Goal: Task Accomplishment & Management: Manage account settings

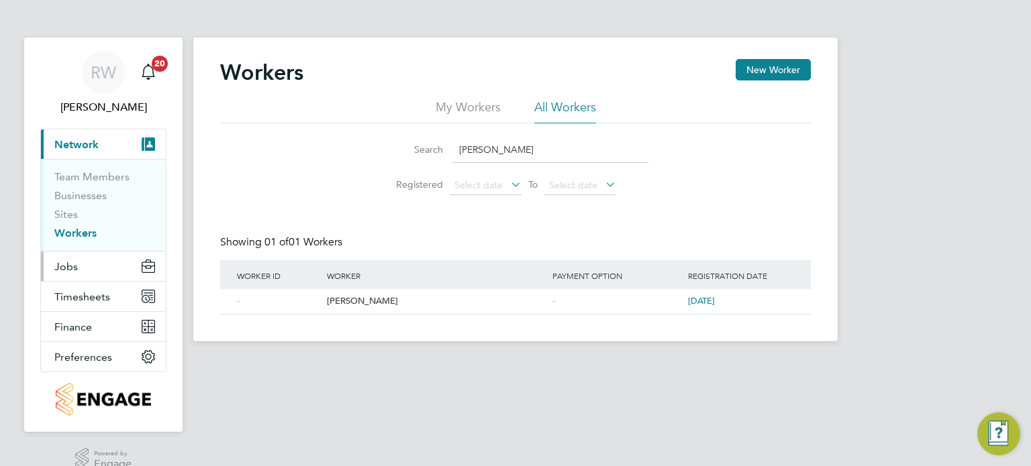
click at [72, 265] on span "Jobs" at bounding box center [65, 266] width 23 height 13
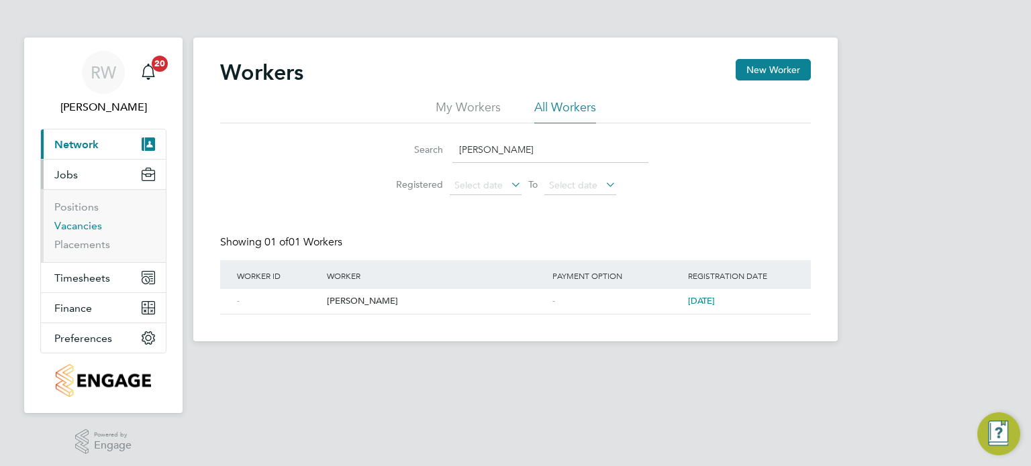
click at [89, 219] on link "Vacancies" at bounding box center [78, 225] width 48 height 13
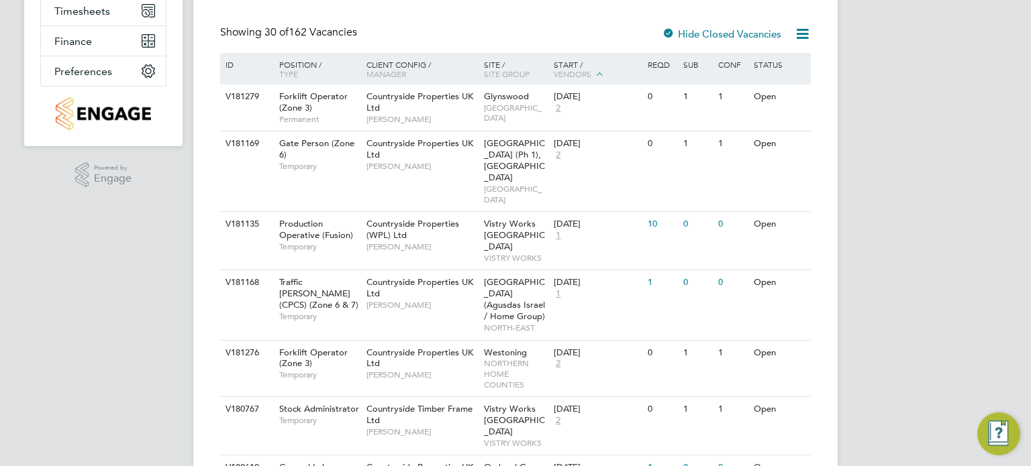
scroll to position [292, 0]
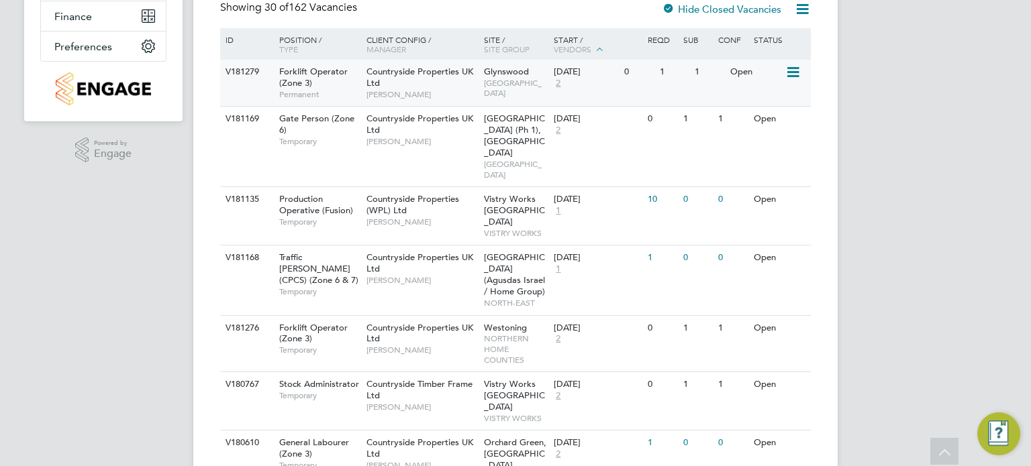
click at [792, 71] on icon at bounding box center [791, 72] width 13 height 16
click at [765, 139] on li "Update Status" at bounding box center [760, 141] width 78 height 19
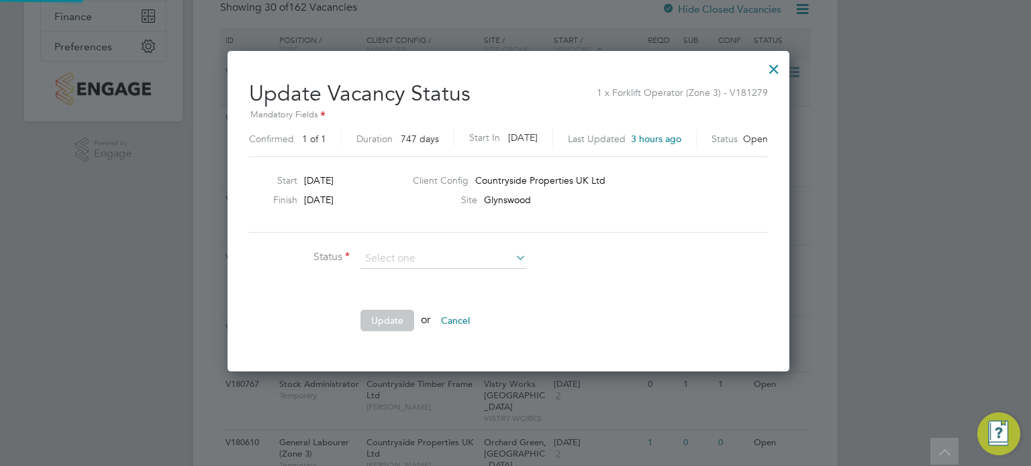
scroll to position [319, 574]
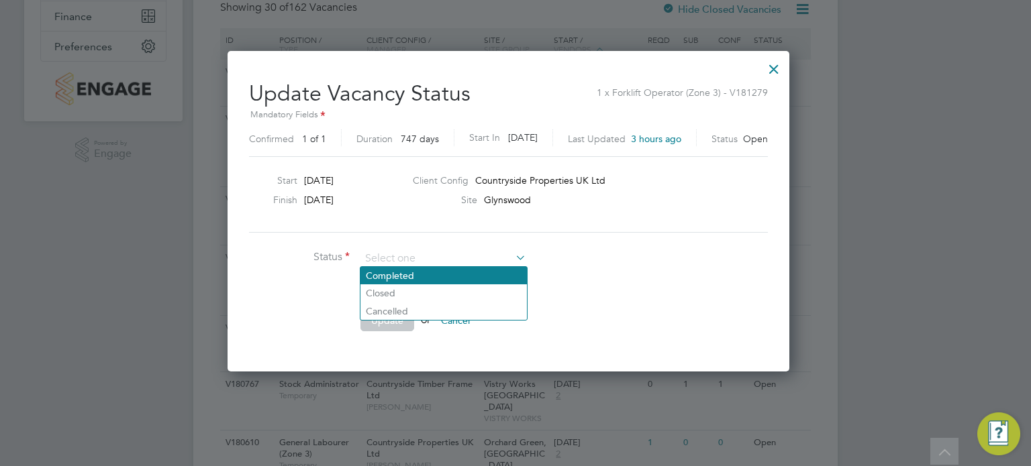
click at [432, 272] on li "Completed" at bounding box center [443, 275] width 166 height 17
type input "Completed"
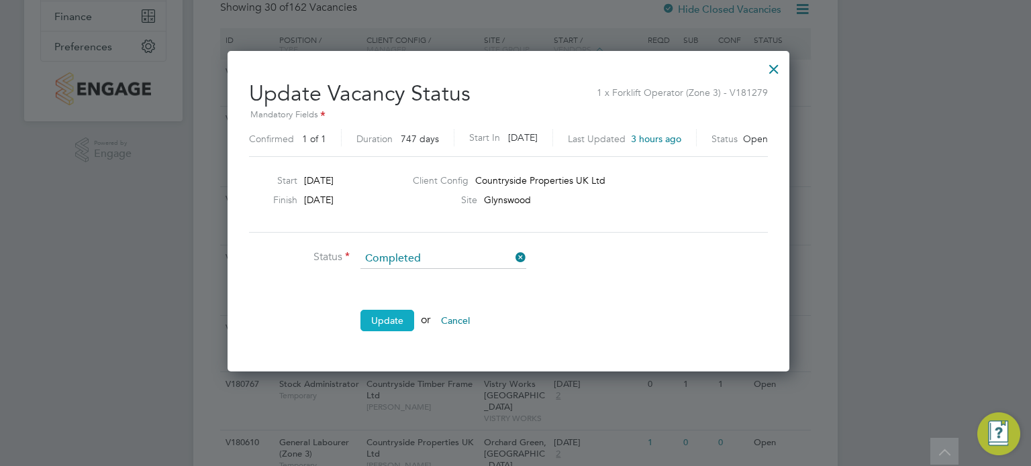
click at [395, 316] on button "Update" at bounding box center [387, 320] width 54 height 21
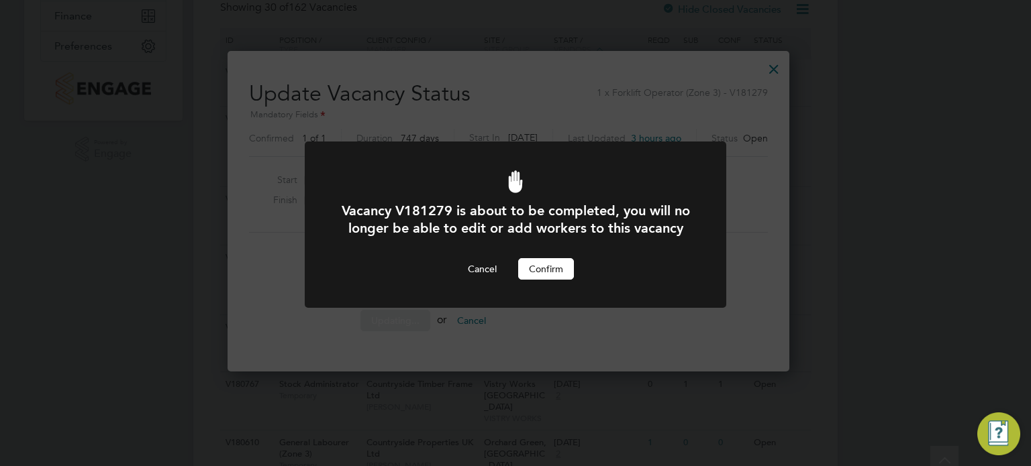
scroll to position [0, 0]
click at [552, 280] on button "Confirm" at bounding box center [546, 268] width 56 height 21
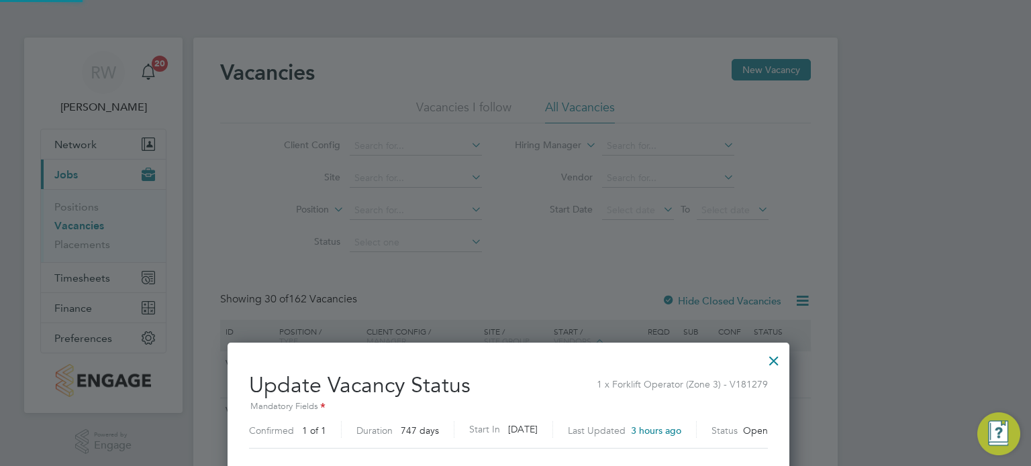
scroll to position [292, 0]
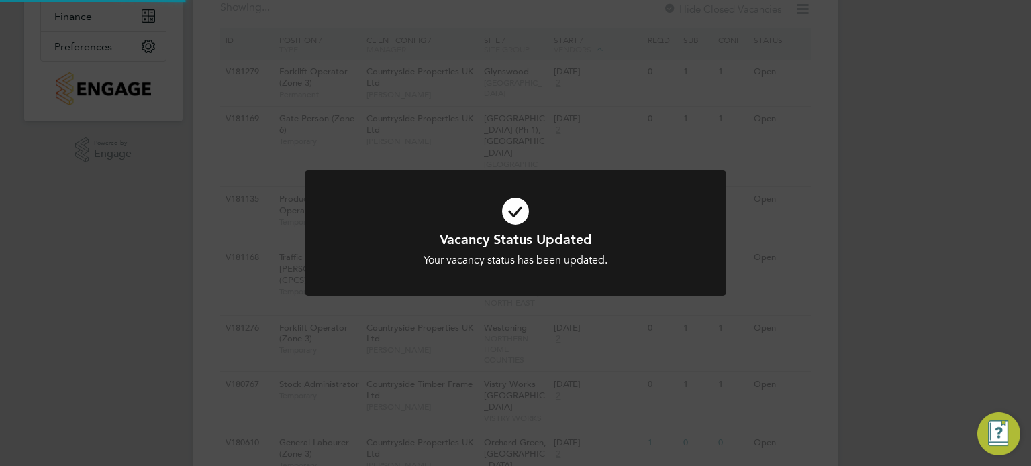
click at [883, 206] on div "Vacancy Status Updated Your vacancy status has been updated. Cancel Okay" at bounding box center [515, 233] width 1031 height 466
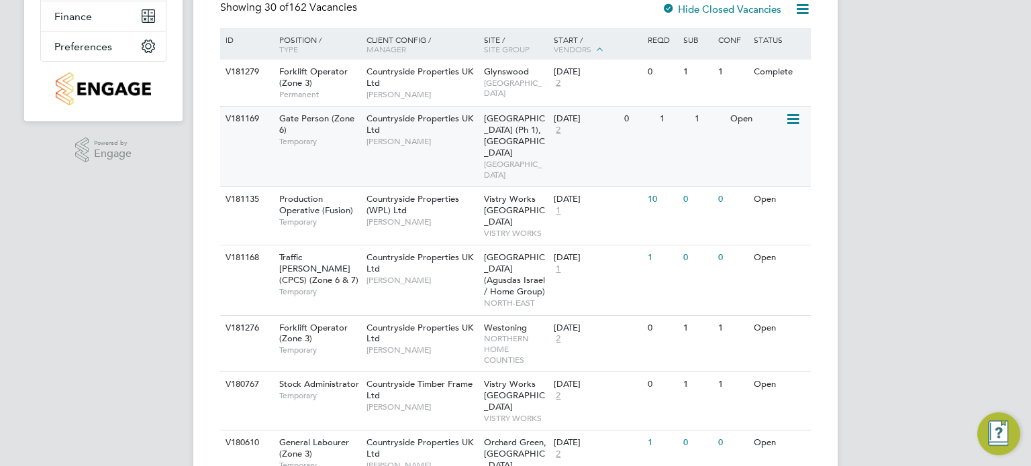
click at [794, 119] on icon at bounding box center [791, 119] width 13 height 16
click at [767, 187] on li "Update Status" at bounding box center [760, 187] width 78 height 19
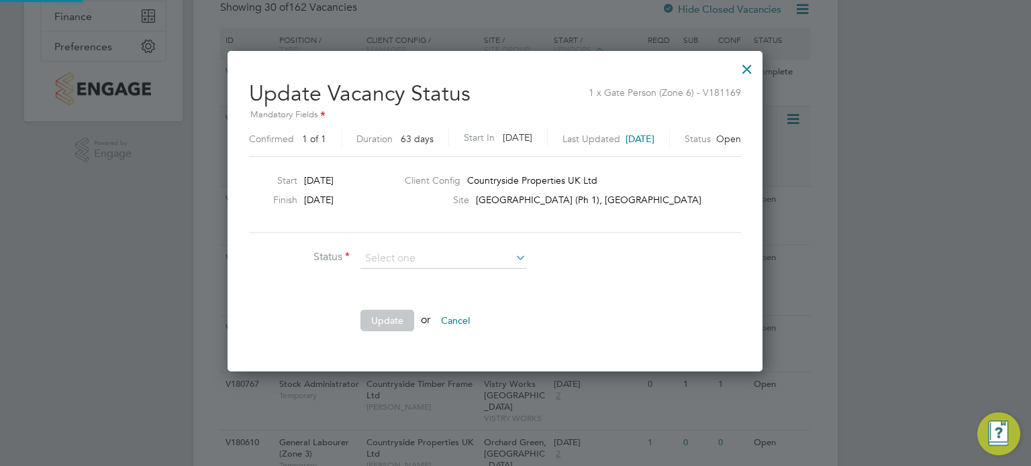
scroll to position [319, 574]
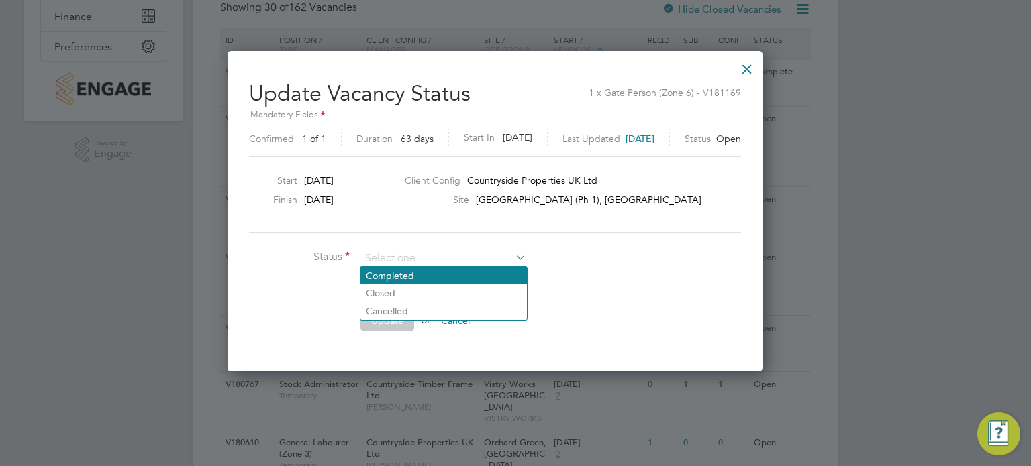
click at [469, 270] on li "Completed" at bounding box center [443, 275] width 166 height 17
type input "Completed"
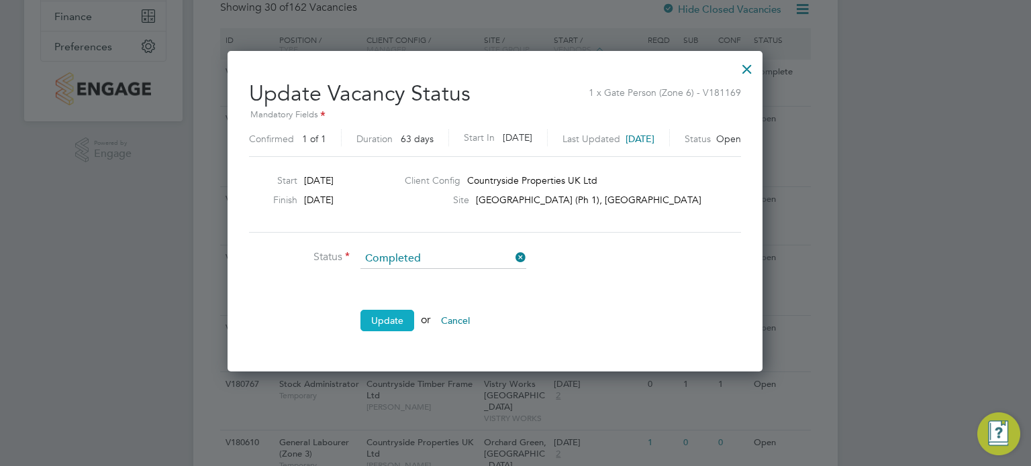
click at [401, 311] on button "Update" at bounding box center [387, 320] width 54 height 21
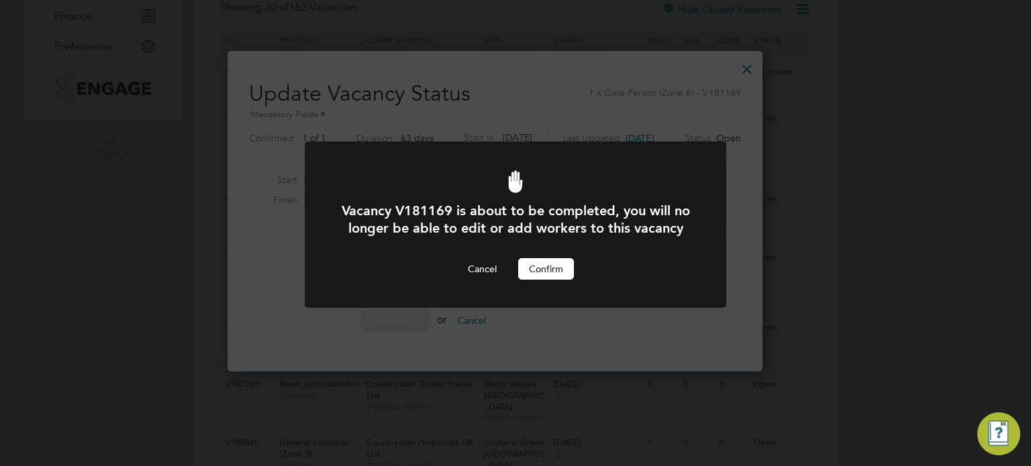
click at [537, 280] on button "Confirm" at bounding box center [546, 268] width 56 height 21
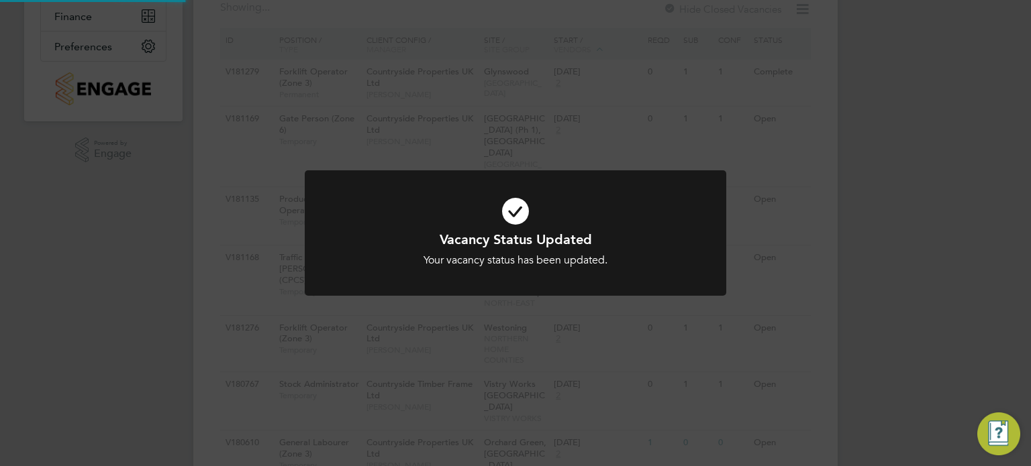
click at [859, 236] on div "Vacancy Status Updated Your vacancy status has been updated. Cancel Okay" at bounding box center [515, 233] width 1031 height 466
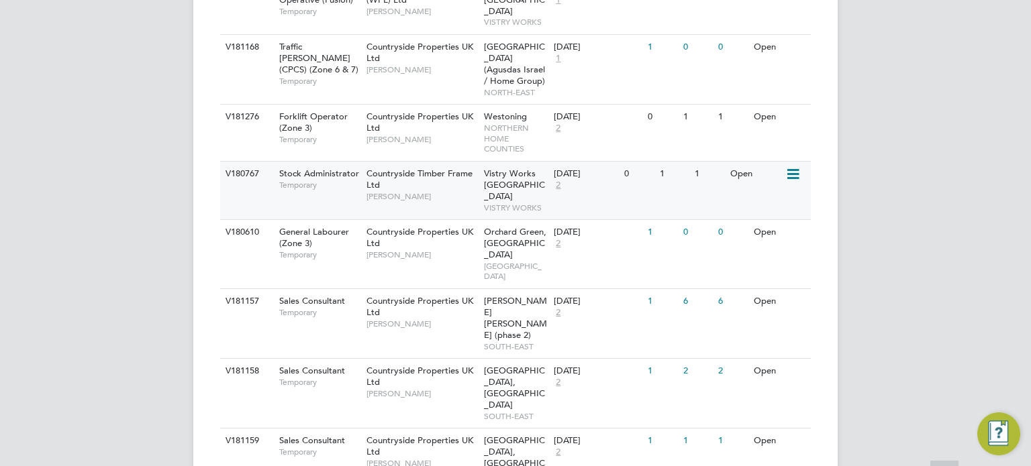
scroll to position [464, 0]
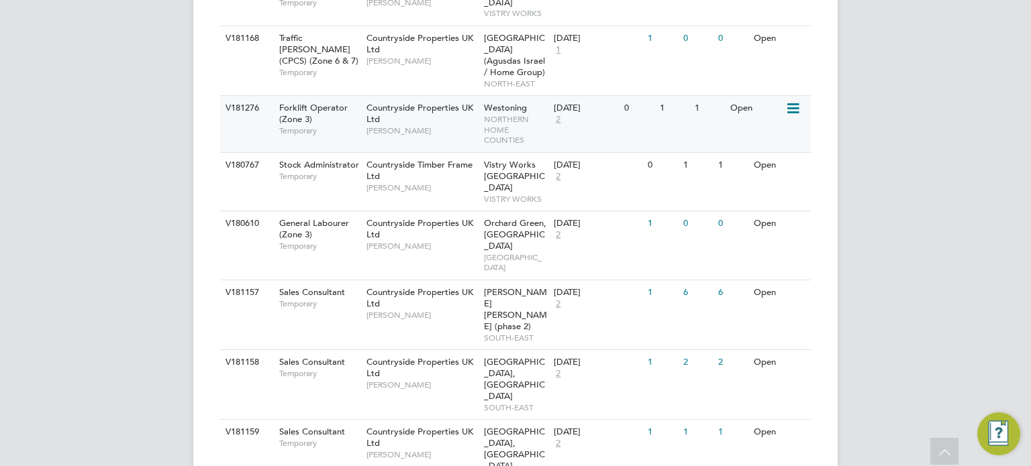
click at [790, 101] on icon at bounding box center [791, 109] width 13 height 16
click at [764, 150] on li "Update Status" at bounding box center [760, 143] width 78 height 19
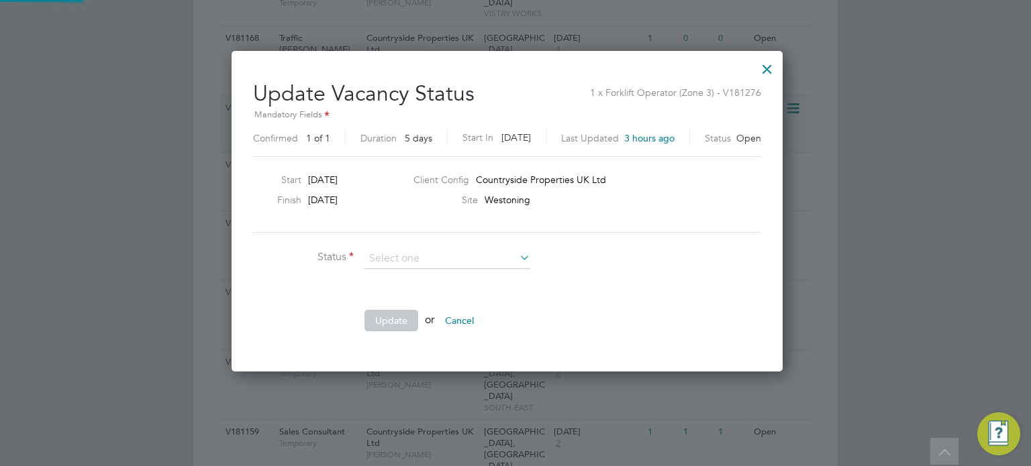
scroll to position [319, 567]
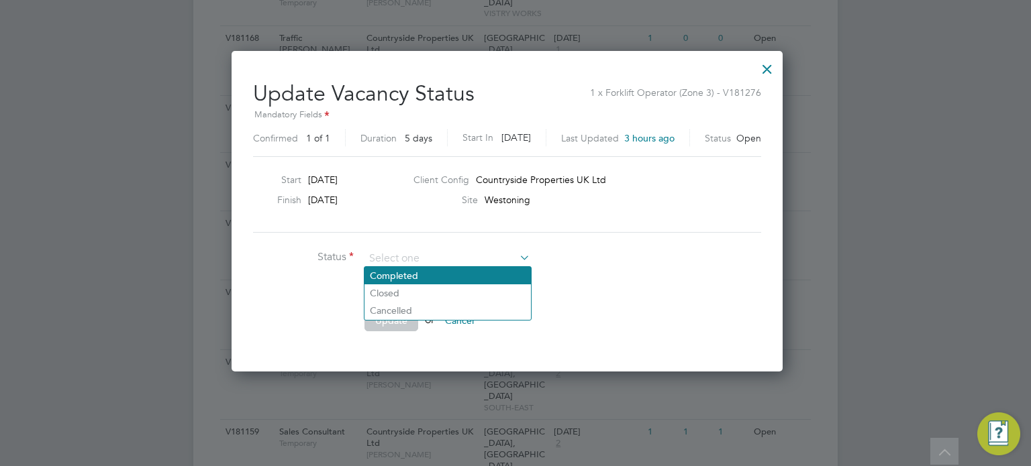
click at [444, 275] on li "Completed" at bounding box center [447, 275] width 166 height 17
type input "Completed"
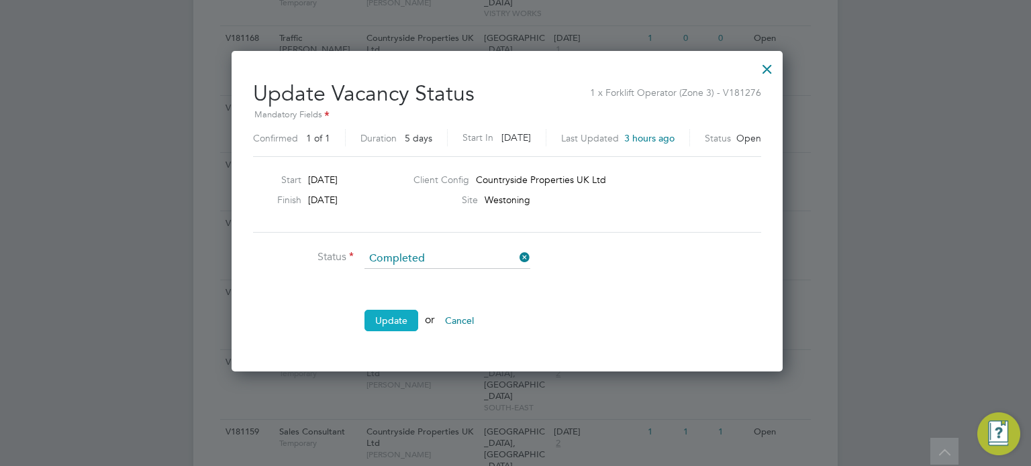
click at [403, 322] on button "Update" at bounding box center [391, 320] width 54 height 21
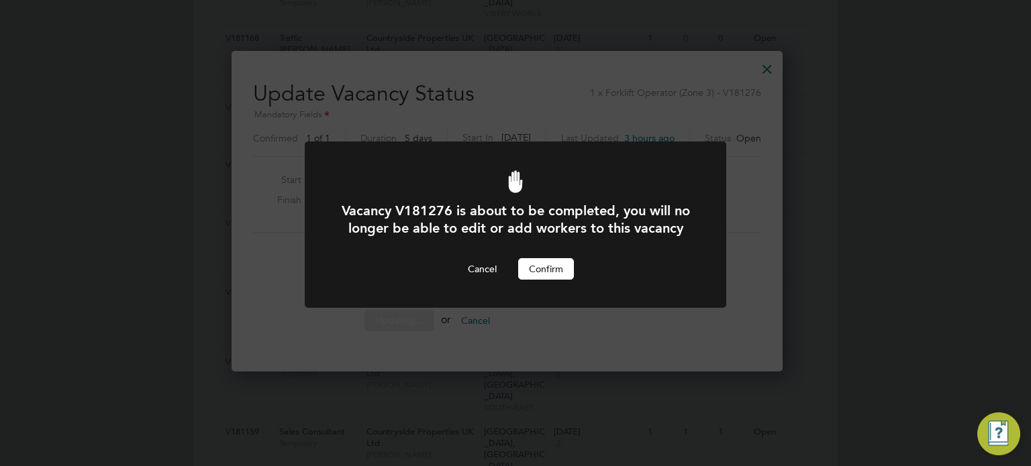
click at [537, 280] on button "Confirm" at bounding box center [546, 268] width 56 height 21
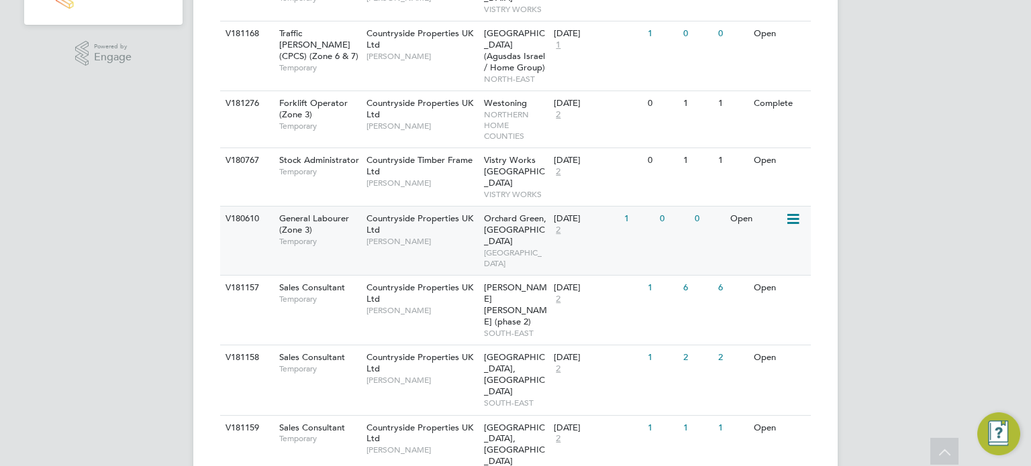
scroll to position [389, 0]
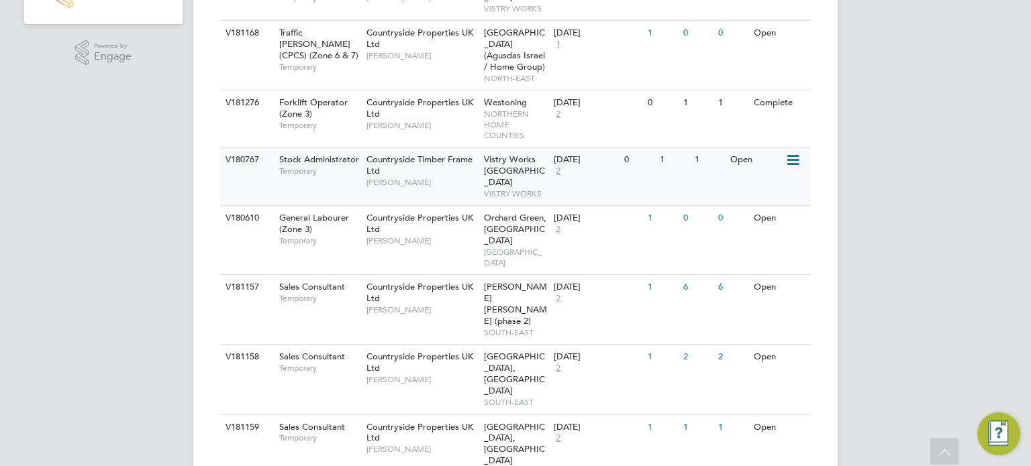
click at [794, 152] on icon at bounding box center [791, 160] width 13 height 16
click at [780, 201] on li "Update Status" at bounding box center [760, 206] width 78 height 19
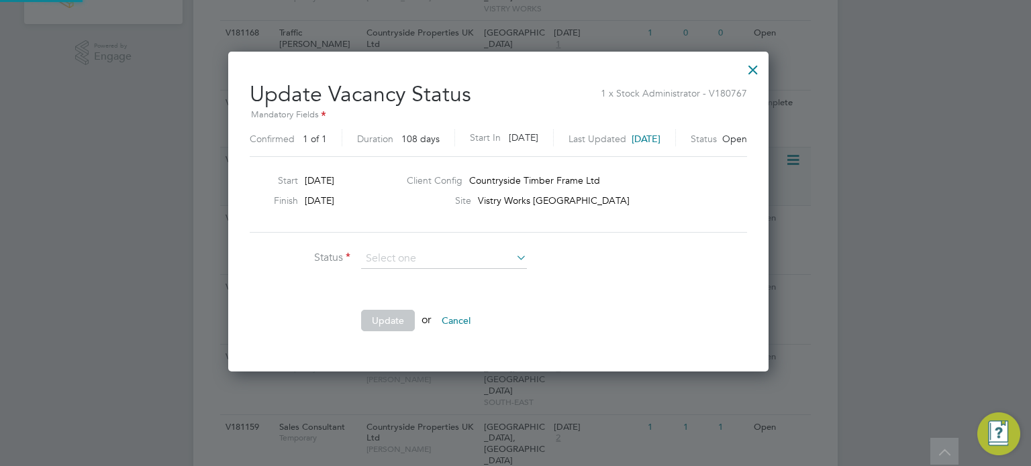
scroll to position [319, 574]
click at [429, 281] on li "Completed" at bounding box center [444, 276] width 166 height 17
type input "Completed"
click at [396, 311] on button "Update" at bounding box center [388, 320] width 54 height 21
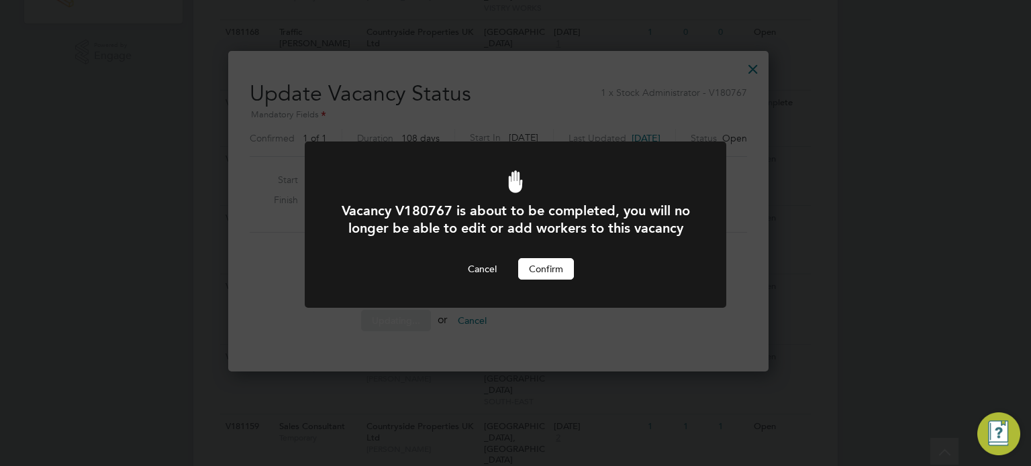
scroll to position [0, 0]
click at [547, 280] on button "Confirm" at bounding box center [546, 268] width 56 height 21
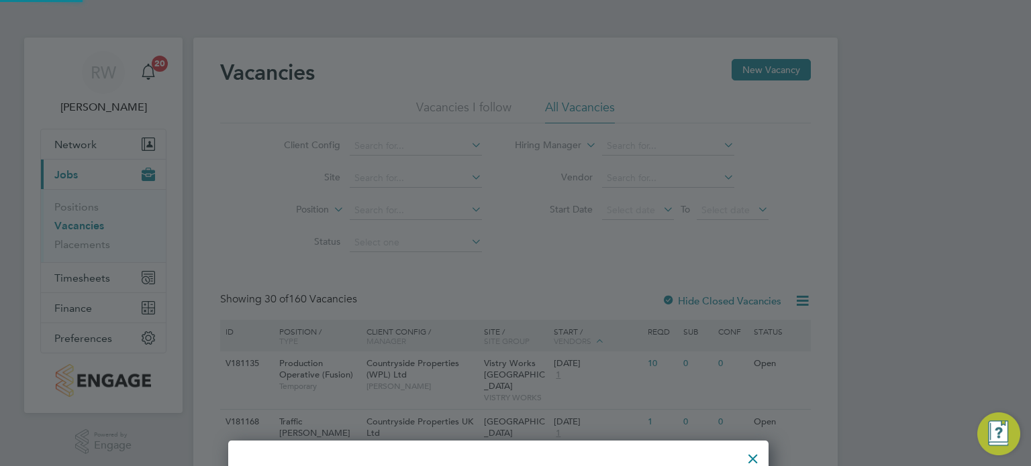
scroll to position [389, 0]
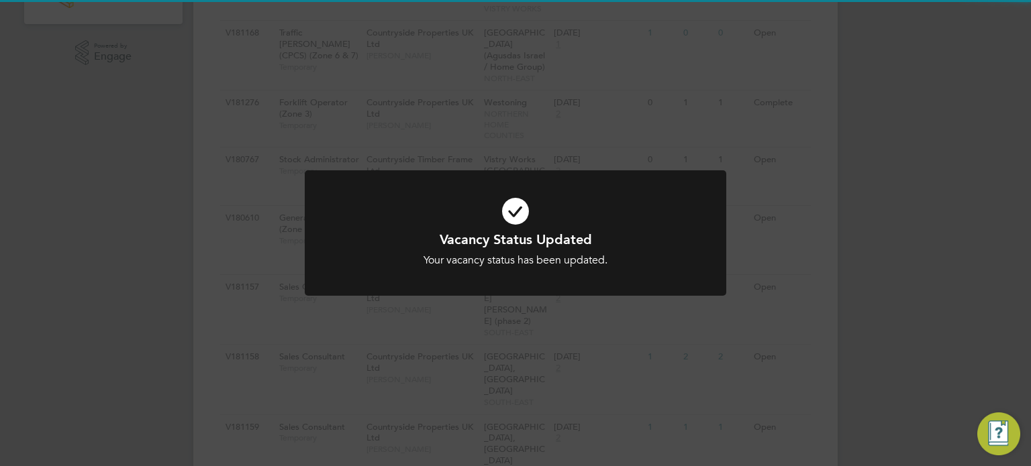
click at [767, 285] on div "Vacancy Status Updated Your vacancy status has been updated. Cancel Okay" at bounding box center [515, 233] width 1031 height 466
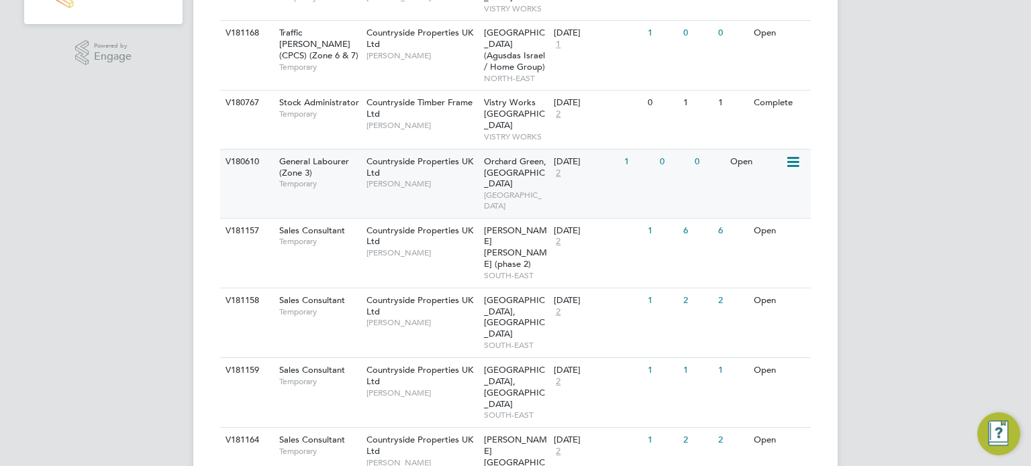
click at [484, 156] on span "Orchard Green, Aylesbury" at bounding box center [515, 173] width 62 height 34
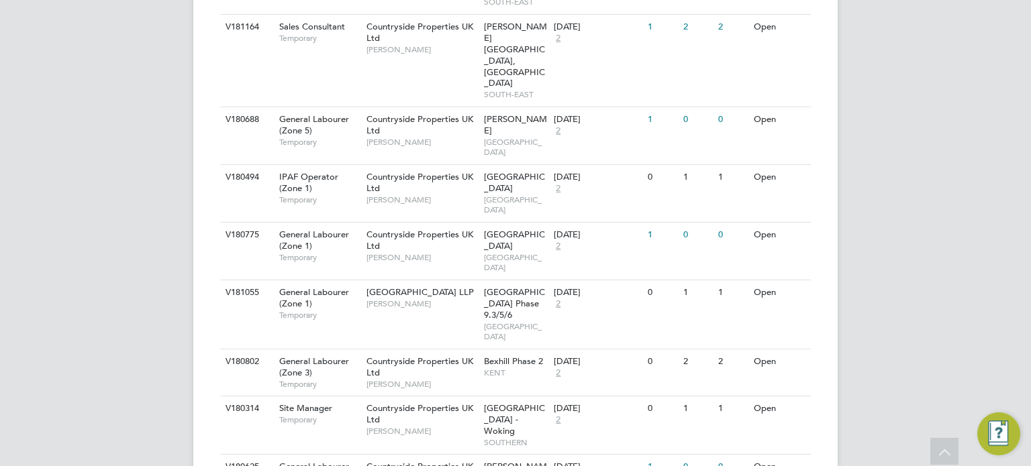
scroll to position [803, 0]
click at [505, 171] on span "Cambridge Road Estate" at bounding box center [514, 182] width 61 height 23
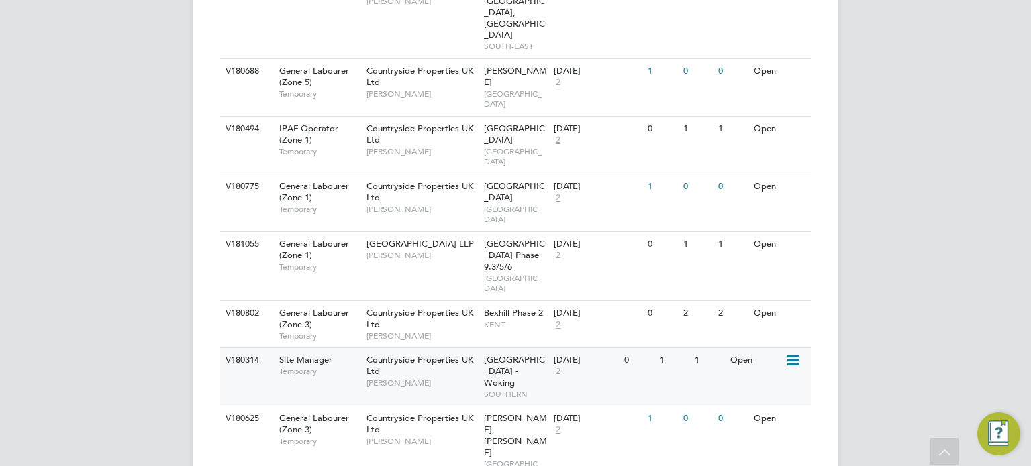
scroll to position [851, 0]
click at [506, 204] on span "WEST LONDON" at bounding box center [516, 214] width 64 height 21
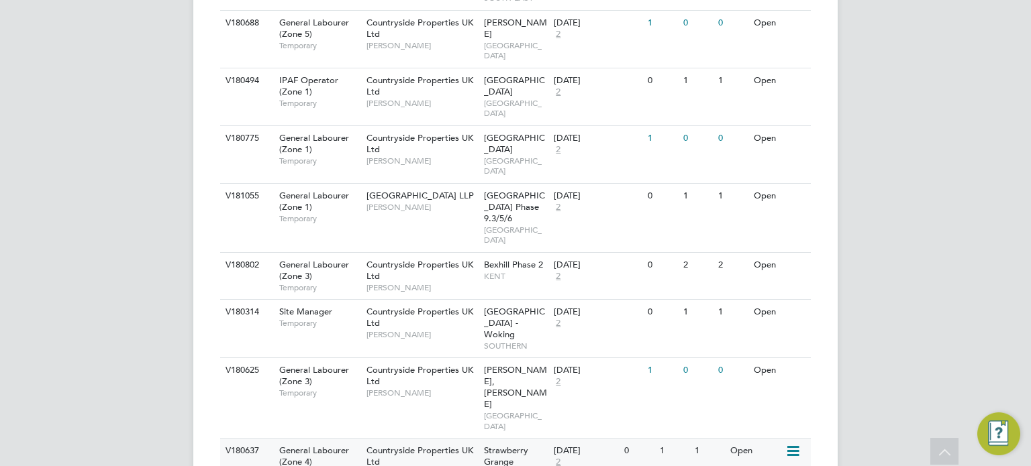
scroll to position [899, 0]
click at [492, 190] on span "Acton Gardens Phase 9.3/5/6" at bounding box center [514, 207] width 61 height 34
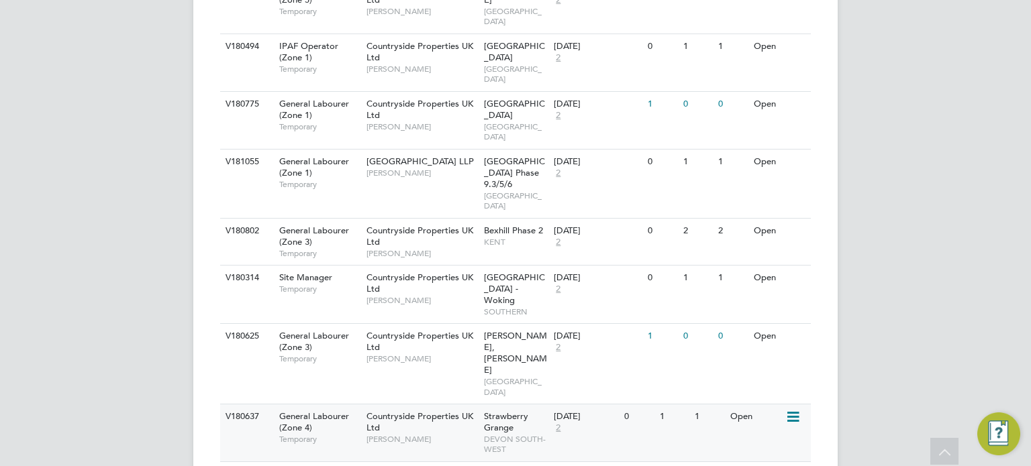
scroll to position [937, 0]
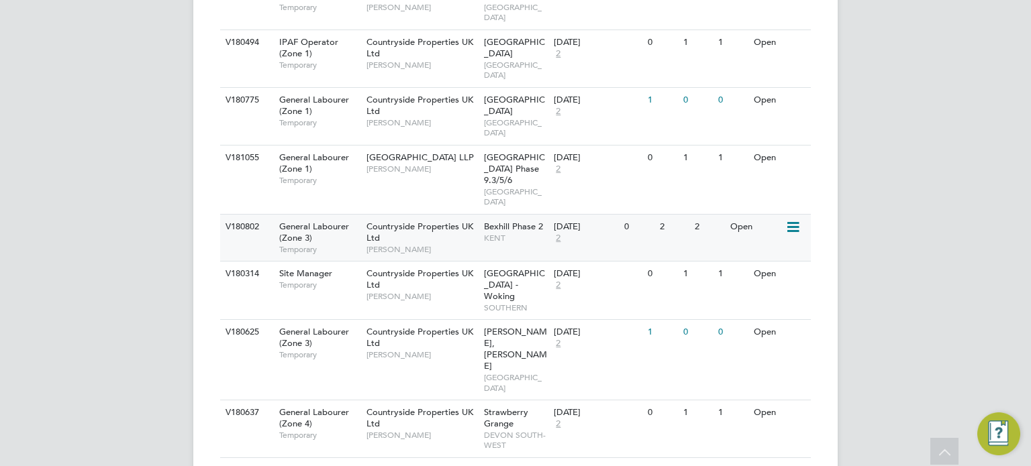
click at [494, 221] on span "Bexhill Phase 2" at bounding box center [513, 226] width 59 height 11
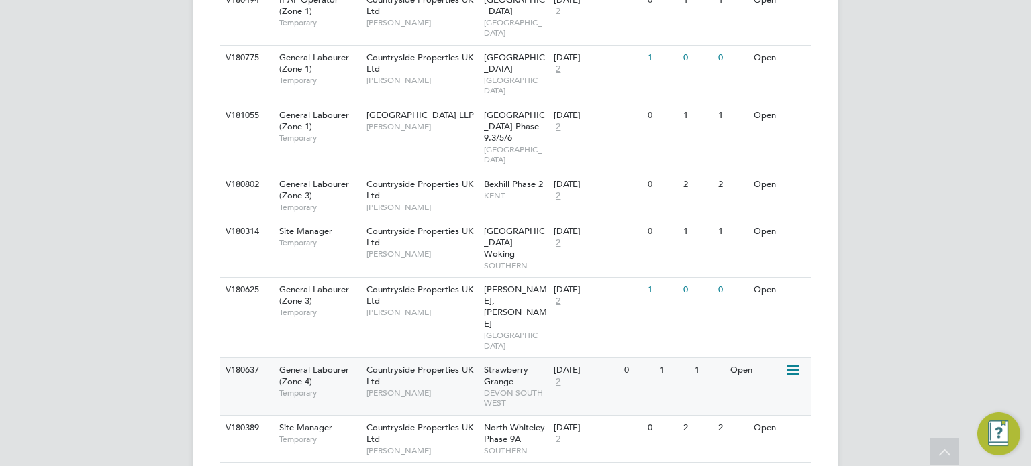
scroll to position [982, 0]
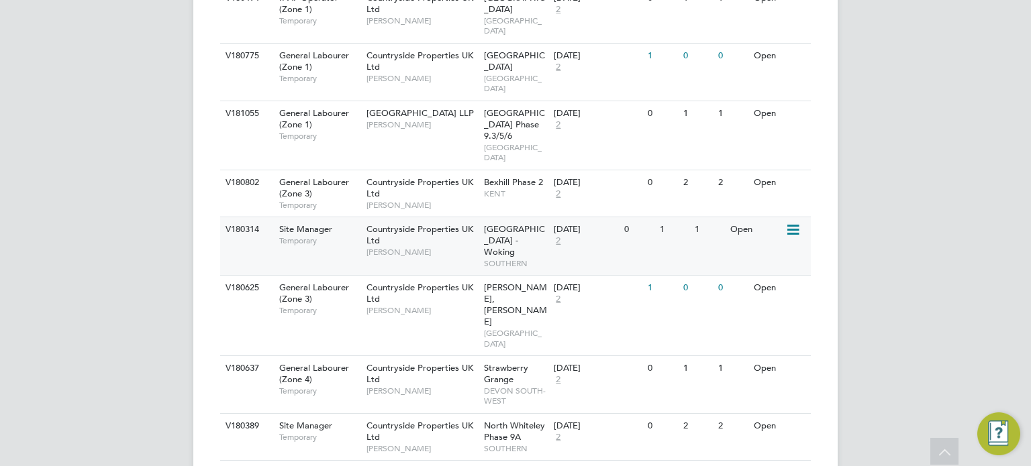
click at [491, 223] on span "Portugal Road - Woking" at bounding box center [514, 240] width 61 height 34
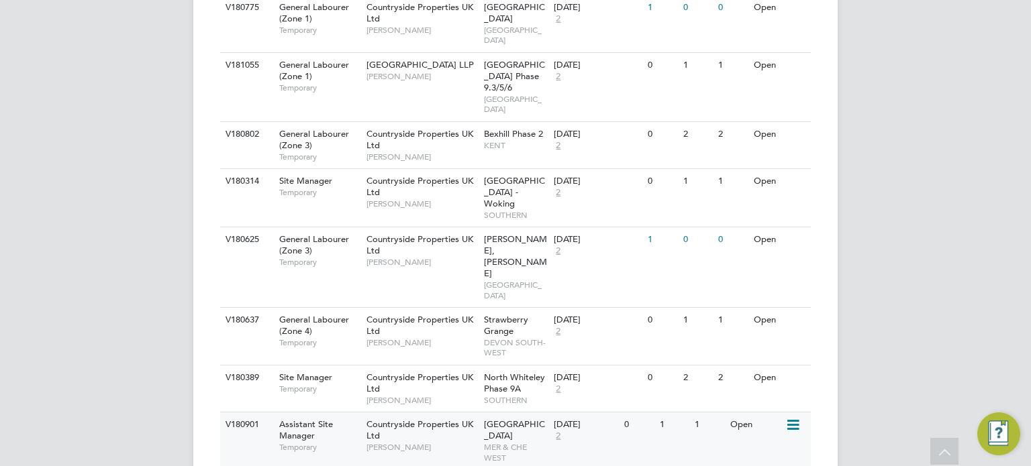
scroll to position [1031, 0]
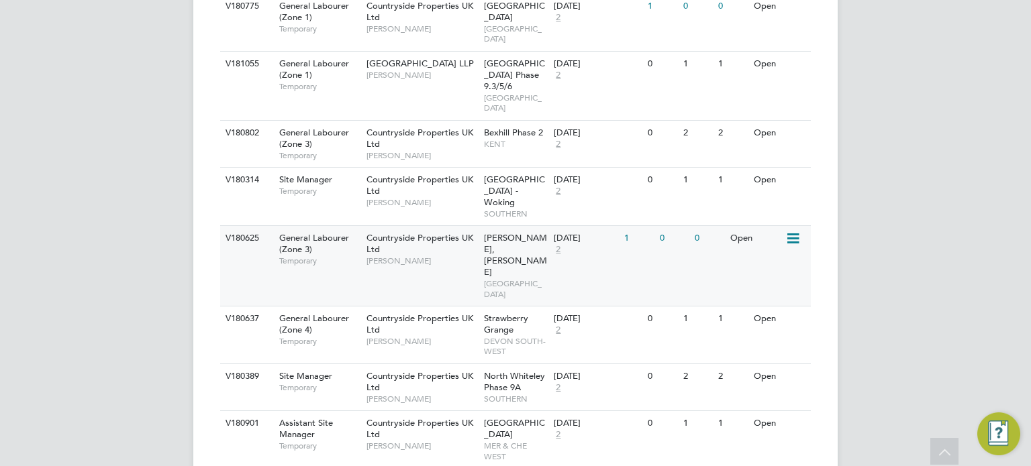
click at [506, 232] on span "Cromwell Abbey, Ramsey" at bounding box center [515, 255] width 63 height 46
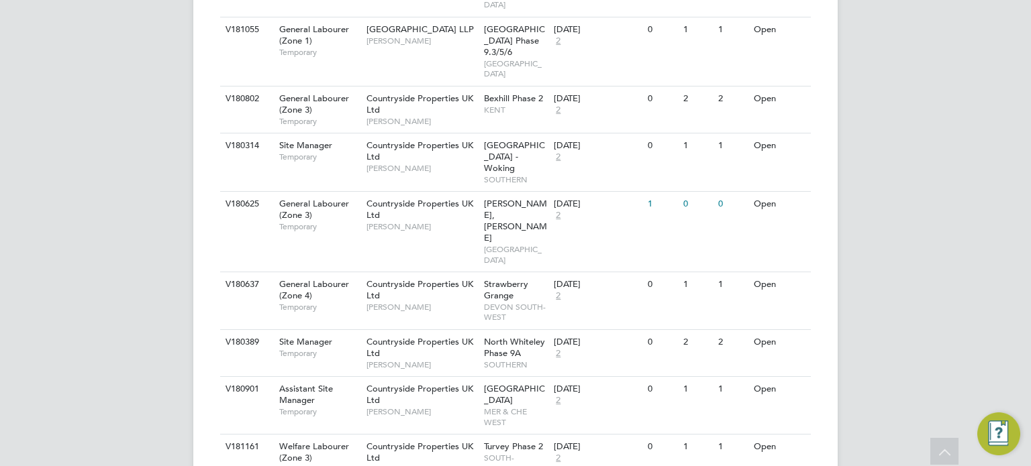
scroll to position [1071, 0]
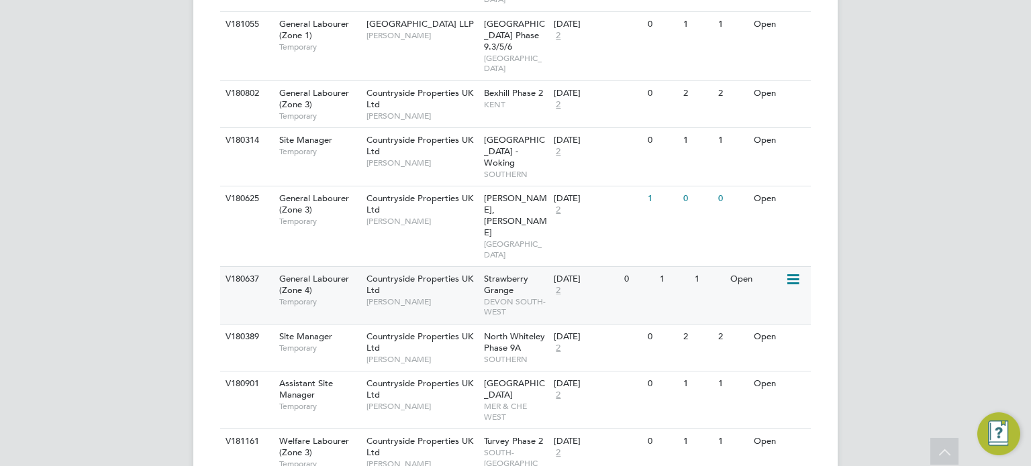
click at [491, 297] on span "DEVON SOUTH-WEST" at bounding box center [516, 307] width 64 height 21
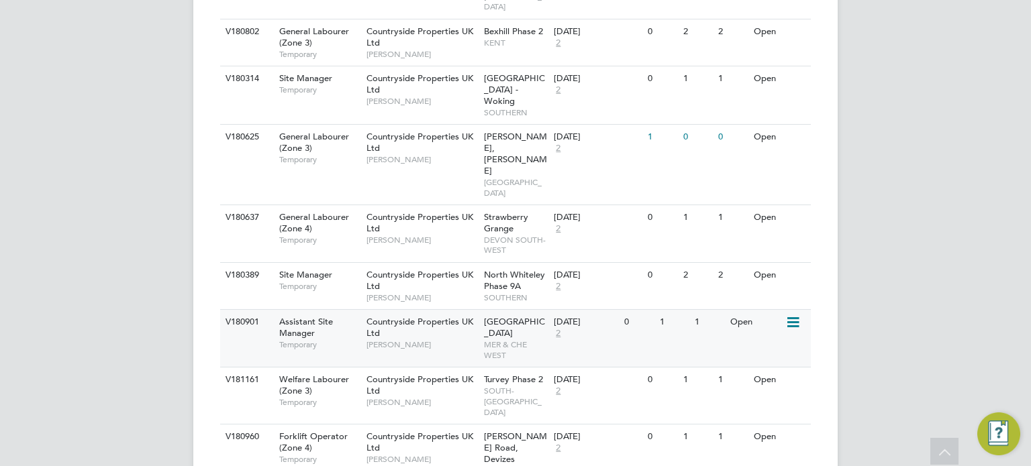
scroll to position [1133, 0]
click at [491, 269] on span "North Whiteley Phase 9A" at bounding box center [514, 280] width 61 height 23
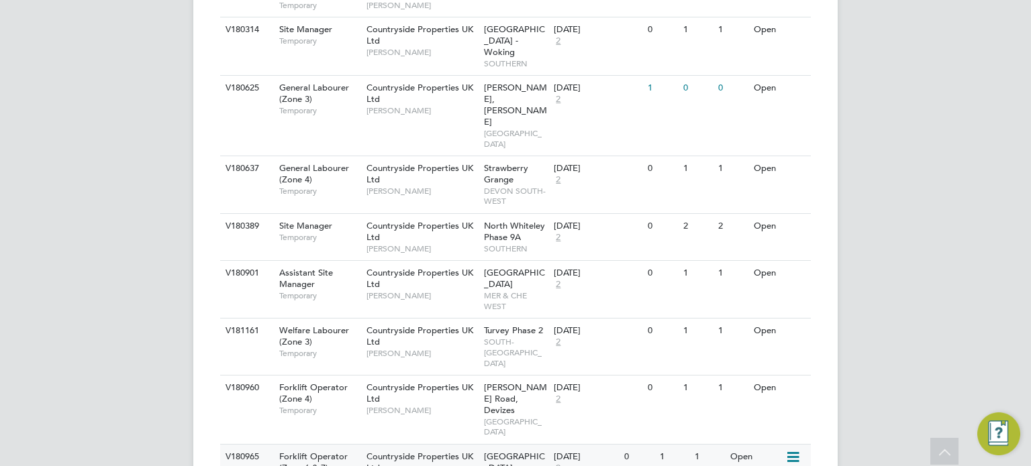
scroll to position [1186, 0]
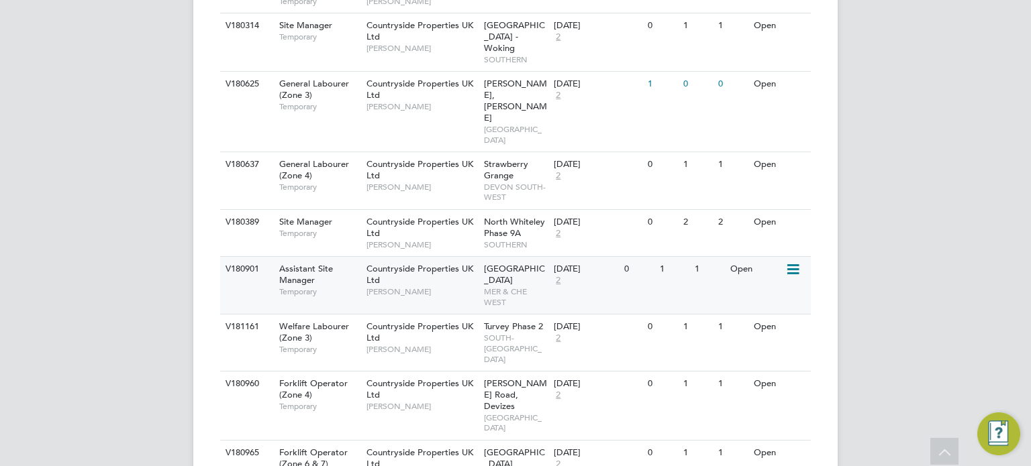
click at [505, 287] on span "MER & CHE WEST" at bounding box center [516, 297] width 64 height 21
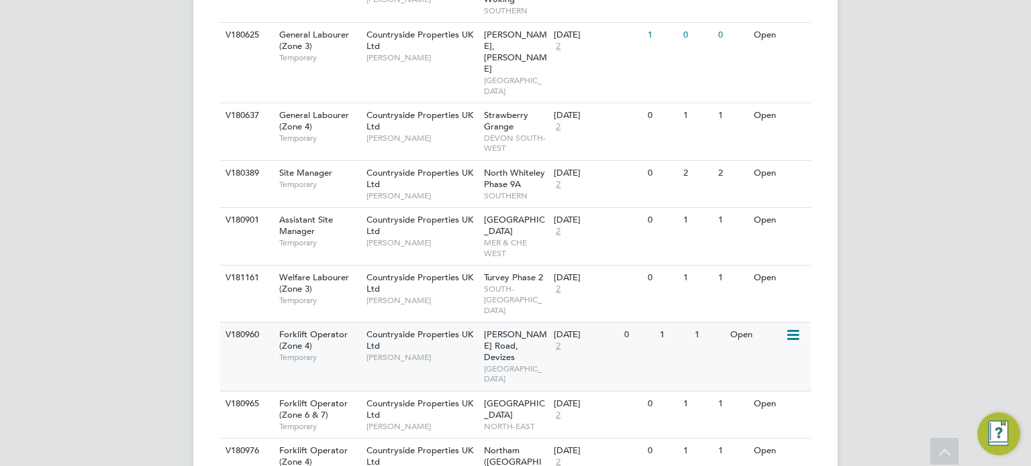
scroll to position [1237, 0]
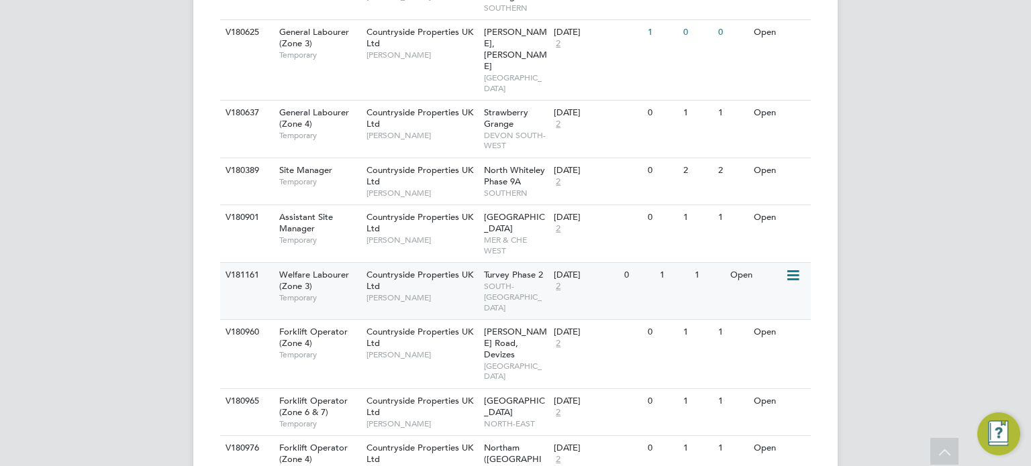
click at [491, 263] on div "Turvey Phase 2 SOUTH-EAST MIDLANDS" at bounding box center [515, 291] width 70 height 56
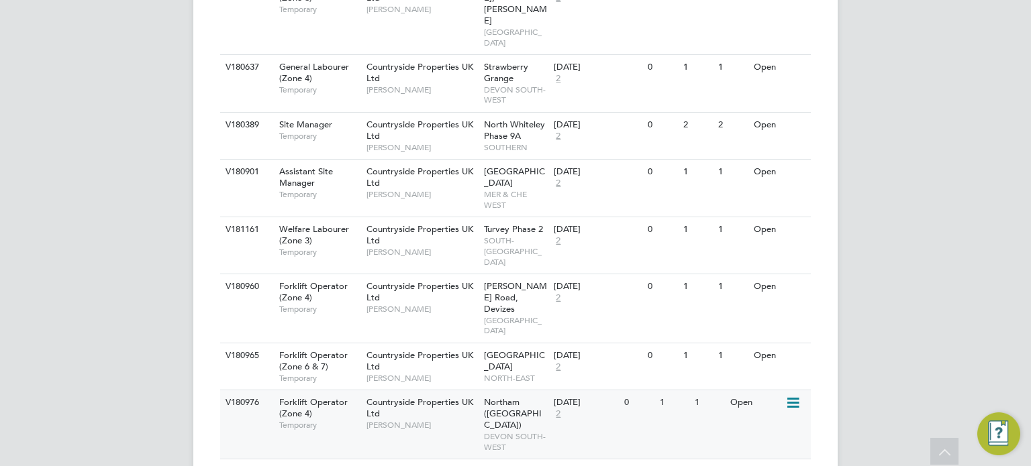
scroll to position [1283, 0]
click at [486, 280] on span "Marshall Road, Devizes" at bounding box center [515, 297] width 63 height 34
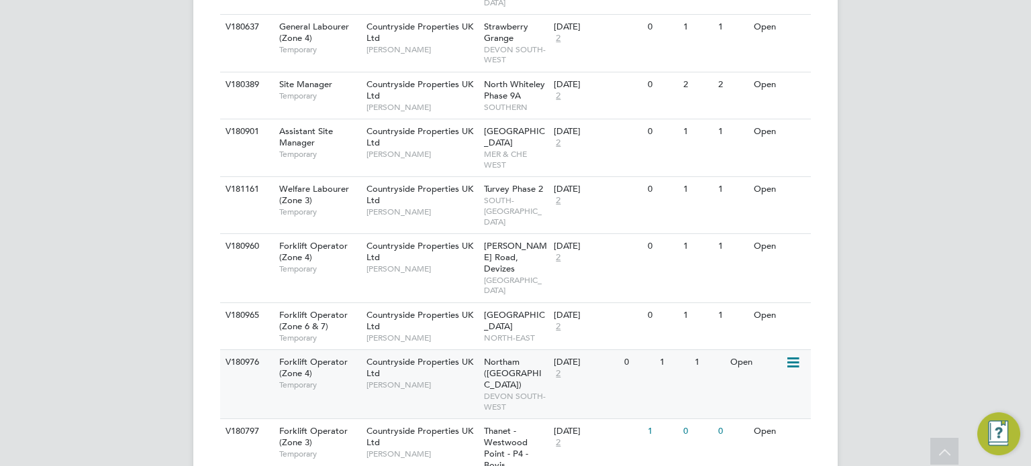
scroll to position [1331, 0]
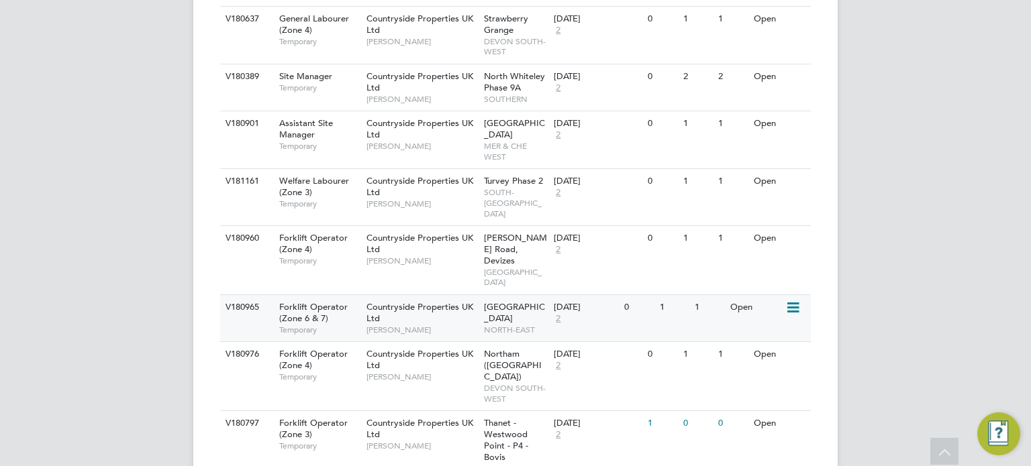
click at [498, 301] on span "Summerville Farm North" at bounding box center [514, 312] width 61 height 23
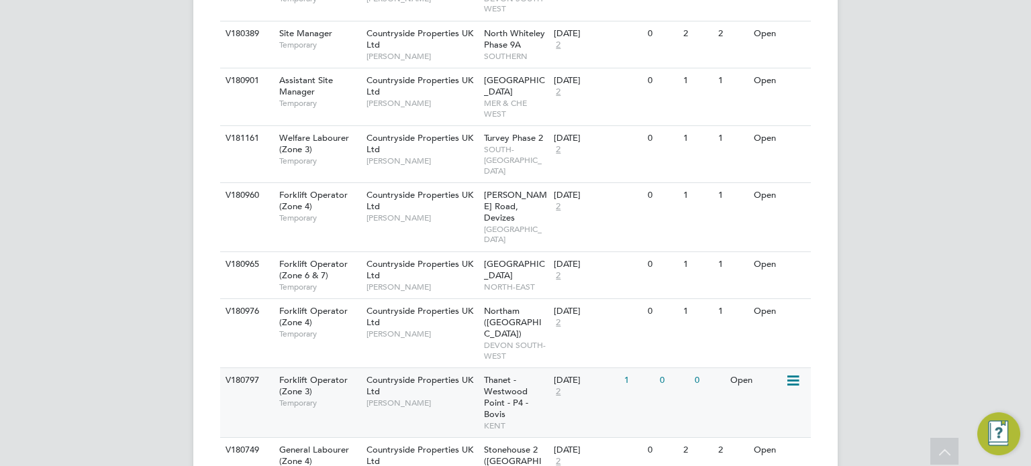
scroll to position [1379, 0]
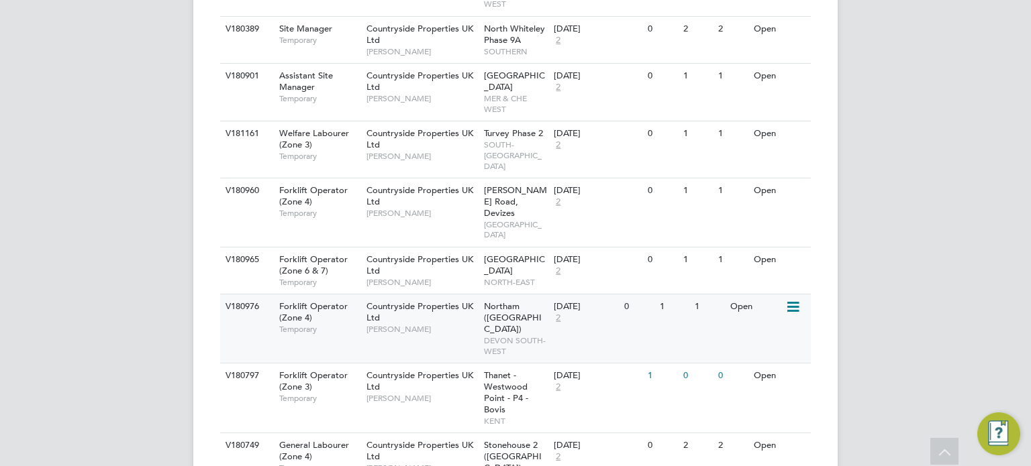
click at [500, 336] on span "DEVON SOUTH-WEST" at bounding box center [516, 346] width 64 height 21
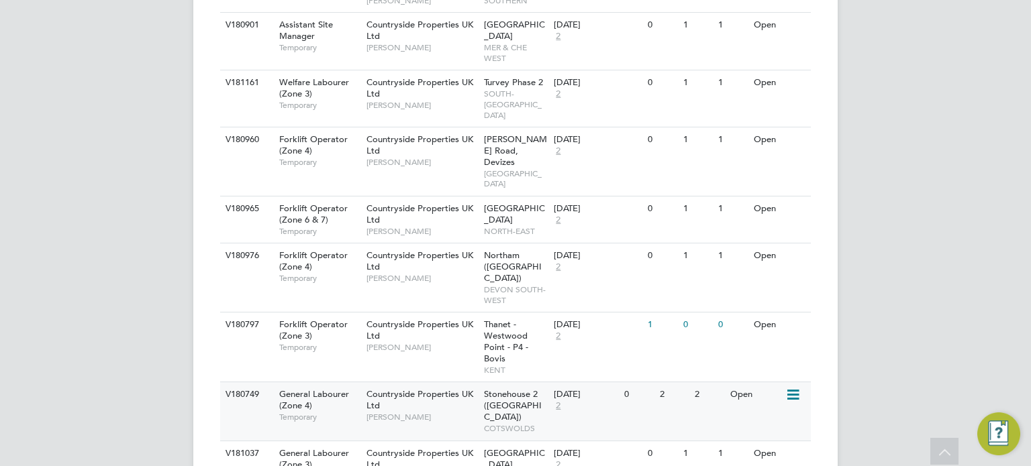
scroll to position [1431, 0]
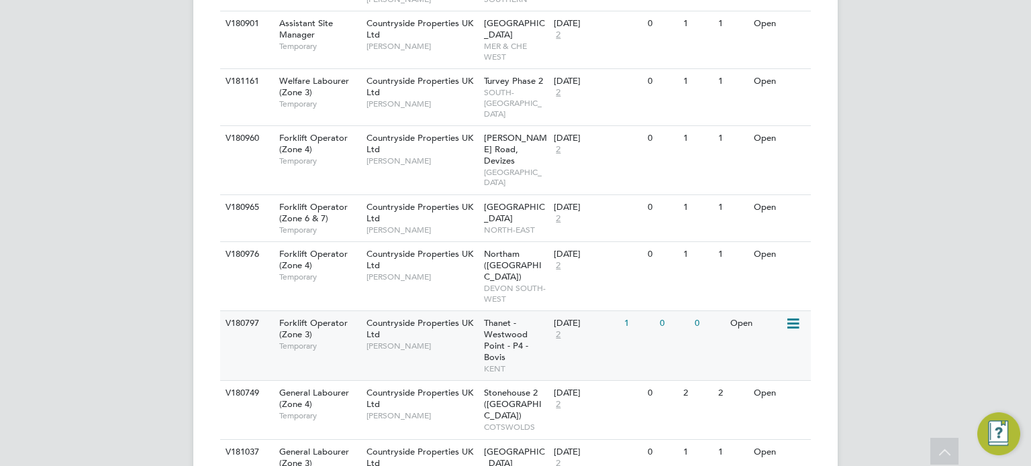
click at [485, 317] on span "Thanet - Westwood Point - P4 - Bovis" at bounding box center [506, 340] width 44 height 46
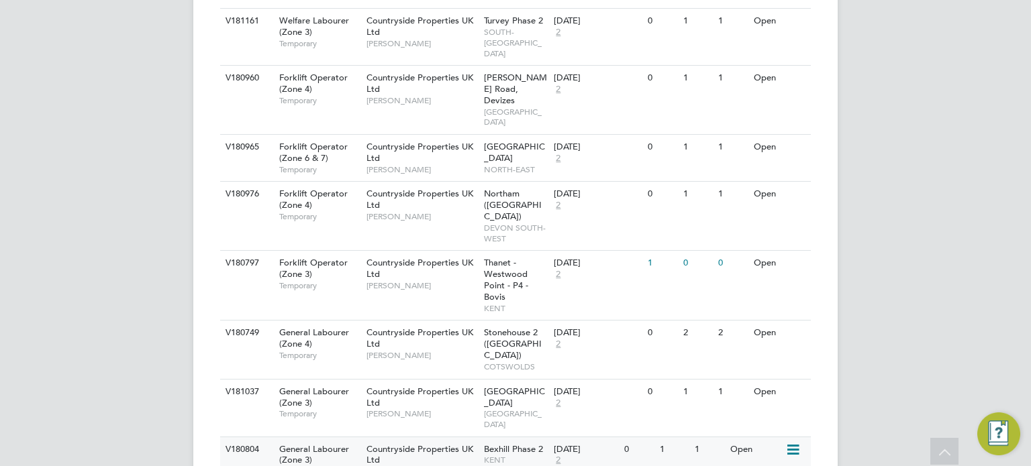
scroll to position [1506, 0]
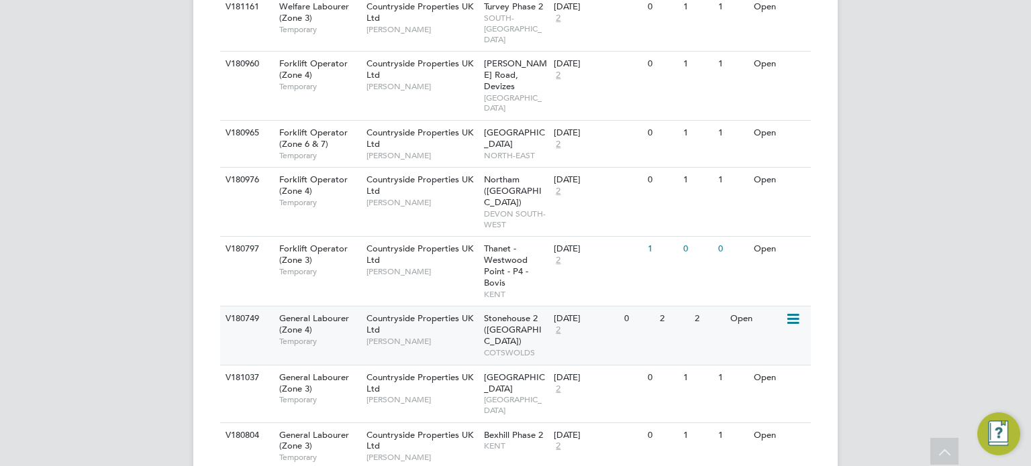
click at [480, 307] on div "Stonehouse 2 (Great Oldbury) COTSWOLDS" at bounding box center [515, 336] width 70 height 58
click at [509, 395] on span "WEST LONDON" at bounding box center [516, 405] width 64 height 21
click at [467, 429] on span "Countryside Properties UK Ltd" at bounding box center [419, 440] width 107 height 23
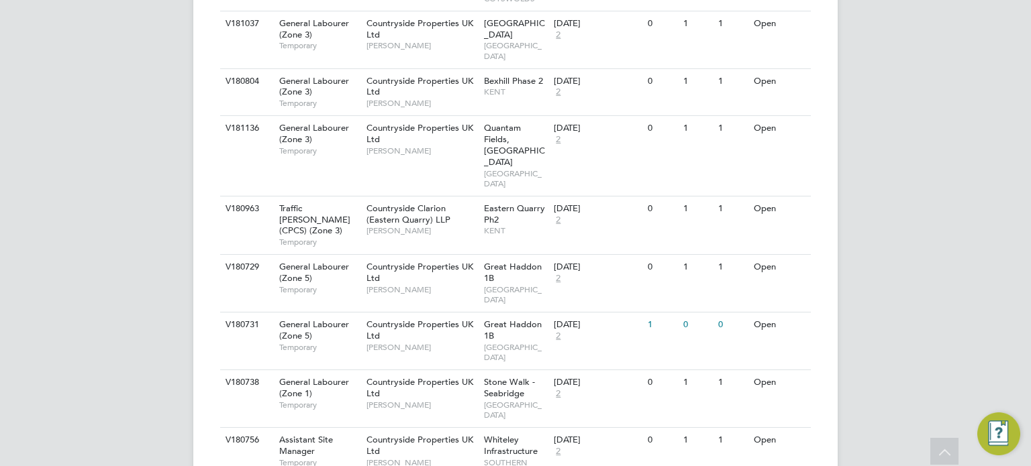
scroll to position [1861, 0]
click at [502, 399] on span "NORTH CENTRAL MIDLANDS" at bounding box center [516, 409] width 64 height 21
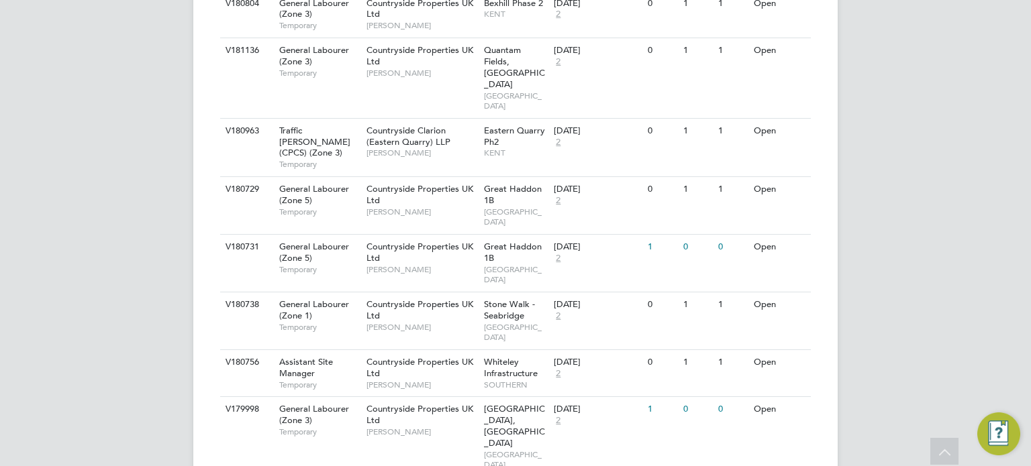
scroll to position [1940, 0]
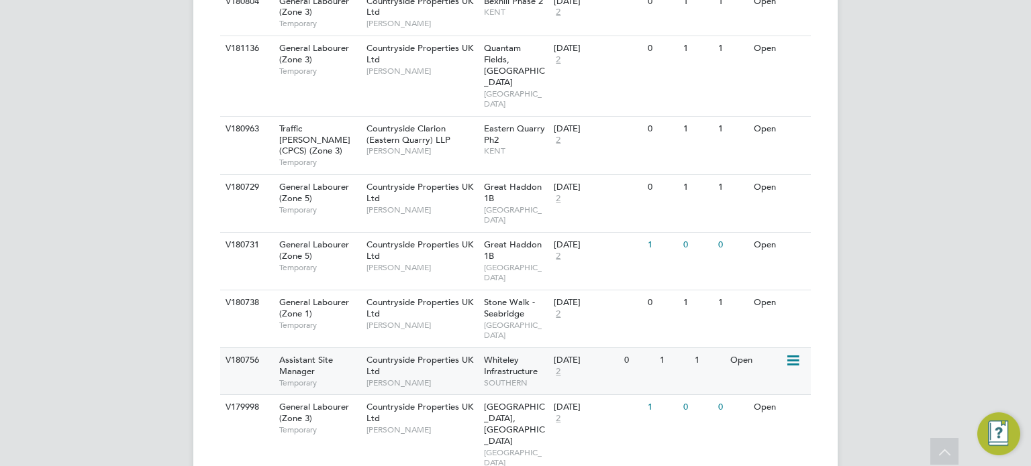
click at [510, 354] on span "Whiteley Infrastructure" at bounding box center [511, 365] width 54 height 23
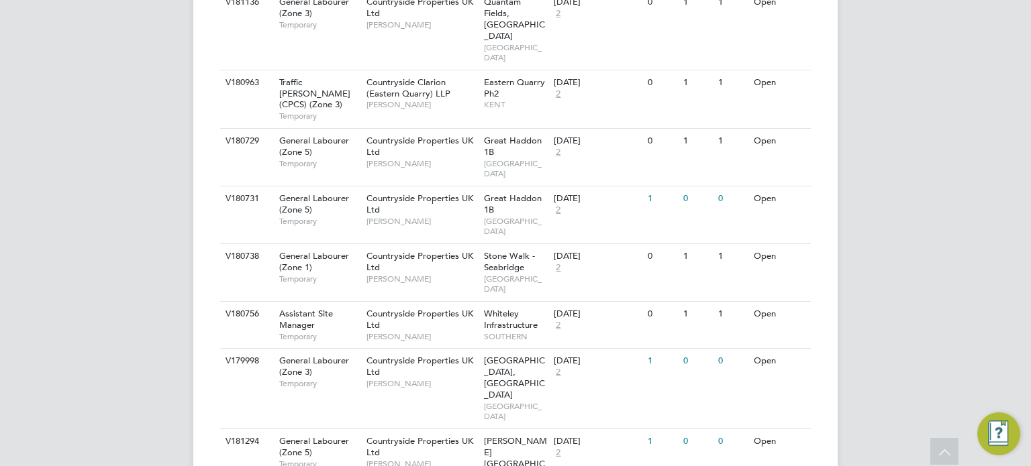
scroll to position [1991, 0]
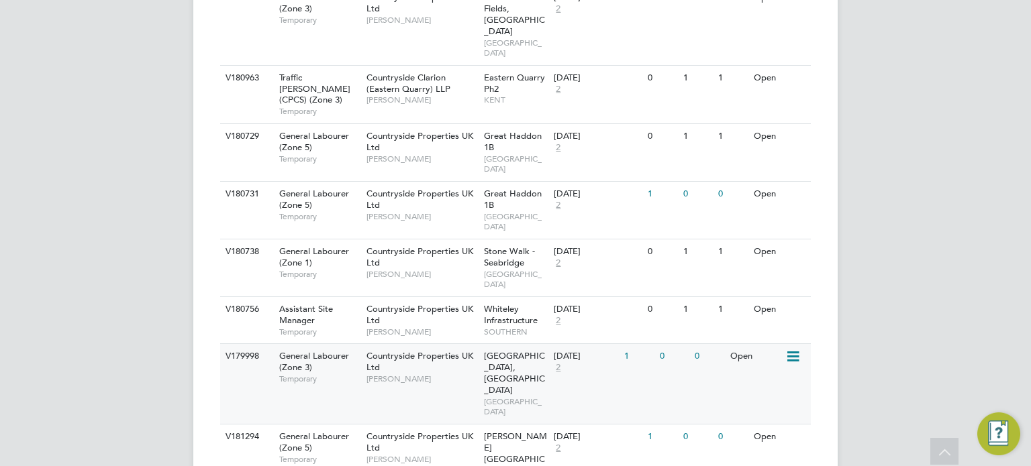
click at [454, 374] on span "Neil Kendrick" at bounding box center [421, 379] width 111 height 11
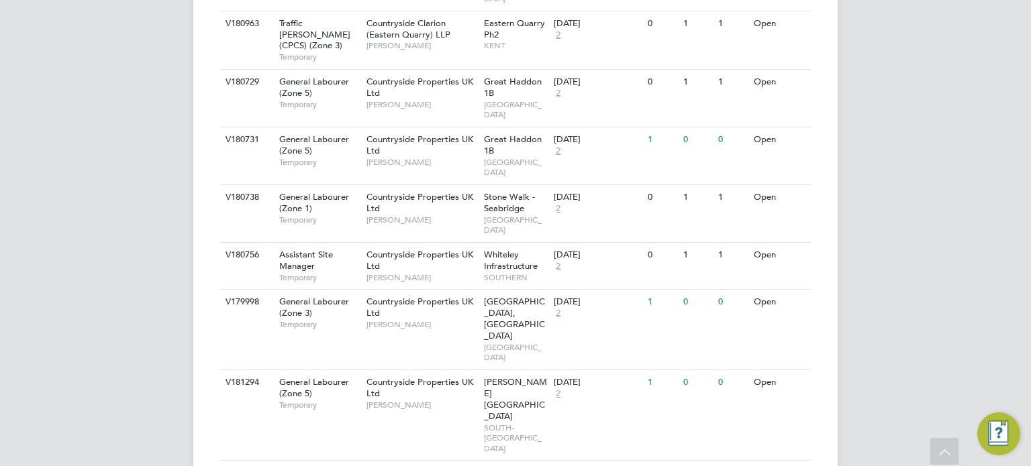
scroll to position [2047, 0]
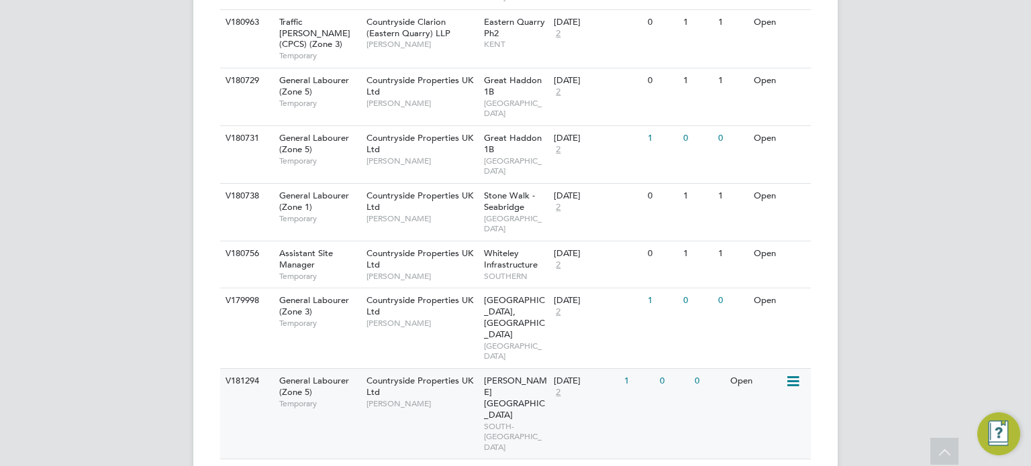
click at [484, 375] on span "Pickford Gate" at bounding box center [515, 398] width 63 height 46
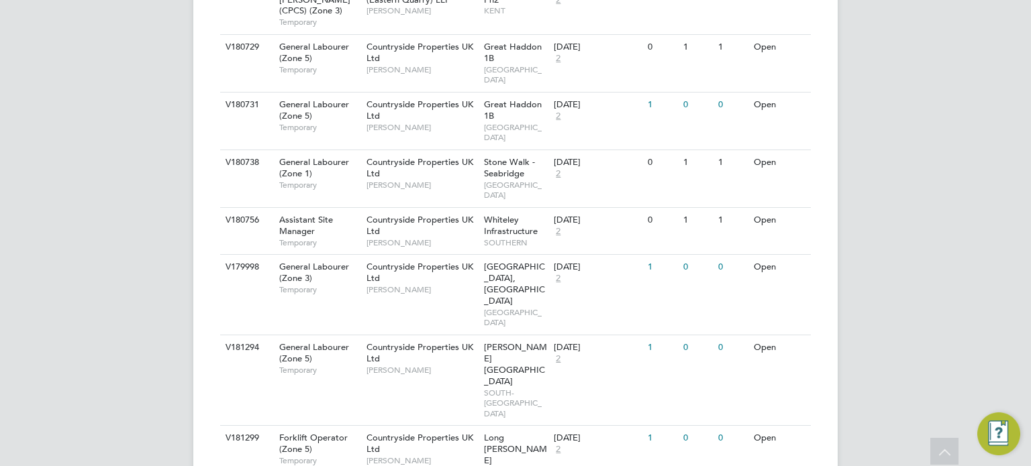
scroll to position [2082, 0]
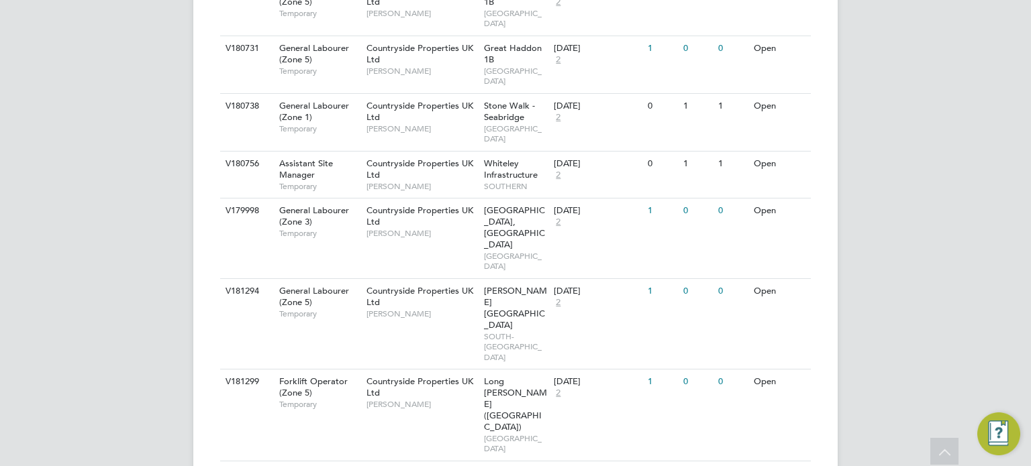
scroll to position [2149, 0]
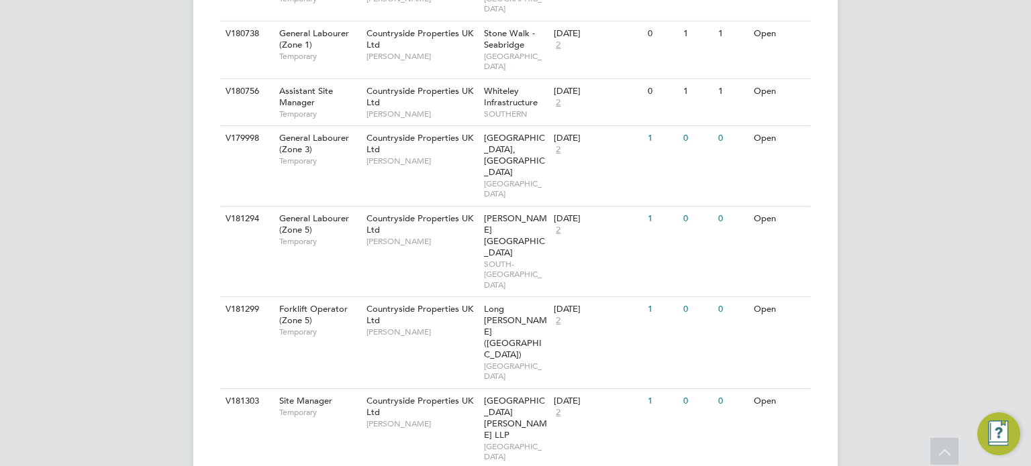
scroll to position [2209, 0]
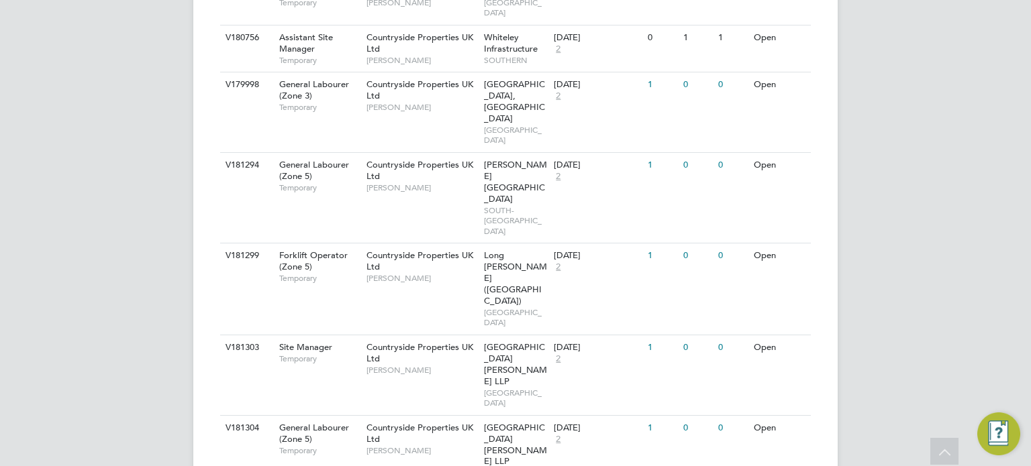
scroll to position [2267, 0]
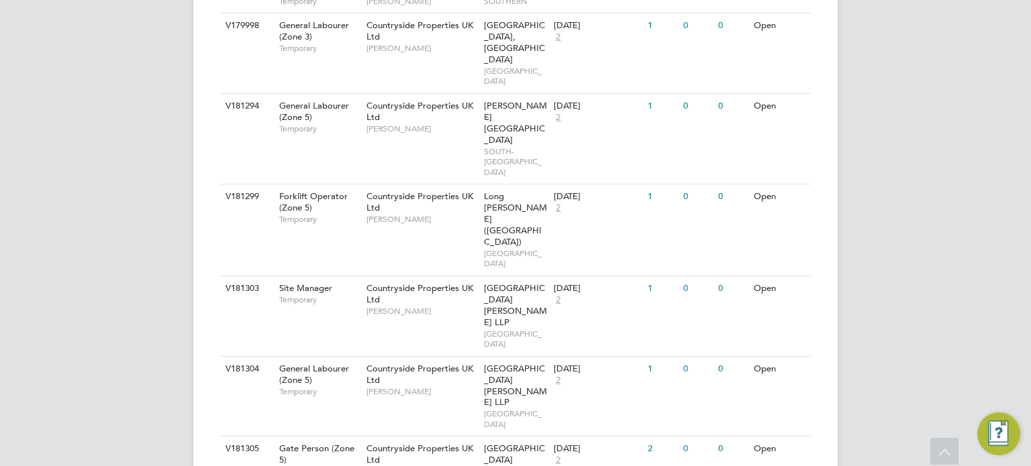
scroll to position [2326, 0]
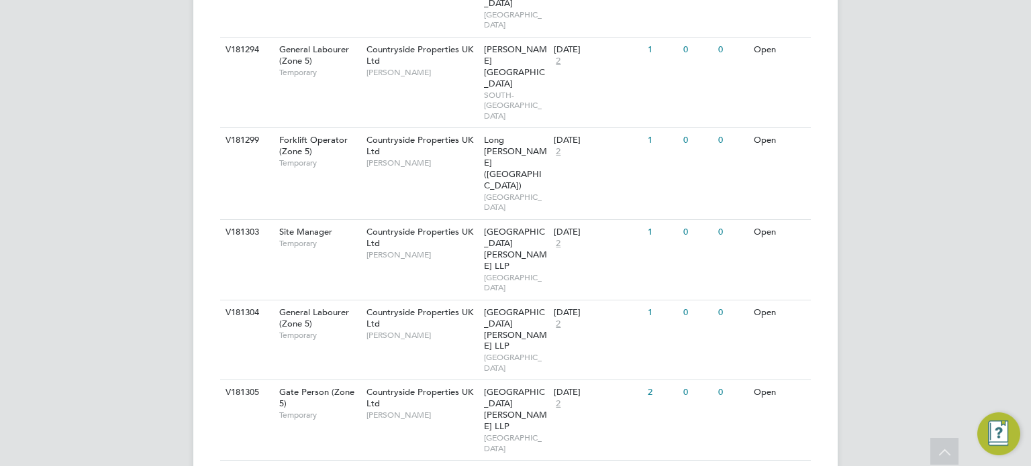
scroll to position [2386, 0]
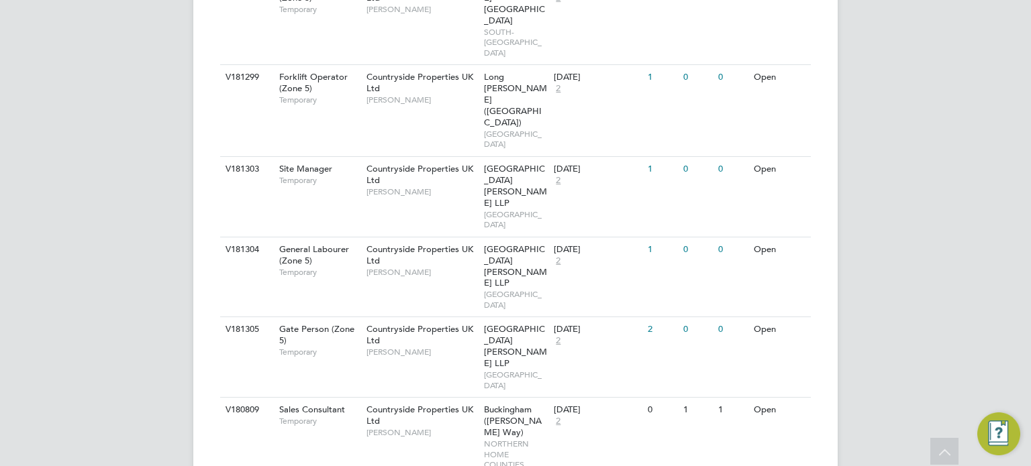
scroll to position [2447, 0]
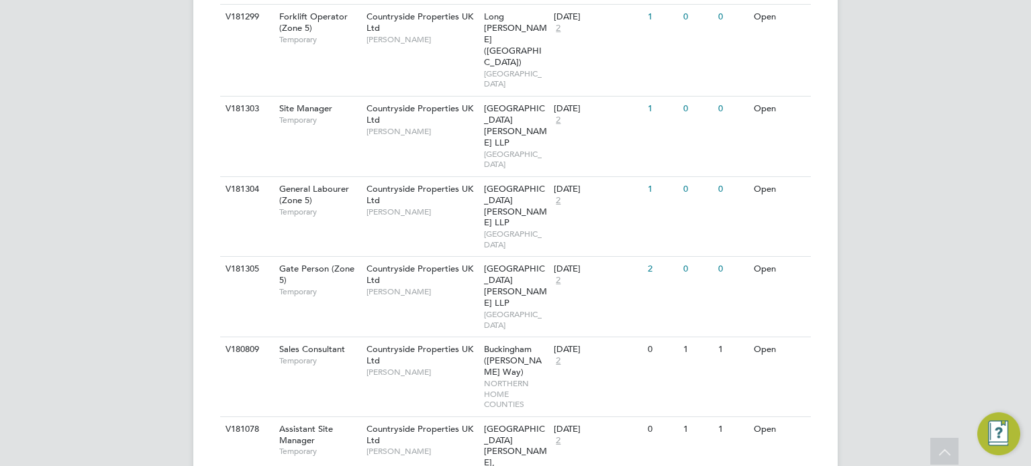
scroll to position [2503, 0]
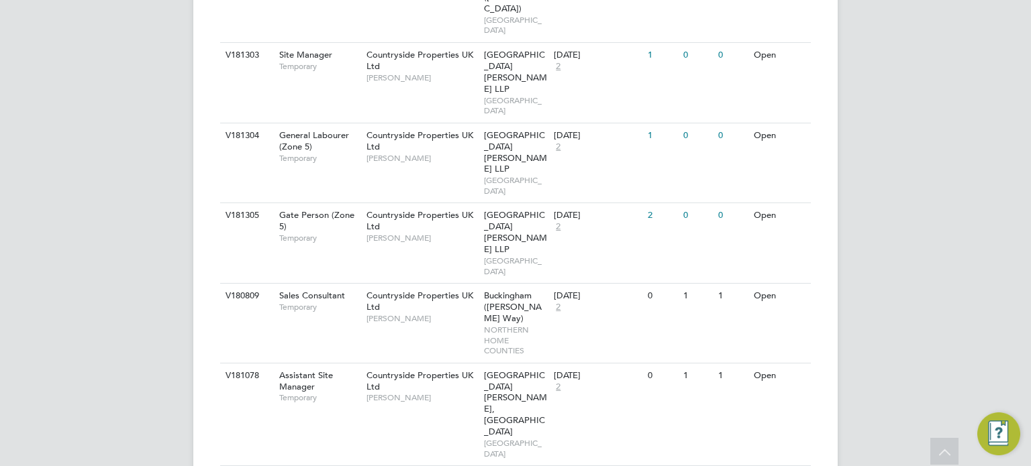
scroll to position [2555, 0]
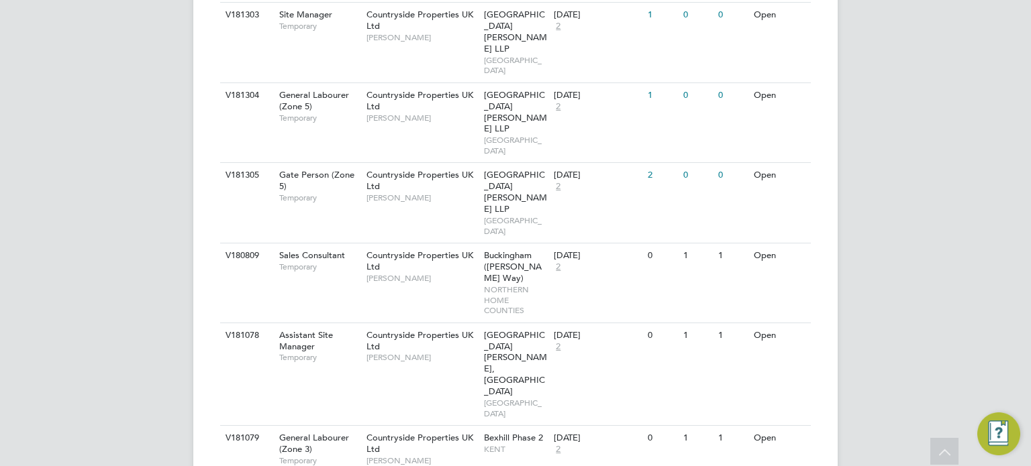
scroll to position [2617, 0]
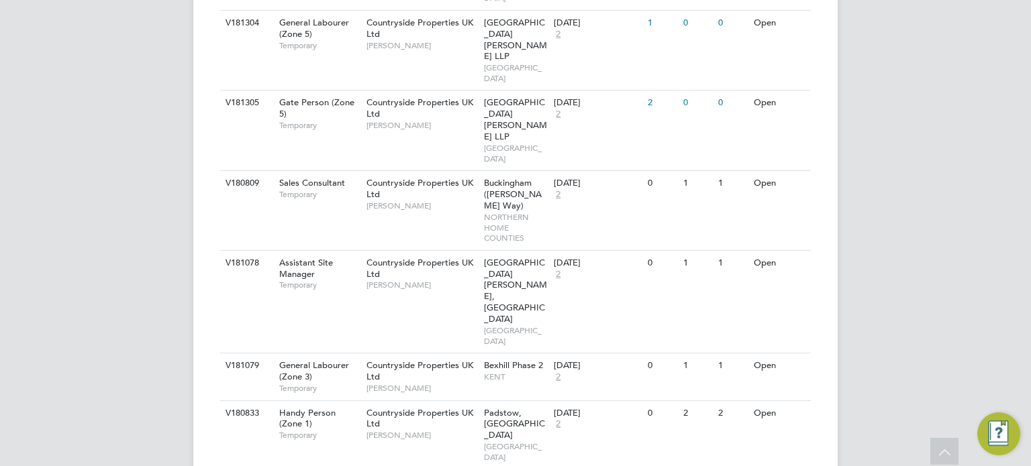
scroll to position [2681, 0]
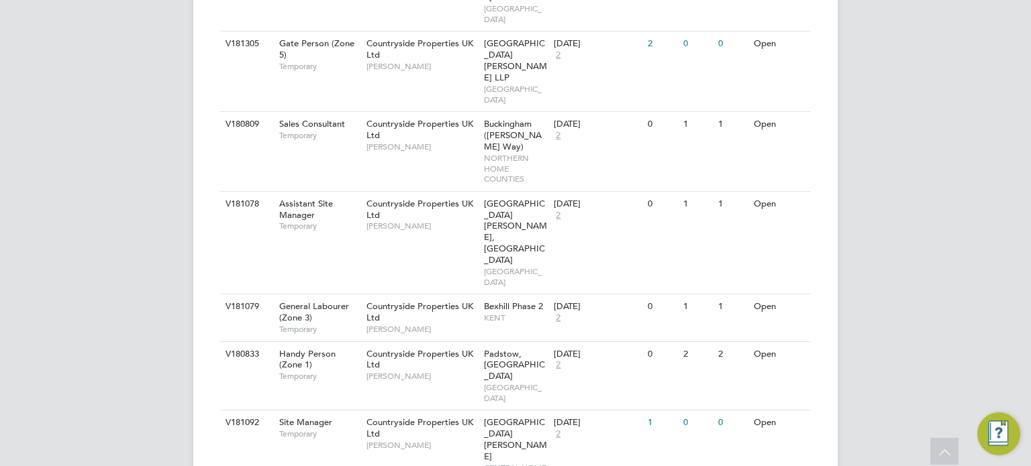
scroll to position [2724, 0]
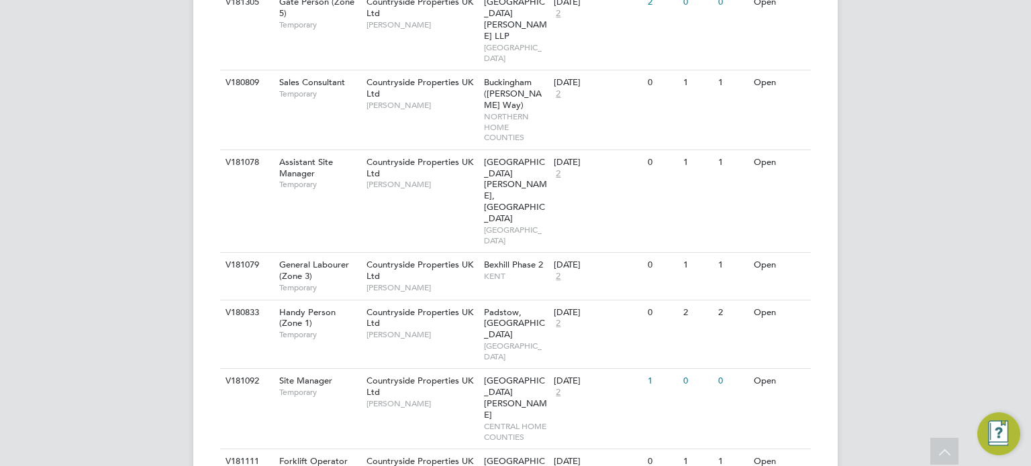
scroll to position [2770, 0]
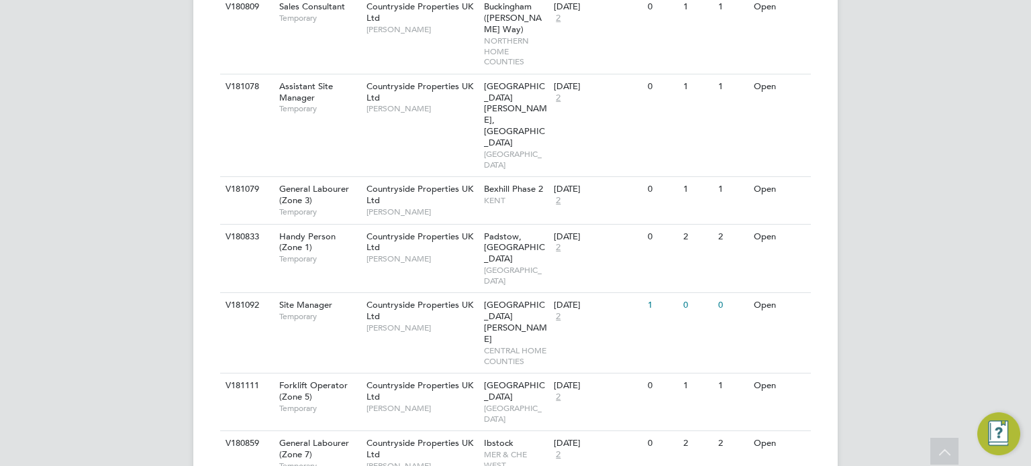
scroll to position [2845, 0]
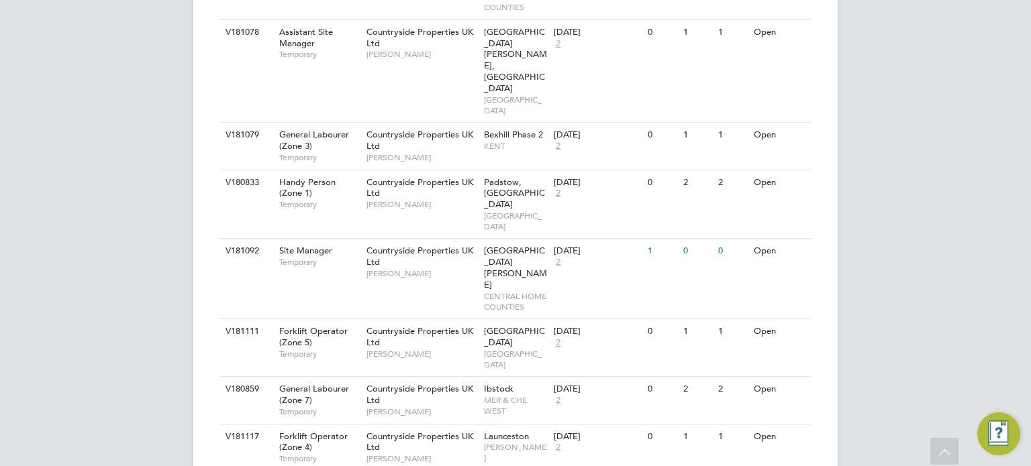
scroll to position [2900, 0]
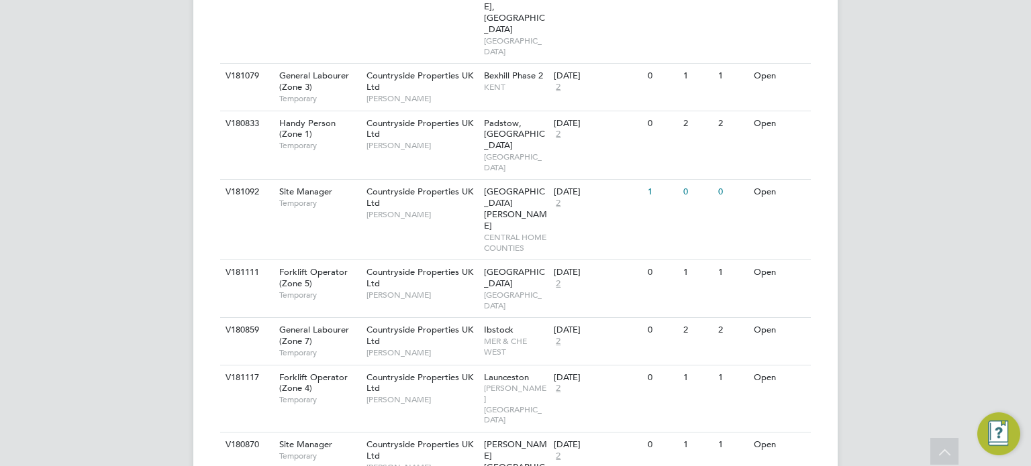
scroll to position [2962, 0]
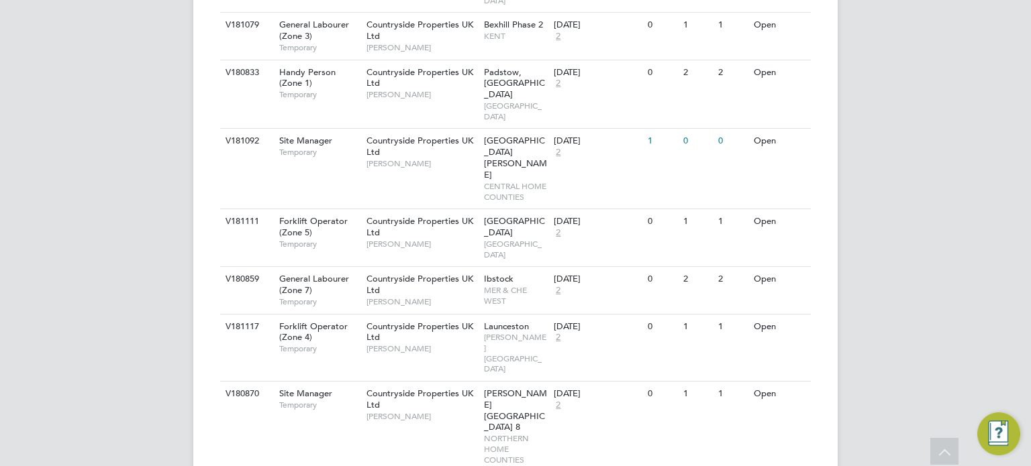
scroll to position [3010, 0]
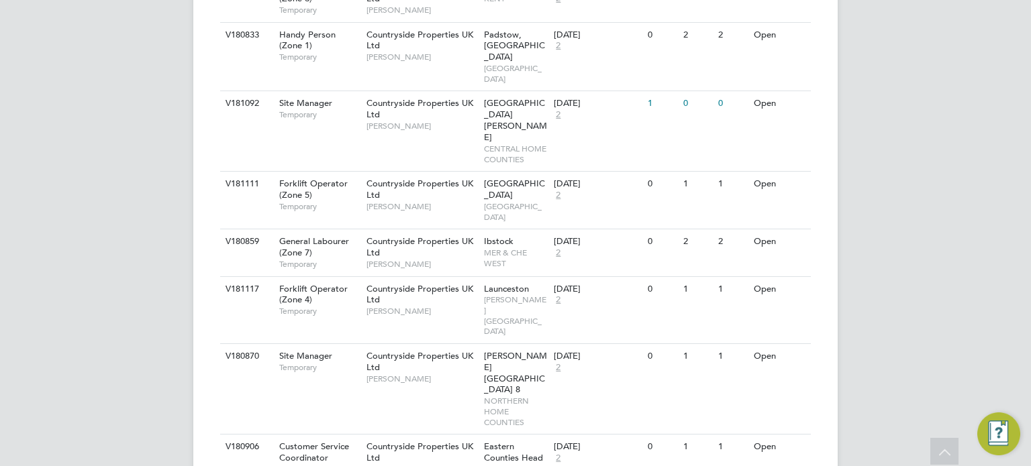
scroll to position [3046, 0]
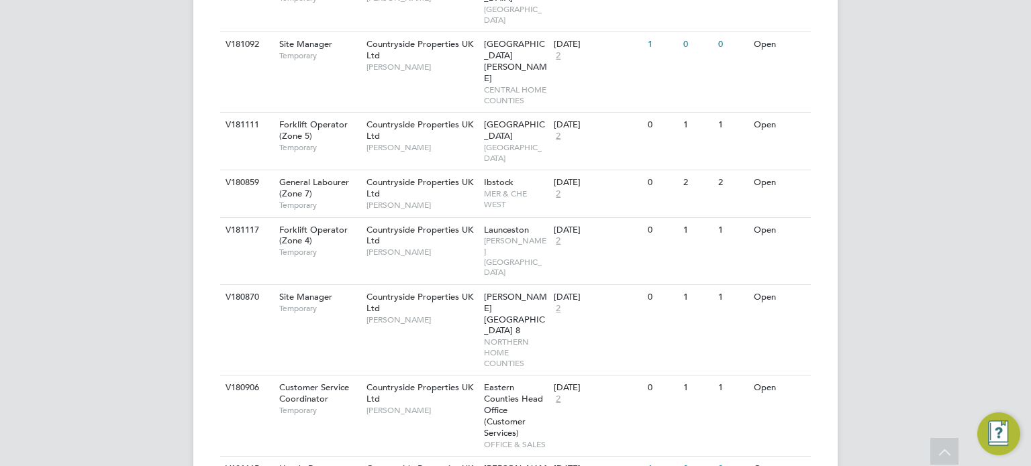
scroll to position [3108, 0]
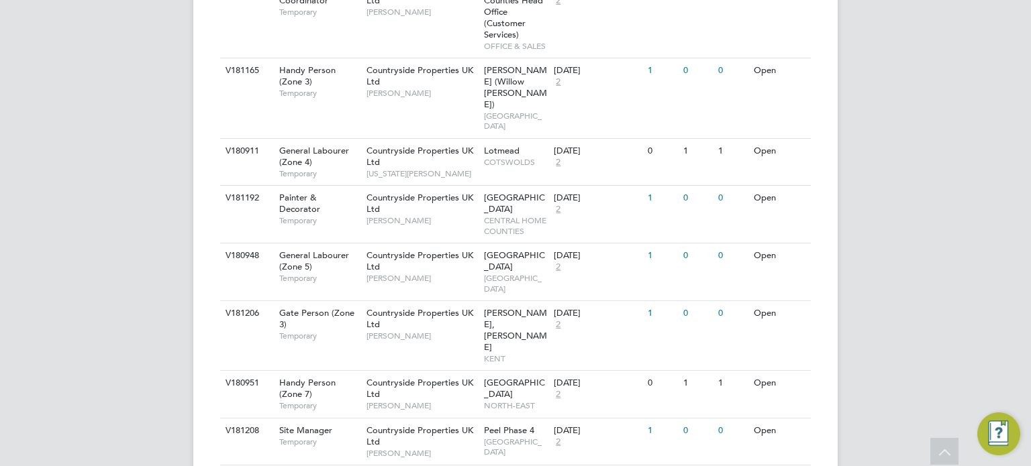
scroll to position [3507, 0]
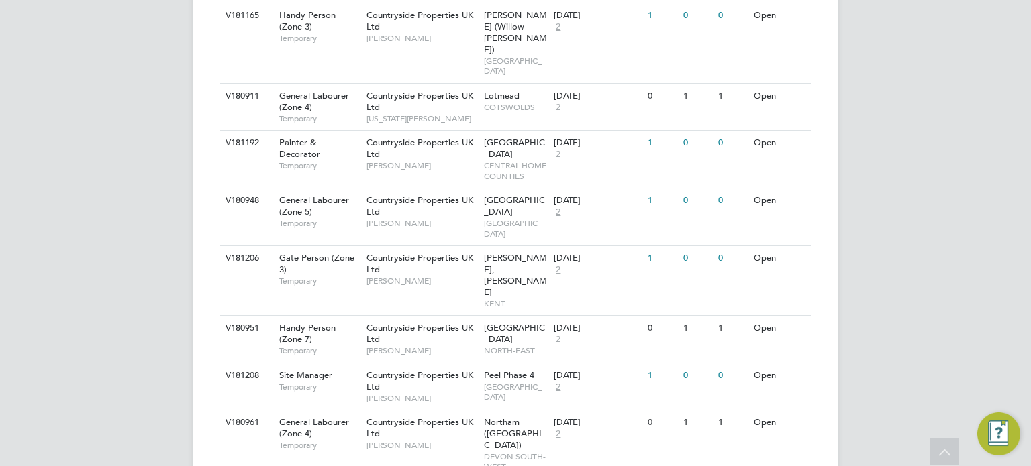
scroll to position [3558, 0]
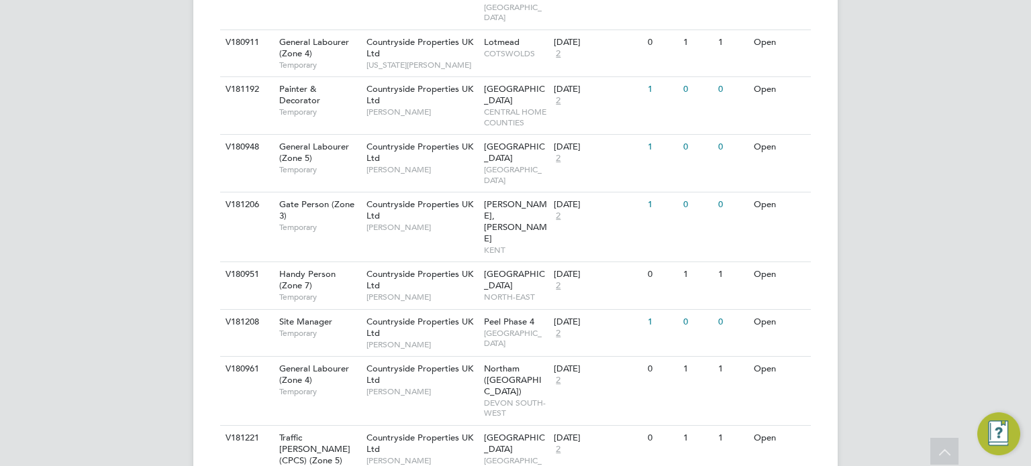
scroll to position [3613, 0]
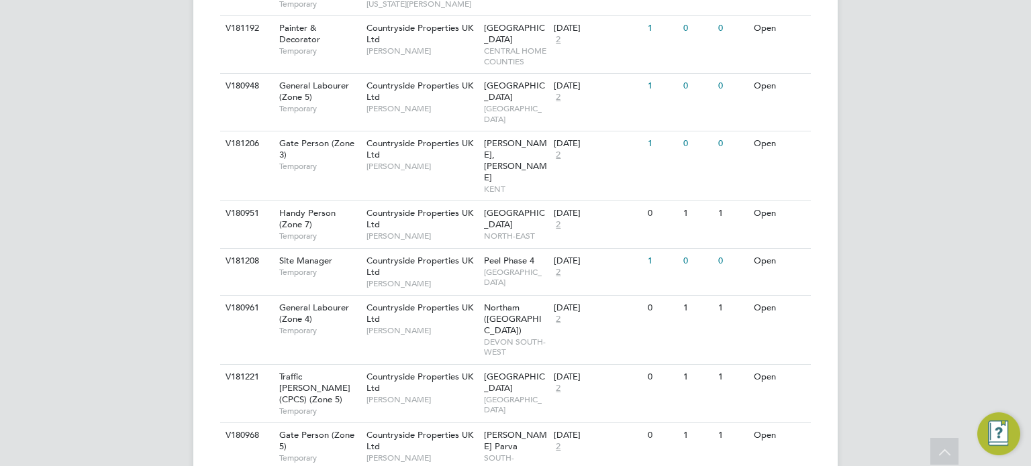
scroll to position [3681, 0]
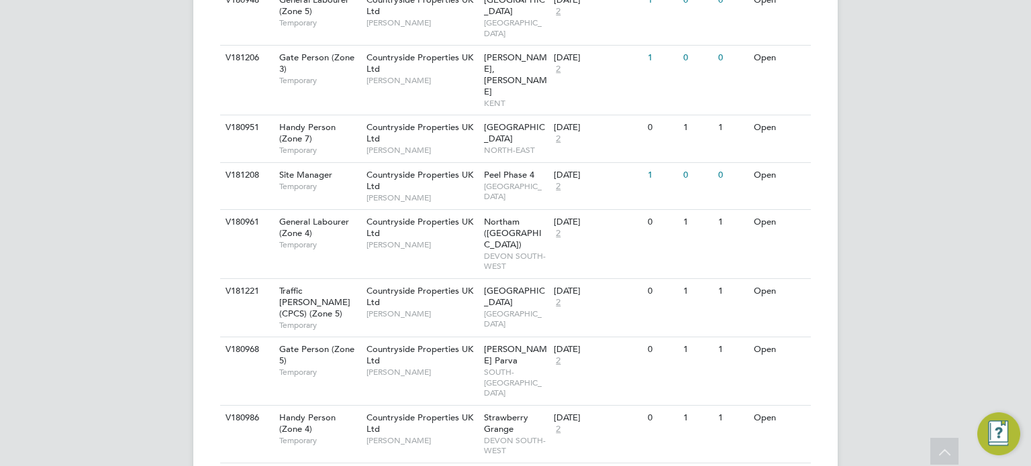
scroll to position [3761, 0]
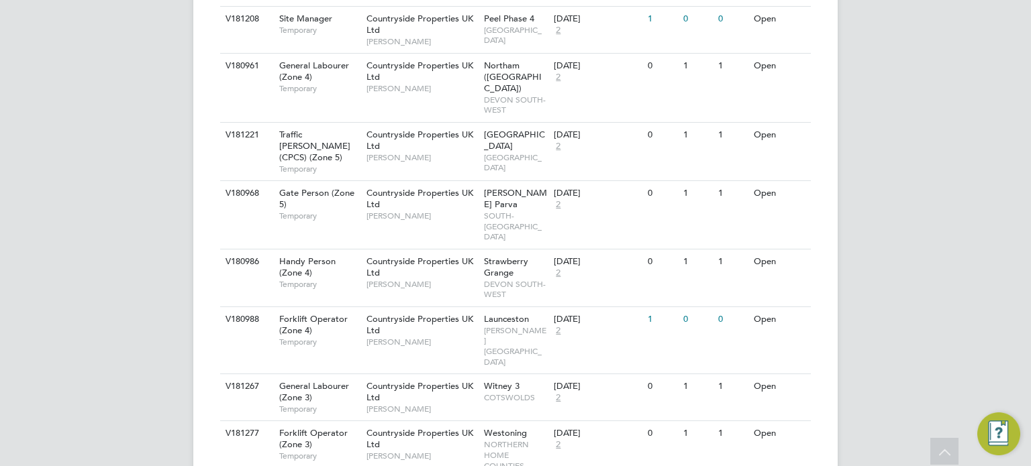
scroll to position [3917, 0]
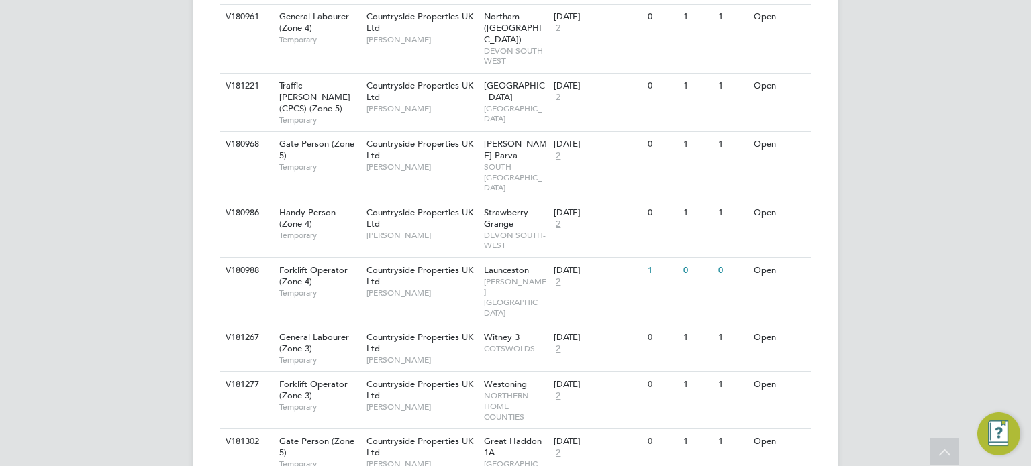
scroll to position [3966, 0]
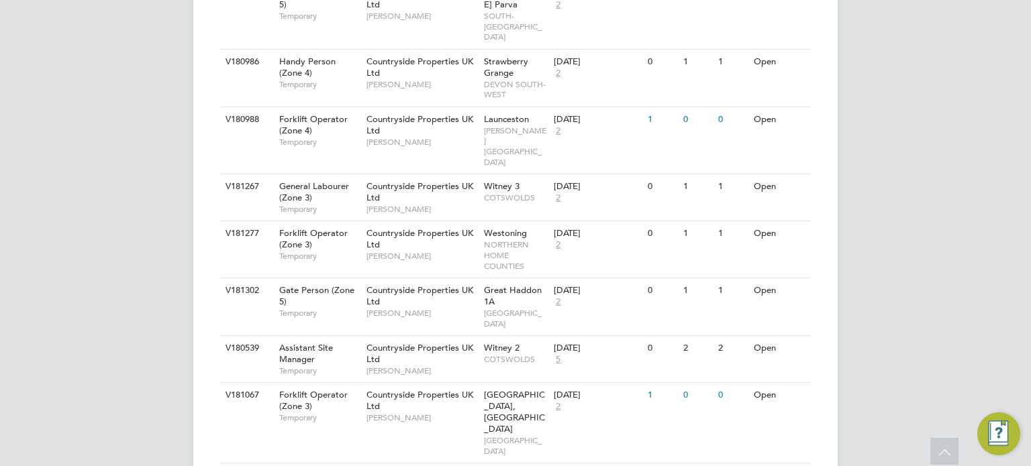
scroll to position [4133, 0]
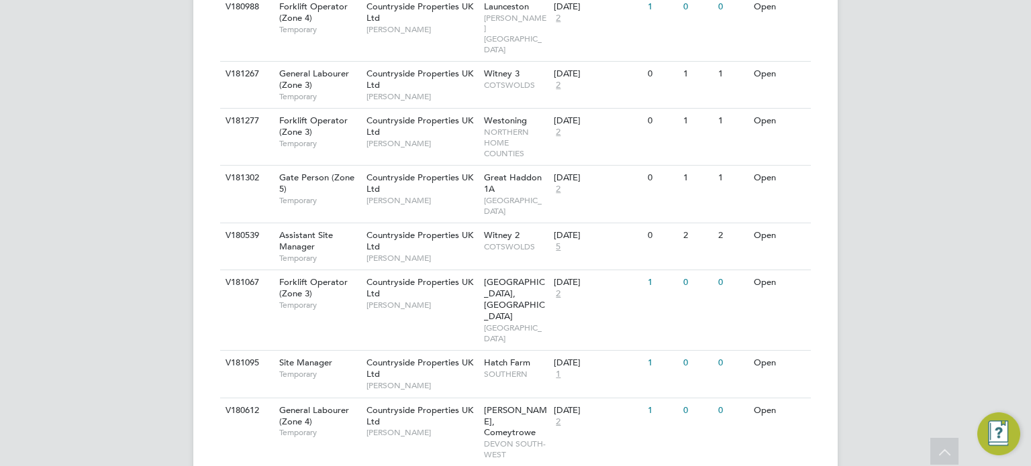
scroll to position [4230, 0]
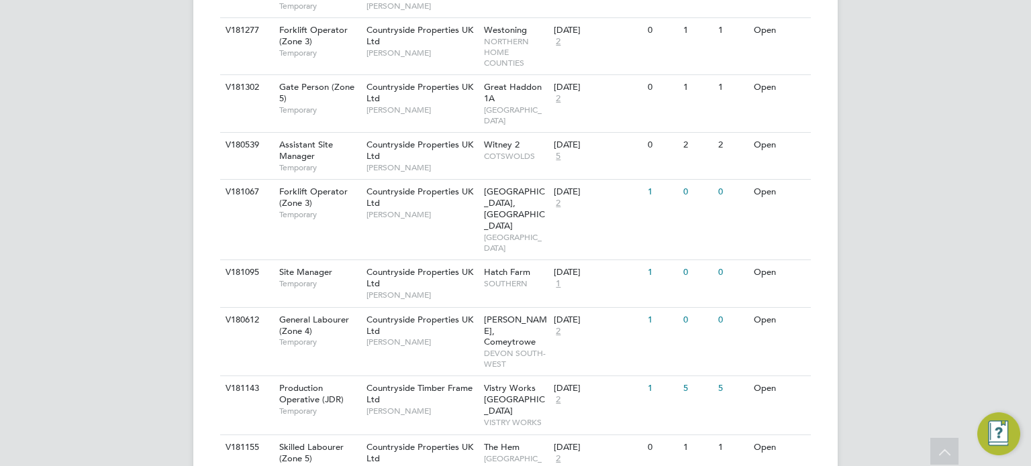
scroll to position [4320, 0]
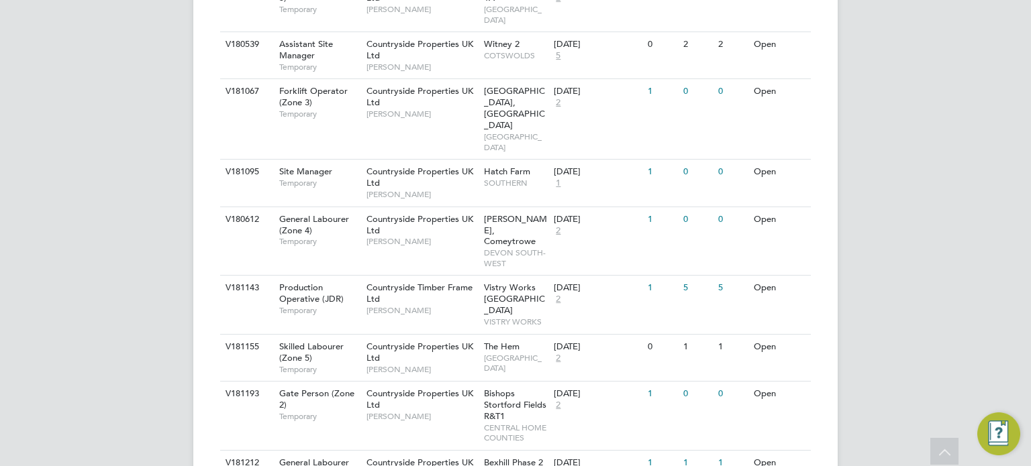
scroll to position [4421, 0]
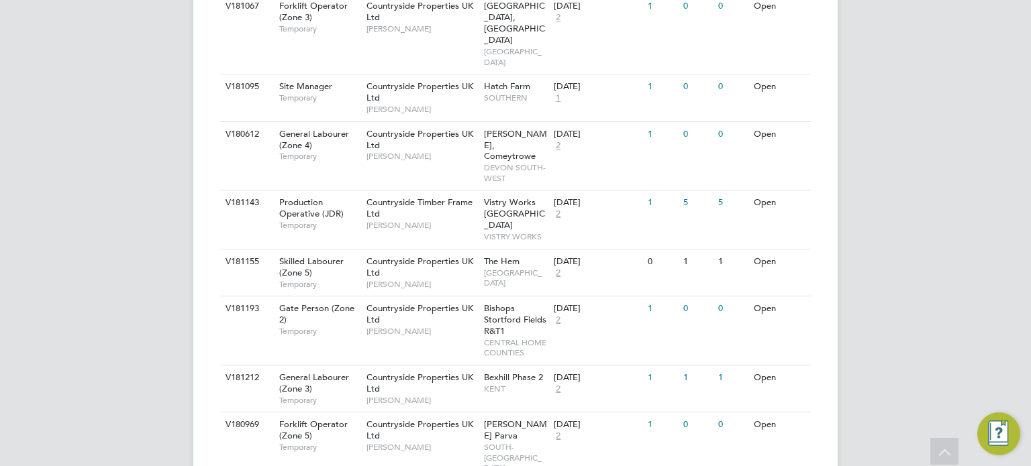
scroll to position [4507, 0]
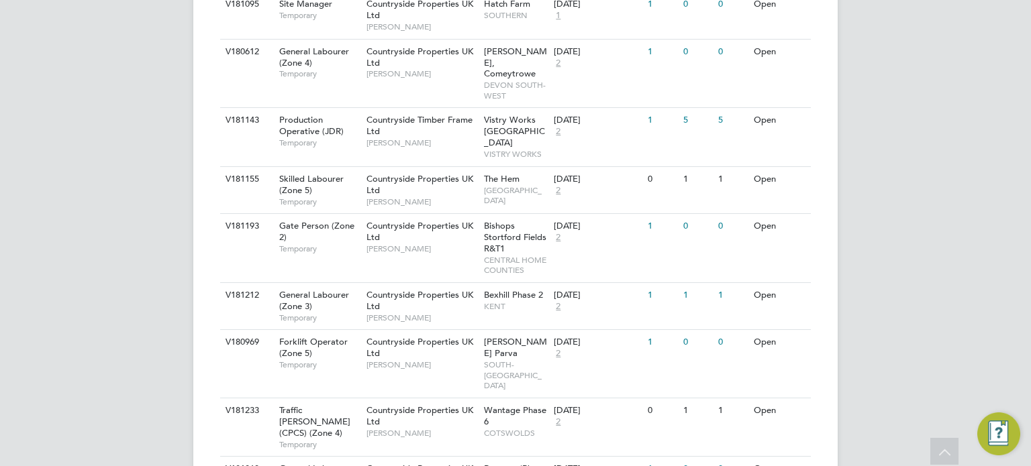
scroll to position [4589, 0]
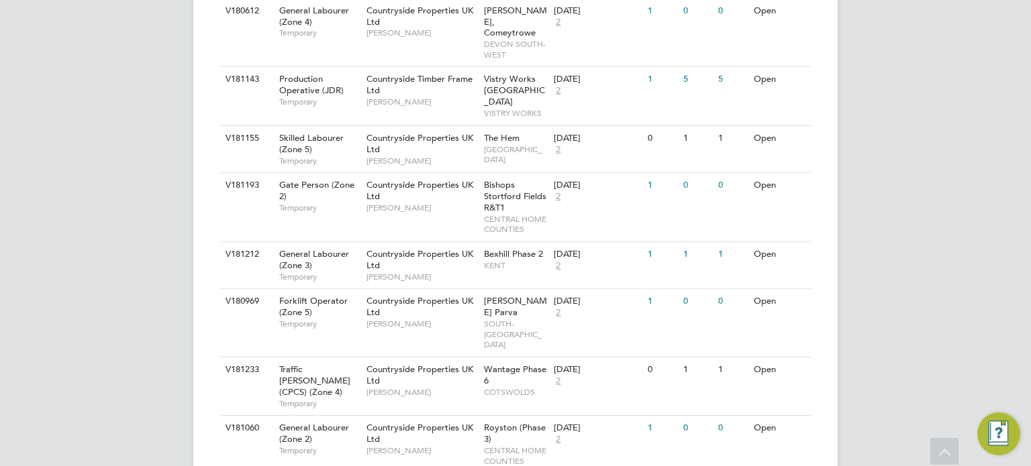
scroll to position [4629, 0]
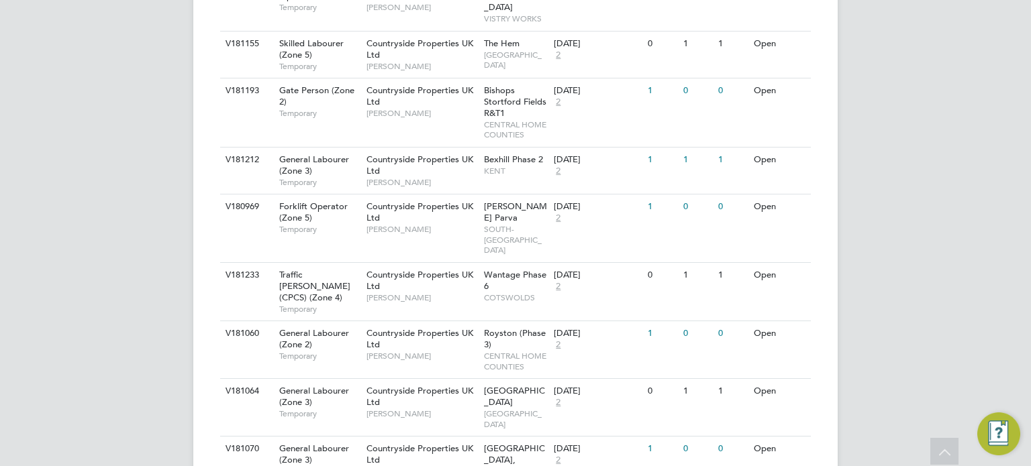
scroll to position [4746, 0]
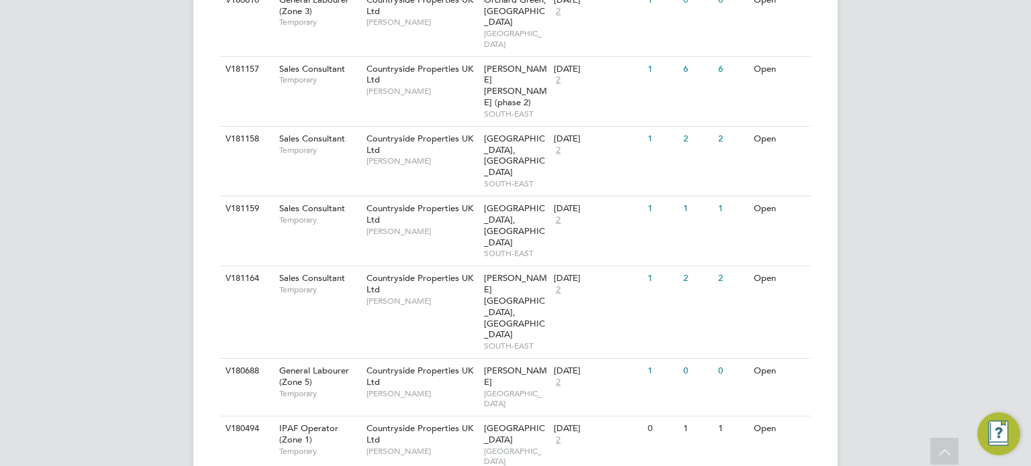
scroll to position [0, 0]
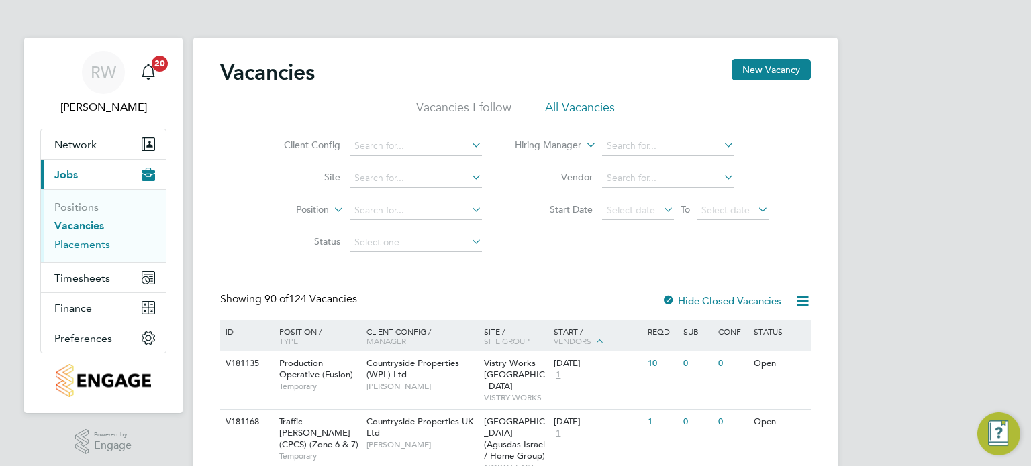
click at [86, 239] on link "Placements" at bounding box center [82, 244] width 56 height 13
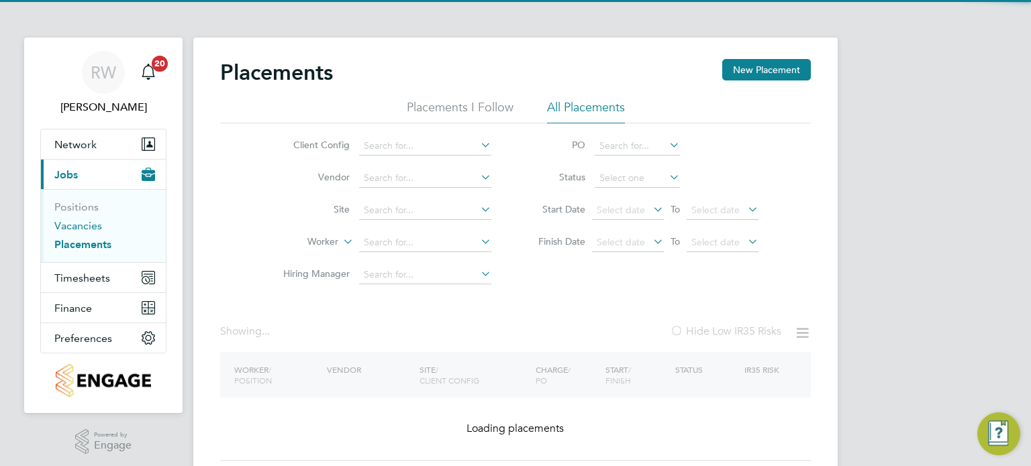
click at [83, 223] on link "Vacancies" at bounding box center [78, 225] width 48 height 13
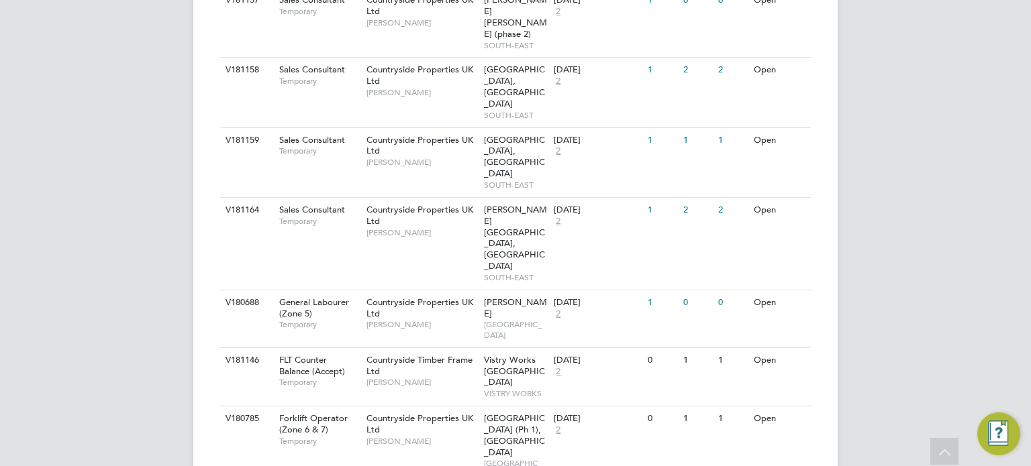
scroll to position [585, 0]
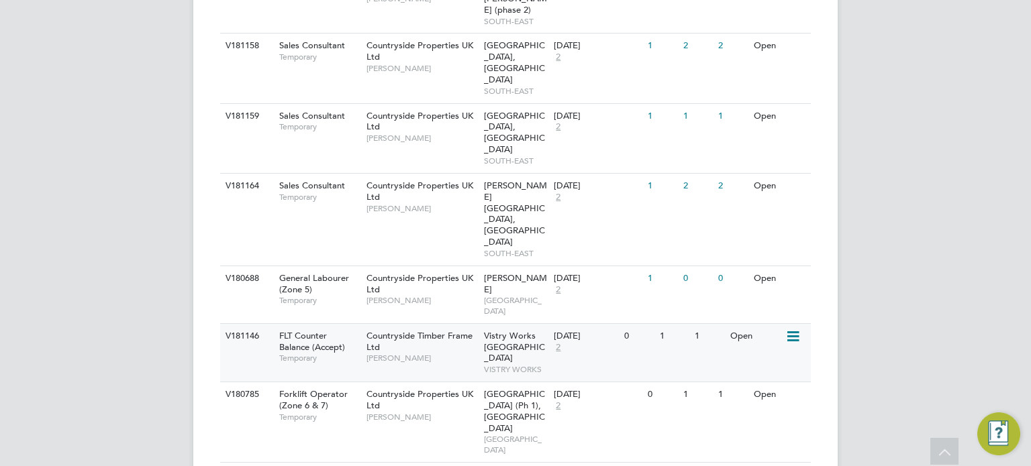
click at [789, 329] on icon at bounding box center [791, 337] width 13 height 16
click at [762, 258] on li "Update Status" at bounding box center [760, 257] width 78 height 19
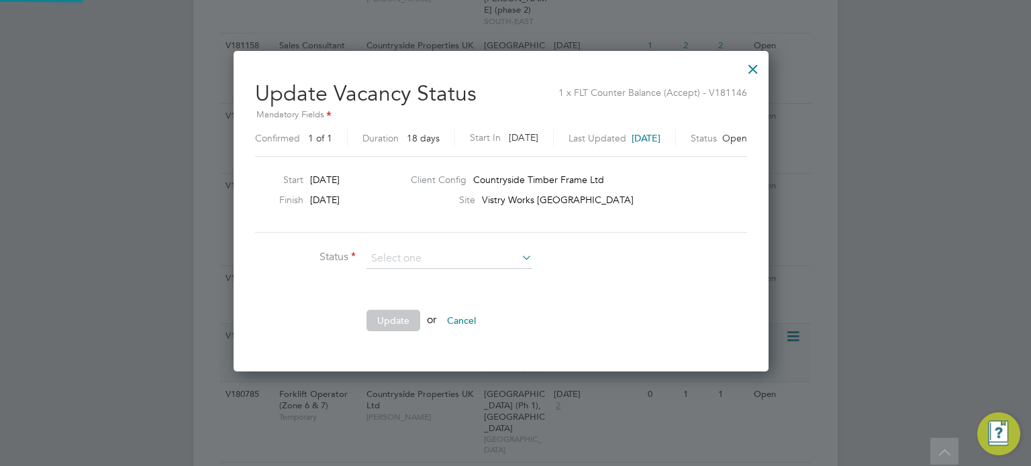
scroll to position [319, 564]
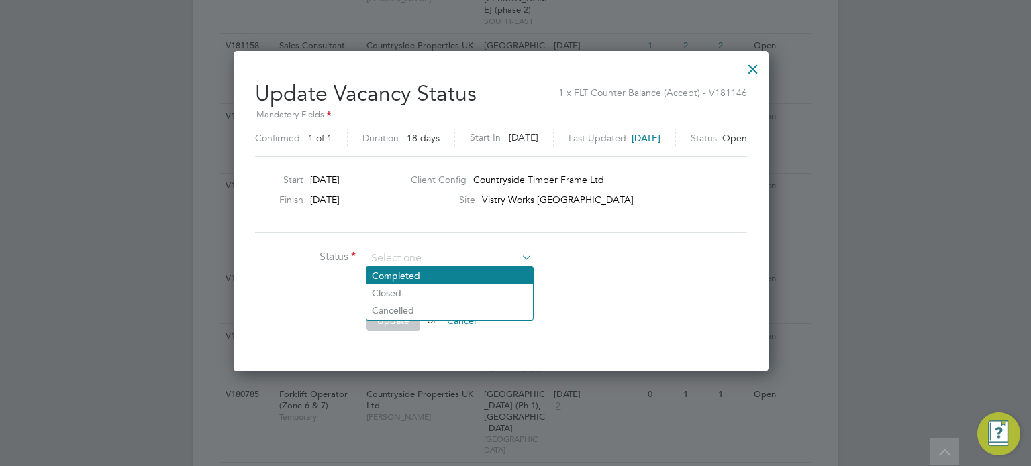
click at [452, 271] on li "Completed" at bounding box center [449, 275] width 166 height 17
type input "Completed"
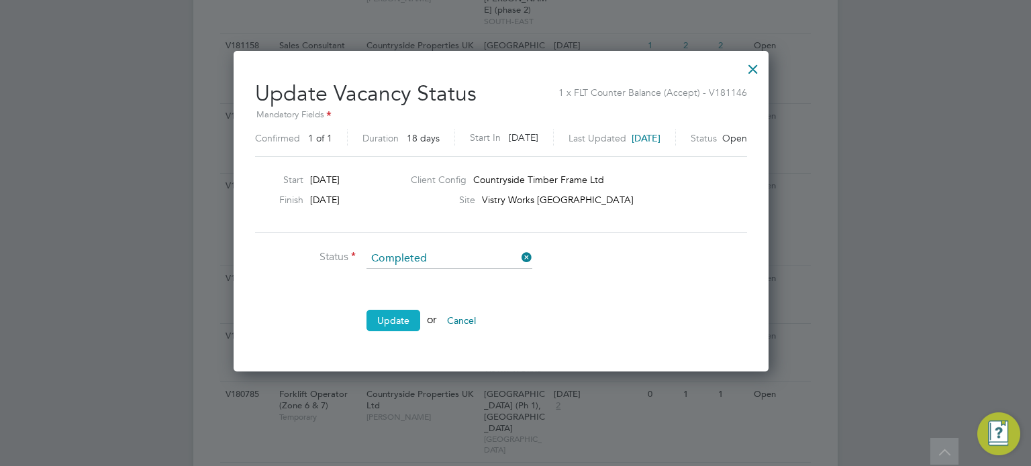
click at [395, 311] on button "Update" at bounding box center [393, 320] width 54 height 21
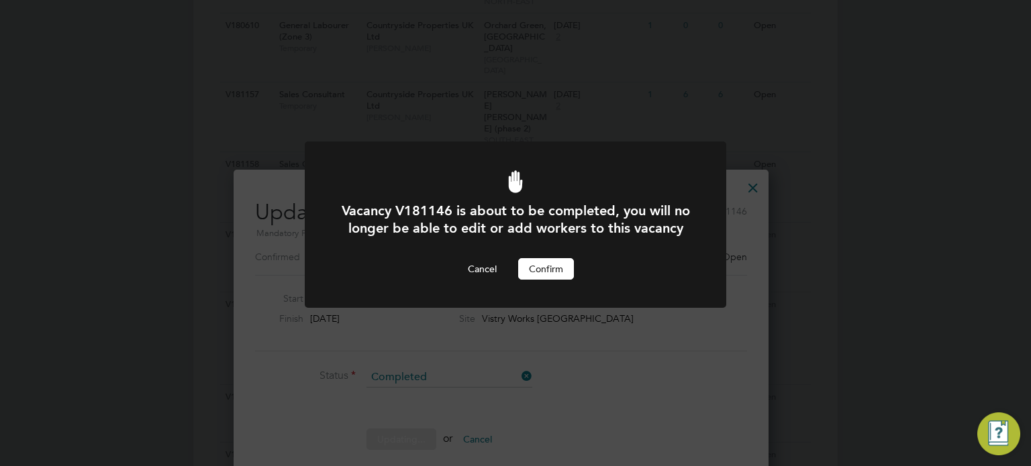
click at [548, 276] on button "Confirm" at bounding box center [546, 268] width 56 height 21
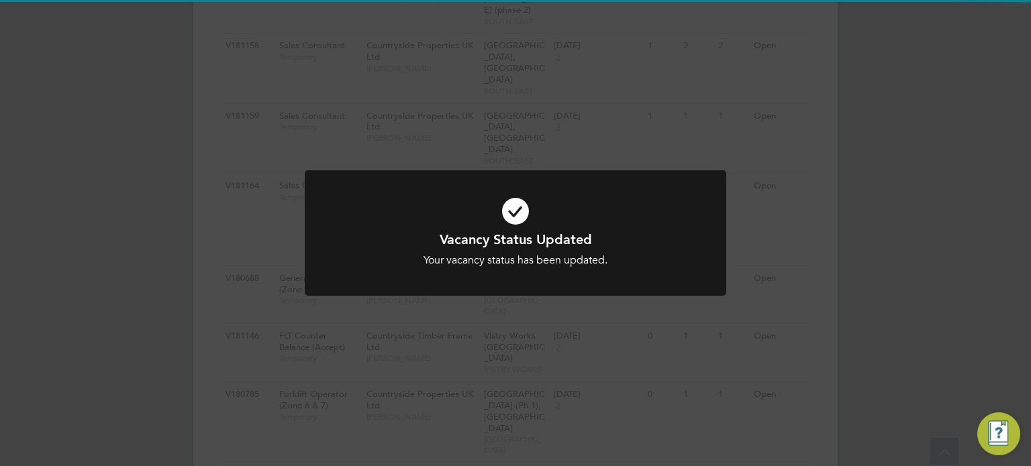
click at [565, 305] on div "Vacancy Status Updated Your vacancy status has been updated. Cancel Okay" at bounding box center [515, 241] width 421 height 142
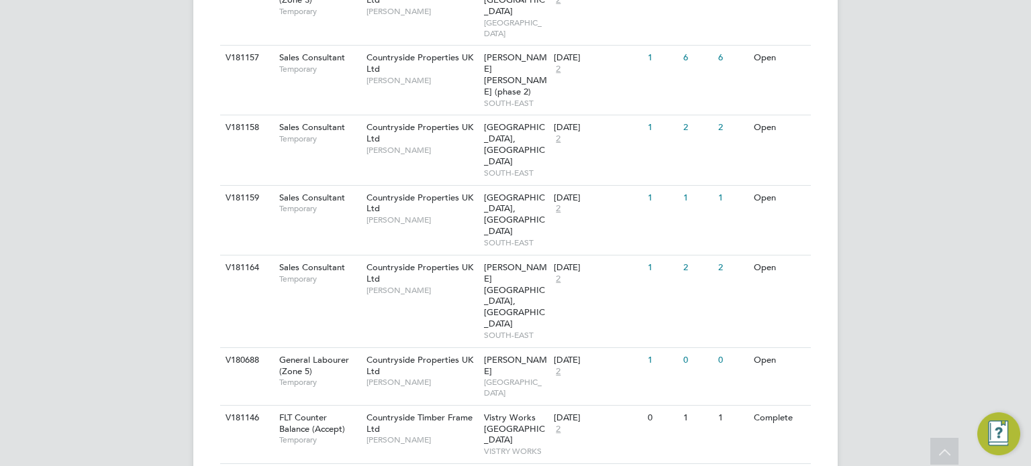
scroll to position [523, 0]
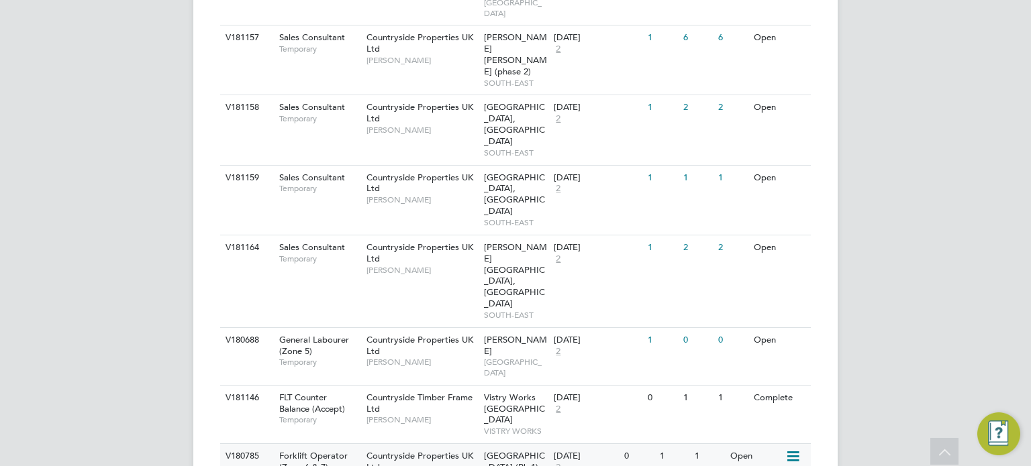
click at [793, 449] on icon at bounding box center [791, 457] width 13 height 16
click at [762, 366] on li "Update Status" at bounding box center [760, 366] width 78 height 19
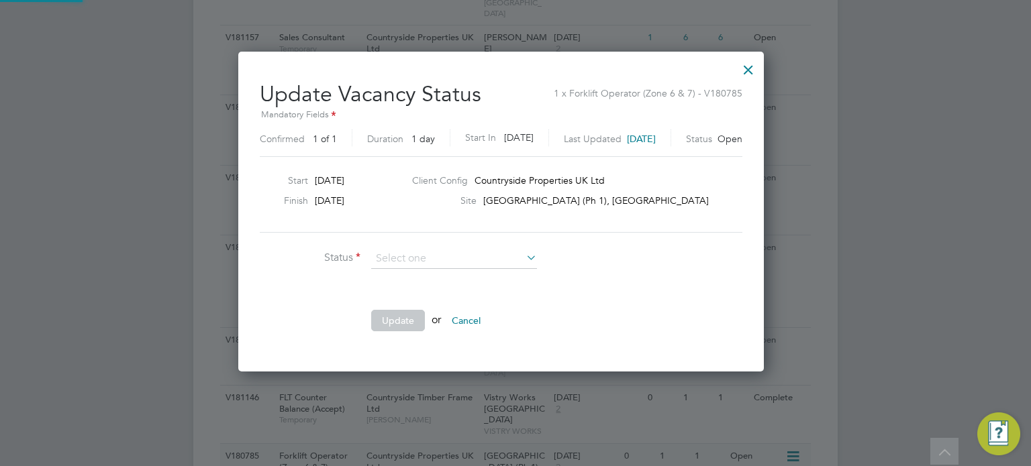
scroll to position [319, 554]
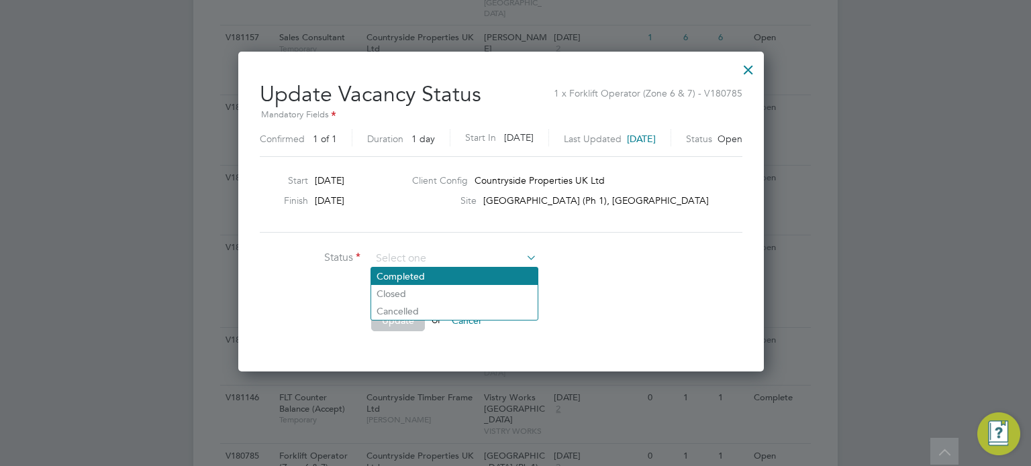
click at [478, 276] on li "Completed" at bounding box center [454, 276] width 166 height 17
type input "Completed"
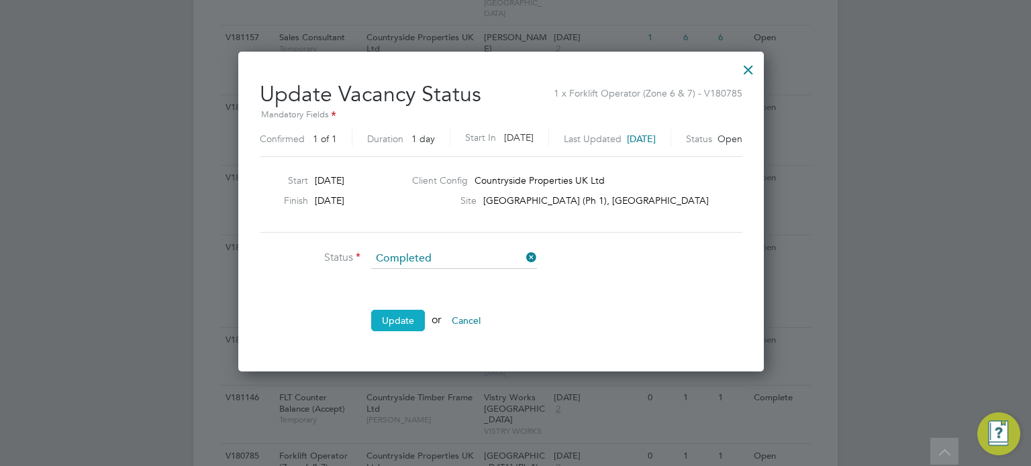
click at [407, 316] on button "Update" at bounding box center [398, 320] width 54 height 21
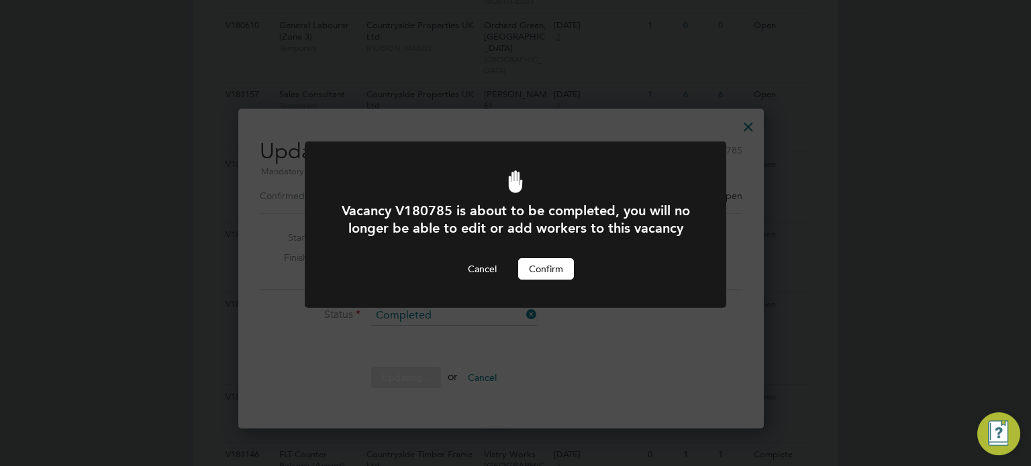
click at [542, 280] on button "Confirm" at bounding box center [546, 268] width 56 height 21
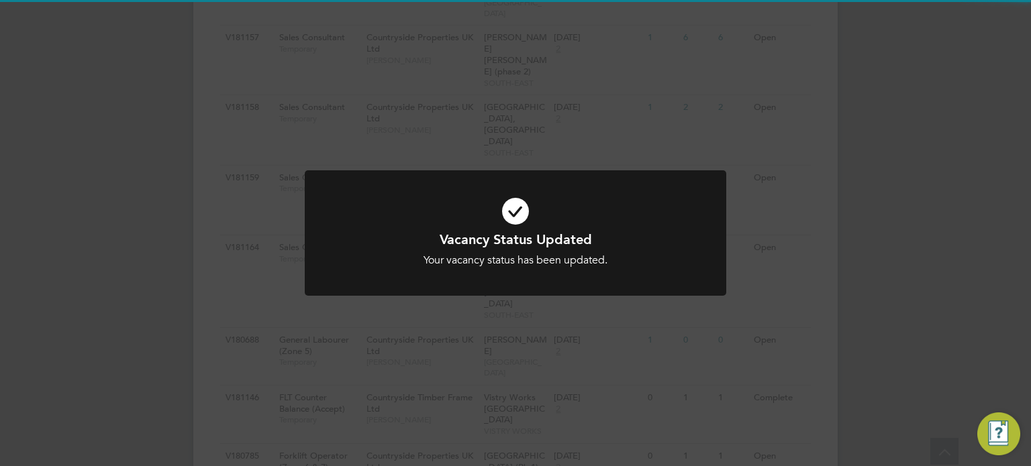
click at [754, 327] on div "Vacancy Status Updated Your vacancy status has been updated. Cancel Okay" at bounding box center [515, 233] width 1031 height 466
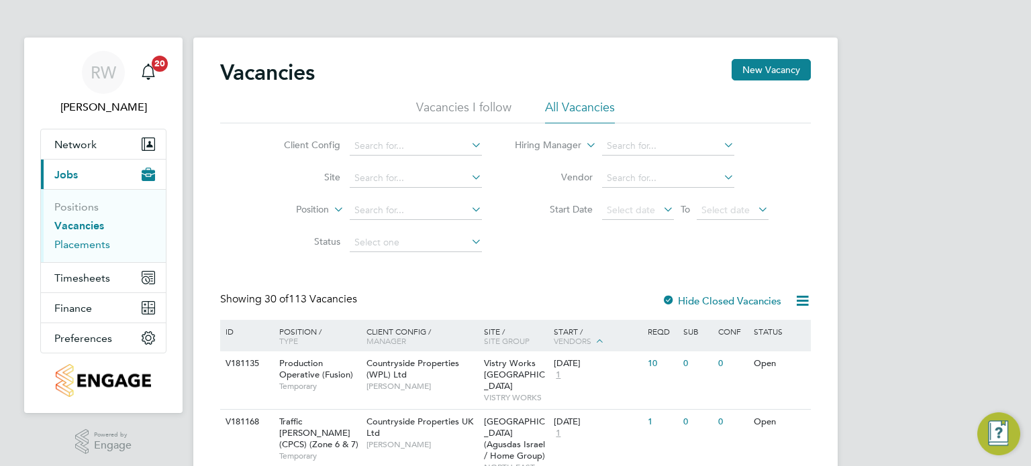
click at [96, 243] on link "Placements" at bounding box center [82, 244] width 56 height 13
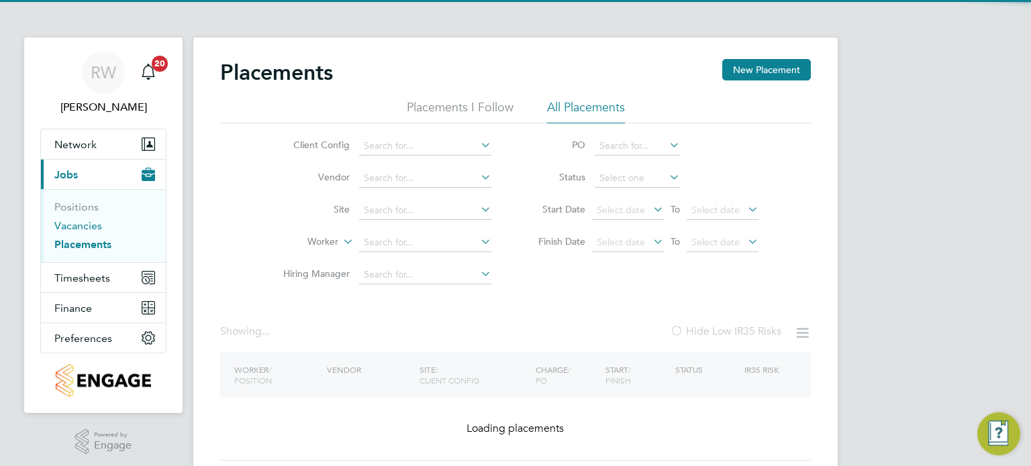
click at [79, 223] on link "Vacancies" at bounding box center [78, 225] width 48 height 13
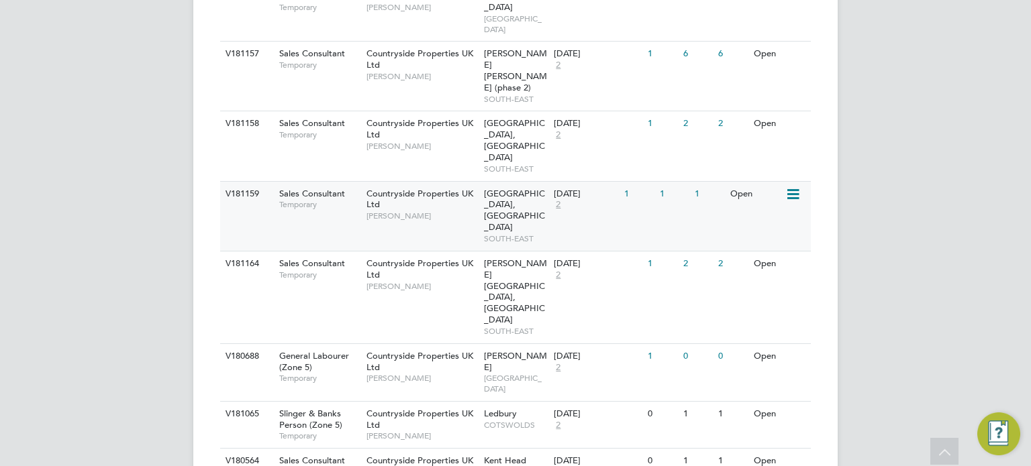
scroll to position [550, 0]
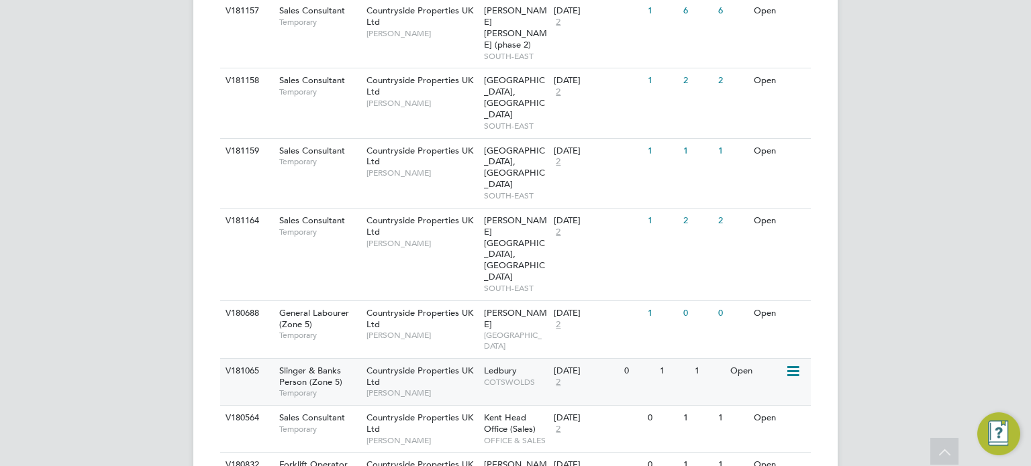
click at [497, 377] on span "COTSWOLDS" at bounding box center [516, 382] width 64 height 11
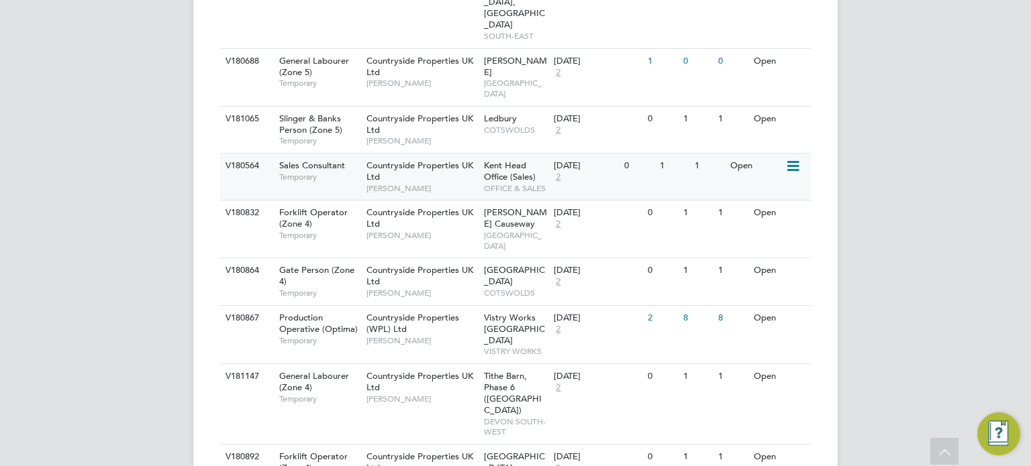
scroll to position [803, 0]
click at [494, 183] on span "OFFICE & SALES" at bounding box center [516, 188] width 64 height 11
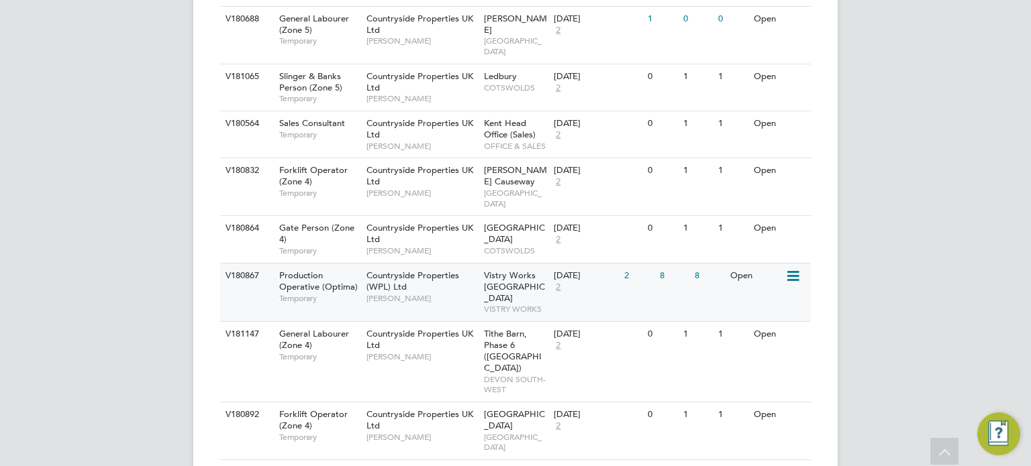
scroll to position [853, 0]
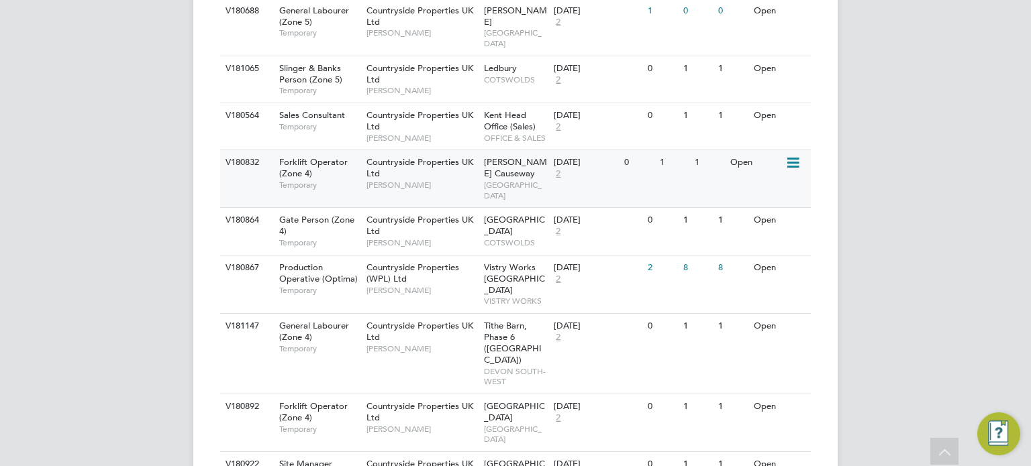
click at [484, 156] on span "Cribbs Causeway" at bounding box center [515, 167] width 63 height 23
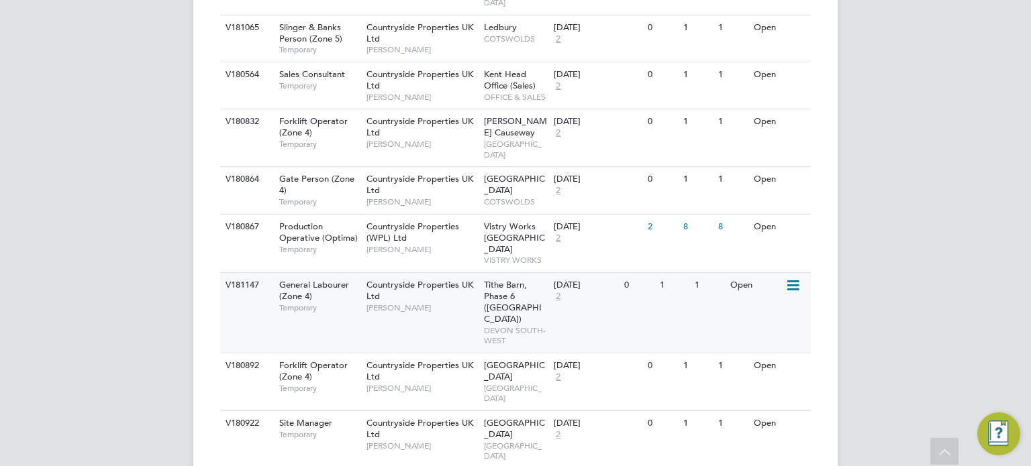
scroll to position [903, 0]
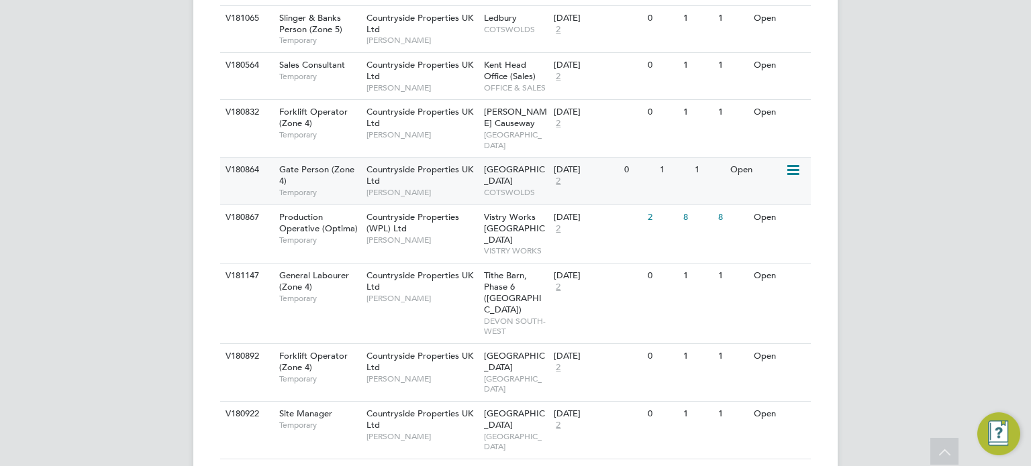
click at [459, 164] on span "Countryside Properties UK Ltd" at bounding box center [419, 175] width 107 height 23
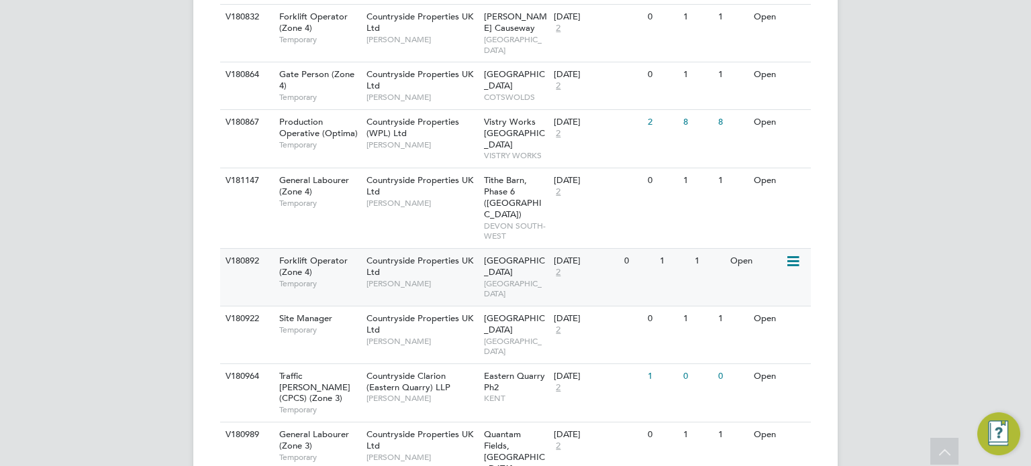
scroll to position [1000, 0]
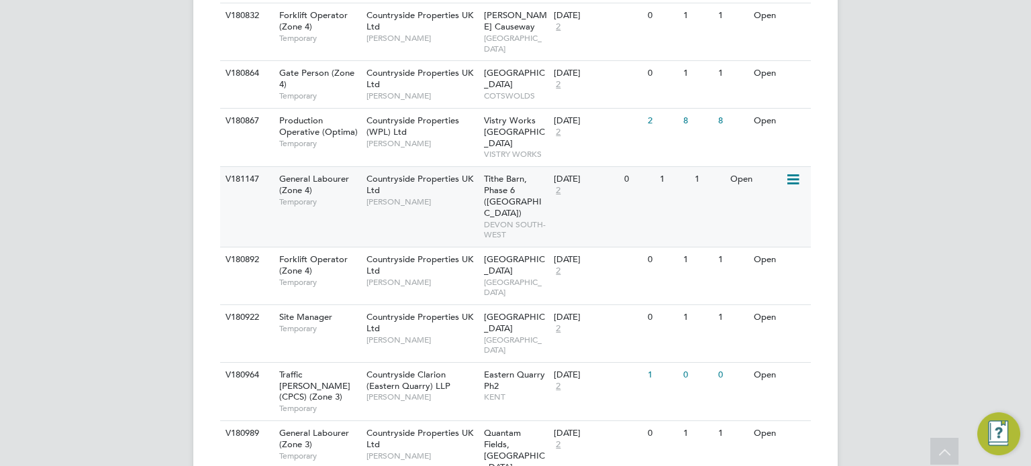
click at [495, 173] on span "Tithe Barn, Phase 6 (Exeter)" at bounding box center [513, 196] width 58 height 46
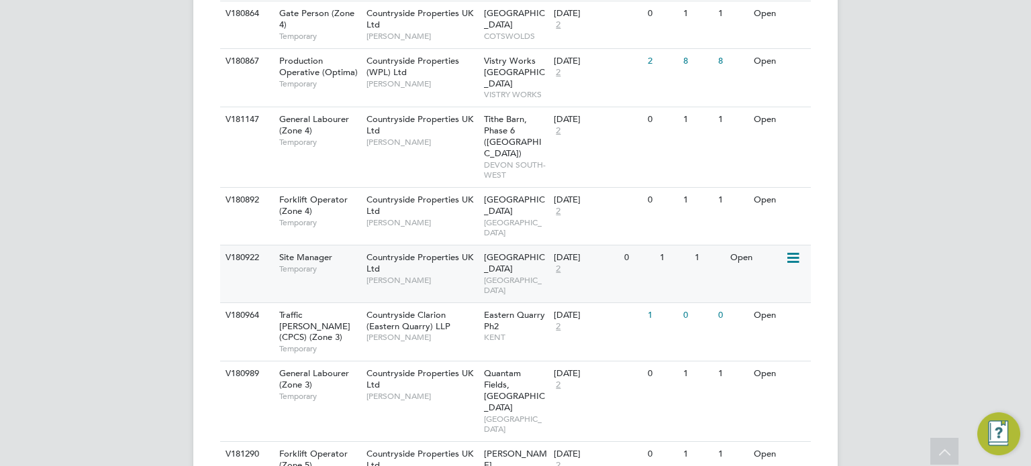
scroll to position [1060, 0]
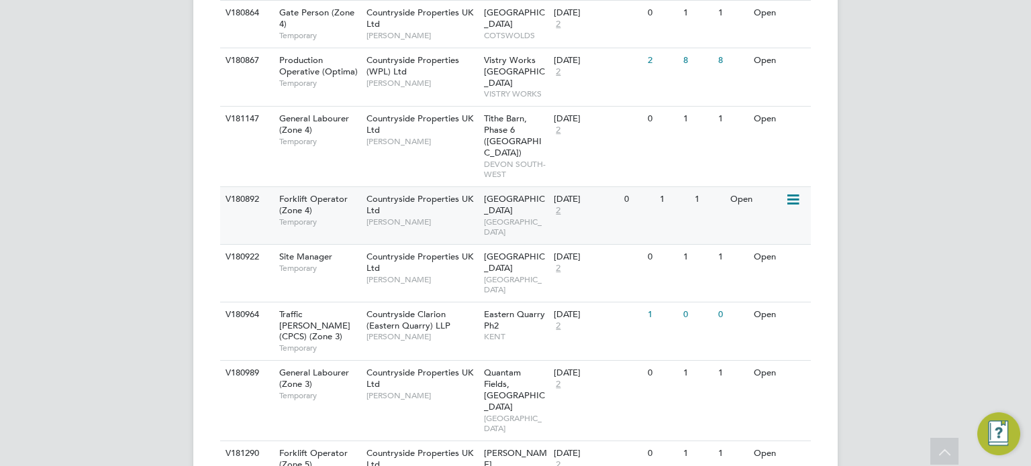
click at [503, 193] on span "Oldland Common" at bounding box center [514, 204] width 61 height 23
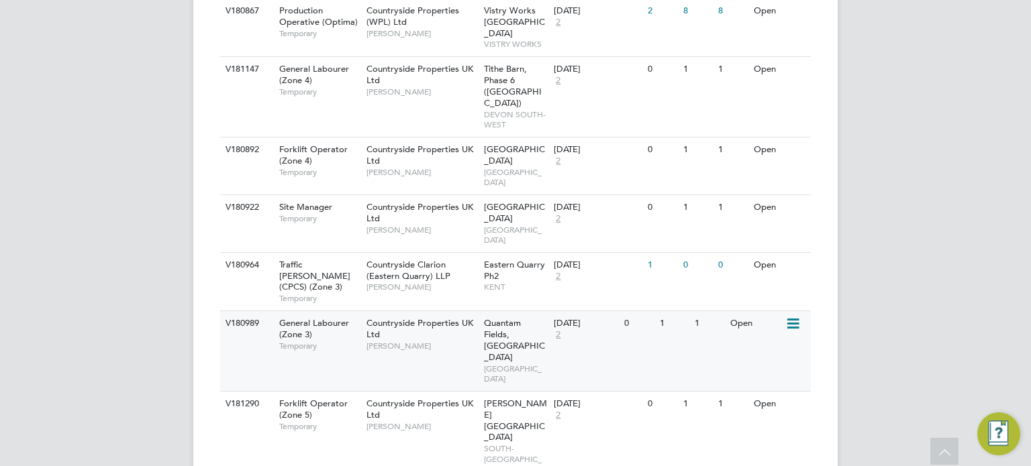
scroll to position [1111, 0]
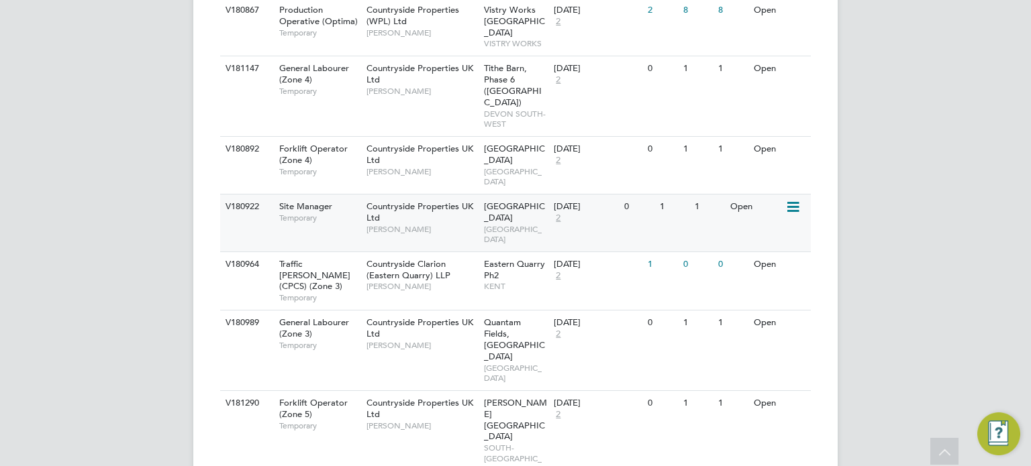
click at [486, 201] on span "Maidenhead St Cloud Way" at bounding box center [514, 212] width 61 height 23
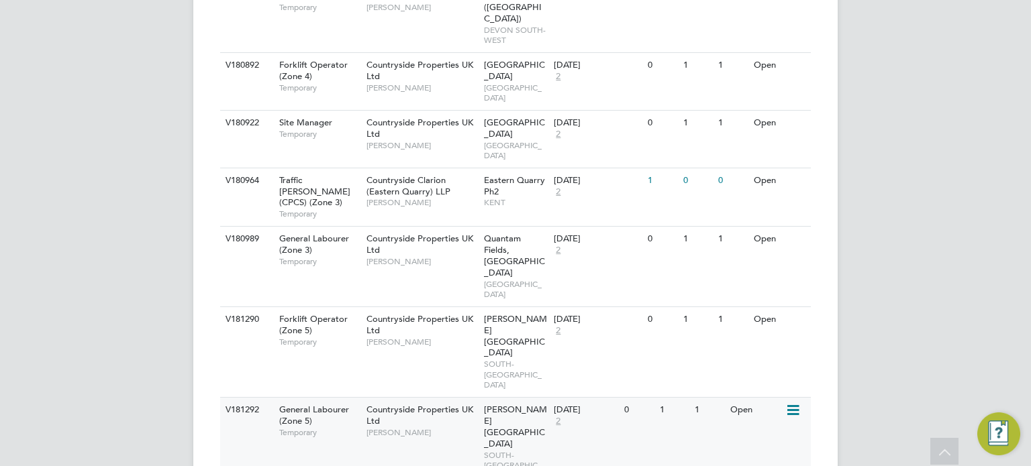
scroll to position [1196, 0]
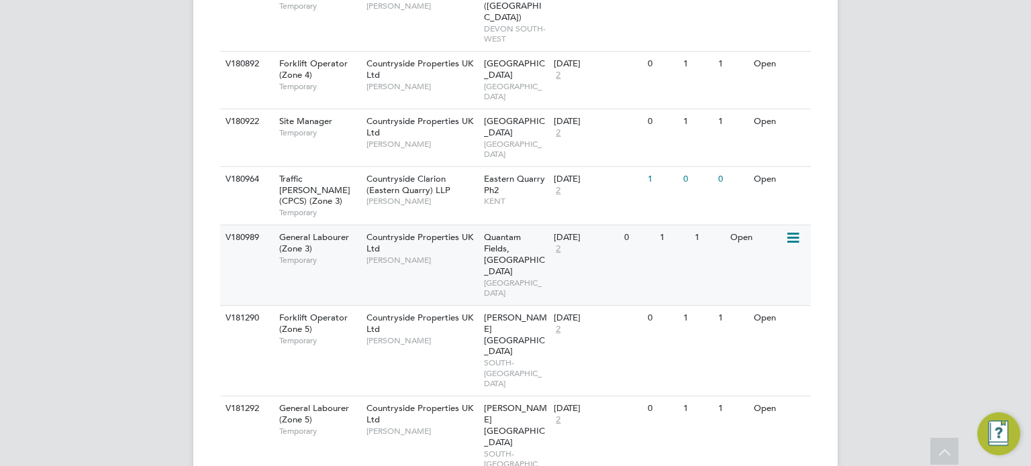
click at [497, 232] on span "Quantam Fields, Littleport" at bounding box center [514, 255] width 61 height 46
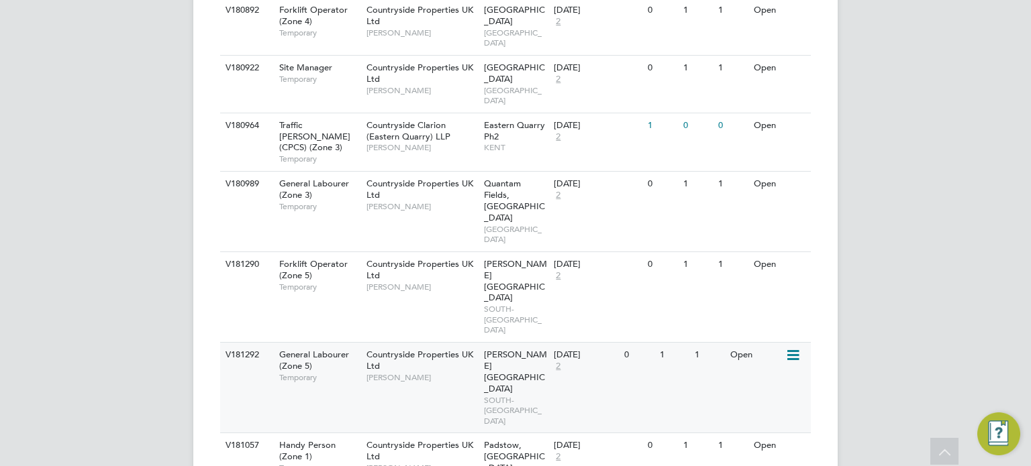
scroll to position [1252, 0]
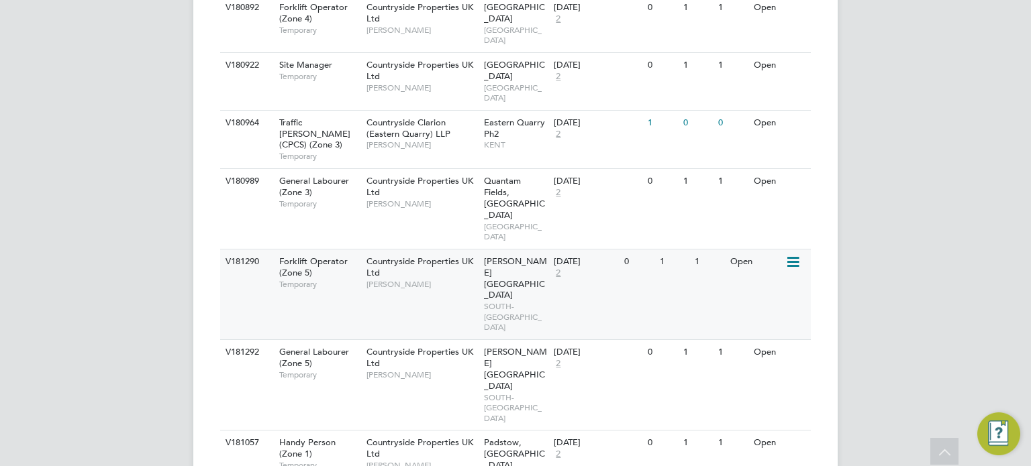
click at [507, 301] on span "SOUTH-WEST MIDLANDS" at bounding box center [516, 317] width 64 height 32
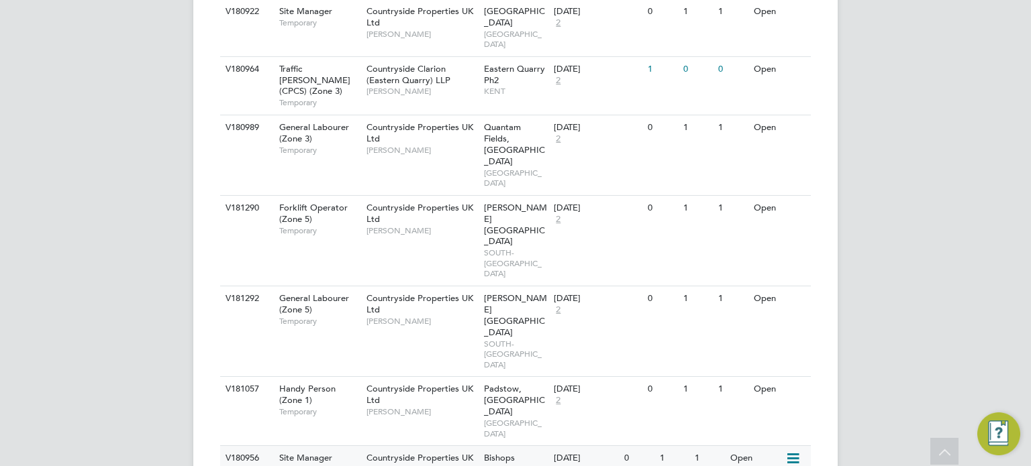
scroll to position [1306, 0]
click at [489, 338] on span "SOUTH-WEST MIDLANDS" at bounding box center [516, 354] width 64 height 32
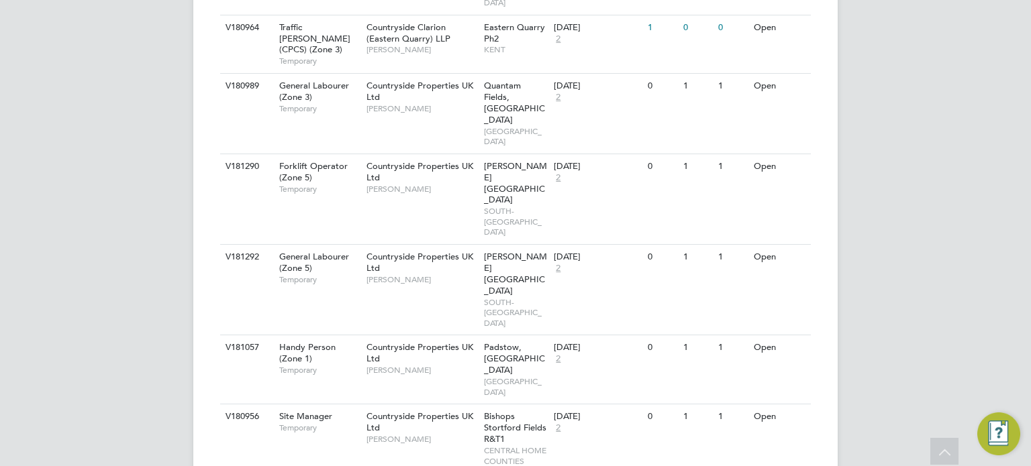
scroll to position [1347, 0]
click at [495, 342] on span "Padstow, Bestwood" at bounding box center [514, 359] width 61 height 34
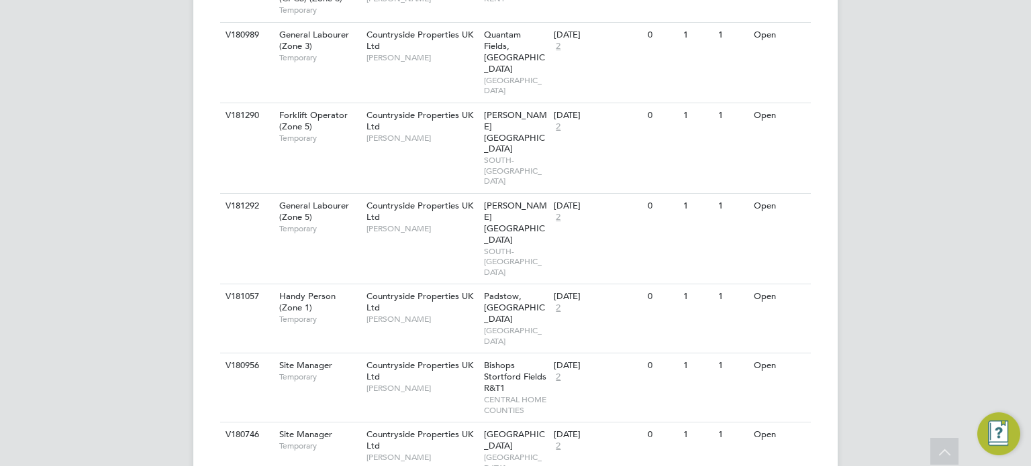
scroll to position [1406, 0]
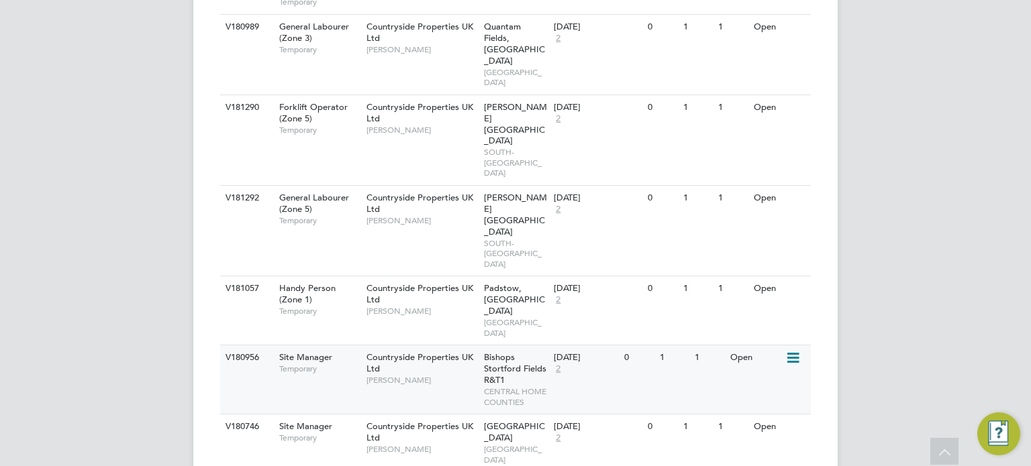
click at [489, 352] on span "Bishops Stortford Fields R&T1" at bounding box center [515, 369] width 62 height 34
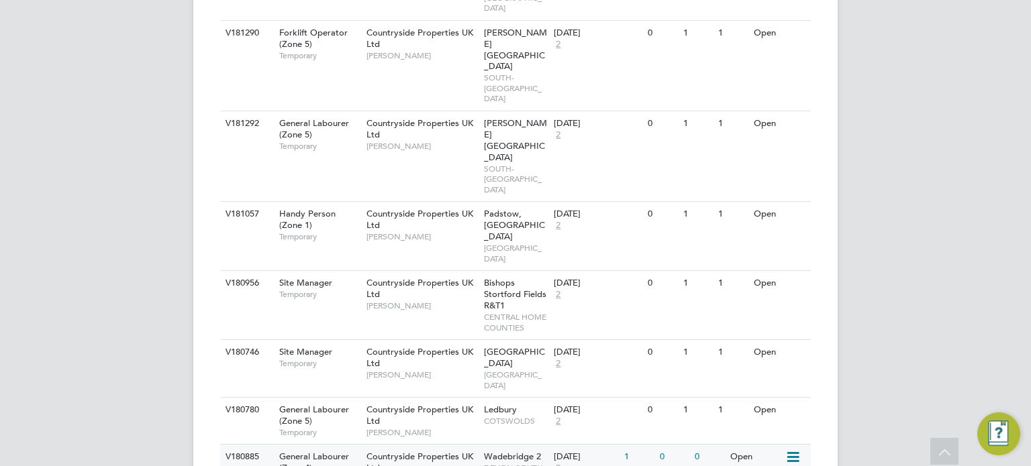
scroll to position [1484, 0]
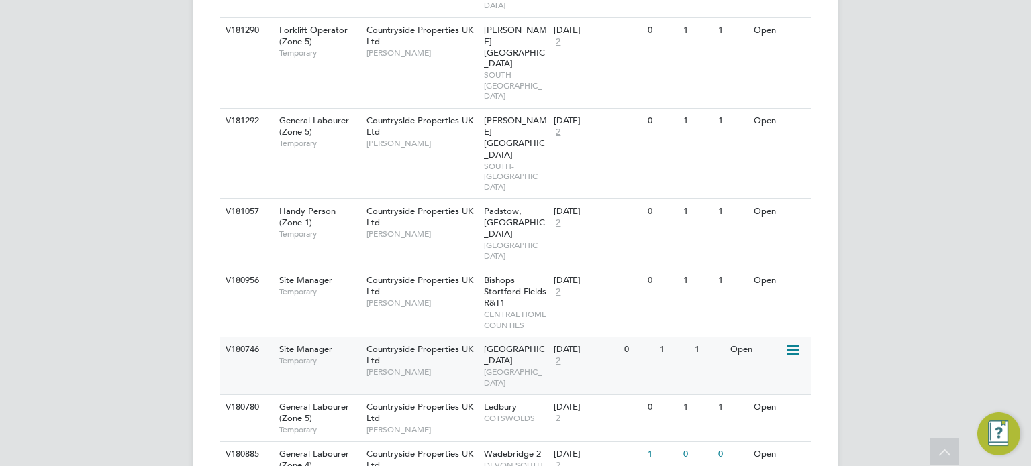
click at [515, 367] on span "EAST LONDON" at bounding box center [516, 377] width 64 height 21
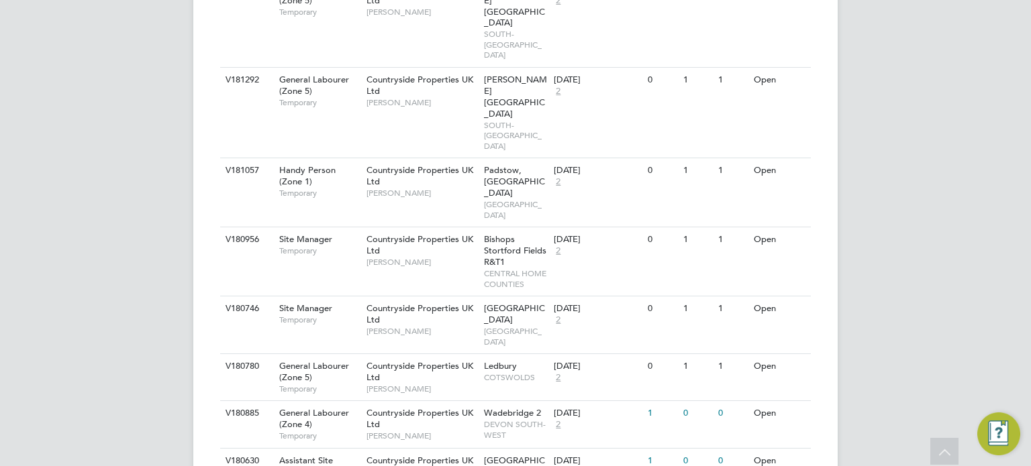
scroll to position [1526, 0]
click at [485, 371] on span "COTSWOLDS" at bounding box center [516, 376] width 64 height 11
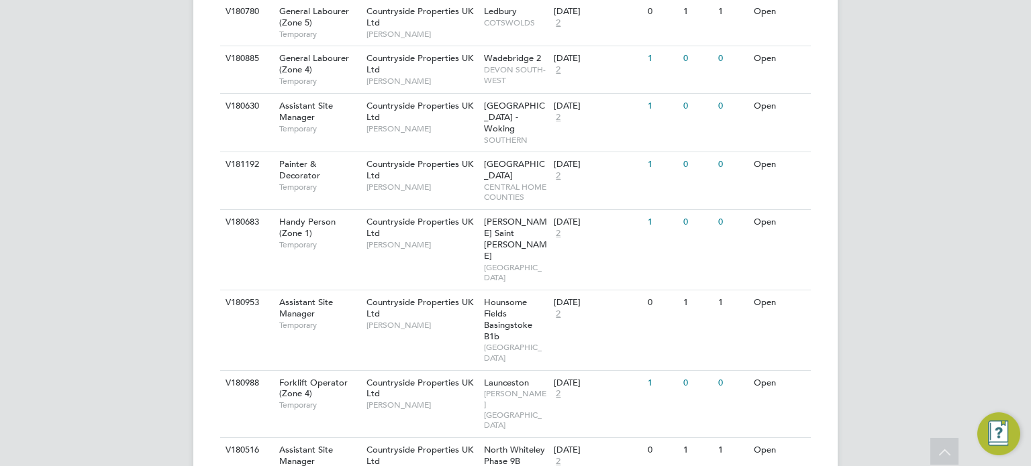
scroll to position [1882, 0]
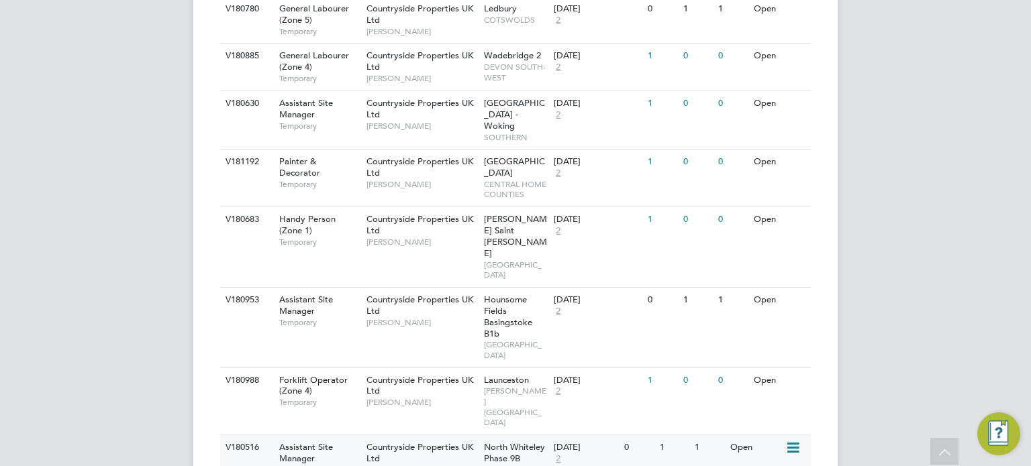
click at [501, 442] on span "North Whiteley Phase 9B" at bounding box center [514, 453] width 61 height 23
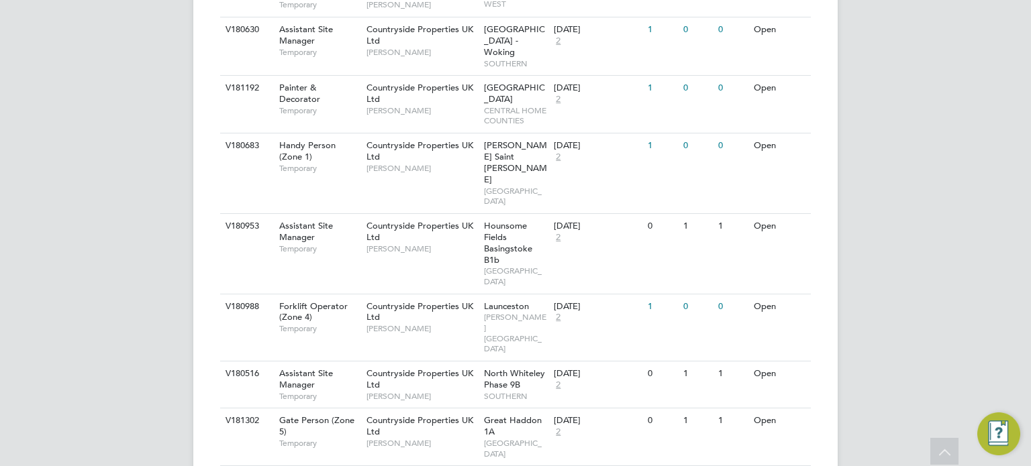
scroll to position [1957, 0]
click at [502, 407] on div "Great Haddon 1A NORTH EAST MIDS" at bounding box center [515, 435] width 70 height 57
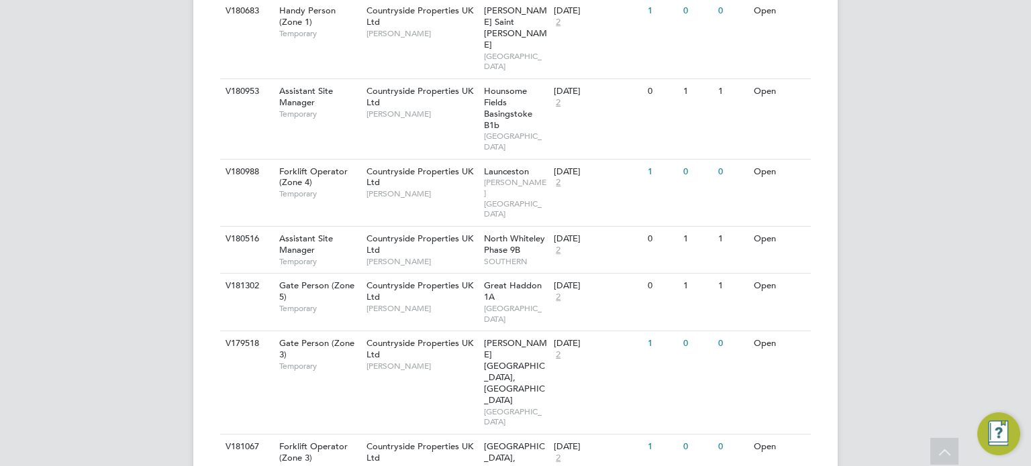
scroll to position [2092, 0]
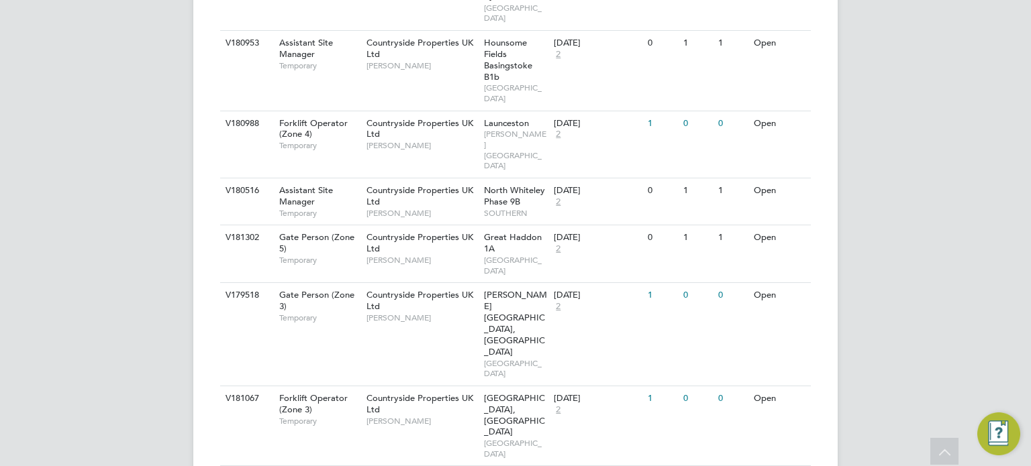
scroll to position [2140, 0]
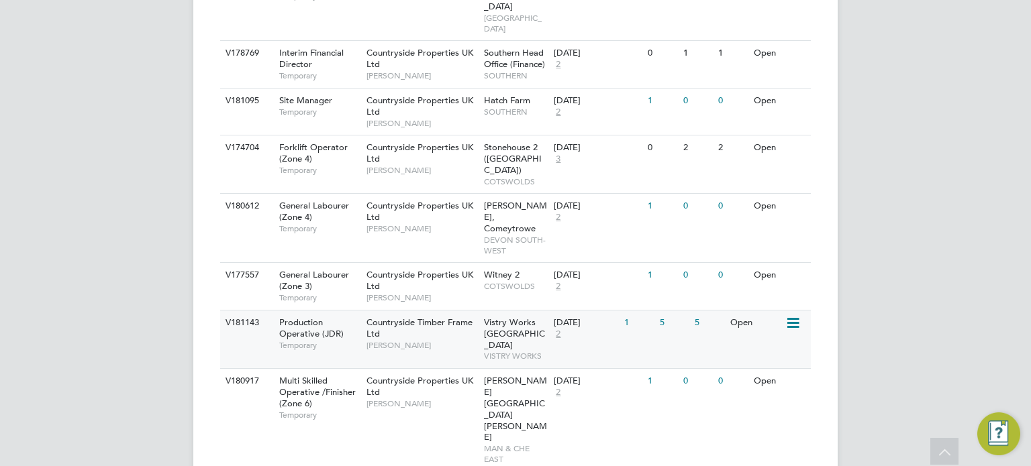
scroll to position [2565, 0]
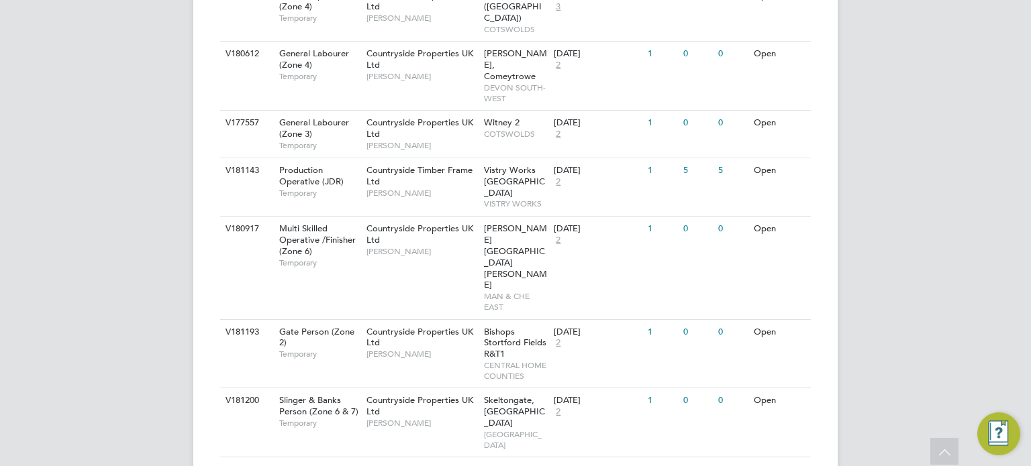
scroll to position [2721, 0]
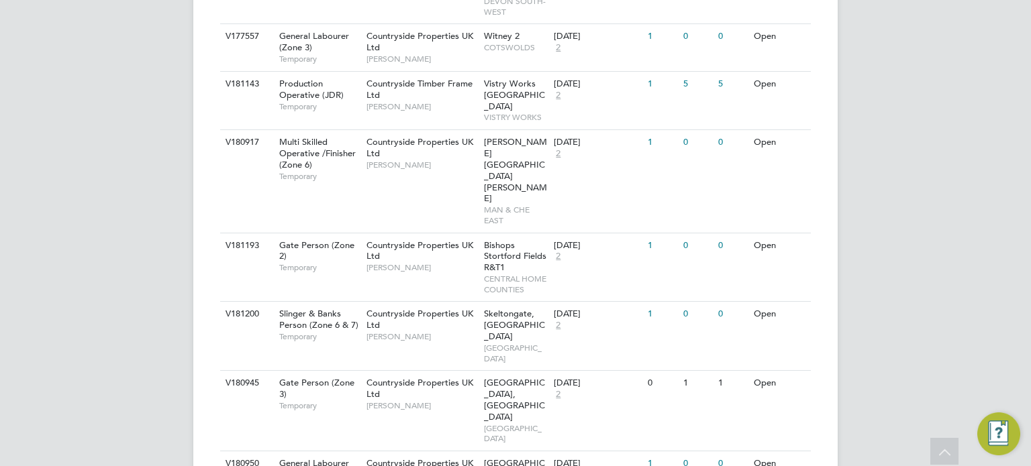
scroll to position [2806, 0]
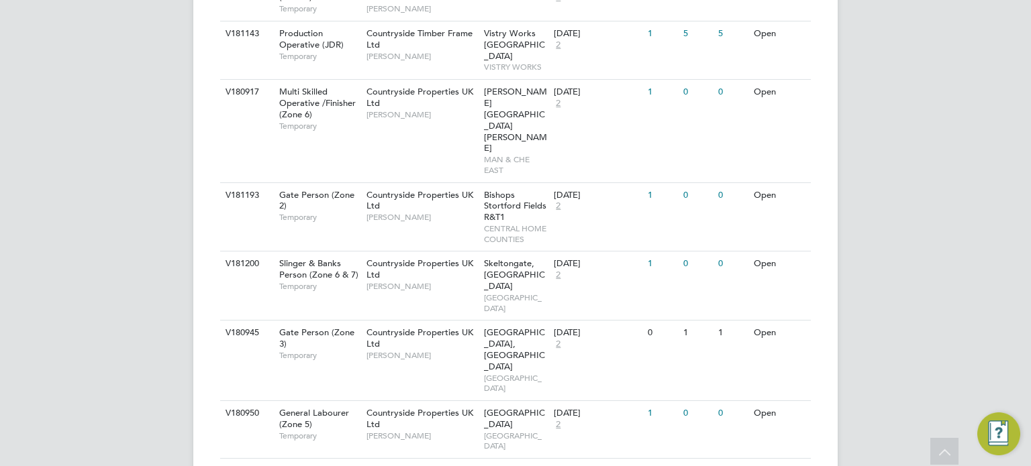
scroll to position [2863, 0]
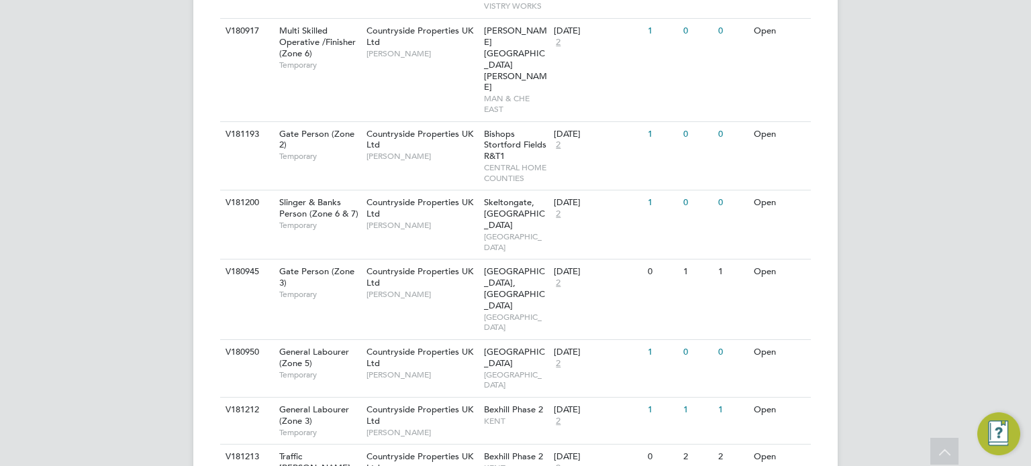
scroll to position [2917, 0]
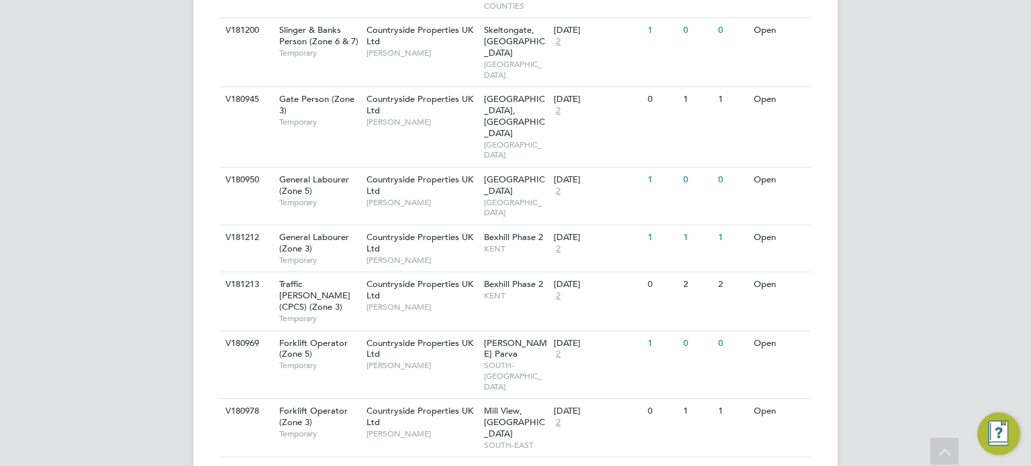
scroll to position [3092, 0]
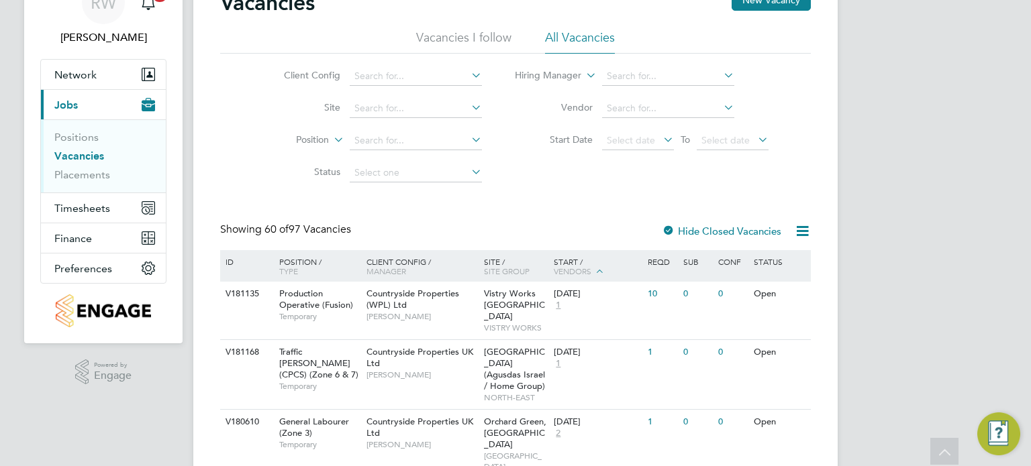
scroll to position [0, 0]
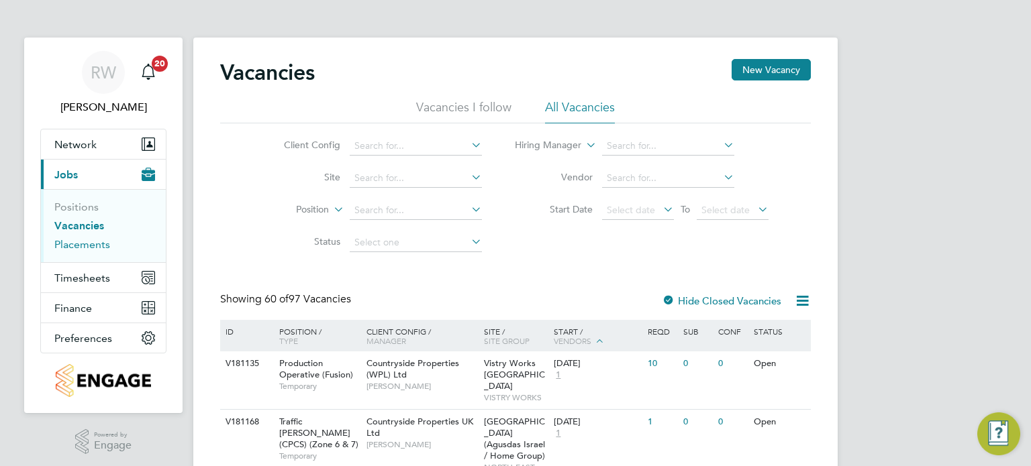
click at [85, 248] on link "Placements" at bounding box center [82, 244] width 56 height 13
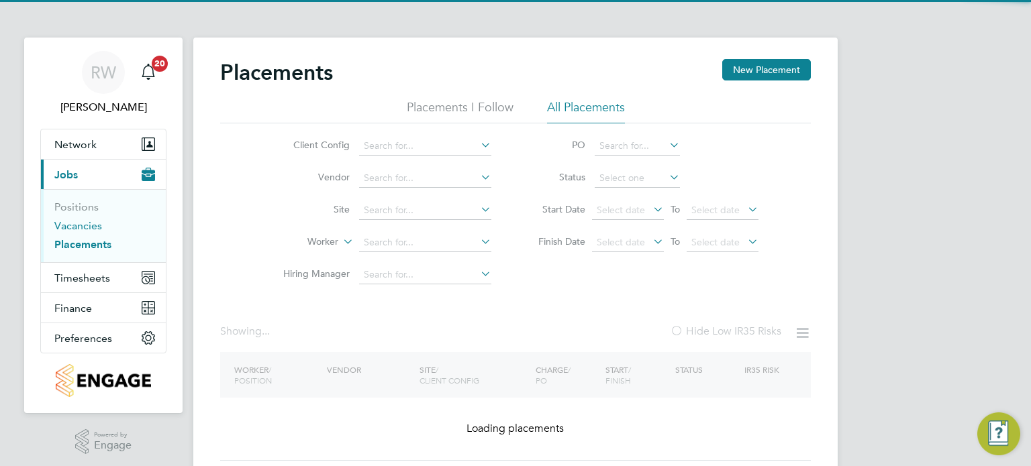
click at [83, 227] on link "Vacancies" at bounding box center [78, 225] width 48 height 13
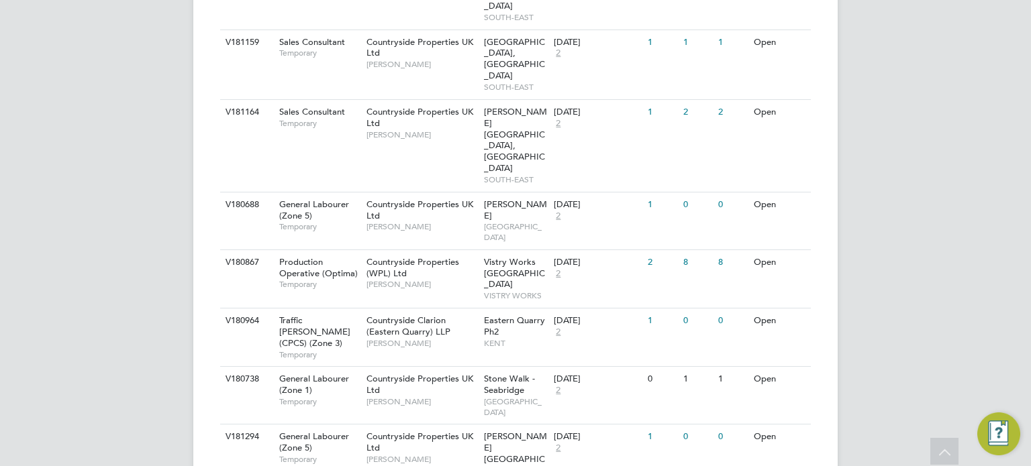
scroll to position [658, 0]
click at [514, 374] on span "Stone Walk - Seabridge" at bounding box center [509, 385] width 51 height 23
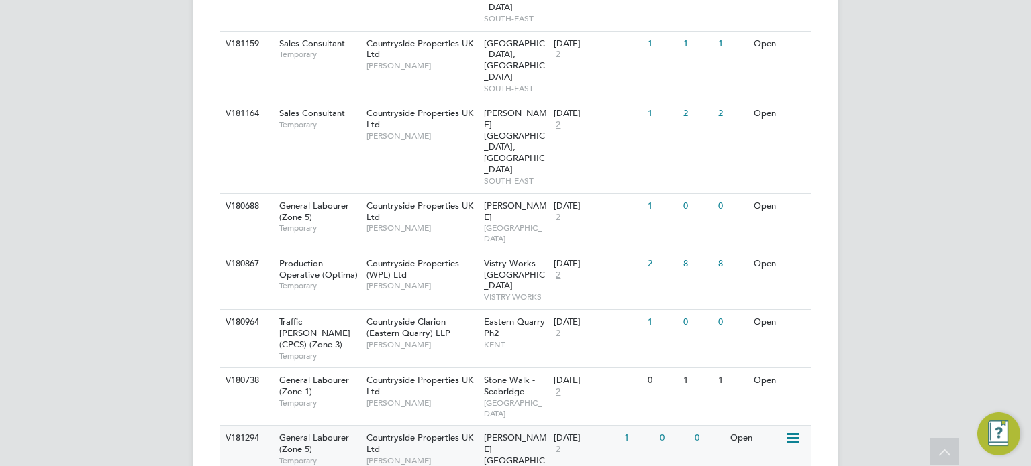
scroll to position [0, 0]
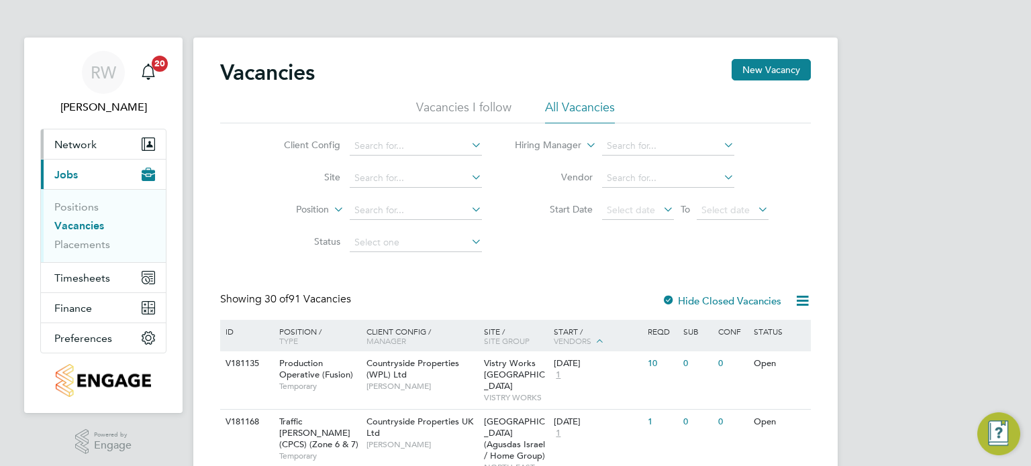
click at [89, 146] on span "Network" at bounding box center [75, 144] width 42 height 13
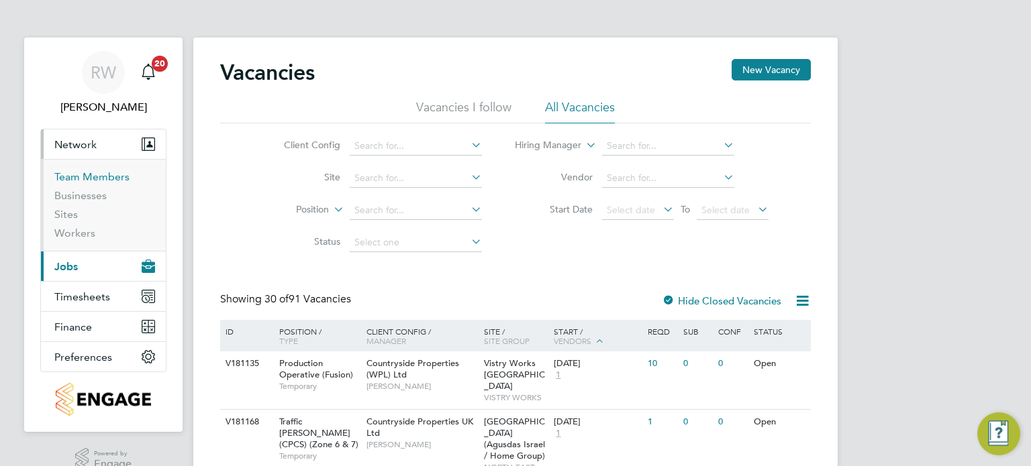
click at [89, 174] on link "Team Members" at bounding box center [91, 176] width 75 height 13
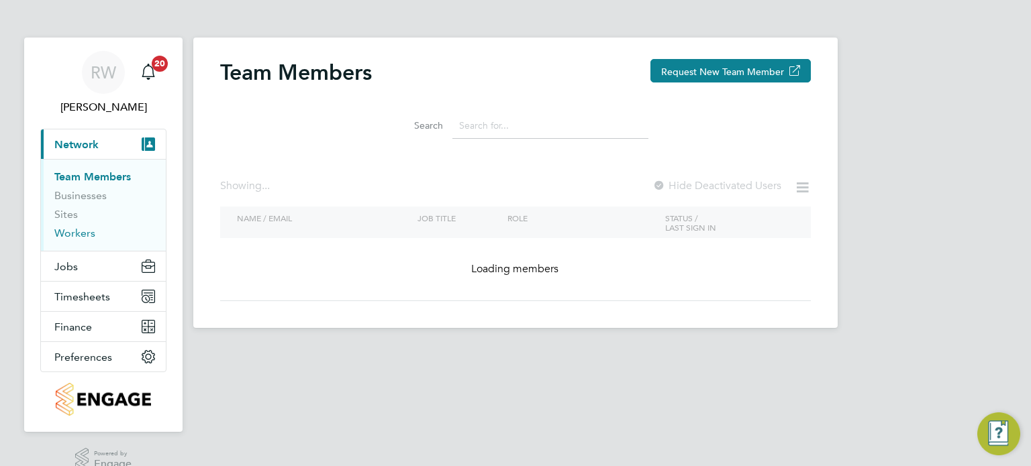
click at [76, 238] on link "Workers" at bounding box center [74, 233] width 41 height 13
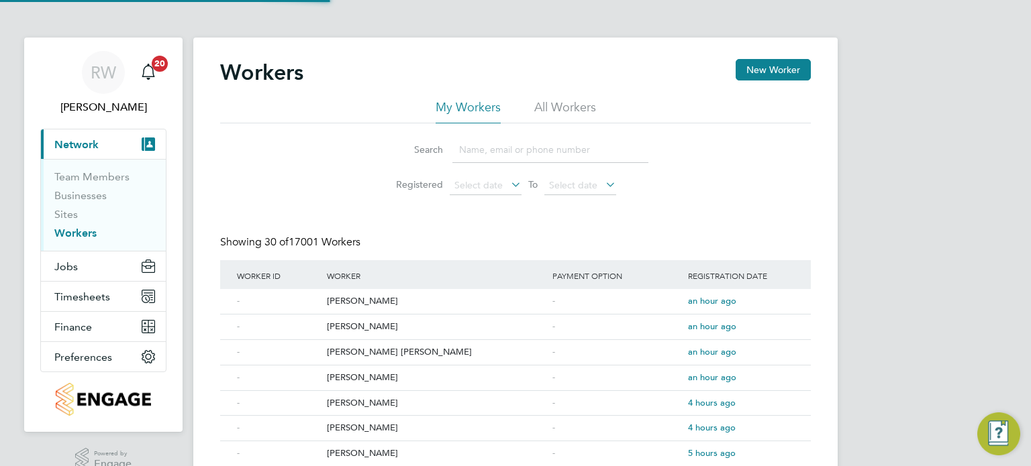
click at [563, 96] on div "Workers New Worker" at bounding box center [515, 79] width 591 height 40
click at [564, 101] on li "All Workers" at bounding box center [565, 111] width 62 height 24
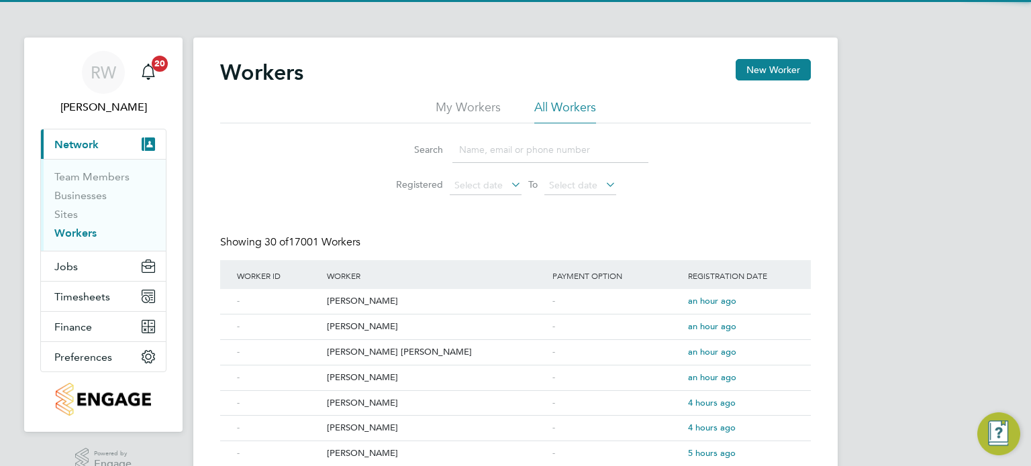
click at [481, 156] on input at bounding box center [550, 150] width 196 height 26
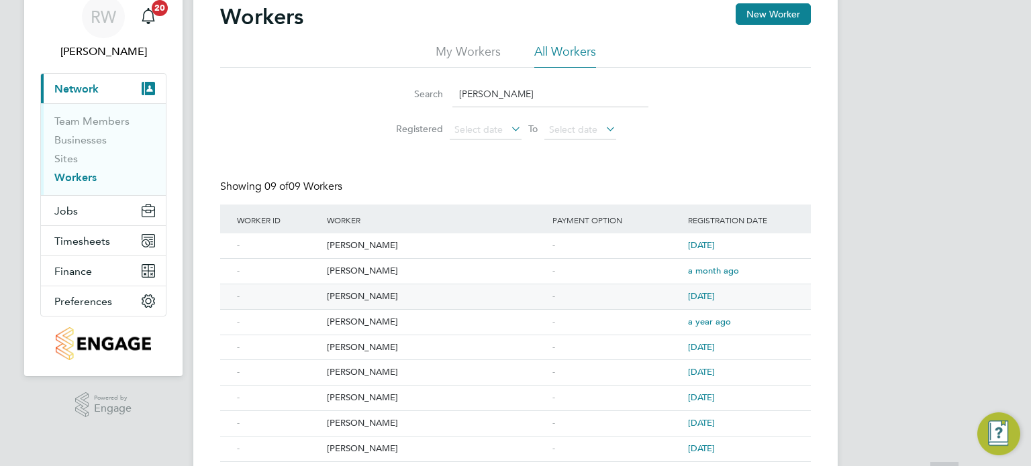
scroll to position [86, 0]
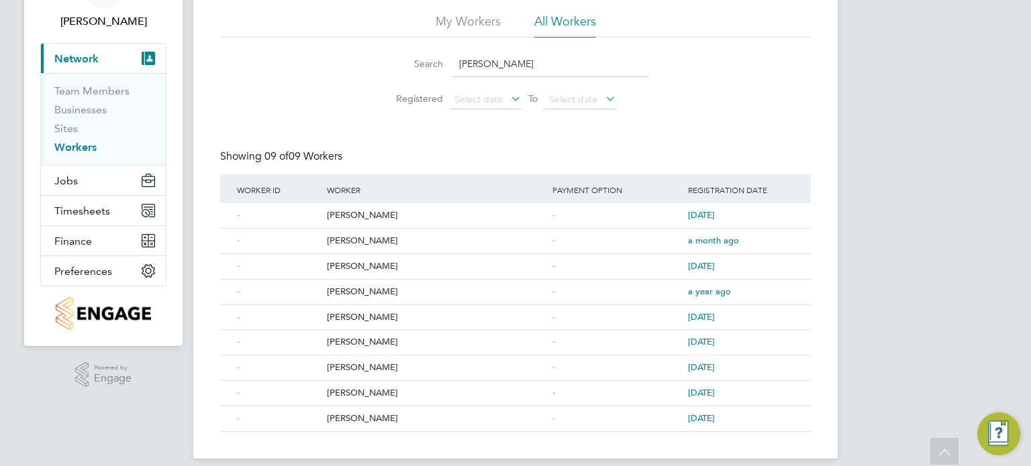
drag, startPoint x: 503, startPoint y: 60, endPoint x: 301, endPoint y: 74, distance: 203.2
click at [301, 74] on div "Search Sam h Registered Select date To Select date" at bounding box center [515, 77] width 591 height 79
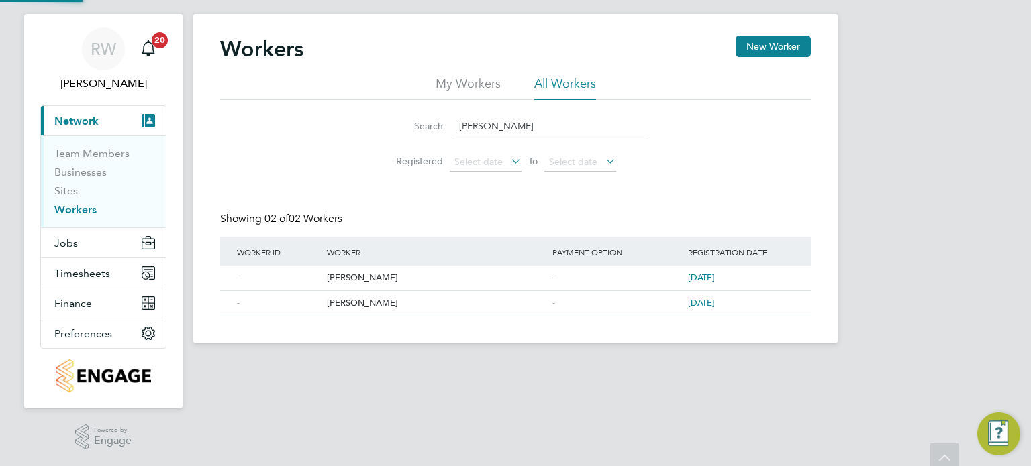
scroll to position [21, 0]
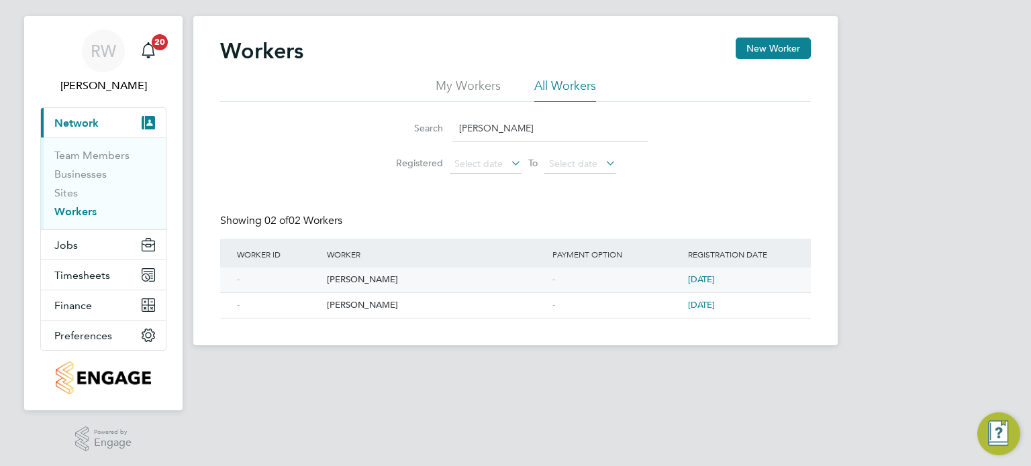
type input "Harry M"
click at [352, 278] on div "Harry Muscat" at bounding box center [435, 280] width 225 height 25
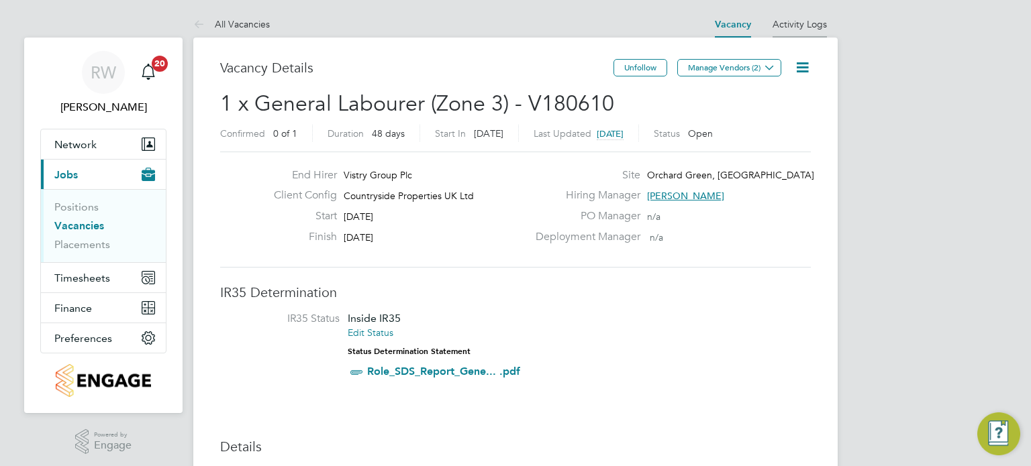
click at [789, 23] on link "Activity Logs" at bounding box center [799, 24] width 54 height 12
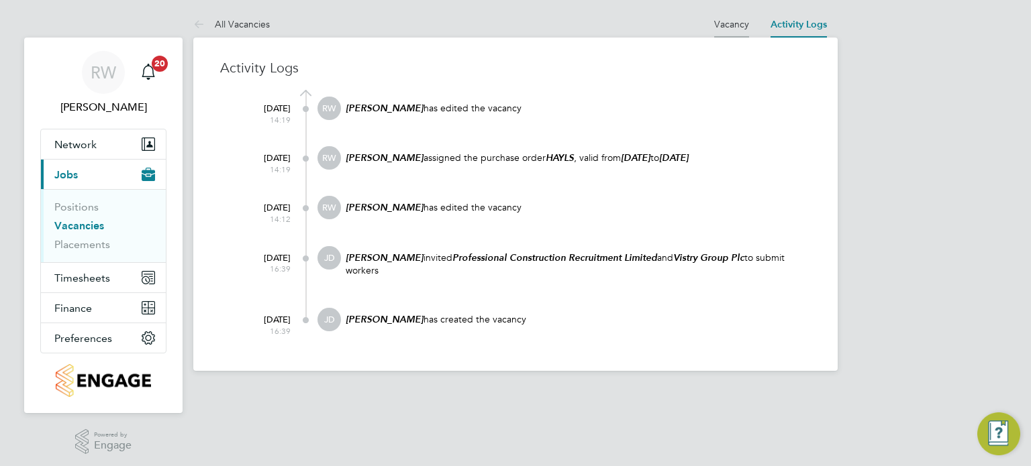
click at [733, 25] on link "Vacancy" at bounding box center [731, 24] width 35 height 12
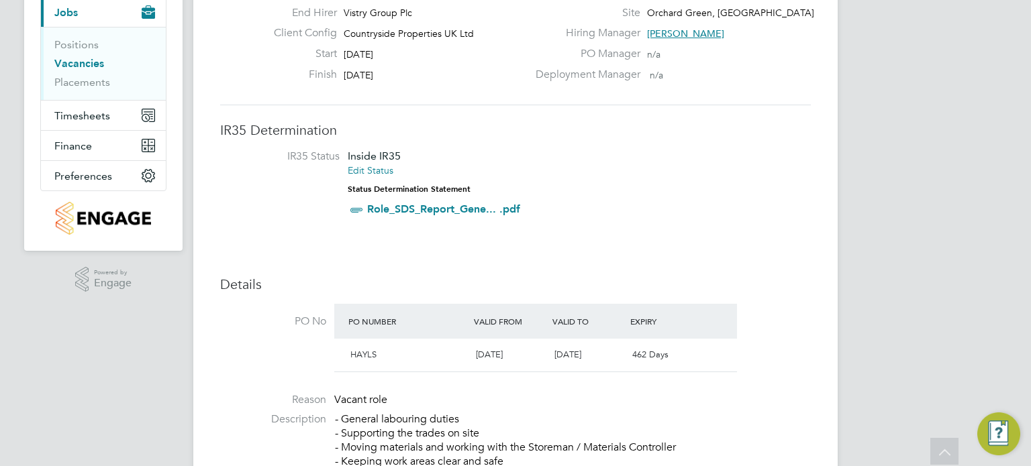
scroll to position [86, 0]
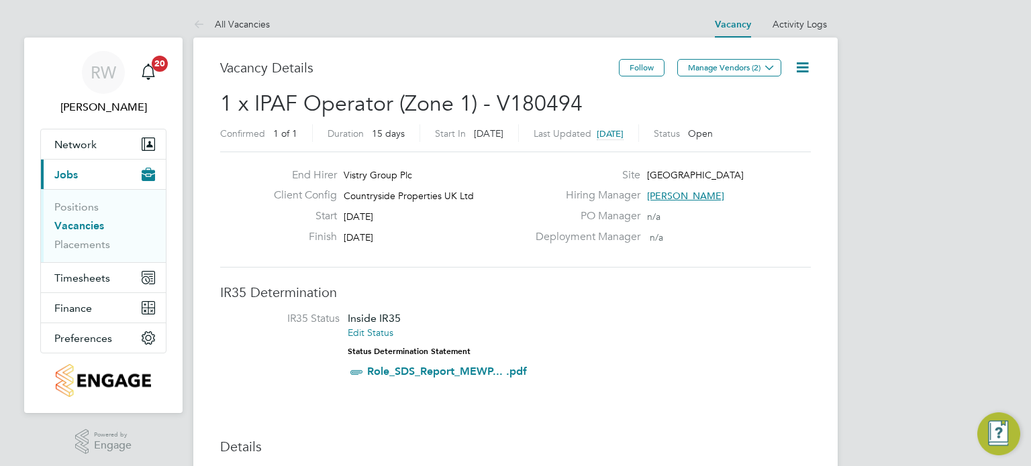
click at [800, 72] on icon at bounding box center [802, 67] width 17 height 17
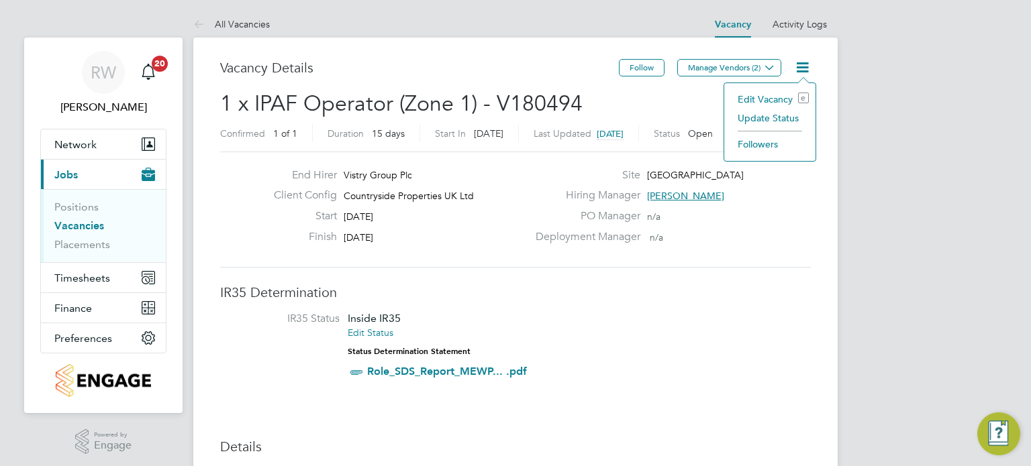
click at [778, 117] on li "Update Status" at bounding box center [770, 118] width 78 height 19
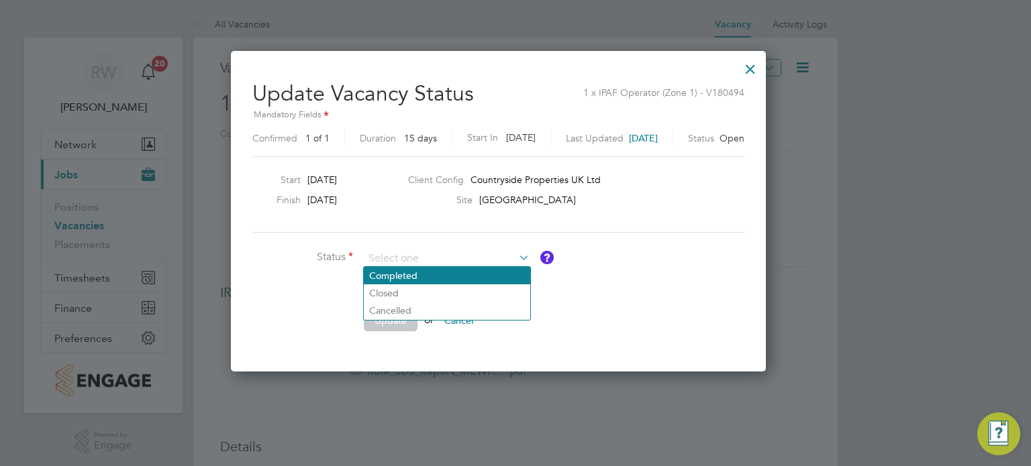
click at [446, 273] on li "Completed" at bounding box center [447, 275] width 166 height 17
type input "Completed"
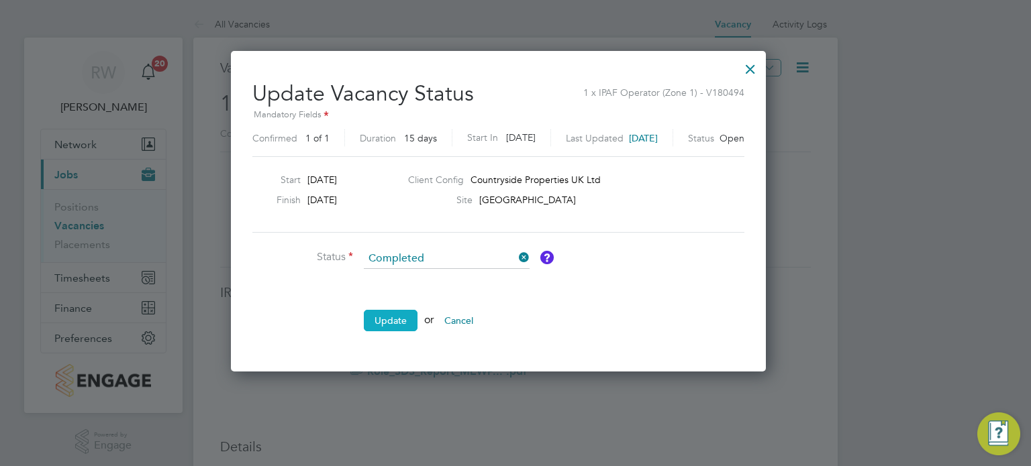
click at [395, 317] on button "Update" at bounding box center [391, 320] width 54 height 21
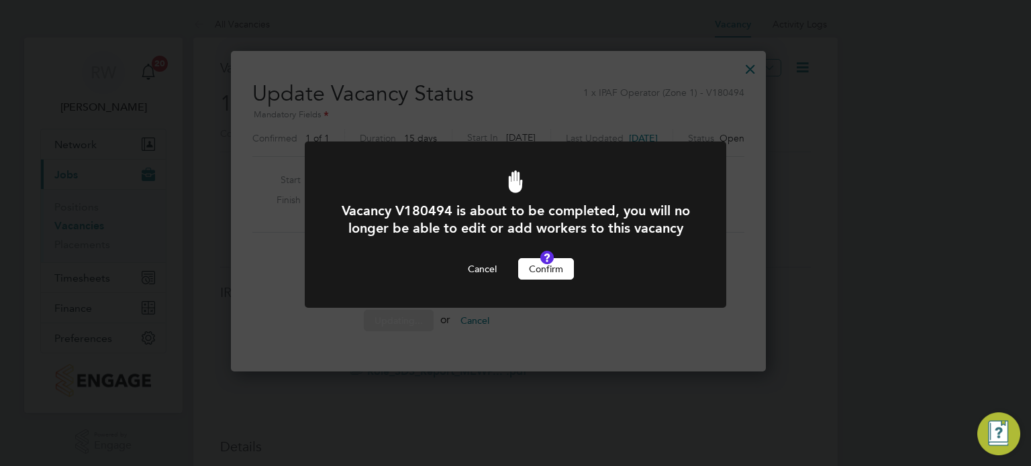
click at [556, 280] on button "Confirm" at bounding box center [546, 268] width 56 height 21
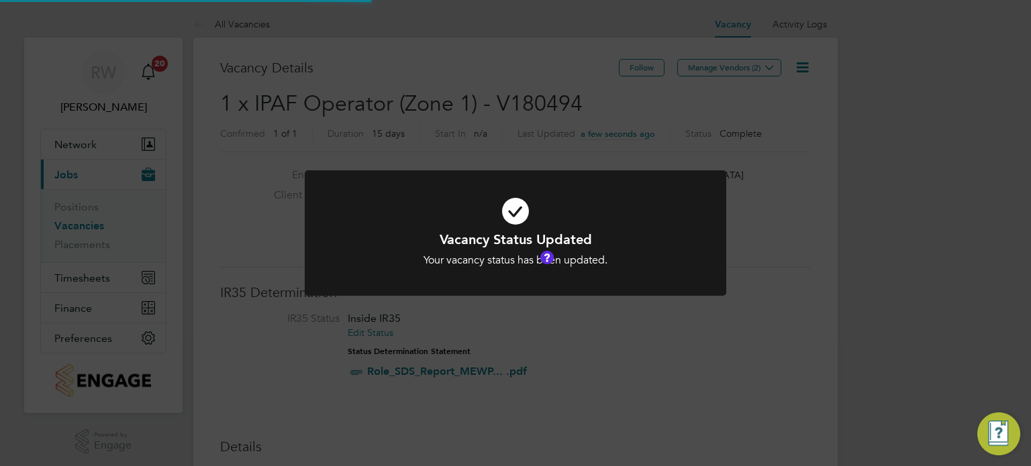
scroll to position [40, 94]
click at [504, 123] on div "Vacancy Status Updated Your vacancy status has been updated. Cancel Okay" at bounding box center [515, 233] width 1031 height 466
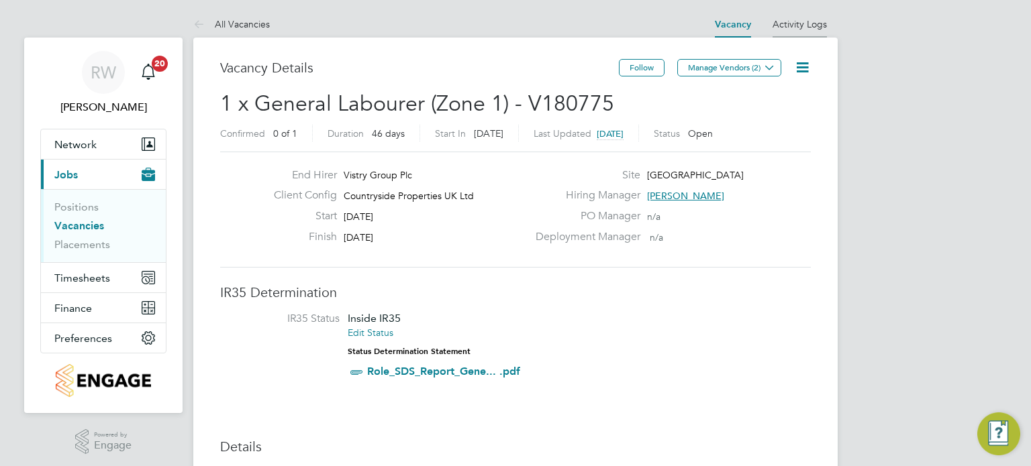
click at [808, 24] on link "Activity Logs" at bounding box center [799, 24] width 54 height 12
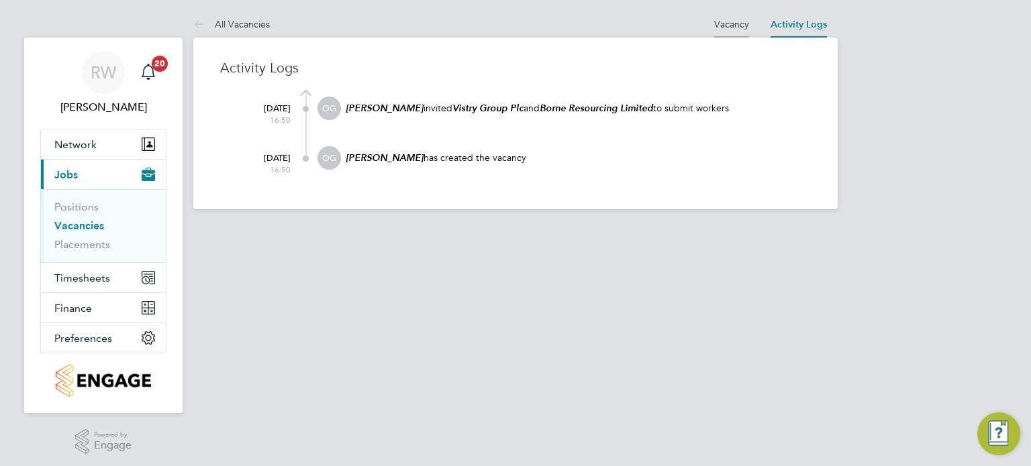
click at [733, 28] on link "Vacancy" at bounding box center [731, 24] width 35 height 12
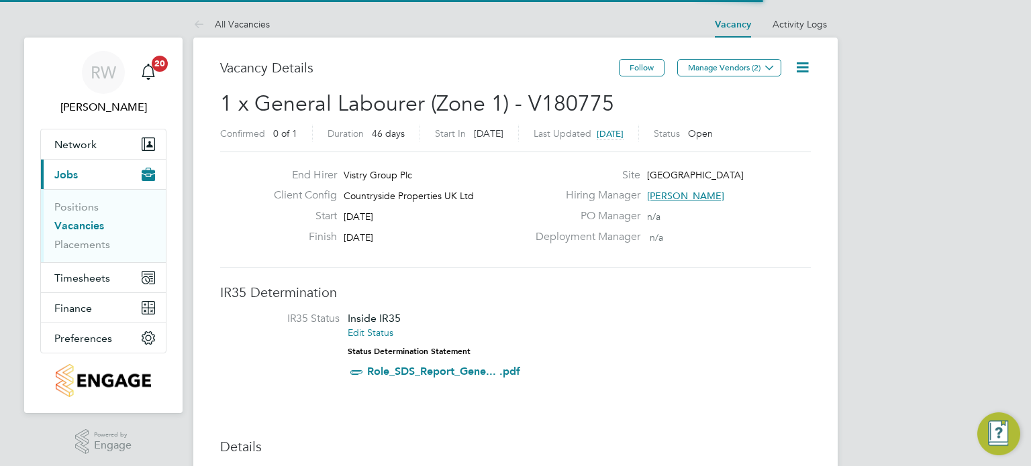
scroll to position [23, 126]
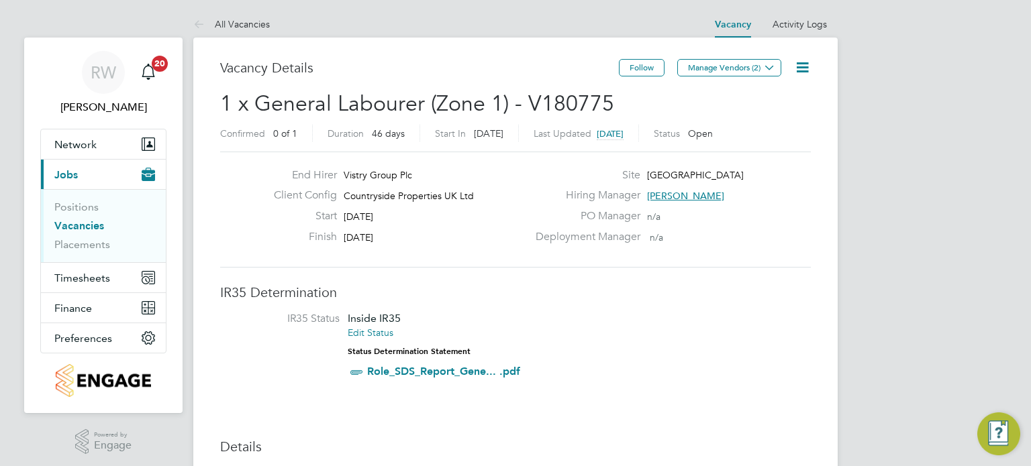
click at [811, 60] on icon at bounding box center [802, 67] width 17 height 17
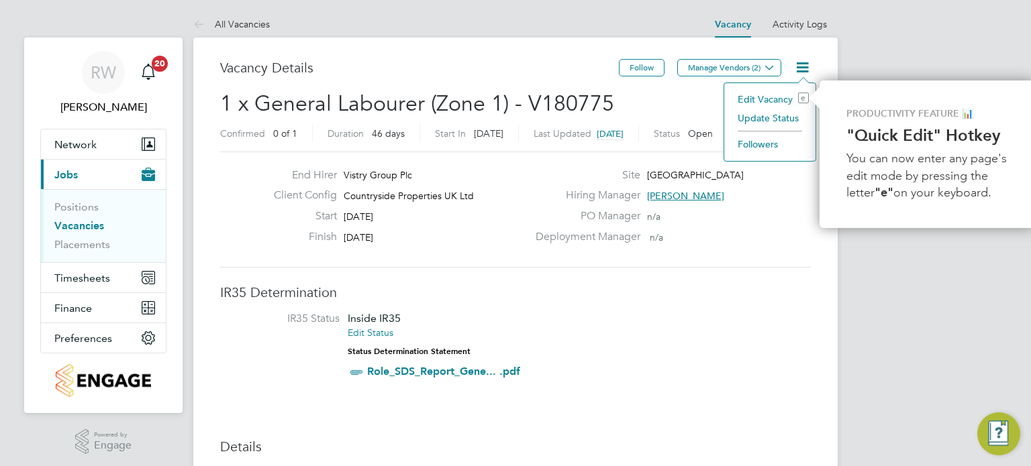
scroll to position [0, 3]
click at [796, 116] on li "Update Status" at bounding box center [767, 118] width 78 height 19
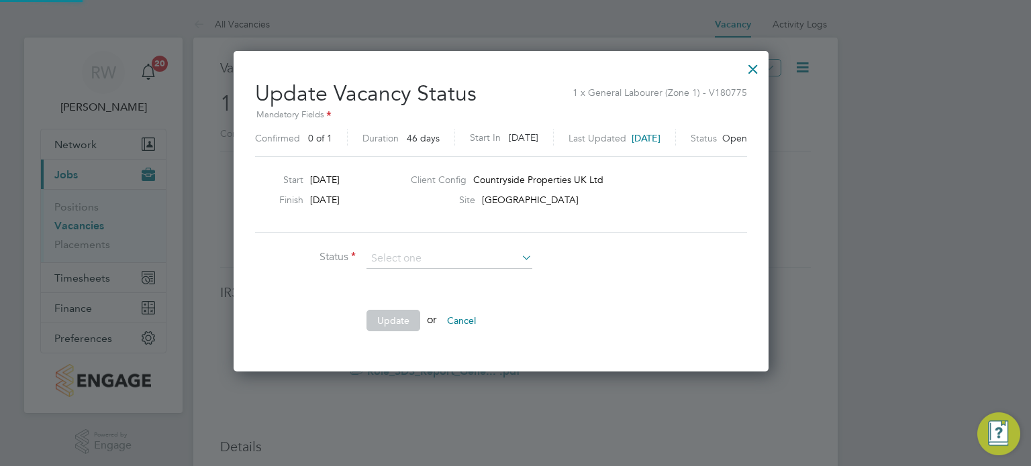
scroll to position [319, 564]
click at [474, 263] on input at bounding box center [449, 259] width 166 height 20
click at [440, 289] on li "Closed" at bounding box center [449, 293] width 166 height 17
type input "Closed"
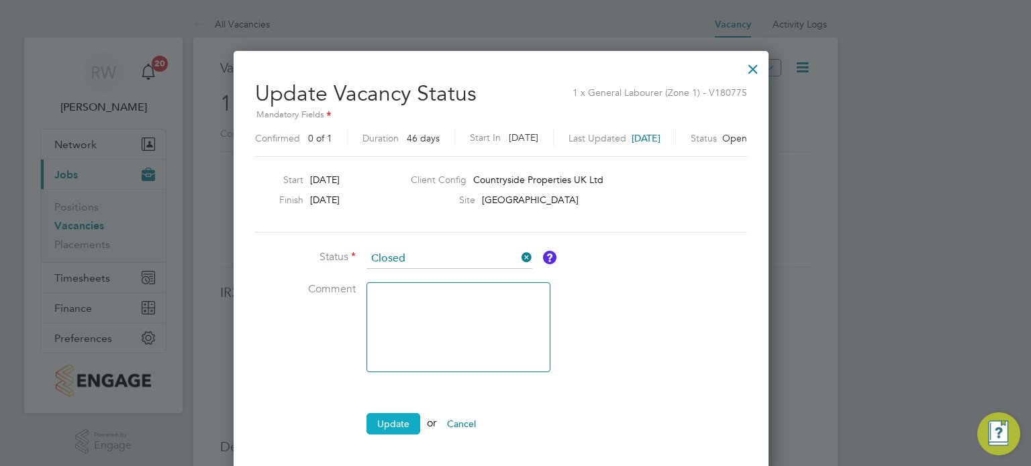
click at [402, 418] on button "Update" at bounding box center [393, 423] width 54 height 21
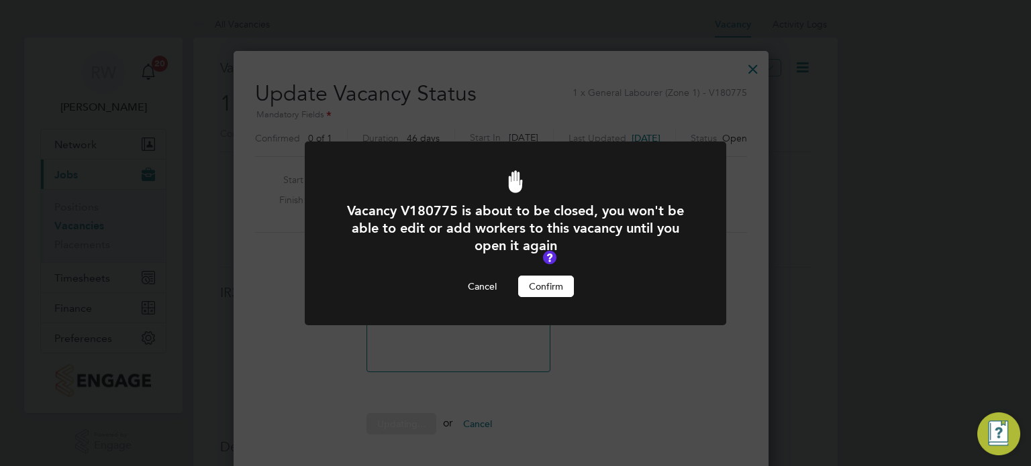
click at [548, 281] on button "Confirm" at bounding box center [546, 286] width 56 height 21
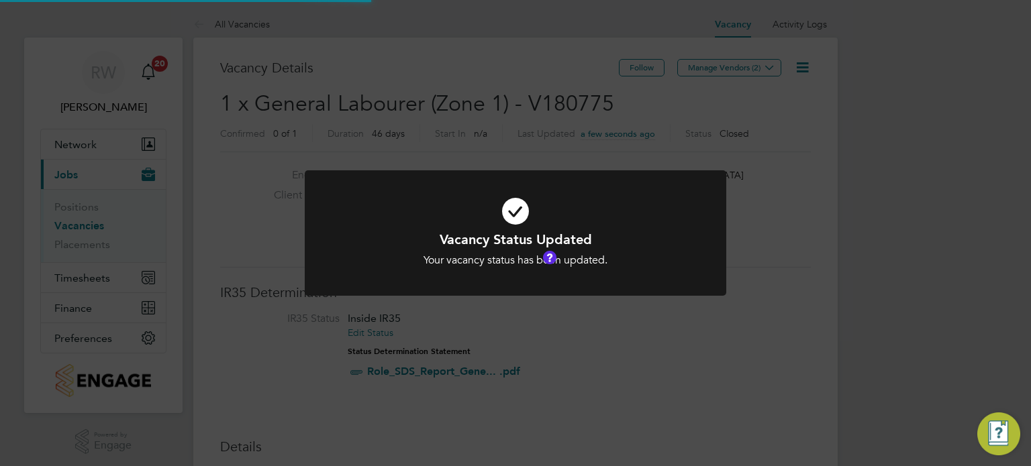
scroll to position [6, 7]
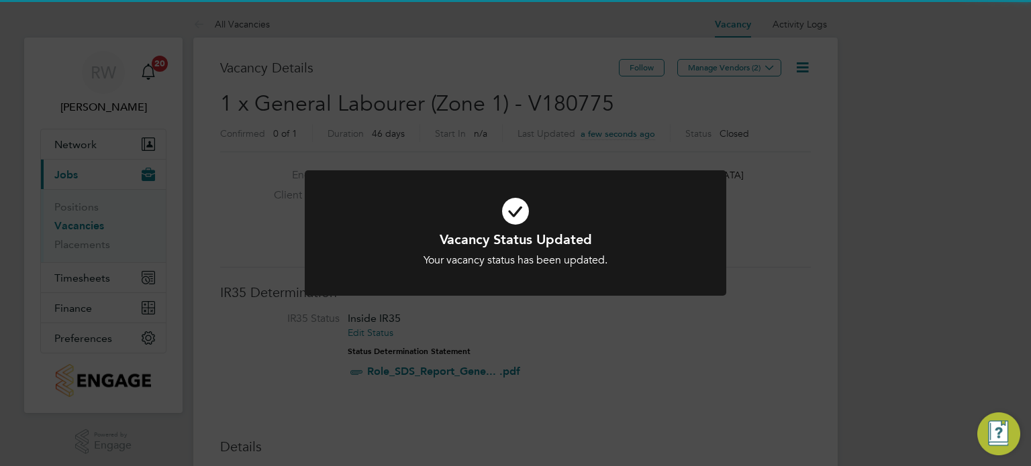
click at [703, 276] on div at bounding box center [515, 232] width 421 height 125
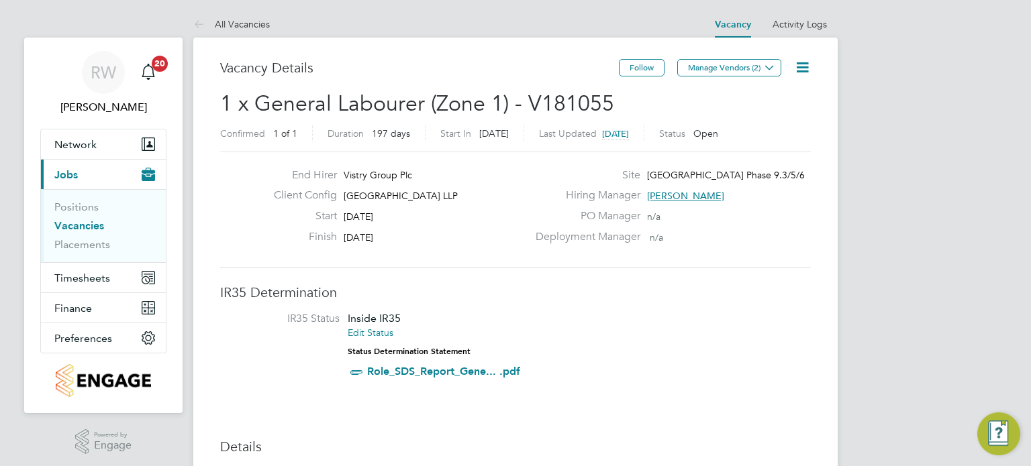
click at [797, 65] on icon at bounding box center [802, 67] width 17 height 17
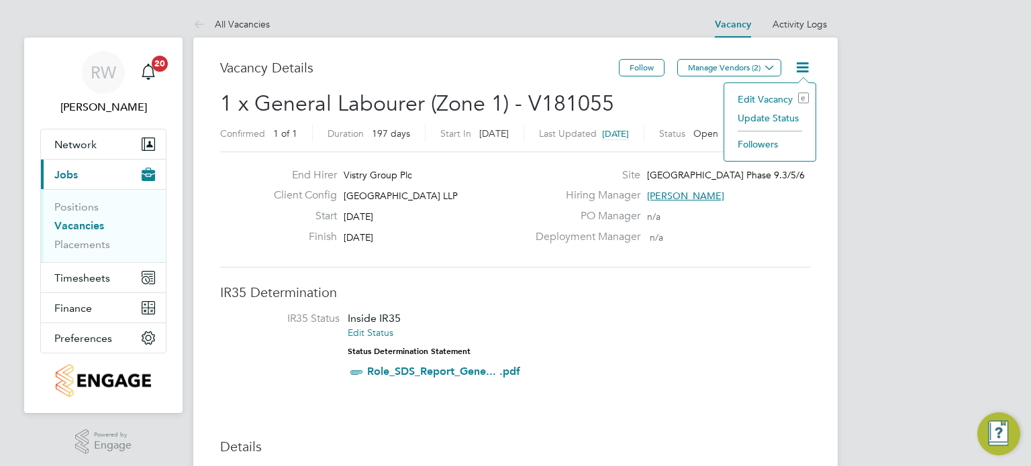
click at [772, 110] on li "Update Status" at bounding box center [770, 118] width 78 height 19
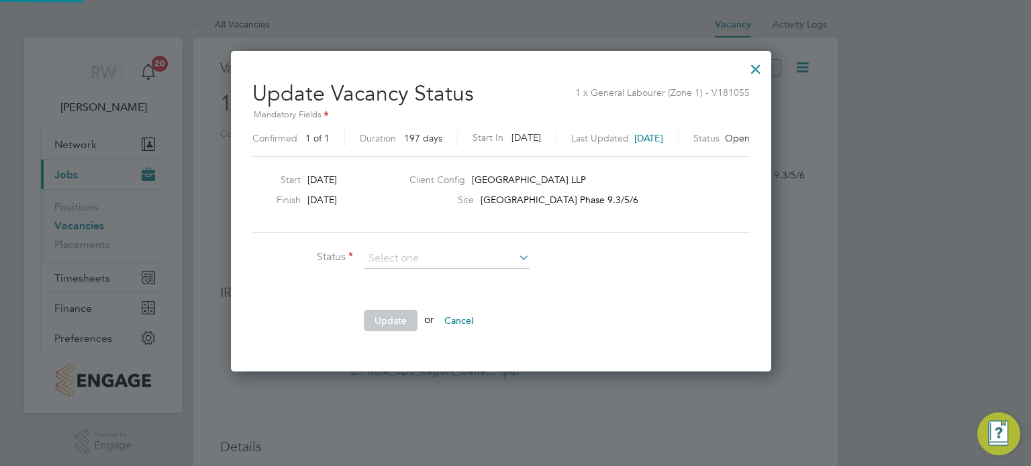
scroll to position [319, 568]
click at [459, 274] on li "Completed" at bounding box center [447, 275] width 166 height 17
type input "Completed"
click at [405, 311] on button "Update" at bounding box center [391, 320] width 54 height 21
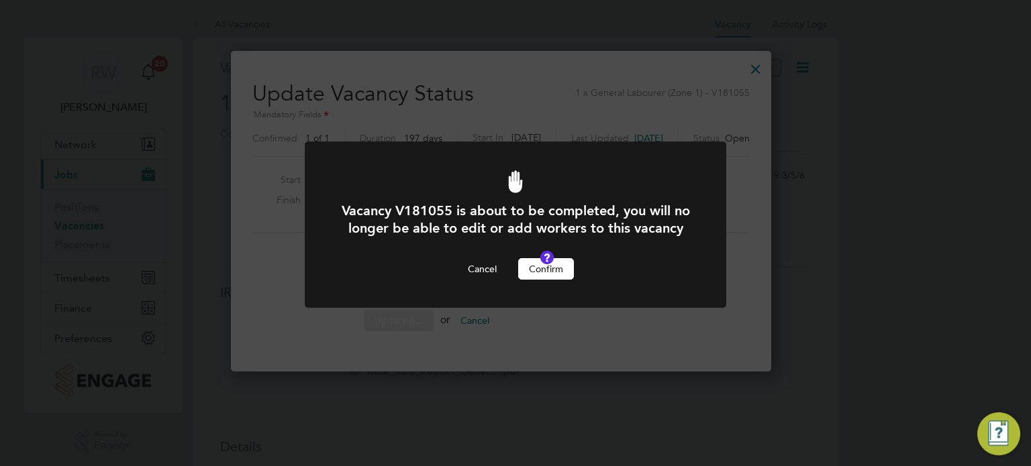
click at [535, 280] on button "Confirm" at bounding box center [546, 268] width 56 height 21
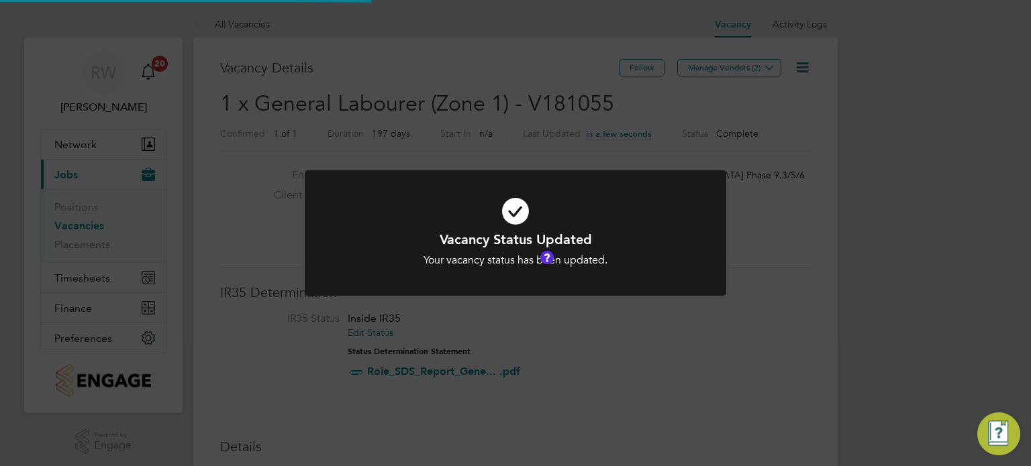
scroll to position [40, 94]
click at [533, 97] on div "Vacancy Status Updated Your vacancy status has been updated. Cancel Okay" at bounding box center [515, 233] width 1031 height 466
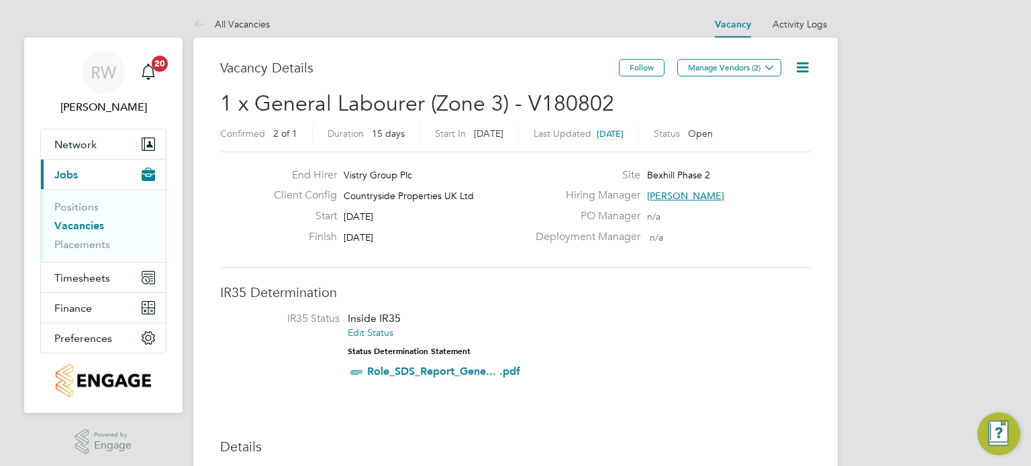
click at [798, 64] on icon at bounding box center [802, 67] width 17 height 17
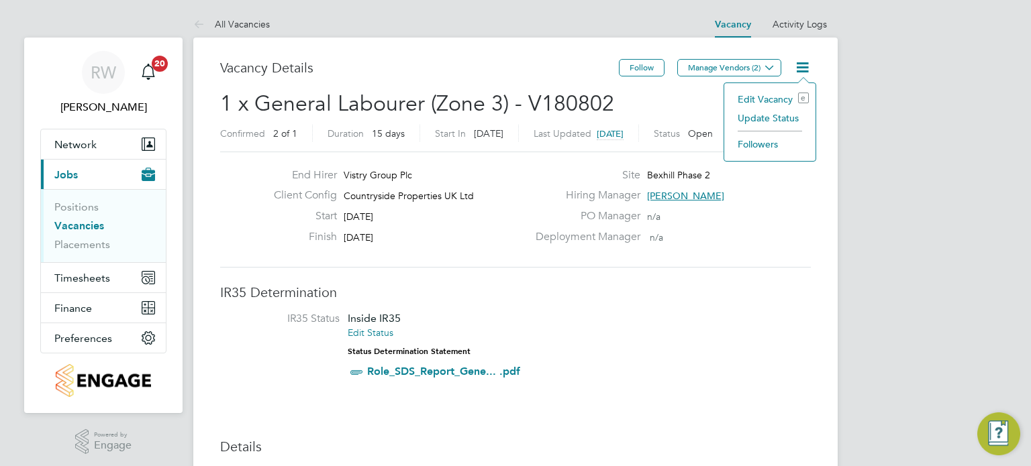
click at [776, 116] on li "Update Status" at bounding box center [770, 118] width 78 height 19
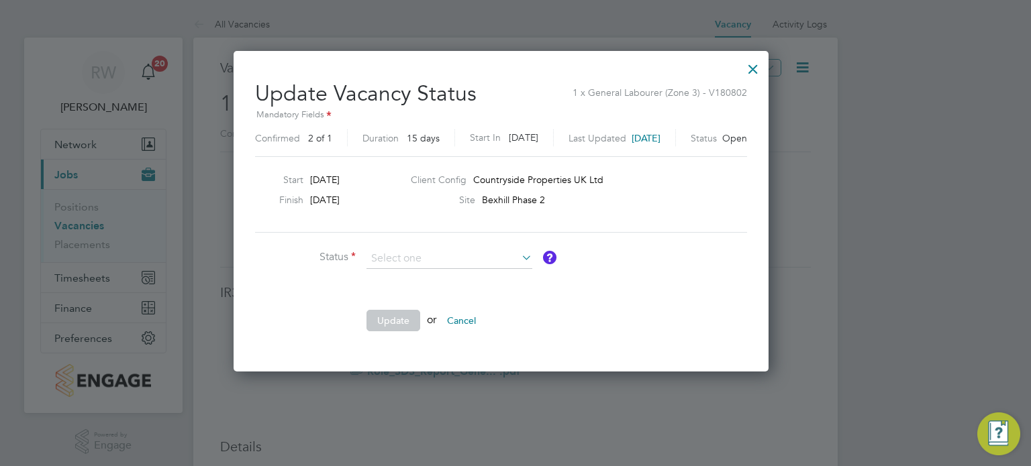
click at [450, 272] on li "Completed" at bounding box center [449, 275] width 166 height 17
type input "Completed"
click at [399, 321] on button "Update" at bounding box center [393, 320] width 54 height 21
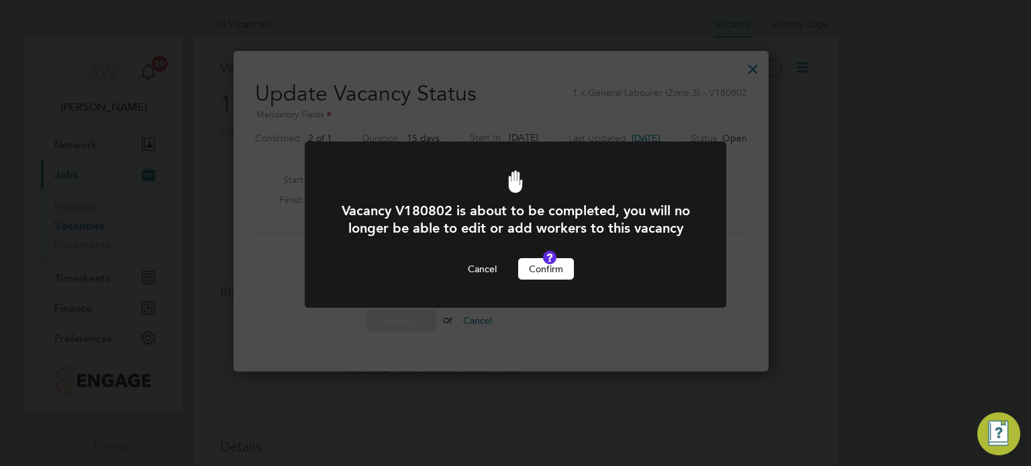
click at [548, 280] on button "Confirm" at bounding box center [546, 268] width 56 height 21
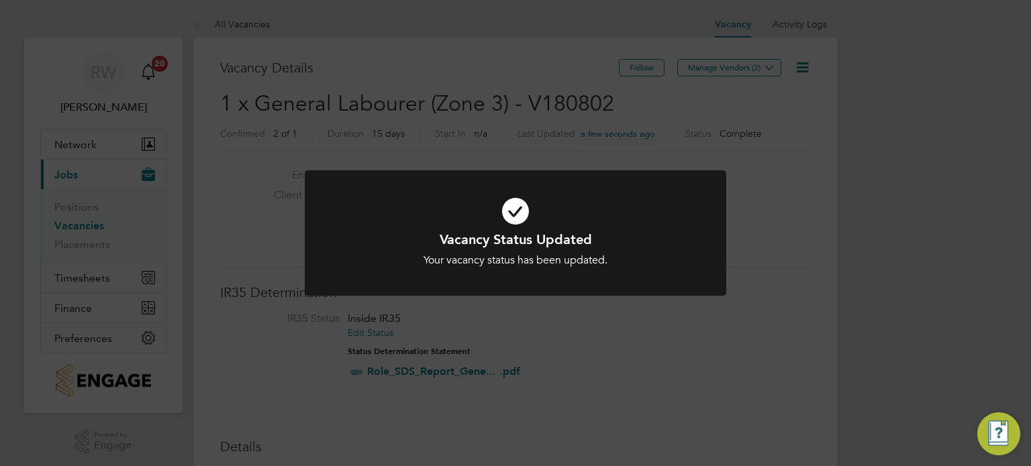
click at [514, 116] on div "Vacancy Status Updated Your vacancy status has been updated. Cancel Okay" at bounding box center [515, 233] width 1031 height 466
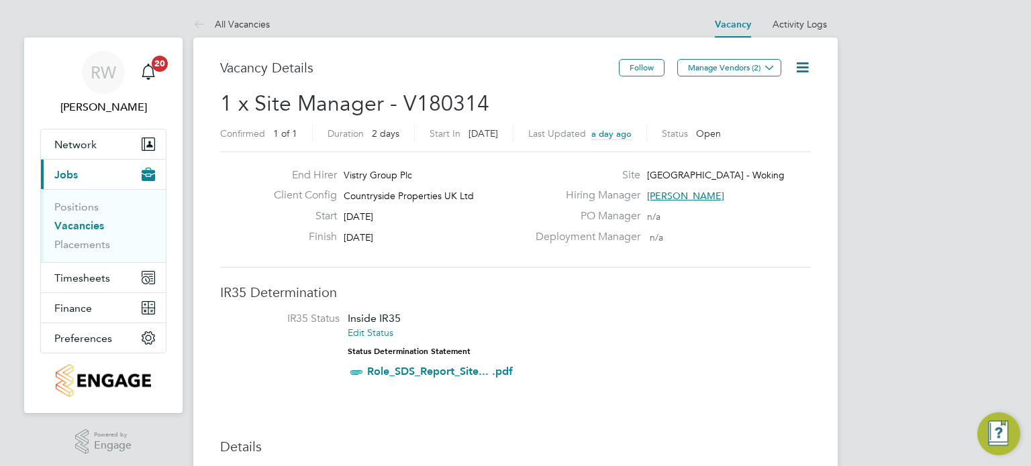
click at [803, 64] on icon at bounding box center [802, 67] width 17 height 17
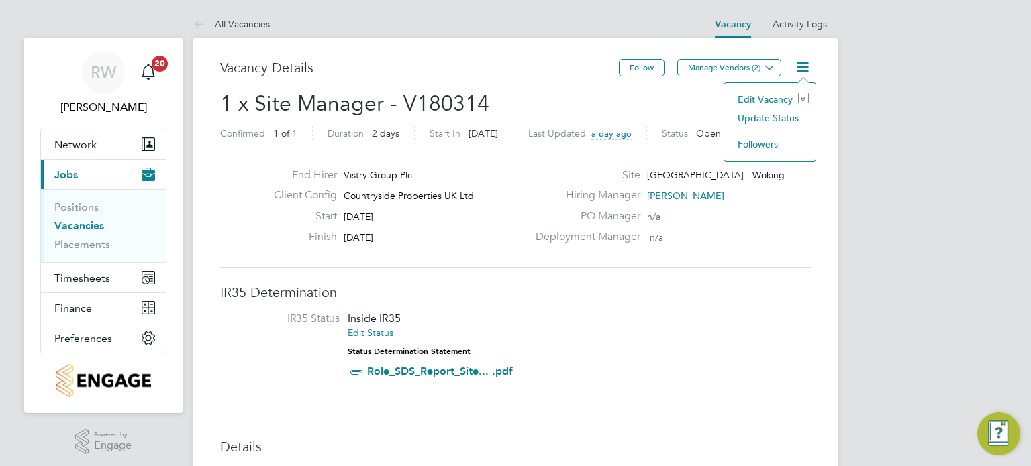
click at [781, 113] on li "Update Status" at bounding box center [770, 118] width 78 height 19
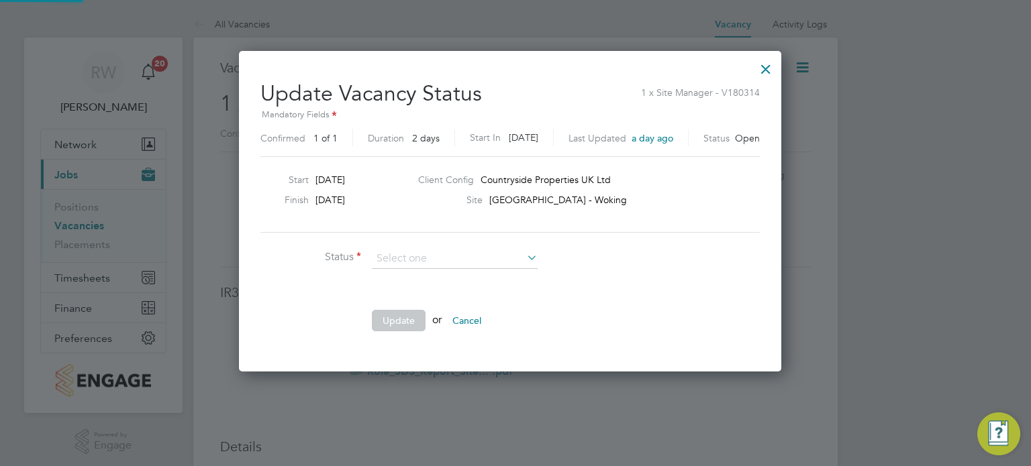
scroll to position [319, 553]
click at [448, 275] on li "Completed" at bounding box center [455, 275] width 166 height 17
type input "Completed"
click at [405, 326] on button "Update" at bounding box center [399, 320] width 54 height 21
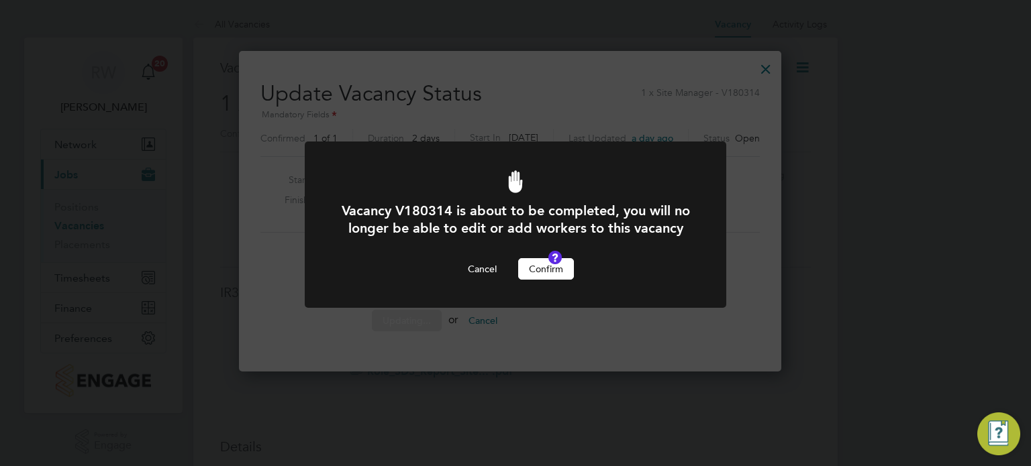
click at [545, 280] on button "Confirm" at bounding box center [546, 268] width 56 height 21
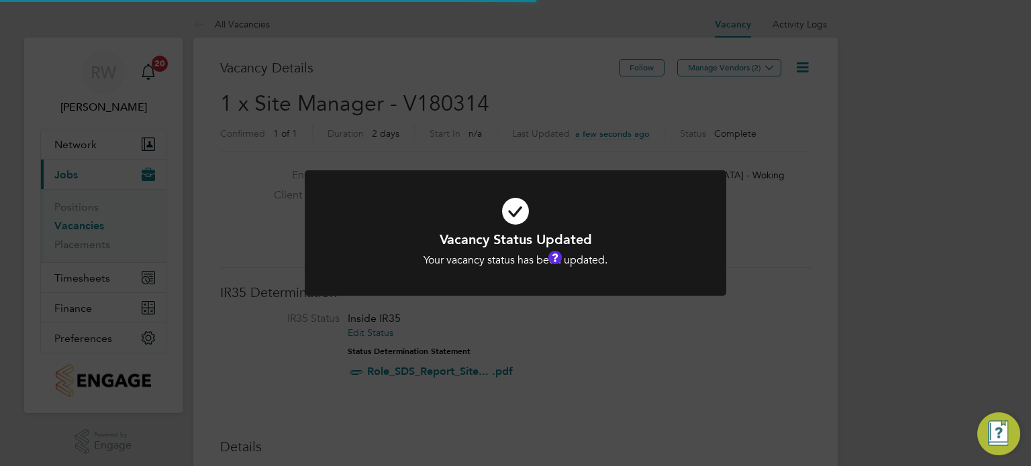
scroll to position [40, 94]
click at [537, 130] on div "Vacancy Status Updated Your vacancy status has been updated. Cancel Okay" at bounding box center [515, 233] width 1031 height 466
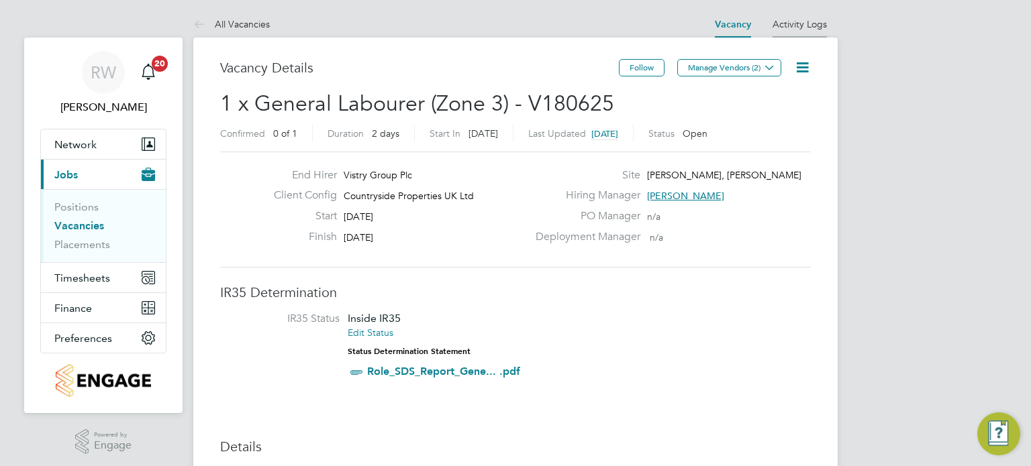
click at [789, 17] on li "Activity Logs" at bounding box center [799, 24] width 54 height 27
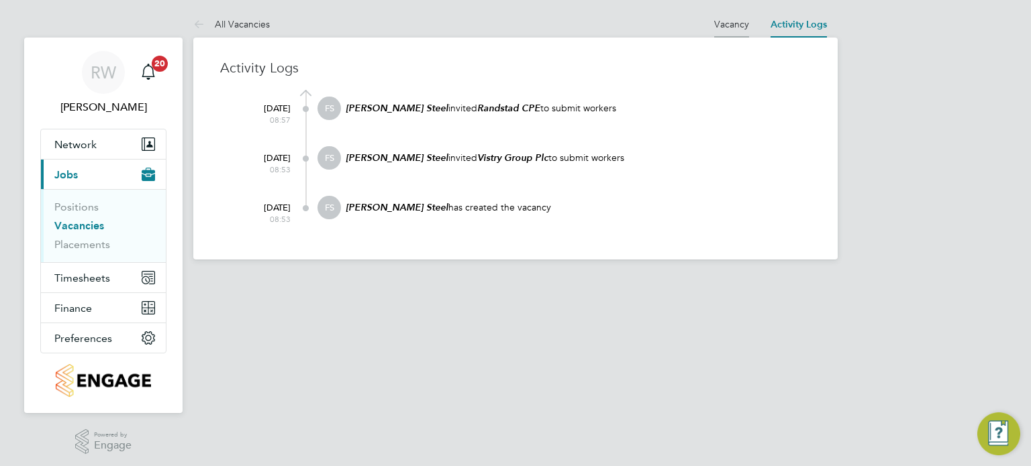
click at [731, 21] on link "Vacancy" at bounding box center [731, 24] width 35 height 12
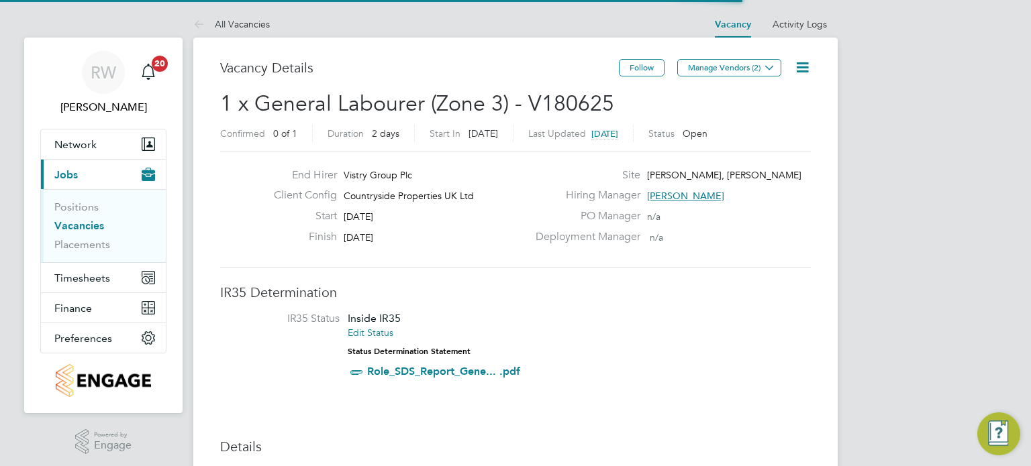
scroll to position [40, 94]
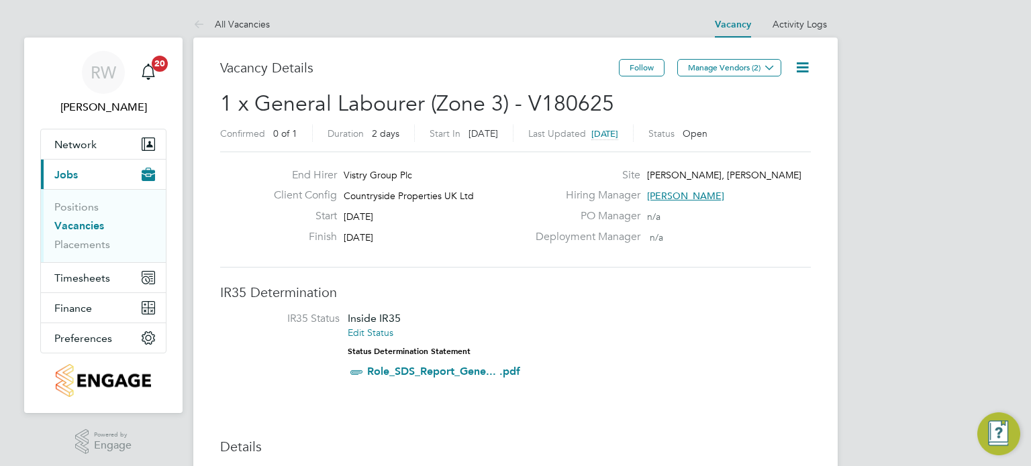
click at [800, 65] on icon at bounding box center [802, 67] width 17 height 17
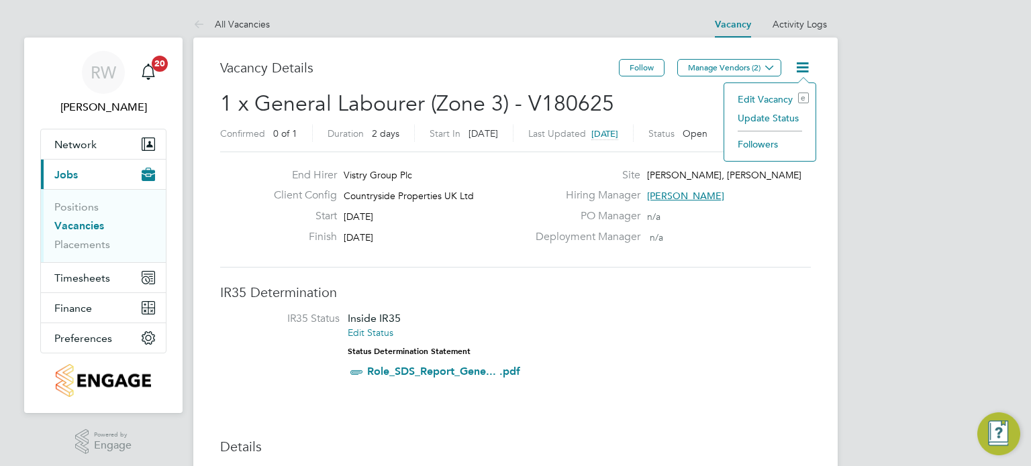
click at [780, 115] on li "Update Status" at bounding box center [770, 118] width 78 height 19
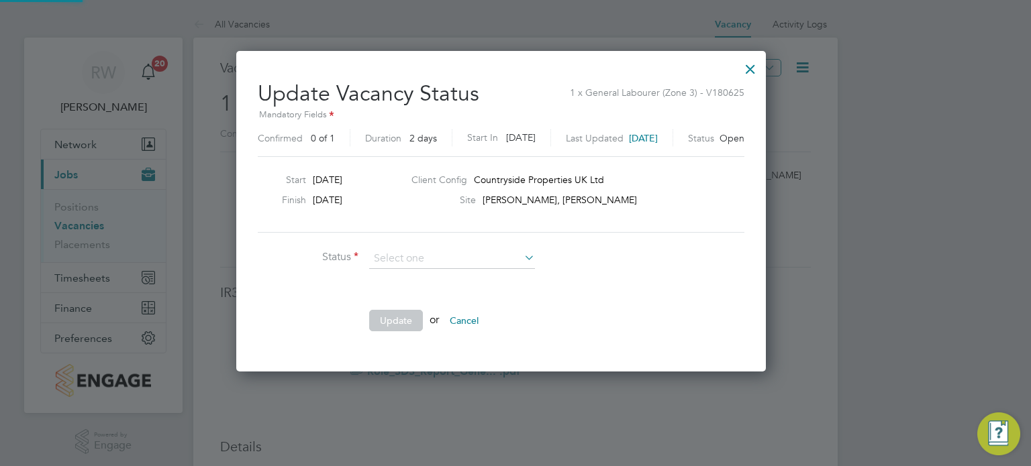
scroll to position [319, 558]
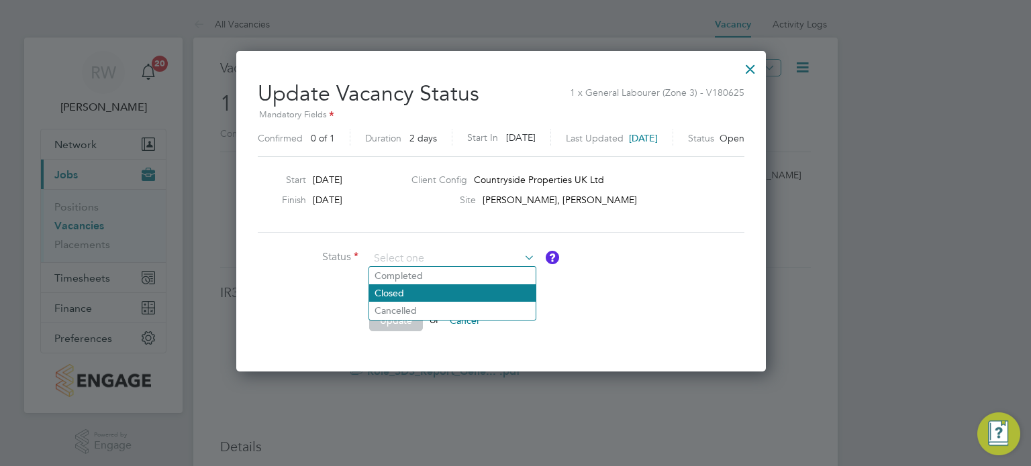
click at [446, 297] on li "Closed" at bounding box center [452, 293] width 166 height 17
type input "Closed"
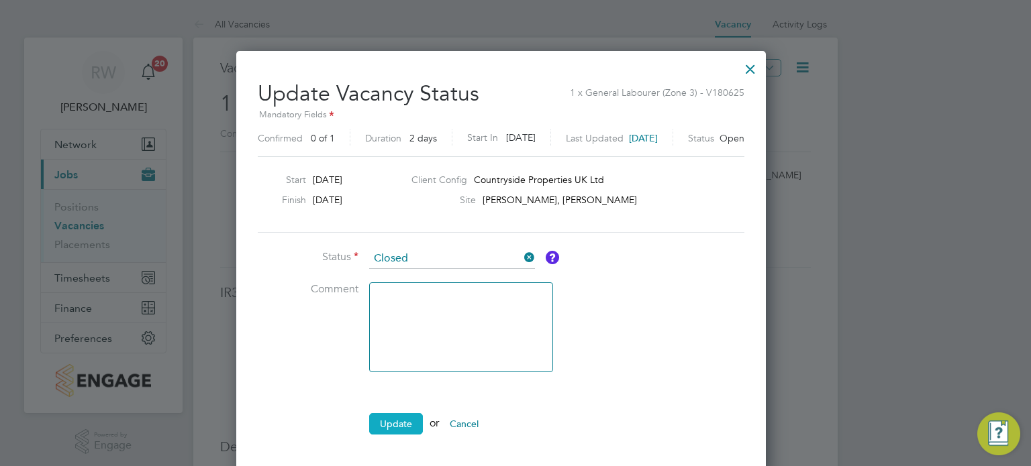
click at [399, 423] on button "Update" at bounding box center [396, 423] width 54 height 21
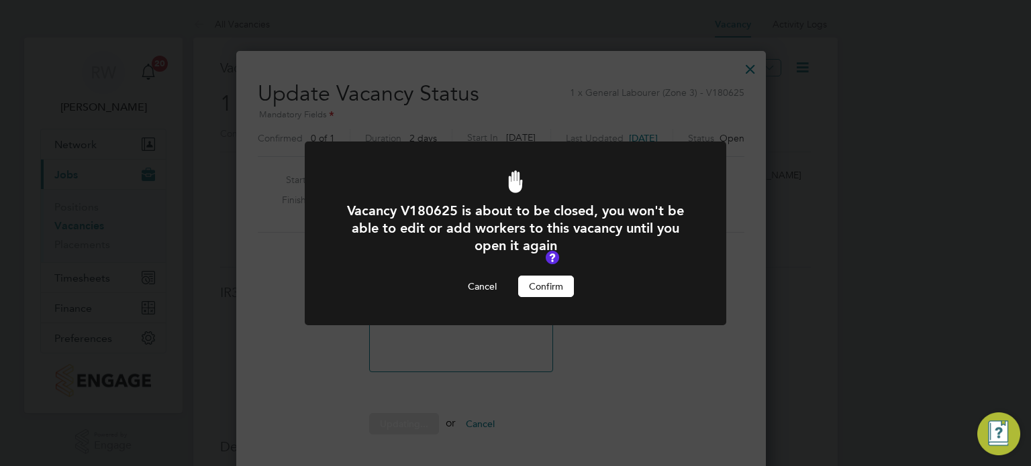
click at [549, 283] on button "Confirm" at bounding box center [546, 286] width 56 height 21
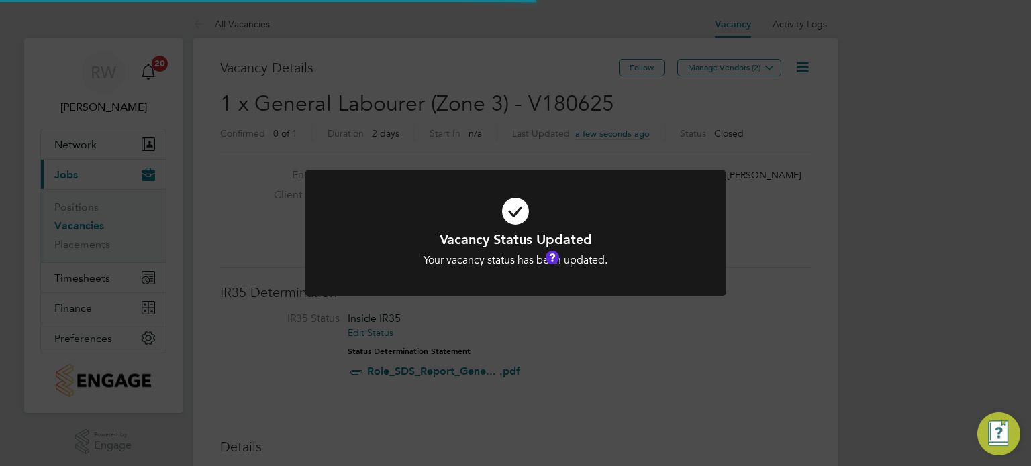
scroll to position [6, 7]
click at [499, 115] on div "Vacancy Status Updated Your vacancy status has been updated. Cancel Okay" at bounding box center [515, 233] width 1031 height 466
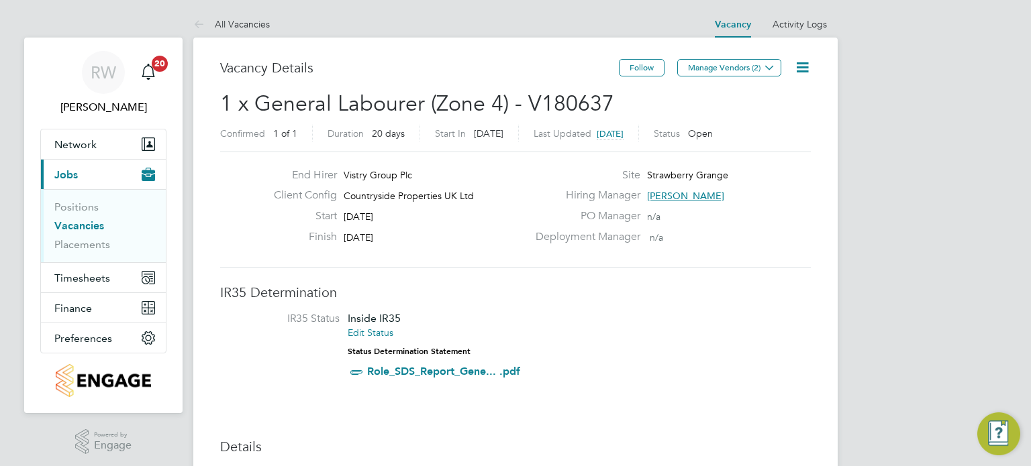
click at [801, 61] on icon at bounding box center [802, 67] width 17 height 17
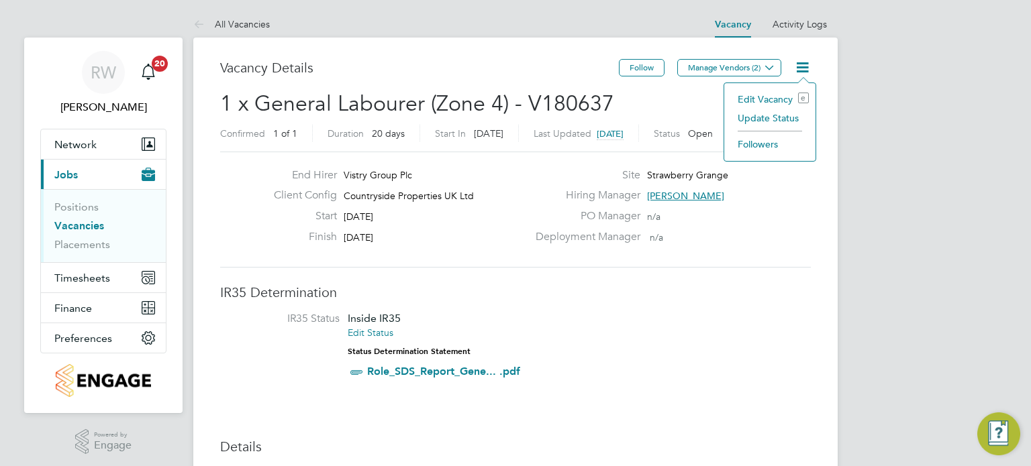
click at [788, 116] on li "Update Status" at bounding box center [770, 118] width 78 height 19
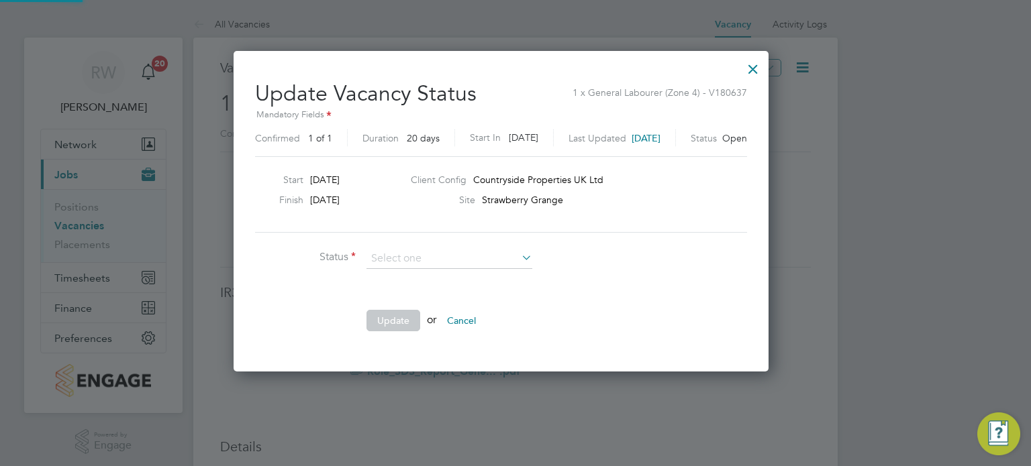
scroll to position [319, 564]
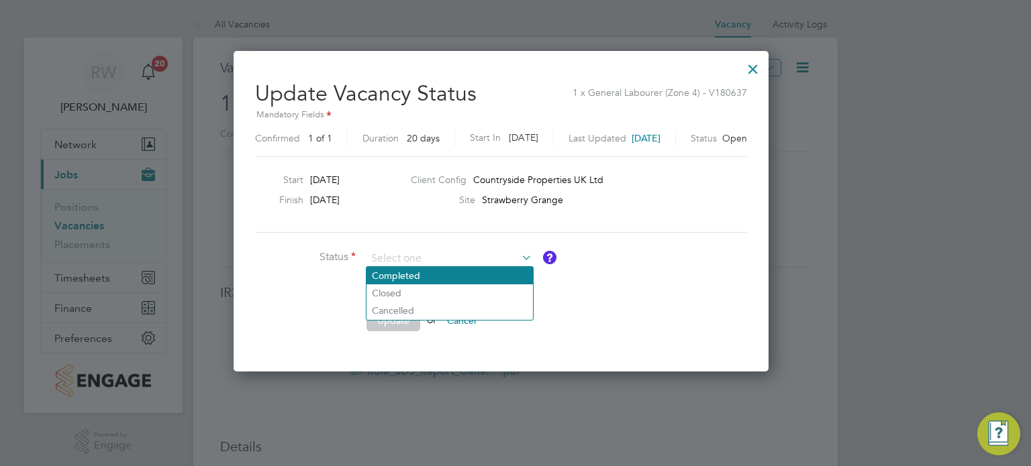
click at [436, 269] on li "Completed" at bounding box center [449, 275] width 166 height 17
type input "Completed"
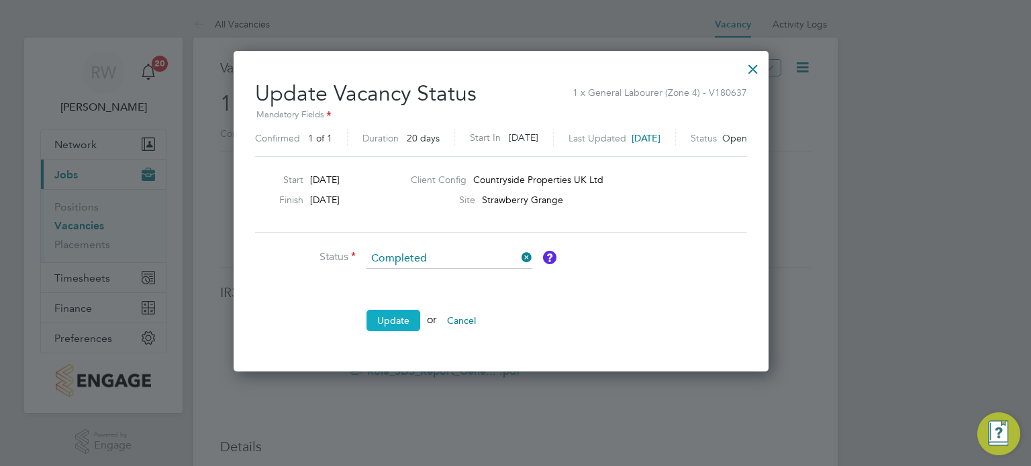
click at [405, 310] on button "Update" at bounding box center [393, 320] width 54 height 21
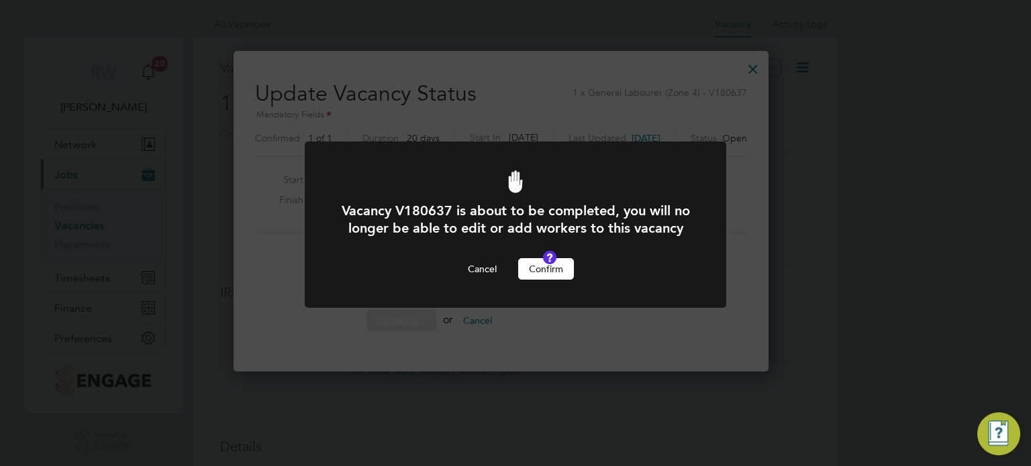
click at [569, 280] on button "Confirm" at bounding box center [546, 268] width 56 height 21
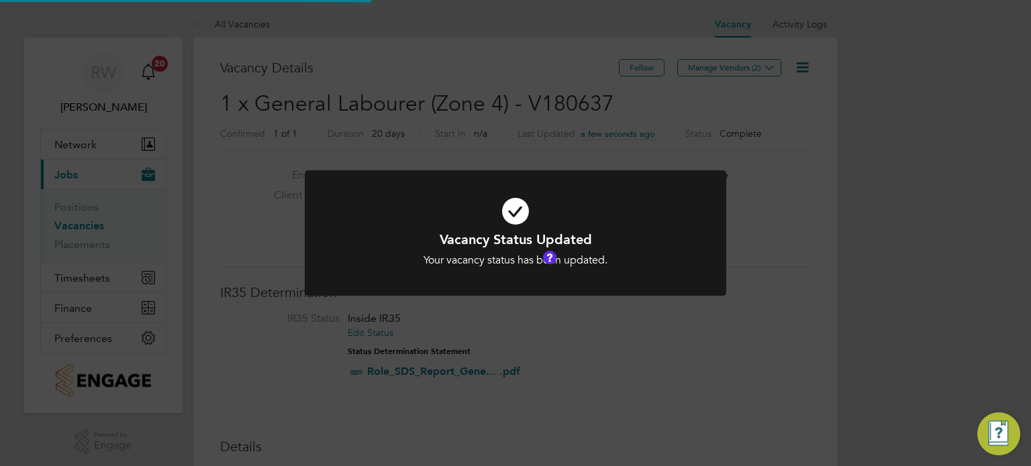
scroll to position [40, 94]
click at [499, 130] on div "Vacancy Status Updated Your vacancy status has been updated. Cancel Okay" at bounding box center [515, 233] width 1031 height 466
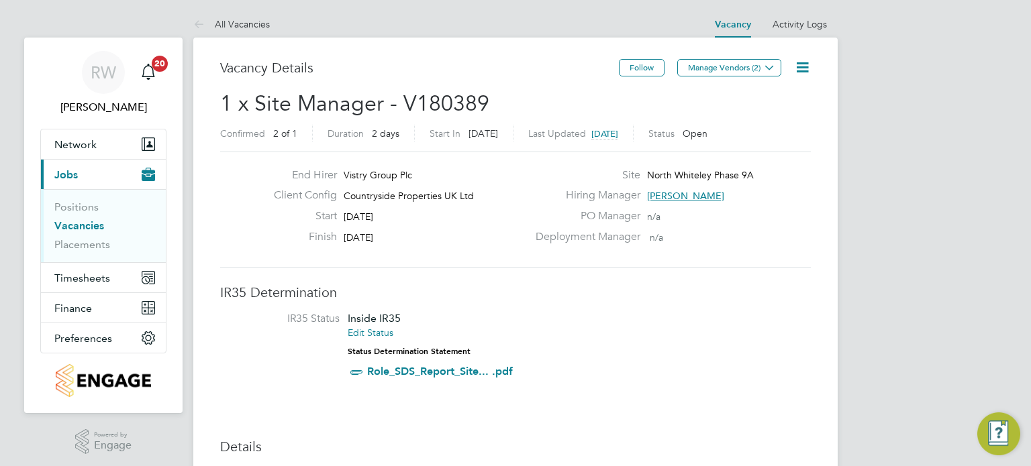
click at [796, 70] on icon at bounding box center [802, 67] width 17 height 17
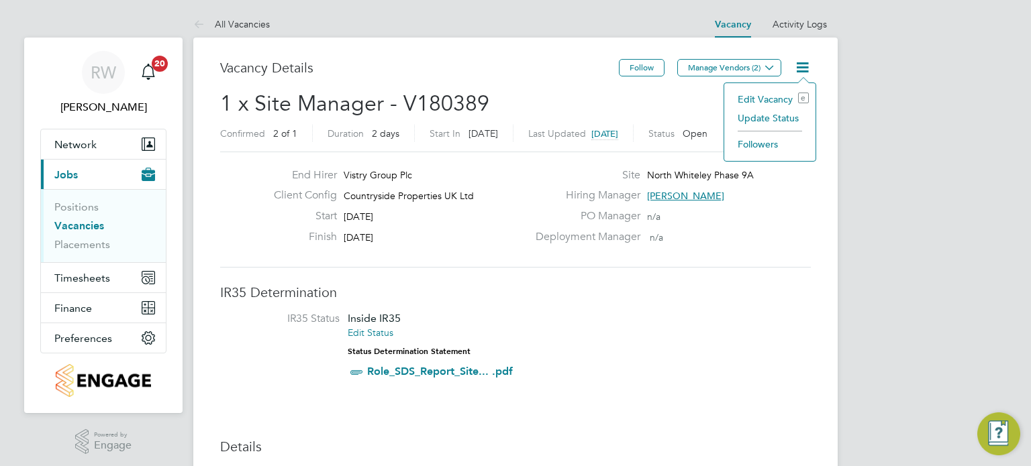
click at [776, 116] on li "Update Status" at bounding box center [770, 118] width 78 height 19
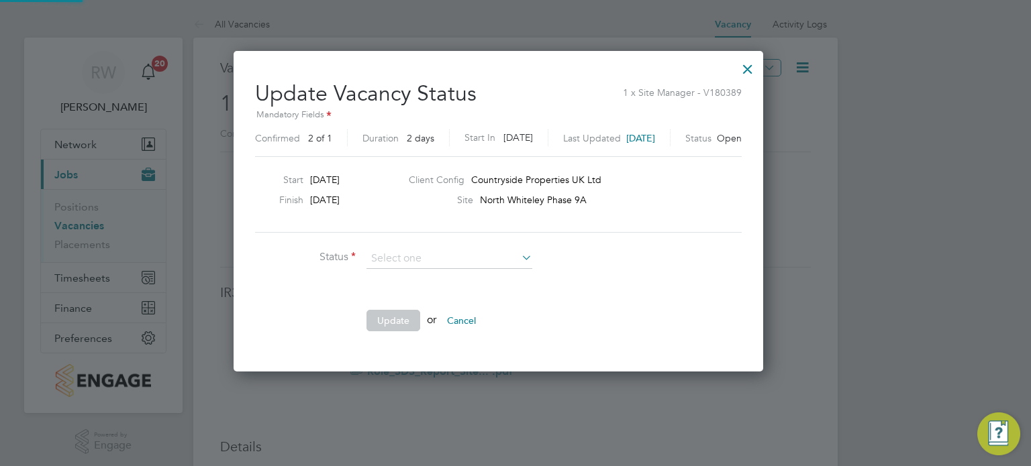
scroll to position [319, 564]
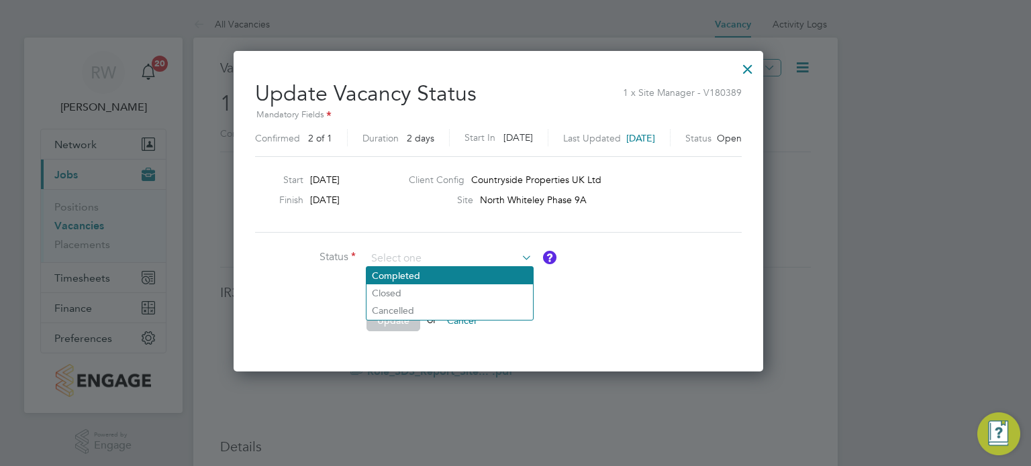
click at [423, 281] on li "Completed" at bounding box center [449, 275] width 166 height 17
type input "Completed"
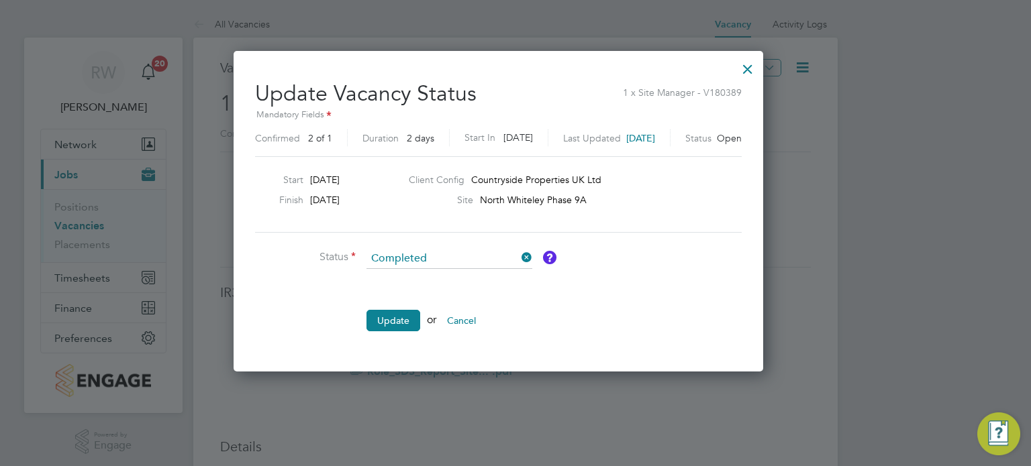
click at [406, 329] on li "Update or Cancel" at bounding box center [456, 327] width 403 height 35
click at [403, 313] on button "Update" at bounding box center [393, 320] width 54 height 21
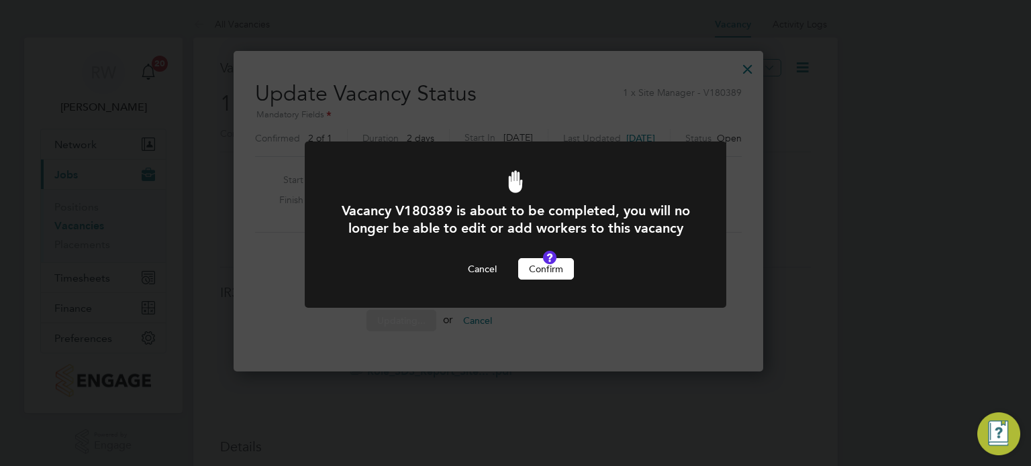
click at [533, 280] on button "Confirm" at bounding box center [546, 268] width 56 height 21
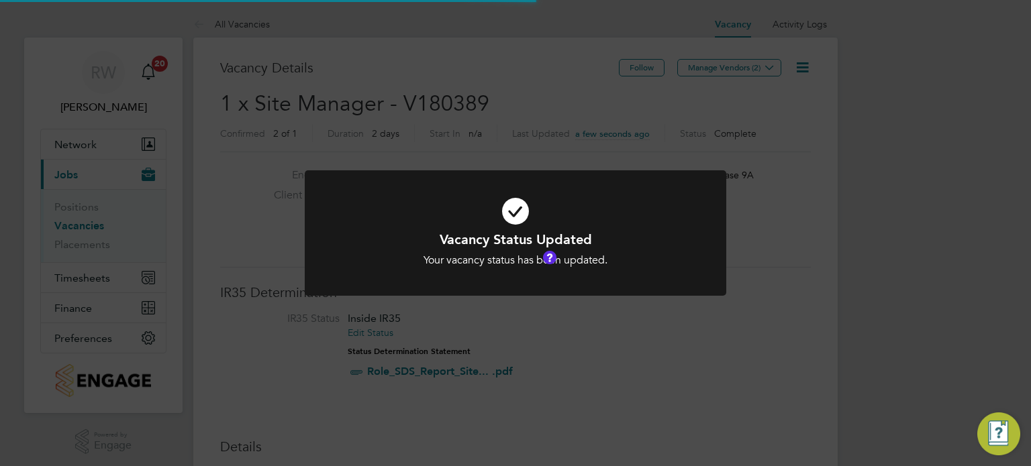
click at [509, 111] on div "Vacancy Status Updated Your vacancy status has been updated. Cancel Okay" at bounding box center [515, 233] width 1031 height 466
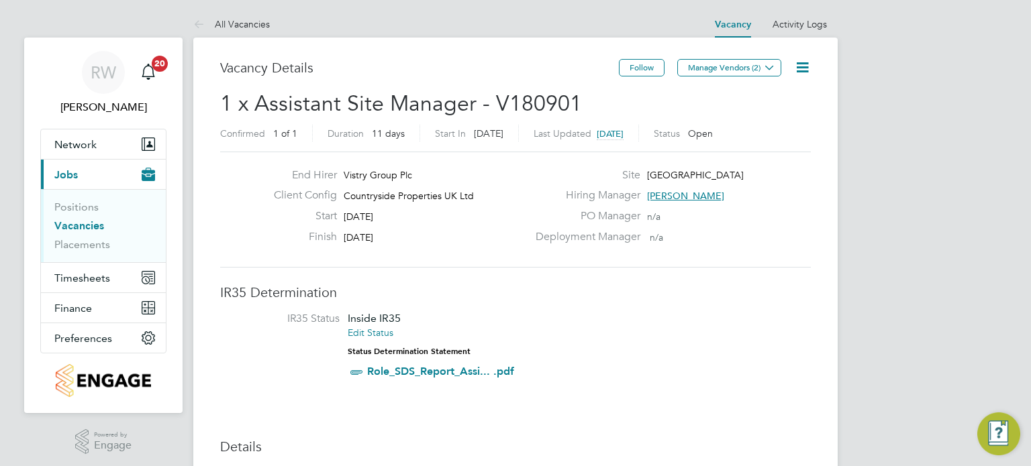
click at [808, 64] on icon at bounding box center [802, 67] width 17 height 17
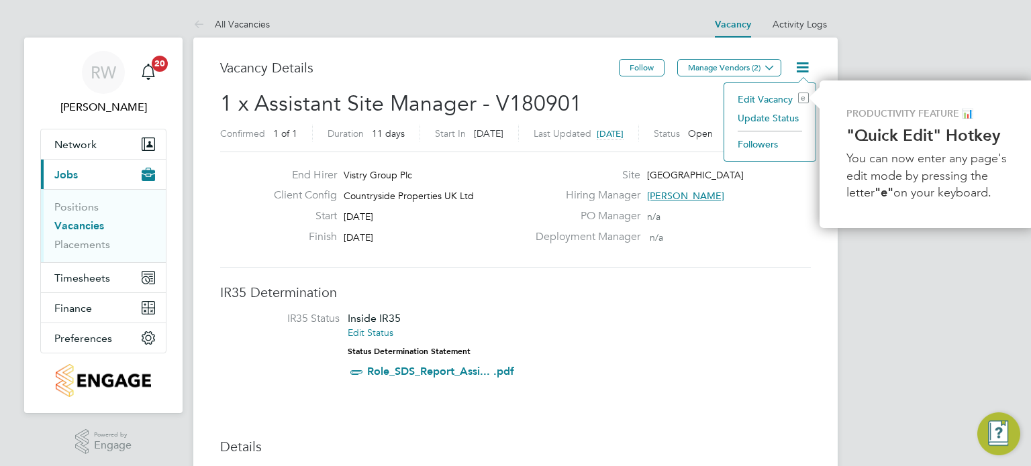
scroll to position [0, 3]
click at [781, 123] on li "Update Status" at bounding box center [767, 118] width 78 height 19
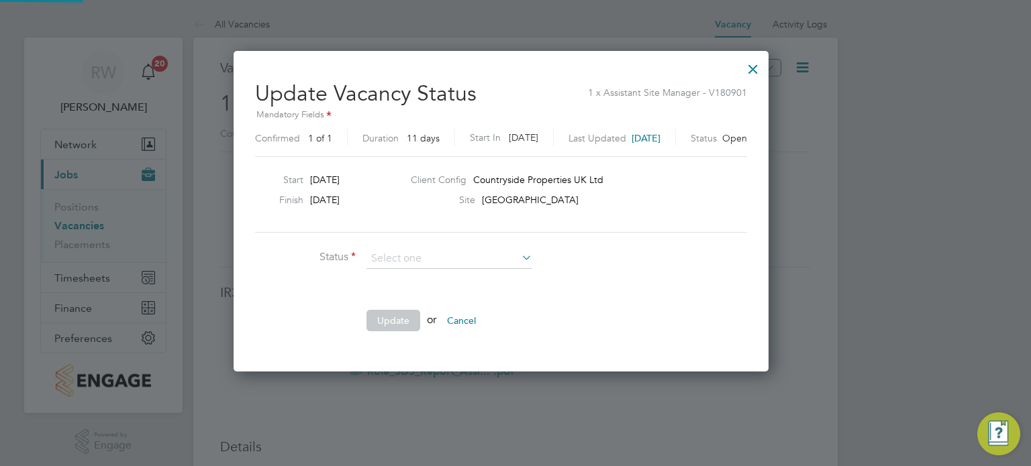
scroll to position [319, 564]
click at [419, 275] on li "Completed" at bounding box center [449, 275] width 166 height 17
type input "Completed"
click at [399, 316] on button "Update" at bounding box center [393, 320] width 54 height 21
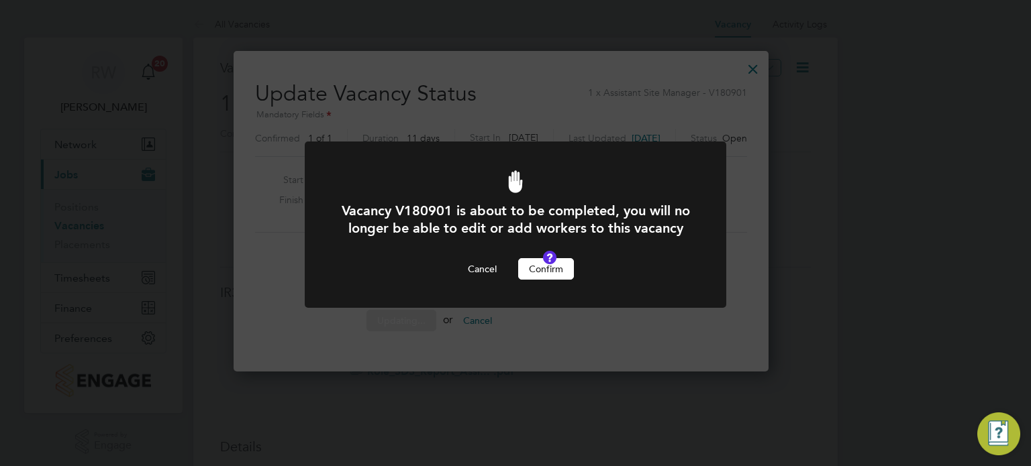
click at [521, 280] on button "Confirm" at bounding box center [546, 268] width 56 height 21
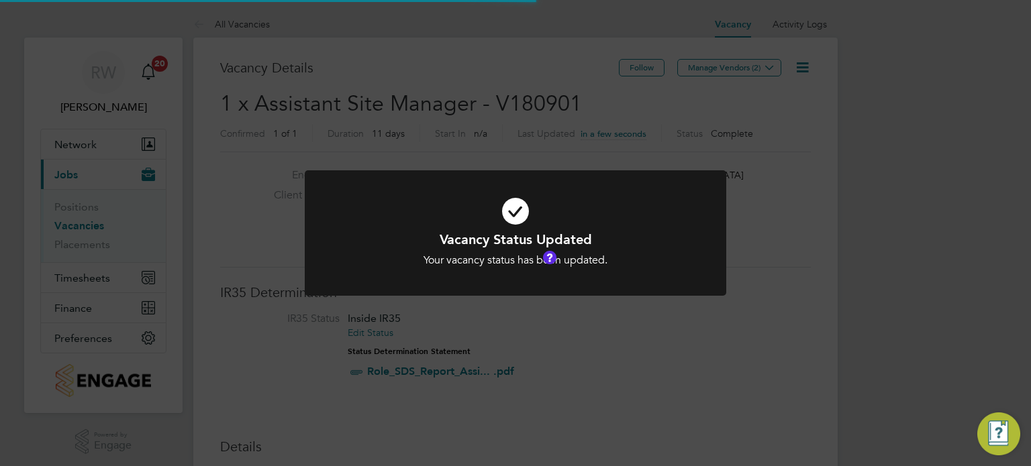
scroll to position [40, 94]
click at [449, 105] on div "Vacancy Status Updated Your vacancy status has been updated. Cancel Okay" at bounding box center [515, 233] width 1031 height 466
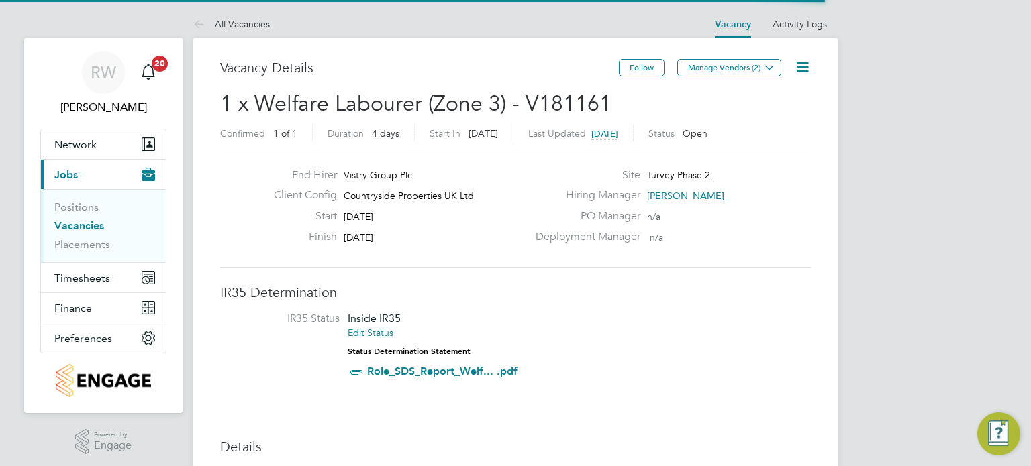
click at [799, 64] on icon at bounding box center [802, 67] width 17 height 17
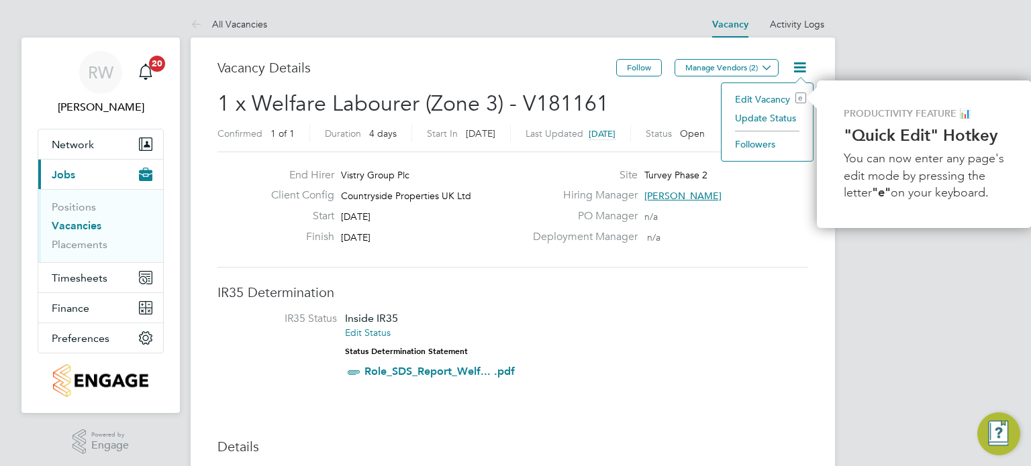
click at [784, 117] on li "Update Status" at bounding box center [767, 118] width 78 height 19
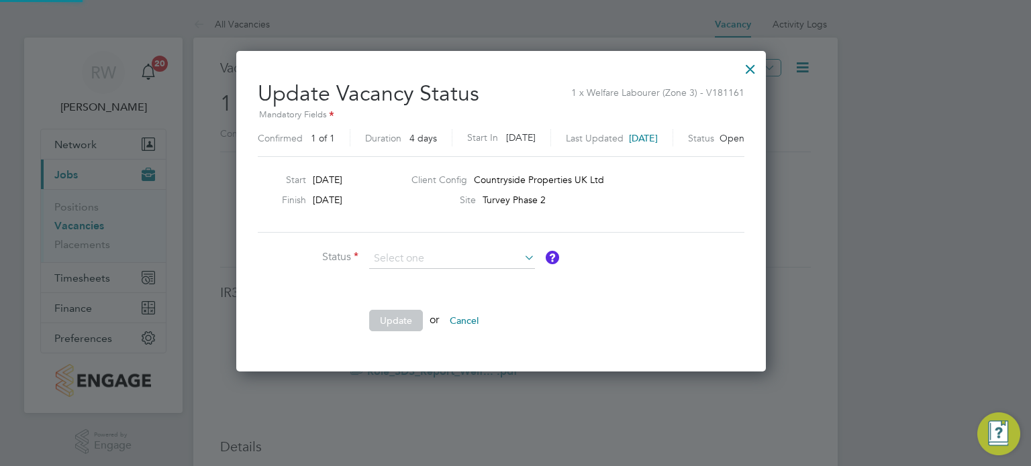
scroll to position [319, 558]
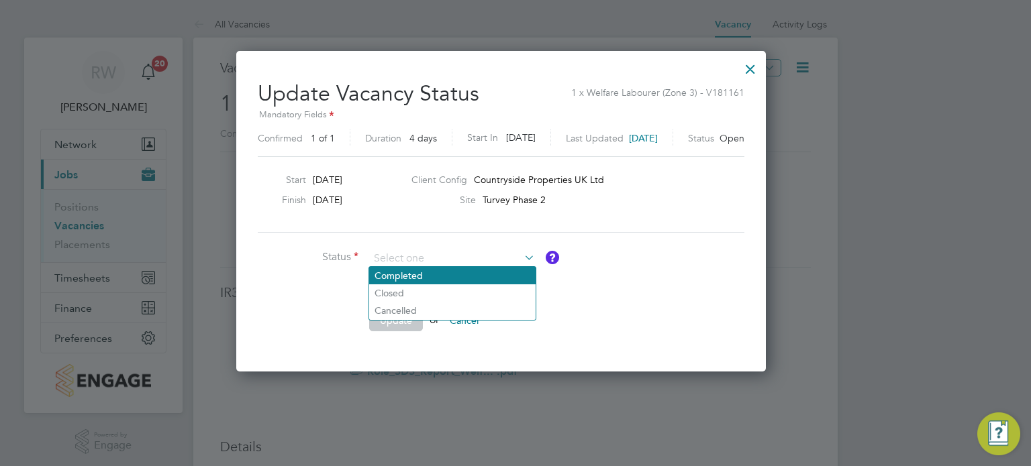
click at [437, 269] on li "Completed" at bounding box center [452, 275] width 166 height 17
type input "Completed"
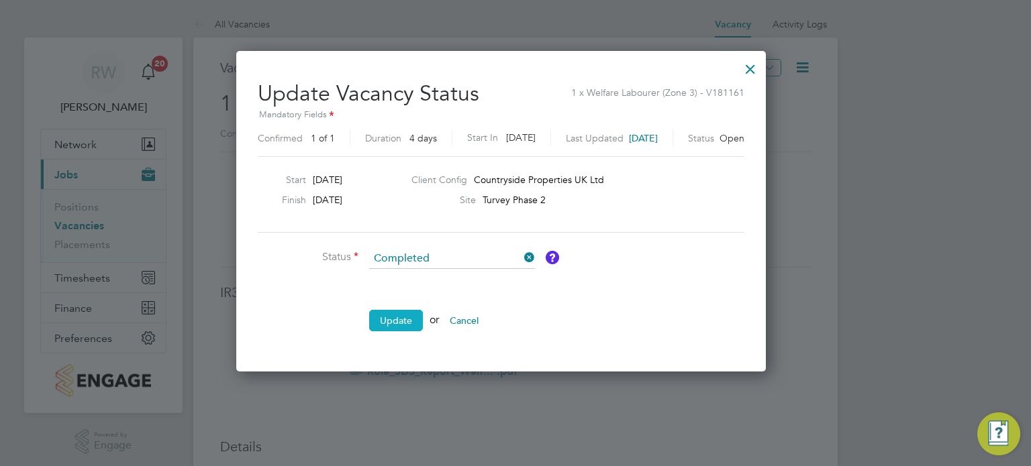
click at [404, 314] on button "Update" at bounding box center [396, 320] width 54 height 21
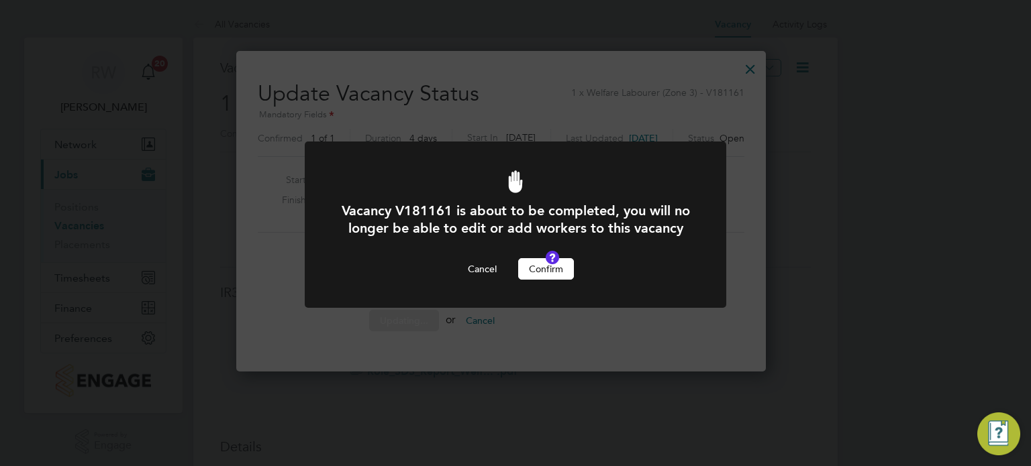
click at [534, 280] on button "Confirm" at bounding box center [546, 268] width 56 height 21
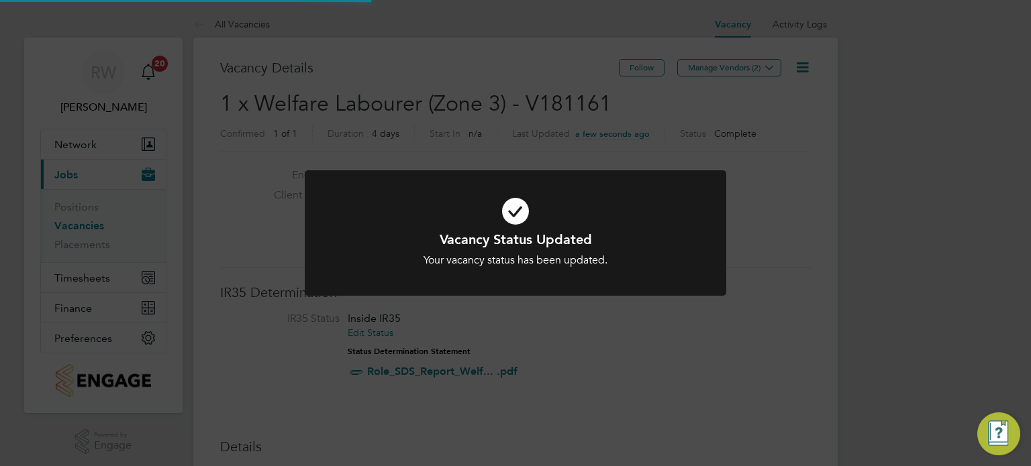
scroll to position [40, 94]
click at [484, 119] on div "Vacancy Status Updated Your vacancy status has been updated. Cancel Okay" at bounding box center [515, 233] width 1031 height 466
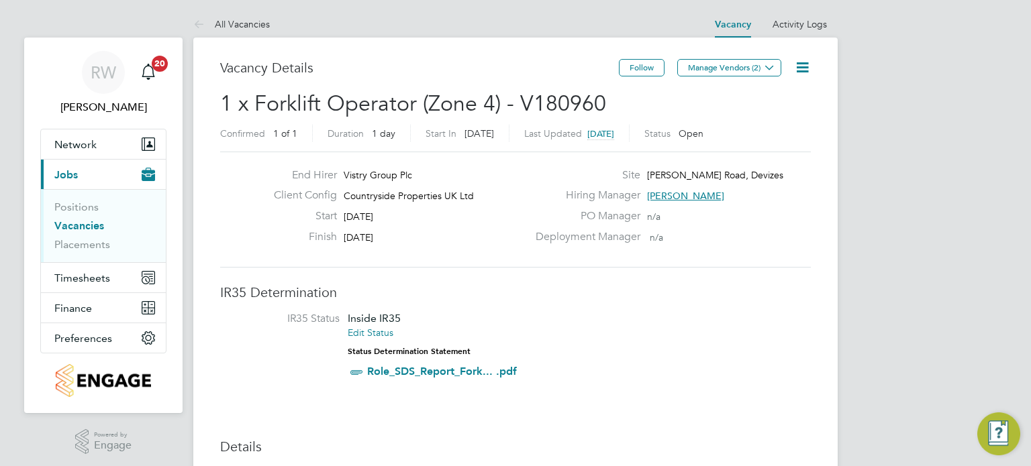
click at [805, 64] on icon at bounding box center [802, 67] width 17 height 17
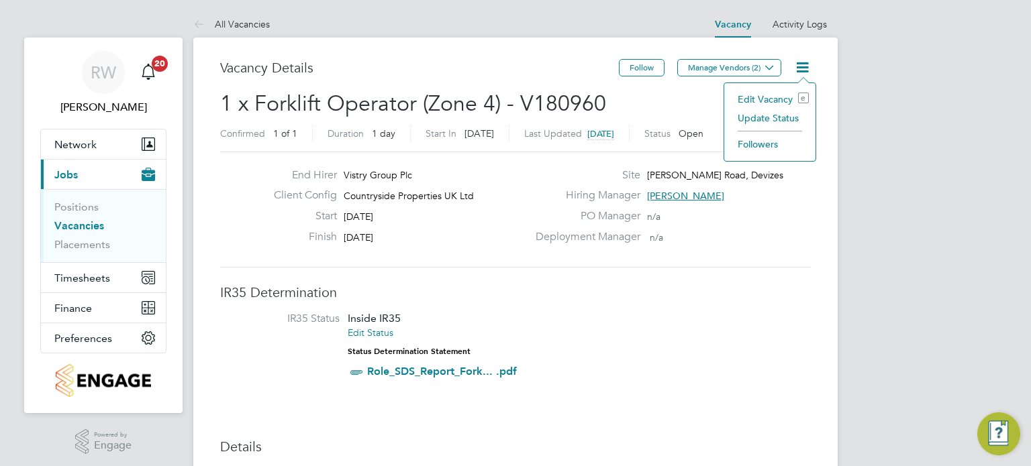
scroll to position [0, 3]
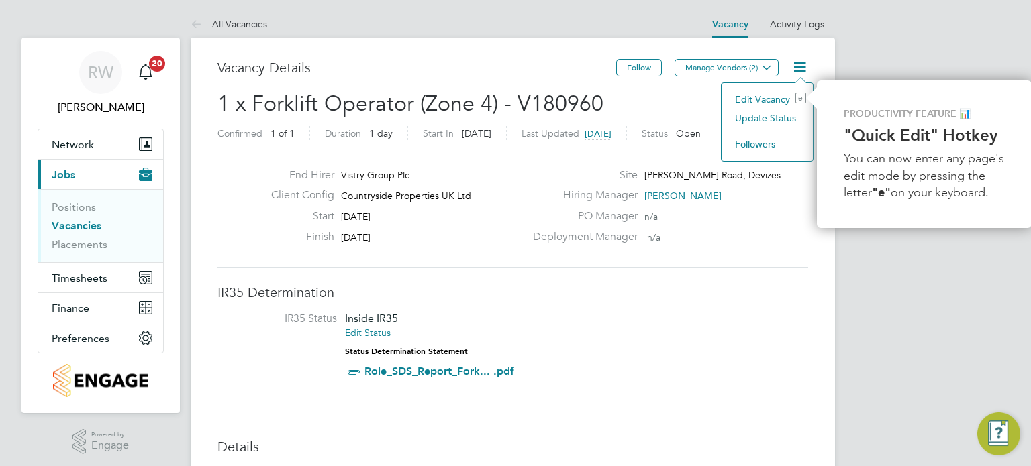
click at [784, 123] on li "Update Status" at bounding box center [767, 118] width 78 height 19
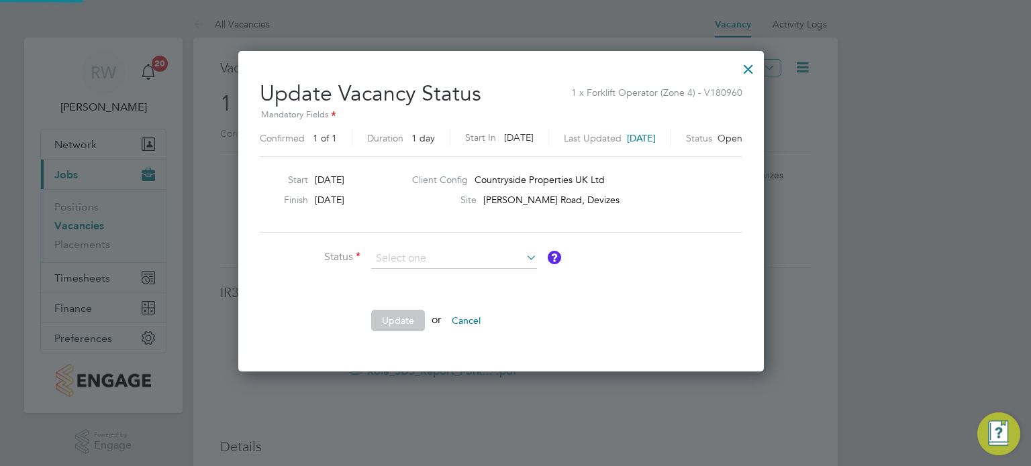
scroll to position [319, 554]
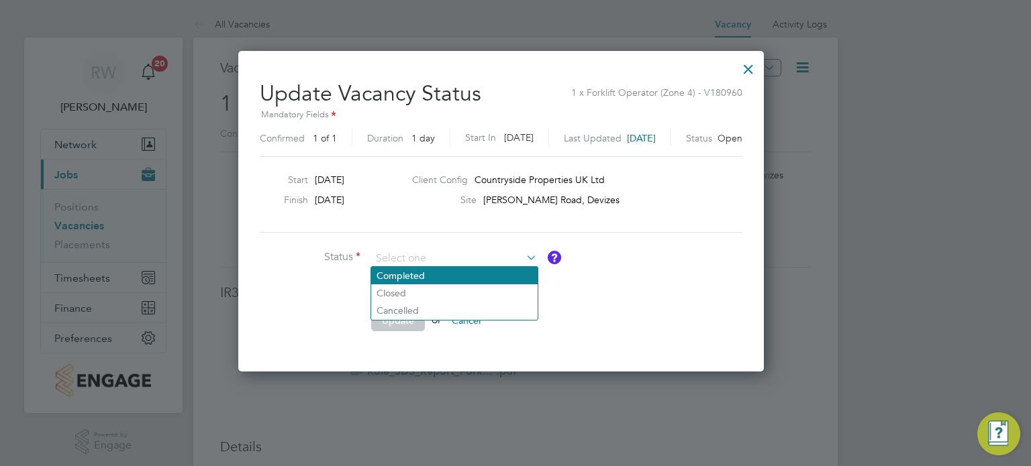
click at [454, 275] on li "Completed" at bounding box center [454, 275] width 166 height 17
type input "Completed"
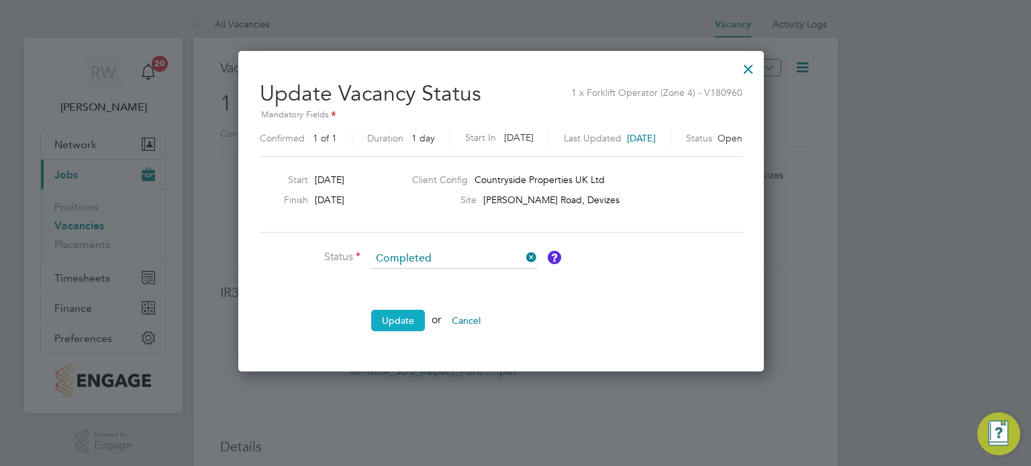
click at [403, 321] on button "Update" at bounding box center [398, 320] width 54 height 21
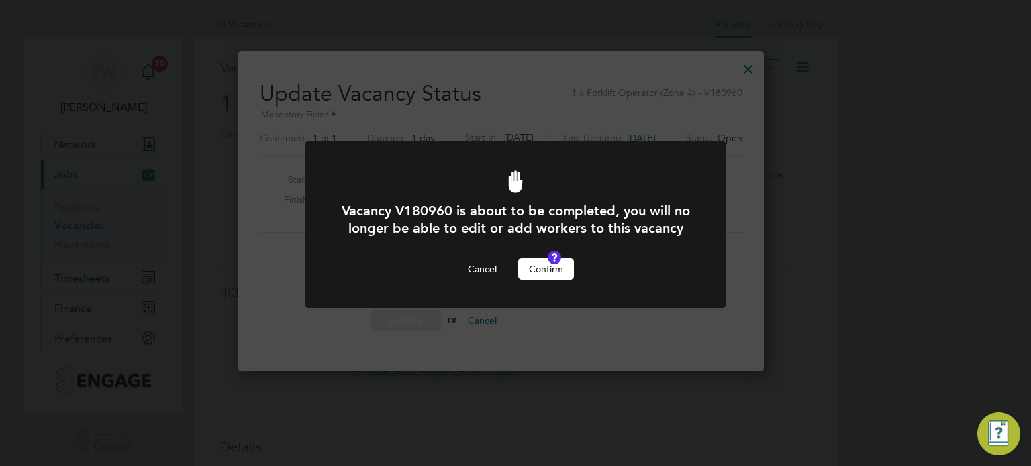
click at [548, 280] on button "Confirm" at bounding box center [546, 268] width 56 height 21
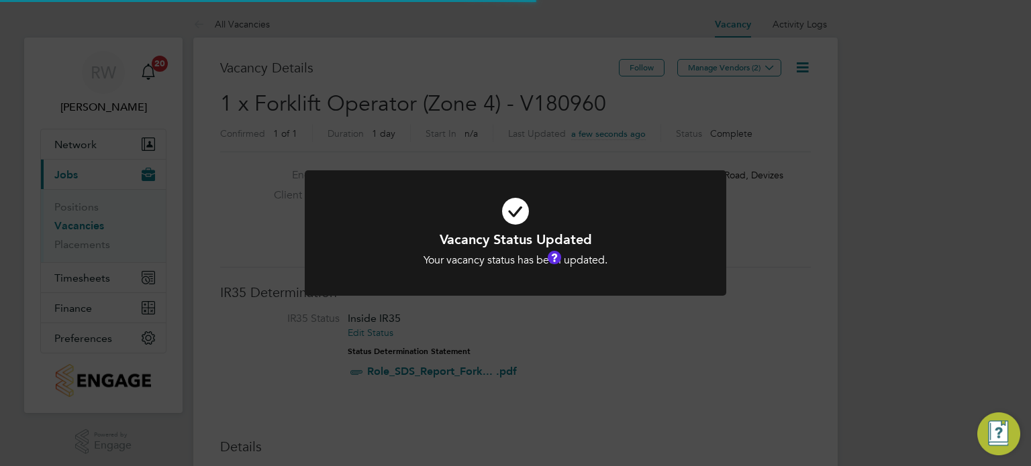
scroll to position [40, 94]
click at [485, 130] on div "Vacancy Status Updated Your vacancy status has been updated. Cancel Okay" at bounding box center [515, 233] width 1031 height 466
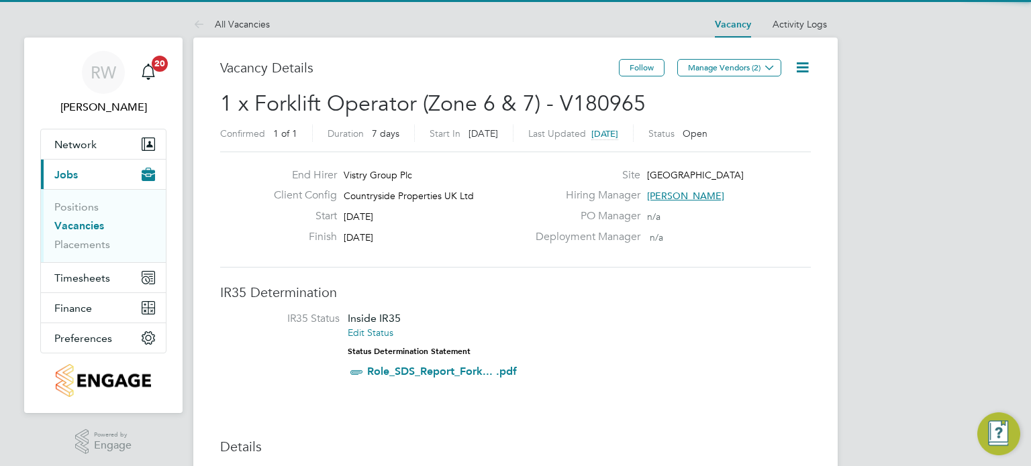
click at [801, 67] on icon at bounding box center [802, 67] width 17 height 17
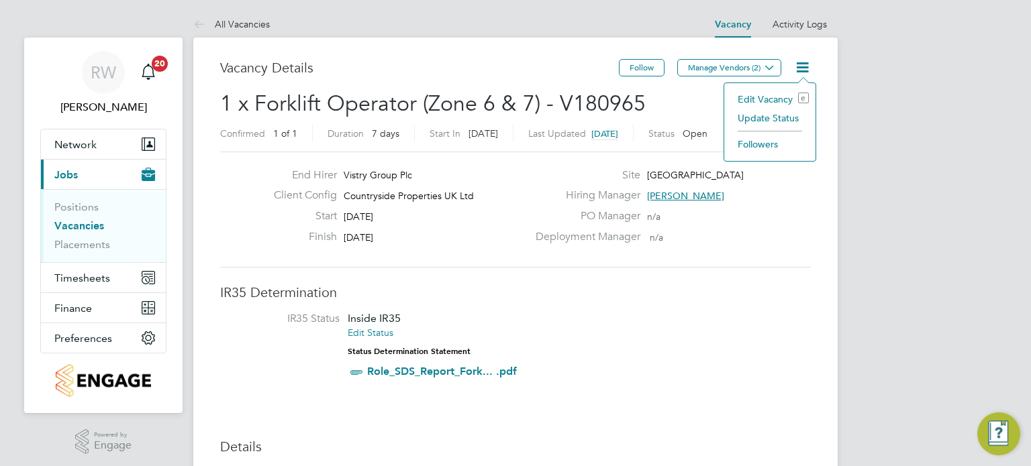
click at [776, 123] on li "Update Status" at bounding box center [770, 118] width 78 height 19
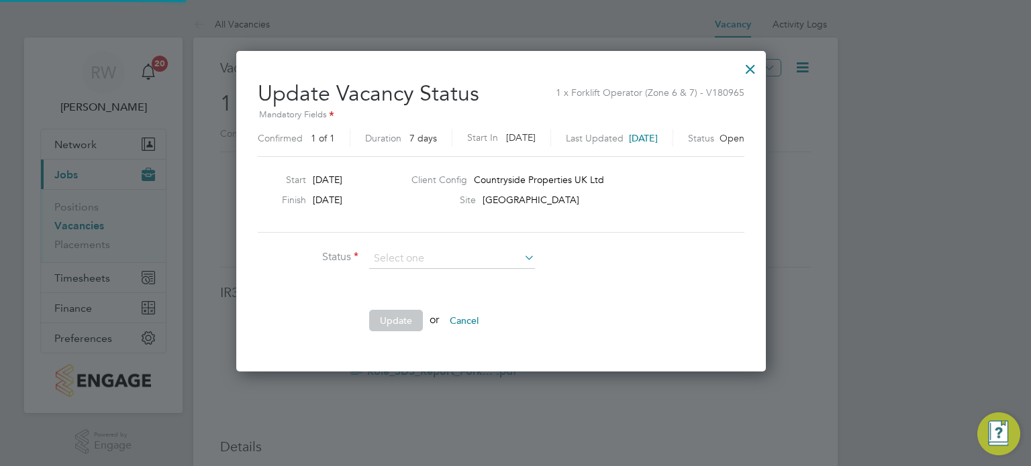
scroll to position [319, 558]
click at [457, 273] on li "Completed" at bounding box center [452, 275] width 166 height 17
type input "Completed"
click at [402, 319] on button "Update" at bounding box center [396, 320] width 54 height 21
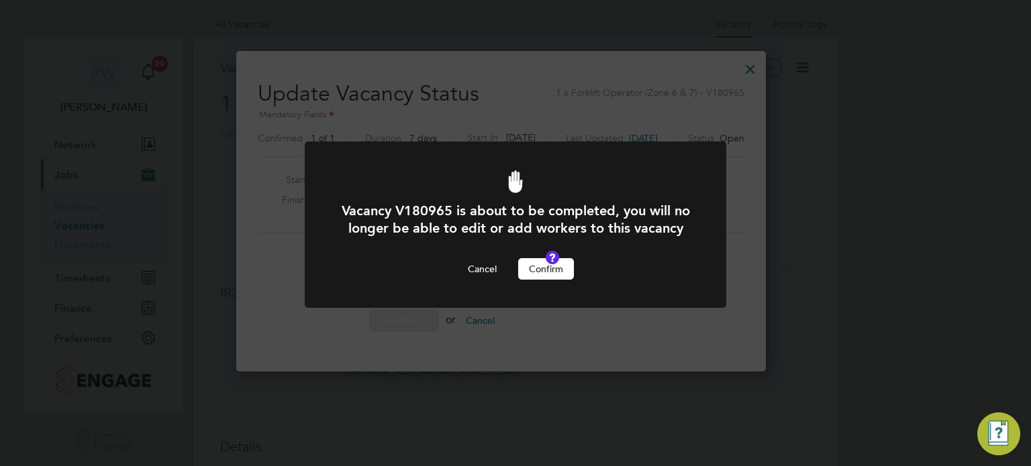
click at [536, 280] on button "Confirm" at bounding box center [546, 268] width 56 height 21
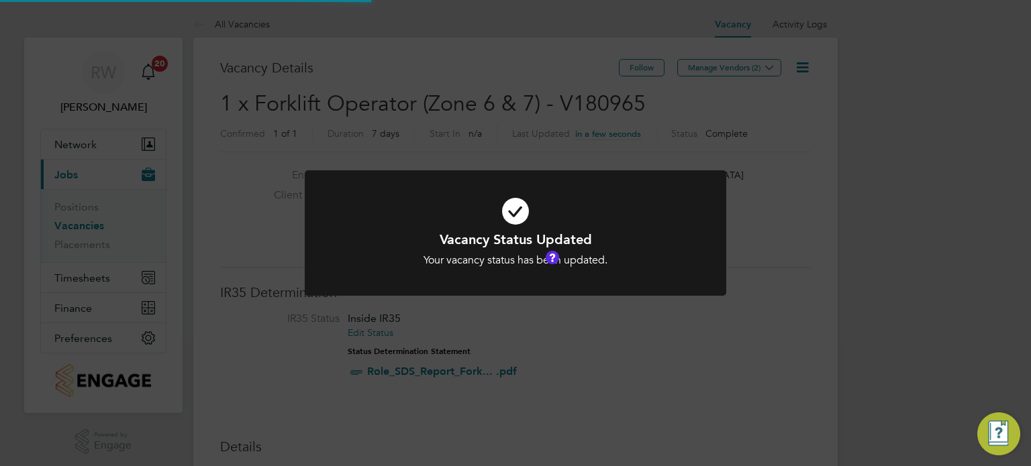
scroll to position [40, 94]
click at [516, 148] on div "Vacancy Status Updated Your vacancy status has been updated. Cancel Okay" at bounding box center [515, 233] width 1031 height 466
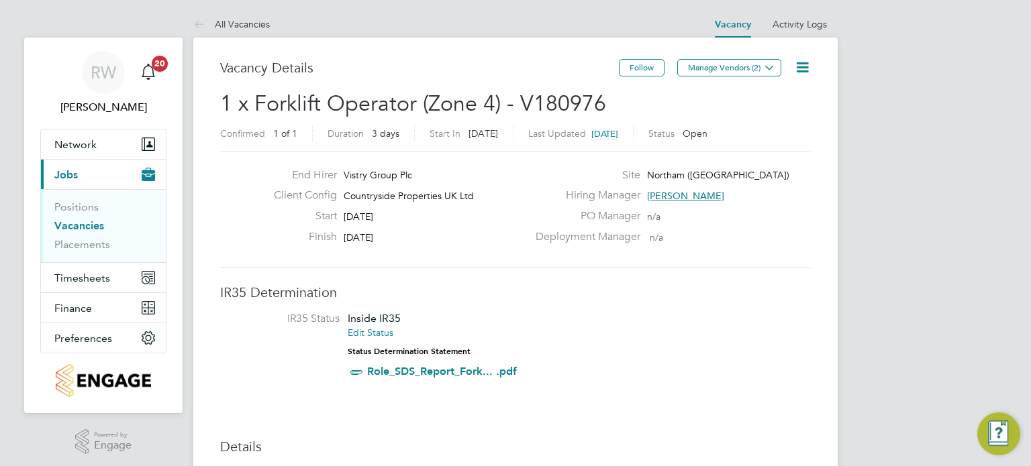
click at [803, 62] on icon at bounding box center [802, 67] width 17 height 17
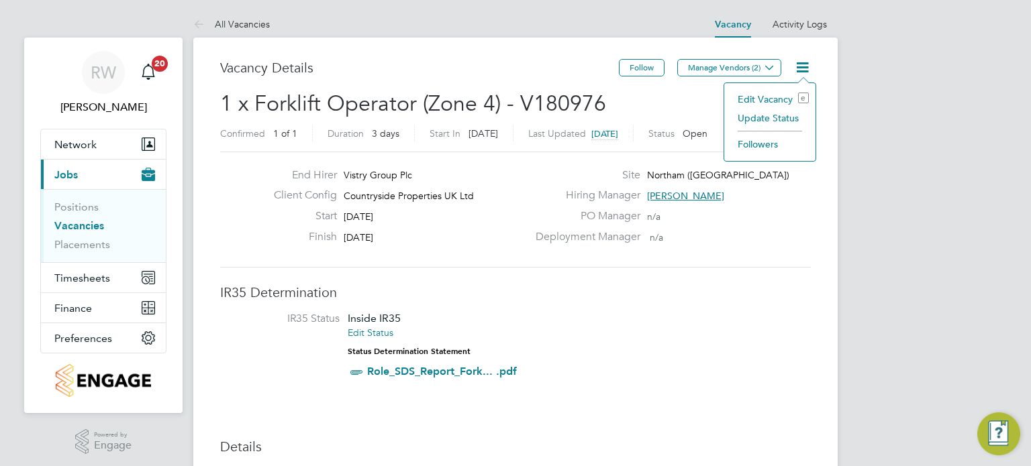
click at [779, 115] on li "Update Status" at bounding box center [770, 118] width 78 height 19
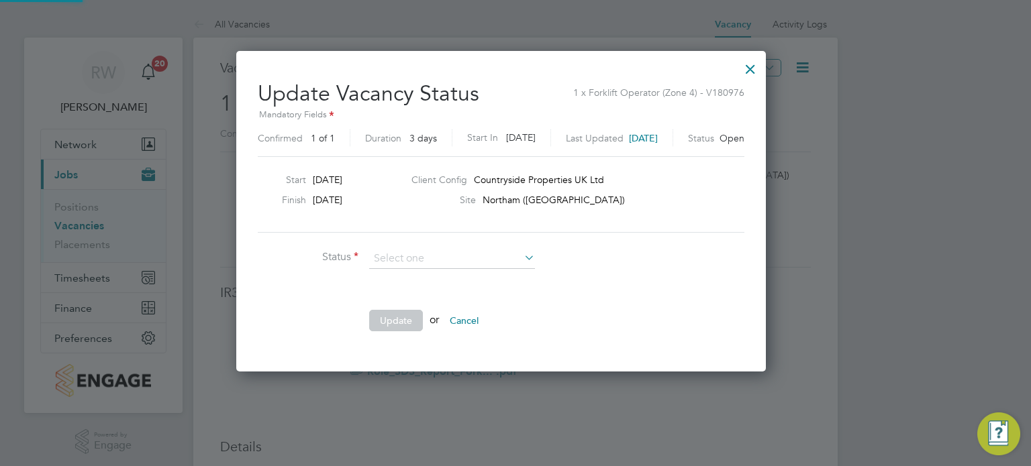
scroll to position [319, 558]
click at [471, 263] on input at bounding box center [452, 259] width 166 height 20
click at [464, 268] on li "Completed" at bounding box center [452, 275] width 166 height 17
type input "Completed"
click at [411, 315] on button "Update" at bounding box center [396, 320] width 54 height 21
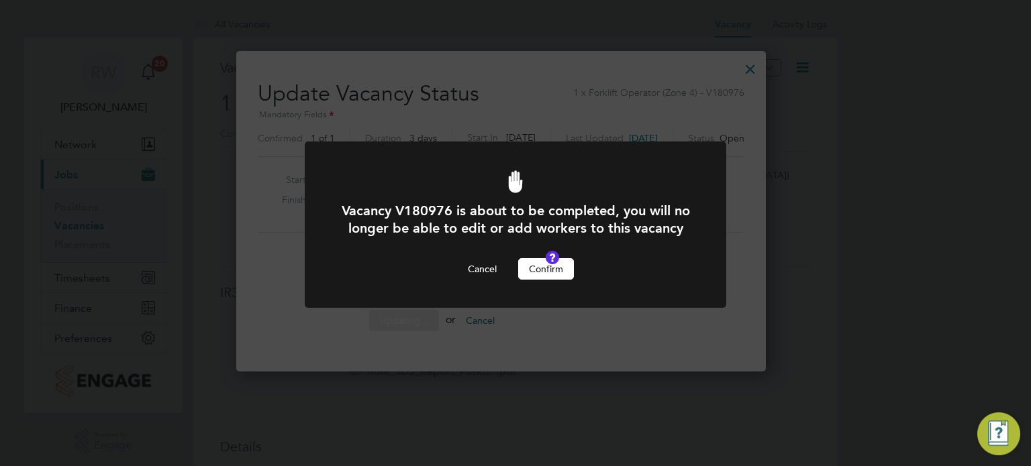
click at [529, 280] on button "Confirm" at bounding box center [546, 268] width 56 height 21
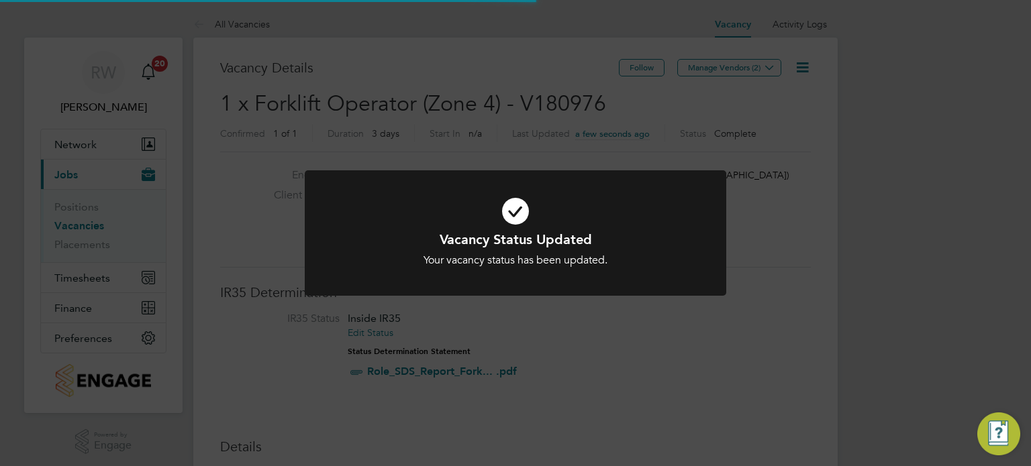
scroll to position [40, 94]
click at [489, 175] on div at bounding box center [515, 232] width 421 height 125
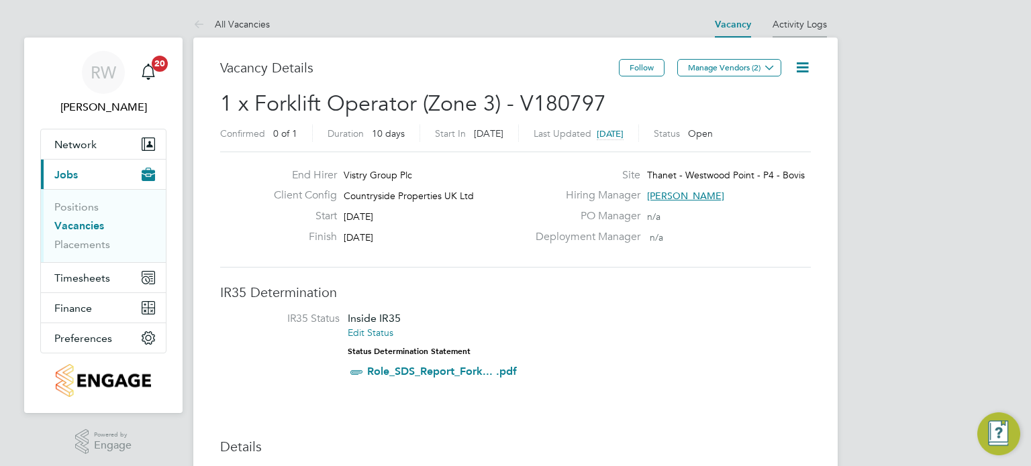
click at [784, 25] on link "Activity Logs" at bounding box center [799, 24] width 54 height 12
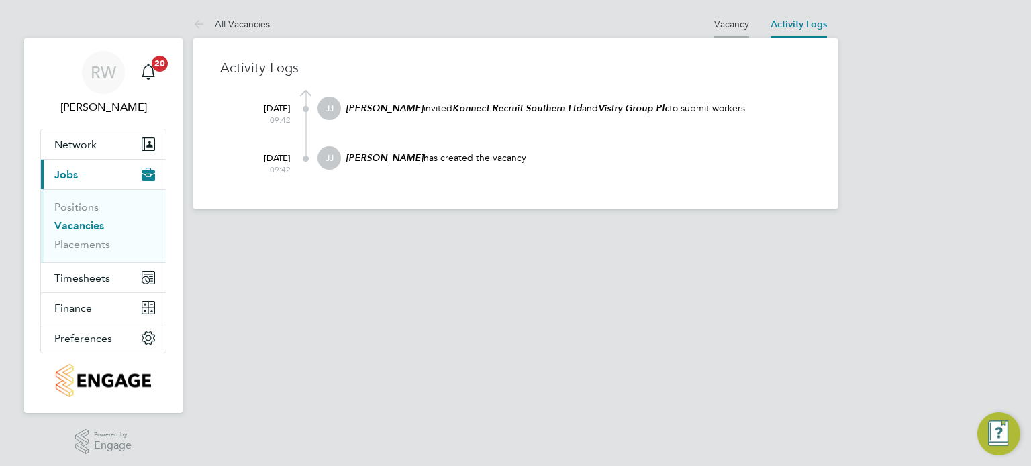
click at [733, 23] on link "Vacancy" at bounding box center [731, 24] width 35 height 12
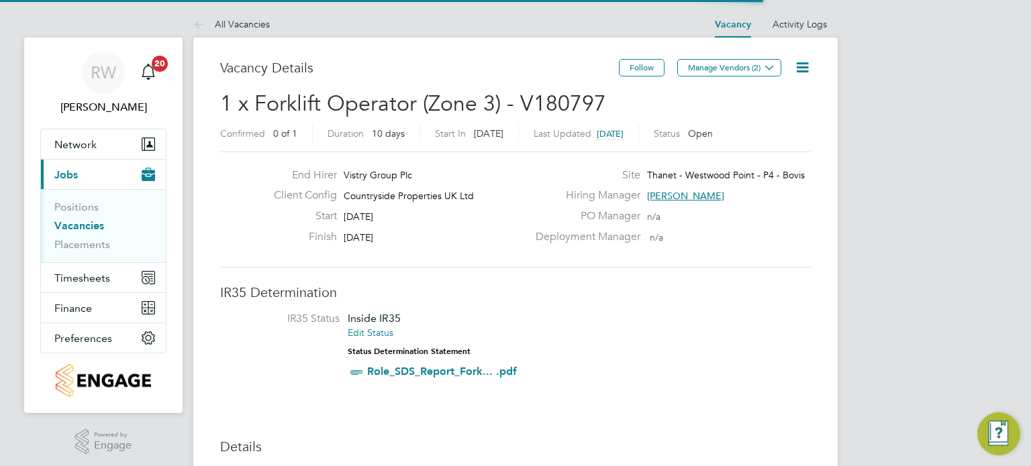
scroll to position [23, 126]
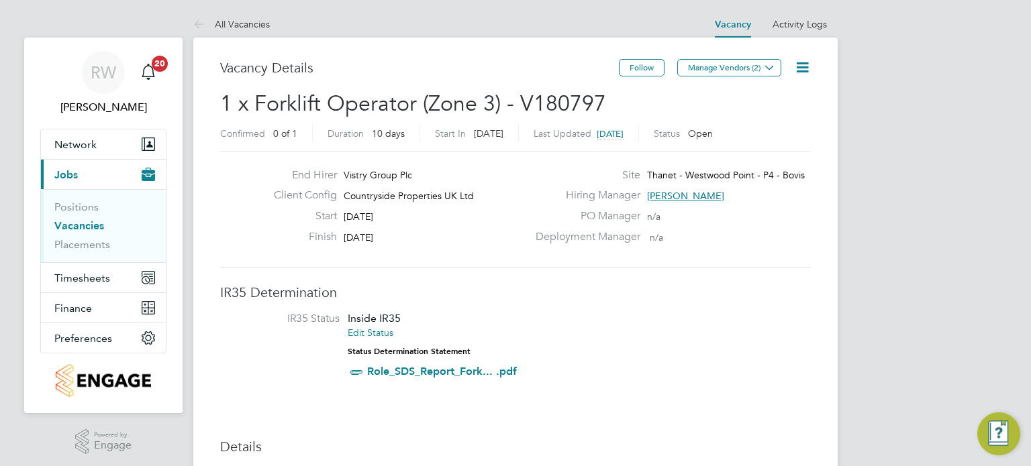
click at [797, 68] on icon at bounding box center [802, 67] width 17 height 17
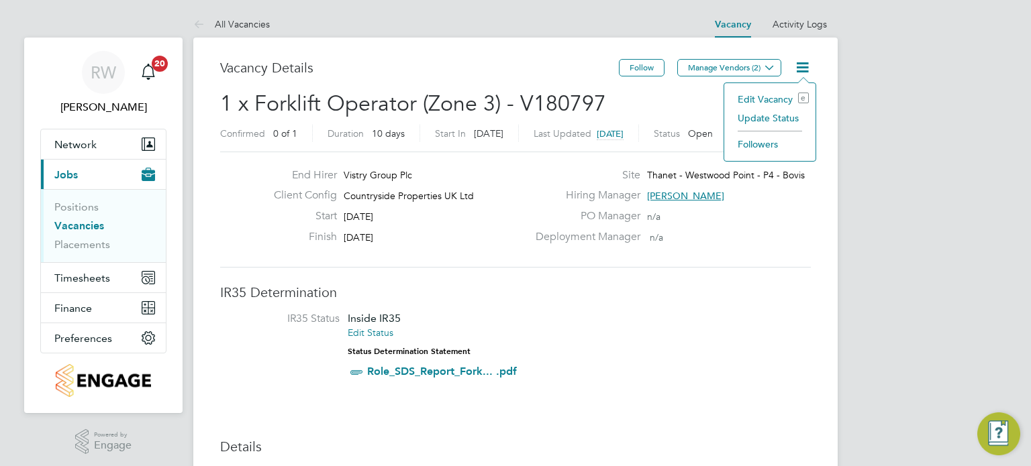
click at [780, 119] on li "Update Status" at bounding box center [770, 118] width 78 height 19
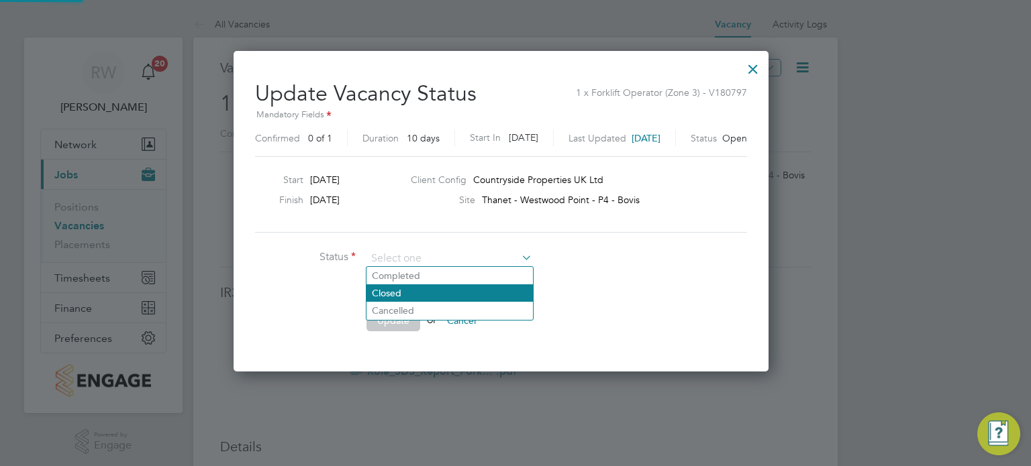
scroll to position [319, 564]
click at [439, 296] on li "Closed" at bounding box center [449, 293] width 166 height 17
type input "Closed"
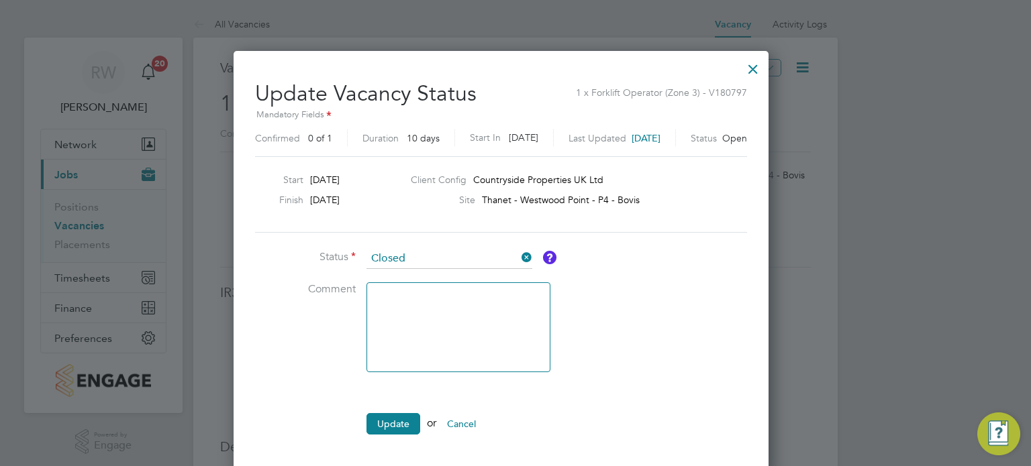
scroll to position [421, 564]
click at [385, 415] on button "Update" at bounding box center [393, 423] width 54 height 21
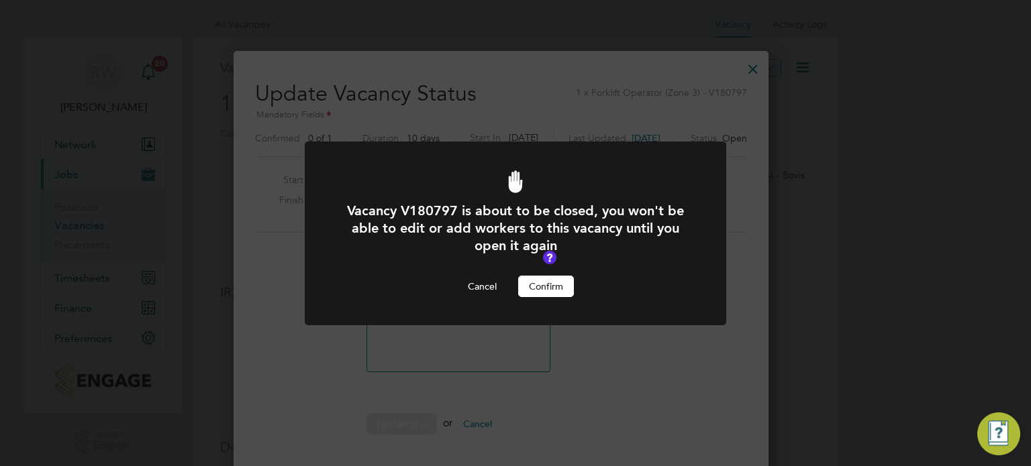
click at [521, 278] on button "Confirm" at bounding box center [546, 286] width 56 height 21
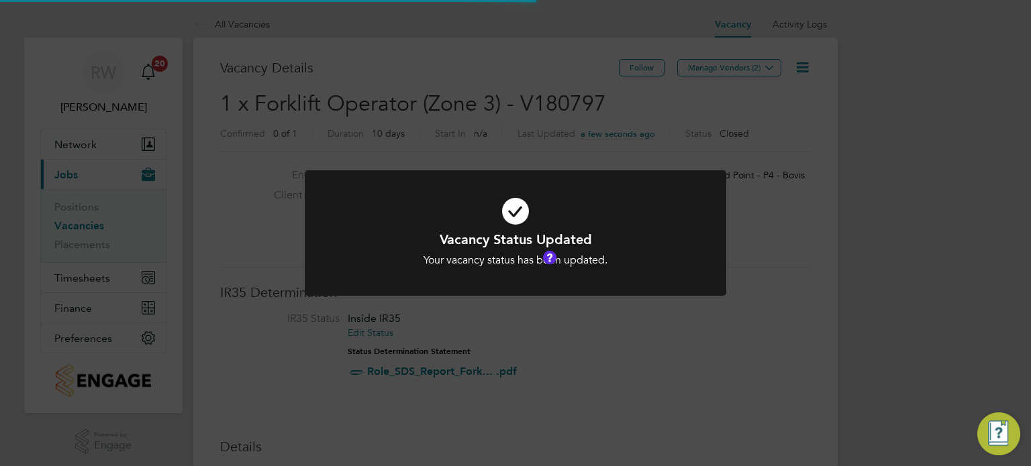
click at [487, 139] on div "Vacancy Status Updated Your vacancy status has been updated. Cancel Okay" at bounding box center [515, 233] width 1031 height 466
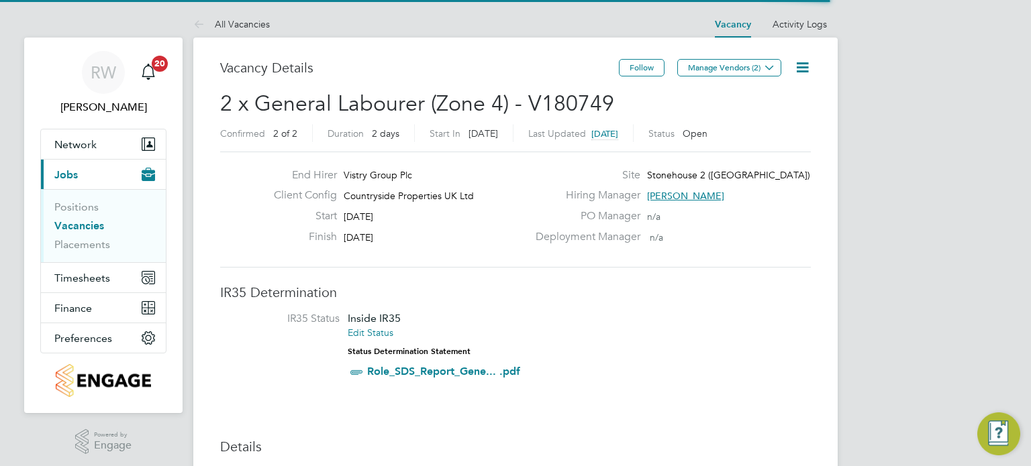
click at [807, 64] on icon at bounding box center [802, 67] width 17 height 17
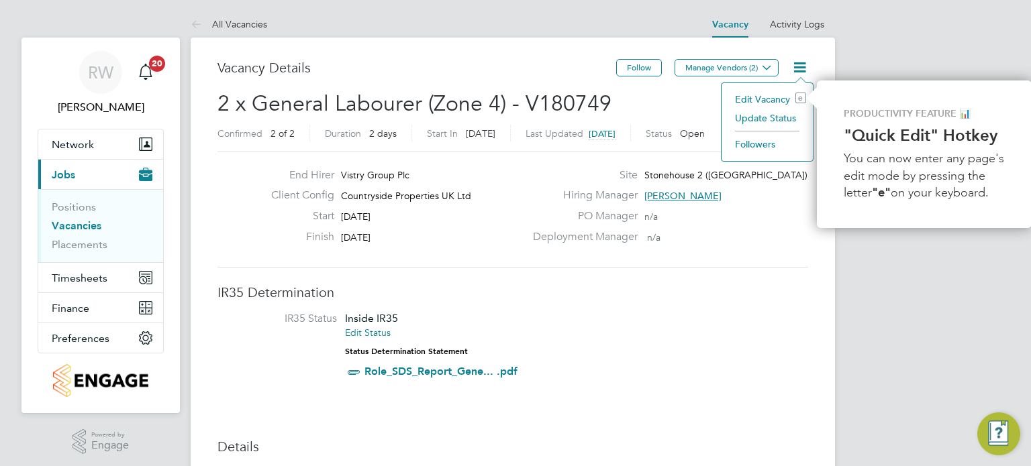
click at [785, 113] on li "Update Status" at bounding box center [767, 118] width 78 height 19
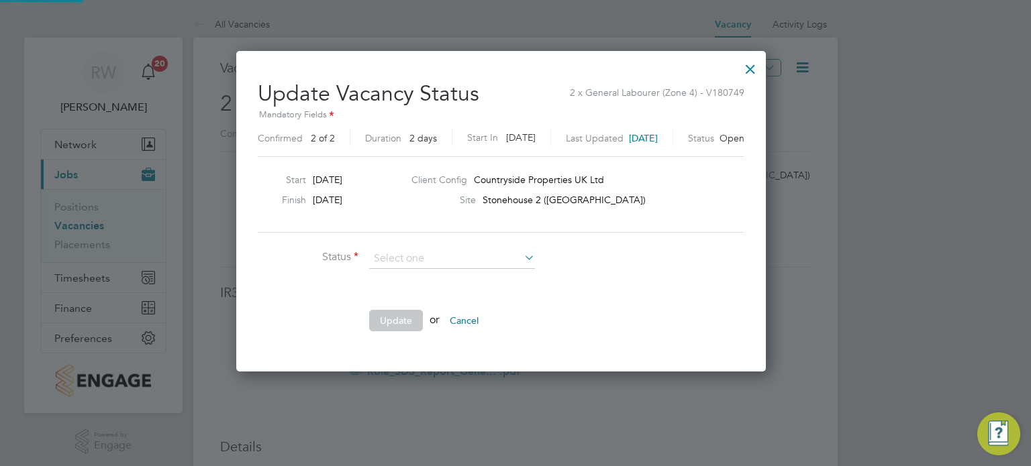
scroll to position [319, 558]
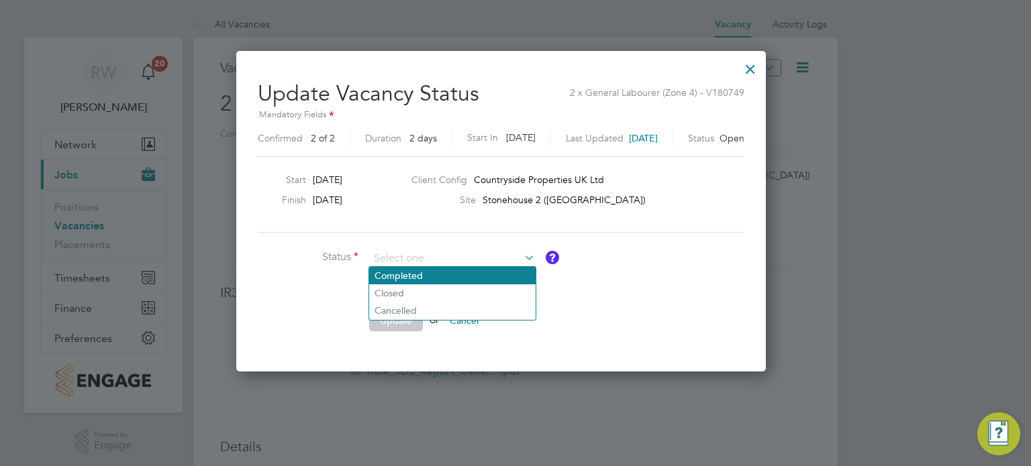
click at [462, 276] on li "Completed" at bounding box center [452, 275] width 166 height 17
type input "Completed"
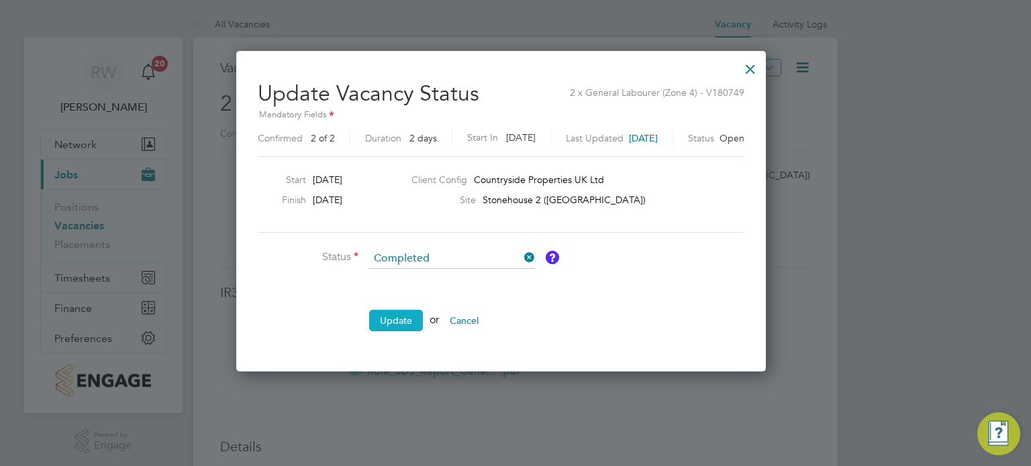
click at [406, 328] on button "Update" at bounding box center [396, 320] width 54 height 21
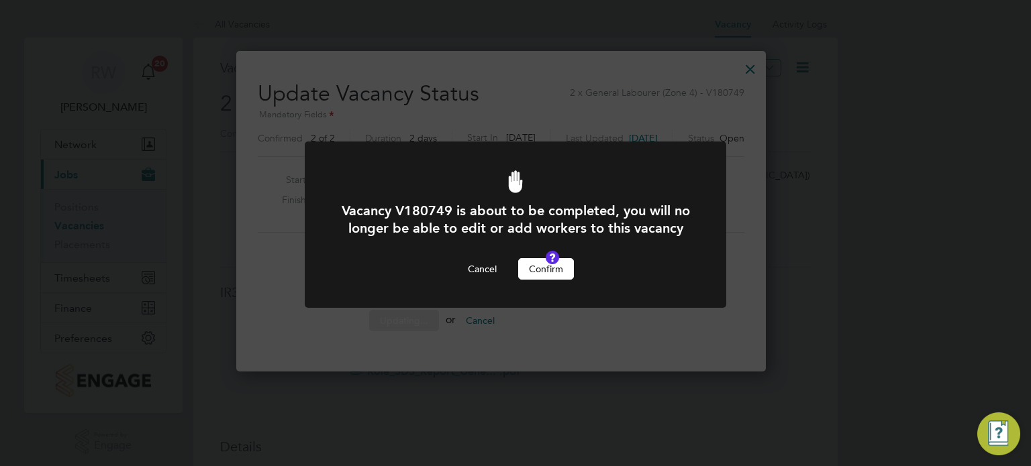
click at [544, 276] on button "Confirm" at bounding box center [546, 268] width 56 height 21
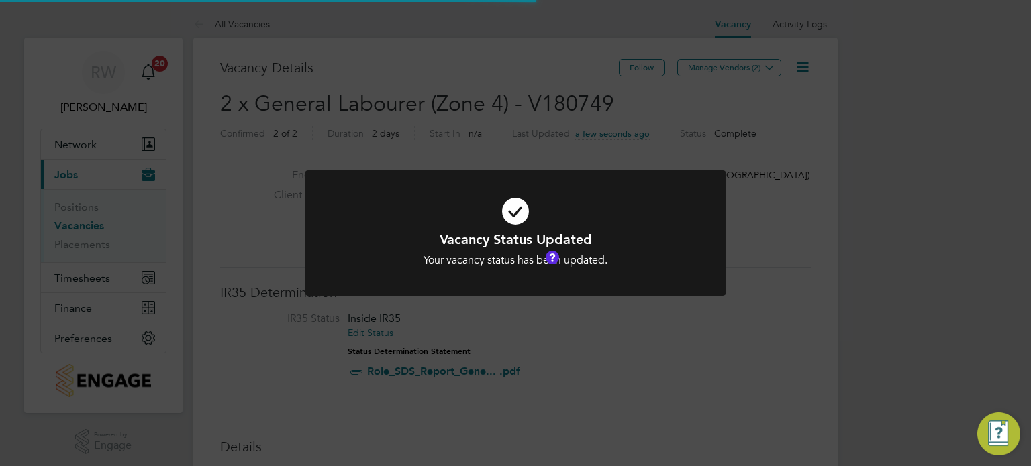
scroll to position [40, 94]
click at [498, 119] on div "Vacancy Status Updated Your vacancy status has been updated. Cancel Okay" at bounding box center [515, 233] width 1031 height 466
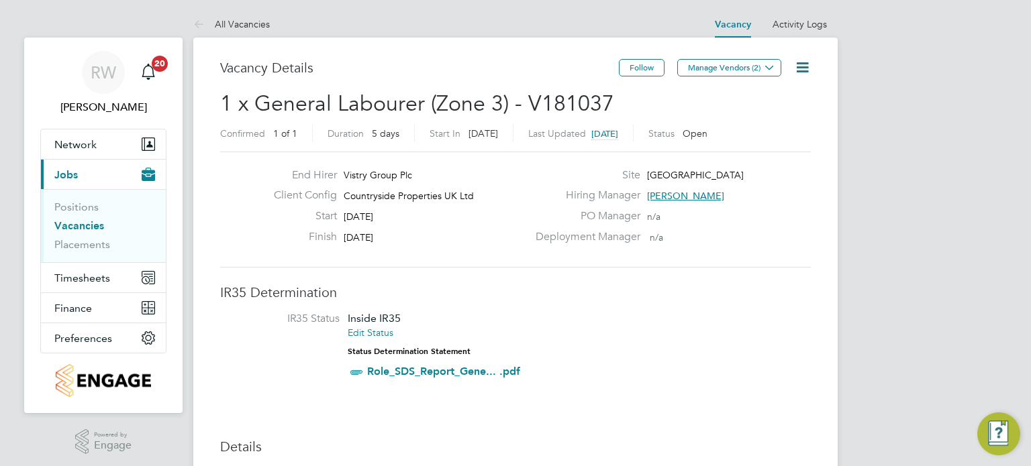
click at [803, 69] on icon at bounding box center [802, 67] width 17 height 17
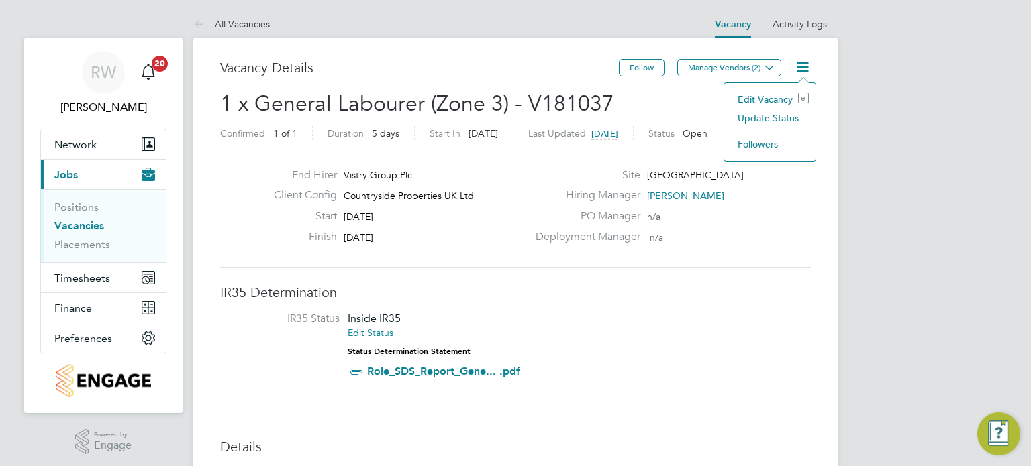
click at [782, 113] on li "Update Status" at bounding box center [770, 118] width 78 height 19
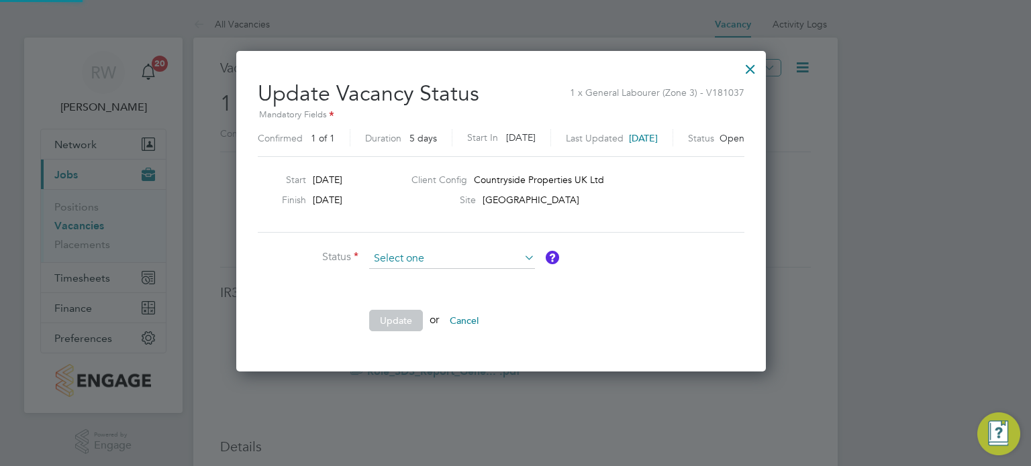
scroll to position [319, 558]
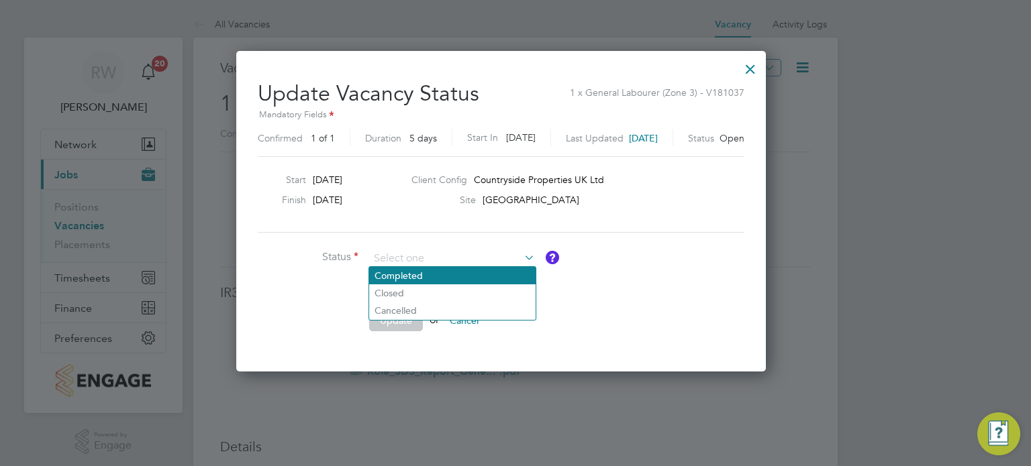
click at [438, 273] on li "Completed" at bounding box center [452, 275] width 166 height 17
type input "Completed"
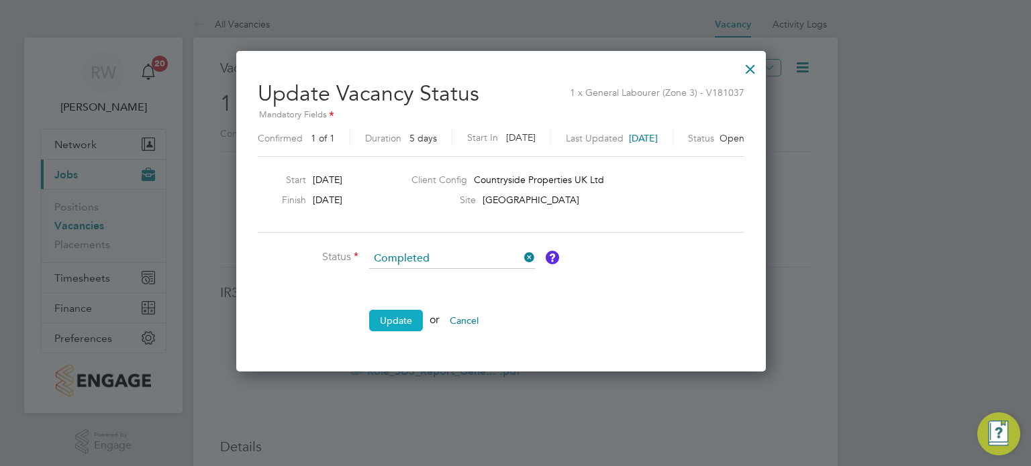
click at [405, 311] on button "Update" at bounding box center [396, 320] width 54 height 21
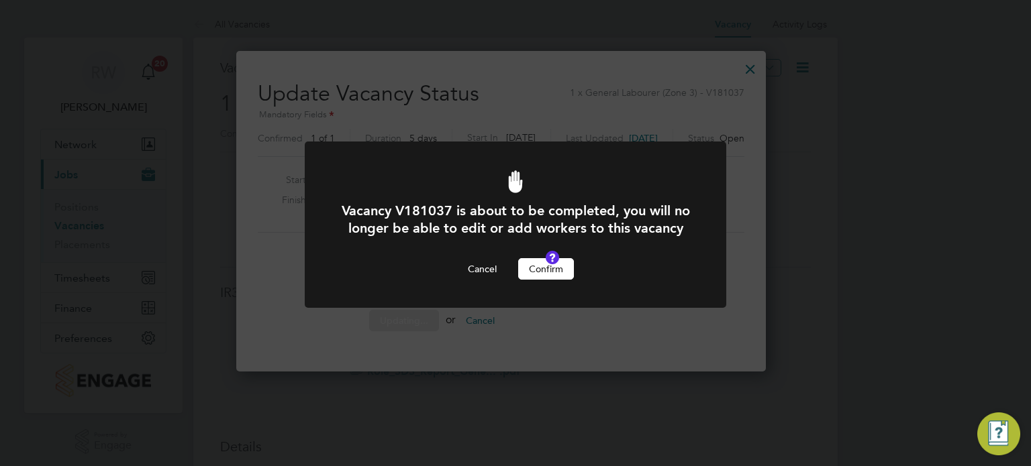
click at [537, 280] on button "Confirm" at bounding box center [546, 268] width 56 height 21
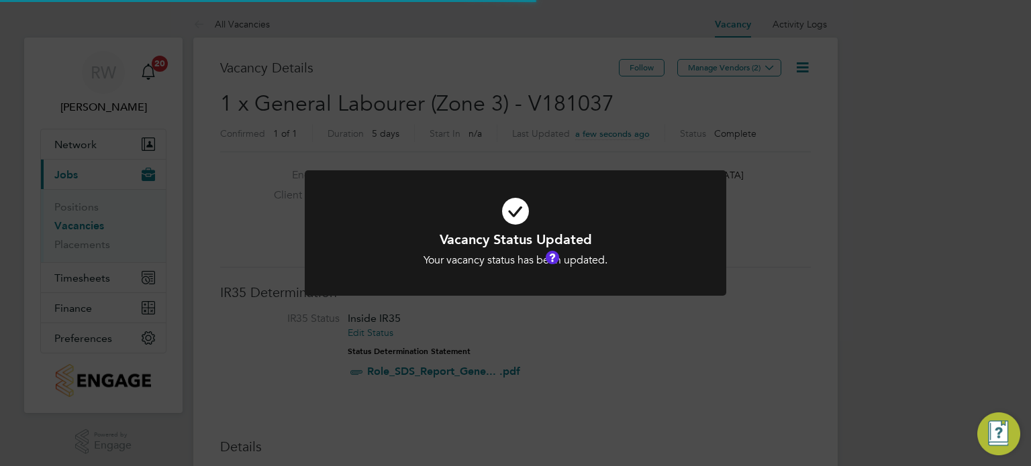
scroll to position [40, 94]
click at [441, 150] on div "Vacancy Status Updated Your vacancy status has been updated. Cancel Okay" at bounding box center [515, 233] width 1031 height 466
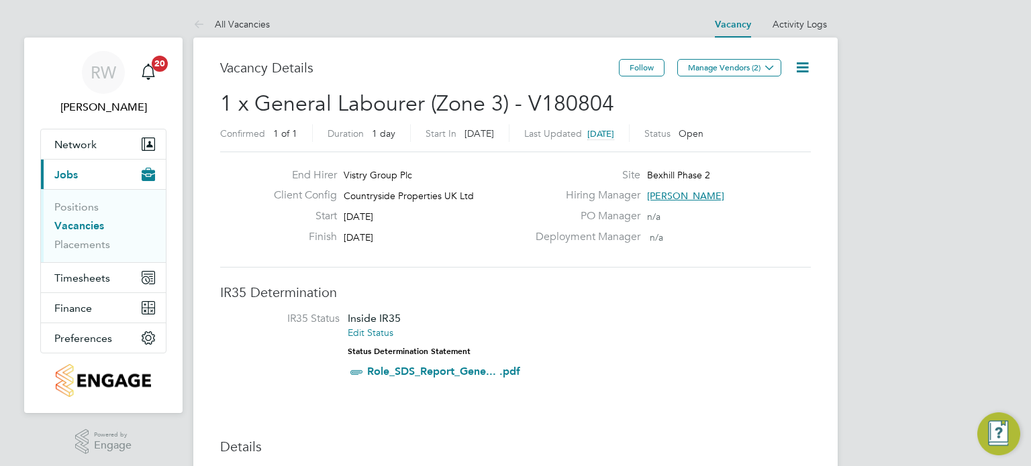
click at [802, 66] on icon at bounding box center [802, 67] width 17 height 17
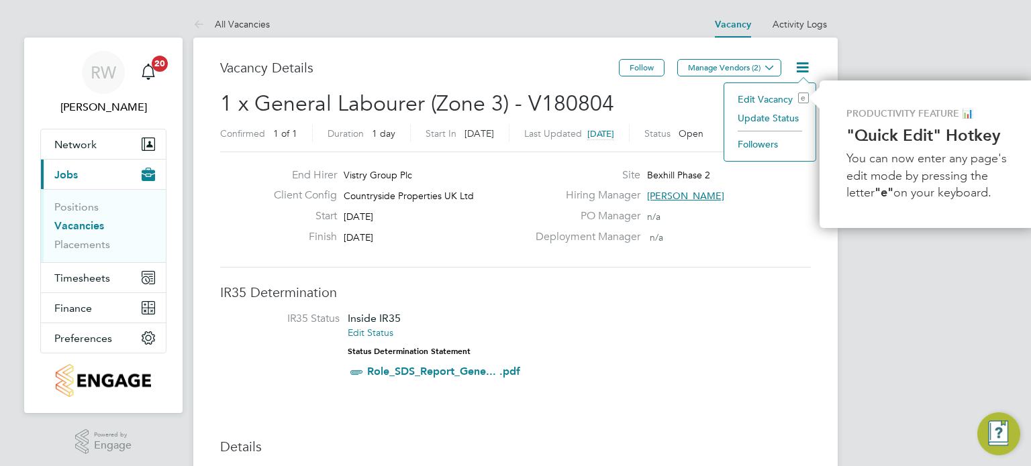
scroll to position [0, 3]
click at [781, 118] on li "Update Status" at bounding box center [767, 118] width 78 height 19
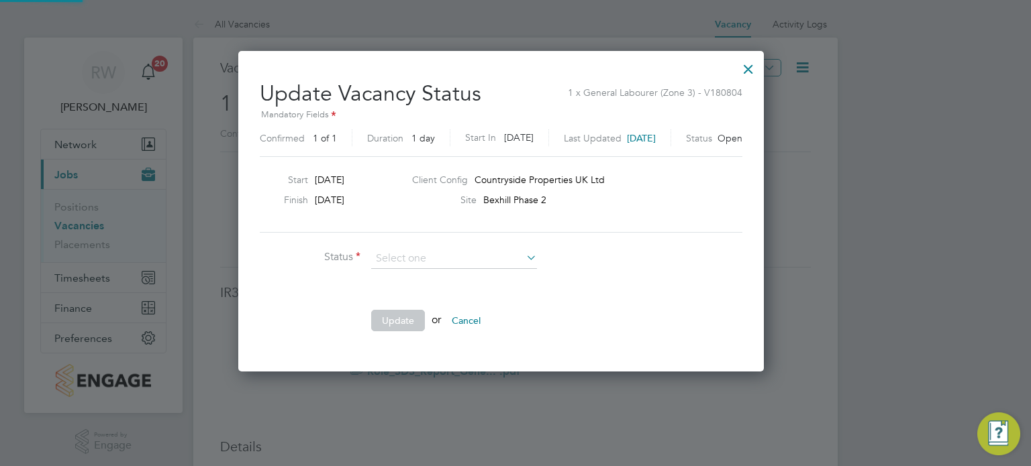
scroll to position [319, 554]
click at [452, 276] on li "Completed" at bounding box center [454, 275] width 166 height 17
type input "Completed"
click at [400, 313] on button "Update" at bounding box center [398, 320] width 54 height 21
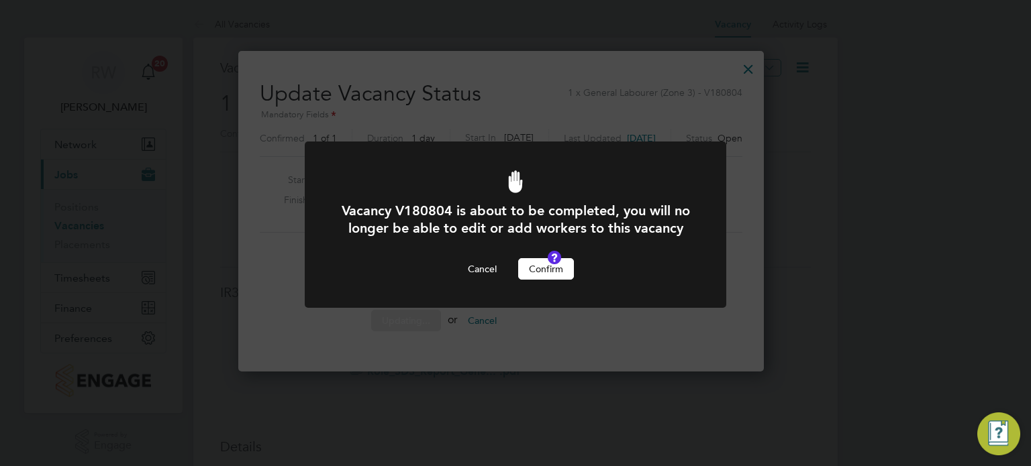
click at [527, 280] on button "Confirm" at bounding box center [546, 268] width 56 height 21
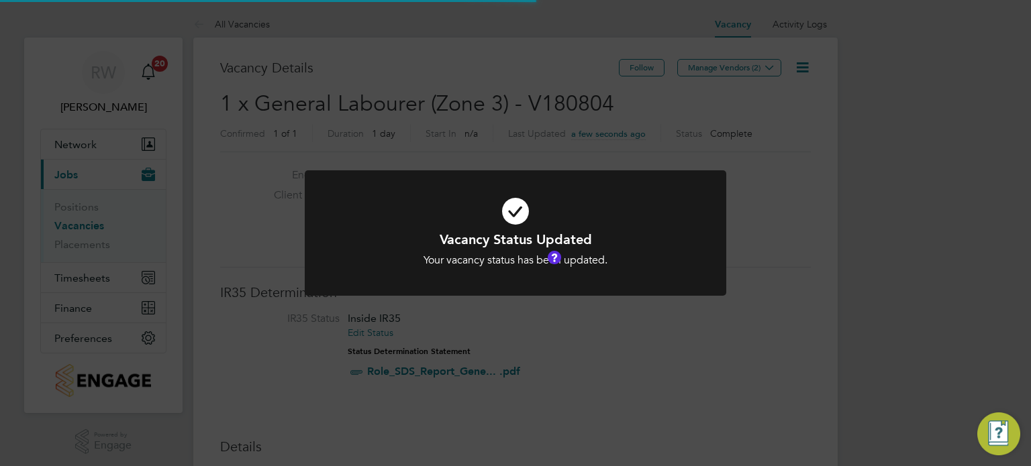
scroll to position [40, 94]
click at [465, 108] on div "Vacancy Status Updated Your vacancy status has been updated. Cancel Okay" at bounding box center [515, 233] width 1031 height 466
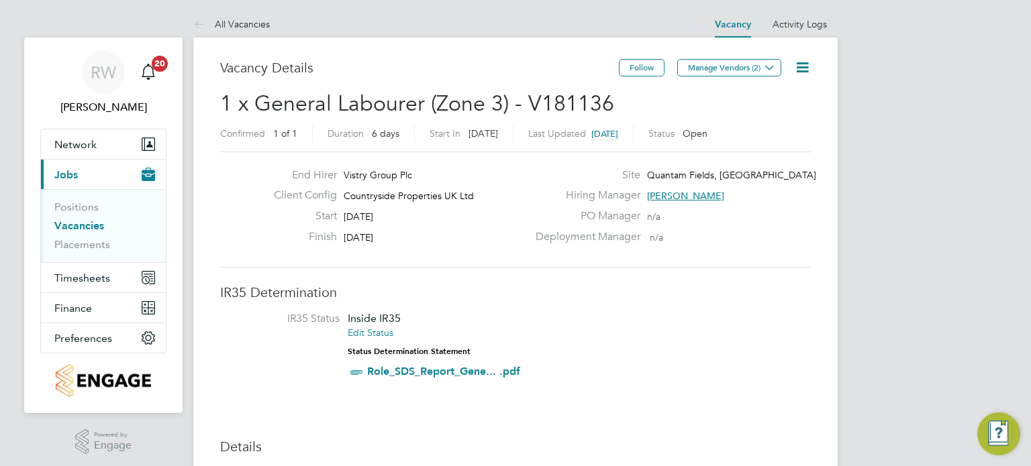
click at [797, 66] on icon at bounding box center [802, 67] width 17 height 17
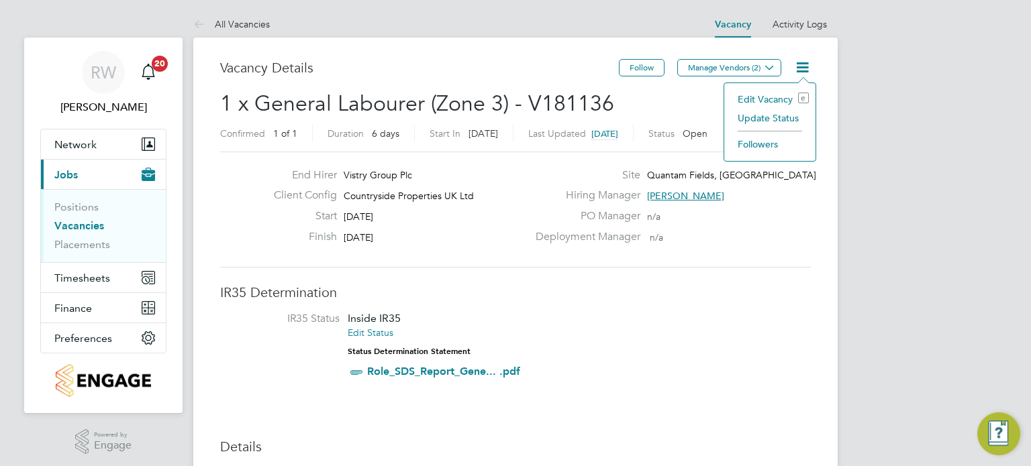
click at [773, 117] on li "Update Status" at bounding box center [770, 118] width 78 height 19
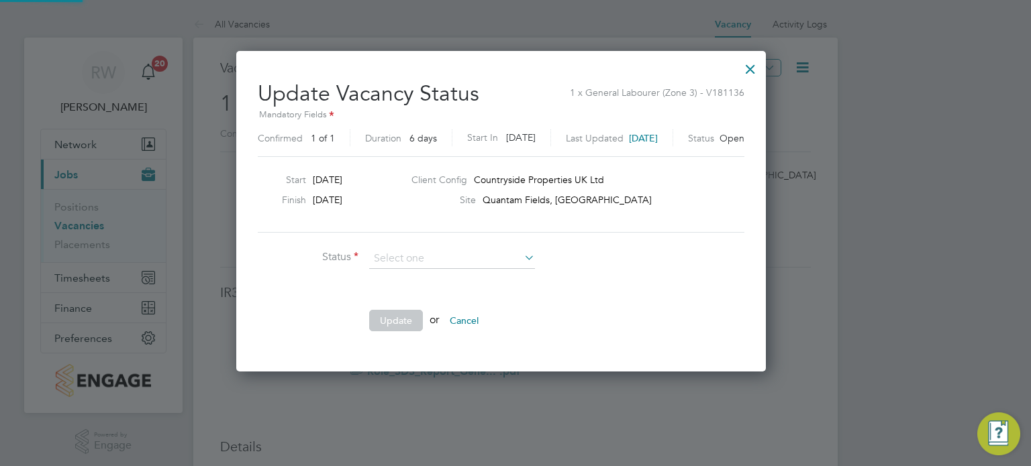
scroll to position [319, 558]
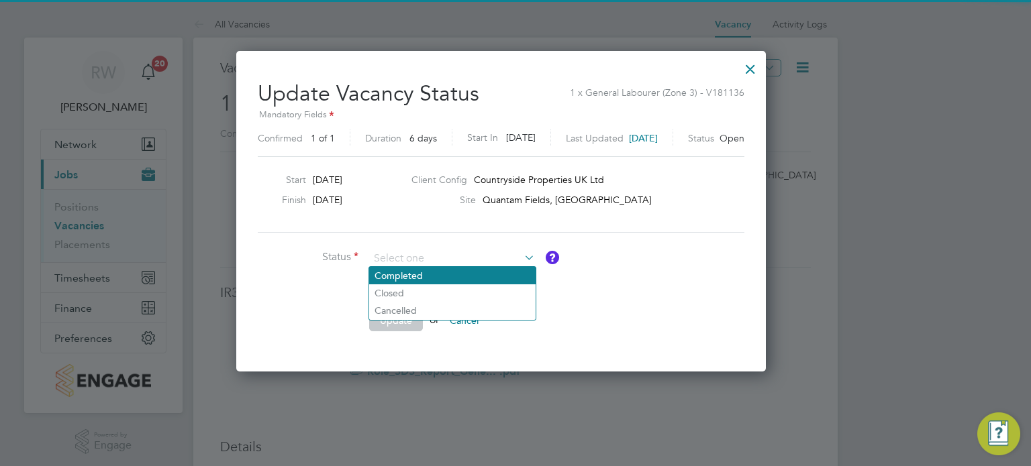
click at [429, 277] on li "Completed" at bounding box center [452, 275] width 166 height 17
type input "Completed"
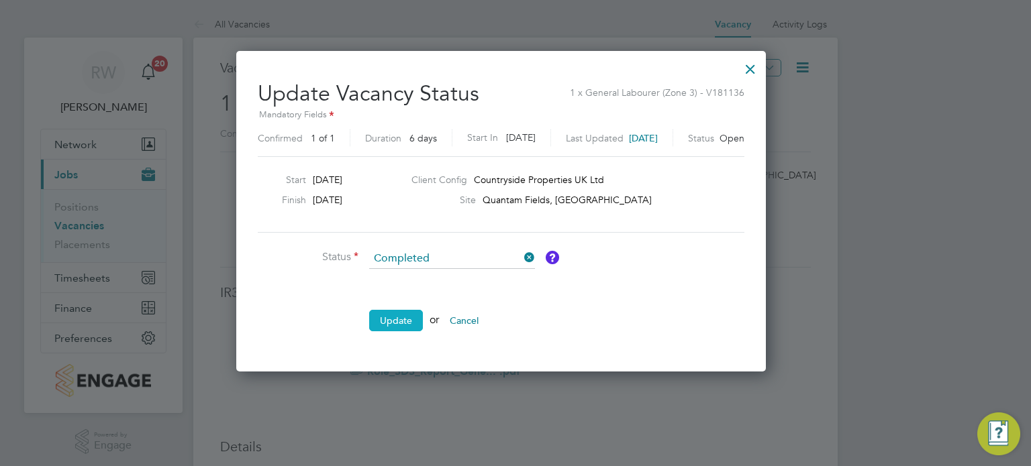
click at [407, 316] on button "Update" at bounding box center [396, 320] width 54 height 21
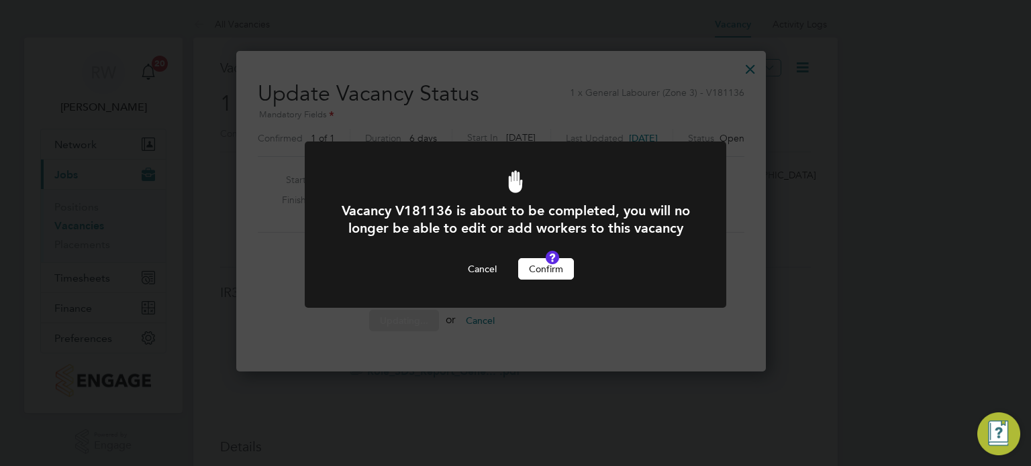
click at [535, 280] on button "Confirm" at bounding box center [546, 268] width 56 height 21
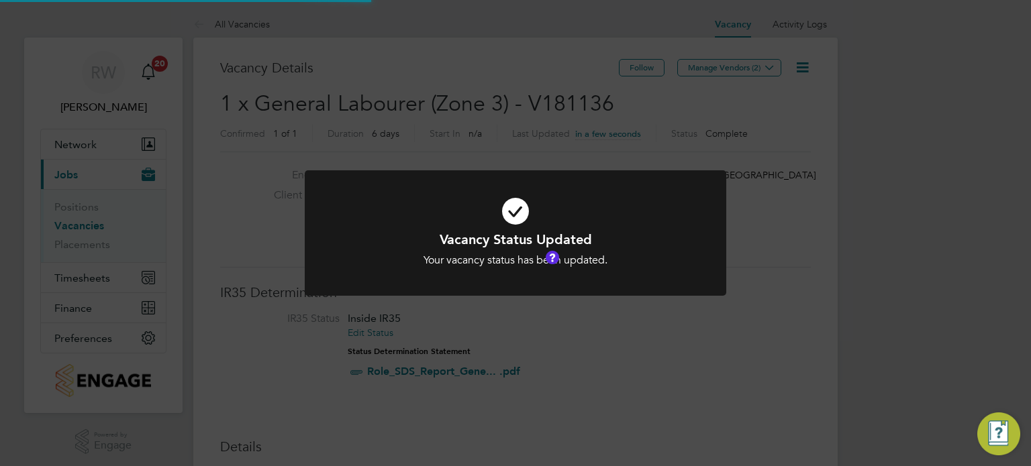
scroll to position [40, 94]
click at [450, 117] on div "Vacancy Status Updated Your vacancy status has been updated. Cancel Okay" at bounding box center [515, 233] width 1031 height 466
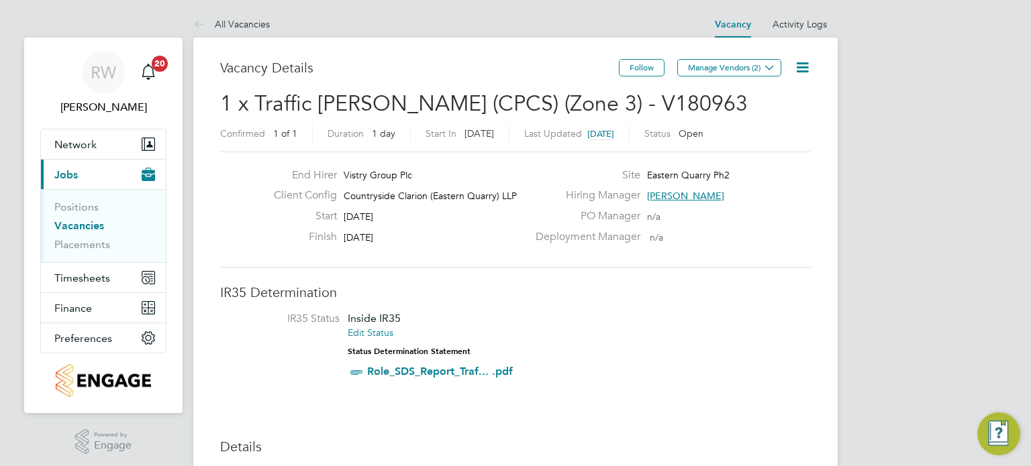
click at [798, 63] on icon at bounding box center [802, 67] width 17 height 17
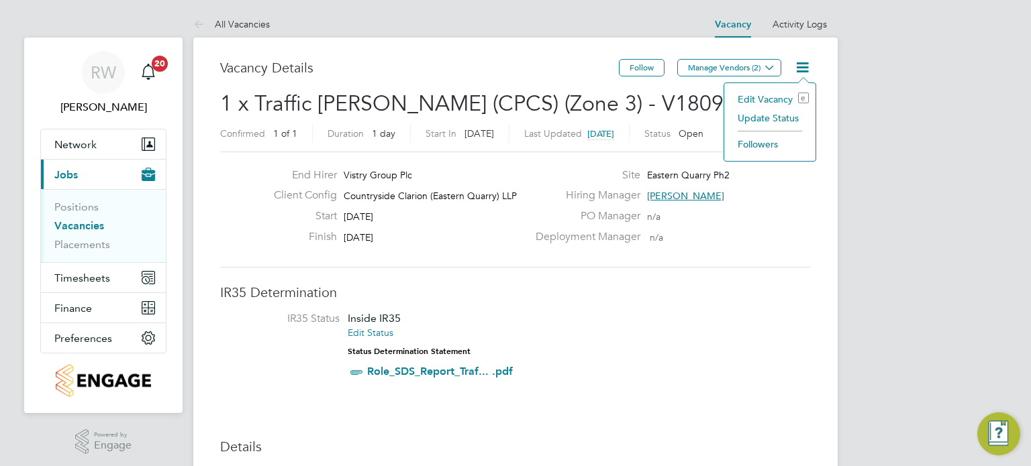
click at [768, 116] on li "Update Status" at bounding box center [770, 118] width 78 height 19
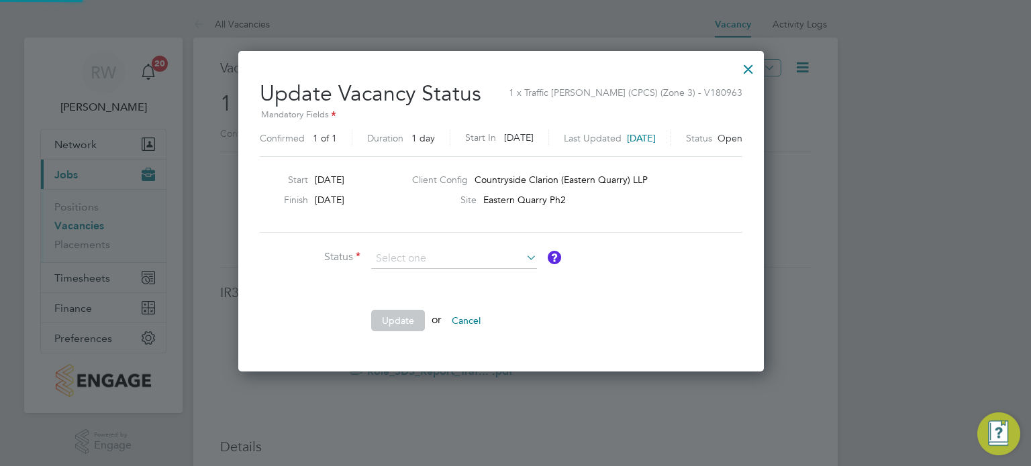
scroll to position [319, 554]
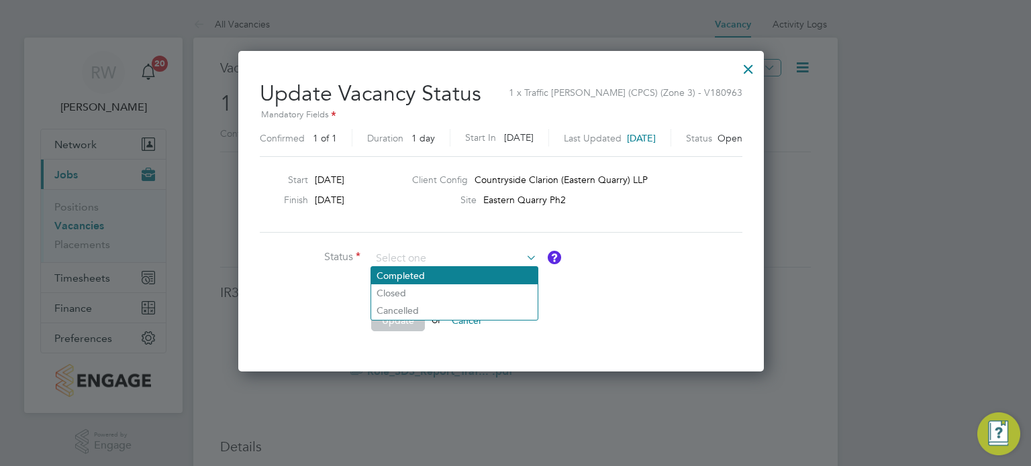
click at [405, 273] on li "Completed" at bounding box center [454, 275] width 166 height 17
type input "Completed"
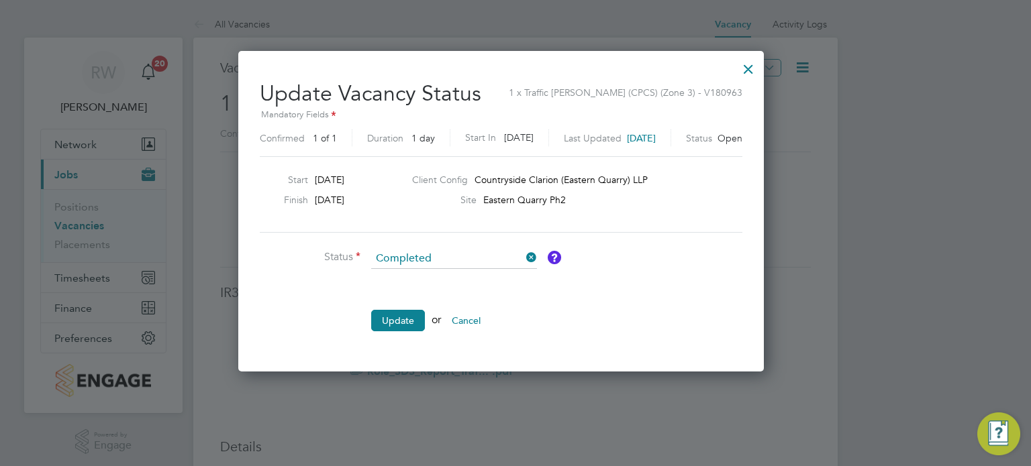
click at [402, 310] on li "Update or Cancel" at bounding box center [461, 327] width 403 height 35
click at [403, 314] on button "Update" at bounding box center [398, 320] width 54 height 21
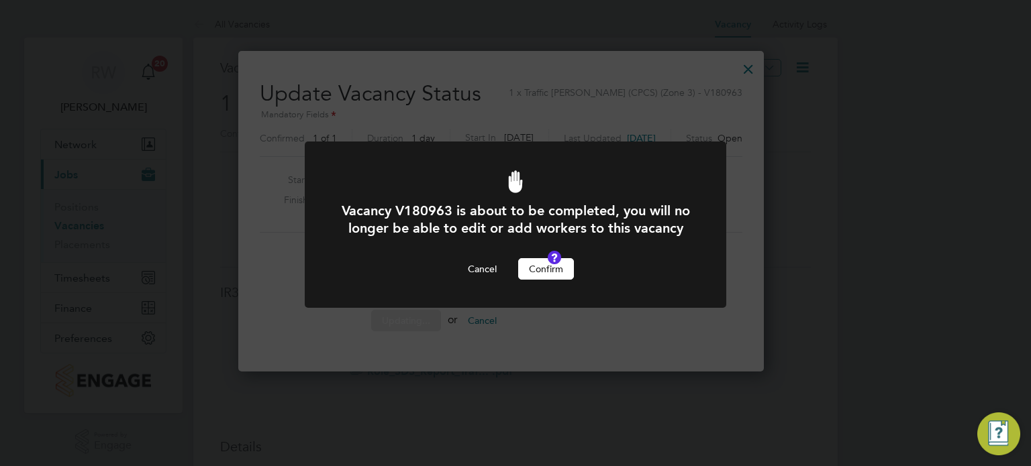
click at [527, 280] on button "Confirm" at bounding box center [546, 268] width 56 height 21
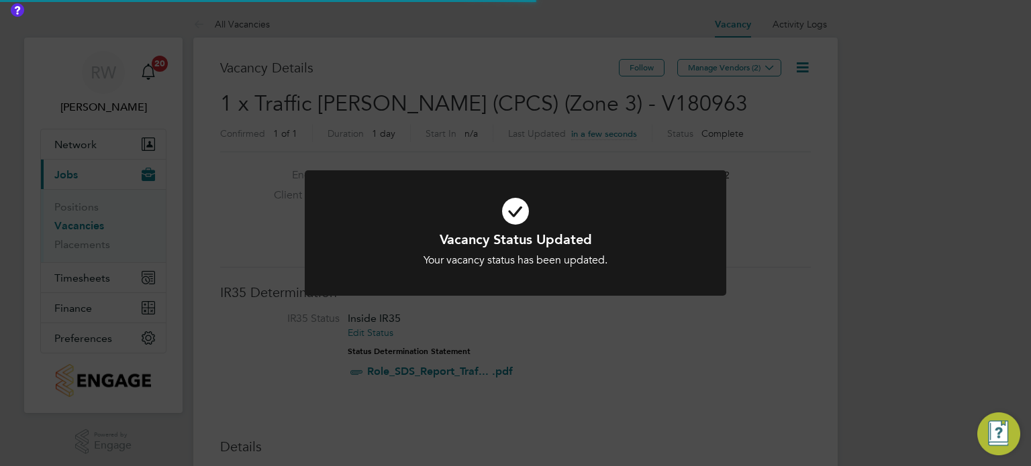
scroll to position [40, 94]
click at [484, 142] on div "Vacancy Status Updated Your vacancy status has been updated. Cancel Okay" at bounding box center [515, 233] width 1031 height 466
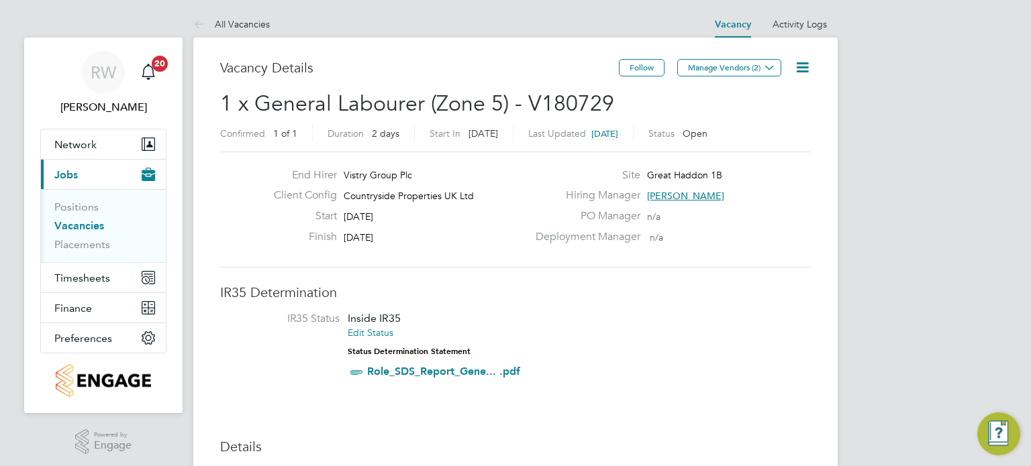
click at [803, 66] on icon at bounding box center [802, 67] width 17 height 17
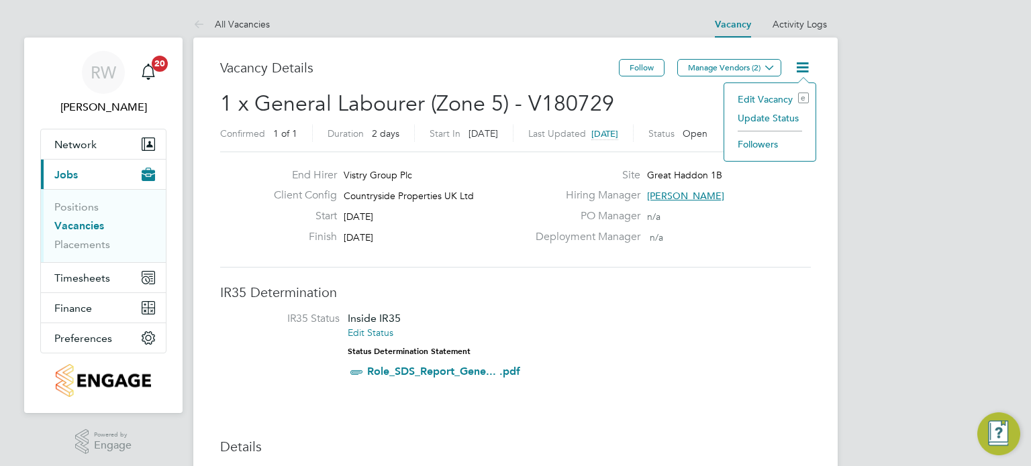
click at [774, 115] on li "Update Status" at bounding box center [770, 118] width 78 height 19
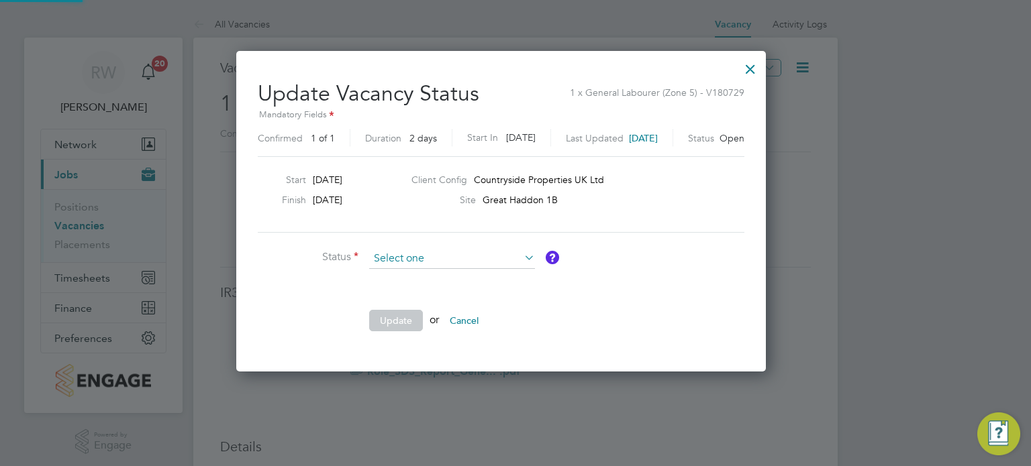
scroll to position [319, 558]
click at [460, 270] on li "Completed" at bounding box center [452, 275] width 166 height 17
type input "Completed"
click at [403, 319] on button "Update" at bounding box center [396, 320] width 54 height 21
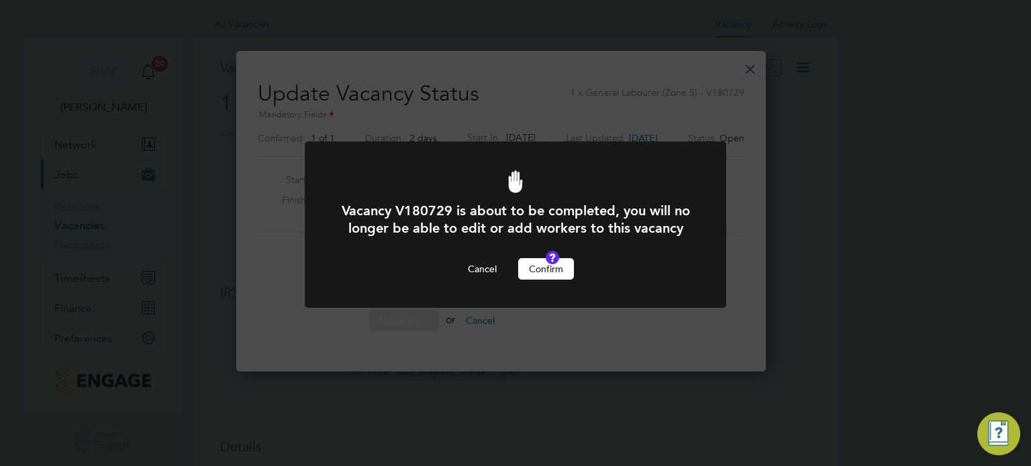
click at [542, 280] on button "Confirm" at bounding box center [546, 268] width 56 height 21
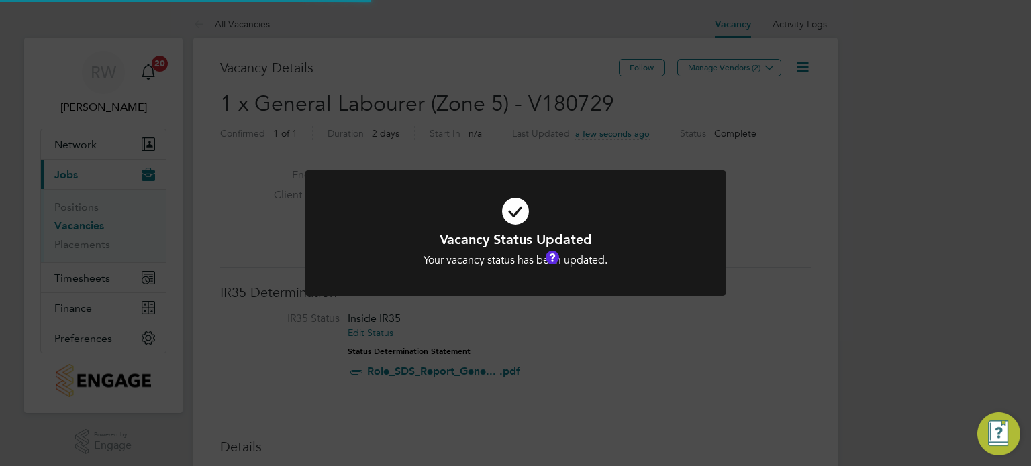
scroll to position [40, 94]
click at [456, 109] on div "Vacancy Status Updated Your vacancy status has been updated. Cancel Okay" at bounding box center [515, 233] width 1031 height 466
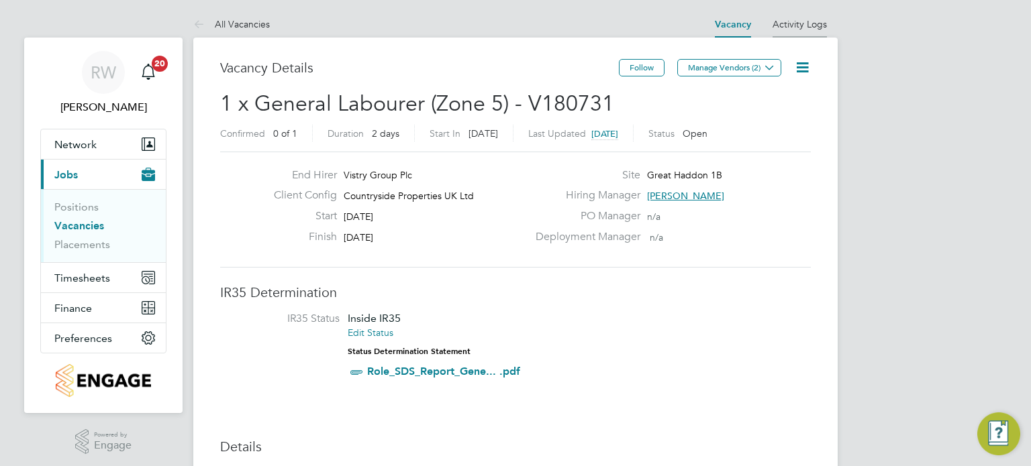
click at [802, 18] on link "Activity Logs" at bounding box center [799, 24] width 54 height 12
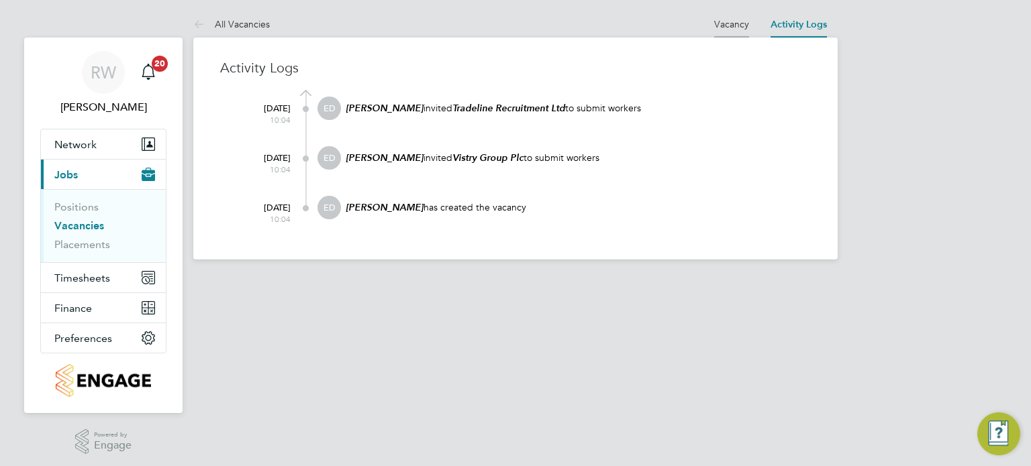
click at [737, 32] on li "Vacancy" at bounding box center [731, 24] width 35 height 27
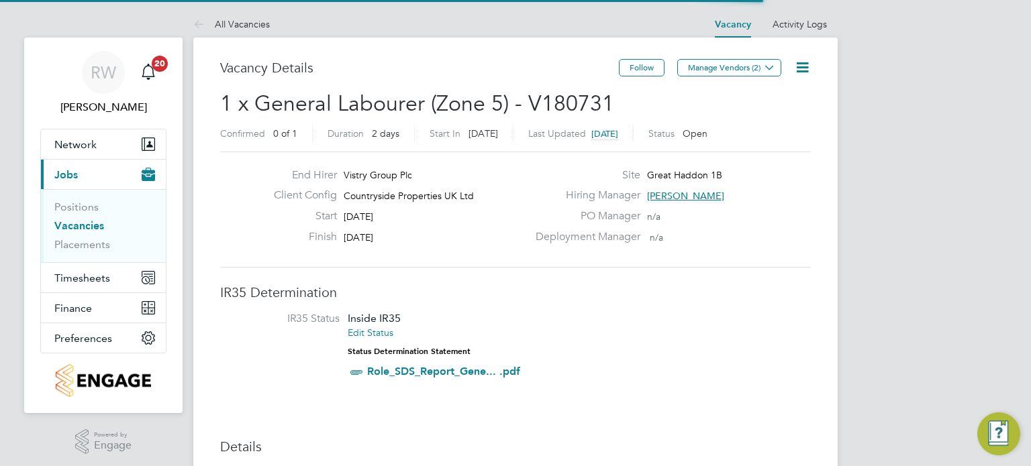
scroll to position [23, 126]
click at [811, 66] on icon at bounding box center [802, 67] width 17 height 17
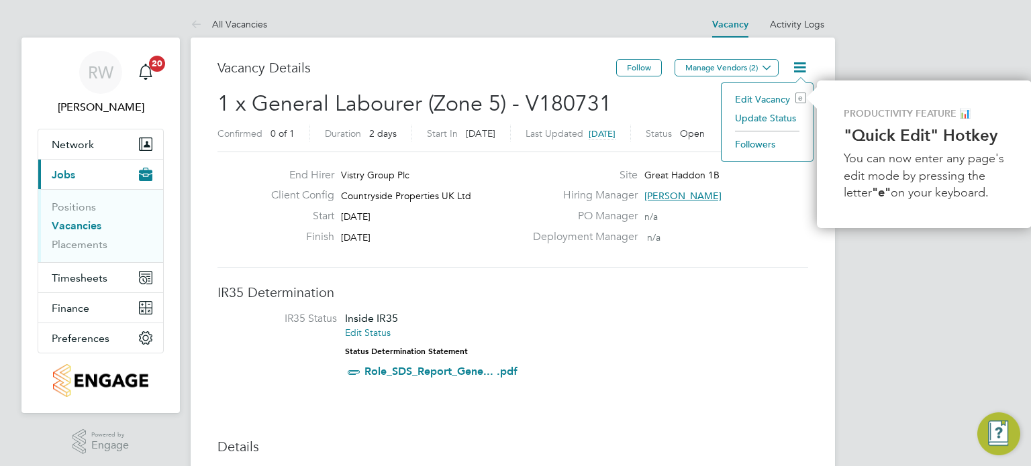
click at [792, 117] on li "Update Status" at bounding box center [767, 118] width 78 height 19
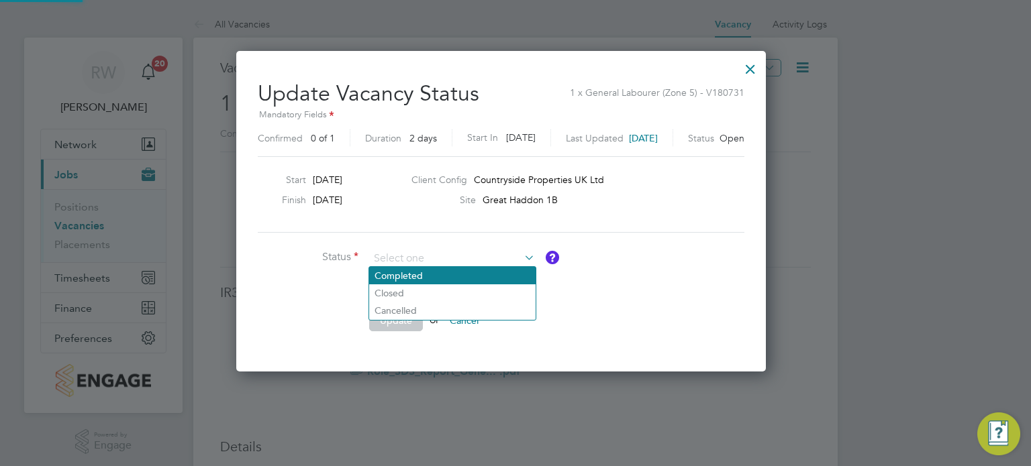
scroll to position [319, 558]
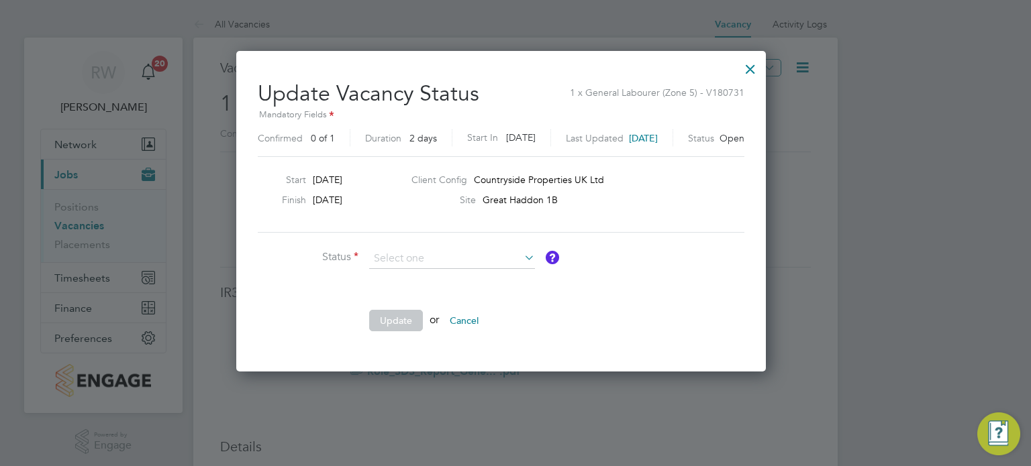
click at [458, 294] on li "Closed" at bounding box center [452, 293] width 166 height 17
type input "Closed"
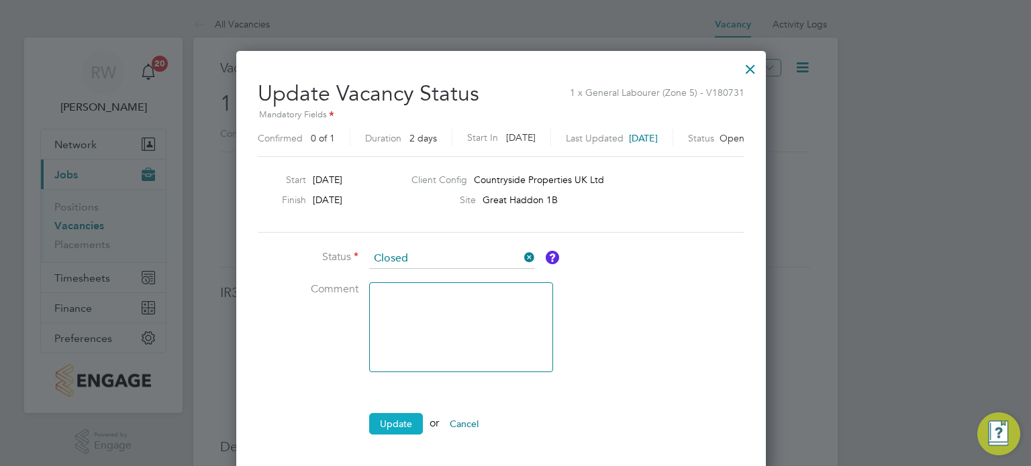
click at [397, 413] on button "Update" at bounding box center [396, 423] width 54 height 21
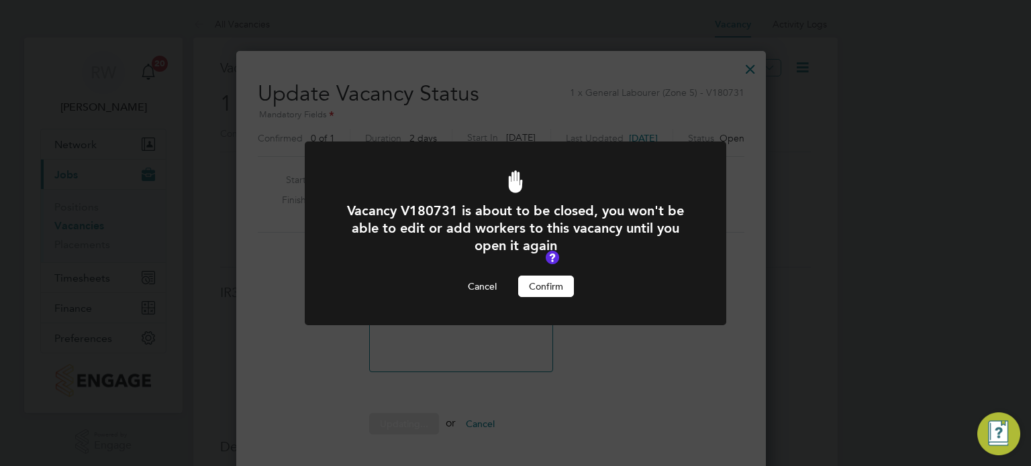
click at [546, 287] on button "Confirm" at bounding box center [546, 286] width 56 height 21
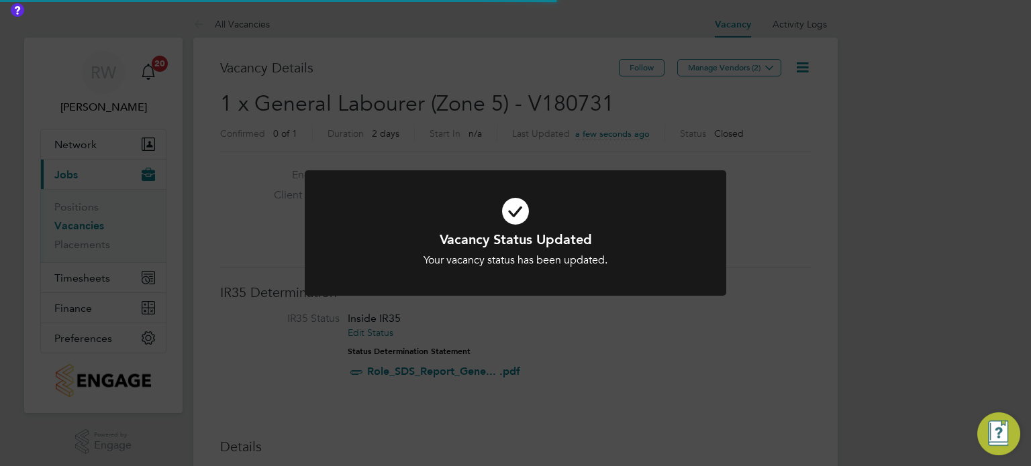
scroll to position [40, 94]
click at [474, 91] on div "Vacancy Status Updated Your vacancy status has been updated. Cancel Okay" at bounding box center [515, 233] width 1031 height 466
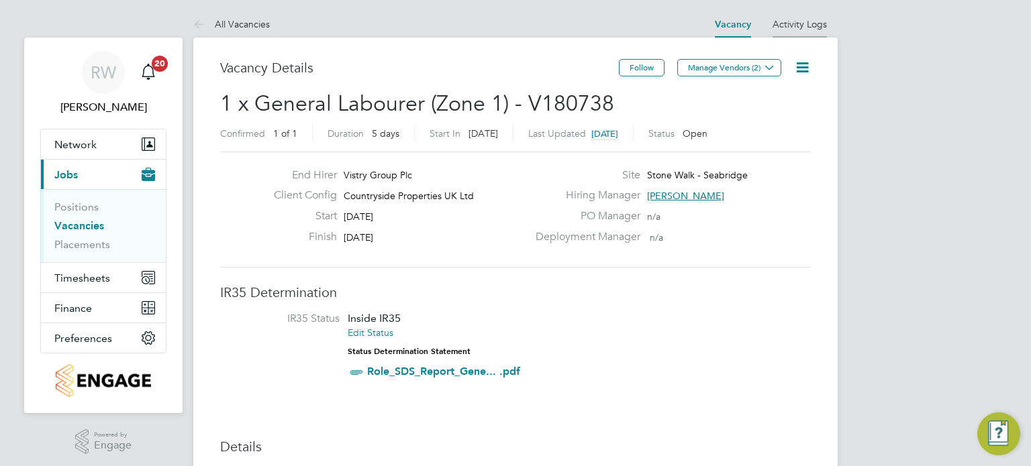
click at [799, 24] on link "Activity Logs" at bounding box center [799, 24] width 54 height 12
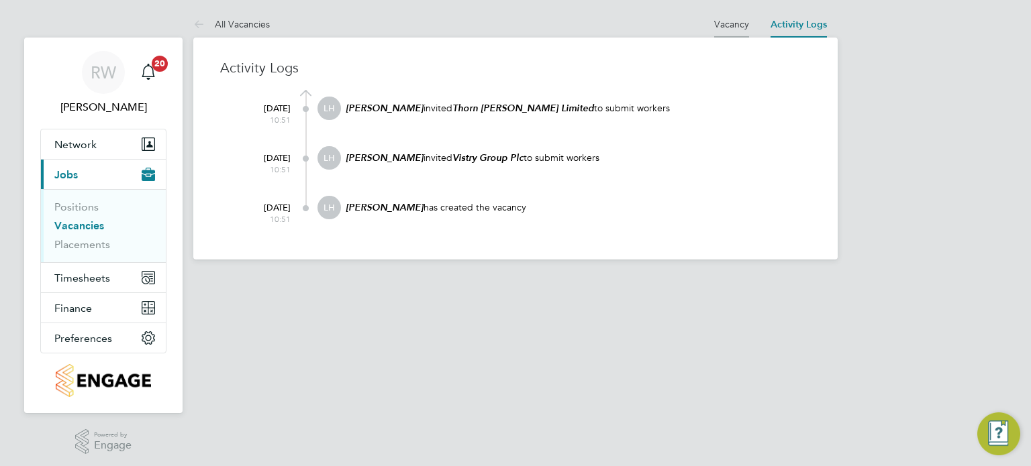
click at [727, 23] on link "Vacancy" at bounding box center [731, 24] width 35 height 12
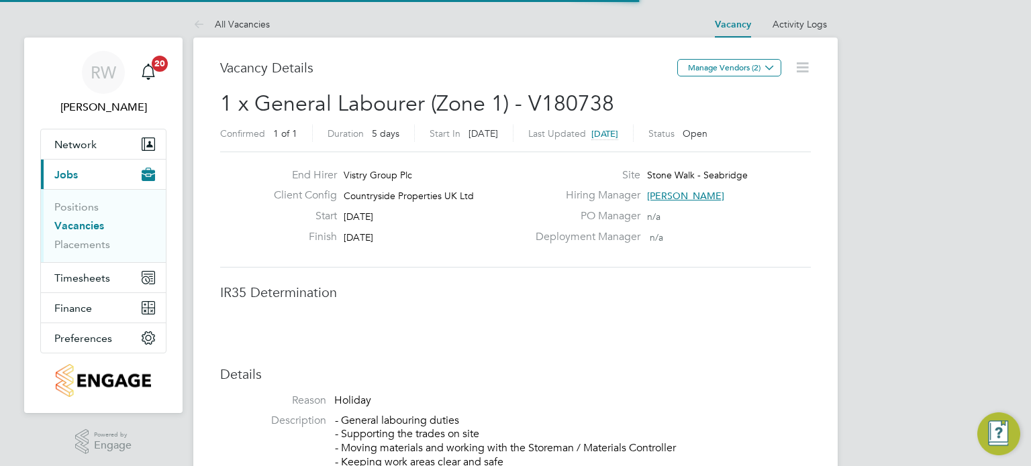
scroll to position [6, 7]
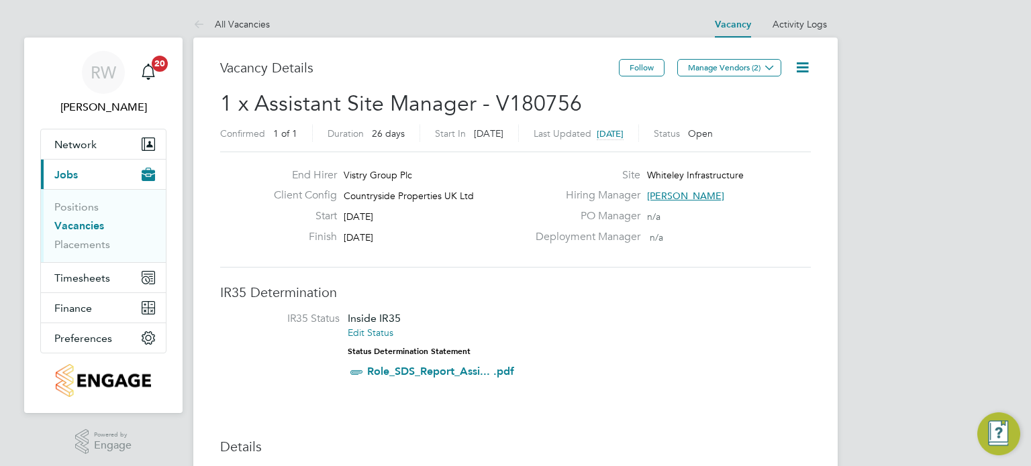
click at [803, 63] on icon at bounding box center [802, 67] width 17 height 17
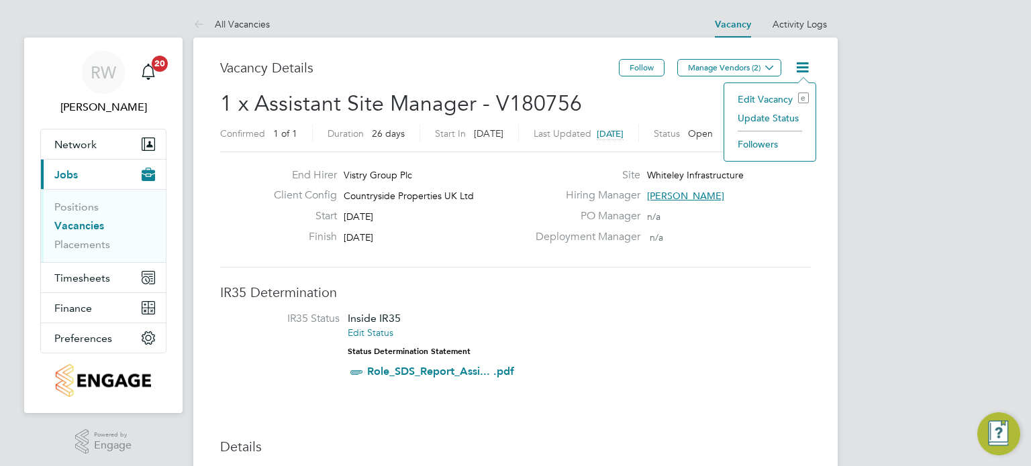
click at [778, 122] on li "Update Status" at bounding box center [770, 118] width 78 height 19
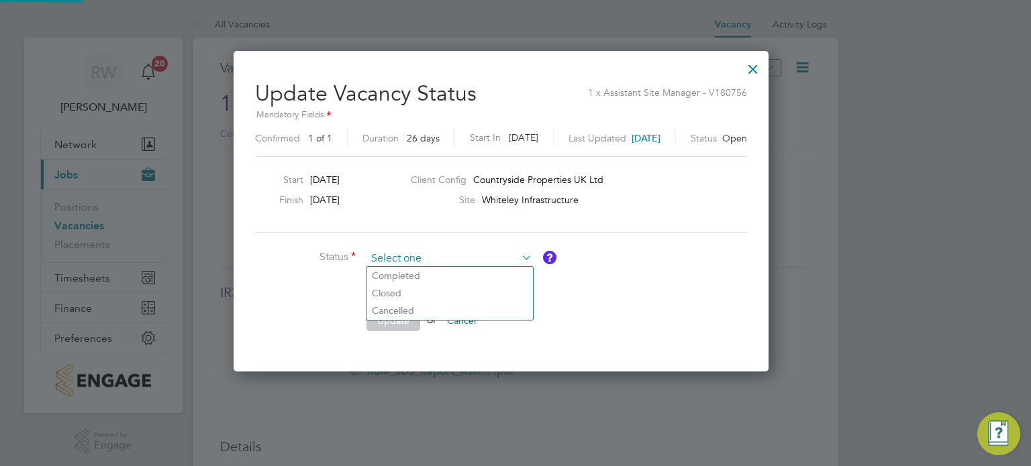
scroll to position [319, 564]
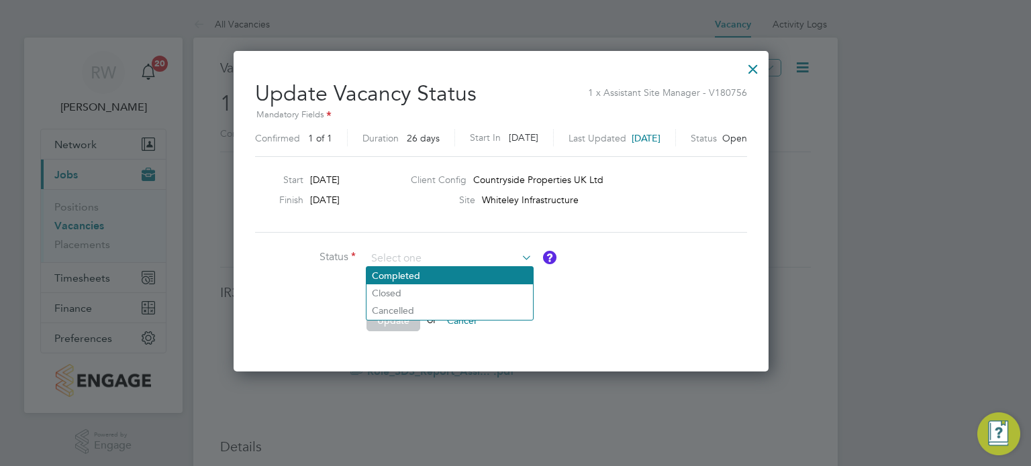
click at [402, 273] on li "Completed" at bounding box center [449, 275] width 166 height 17
type input "Completed"
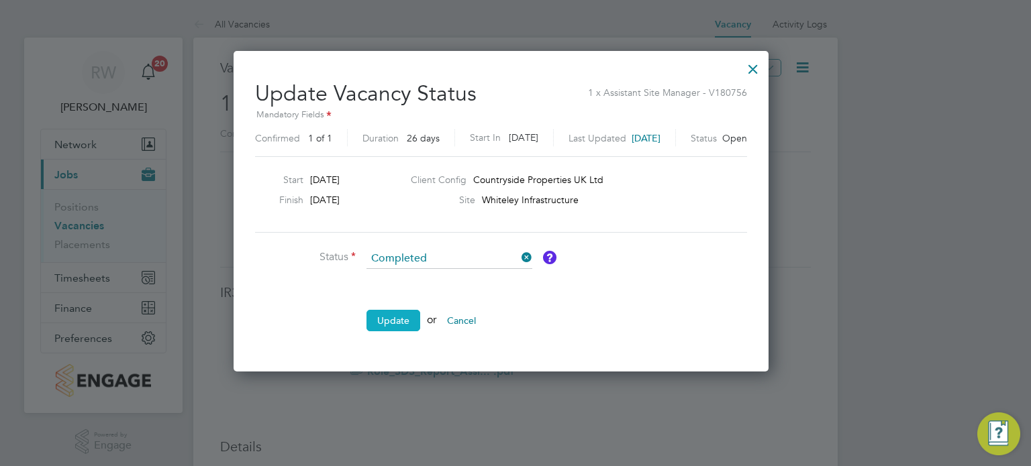
click at [384, 327] on button "Update" at bounding box center [393, 320] width 54 height 21
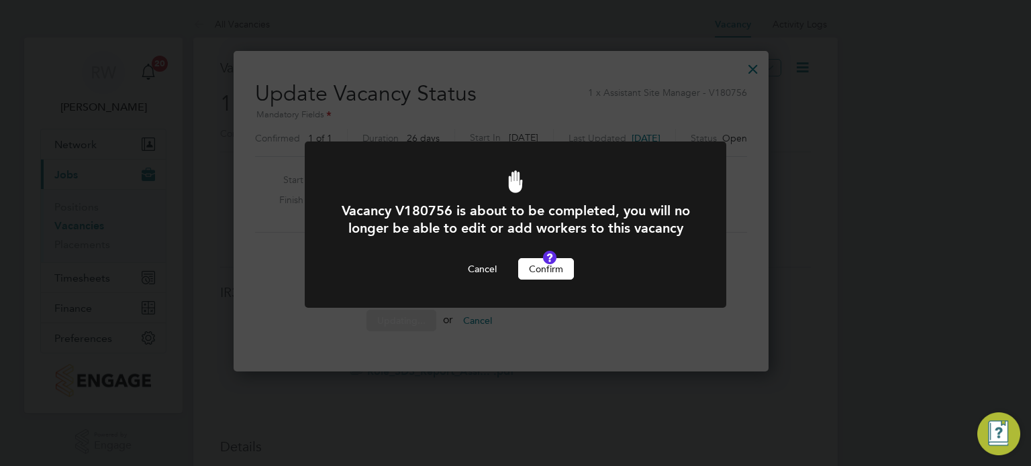
click at [531, 279] on button "Confirm" at bounding box center [546, 268] width 56 height 21
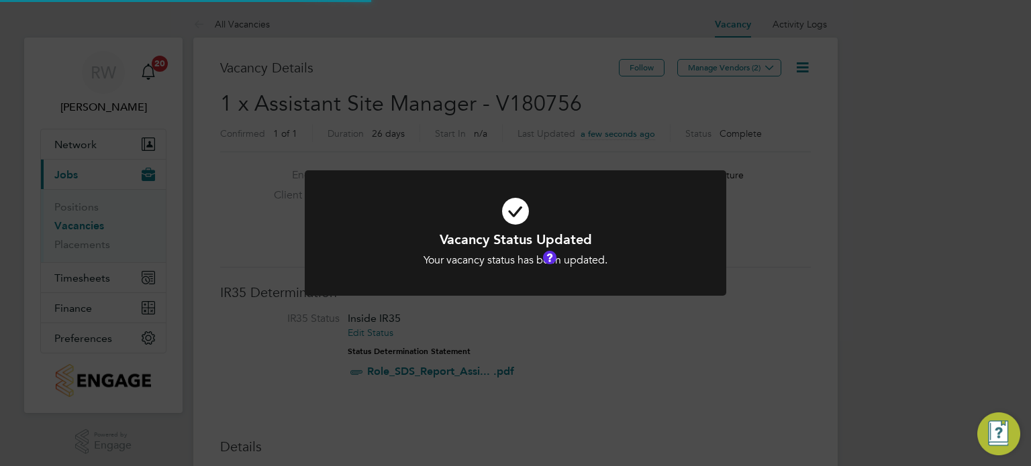
scroll to position [40, 94]
click at [456, 153] on div "Vacancy Status Updated Your vacancy status has been updated. Cancel Okay" at bounding box center [515, 233] width 1031 height 466
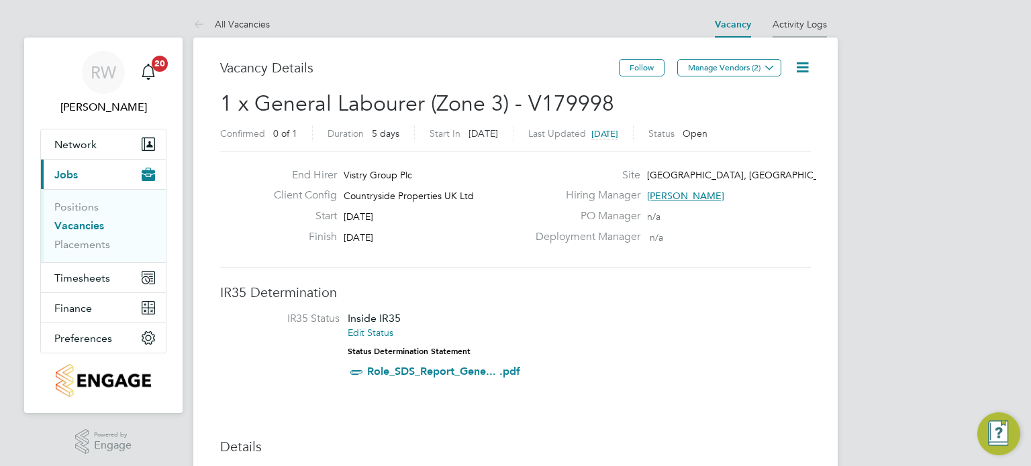
click at [794, 31] on li "Activity Logs" at bounding box center [799, 24] width 54 height 27
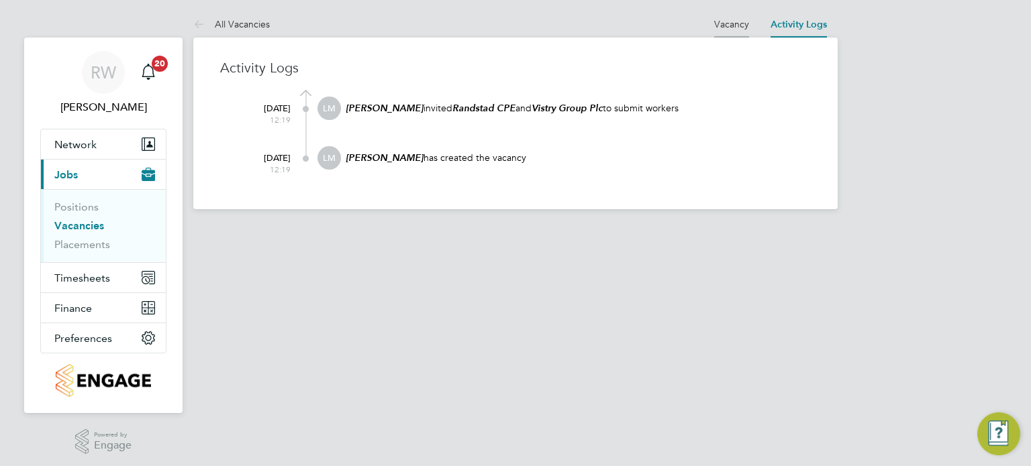
click at [739, 28] on link "Vacancy" at bounding box center [731, 24] width 35 height 12
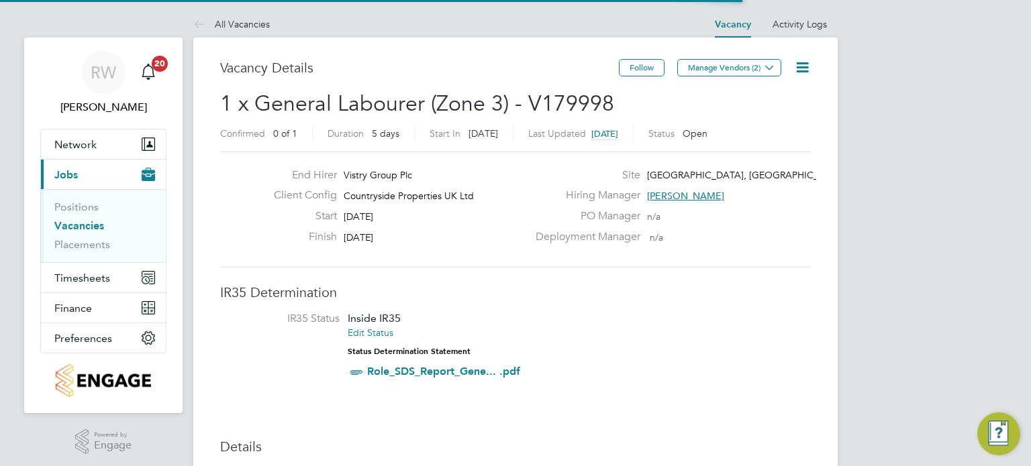
scroll to position [23, 126]
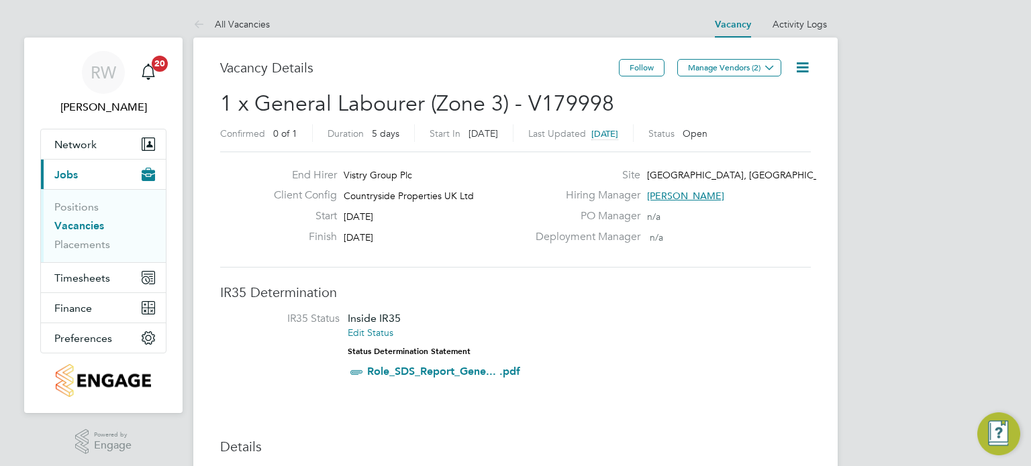
click at [809, 66] on icon at bounding box center [802, 67] width 17 height 17
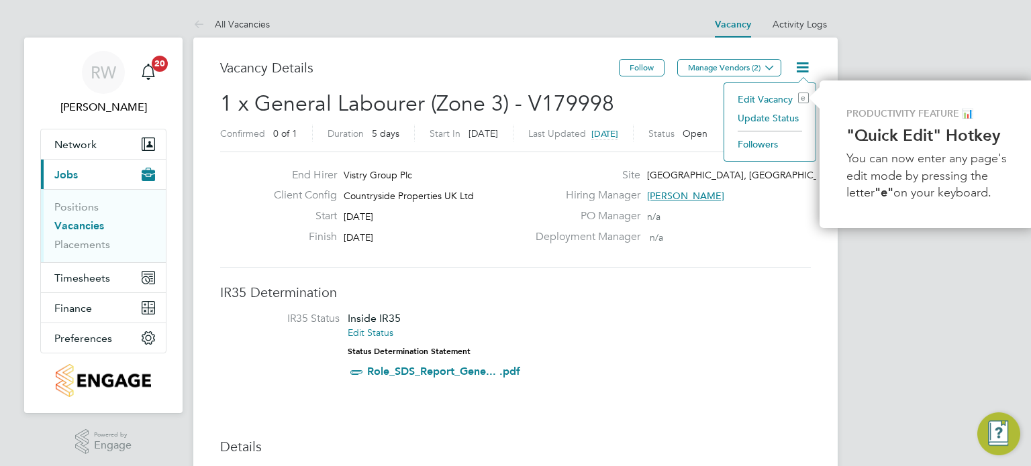
scroll to position [0, 3]
click at [784, 117] on li "Update Status" at bounding box center [767, 118] width 78 height 19
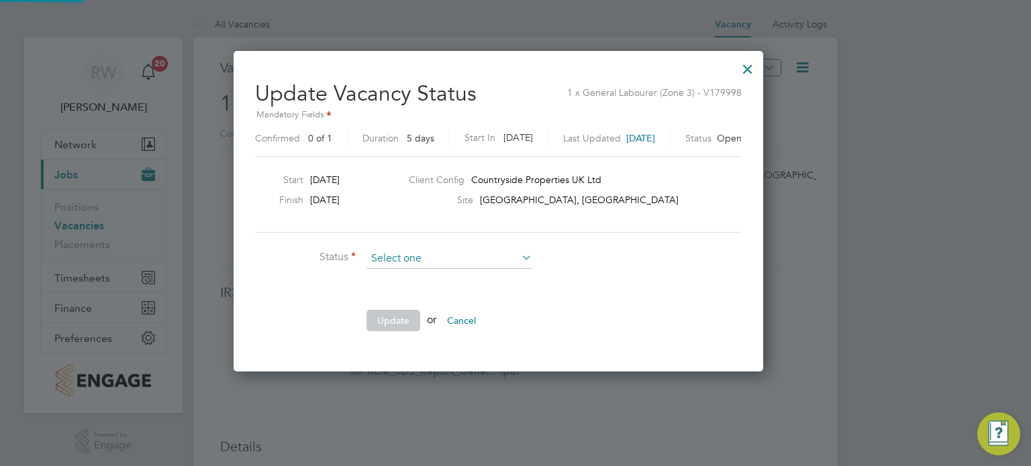
scroll to position [319, 564]
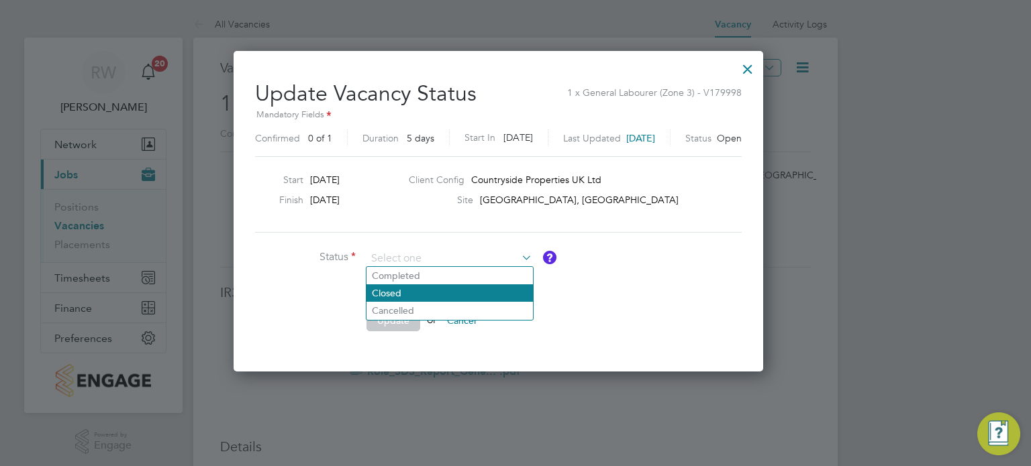
click at [462, 291] on li "Closed" at bounding box center [449, 293] width 166 height 17
type input "Closed"
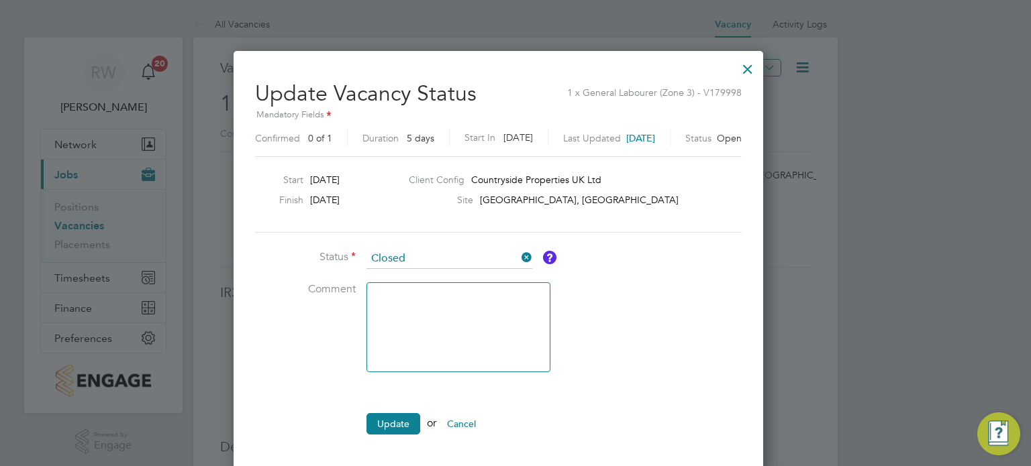
scroll to position [421, 564]
click at [395, 423] on button "Update" at bounding box center [393, 423] width 54 height 21
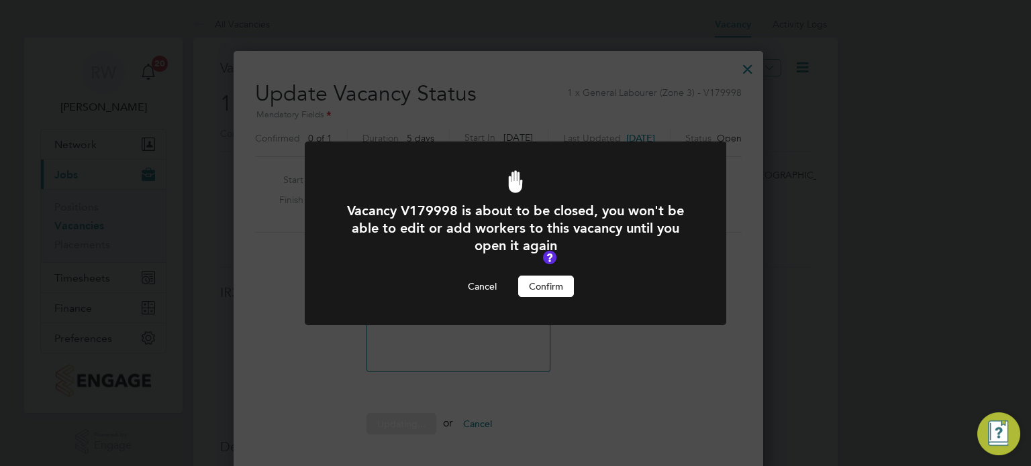
click at [536, 276] on button "Confirm" at bounding box center [546, 286] width 56 height 21
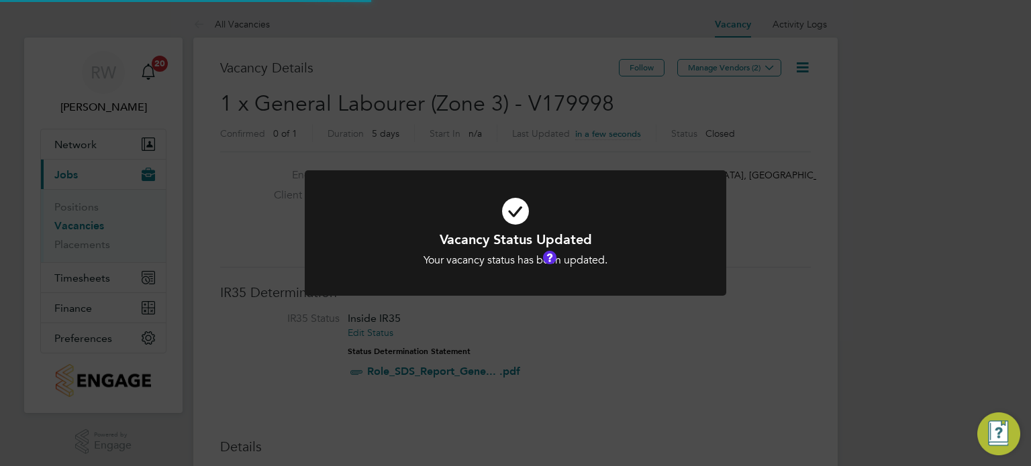
scroll to position [6, 7]
click at [478, 115] on div "Vacancy Status Updated Your vacancy status has been updated. Cancel Okay" at bounding box center [515, 233] width 1031 height 466
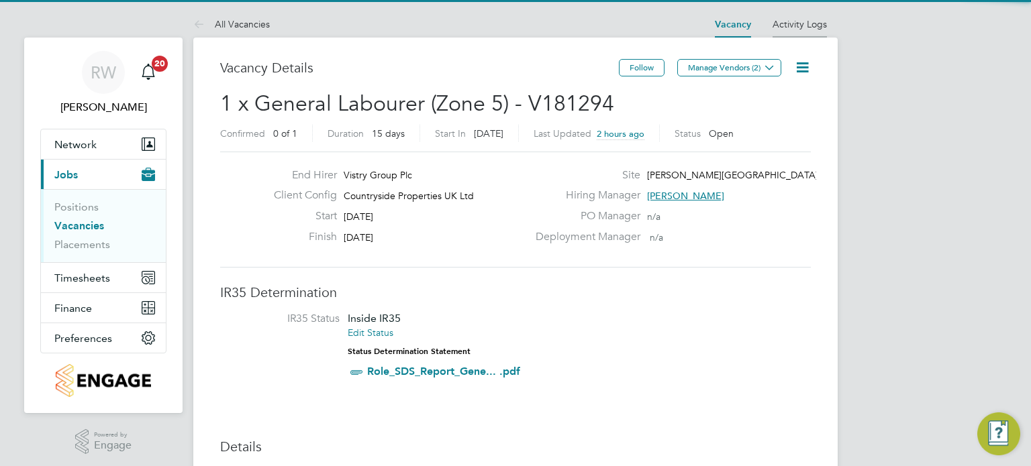
click at [792, 32] on li "Activity Logs" at bounding box center [799, 24] width 54 height 27
click at [800, 25] on link "Activity Logs" at bounding box center [799, 24] width 54 height 12
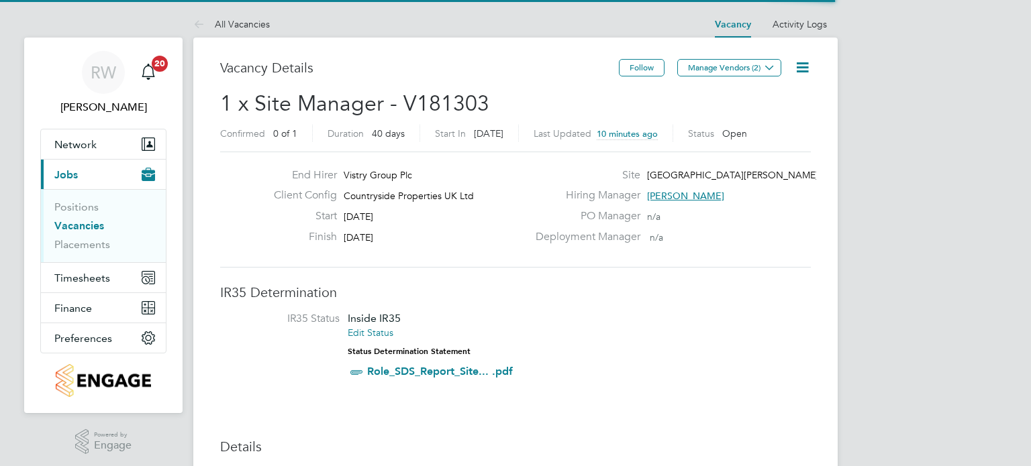
scroll to position [40, 94]
click at [782, 25] on link "Activity Logs" at bounding box center [799, 24] width 54 height 12
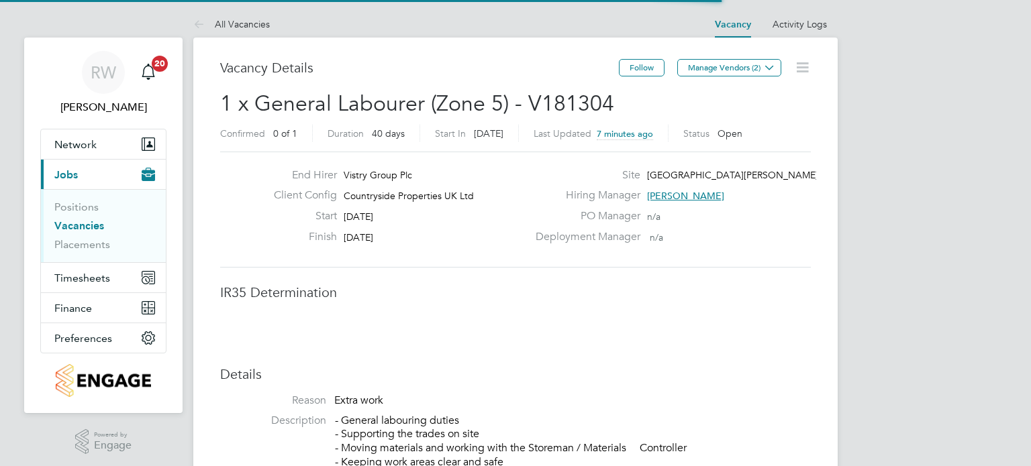
scroll to position [40, 94]
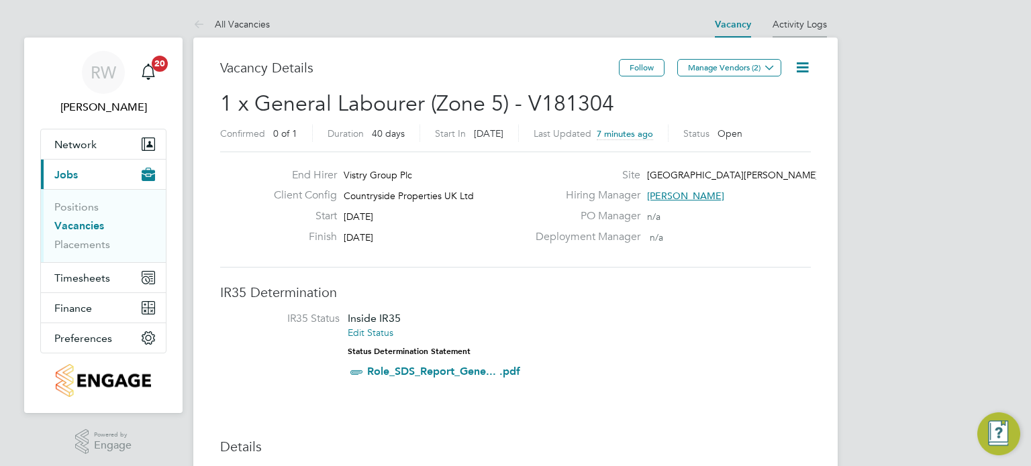
click at [805, 29] on link "Activity Logs" at bounding box center [799, 24] width 54 height 12
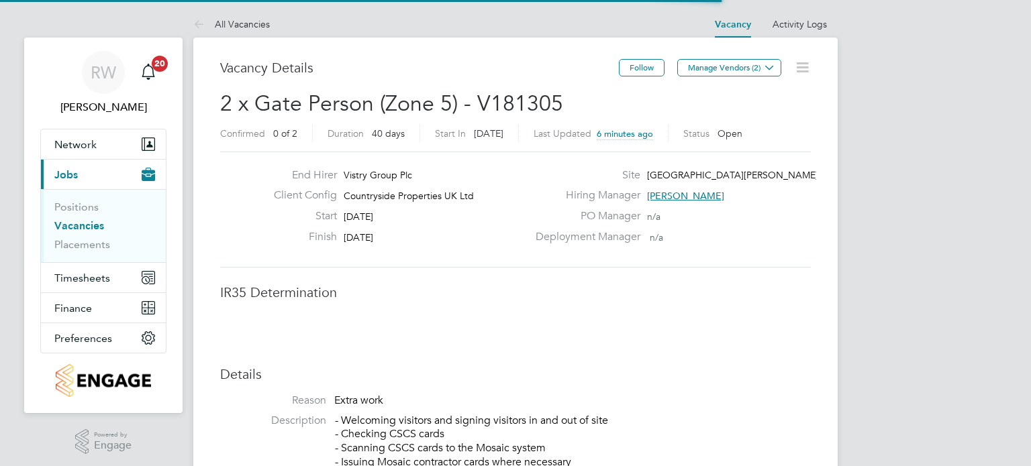
scroll to position [40, 94]
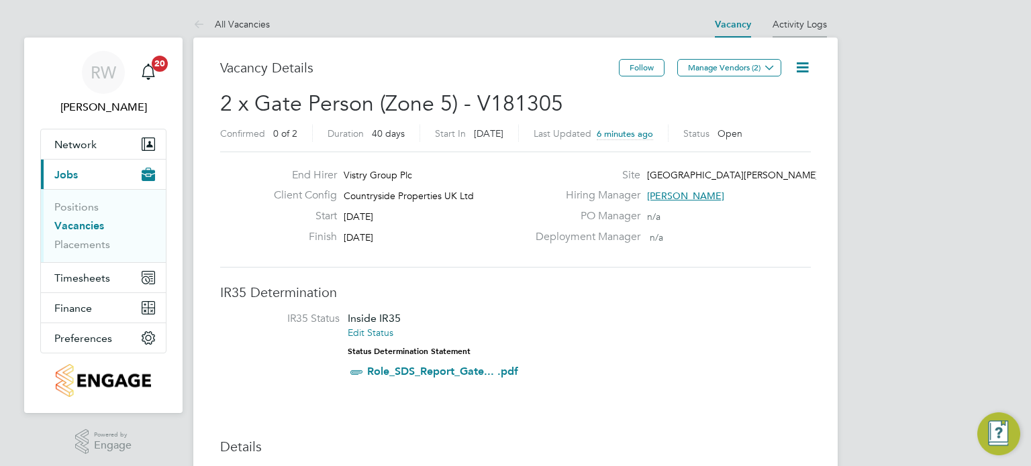
click at [804, 25] on link "Activity Logs" at bounding box center [799, 24] width 54 height 12
click at [801, 62] on icon at bounding box center [802, 67] width 17 height 17
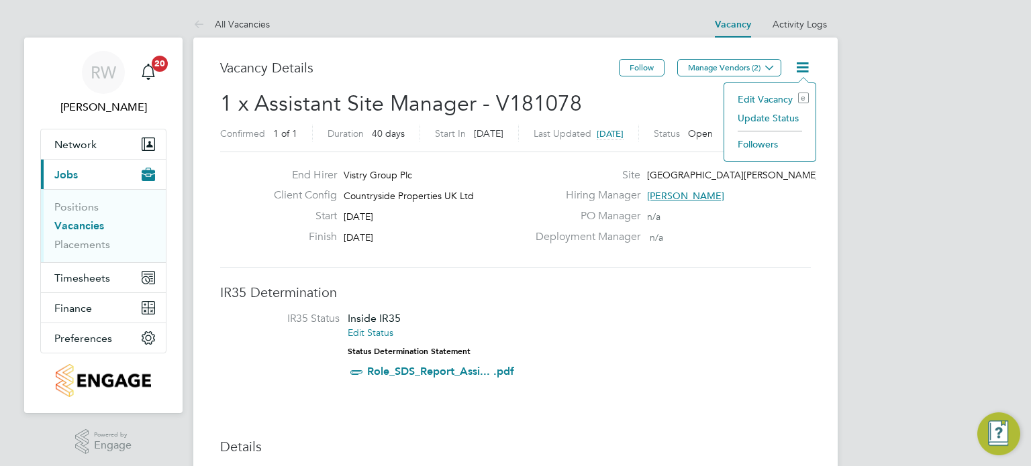
click at [773, 120] on li "Update Status" at bounding box center [770, 118] width 78 height 19
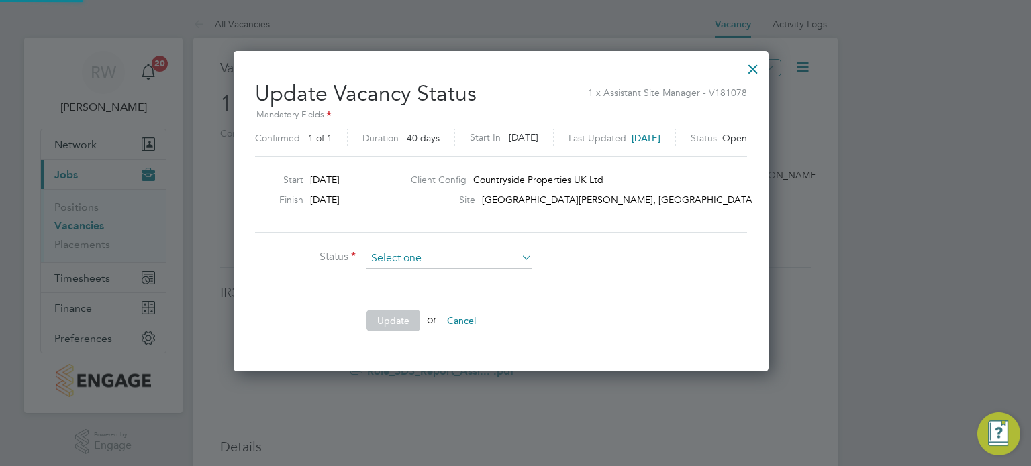
scroll to position [319, 564]
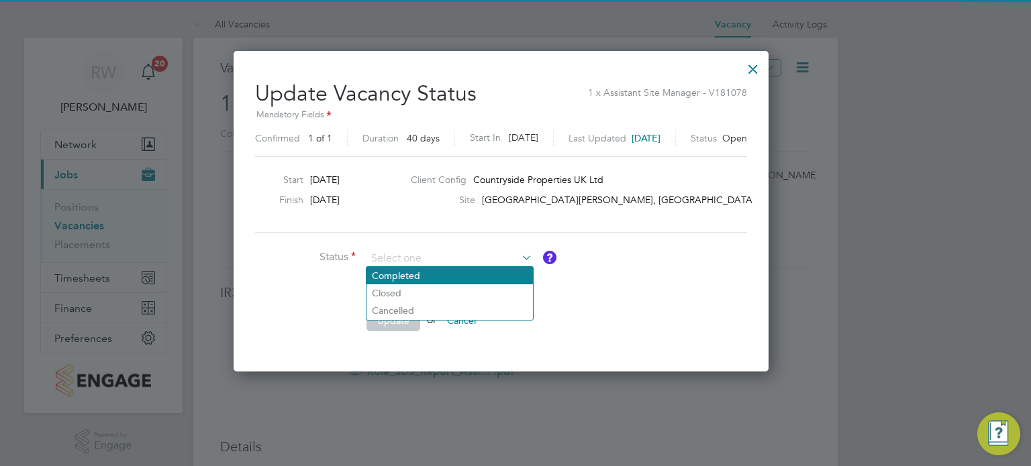
click at [427, 281] on li "Completed" at bounding box center [449, 275] width 166 height 17
type input "Completed"
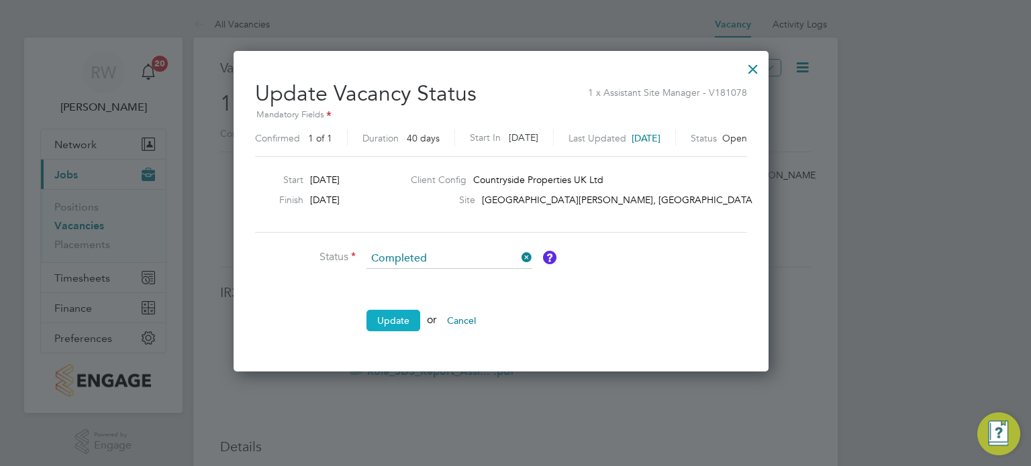
click at [402, 311] on button "Update" at bounding box center [393, 320] width 54 height 21
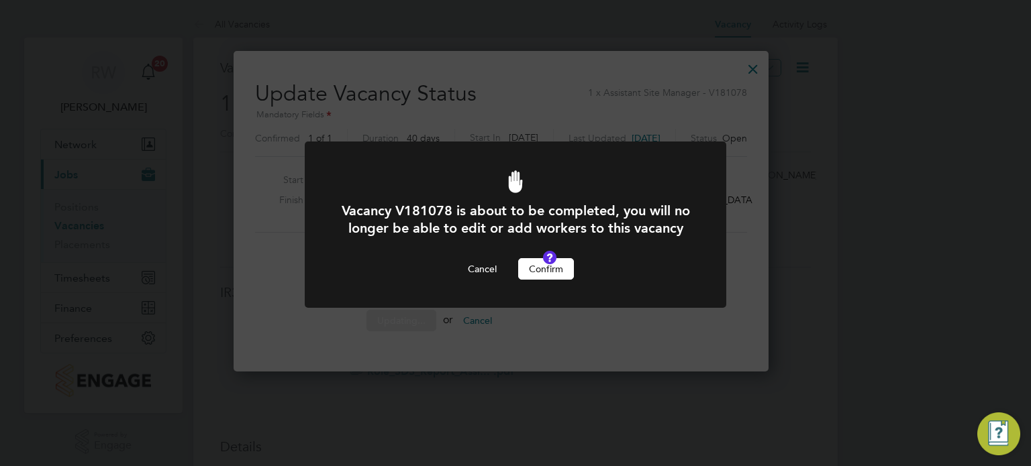
click at [540, 280] on button "Confirm" at bounding box center [546, 268] width 56 height 21
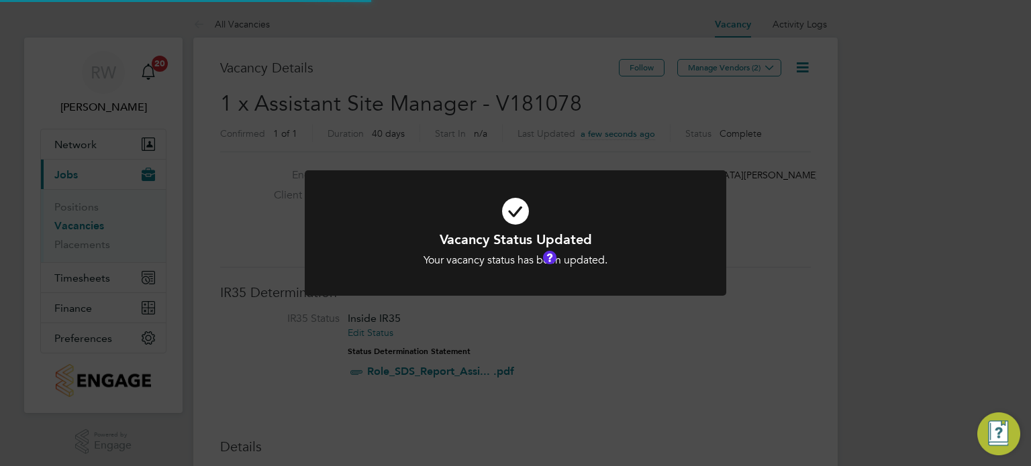
scroll to position [40, 94]
click at [448, 131] on div "Vacancy Status Updated Your vacancy status has been updated. Cancel Okay" at bounding box center [515, 233] width 1031 height 466
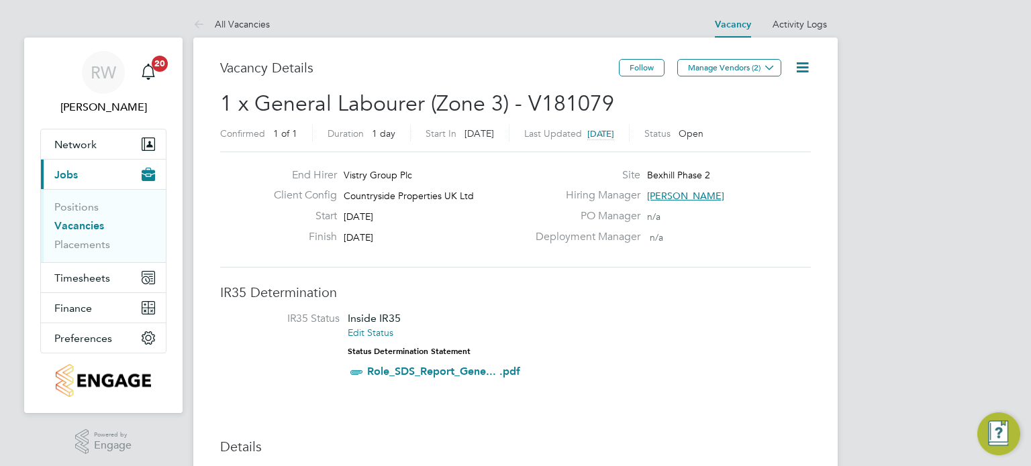
click at [798, 69] on icon at bounding box center [802, 67] width 17 height 17
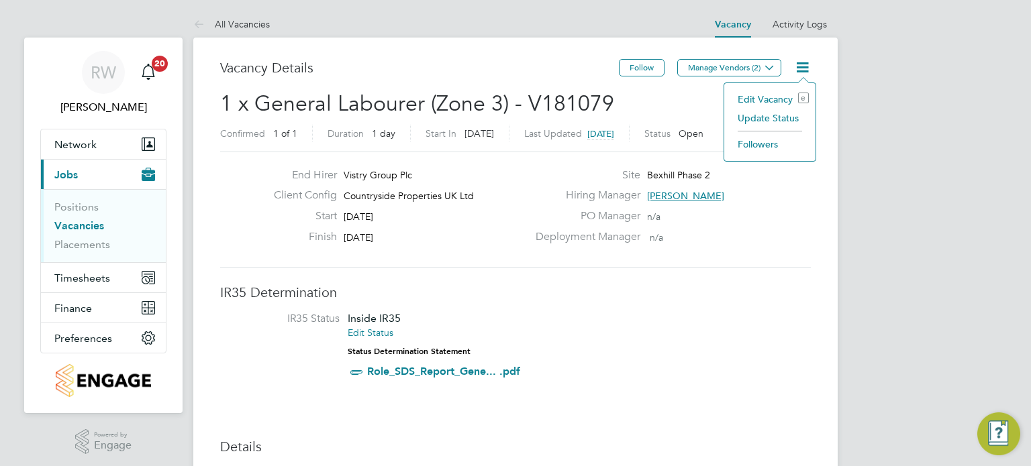
click at [772, 117] on li "Update Status" at bounding box center [770, 118] width 78 height 19
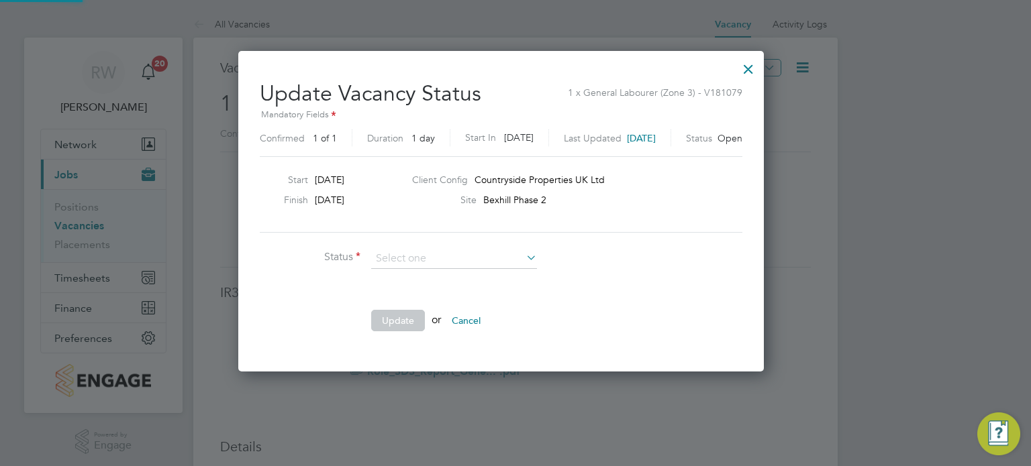
scroll to position [319, 554]
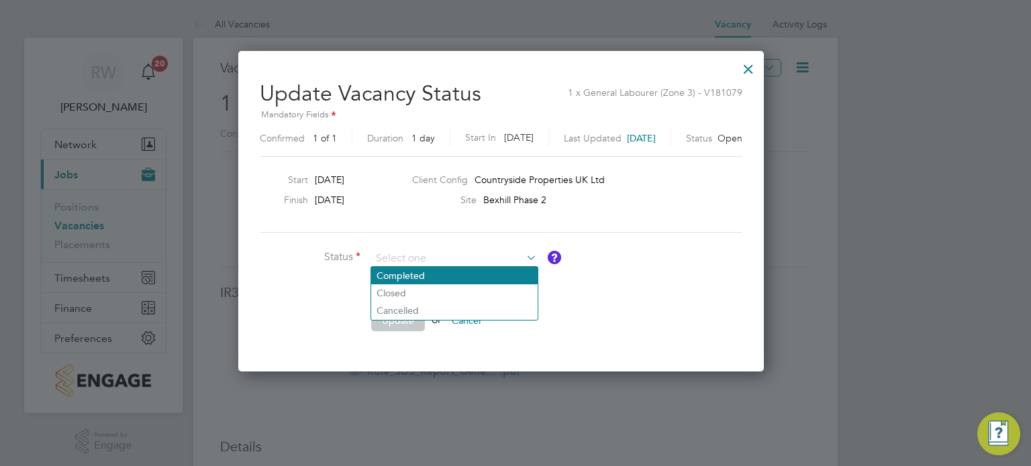
click at [444, 276] on li "Completed" at bounding box center [454, 275] width 166 height 17
type input "Completed"
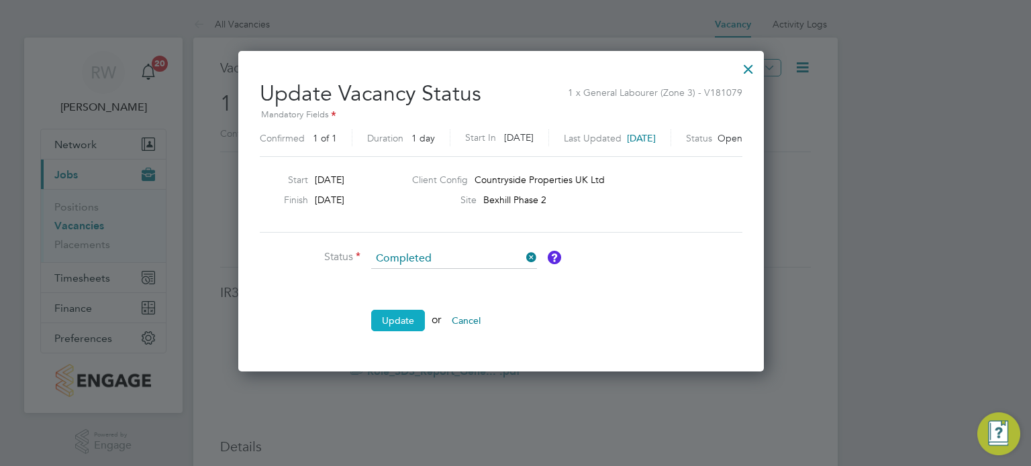
click at [406, 320] on button "Update" at bounding box center [398, 320] width 54 height 21
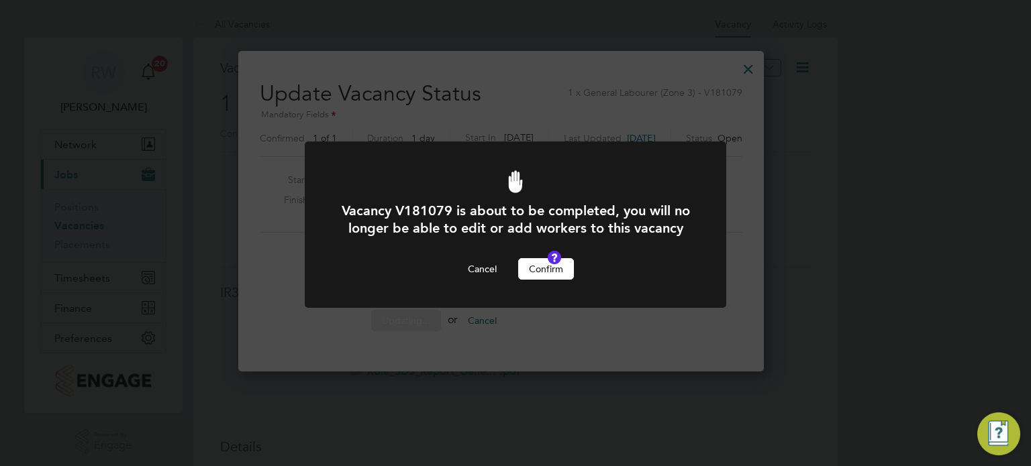
click at [550, 280] on button "Confirm" at bounding box center [546, 268] width 56 height 21
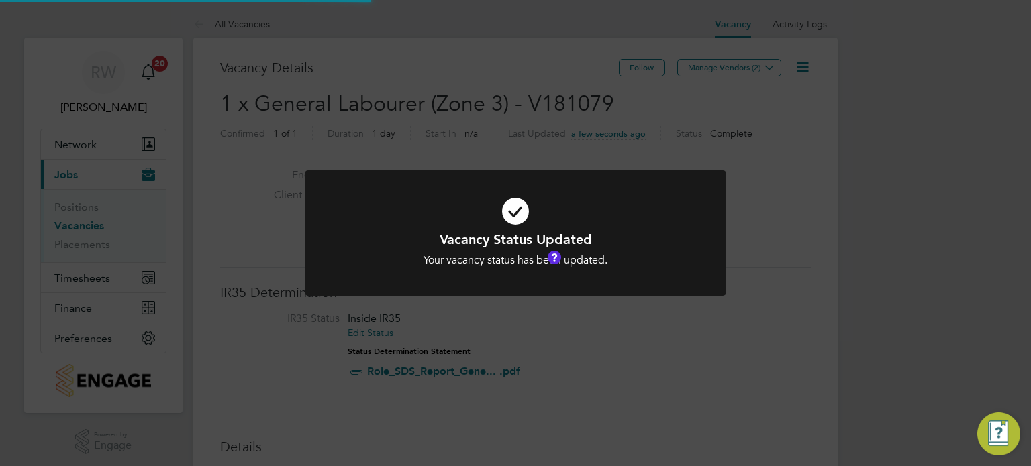
scroll to position [40, 94]
click at [510, 141] on div "Vacancy Status Updated Your vacancy status has been updated. Cancel Okay" at bounding box center [515, 233] width 1031 height 466
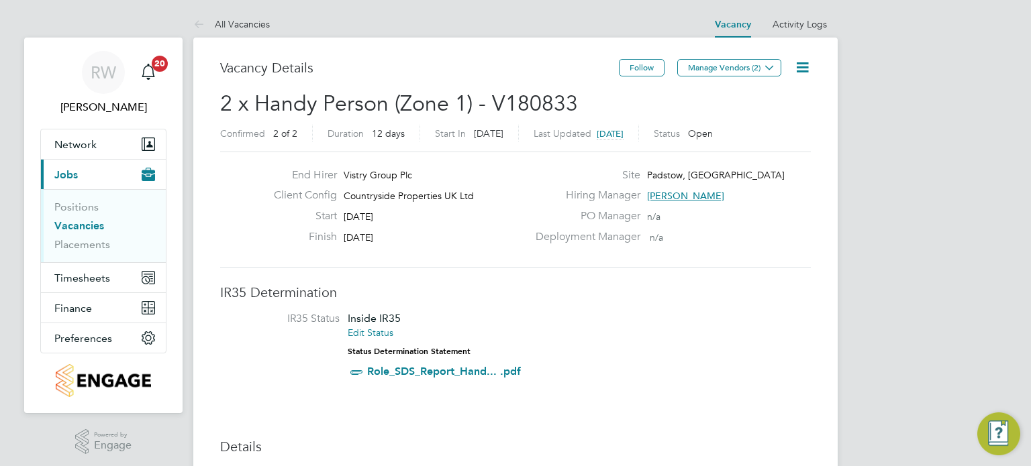
click at [797, 66] on icon at bounding box center [802, 67] width 17 height 17
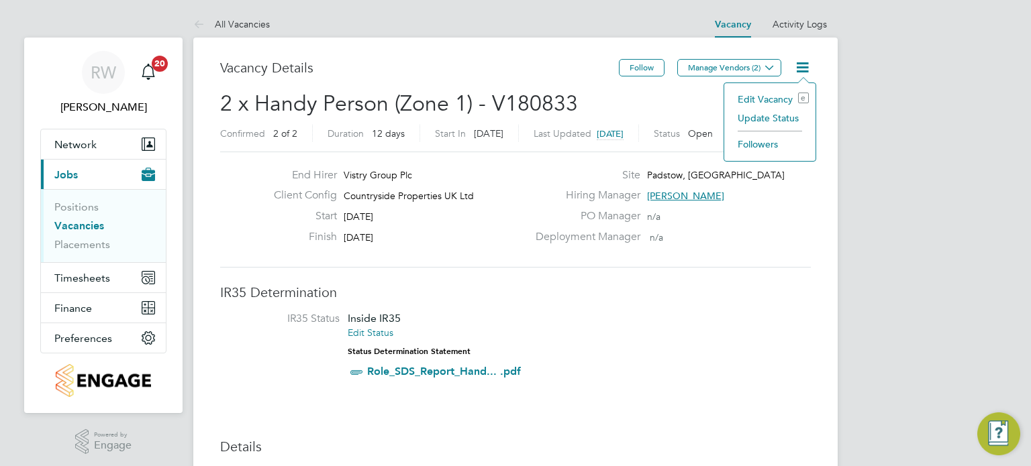
click at [770, 116] on li "Update Status" at bounding box center [770, 118] width 78 height 19
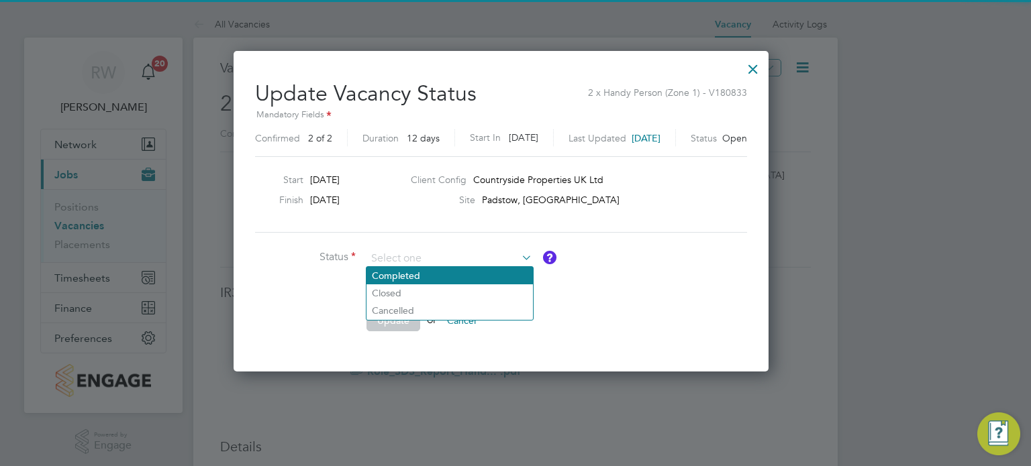
click at [427, 272] on li "Completed" at bounding box center [449, 275] width 166 height 17
type input "Completed"
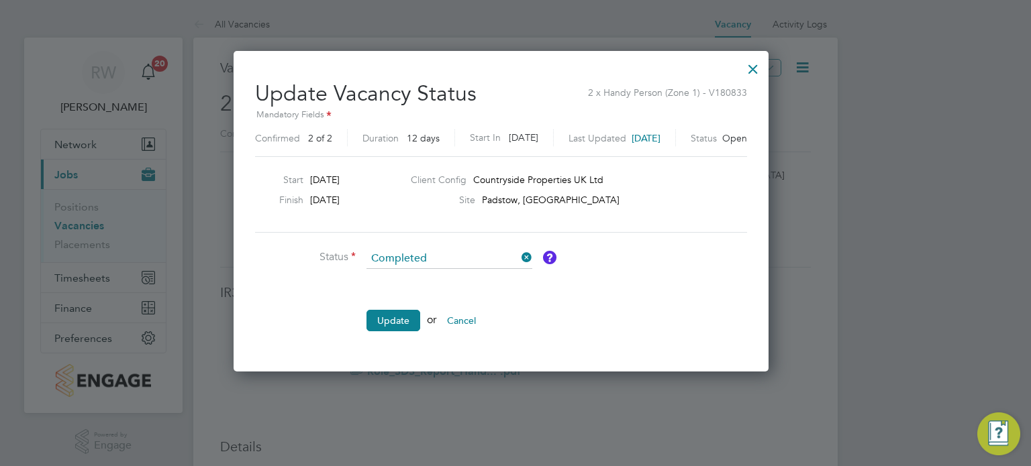
click at [408, 301] on ul "Status Completed Comment Update or Cancel" at bounding box center [456, 297] width 403 height 96
click at [400, 317] on button "Update" at bounding box center [393, 320] width 54 height 21
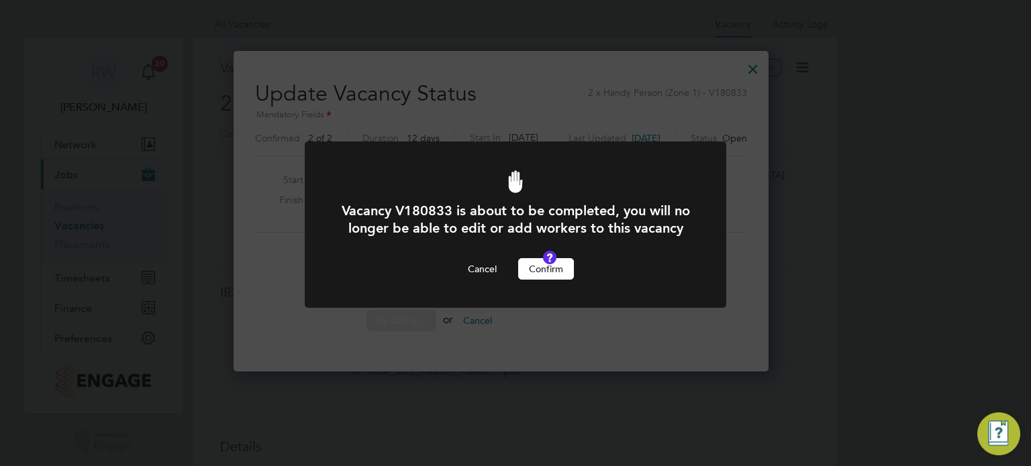
click at [557, 280] on button "Confirm" at bounding box center [546, 268] width 56 height 21
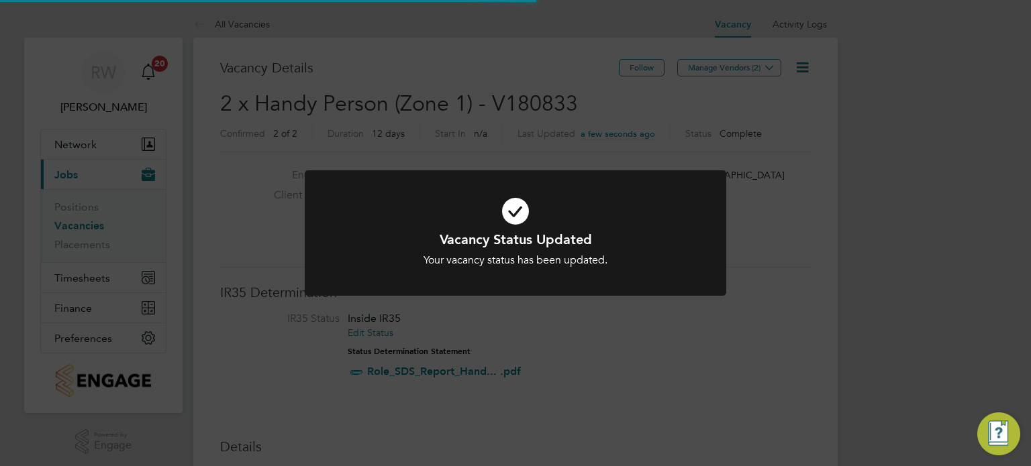
click at [486, 90] on div "Vacancy Status Updated Your vacancy status has been updated. Cancel Okay" at bounding box center [515, 233] width 1031 height 466
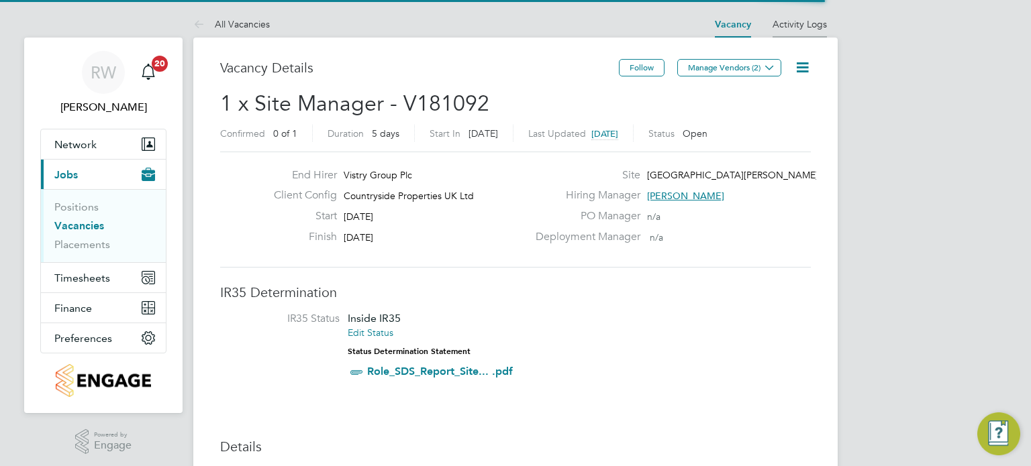
click at [792, 24] on link "Activity Logs" at bounding box center [799, 24] width 54 height 12
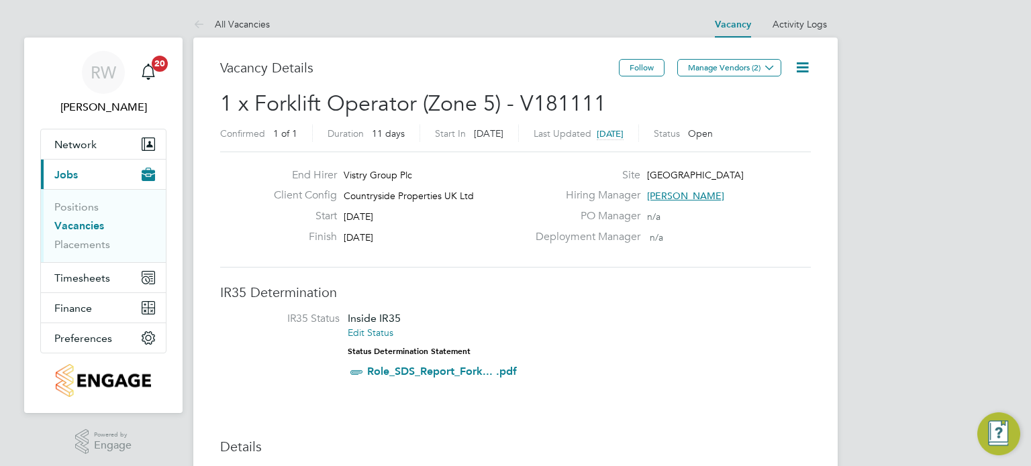
click at [798, 59] on icon at bounding box center [802, 67] width 17 height 17
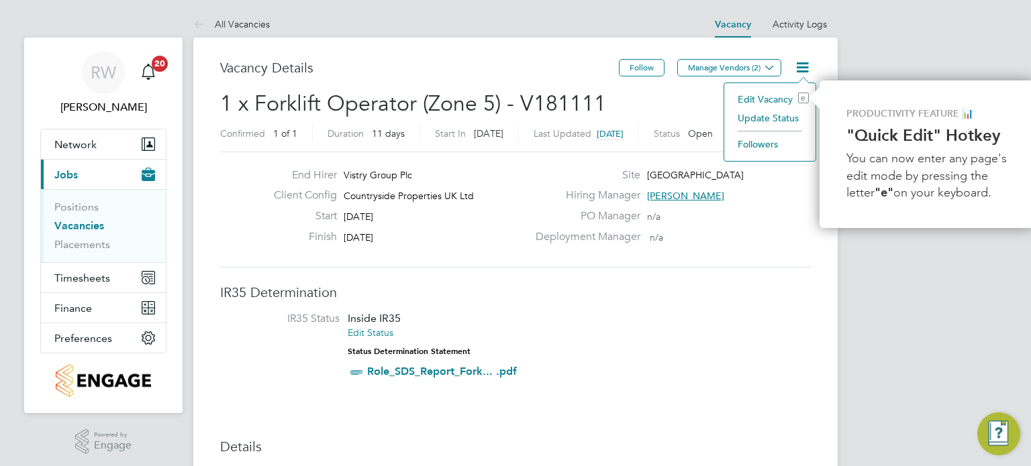
scroll to position [0, 3]
click at [775, 120] on li "Update Status" at bounding box center [767, 118] width 78 height 19
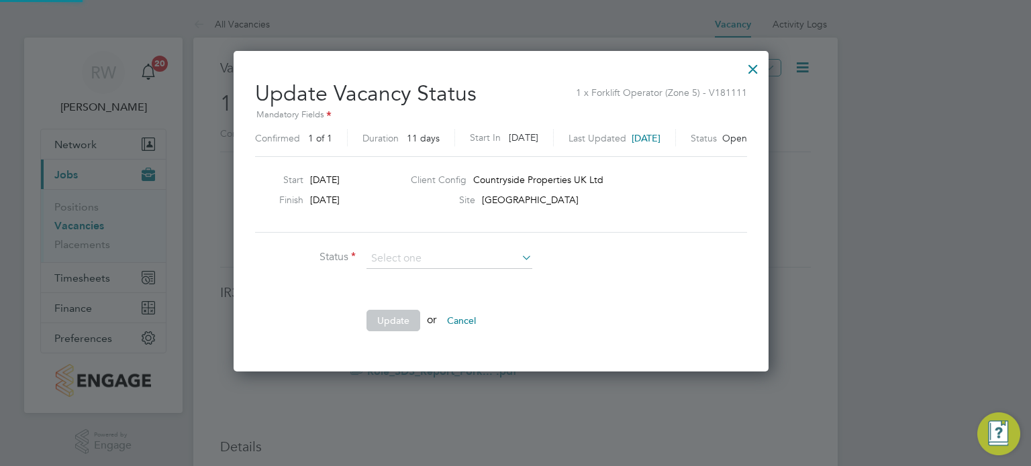
scroll to position [319, 564]
click at [470, 254] on input at bounding box center [449, 259] width 166 height 20
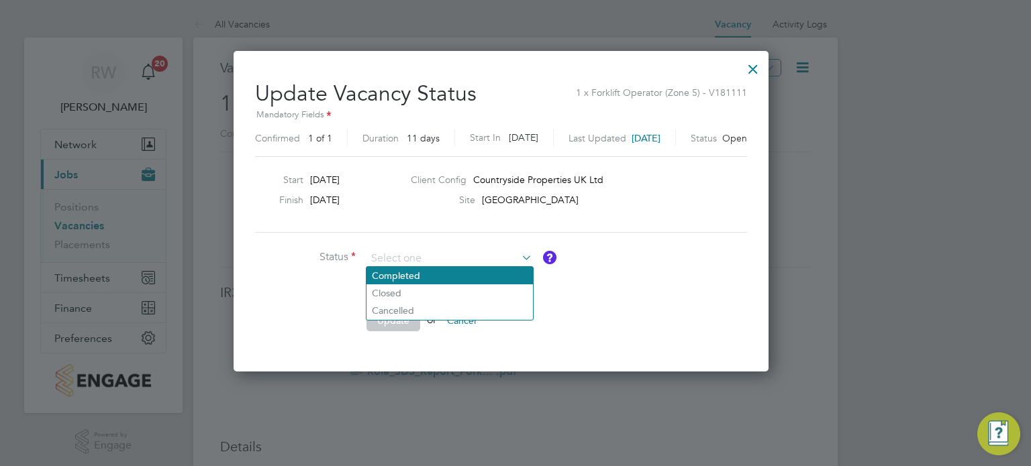
click at [446, 273] on li "Completed" at bounding box center [449, 275] width 166 height 17
type input "Completed"
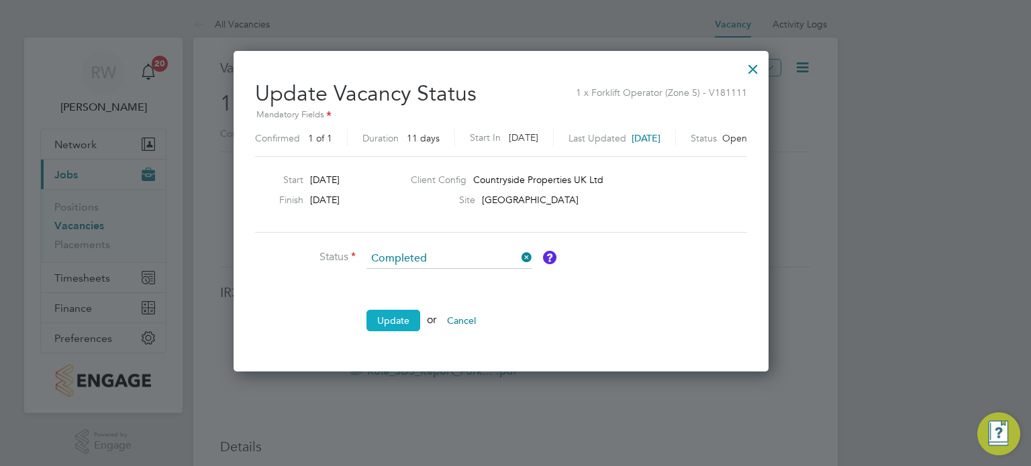
click at [402, 322] on button "Update" at bounding box center [393, 320] width 54 height 21
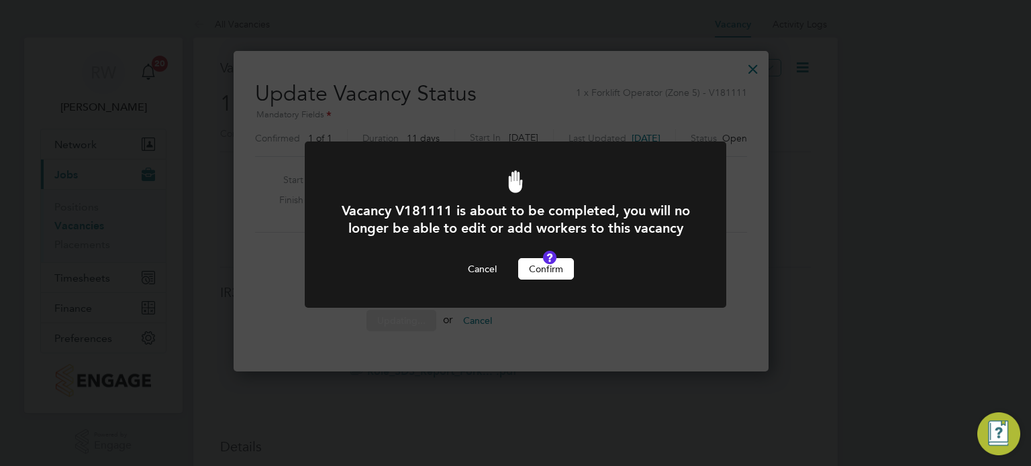
click at [558, 280] on button "Confirm" at bounding box center [546, 268] width 56 height 21
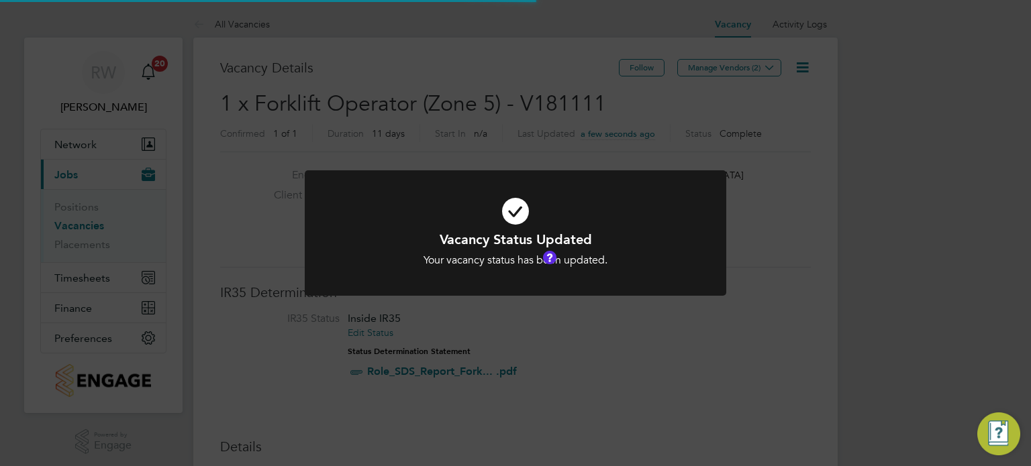
click at [465, 130] on div "Vacancy Status Updated Your vacancy status has been updated. Cancel Okay" at bounding box center [515, 233] width 1031 height 466
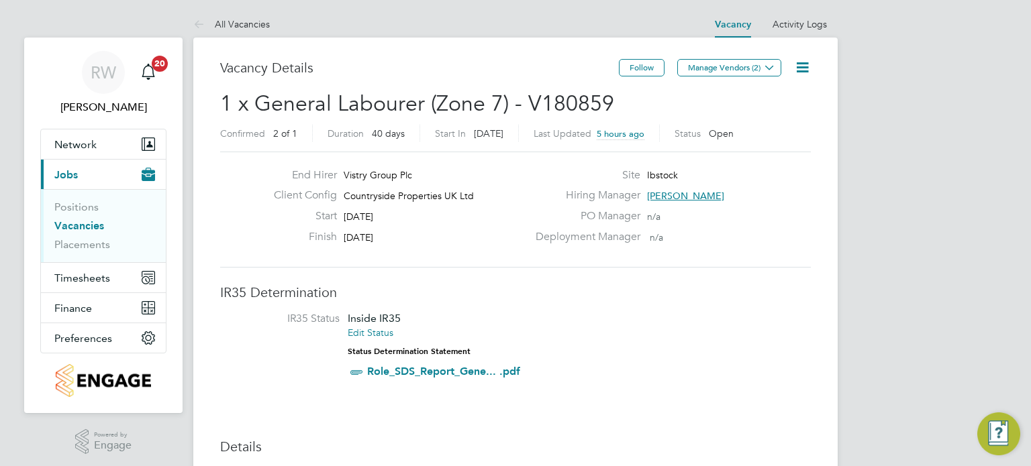
click at [800, 70] on icon at bounding box center [802, 67] width 17 height 17
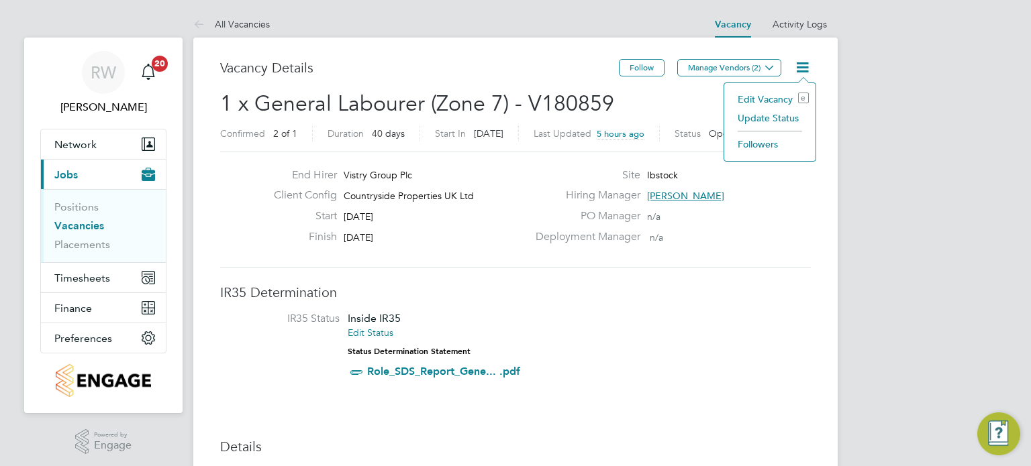
click at [781, 116] on li "Update Status" at bounding box center [770, 118] width 78 height 19
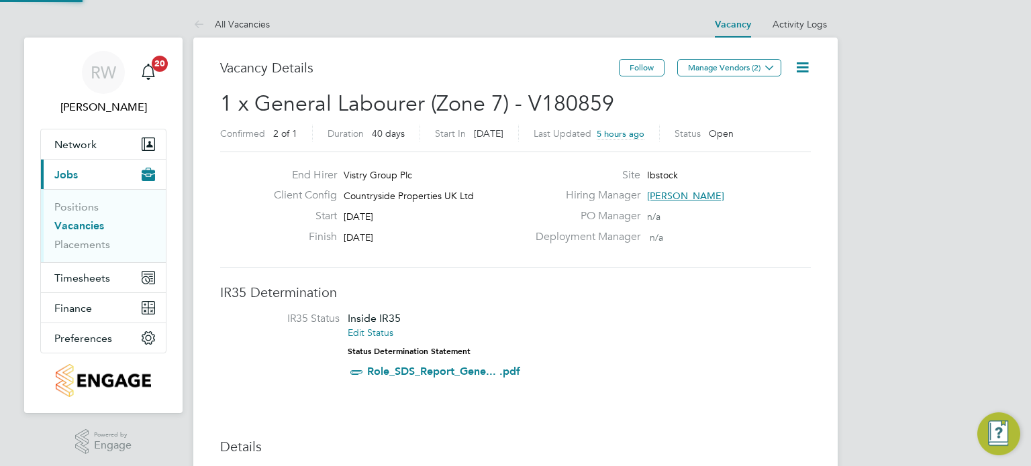
scroll to position [19, 364]
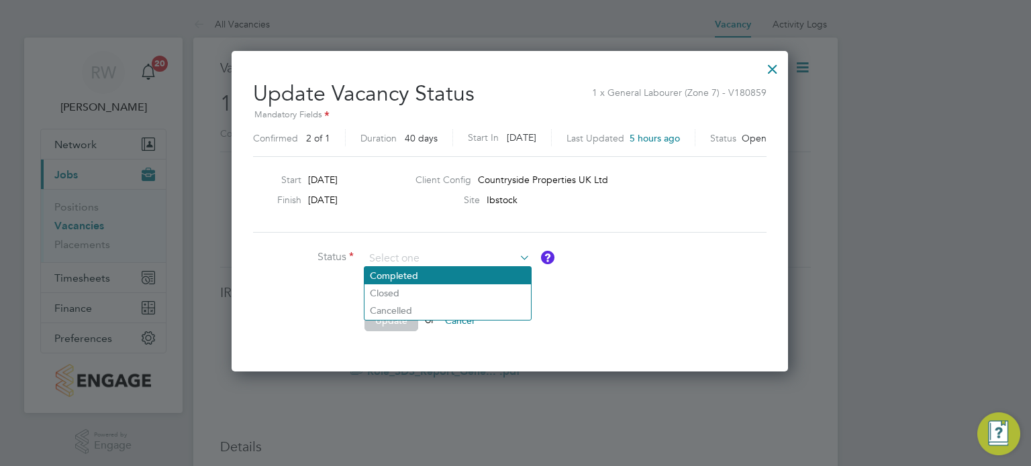
click at [420, 277] on li "Completed" at bounding box center [447, 275] width 166 height 17
type input "Completed"
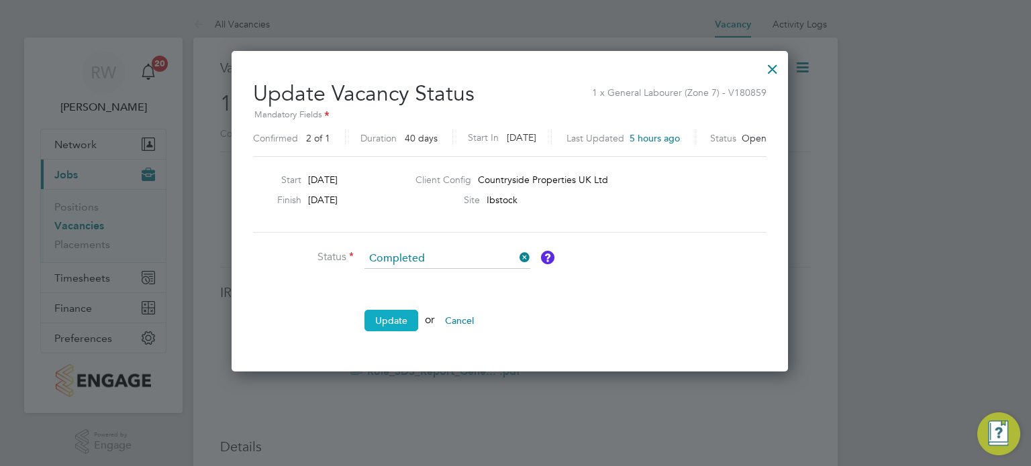
click at [388, 323] on button "Update" at bounding box center [391, 320] width 54 height 21
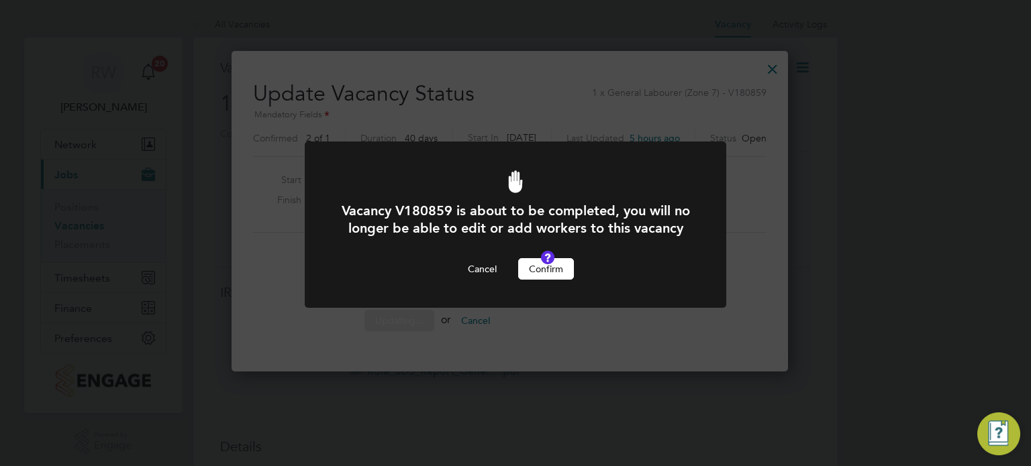
click at [540, 280] on button "Confirm" at bounding box center [546, 268] width 56 height 21
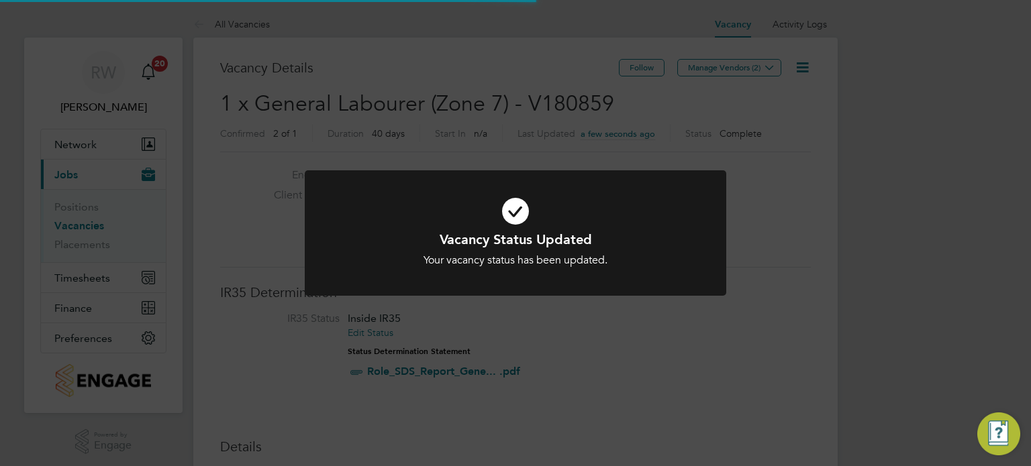
click at [462, 92] on div "Vacancy Status Updated Your vacancy status has been updated. Cancel Okay" at bounding box center [515, 233] width 1031 height 466
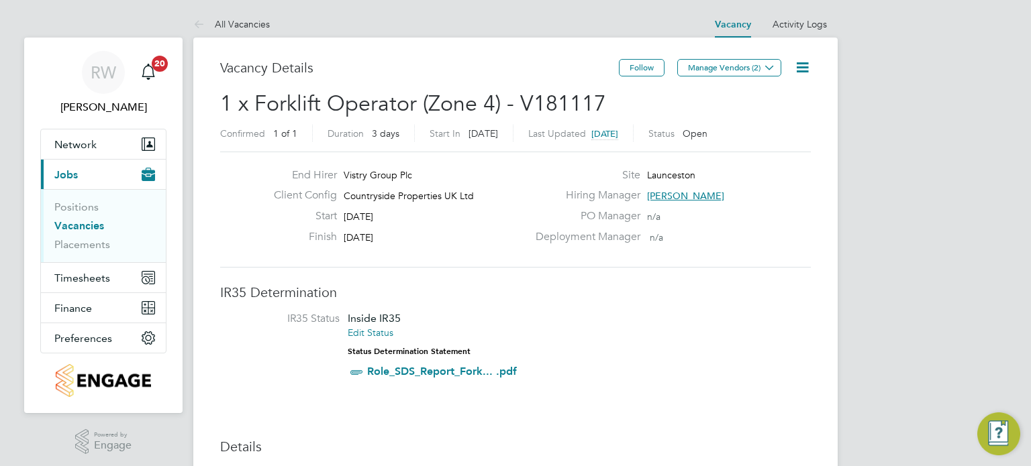
click at [805, 66] on icon at bounding box center [802, 67] width 17 height 17
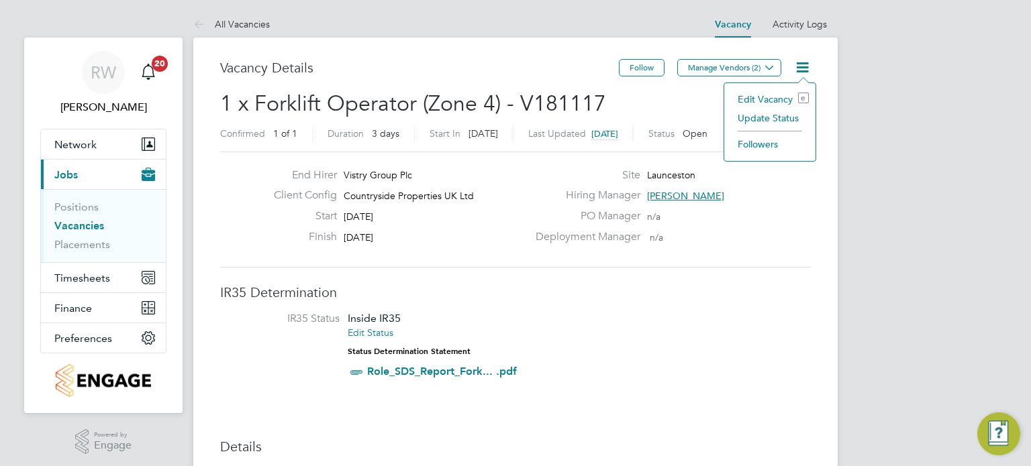
click at [777, 115] on li "Update Status" at bounding box center [770, 118] width 78 height 19
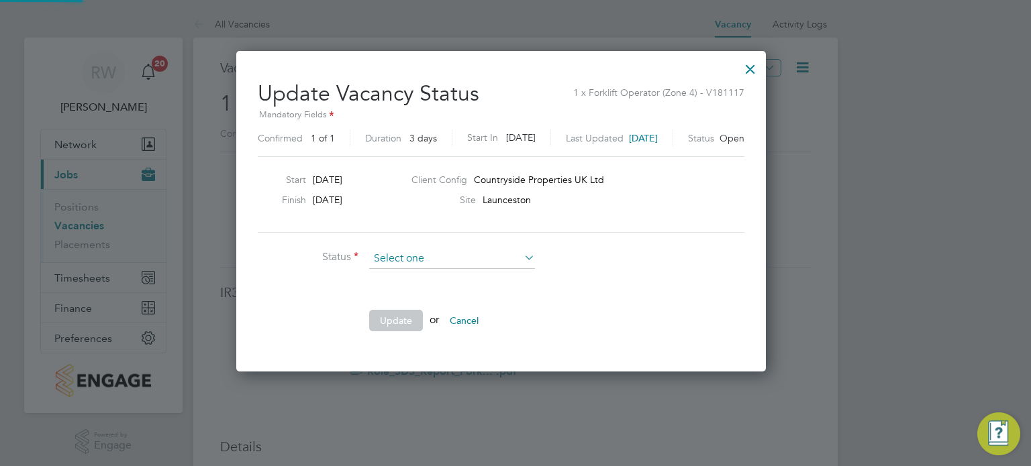
scroll to position [319, 558]
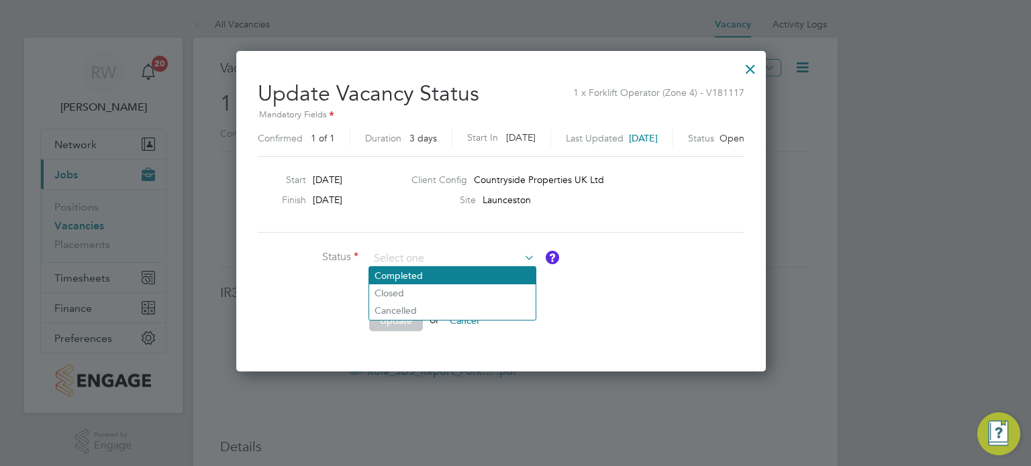
click at [442, 278] on li "Completed" at bounding box center [452, 275] width 166 height 17
type input "Completed"
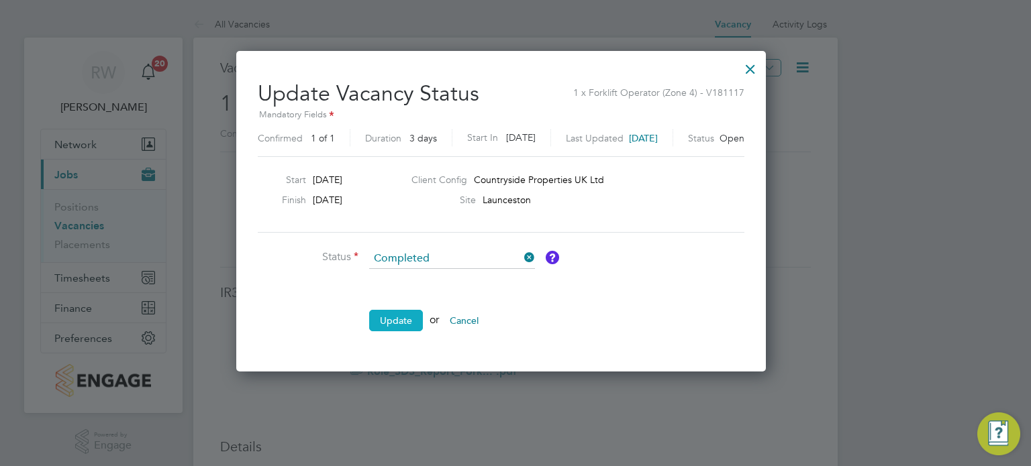
click at [400, 311] on button "Update" at bounding box center [396, 320] width 54 height 21
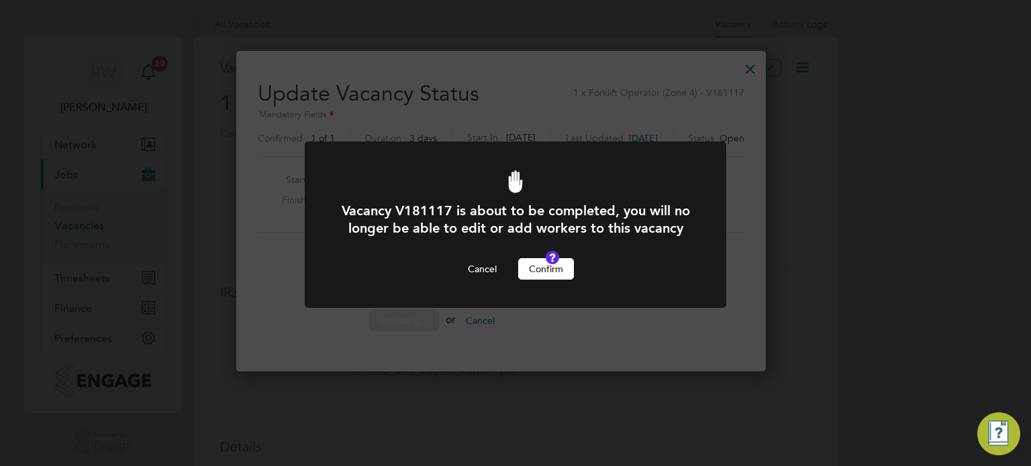
click at [546, 280] on button "Confirm" at bounding box center [546, 268] width 56 height 21
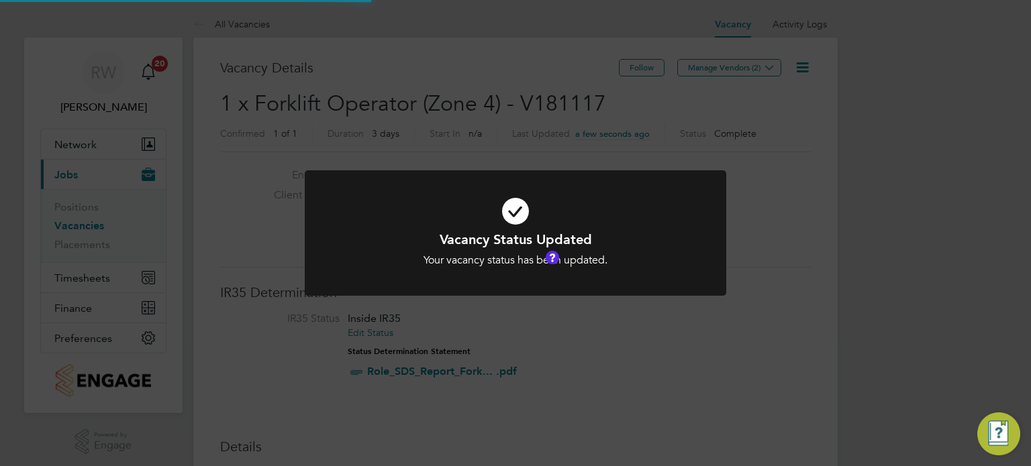
scroll to position [40, 94]
click at [478, 97] on div "Vacancy Status Updated Your vacancy status has been updated. Cancel Okay" at bounding box center [515, 233] width 1031 height 466
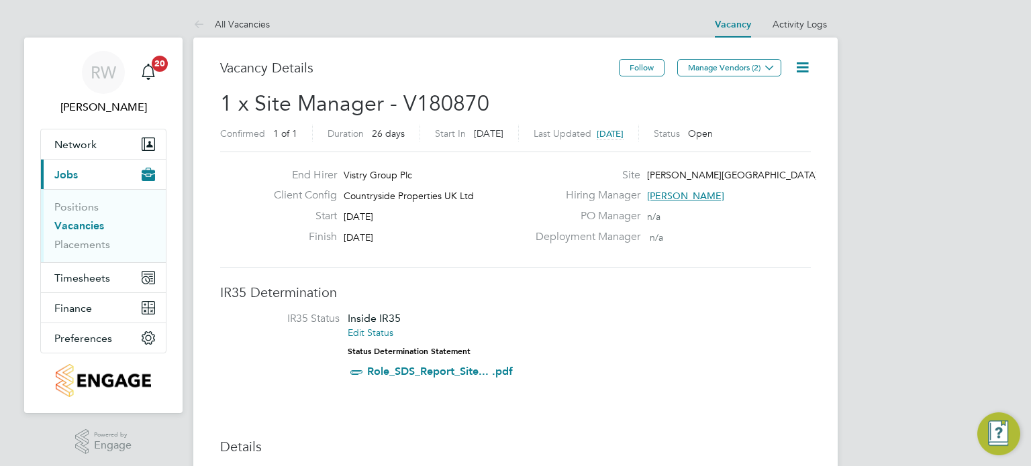
click at [801, 66] on icon at bounding box center [802, 67] width 17 height 17
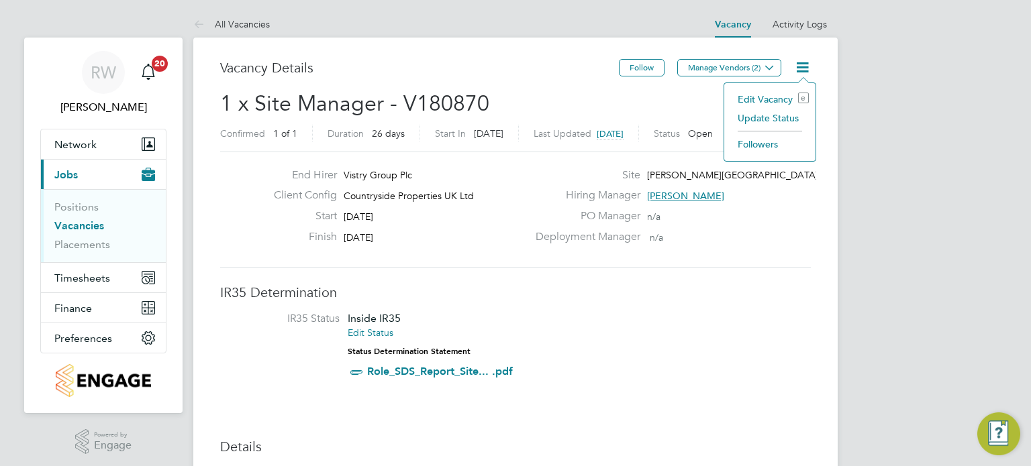
click at [776, 115] on li "Update Status" at bounding box center [770, 118] width 78 height 19
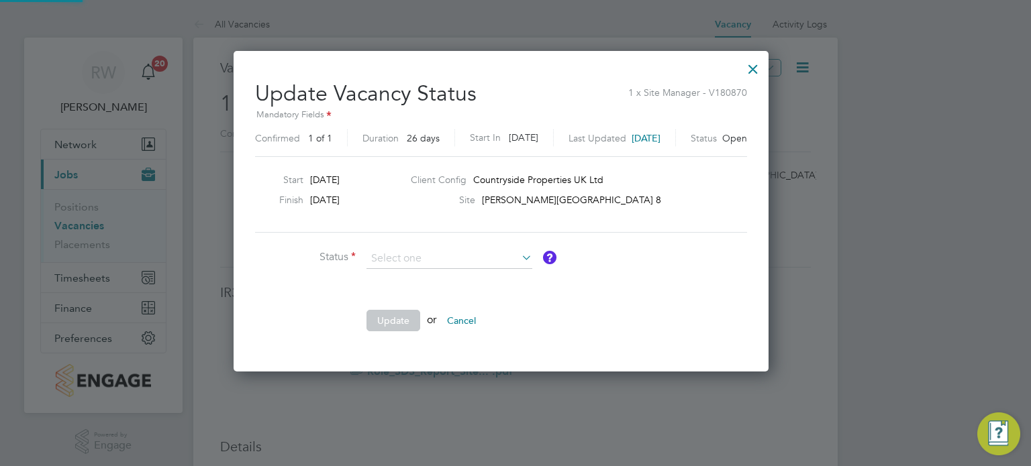
scroll to position [319, 564]
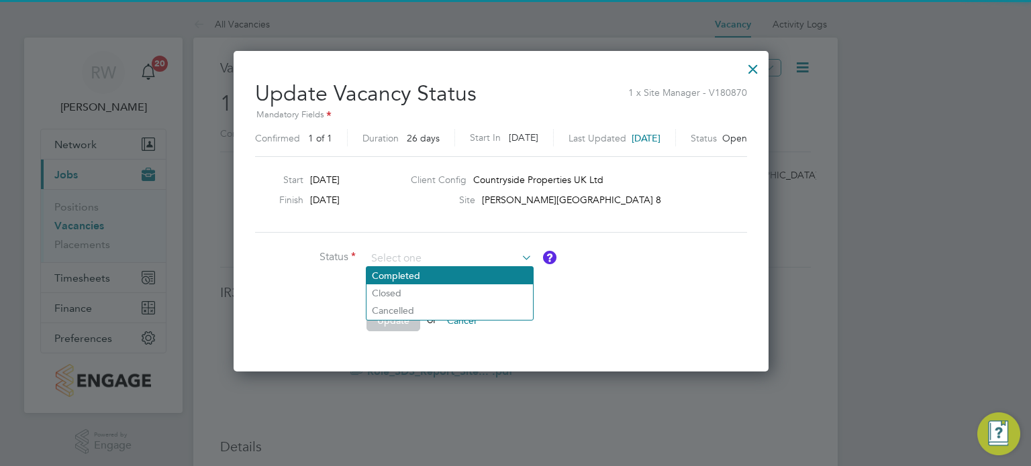
click at [426, 274] on li "Completed" at bounding box center [449, 275] width 166 height 17
type input "Completed"
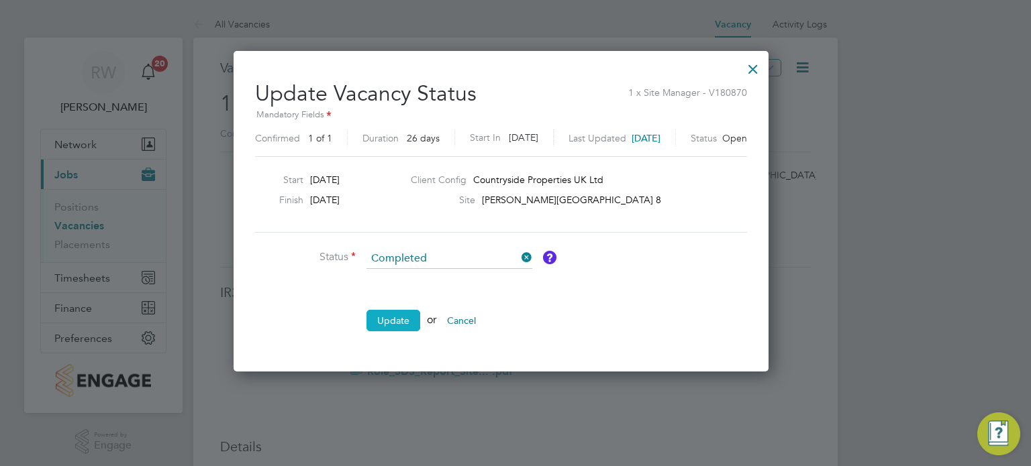
click at [403, 310] on button "Update" at bounding box center [393, 320] width 54 height 21
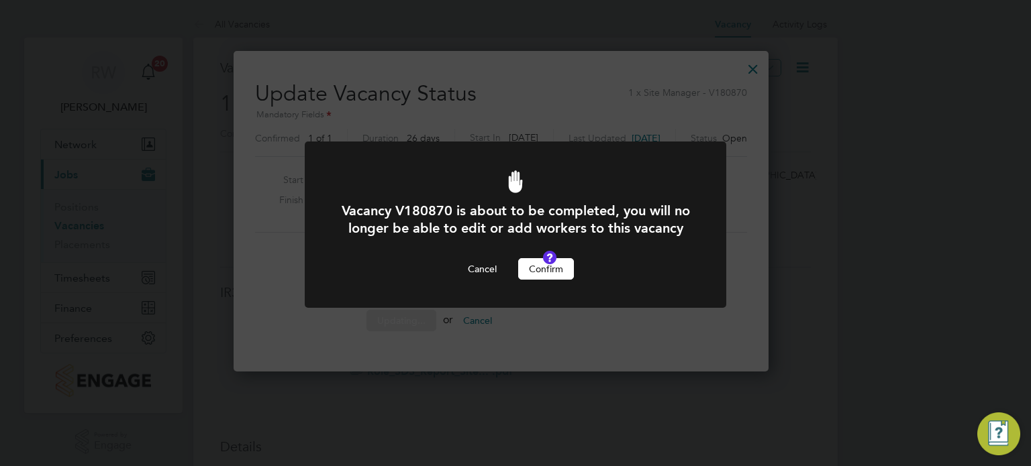
click at [542, 280] on button "Confirm" at bounding box center [546, 268] width 56 height 21
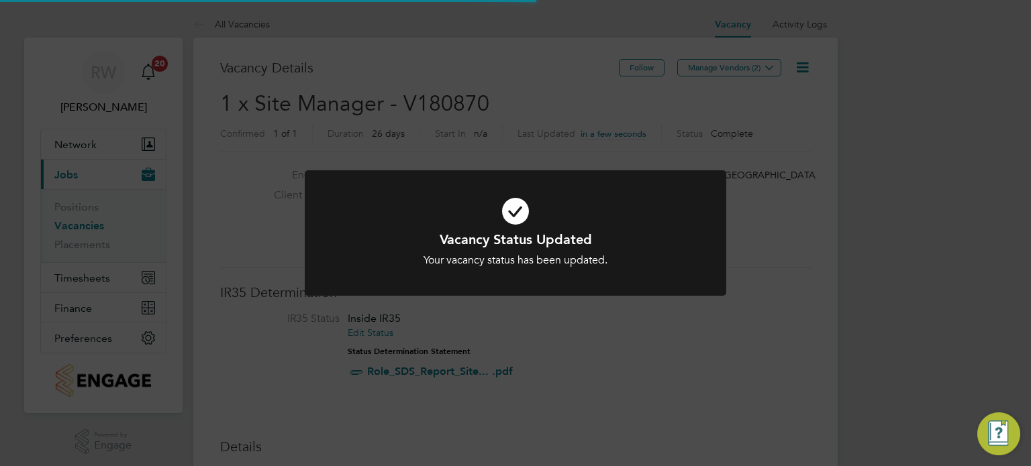
scroll to position [40, 94]
click at [461, 67] on div "Vacancy Status Updated Your vacancy status has been updated. Cancel Okay" at bounding box center [515, 233] width 1031 height 466
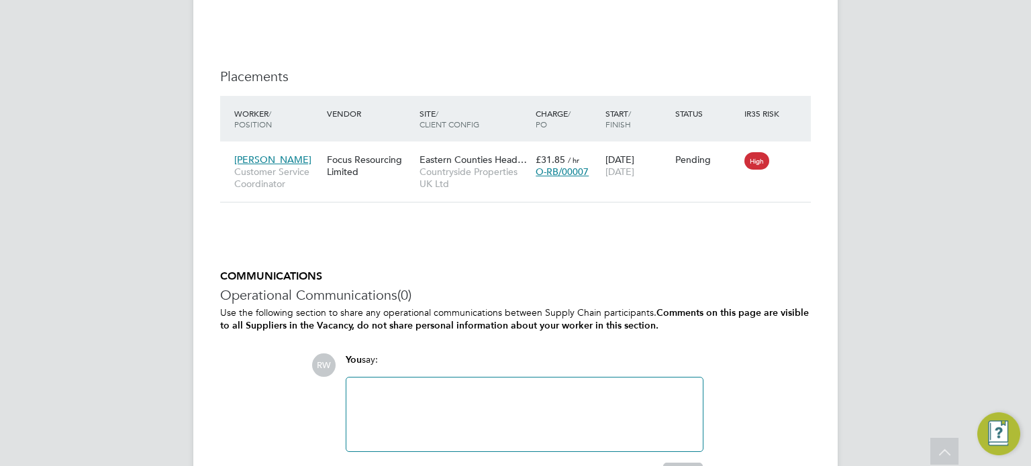
scroll to position [1341, 0]
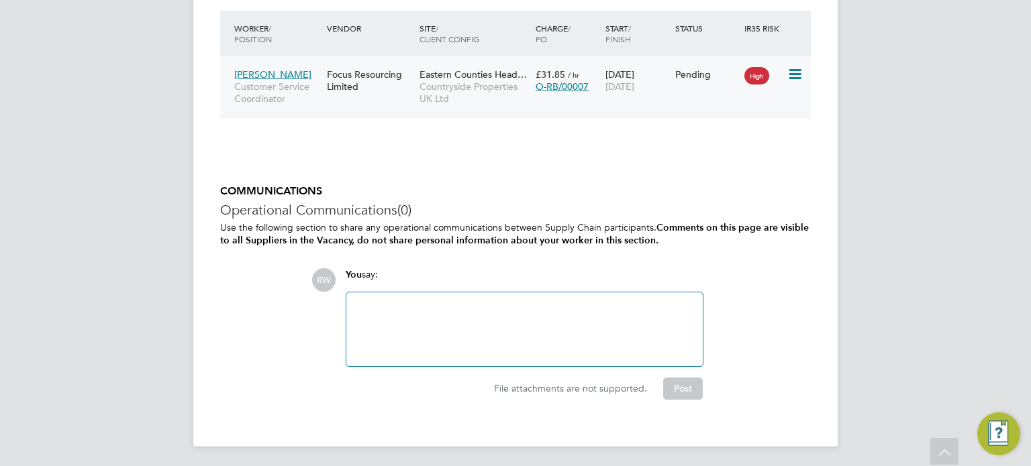
click at [797, 73] on icon at bounding box center [793, 74] width 13 height 16
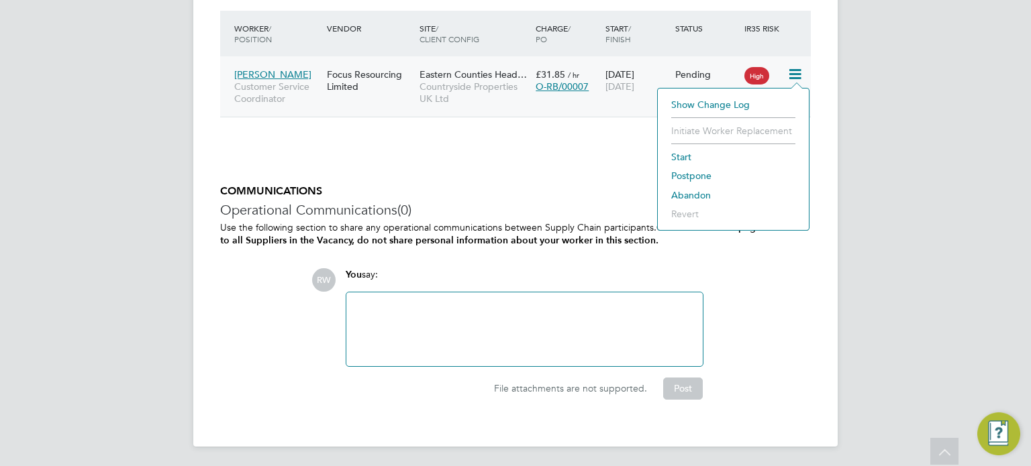
click at [690, 153] on li "Start" at bounding box center [733, 157] width 138 height 19
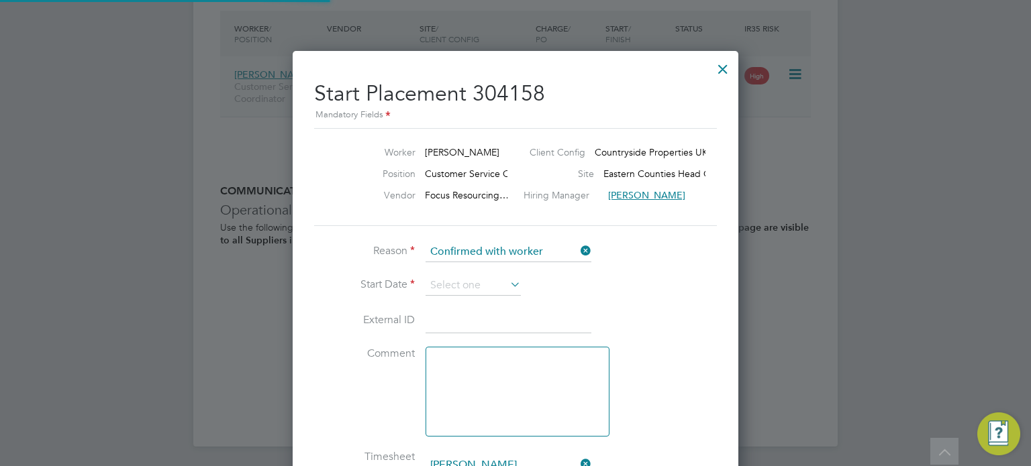
scroll to position [13, 166]
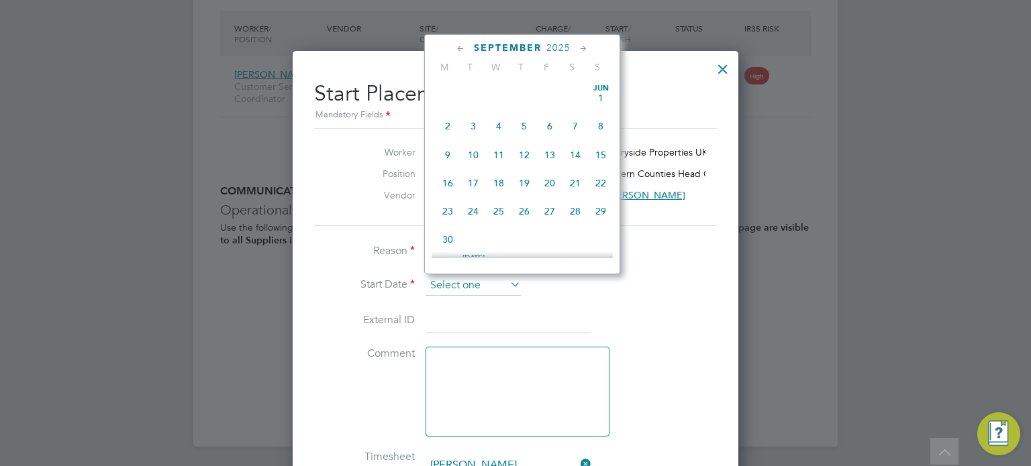
click at [495, 278] on input at bounding box center [472, 286] width 95 height 20
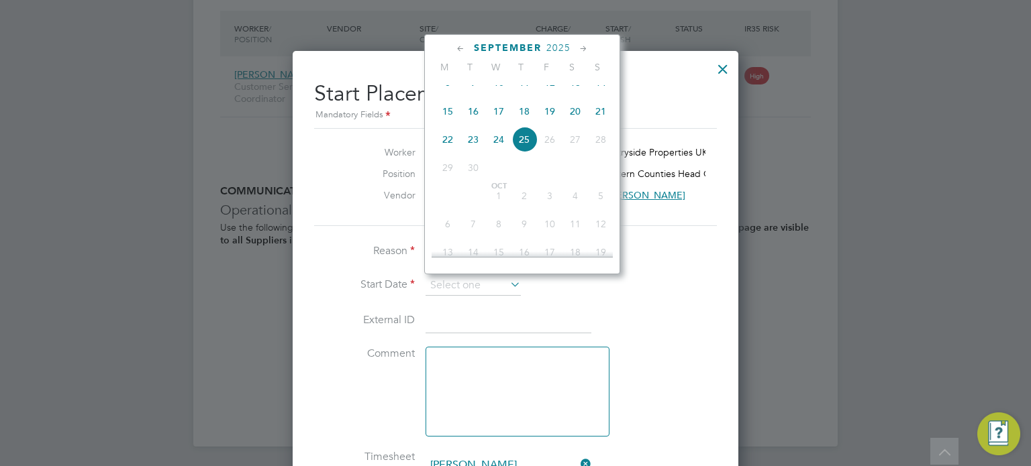
click at [447, 150] on span "22" at bounding box center [447, 139] width 25 height 25
type input "[DATE]"
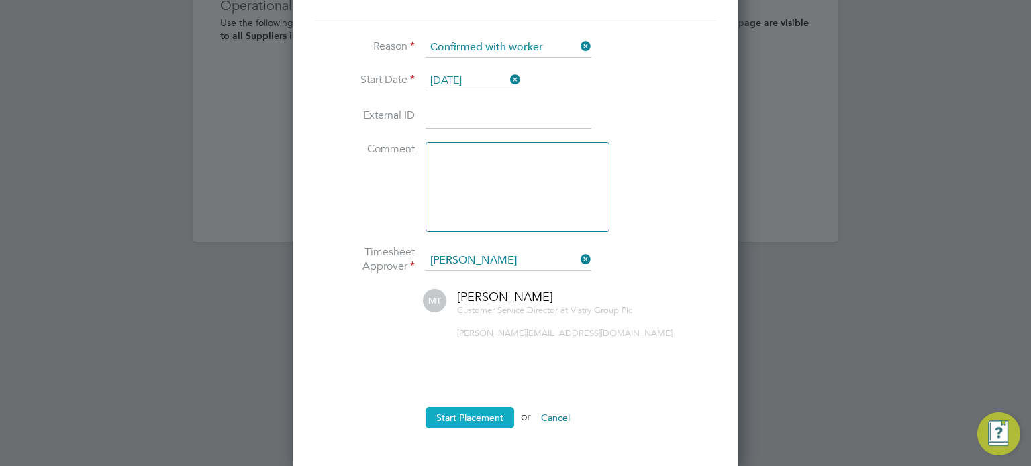
click at [472, 415] on button "Start Placement" at bounding box center [469, 417] width 89 height 21
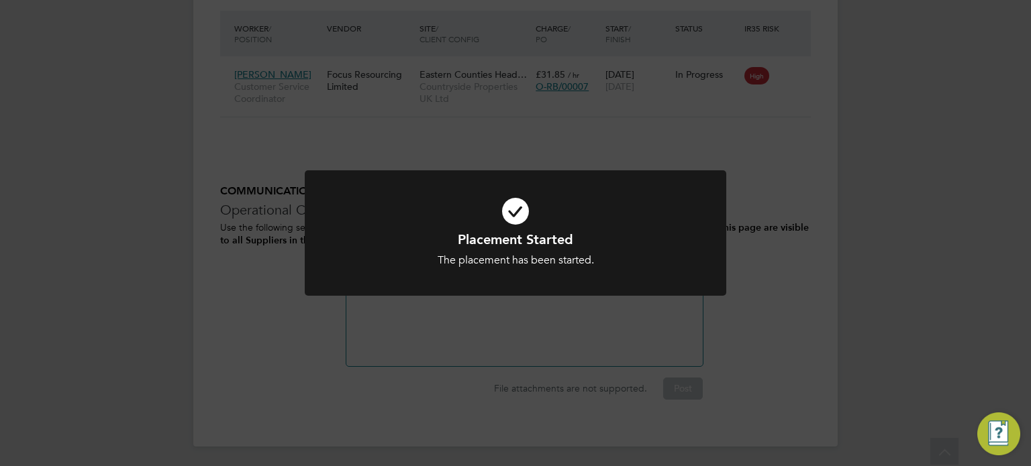
click at [758, 324] on div "Placement Started The placement has been started. Cancel Okay" at bounding box center [515, 233] width 1031 height 466
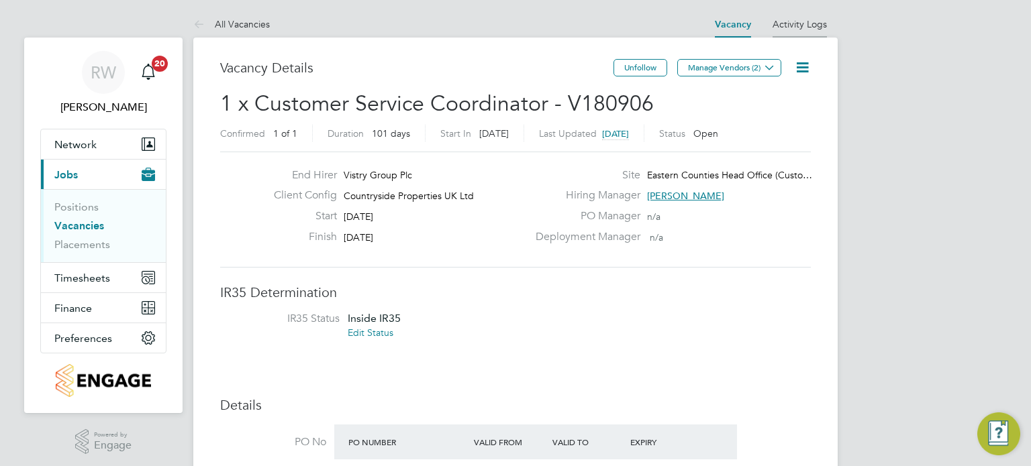
click at [815, 23] on link "Activity Logs" at bounding box center [799, 24] width 54 height 12
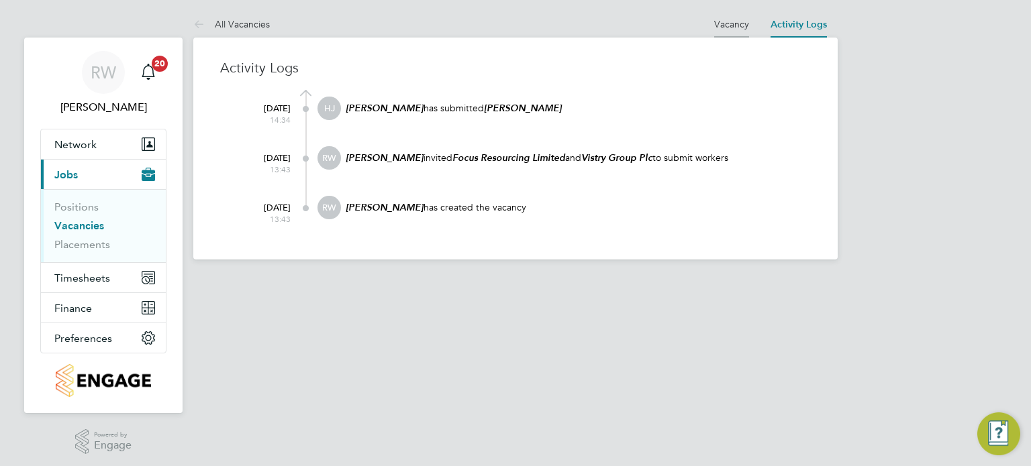
click at [738, 16] on li "Vacancy" at bounding box center [731, 24] width 35 height 27
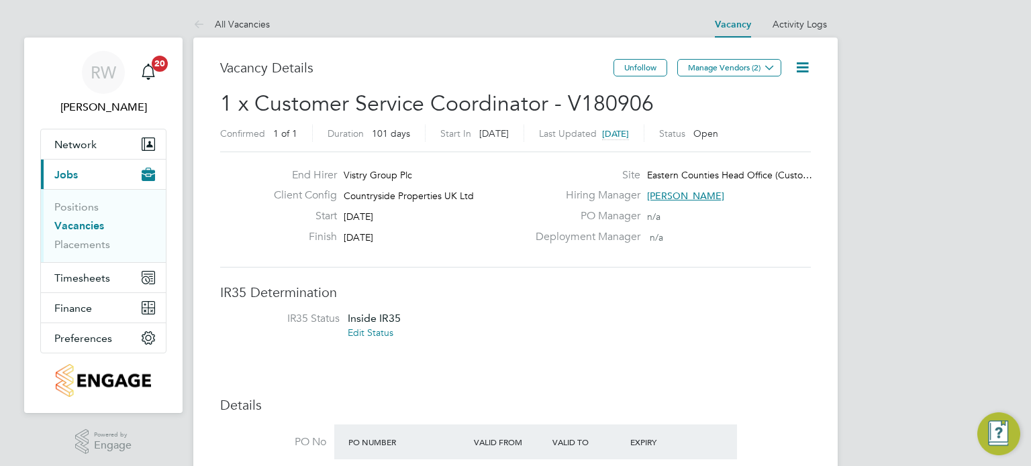
click at [808, 70] on icon at bounding box center [802, 67] width 17 height 17
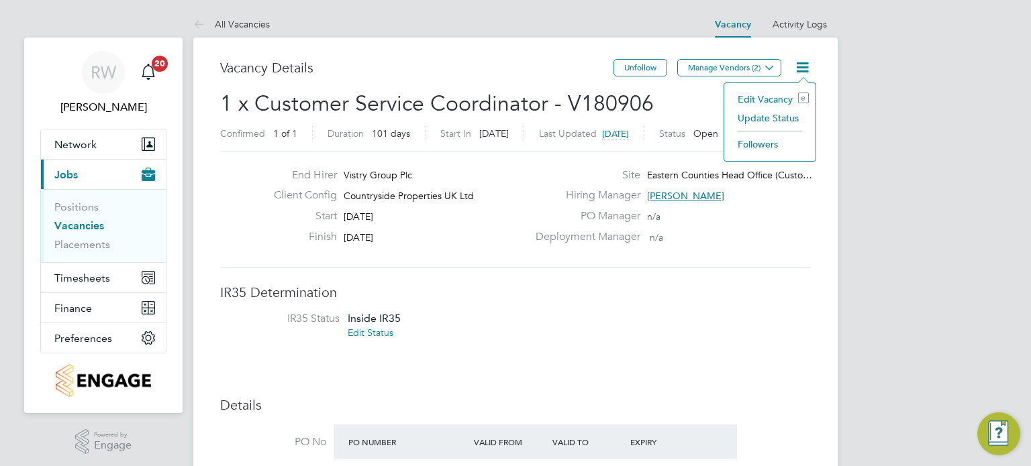
click at [770, 119] on li "Update Status" at bounding box center [770, 118] width 78 height 19
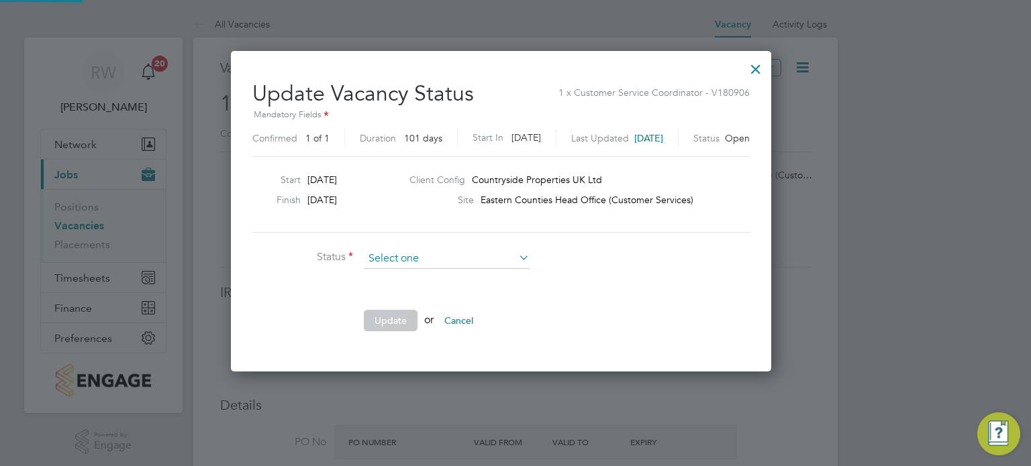
scroll to position [319, 568]
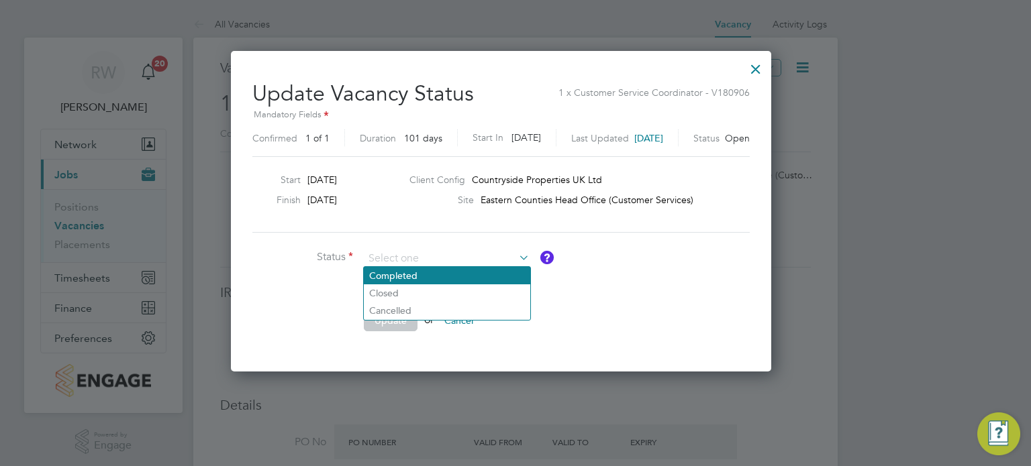
click at [418, 275] on li "Completed" at bounding box center [447, 275] width 166 height 17
type input "Completed"
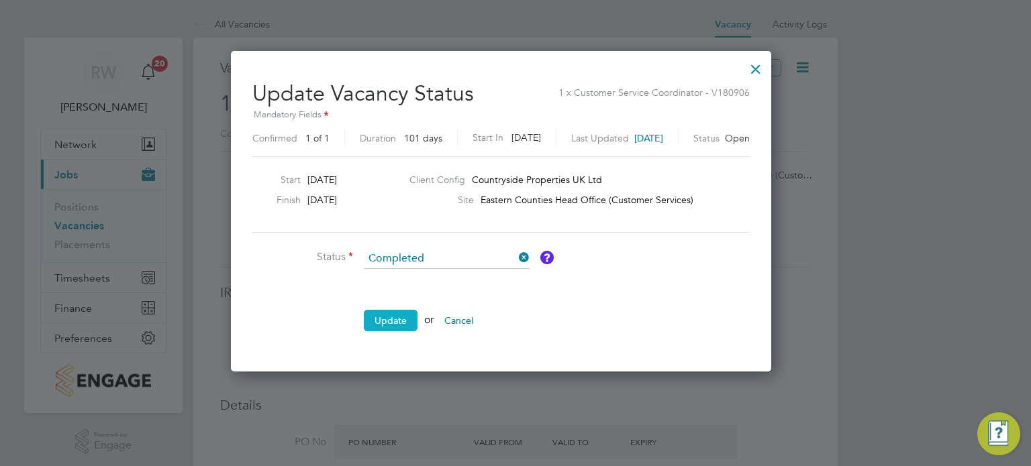
click at [395, 324] on button "Update" at bounding box center [391, 320] width 54 height 21
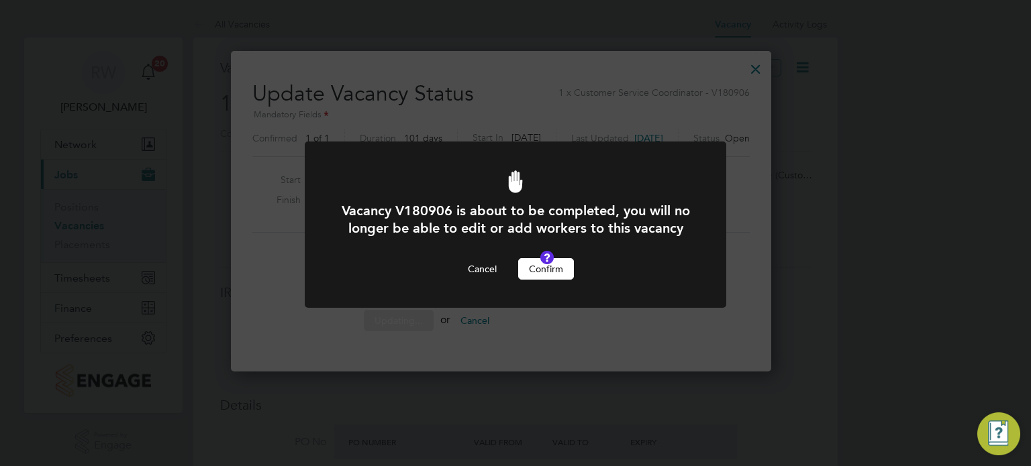
click at [544, 280] on button "Confirm" at bounding box center [546, 268] width 56 height 21
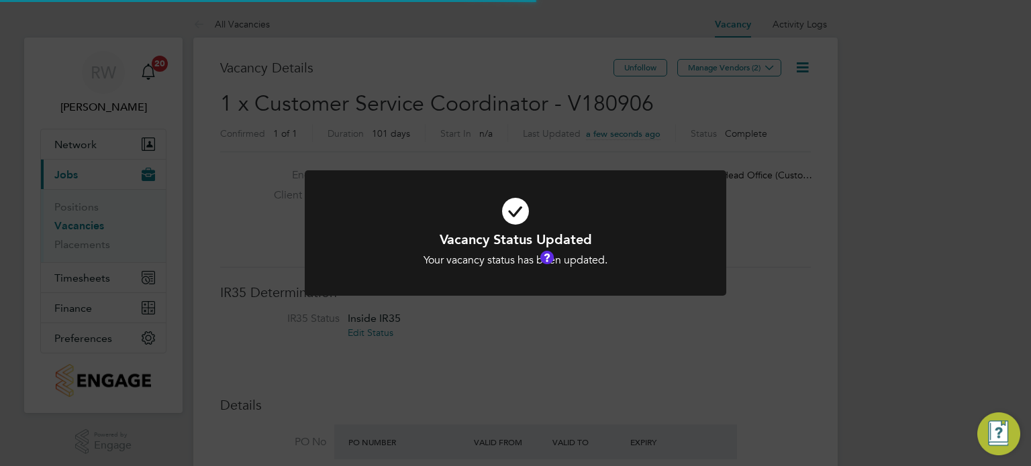
scroll to position [40, 94]
click at [509, 83] on div "Vacancy Status Updated Your vacancy status has been updated. Cancel Okay" at bounding box center [515, 233] width 1031 height 466
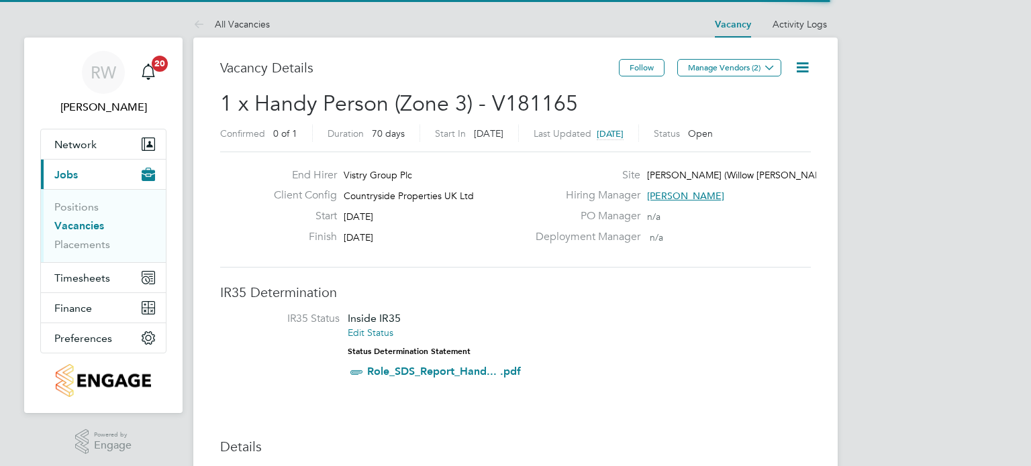
scroll to position [40, 94]
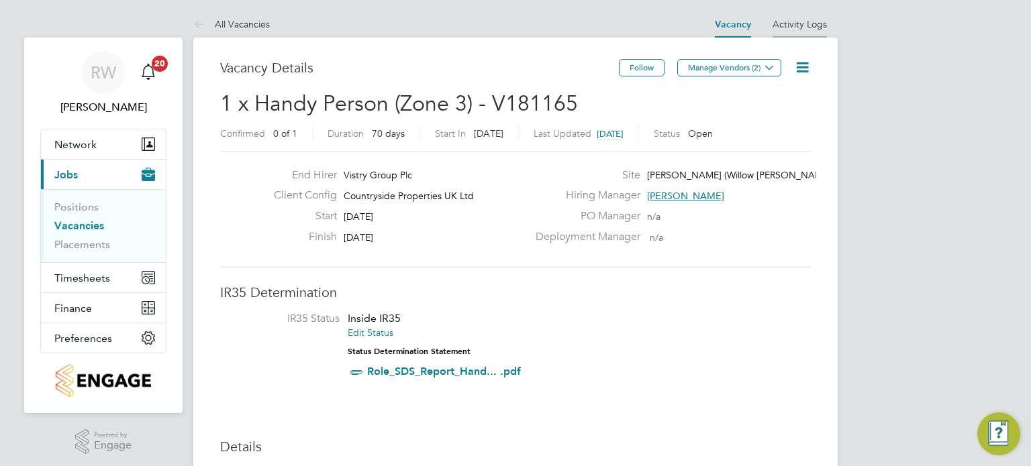
click at [809, 20] on link "Activity Logs" at bounding box center [799, 24] width 54 height 12
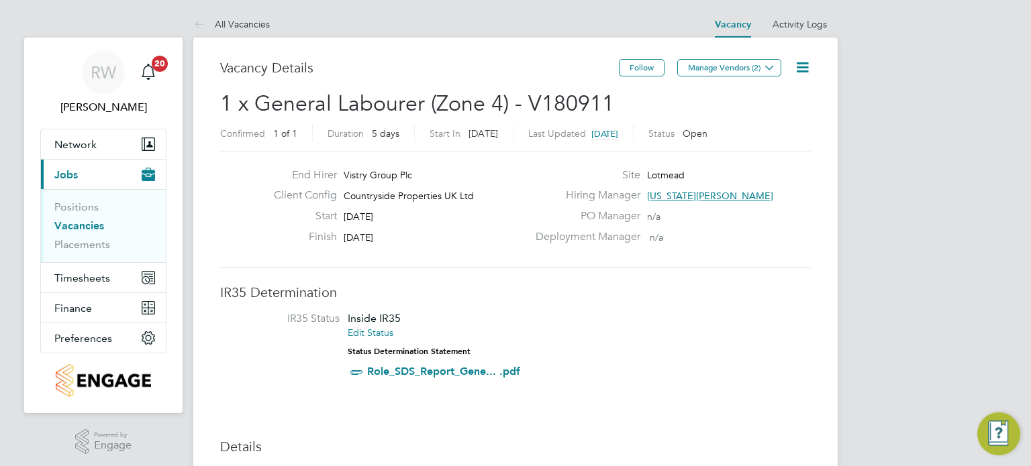
click at [803, 68] on icon at bounding box center [802, 67] width 17 height 17
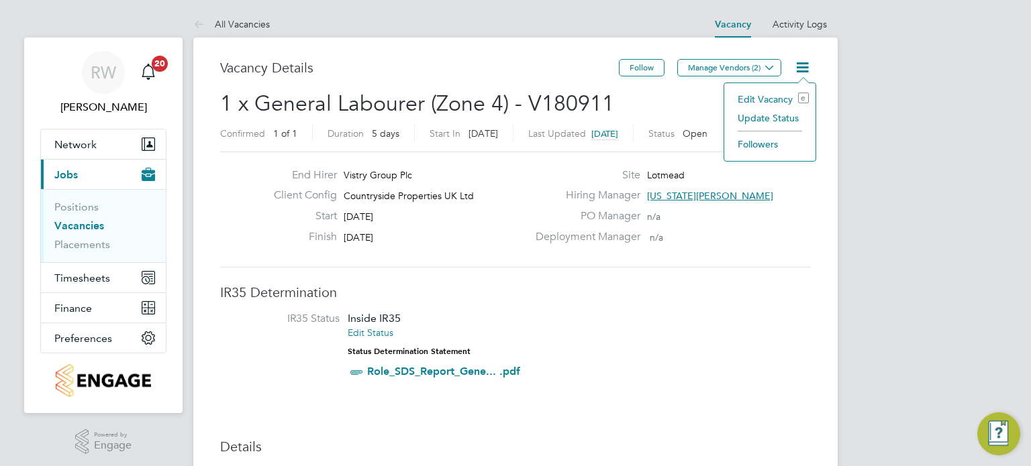
click at [779, 113] on li "Update Status" at bounding box center [770, 118] width 78 height 19
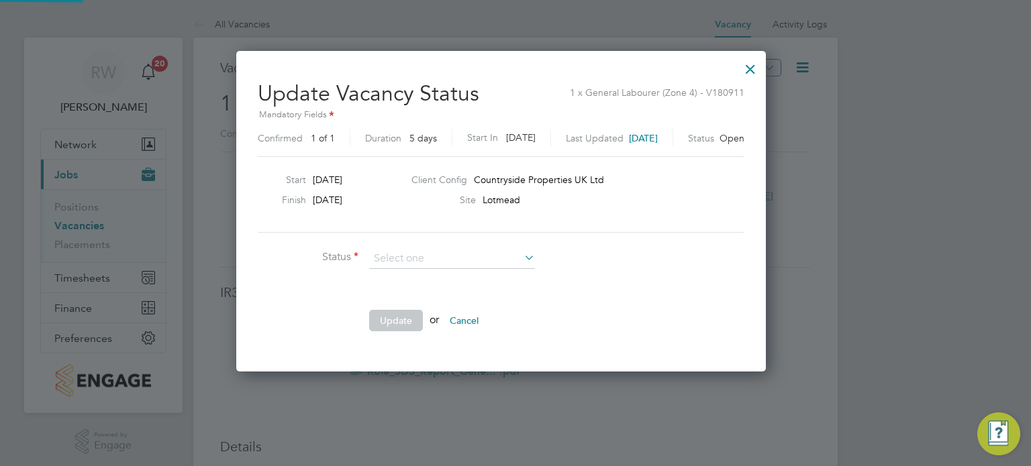
scroll to position [319, 558]
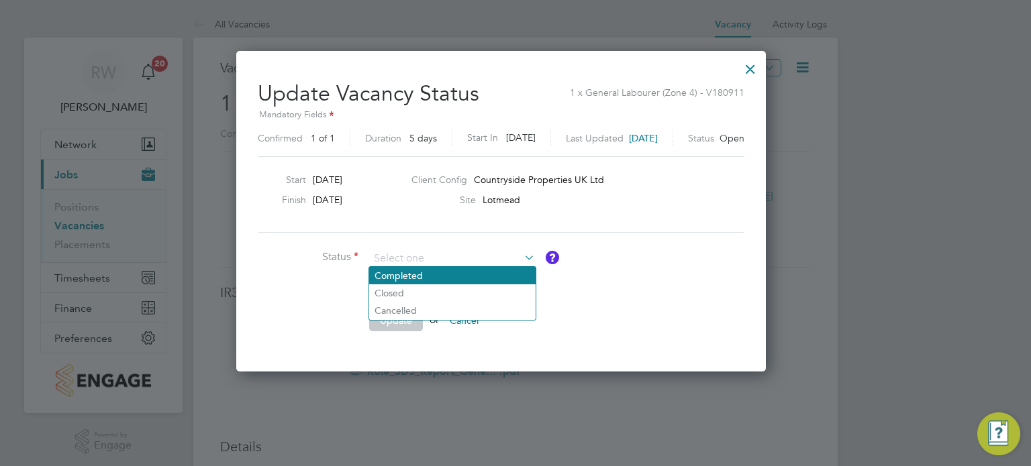
click at [454, 274] on li "Completed" at bounding box center [452, 275] width 166 height 17
type input "Completed"
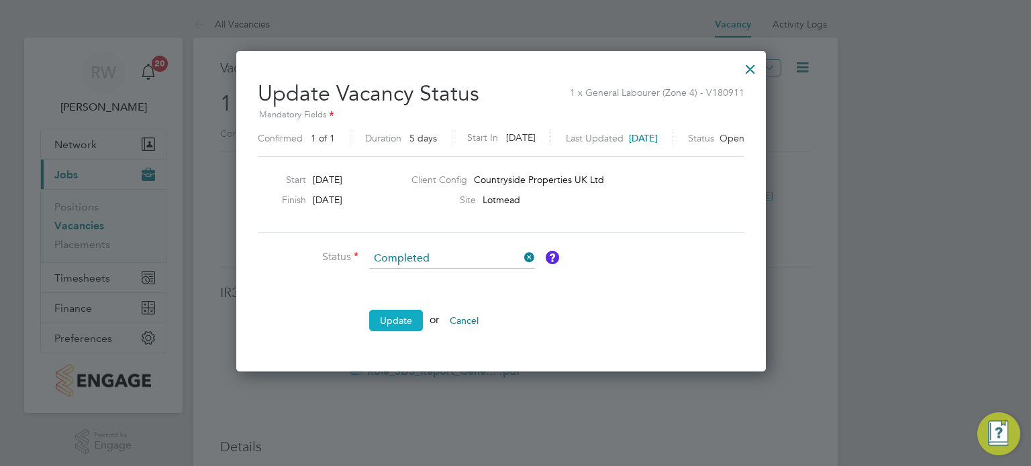
click at [405, 319] on button "Update" at bounding box center [396, 320] width 54 height 21
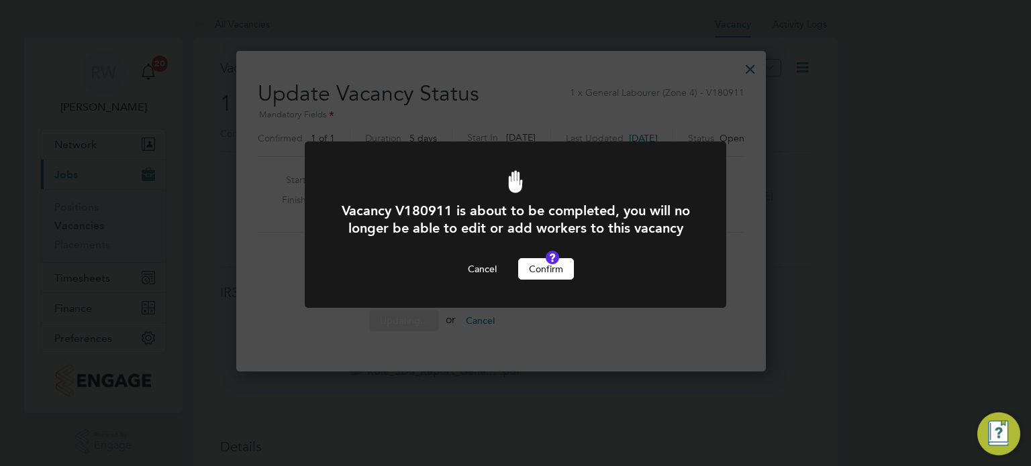
click at [537, 280] on button "Confirm" at bounding box center [546, 268] width 56 height 21
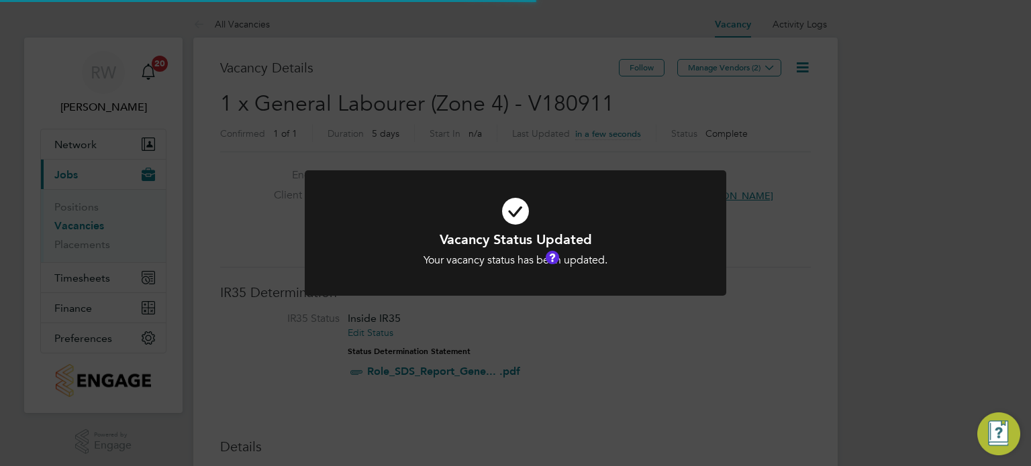
scroll to position [40, 94]
click at [466, 115] on div "Vacancy Status Updated Your vacancy status has been updated. Cancel Okay" at bounding box center [515, 233] width 1031 height 466
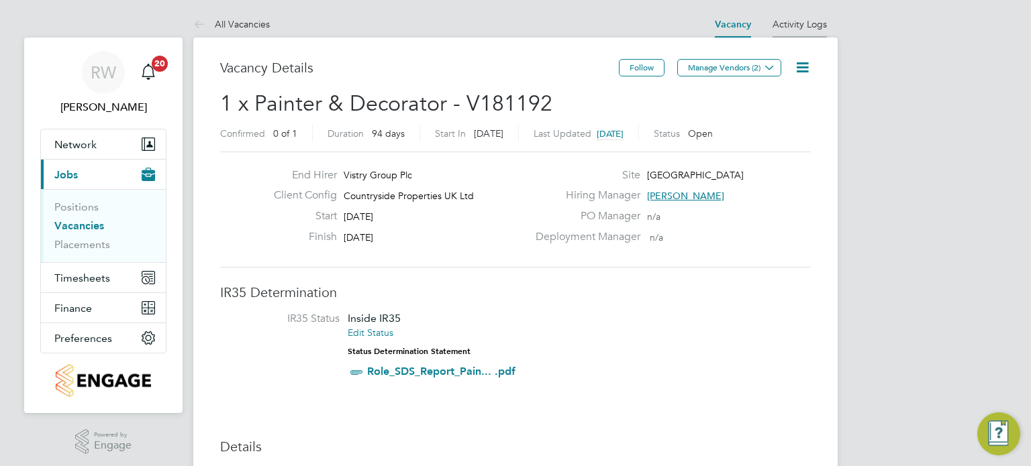
click at [821, 25] on link "Activity Logs" at bounding box center [799, 24] width 54 height 12
click at [795, 13] on li "Activity Logs" at bounding box center [799, 24] width 54 height 27
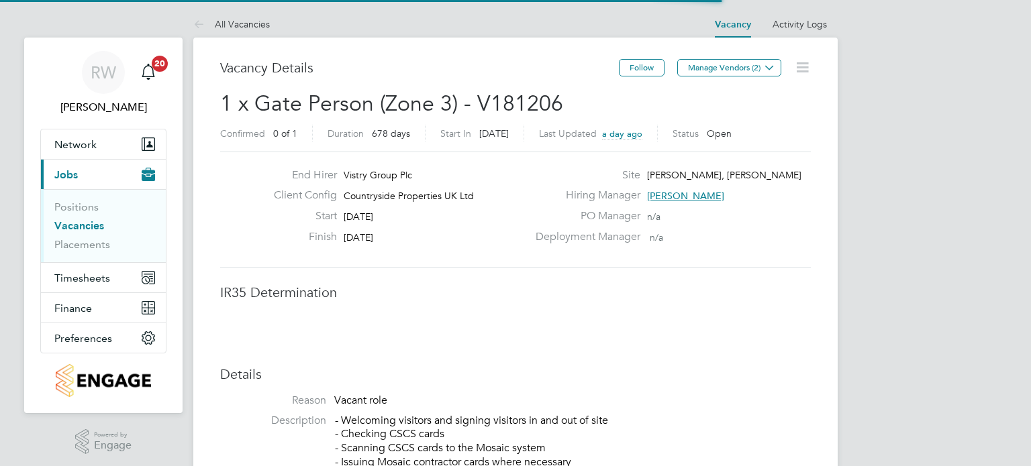
scroll to position [40, 94]
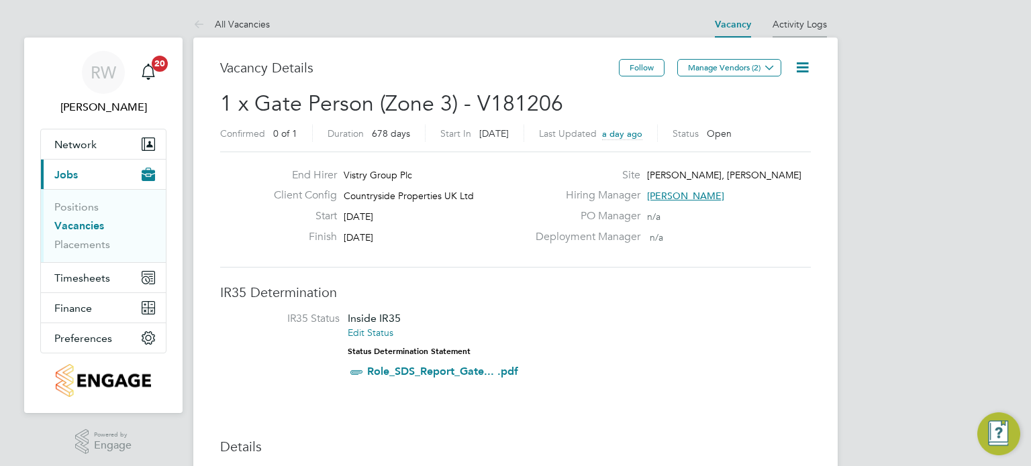
click at [808, 24] on link "Activity Logs" at bounding box center [799, 24] width 54 height 12
click at [803, 69] on icon at bounding box center [802, 67] width 17 height 17
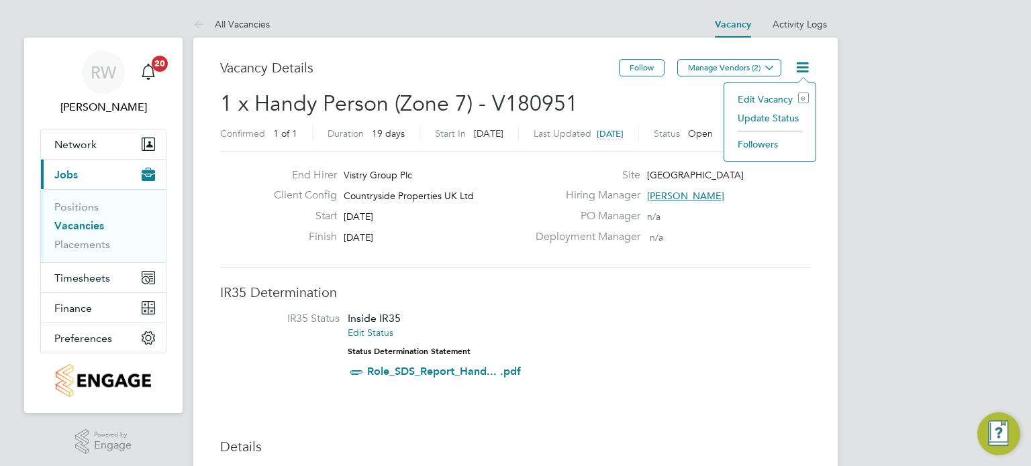
click at [778, 119] on li "Update Status" at bounding box center [770, 118] width 78 height 19
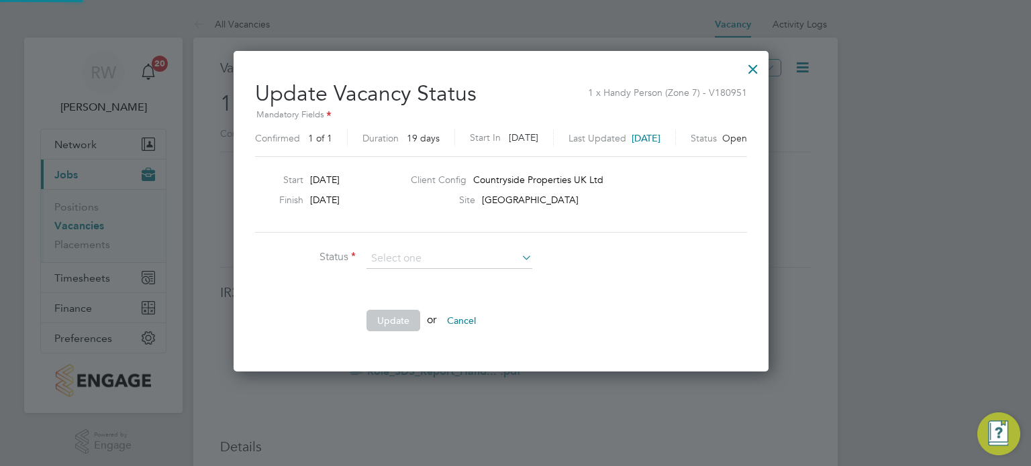
scroll to position [319, 564]
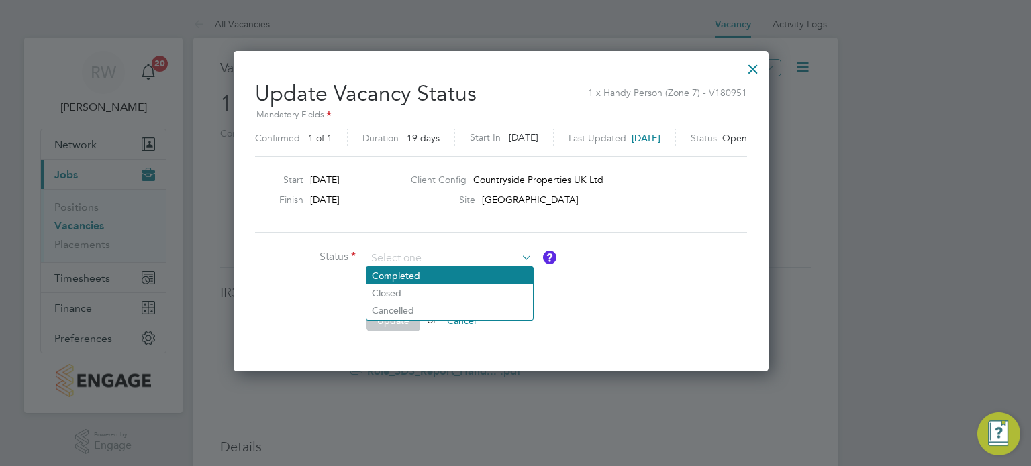
click at [438, 276] on li "Completed" at bounding box center [449, 275] width 166 height 17
type input "Completed"
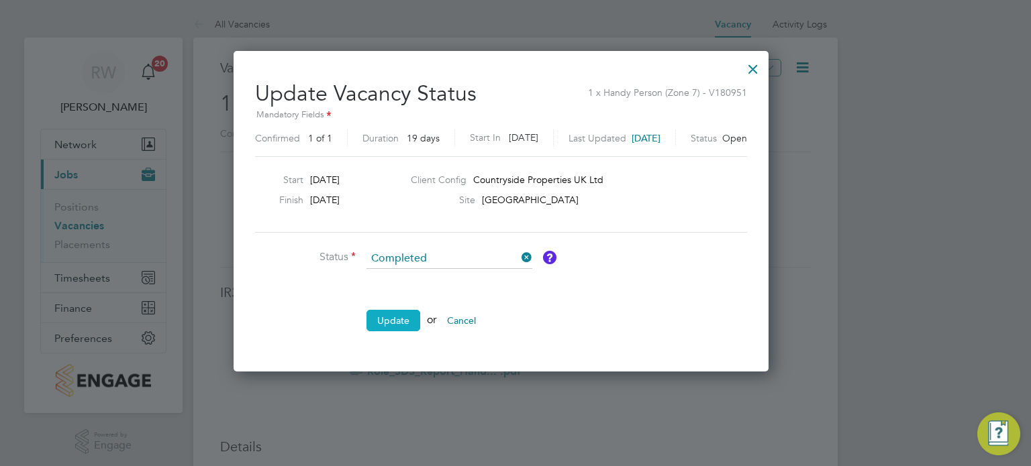
click at [396, 313] on button "Update" at bounding box center [393, 320] width 54 height 21
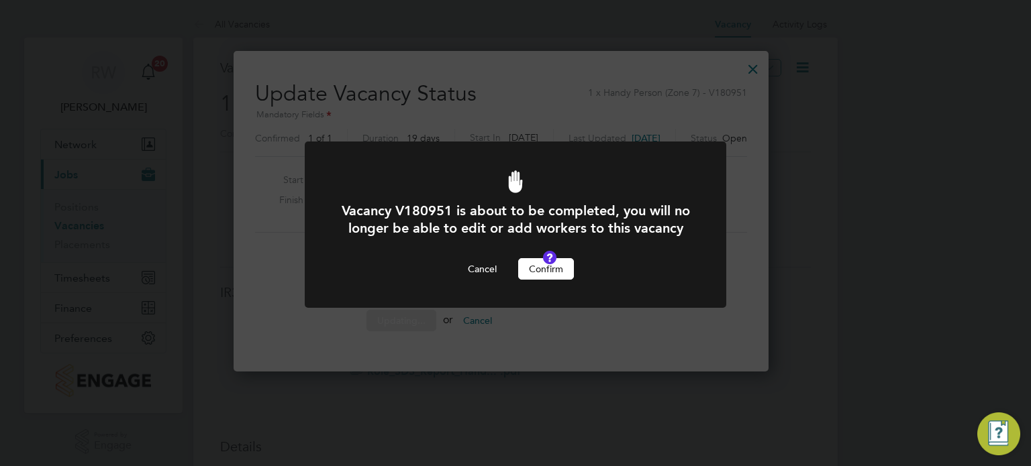
click at [548, 280] on button "Confirm" at bounding box center [546, 268] width 56 height 21
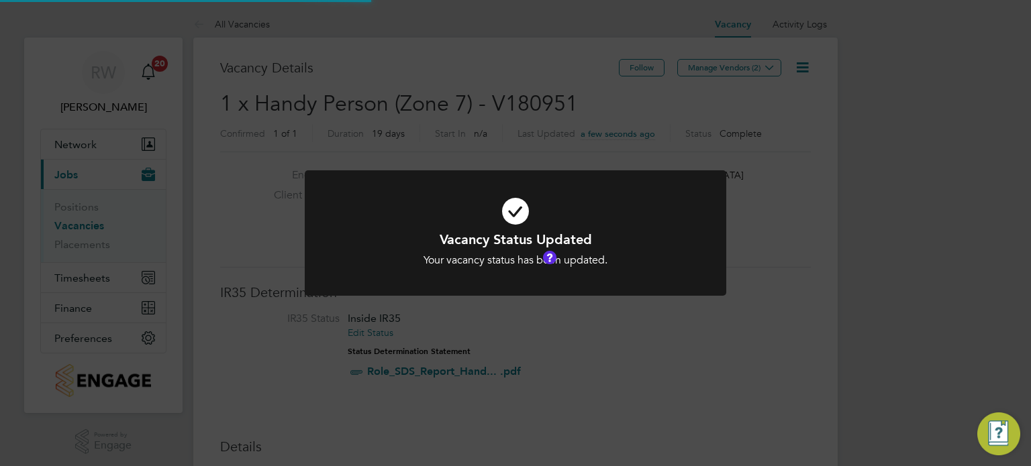
scroll to position [40, 94]
click at [478, 140] on div "Vacancy Status Updated Your vacancy status has been updated. Cancel Okay" at bounding box center [515, 233] width 1031 height 466
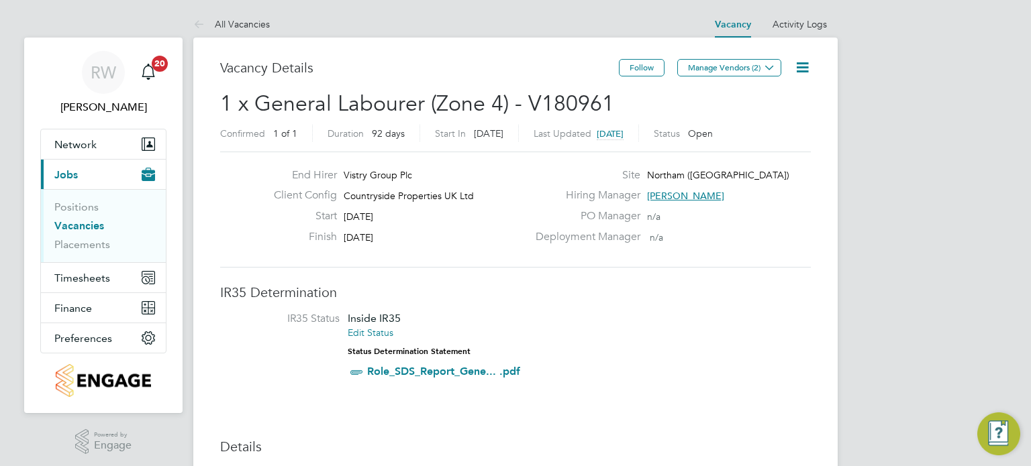
click at [808, 65] on icon at bounding box center [802, 67] width 17 height 17
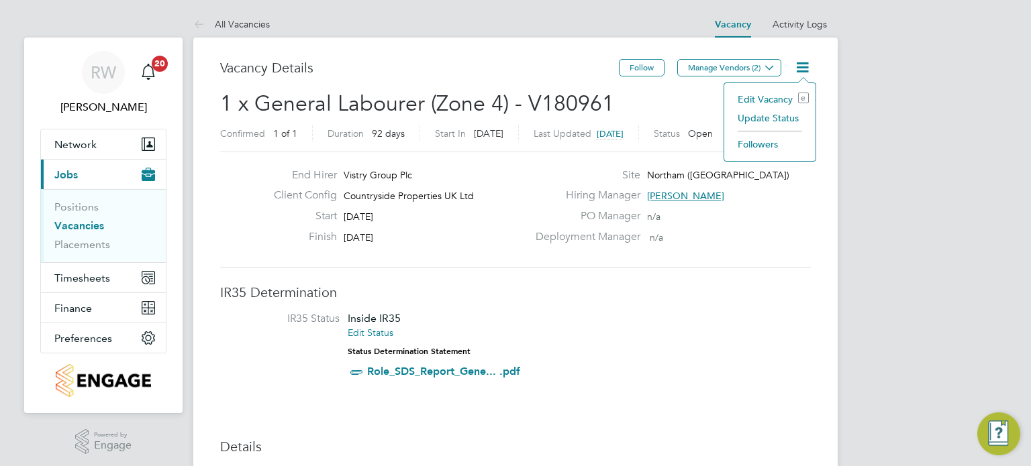
click at [768, 114] on li "Update Status" at bounding box center [770, 118] width 78 height 19
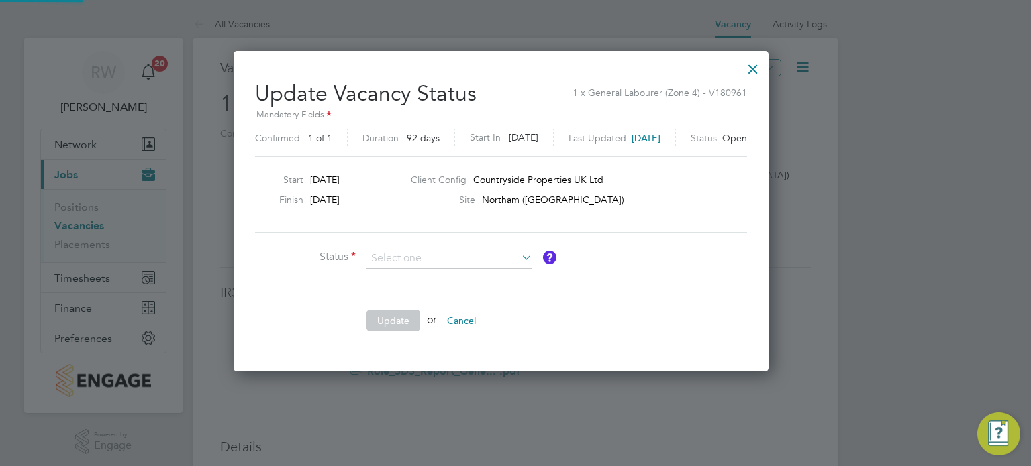
scroll to position [319, 564]
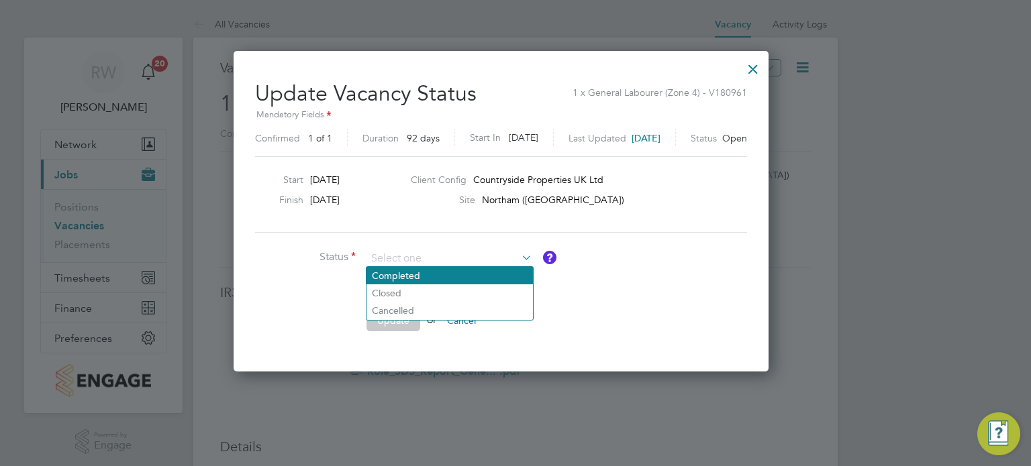
click at [444, 276] on li "Completed" at bounding box center [449, 275] width 166 height 17
type input "Completed"
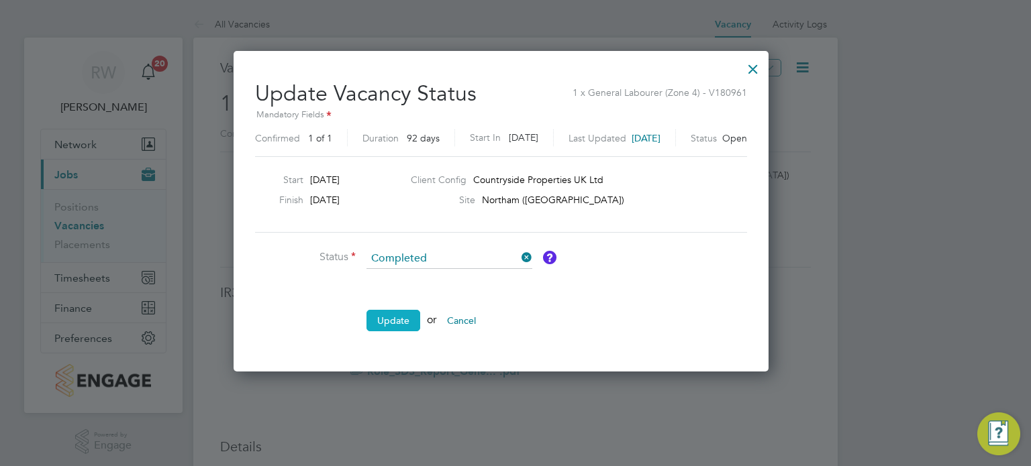
click at [397, 320] on button "Update" at bounding box center [393, 320] width 54 height 21
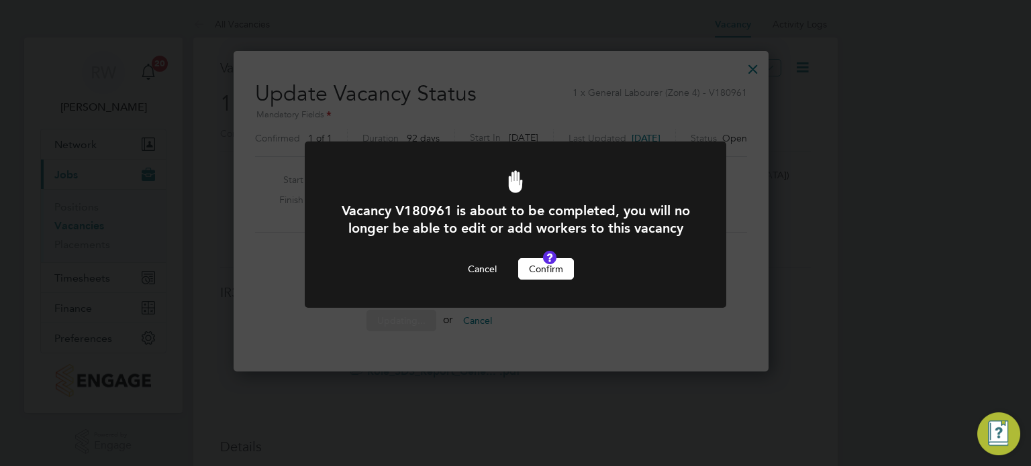
click at [548, 280] on button "Confirm" at bounding box center [546, 268] width 56 height 21
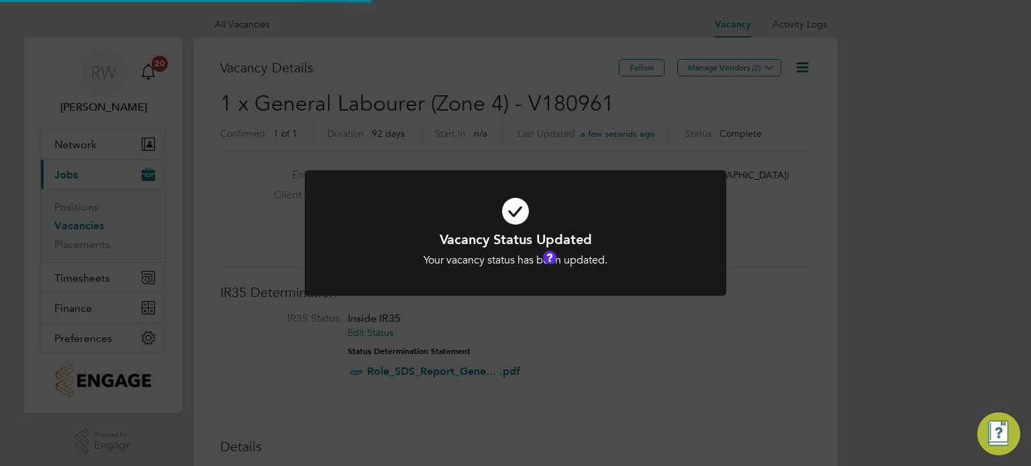
scroll to position [40, 94]
click at [458, 101] on div "Vacancy Status Updated Your vacancy status has been updated. Cancel Okay" at bounding box center [515, 233] width 1031 height 466
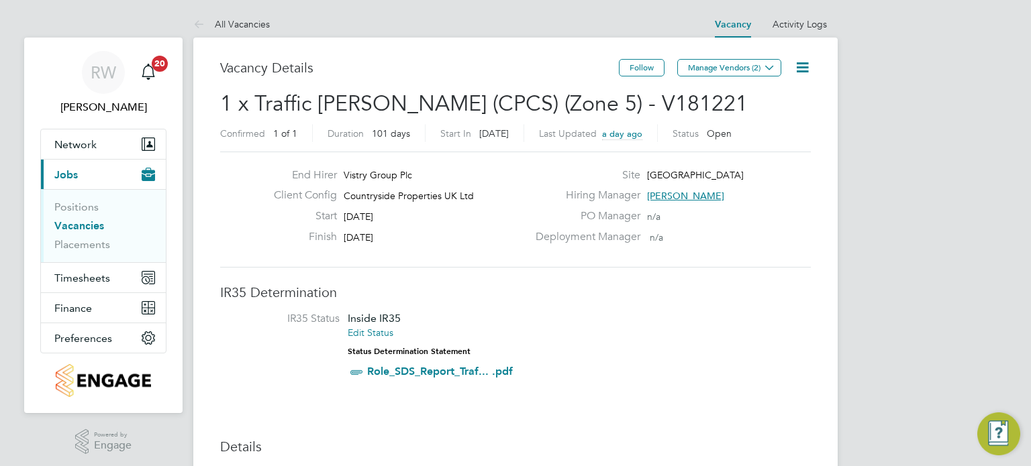
click at [803, 68] on icon at bounding box center [802, 67] width 17 height 17
click at [773, 123] on li "Update Status" at bounding box center [770, 118] width 78 height 19
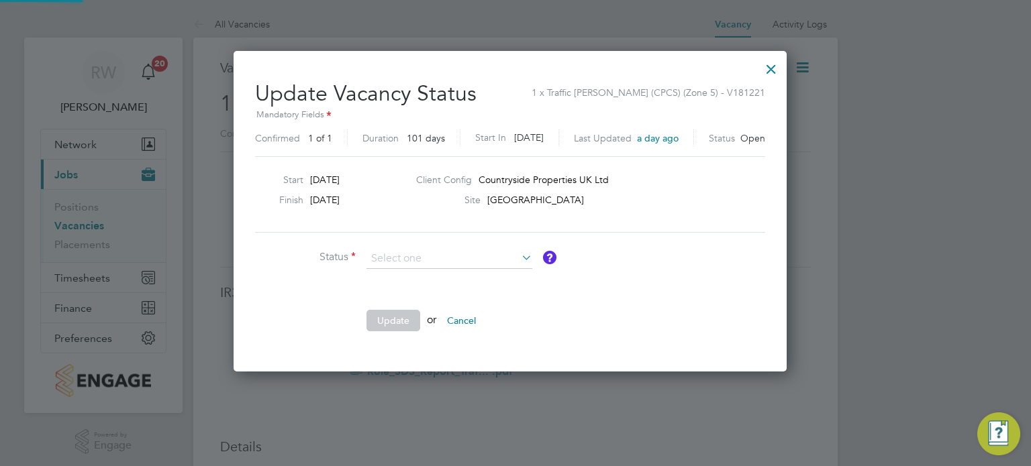
scroll to position [319, 564]
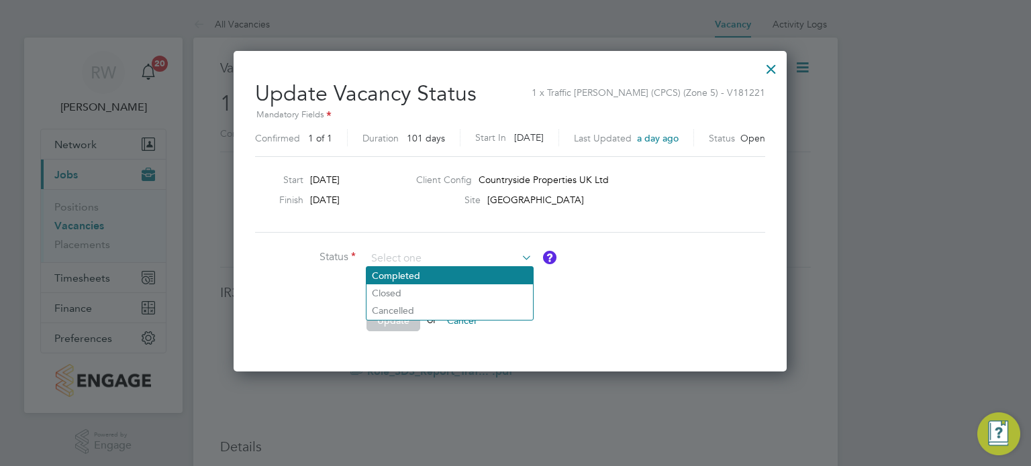
click at [447, 278] on li "Completed" at bounding box center [449, 275] width 166 height 17
type input "Completed"
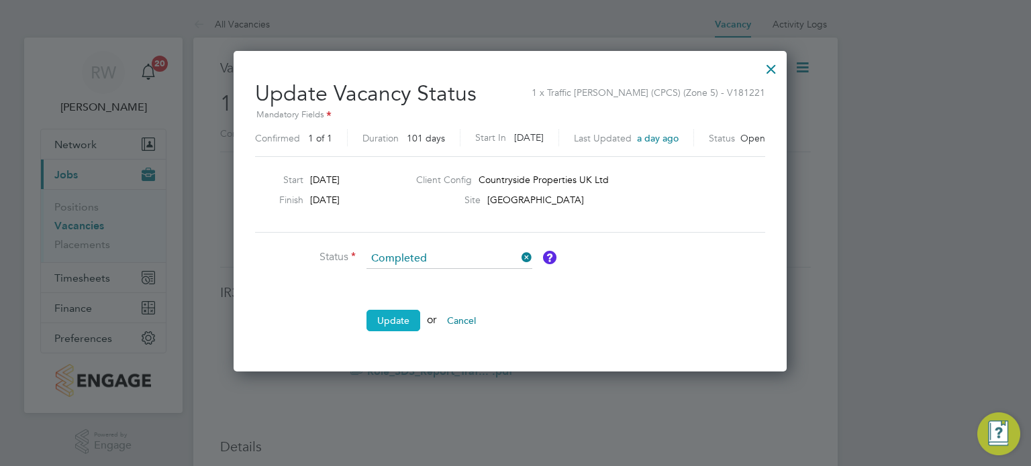
click at [409, 311] on button "Update" at bounding box center [393, 320] width 54 height 21
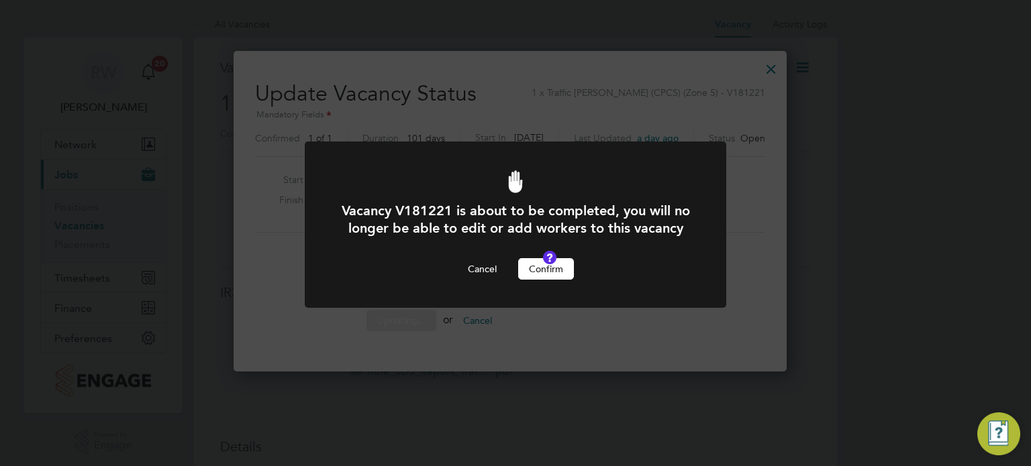
click at [540, 276] on button "Confirm" at bounding box center [546, 268] width 56 height 21
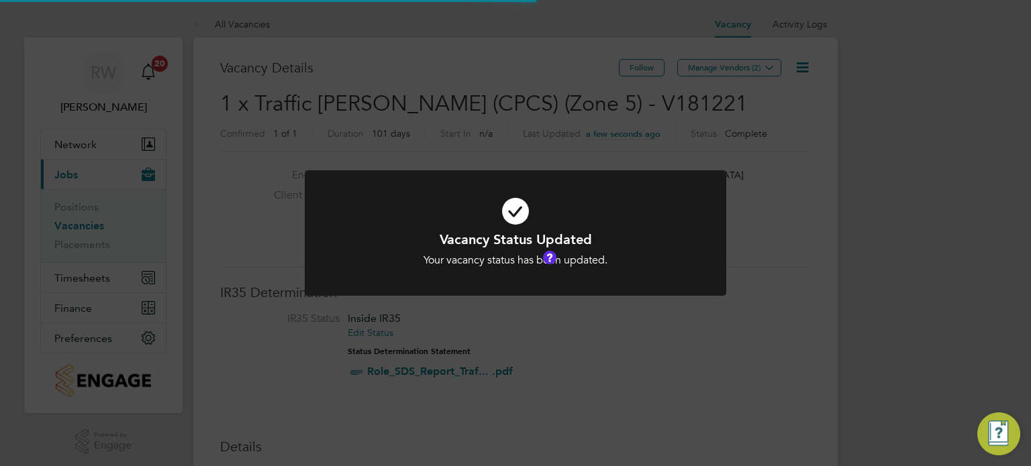
scroll to position [40, 94]
click at [441, 111] on div "Vacancy Status Updated Your vacancy status has been updated. Cancel Okay" at bounding box center [515, 233] width 1031 height 466
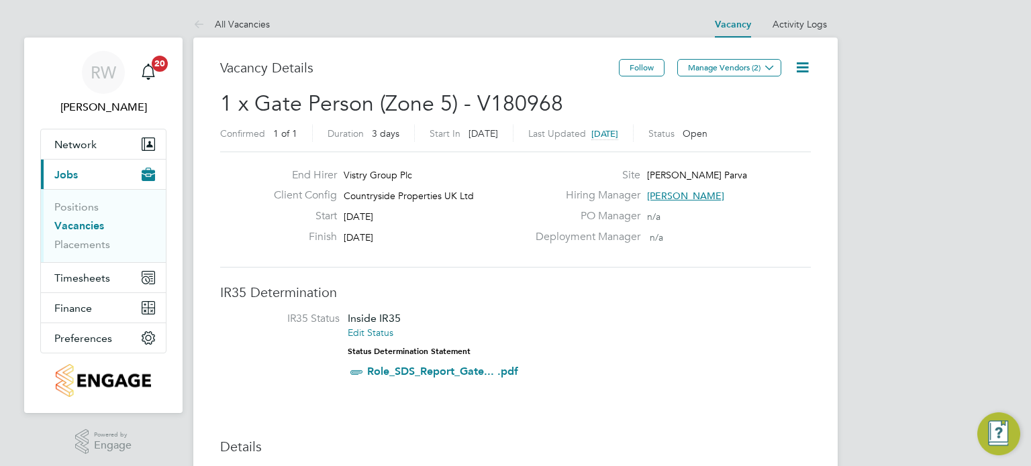
click at [802, 59] on icon at bounding box center [802, 67] width 17 height 17
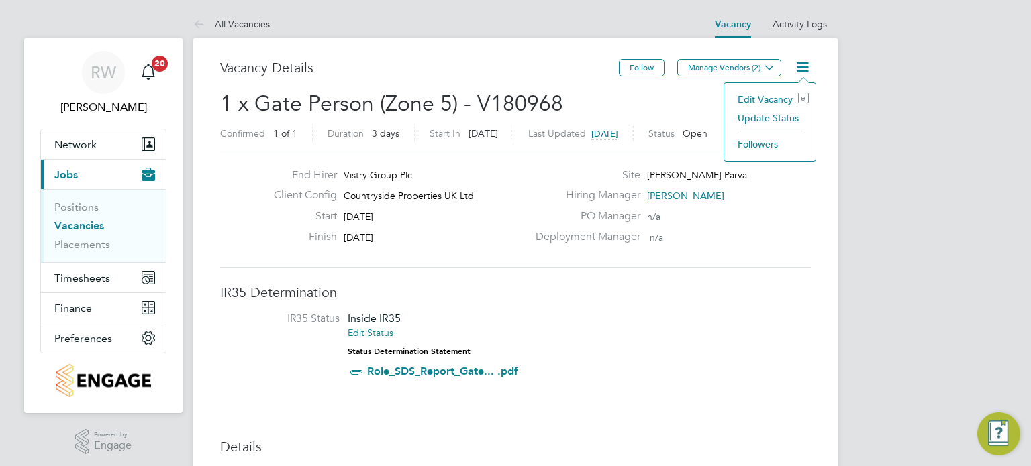
click at [768, 116] on li "Update Status" at bounding box center [770, 118] width 78 height 19
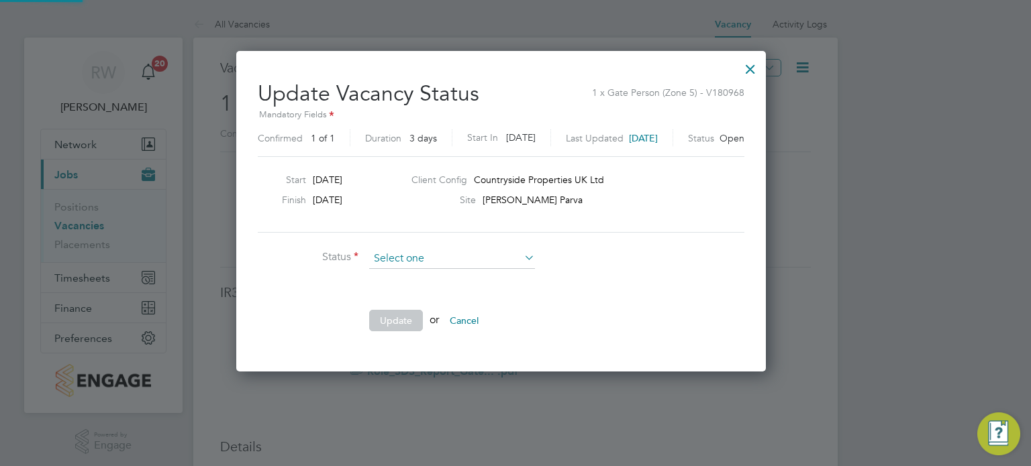
scroll to position [319, 558]
click at [444, 274] on li "Completed" at bounding box center [452, 275] width 166 height 17
type input "Completed"
click at [406, 322] on button "Update" at bounding box center [396, 320] width 54 height 21
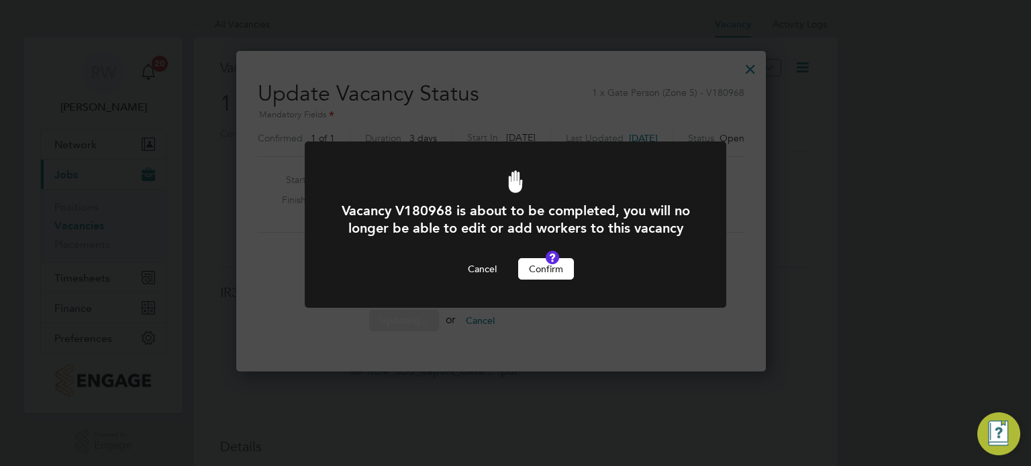
click at [533, 280] on button "Confirm" at bounding box center [546, 268] width 56 height 21
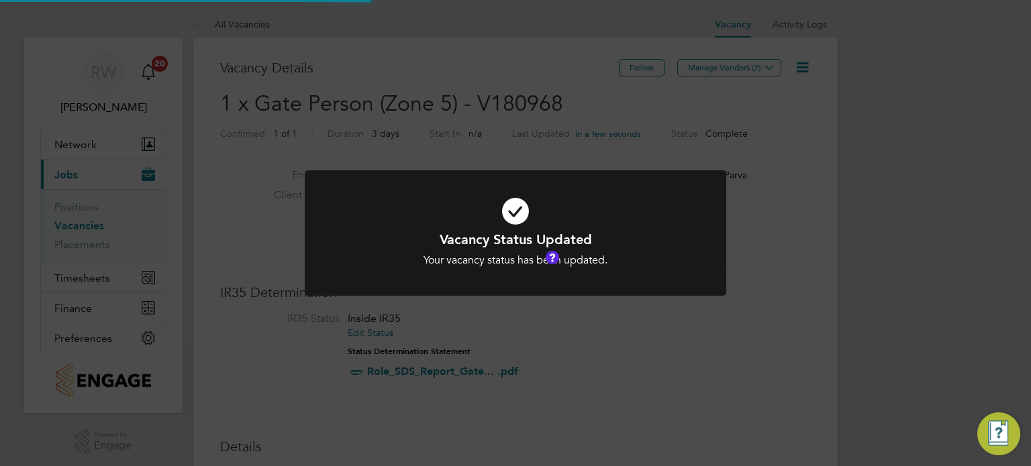
scroll to position [40, 94]
click at [475, 107] on div "Vacancy Status Updated Your vacancy status has been updated. Cancel Okay" at bounding box center [515, 233] width 1031 height 466
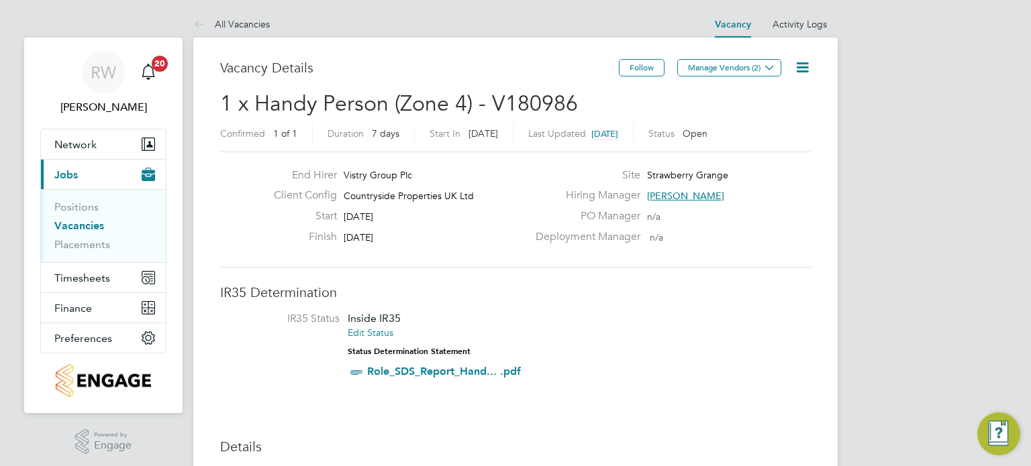
click at [805, 68] on icon at bounding box center [802, 67] width 17 height 17
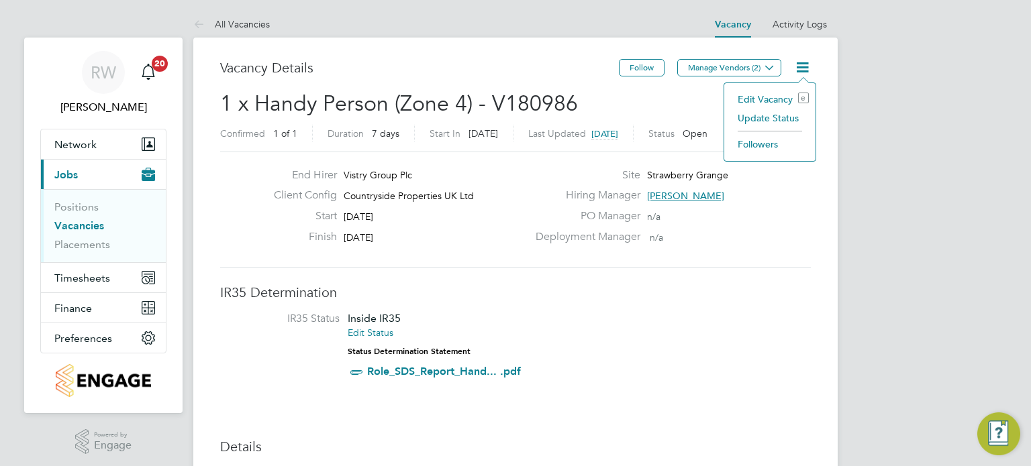
click at [774, 113] on li "Update Status" at bounding box center [770, 118] width 78 height 19
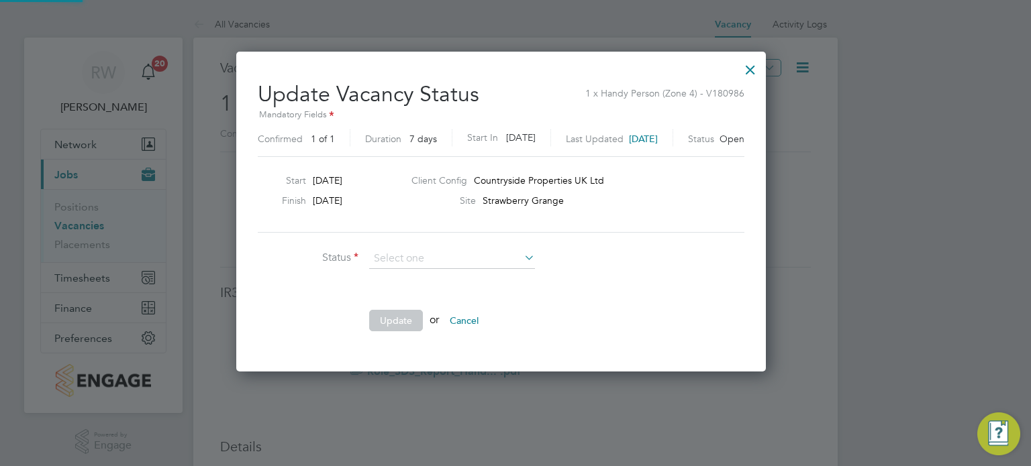
scroll to position [319, 558]
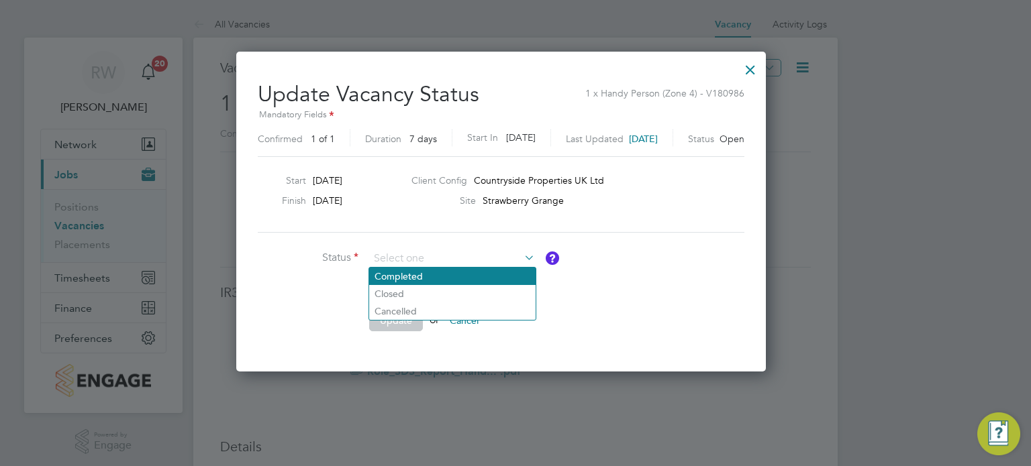
click at [419, 278] on li "Completed" at bounding box center [452, 276] width 166 height 17
type input "Completed"
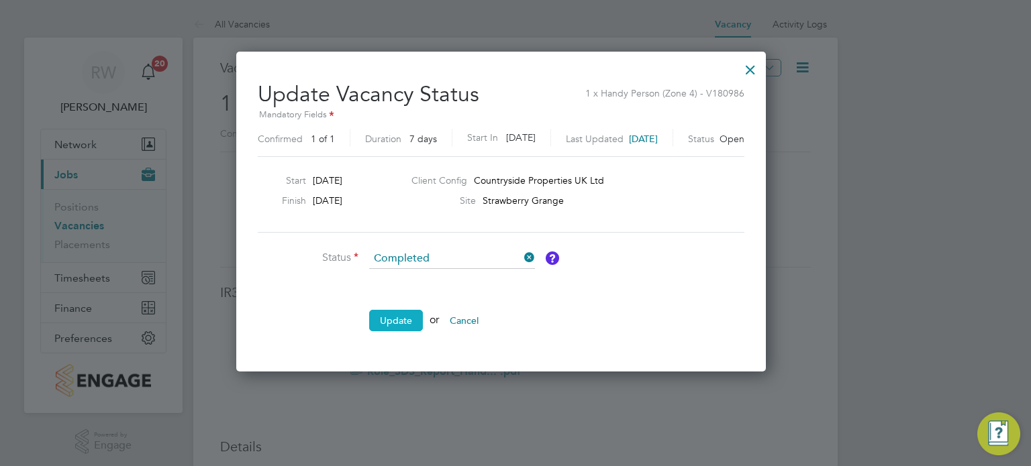
click at [400, 313] on button "Update" at bounding box center [396, 320] width 54 height 21
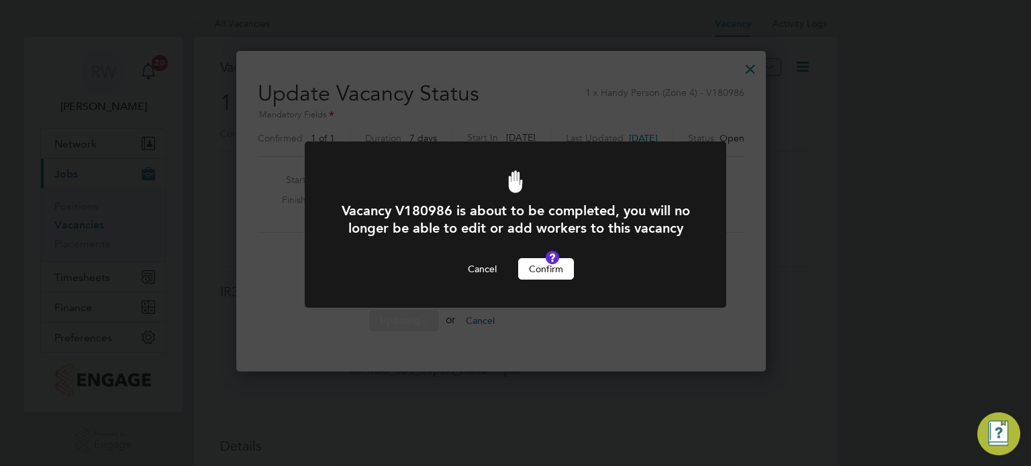
click at [546, 280] on button "Confirm" at bounding box center [546, 268] width 56 height 21
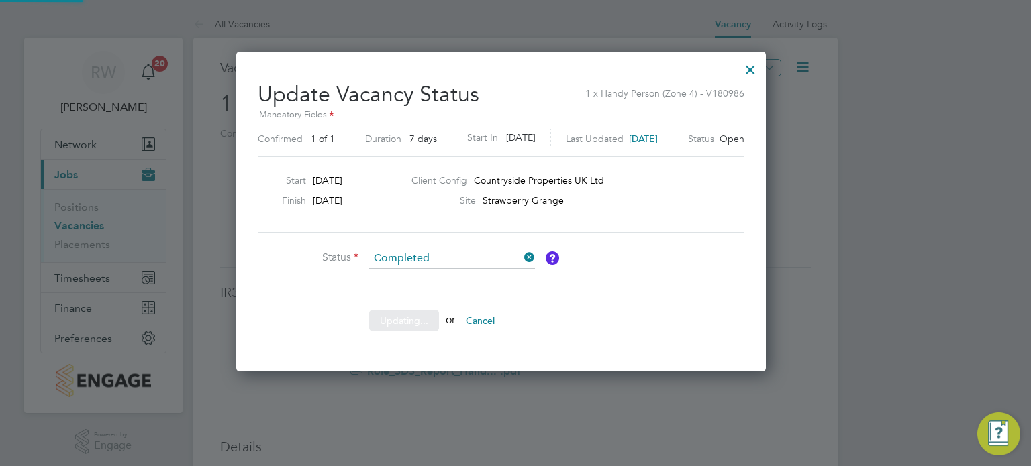
scroll to position [0, 0]
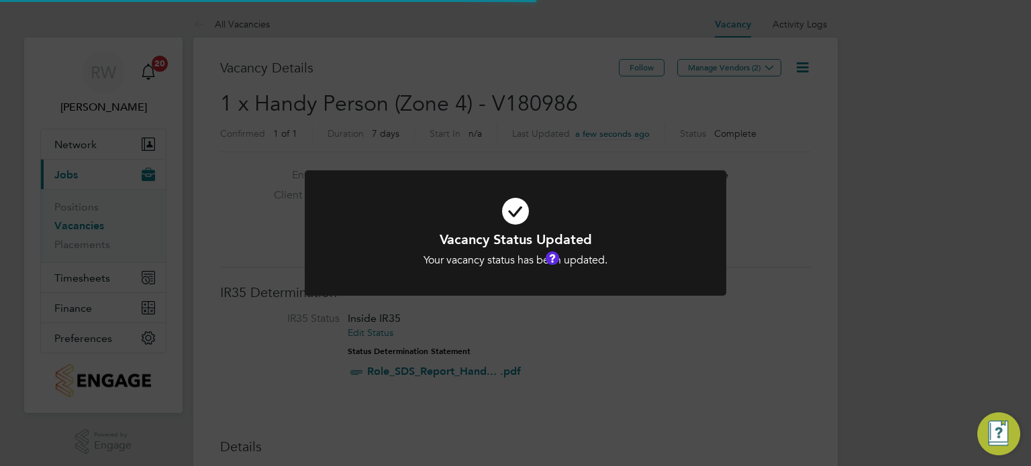
click at [453, 147] on div "Vacancy Status Updated Your vacancy status has been updated. Cancel Okay" at bounding box center [515, 233] width 1031 height 466
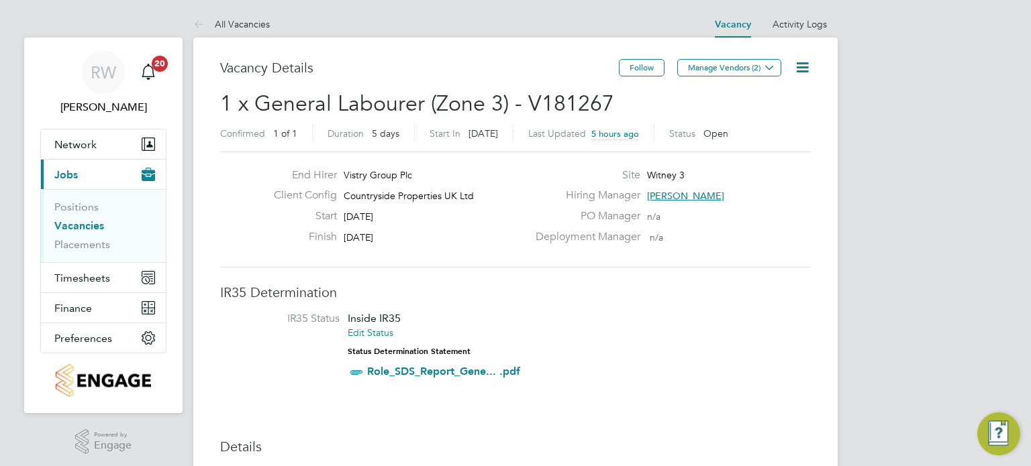
click at [799, 66] on icon at bounding box center [802, 67] width 17 height 17
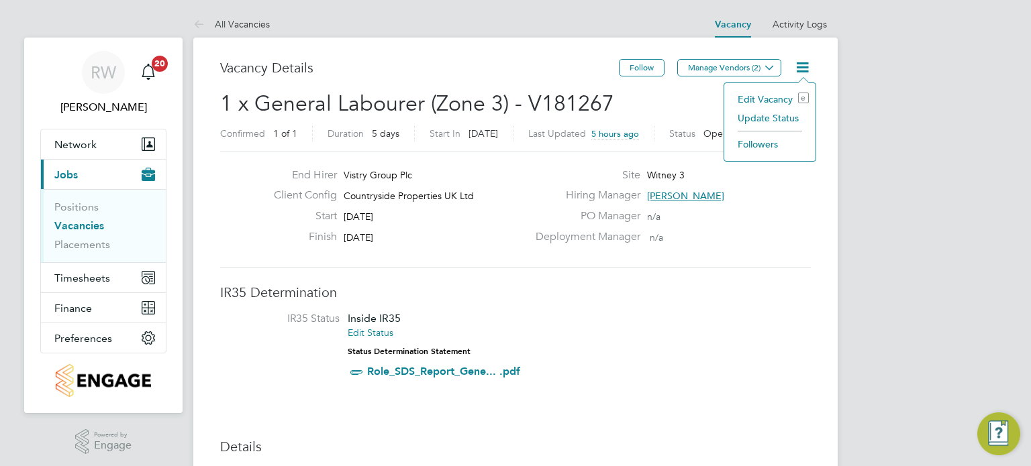
click at [770, 120] on li "Update Status" at bounding box center [770, 118] width 78 height 19
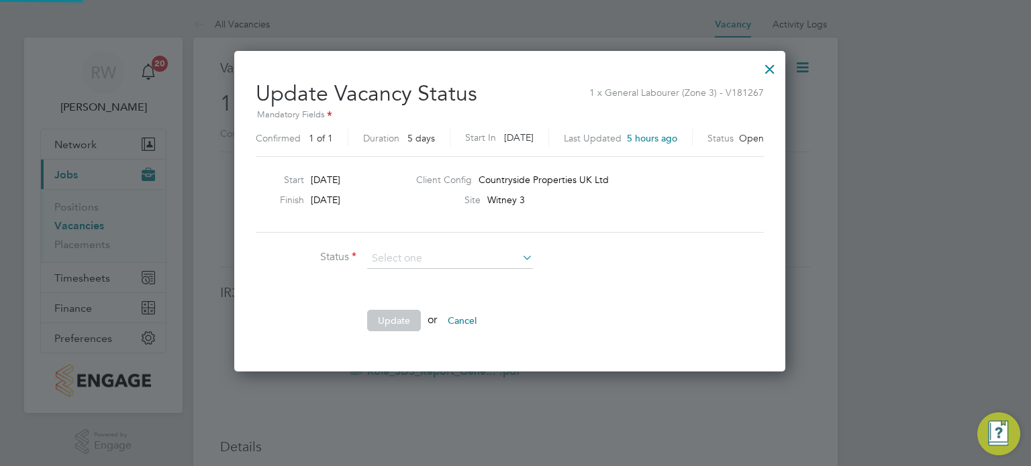
scroll to position [319, 562]
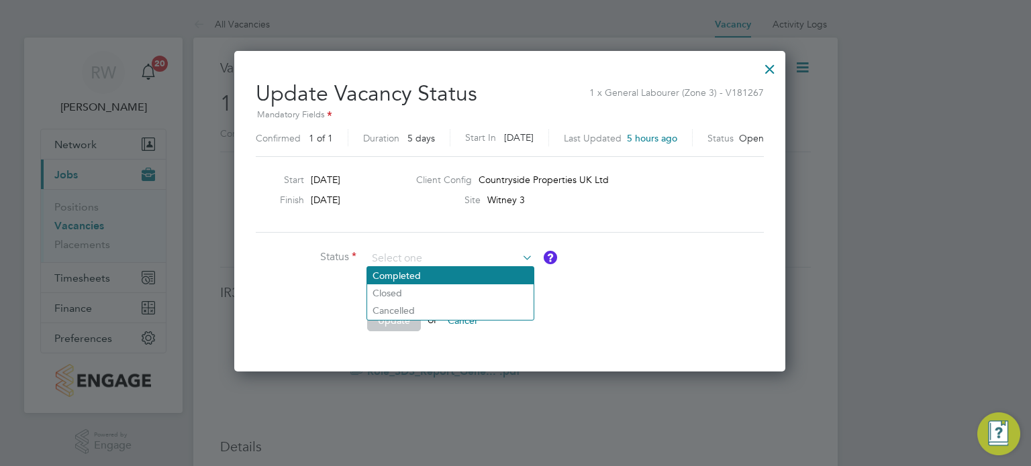
click at [440, 280] on li "Completed" at bounding box center [450, 275] width 166 height 17
type input "Completed"
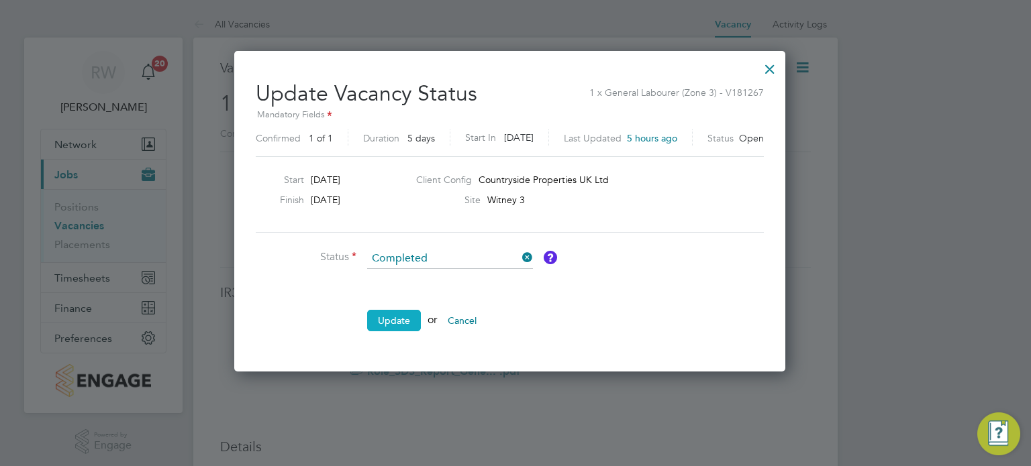
click at [394, 323] on button "Update" at bounding box center [394, 320] width 54 height 21
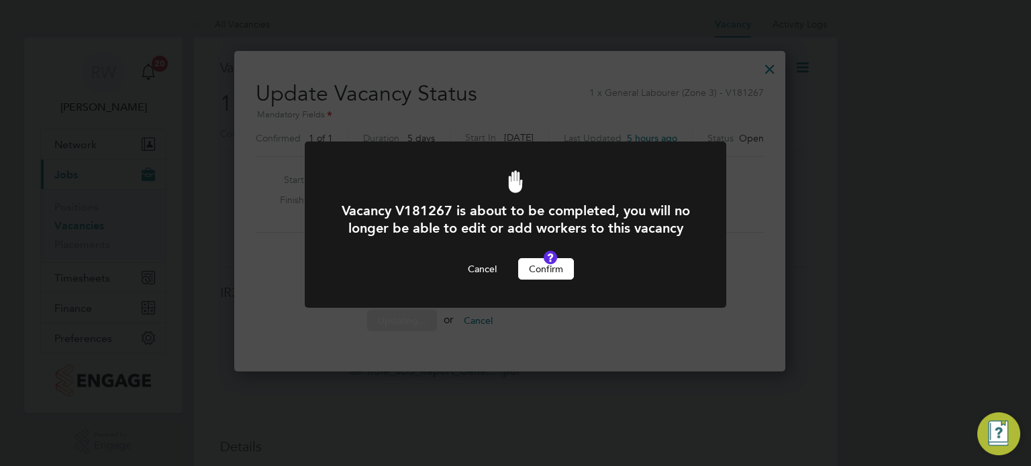
click at [567, 280] on button "Confirm" at bounding box center [546, 268] width 56 height 21
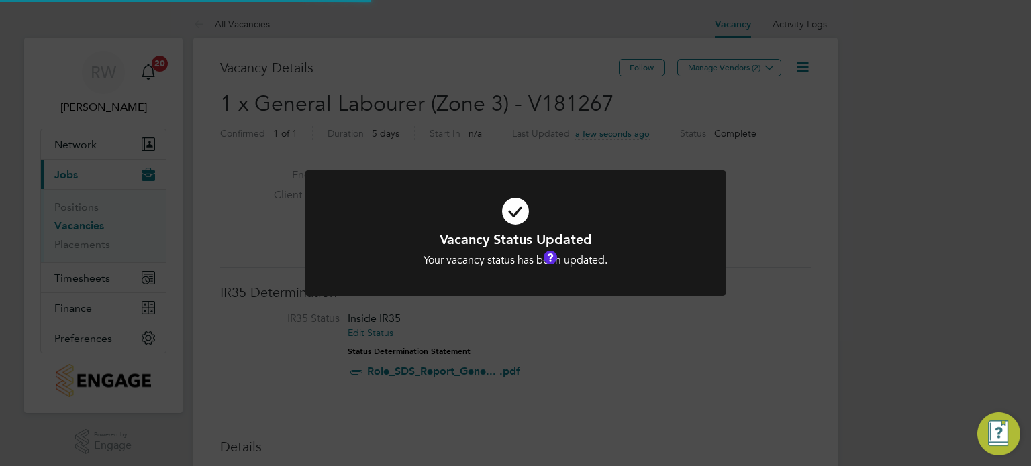
scroll to position [40, 94]
click at [475, 115] on div "Vacancy Status Updated Your vacancy status has been updated. Cancel Okay" at bounding box center [515, 233] width 1031 height 466
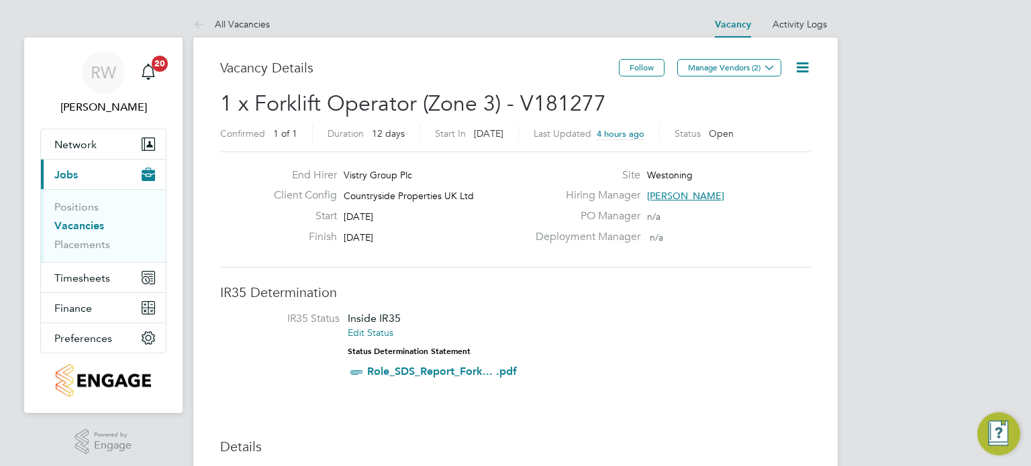
click at [801, 64] on icon at bounding box center [802, 67] width 17 height 17
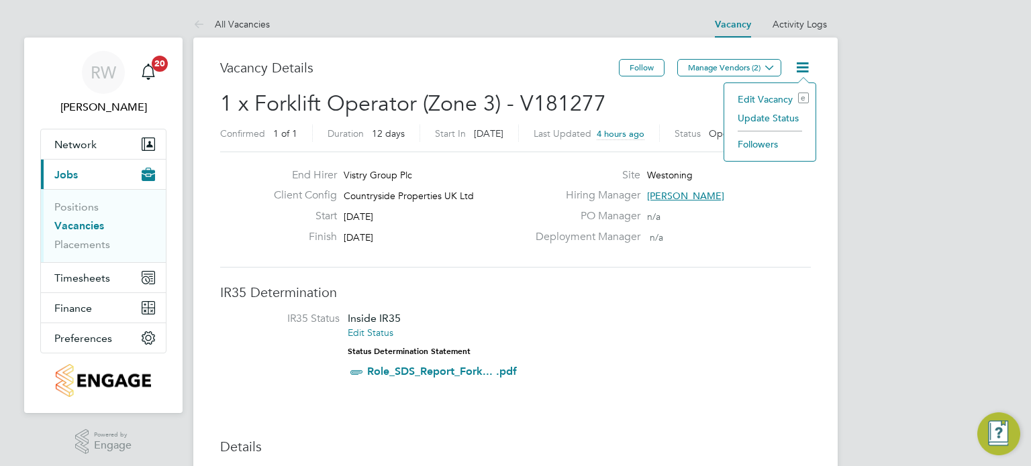
click at [773, 121] on li "Update Status" at bounding box center [770, 118] width 78 height 19
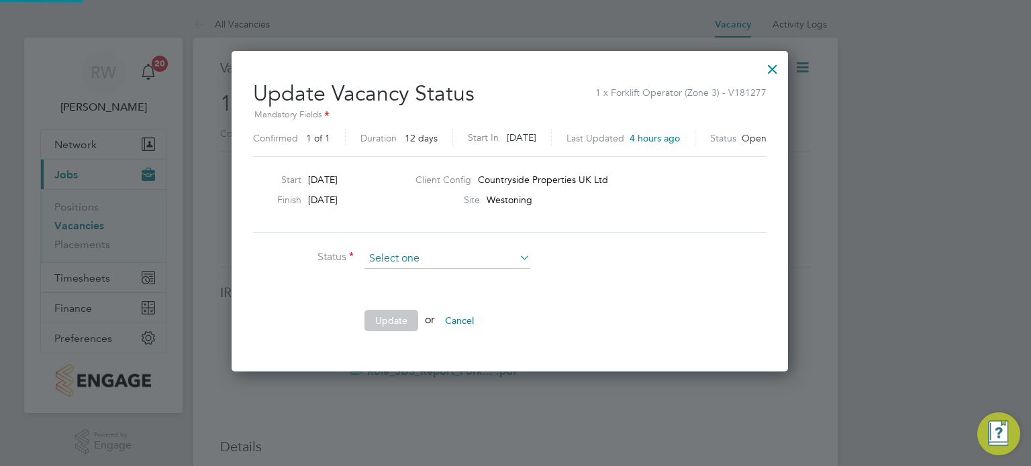
scroll to position [319, 567]
click at [435, 274] on li "Completed" at bounding box center [447, 275] width 166 height 17
type input "Completed"
click at [395, 319] on button "Update" at bounding box center [391, 320] width 54 height 21
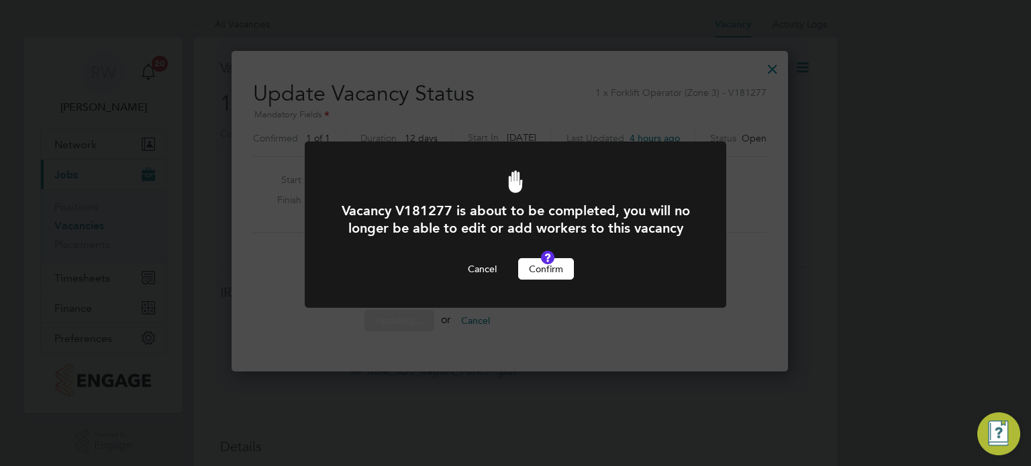
click at [541, 280] on button "Confirm" at bounding box center [546, 268] width 56 height 21
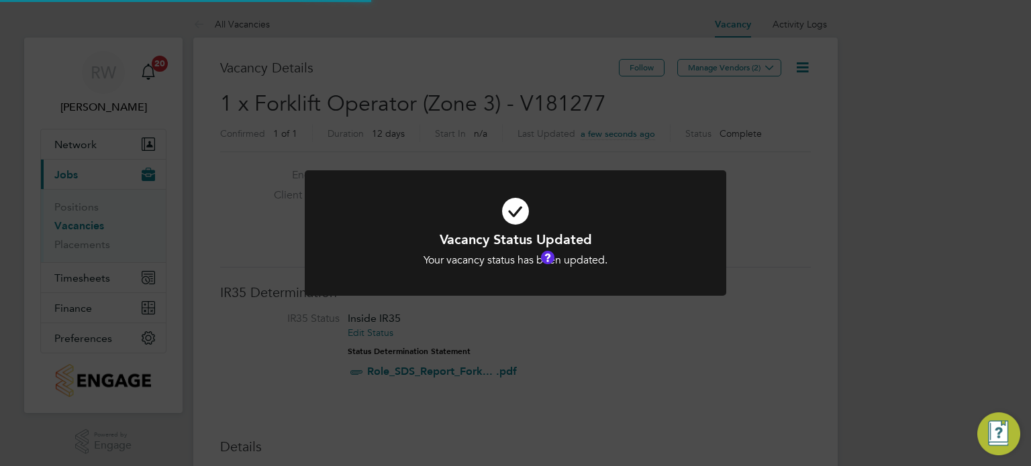
scroll to position [40, 94]
click at [478, 100] on div "Vacancy Status Updated Your vacancy status has been updated. Cancel Okay" at bounding box center [515, 233] width 1031 height 466
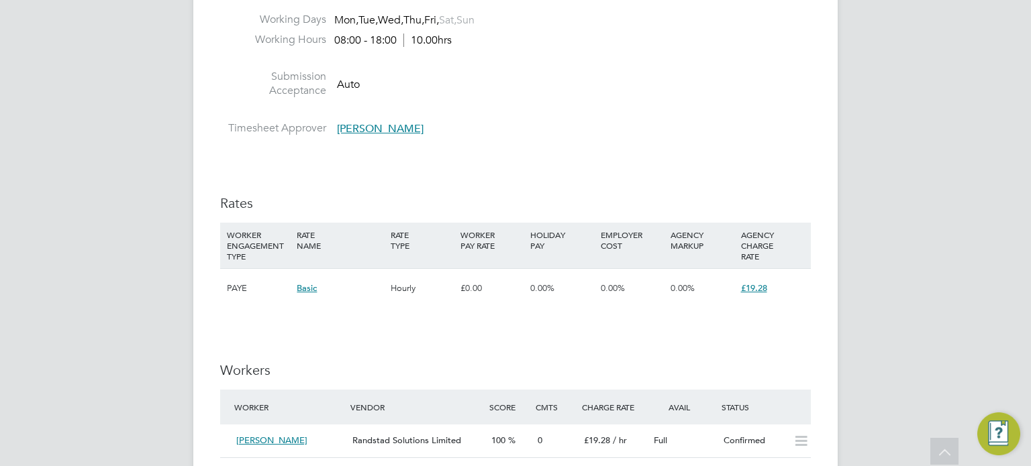
scroll to position [850, 0]
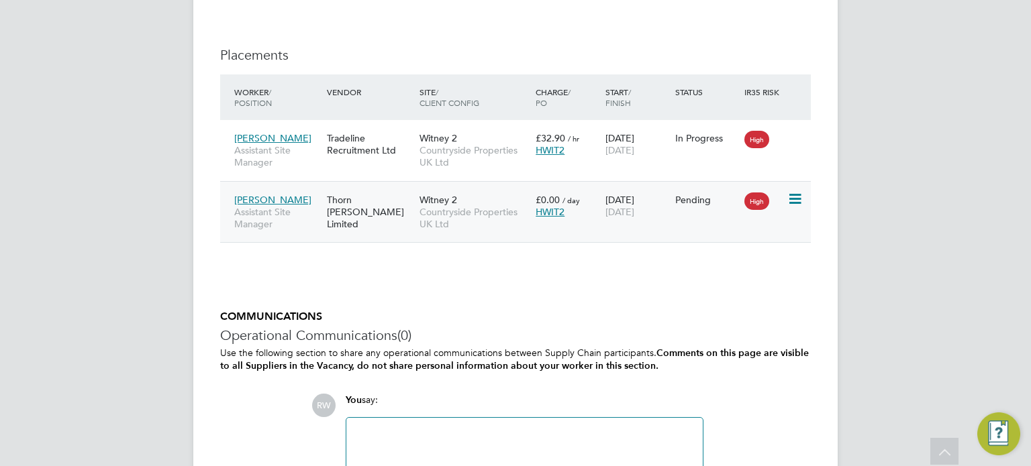
click at [792, 195] on icon at bounding box center [793, 199] width 13 height 16
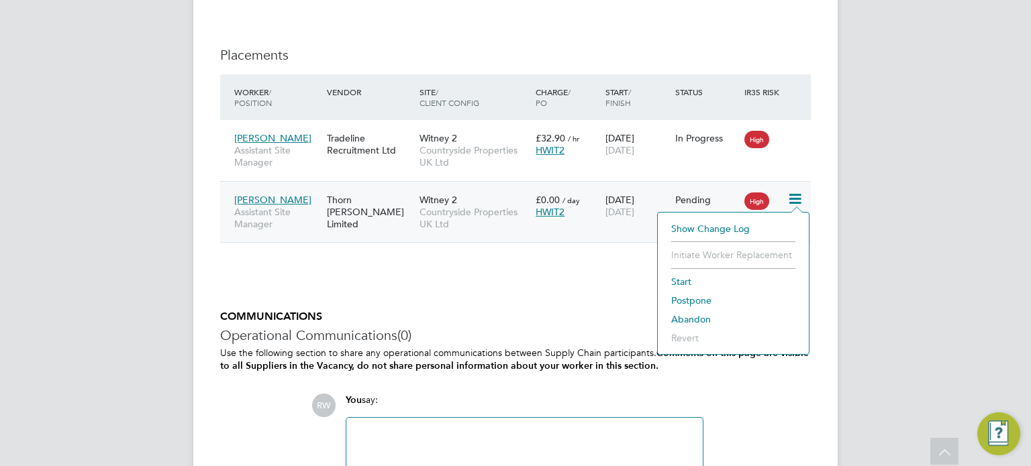
click at [695, 312] on li "Abandon" at bounding box center [733, 319] width 138 height 19
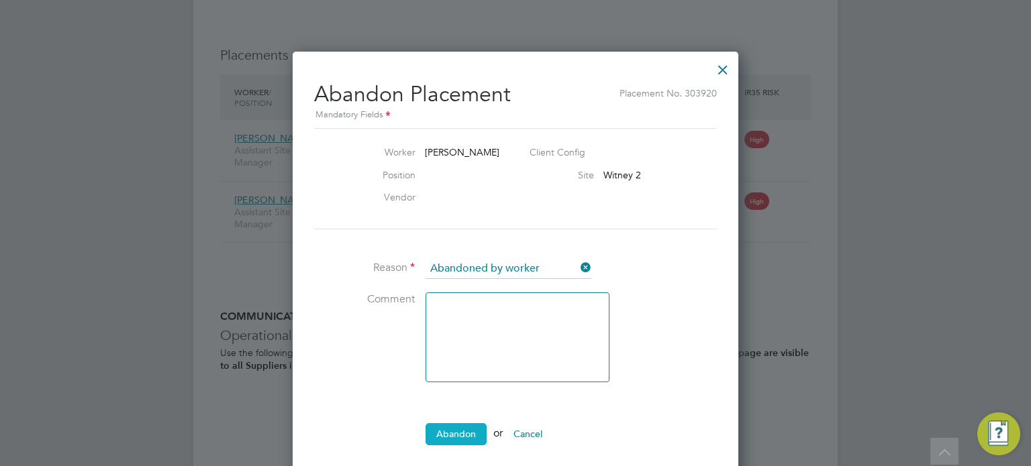
click at [460, 437] on button "Abandon" at bounding box center [455, 433] width 61 height 21
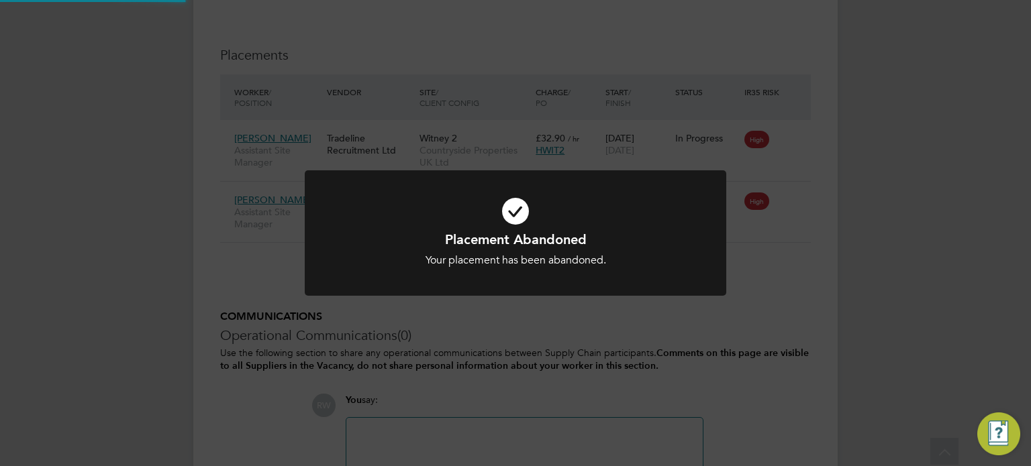
click at [739, 235] on div "Placement Abandoned Your placement has been abandoned. Cancel Okay" at bounding box center [515, 233] width 1031 height 466
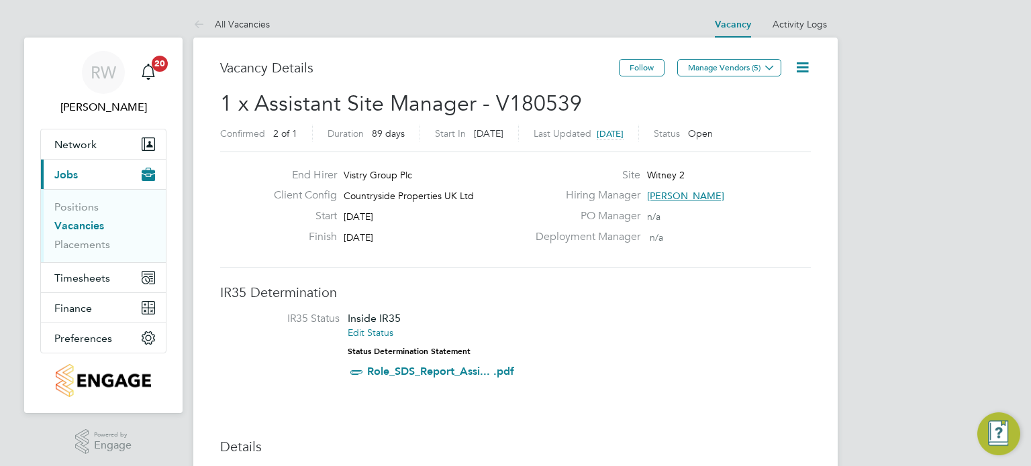
click at [807, 61] on icon at bounding box center [802, 67] width 17 height 17
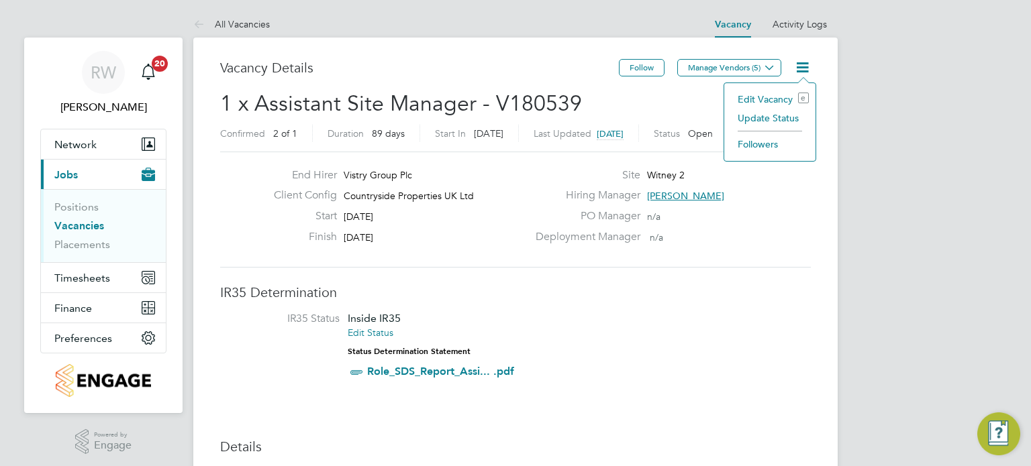
click at [779, 115] on li "Update Status" at bounding box center [770, 118] width 78 height 19
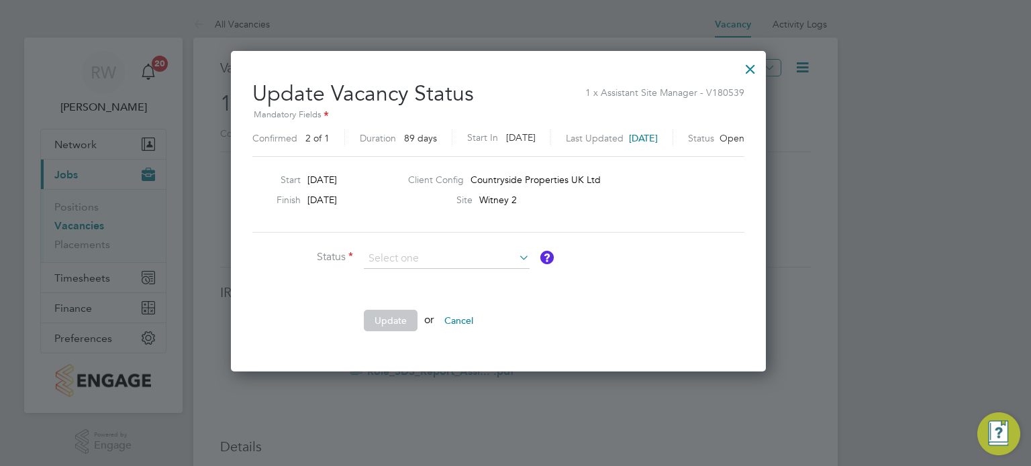
click at [427, 266] on ul "Completed Closed Cancelled" at bounding box center [447, 293] width 168 height 54
click at [436, 255] on input at bounding box center [447, 259] width 166 height 20
click at [424, 271] on li "Completed" at bounding box center [447, 275] width 166 height 17
type input "Completed"
click at [402, 325] on button "Update" at bounding box center [391, 320] width 54 height 21
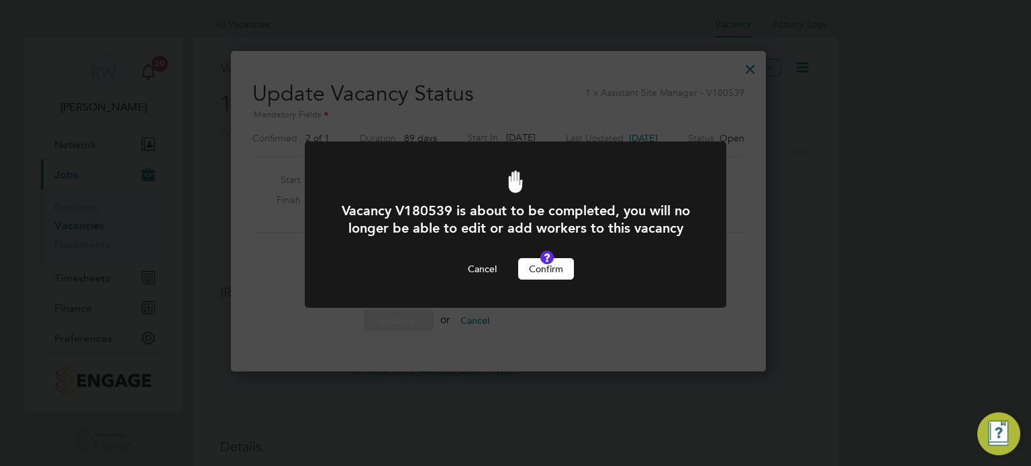
click at [529, 280] on button "Confirm" at bounding box center [546, 268] width 56 height 21
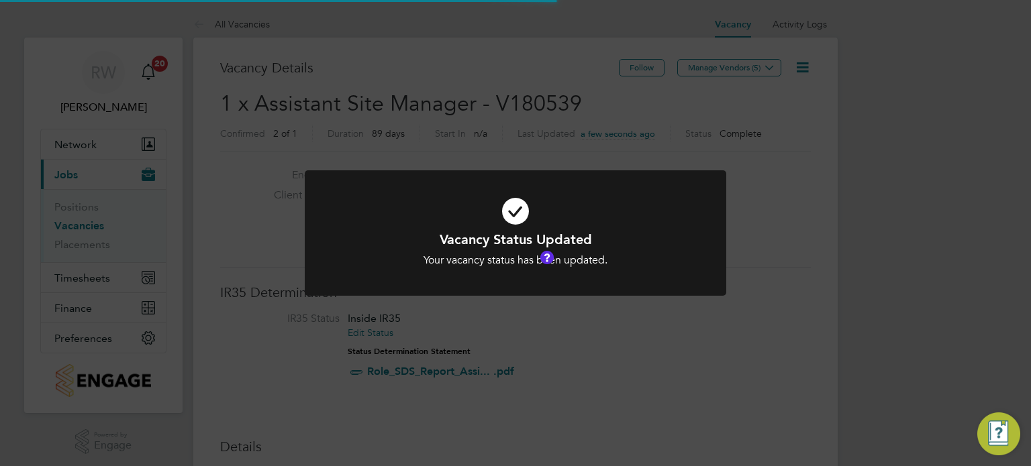
click at [443, 115] on div "Vacancy Status Updated Your vacancy status has been updated. Cancel Okay" at bounding box center [515, 233] width 1031 height 466
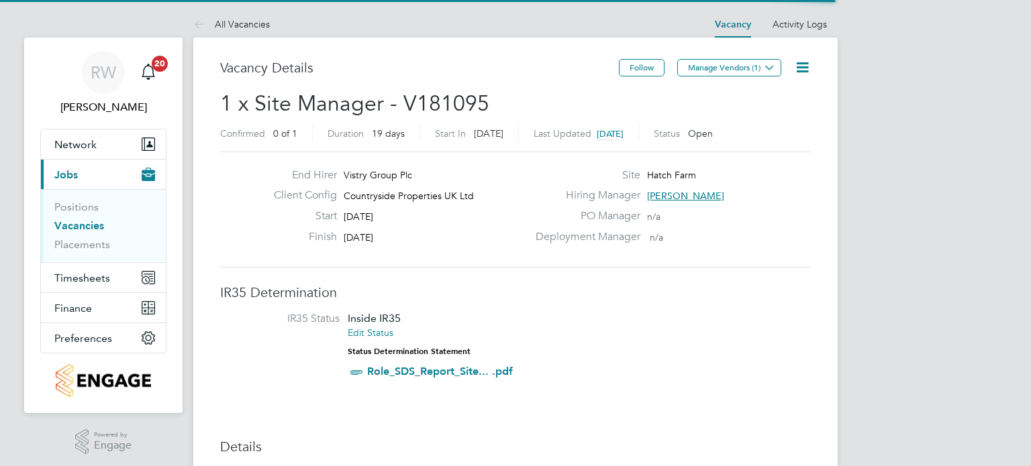
scroll to position [40, 94]
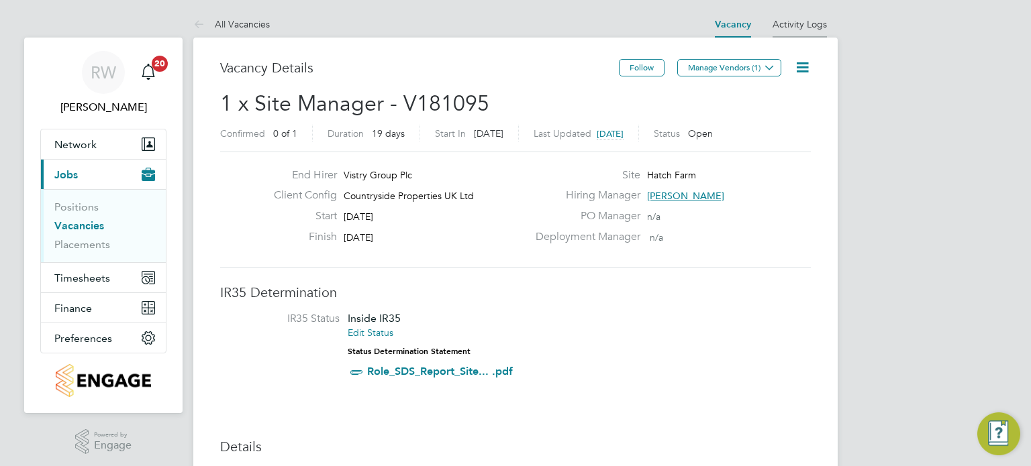
click at [811, 24] on link "Activity Logs" at bounding box center [799, 24] width 54 height 12
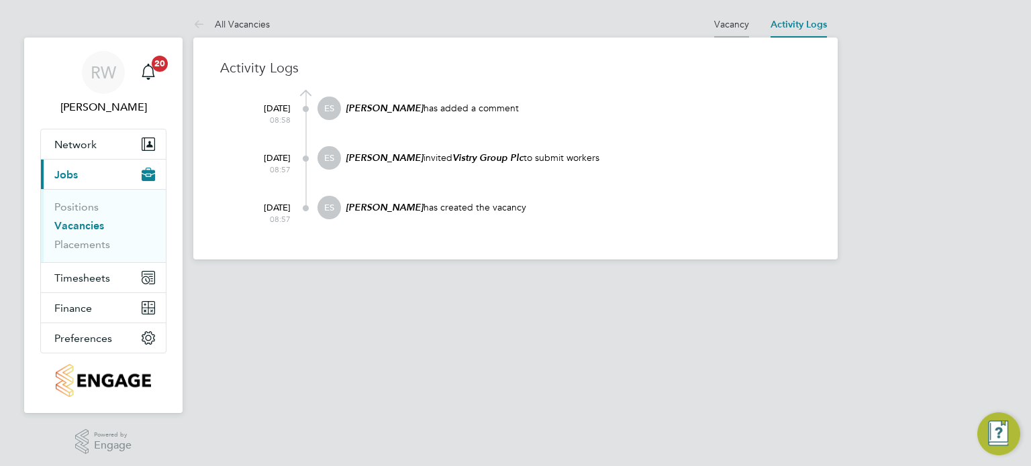
click at [732, 28] on link "Vacancy" at bounding box center [731, 24] width 35 height 12
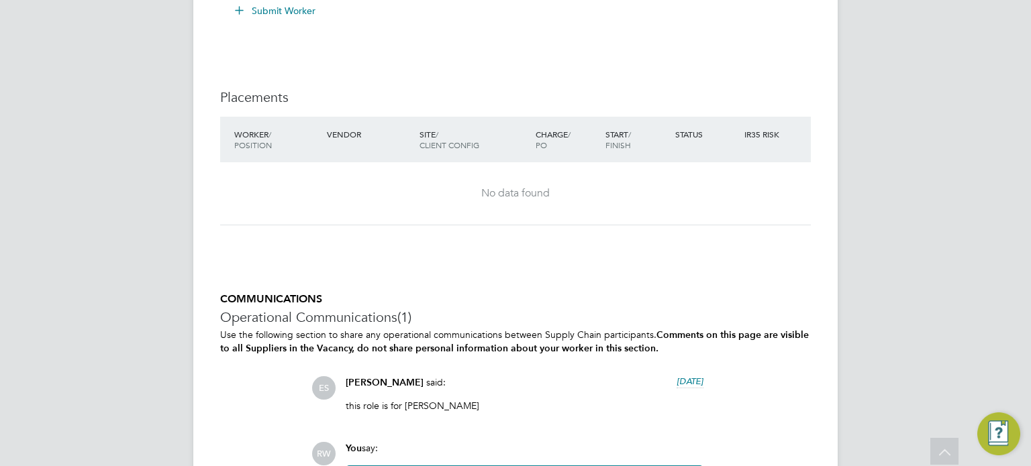
scroll to position [1651, 0]
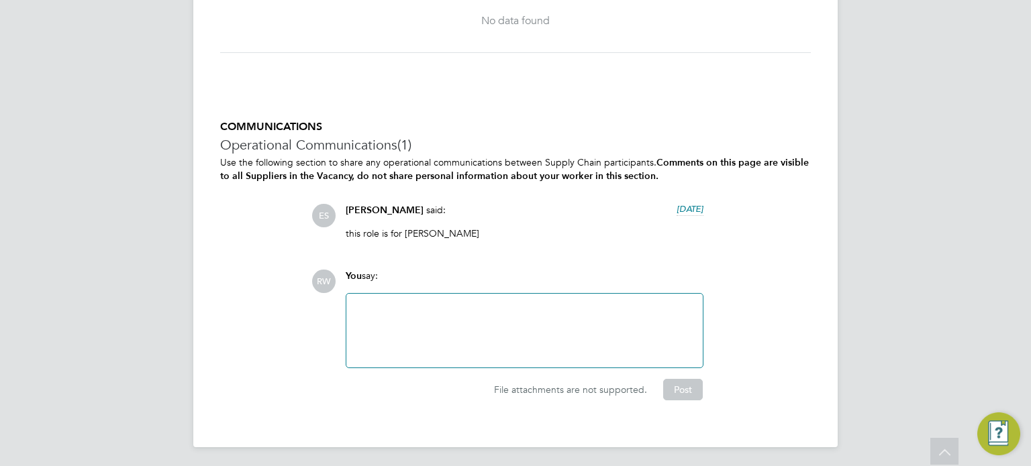
click at [425, 308] on div at bounding box center [524, 331] width 340 height 58
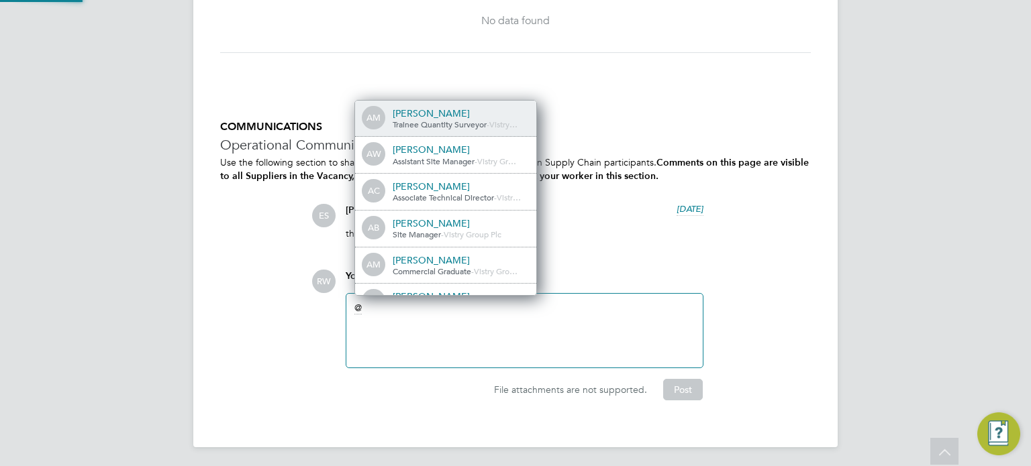
scroll to position [0, 0]
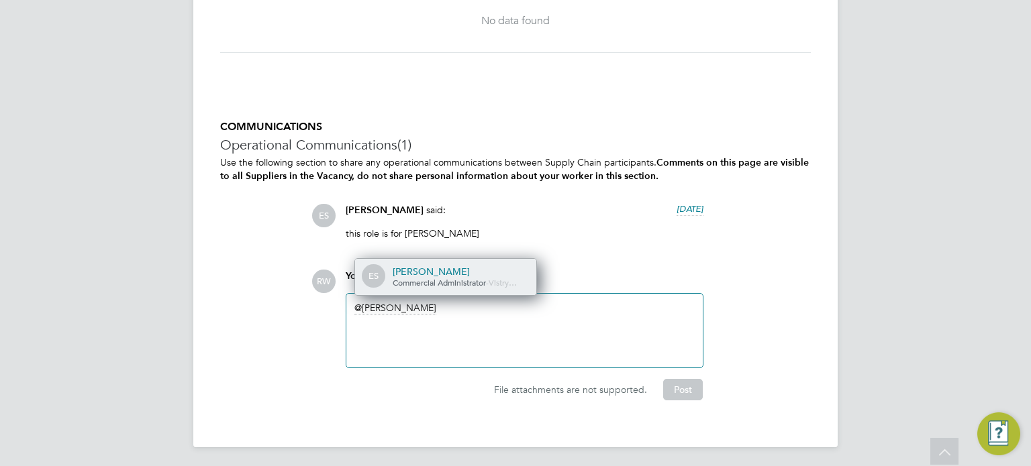
click at [428, 278] on span "Commercial Administrator" at bounding box center [439, 282] width 93 height 11
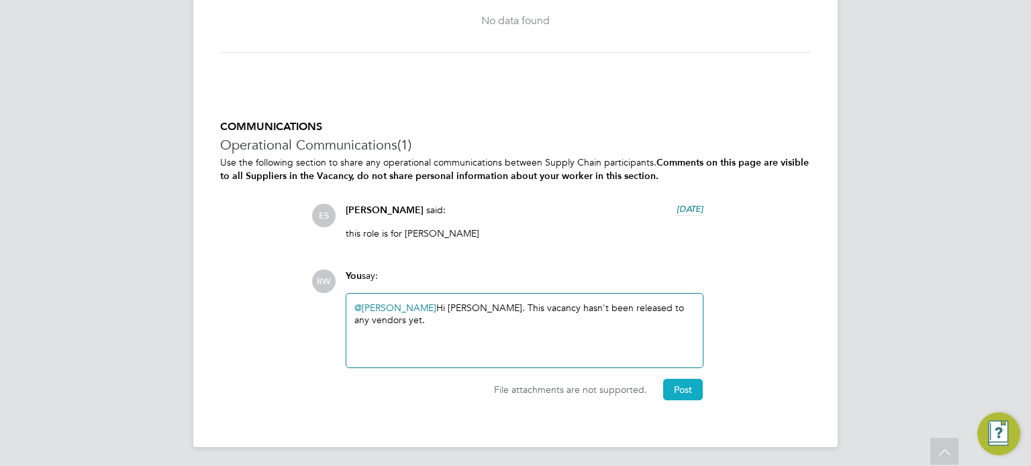
click at [684, 385] on button "Post" at bounding box center [683, 389] width 40 height 21
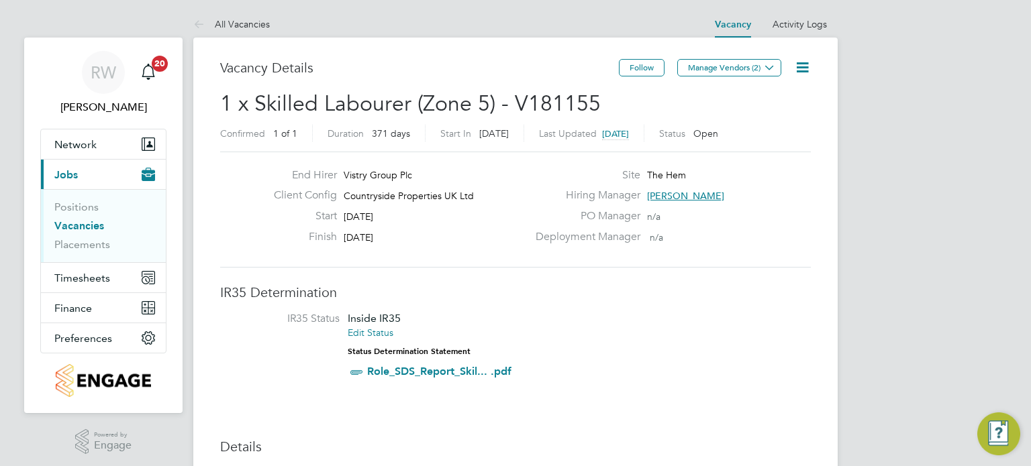
click at [803, 62] on icon at bounding box center [802, 67] width 17 height 17
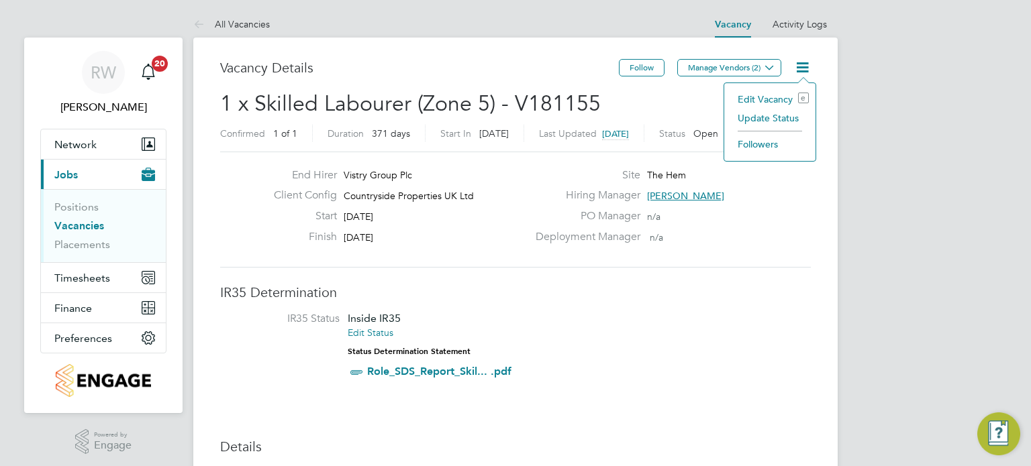
click at [781, 115] on li "Update Status" at bounding box center [770, 118] width 78 height 19
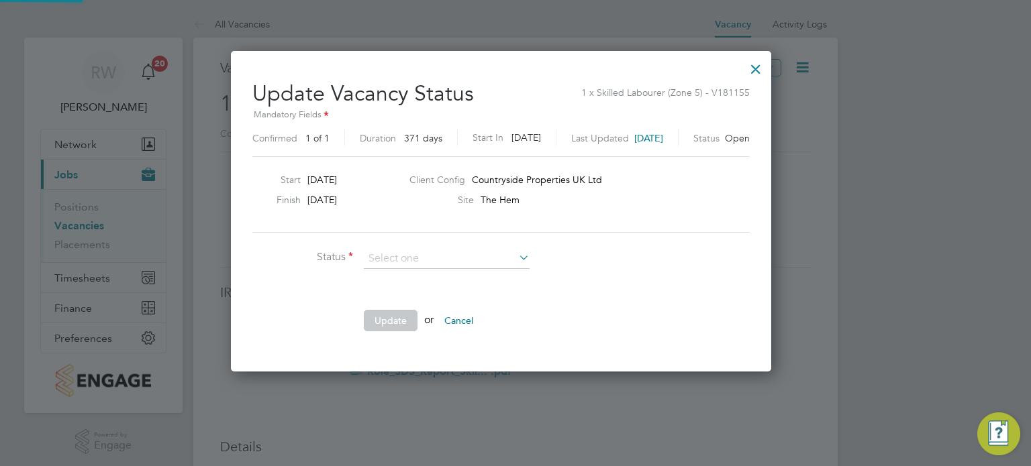
scroll to position [319, 568]
click at [448, 268] on li "Completed" at bounding box center [447, 275] width 166 height 17
type input "Completed"
click at [405, 317] on button "Update" at bounding box center [391, 320] width 54 height 21
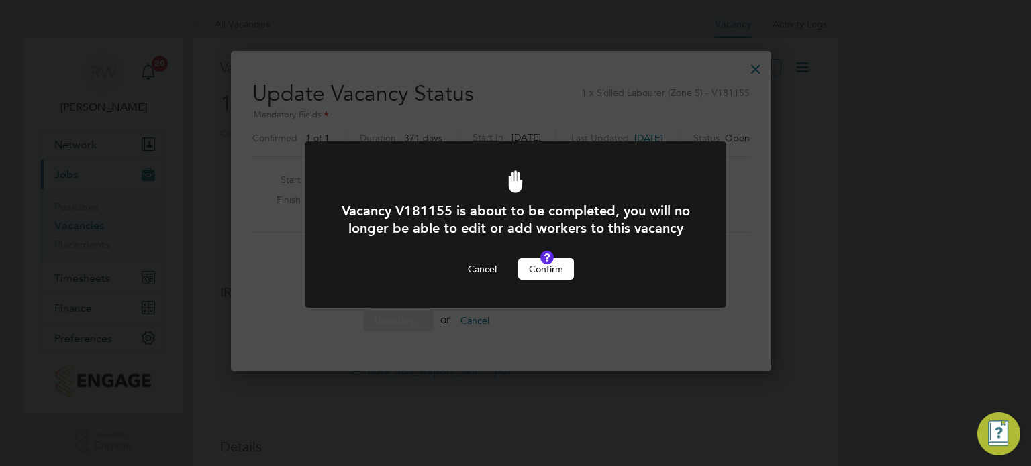
click at [523, 280] on button "Confirm" at bounding box center [546, 268] width 56 height 21
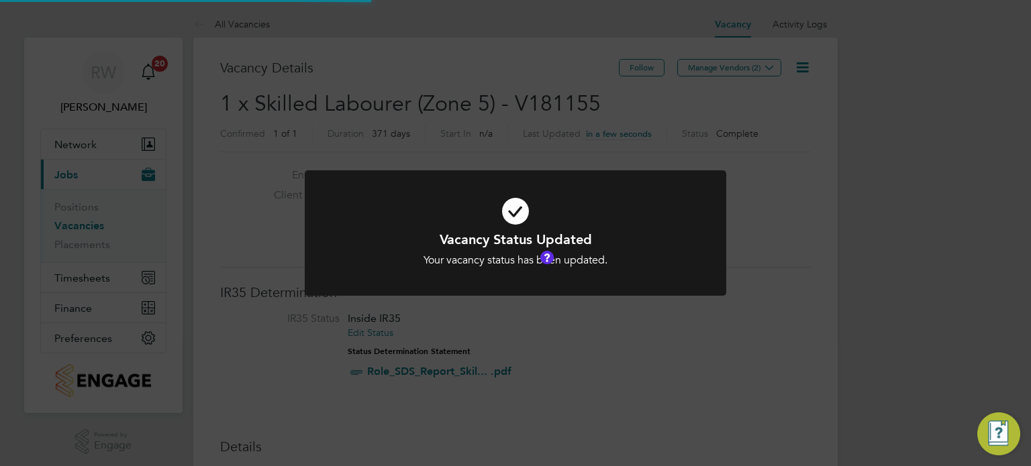
scroll to position [40, 94]
click at [481, 128] on div "Vacancy Status Updated Your vacancy status has been updated. Cancel Okay" at bounding box center [515, 233] width 1031 height 466
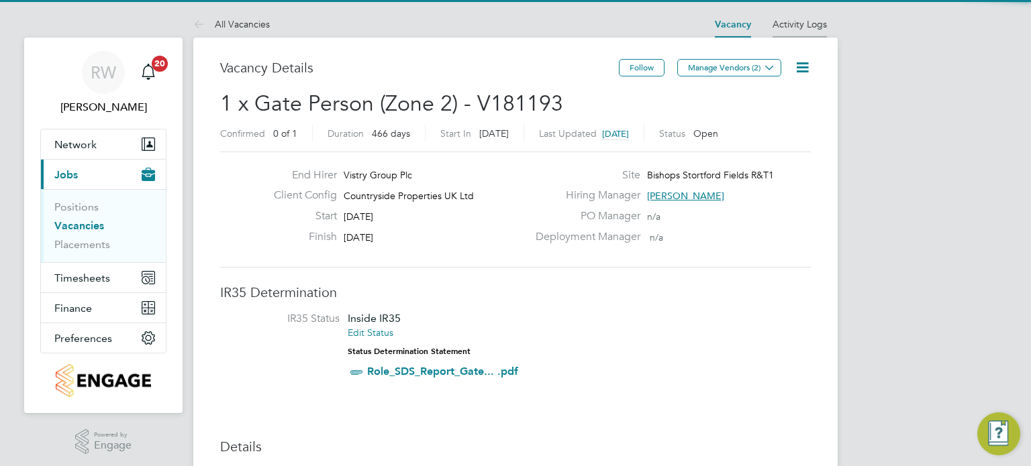
click at [797, 16] on li "Activity Logs" at bounding box center [799, 24] width 54 height 27
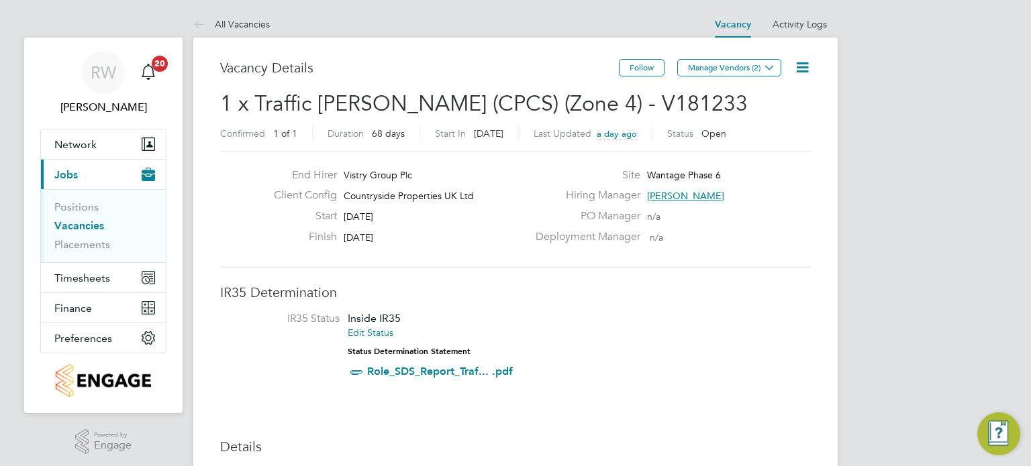
click at [807, 64] on icon at bounding box center [802, 67] width 17 height 17
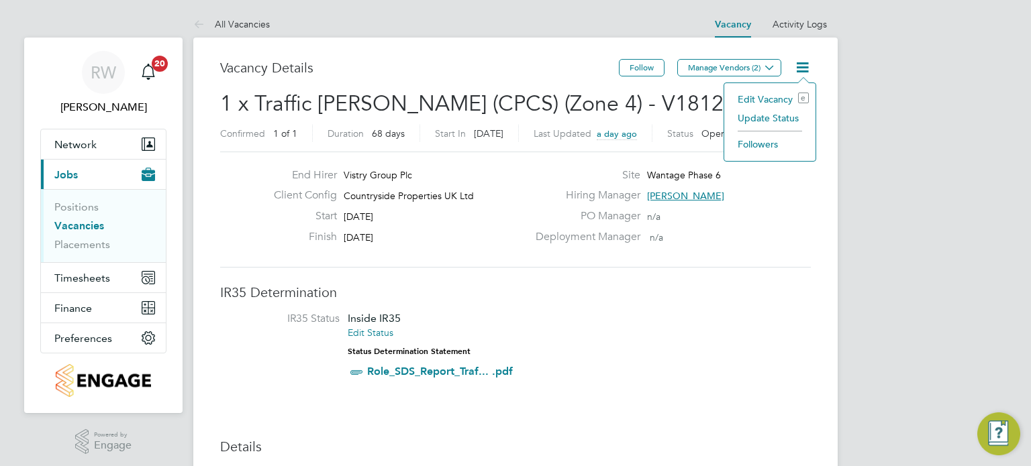
click at [777, 117] on li "Update Status" at bounding box center [770, 118] width 78 height 19
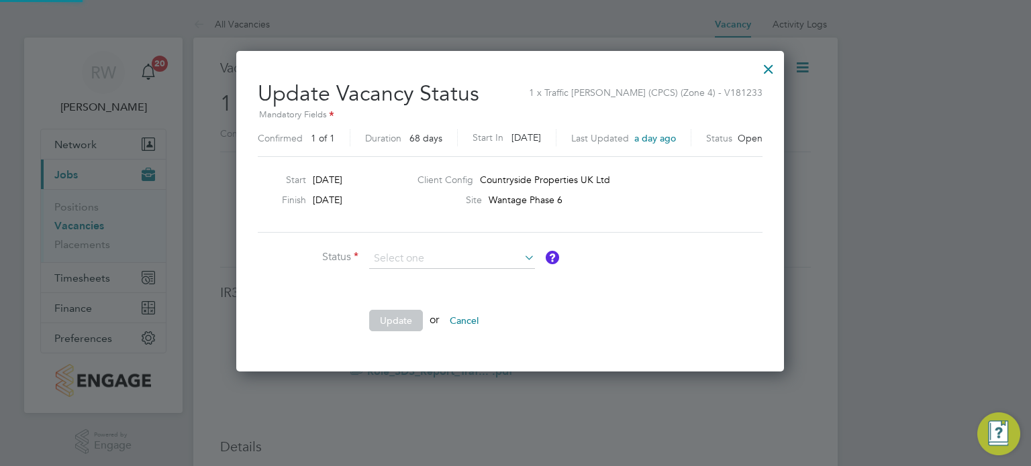
scroll to position [319, 558]
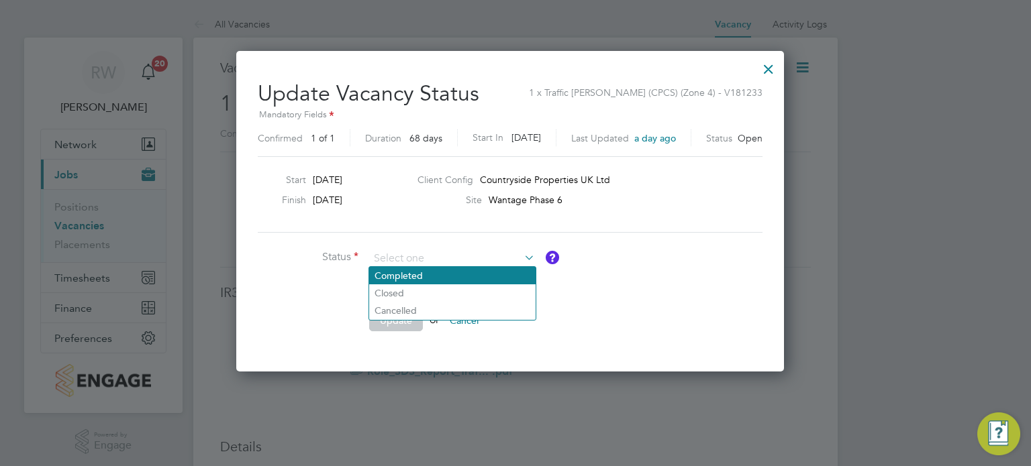
click at [457, 276] on li "Completed" at bounding box center [452, 275] width 166 height 17
type input "Completed"
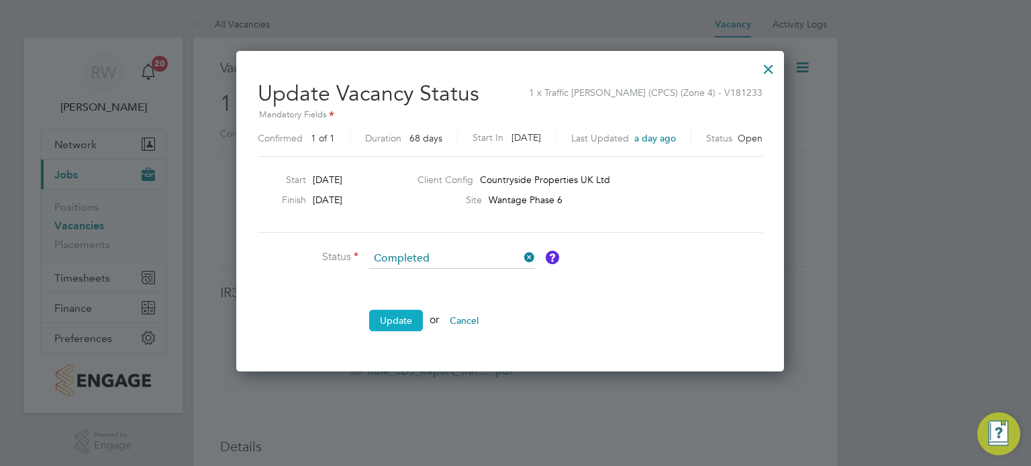
click at [405, 314] on button "Update" at bounding box center [396, 320] width 54 height 21
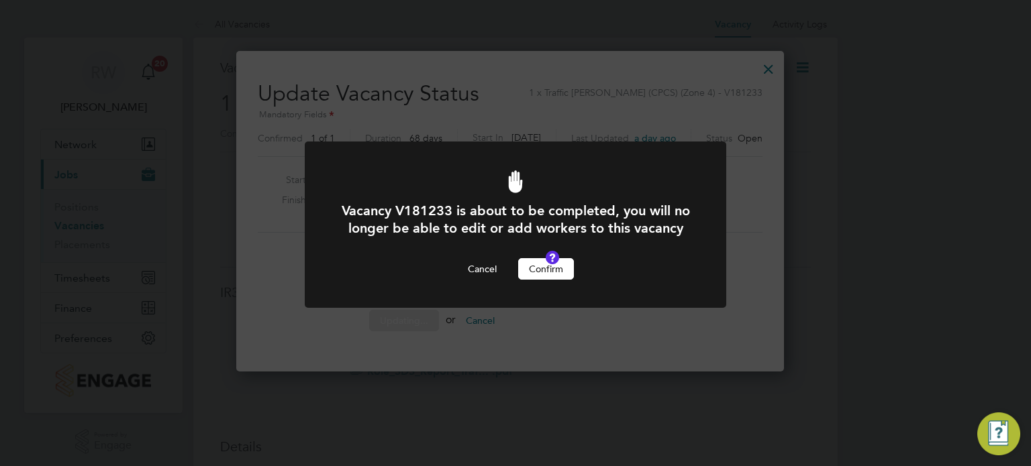
click at [547, 279] on button "Confirm" at bounding box center [546, 268] width 56 height 21
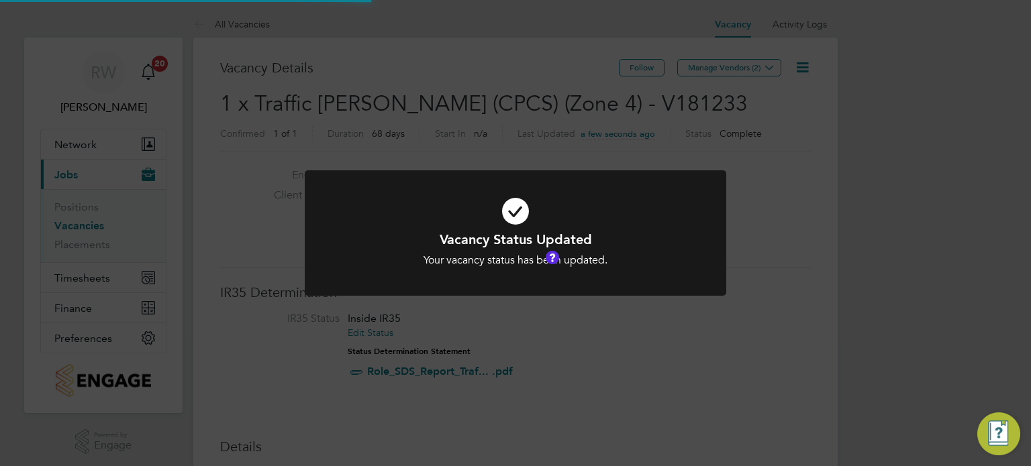
scroll to position [40, 94]
click at [475, 83] on div "Vacancy Status Updated Your vacancy status has been updated. Cancel Okay" at bounding box center [515, 233] width 1031 height 466
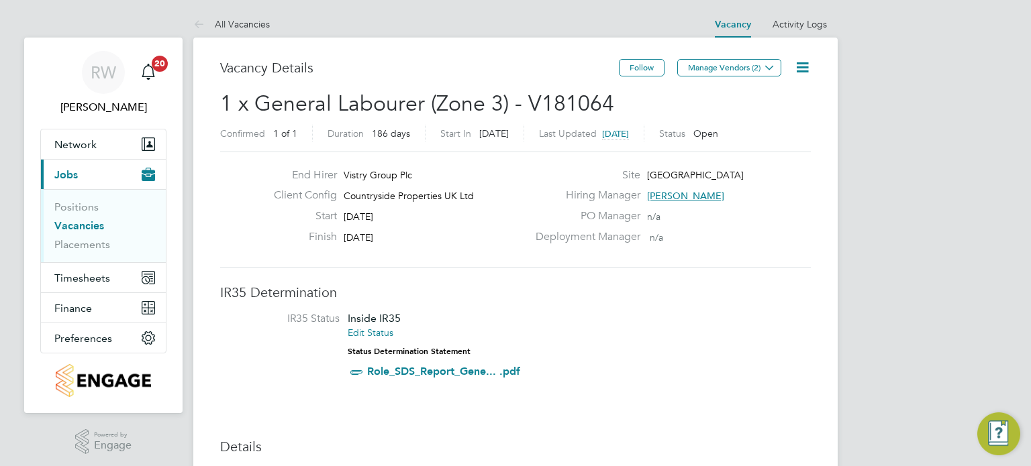
click at [804, 64] on icon at bounding box center [802, 67] width 17 height 17
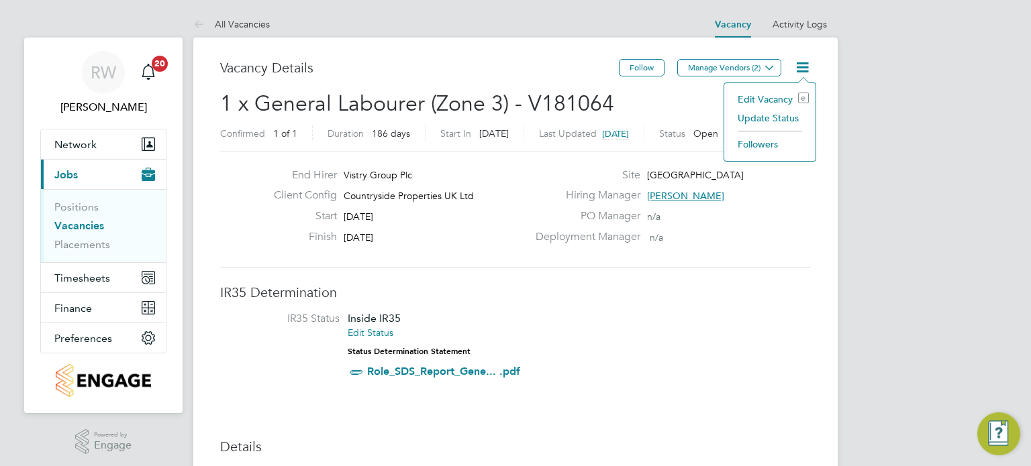
click at [774, 115] on li "Update Status" at bounding box center [770, 118] width 78 height 19
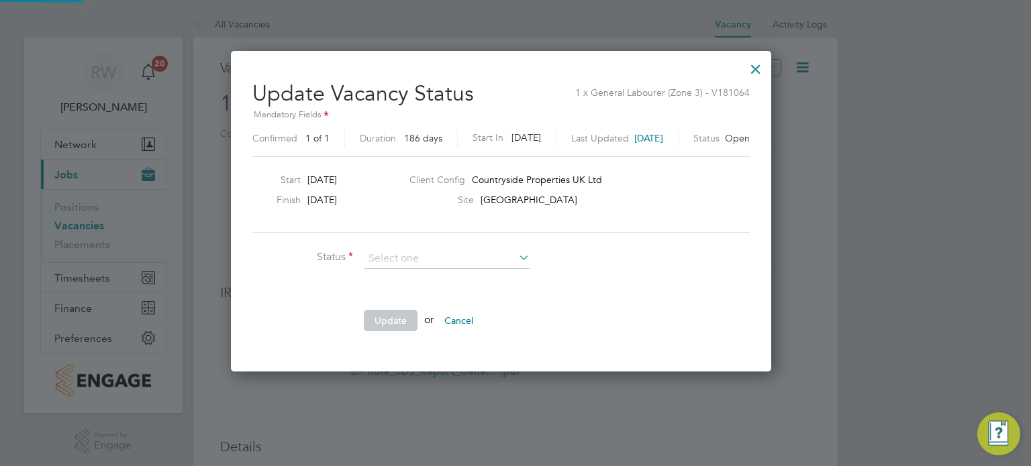
scroll to position [319, 568]
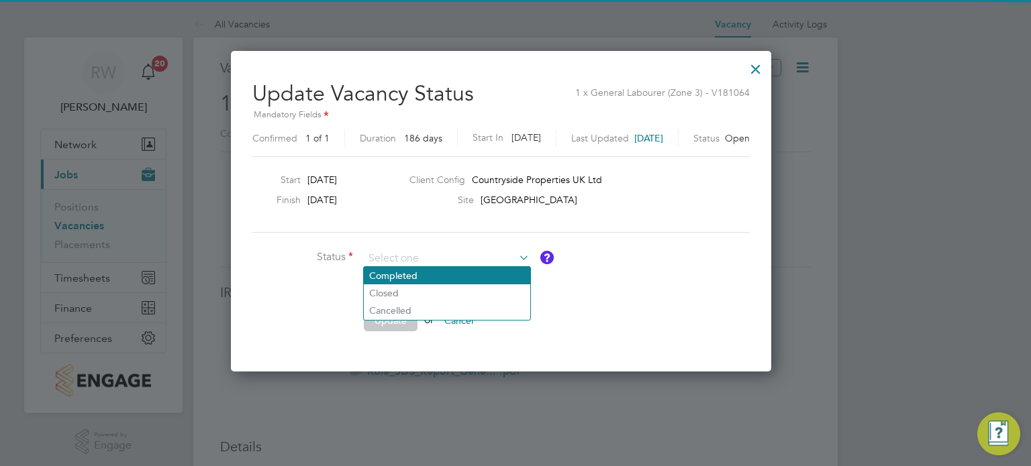
click at [458, 270] on li "Completed" at bounding box center [447, 275] width 166 height 17
type input "Completed"
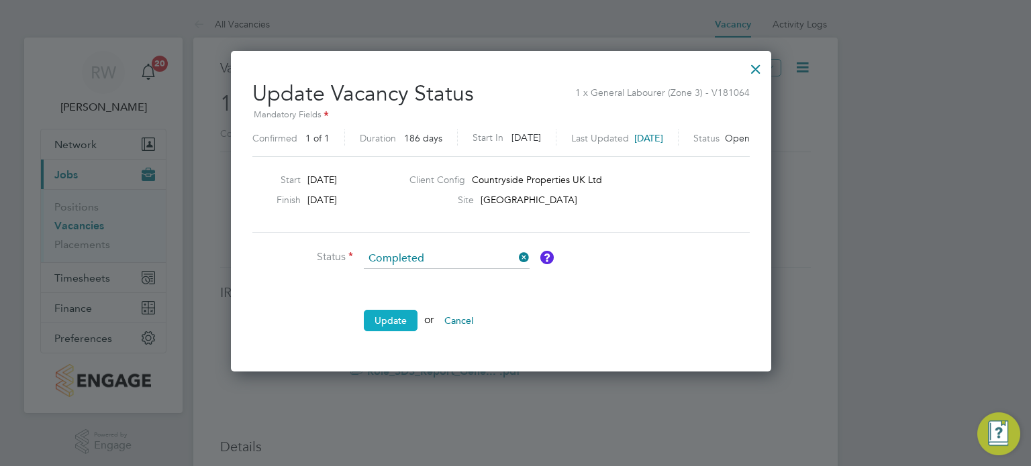
click at [391, 319] on button "Update" at bounding box center [391, 320] width 54 height 21
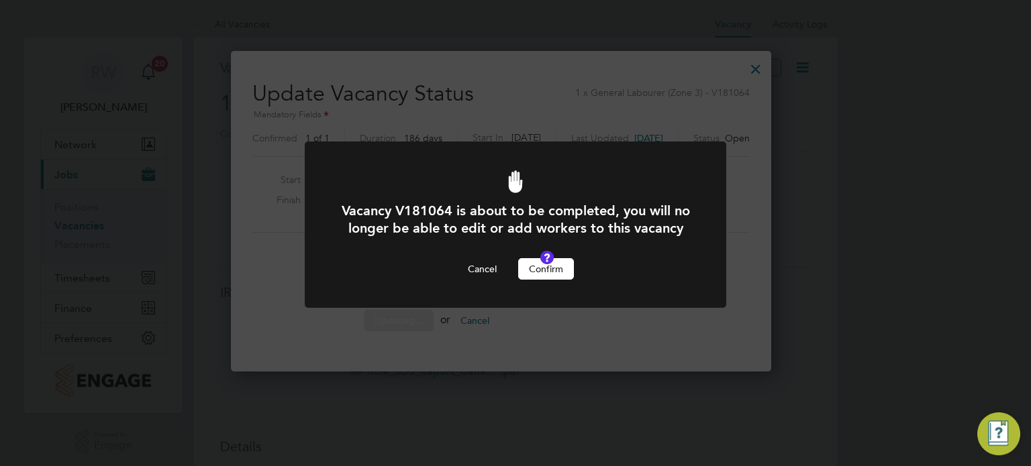
click at [537, 279] on button "Confirm" at bounding box center [546, 268] width 56 height 21
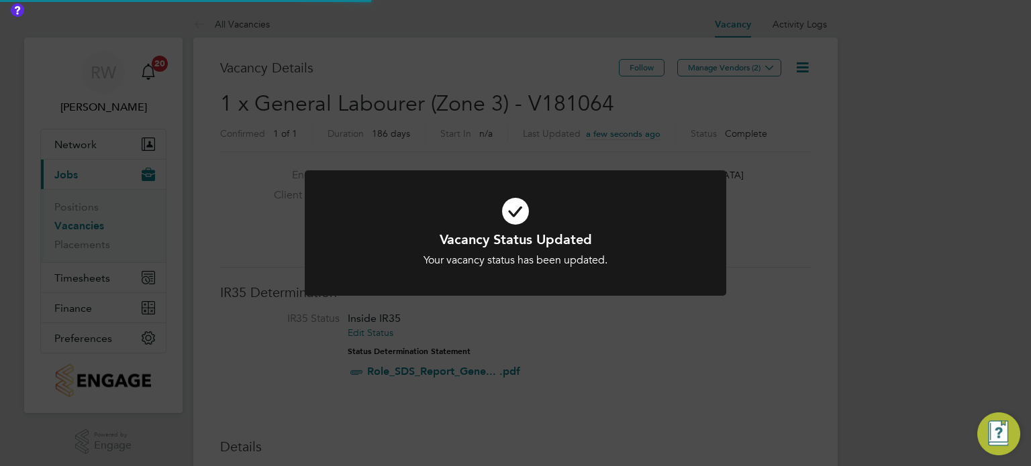
scroll to position [40, 94]
click at [485, 93] on div "Vacancy Status Updated Your vacancy status has been updated. Cancel Okay" at bounding box center [515, 233] width 1031 height 466
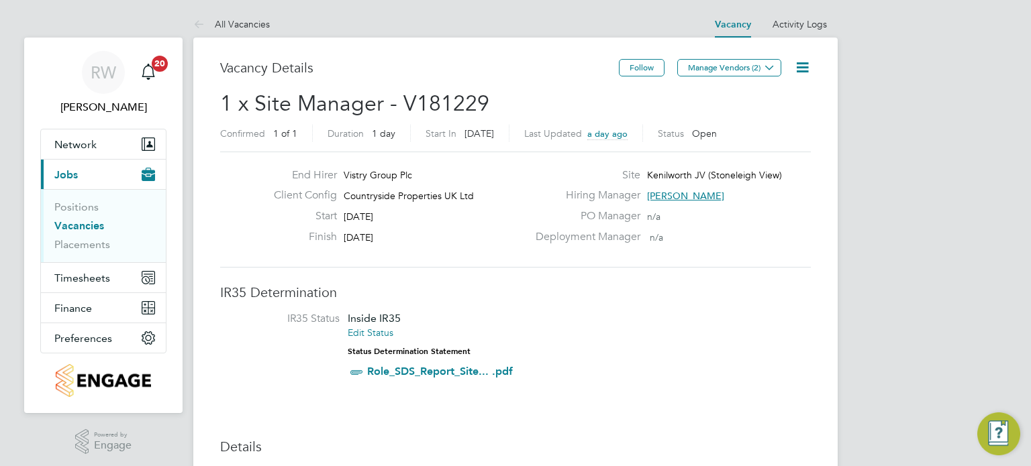
click at [799, 68] on icon at bounding box center [802, 67] width 17 height 17
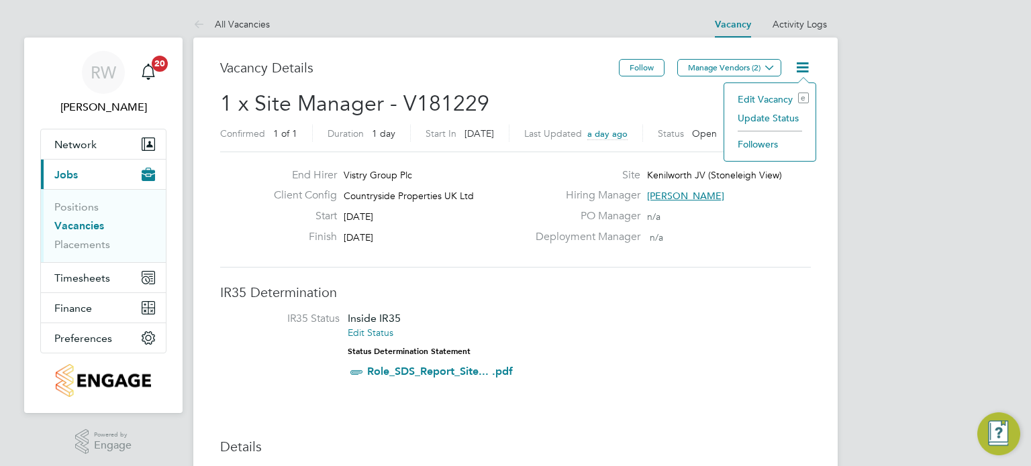
click at [778, 117] on li "Update Status" at bounding box center [770, 118] width 78 height 19
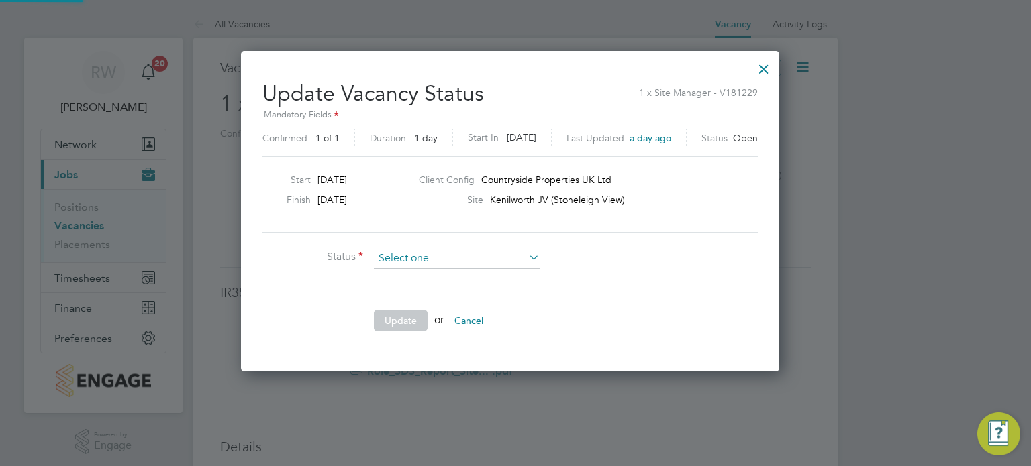
scroll to position [319, 550]
click at [438, 277] on li "Completed" at bounding box center [457, 275] width 166 height 17
type input "Completed"
click at [400, 324] on button "Update" at bounding box center [401, 320] width 54 height 21
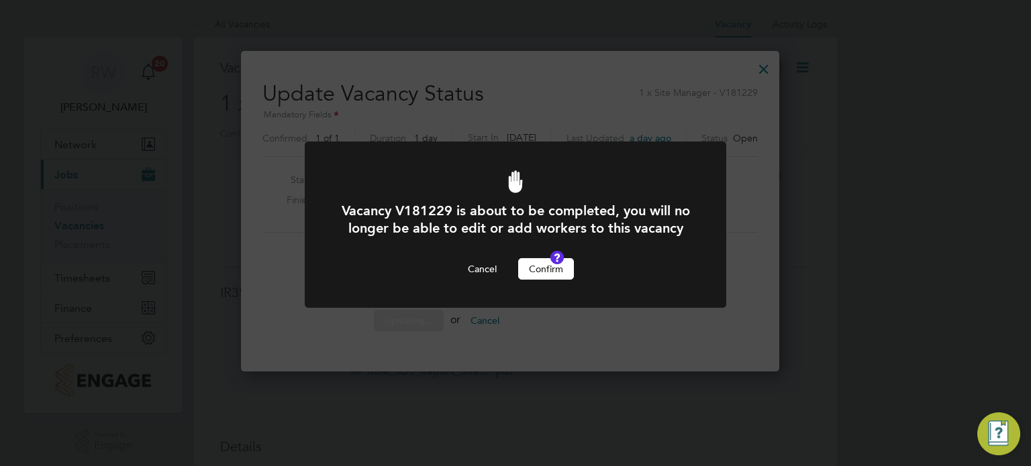
click at [552, 280] on button "Confirm" at bounding box center [546, 268] width 56 height 21
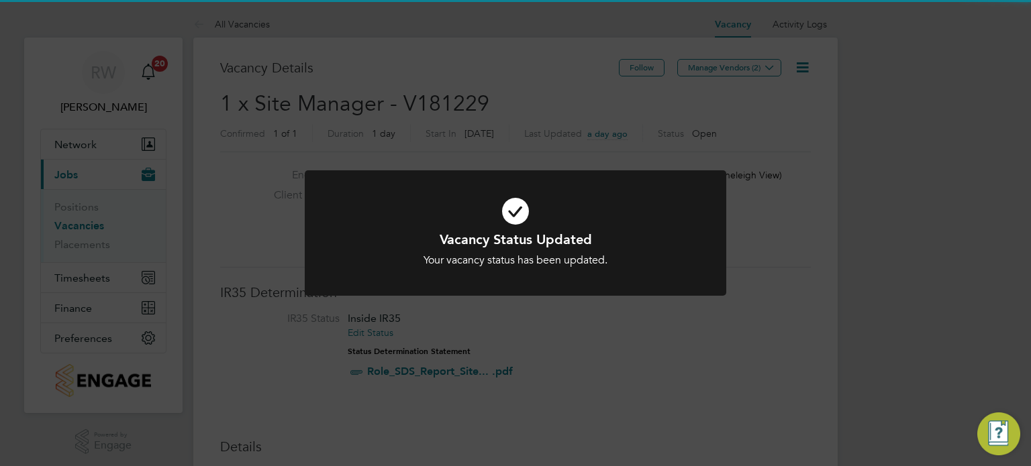
click at [495, 107] on div "Vacancy Status Updated Your vacancy status has been updated. Cancel Okay" at bounding box center [515, 233] width 1031 height 466
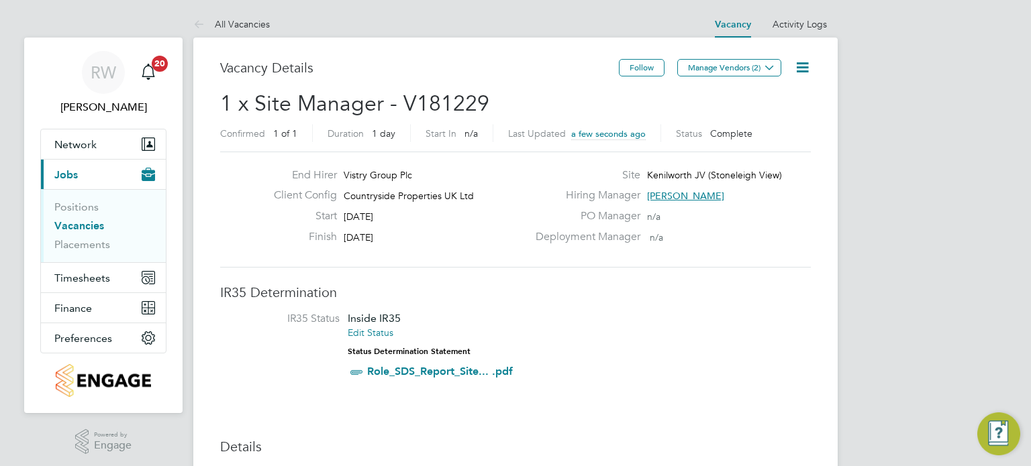
scroll to position [40, 94]
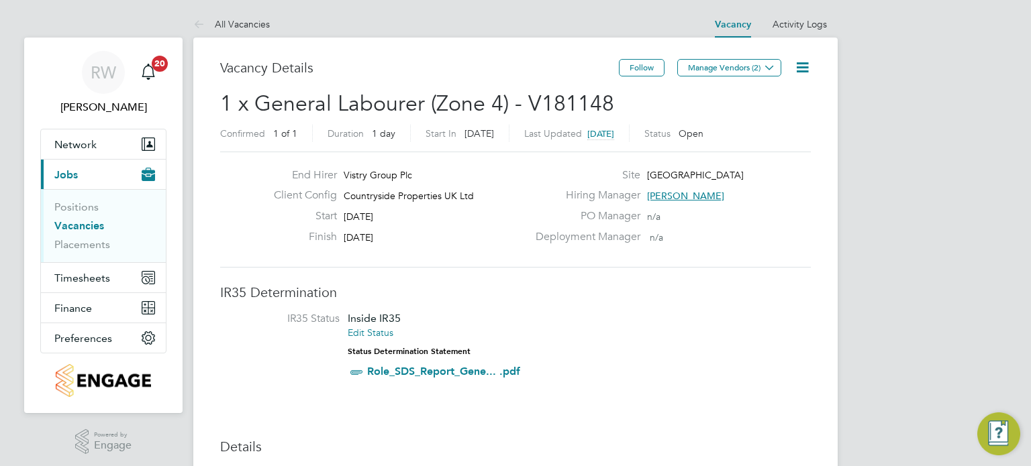
click at [801, 69] on icon at bounding box center [802, 67] width 17 height 17
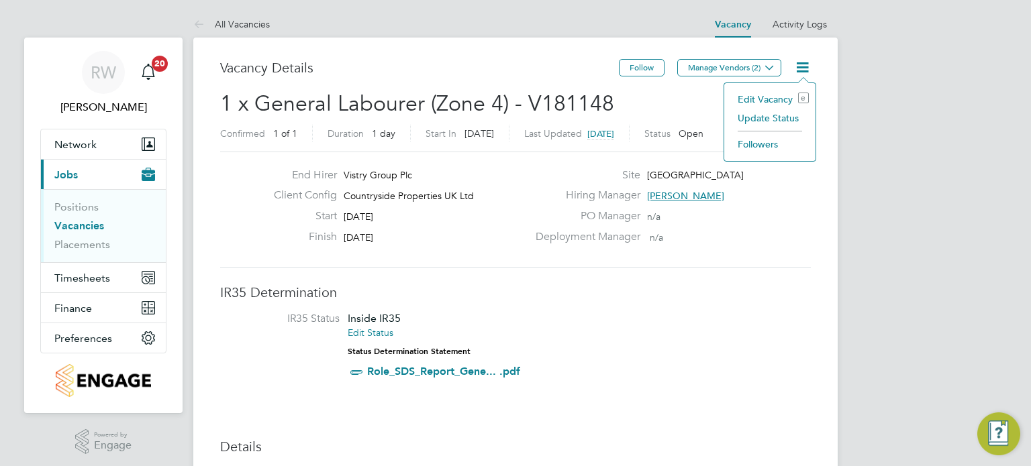
click at [775, 119] on li "Update Status" at bounding box center [770, 118] width 78 height 19
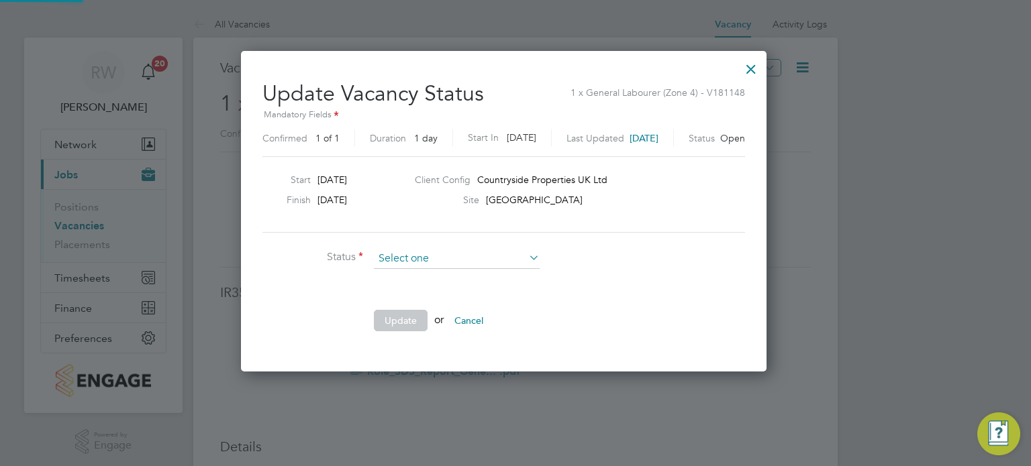
scroll to position [319, 548]
click at [432, 272] on li "Completed" at bounding box center [457, 275] width 166 height 17
type input "Completed"
click at [397, 321] on button "Update" at bounding box center [401, 320] width 54 height 21
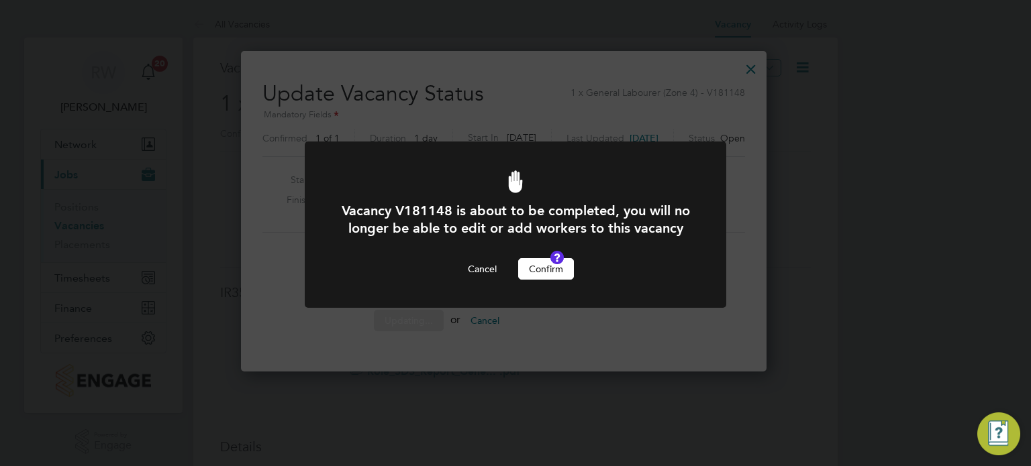
click at [533, 280] on button "Confirm" at bounding box center [546, 268] width 56 height 21
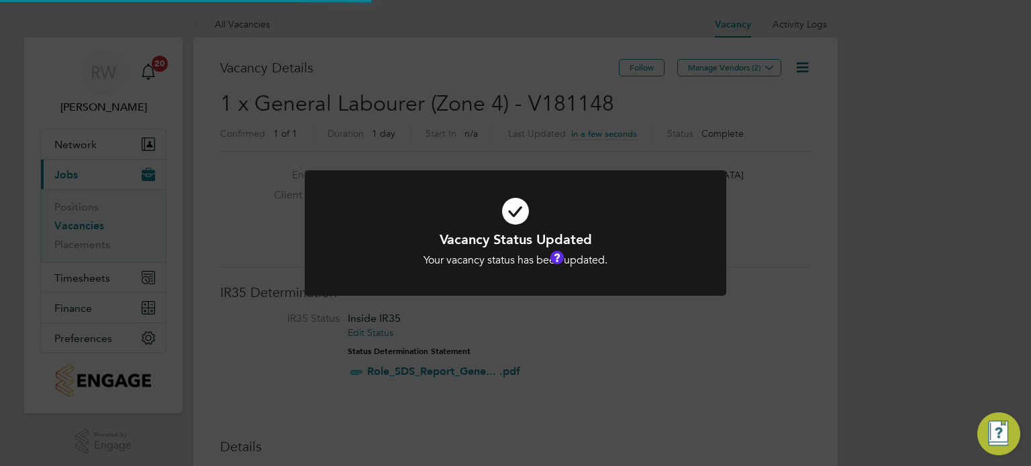
scroll to position [40, 94]
click at [515, 103] on div "Vacancy Status Updated Your vacancy status has been updated. Cancel Okay" at bounding box center [515, 233] width 1031 height 466
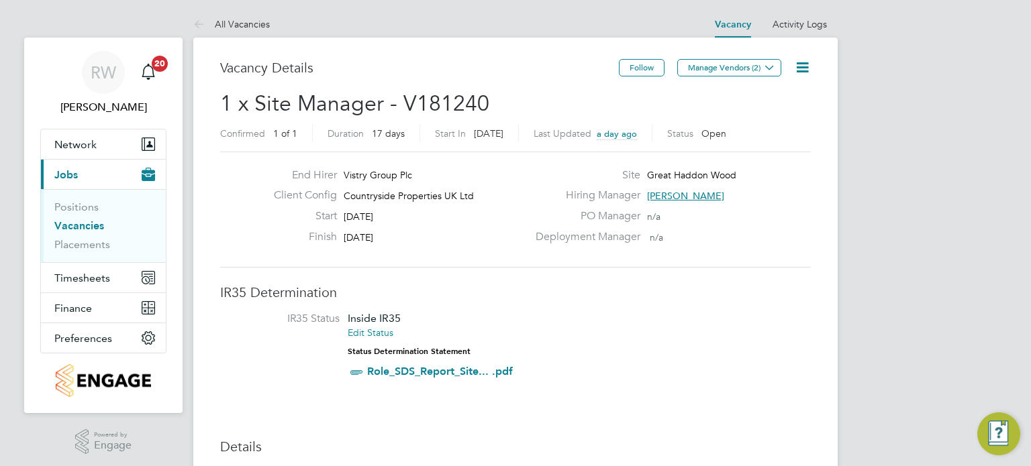
click at [799, 61] on icon at bounding box center [802, 67] width 17 height 17
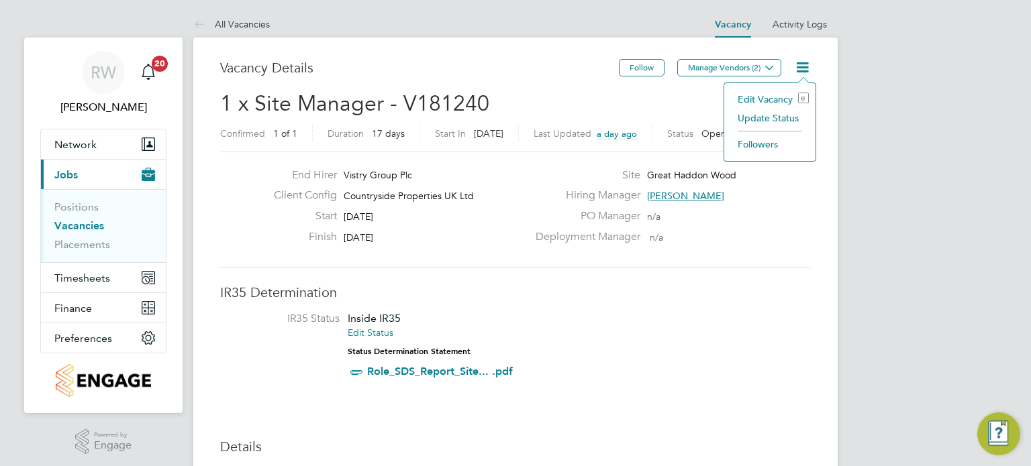
click at [774, 112] on li "Update Status" at bounding box center [770, 118] width 78 height 19
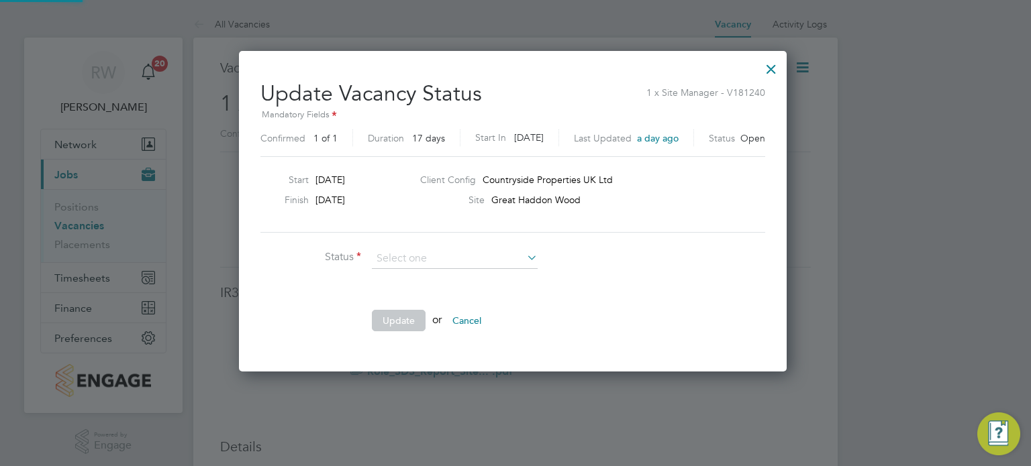
scroll to position [319, 553]
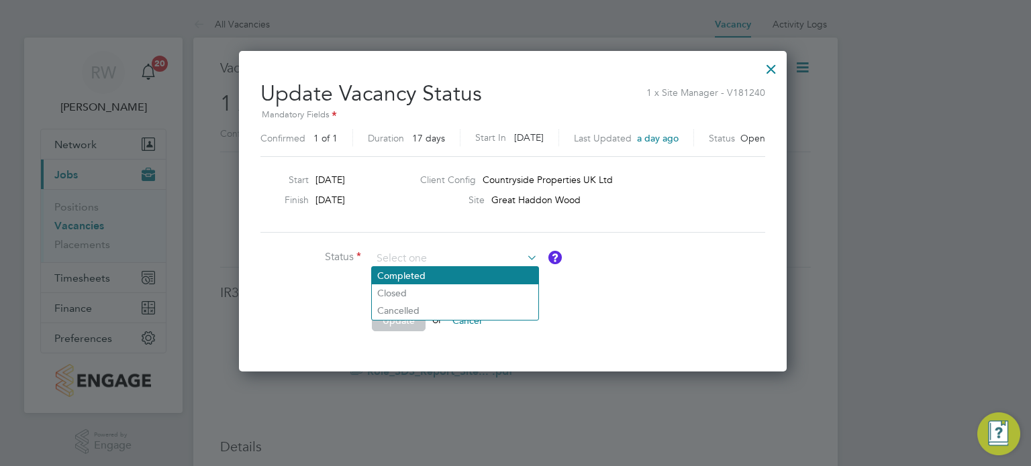
click at [464, 267] on li "Completed" at bounding box center [455, 275] width 166 height 17
type input "Completed"
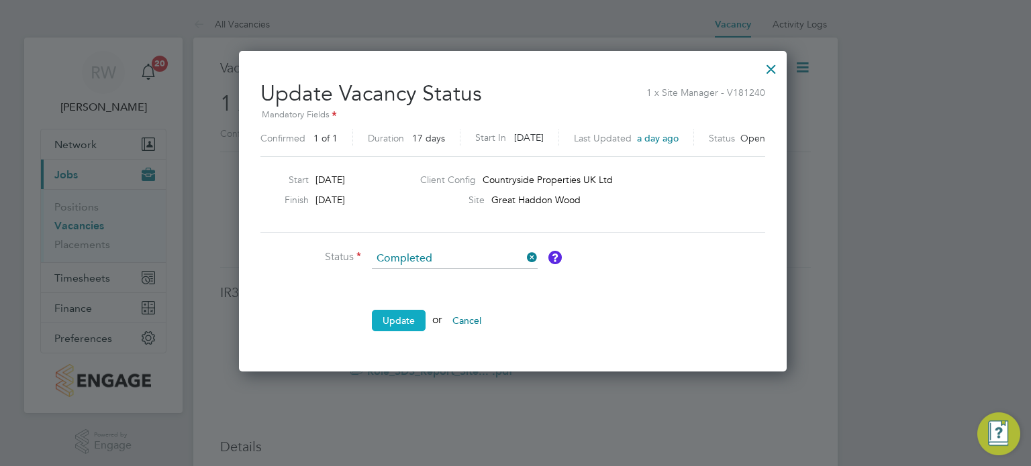
click at [397, 323] on button "Update" at bounding box center [399, 320] width 54 height 21
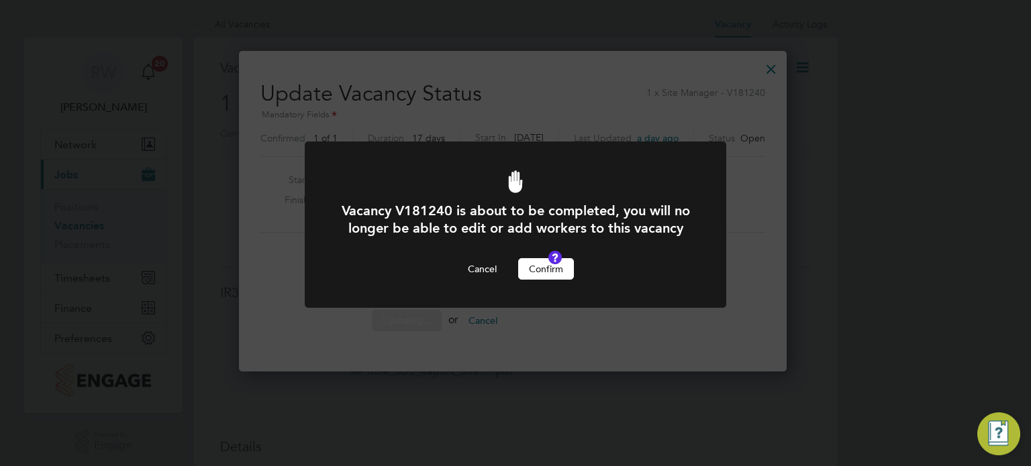
click at [550, 278] on button "Confirm" at bounding box center [546, 268] width 56 height 21
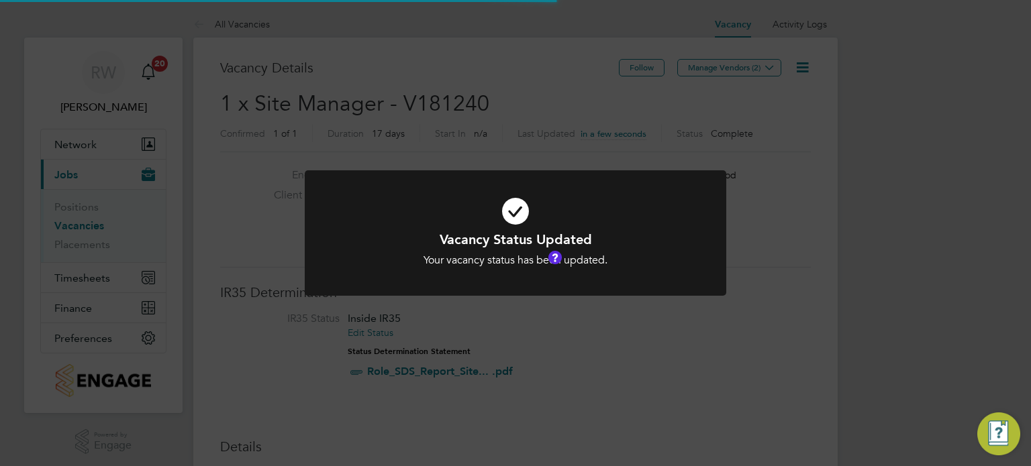
scroll to position [6, 7]
click at [460, 84] on div "Vacancy Status Updated Your vacancy status has been updated. Cancel Okay" at bounding box center [515, 233] width 1031 height 466
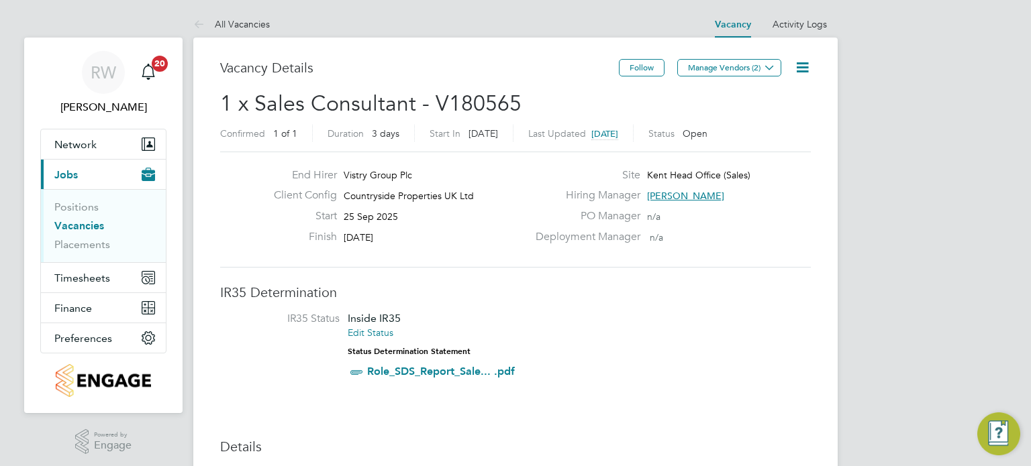
click at [804, 69] on icon at bounding box center [802, 67] width 17 height 17
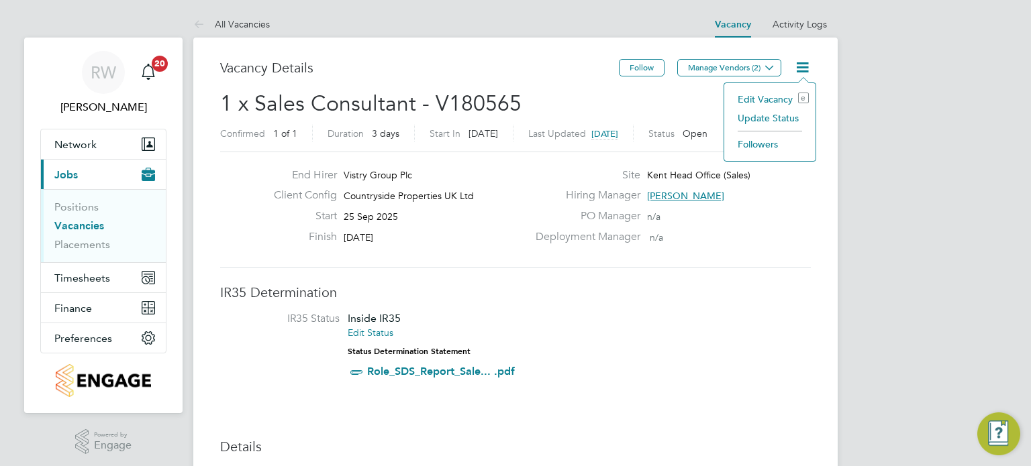
click at [780, 115] on li "Update Status" at bounding box center [770, 118] width 78 height 19
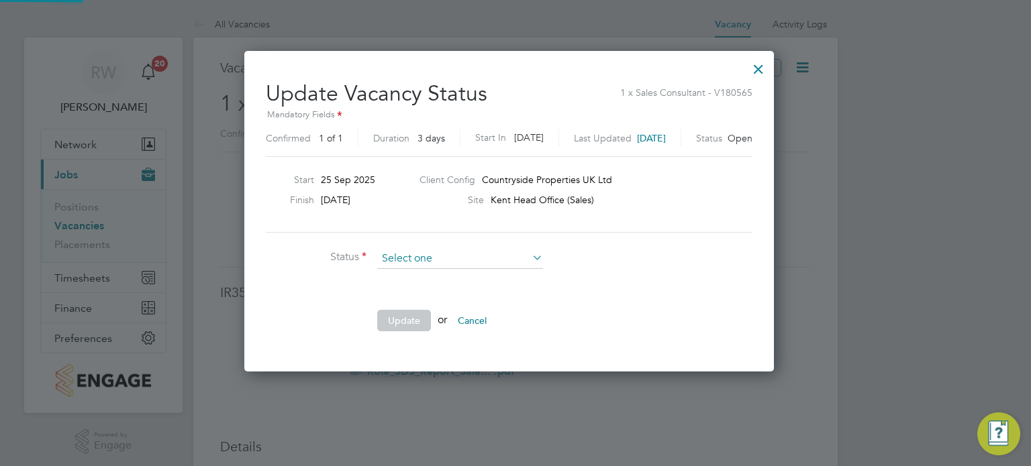
scroll to position [319, 542]
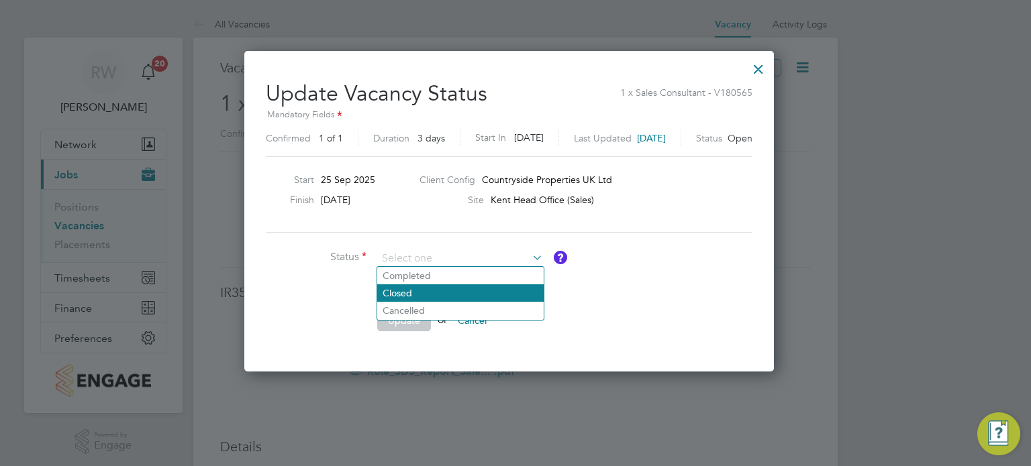
click at [470, 289] on li "Closed" at bounding box center [460, 293] width 166 height 17
type input "Closed"
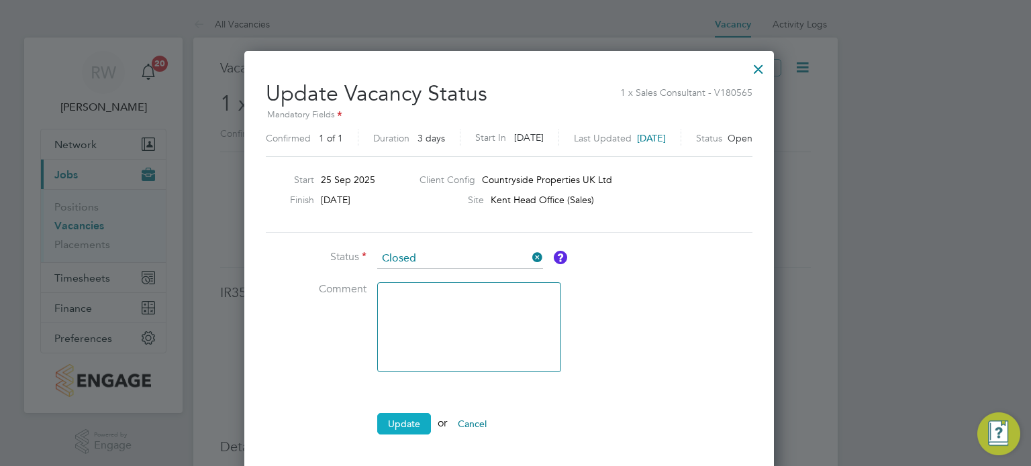
click at [407, 421] on button "Update" at bounding box center [404, 423] width 54 height 21
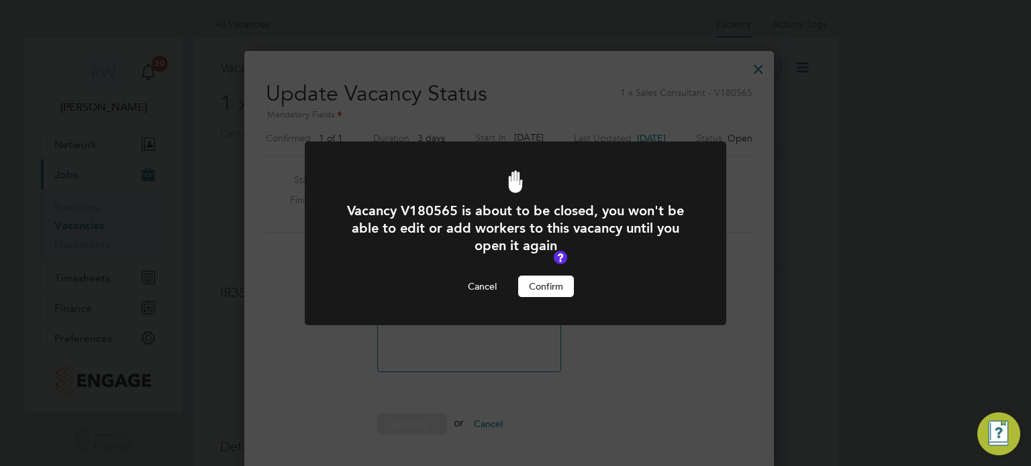
click at [554, 283] on button "Confirm" at bounding box center [546, 286] width 56 height 21
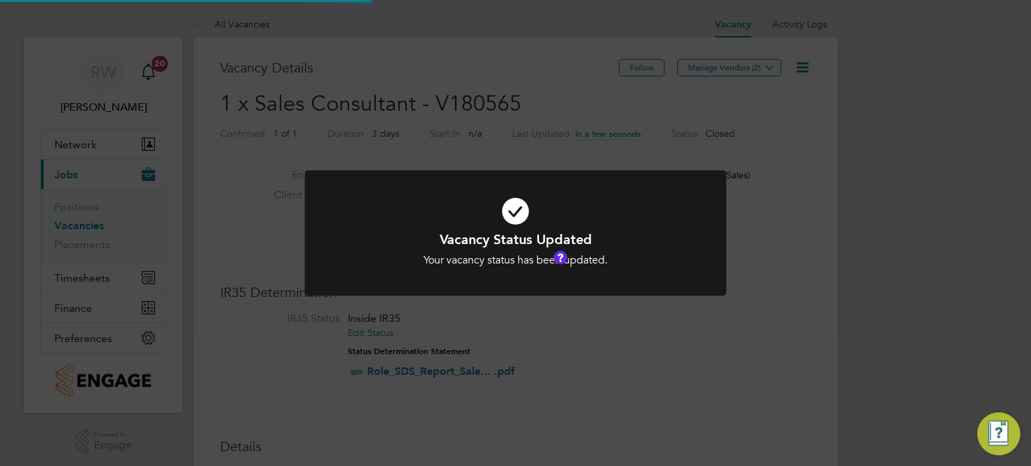
scroll to position [40, 94]
click at [495, 119] on div "Vacancy Status Updated Your vacancy status has been updated. Cancel Okay" at bounding box center [515, 233] width 1031 height 466
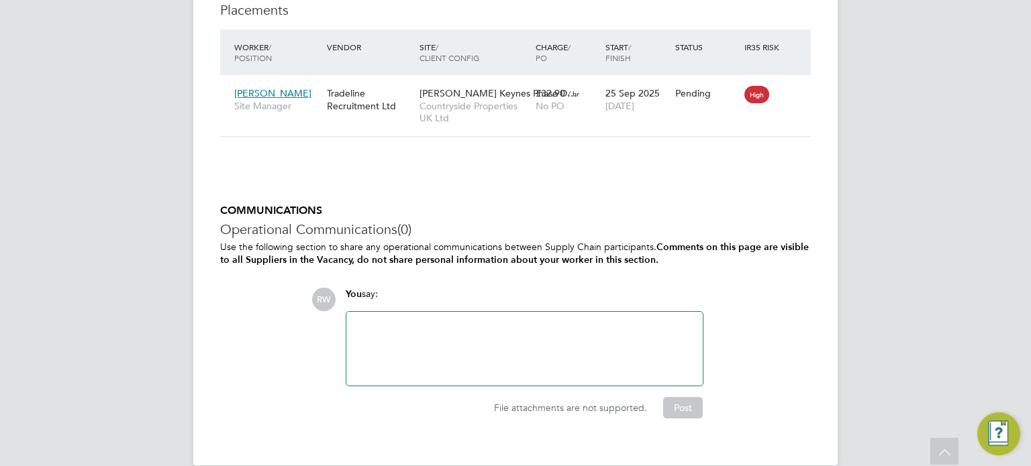
scroll to position [1616, 0]
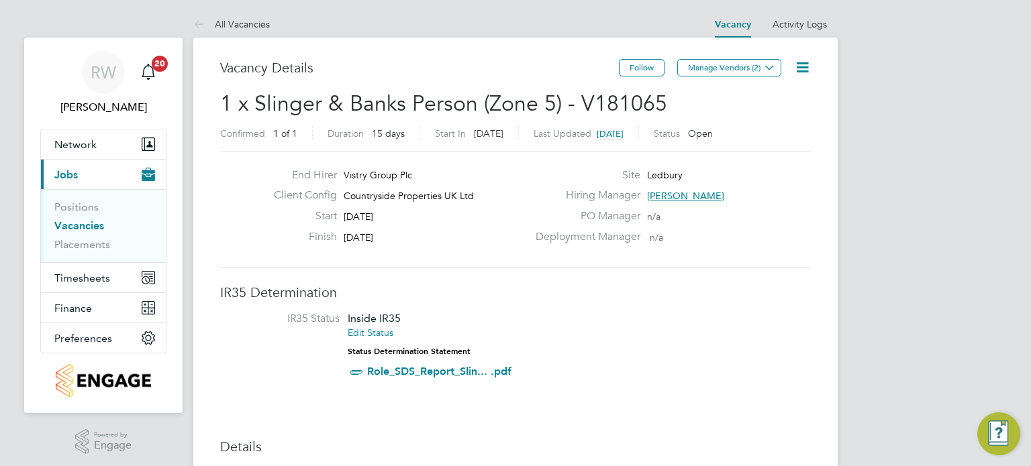
click at [805, 69] on icon at bounding box center [802, 67] width 17 height 17
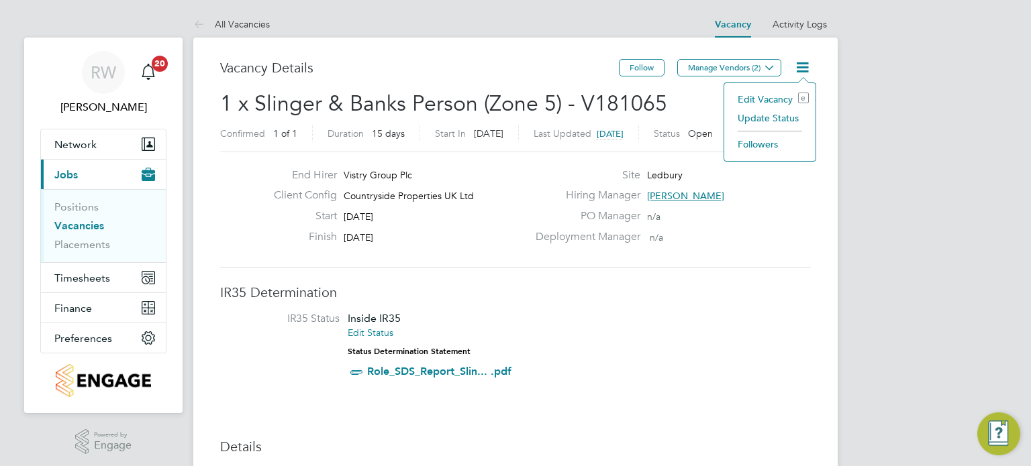
click at [778, 116] on li "Update Status" at bounding box center [770, 118] width 78 height 19
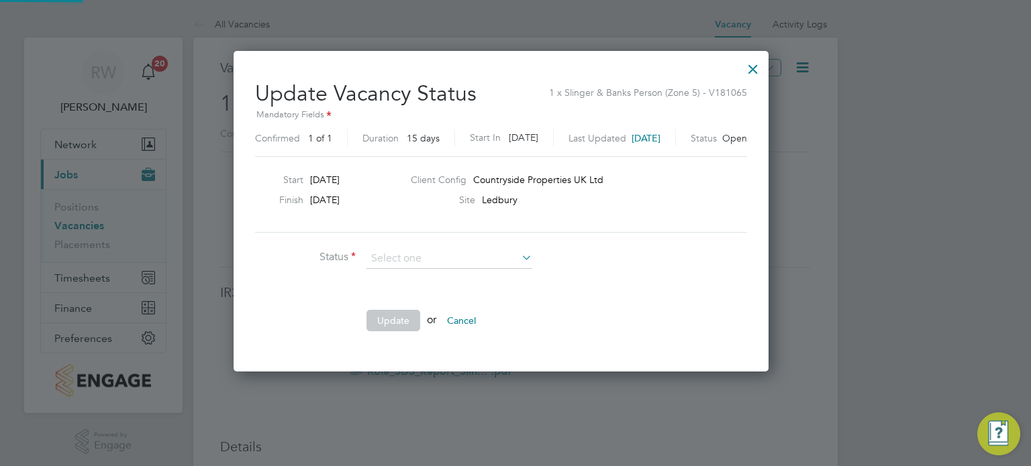
scroll to position [319, 564]
click at [387, 280] on li "Completed" at bounding box center [449, 275] width 166 height 17
type input "Completed"
click at [392, 313] on button "Update" at bounding box center [393, 320] width 54 height 21
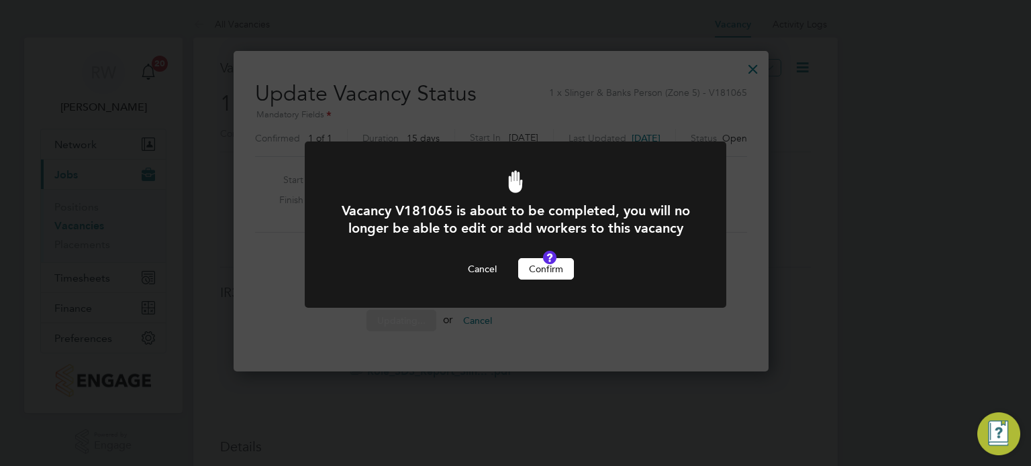
click at [527, 280] on button "Confirm" at bounding box center [546, 268] width 56 height 21
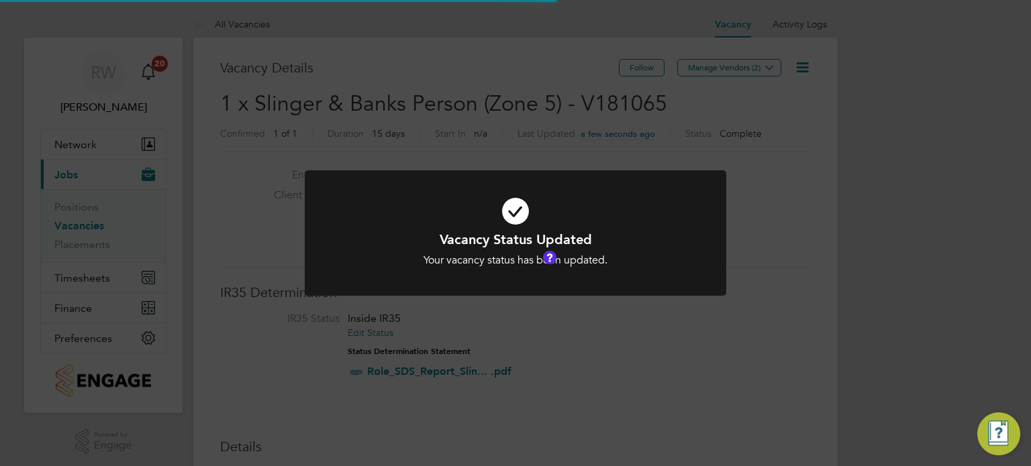
scroll to position [6, 7]
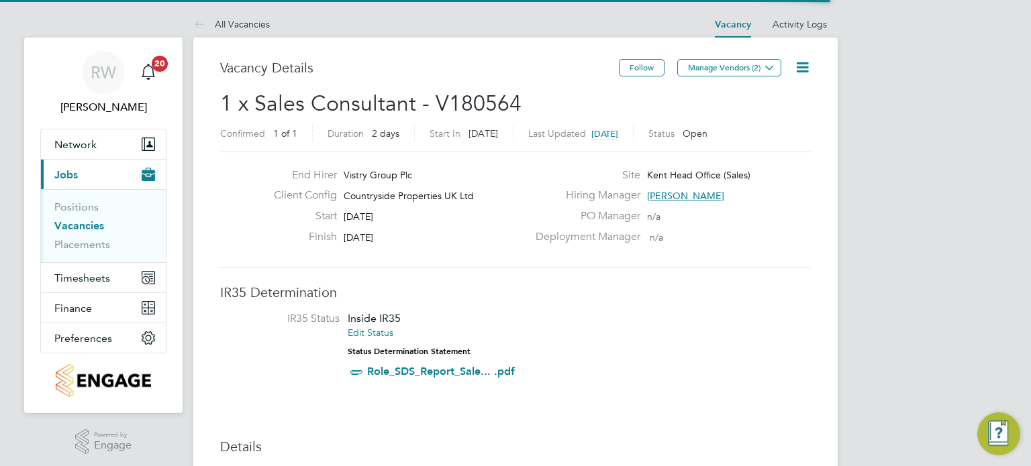
click at [803, 64] on icon at bounding box center [802, 67] width 17 height 17
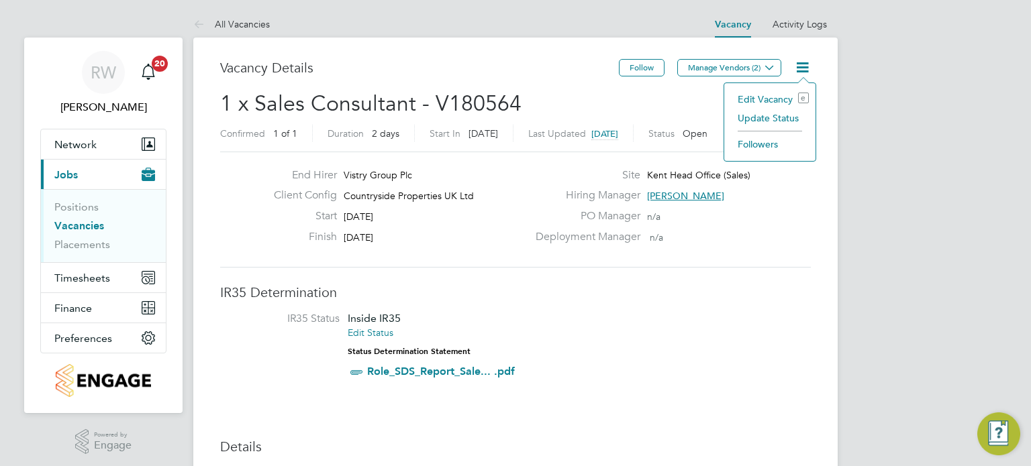
click at [775, 123] on li "Update Status" at bounding box center [770, 118] width 78 height 19
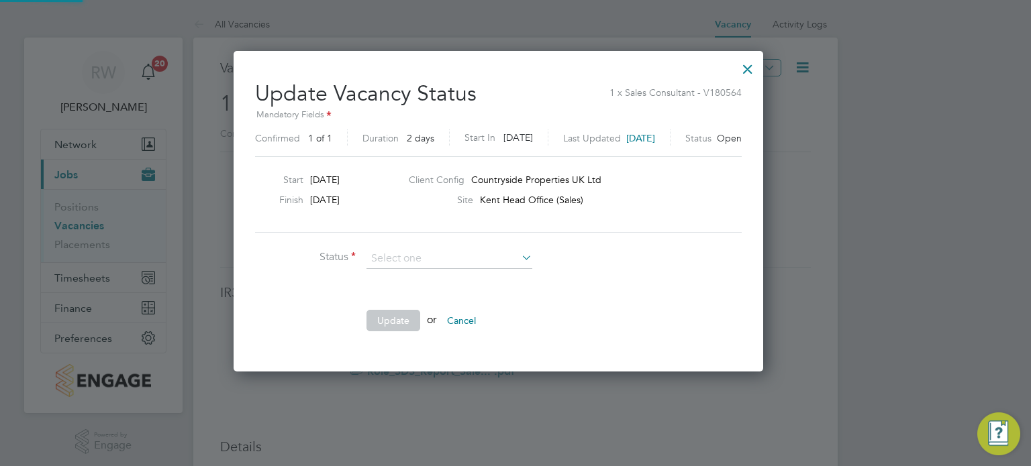
scroll to position [319, 564]
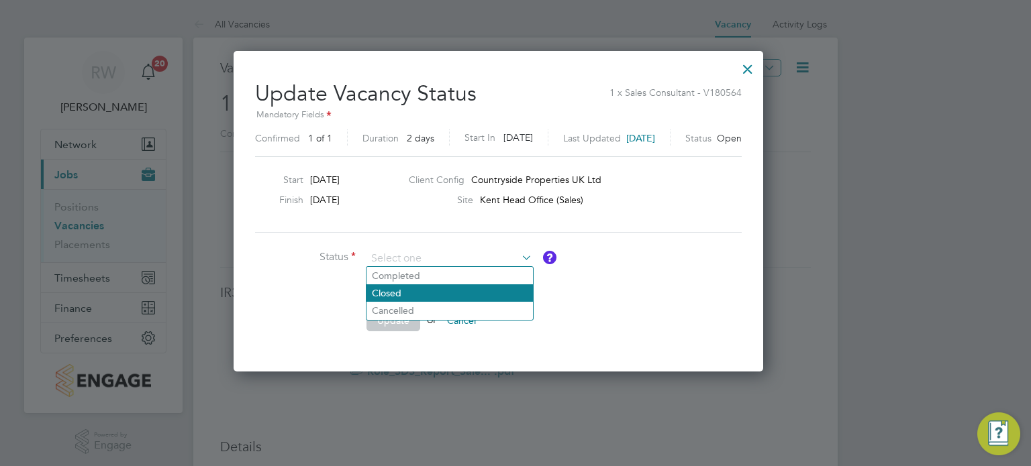
click at [411, 293] on li "Closed" at bounding box center [449, 293] width 166 height 17
type input "Closed"
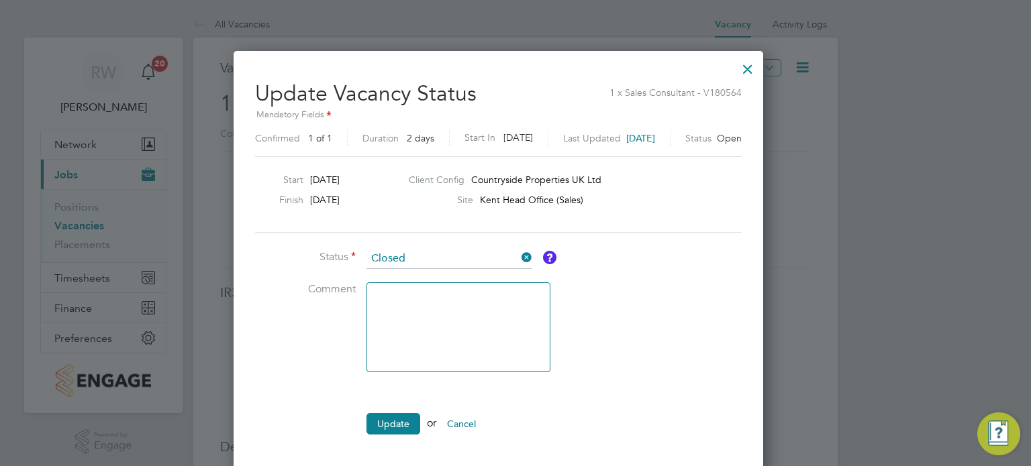
scroll to position [421, 564]
click at [392, 429] on button "Update" at bounding box center [393, 423] width 54 height 21
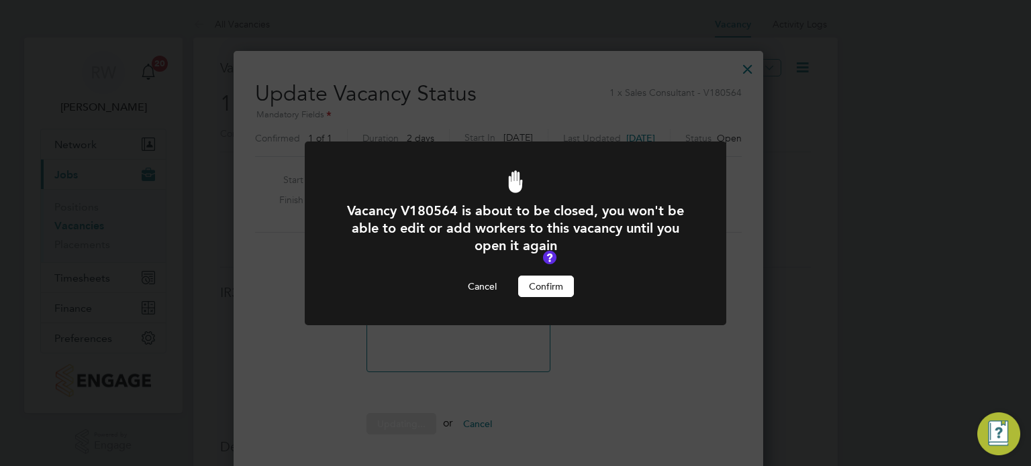
click at [550, 281] on button "Confirm" at bounding box center [546, 286] width 56 height 21
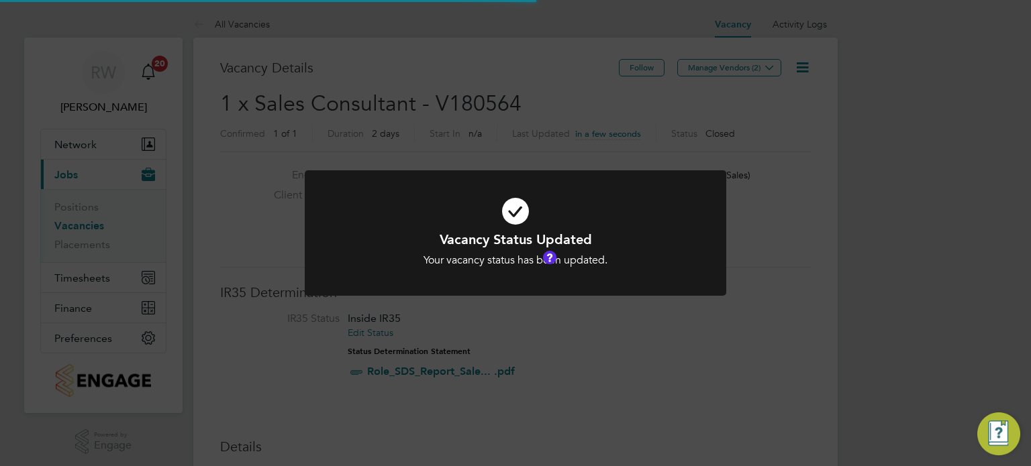
scroll to position [40, 94]
click at [484, 81] on div "Vacancy Status Updated Your vacancy status has been updated. Cancel Okay" at bounding box center [515, 233] width 1031 height 466
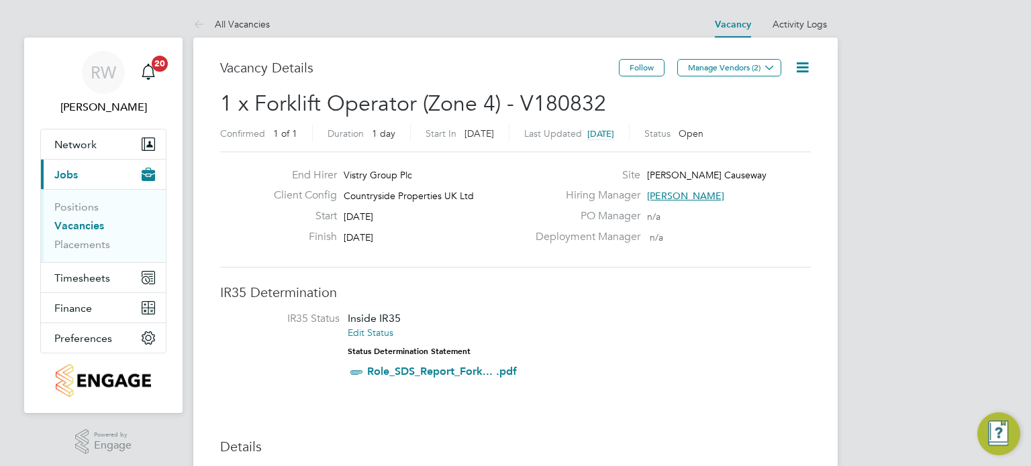
click at [800, 69] on icon at bounding box center [802, 67] width 17 height 17
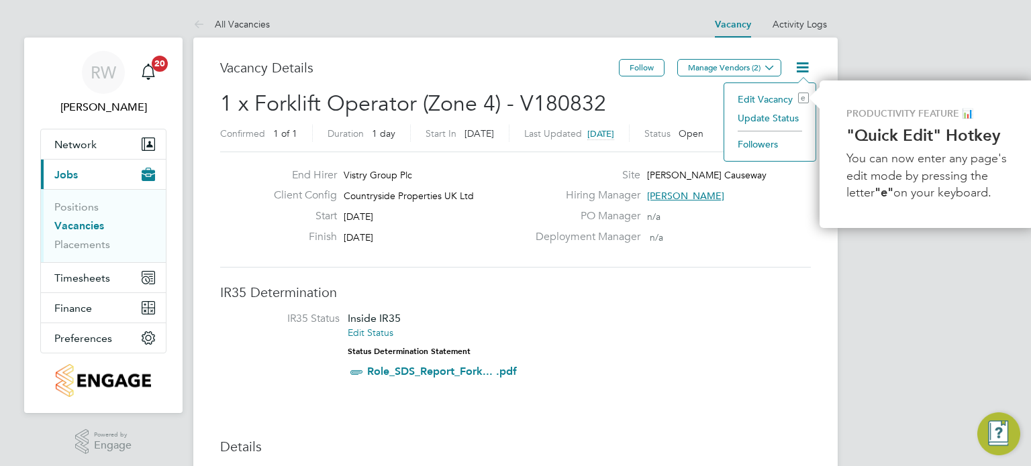
scroll to position [0, 3]
click at [788, 117] on li "Update Status" at bounding box center [767, 118] width 78 height 19
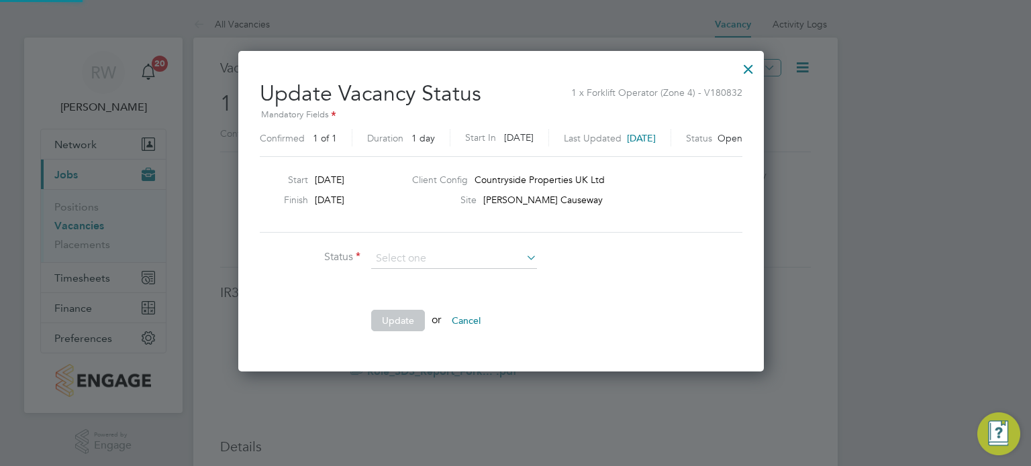
scroll to position [319, 554]
click at [454, 274] on li "Completed" at bounding box center [454, 275] width 166 height 17
type input "Completed"
click at [394, 323] on button "Update" at bounding box center [398, 320] width 54 height 21
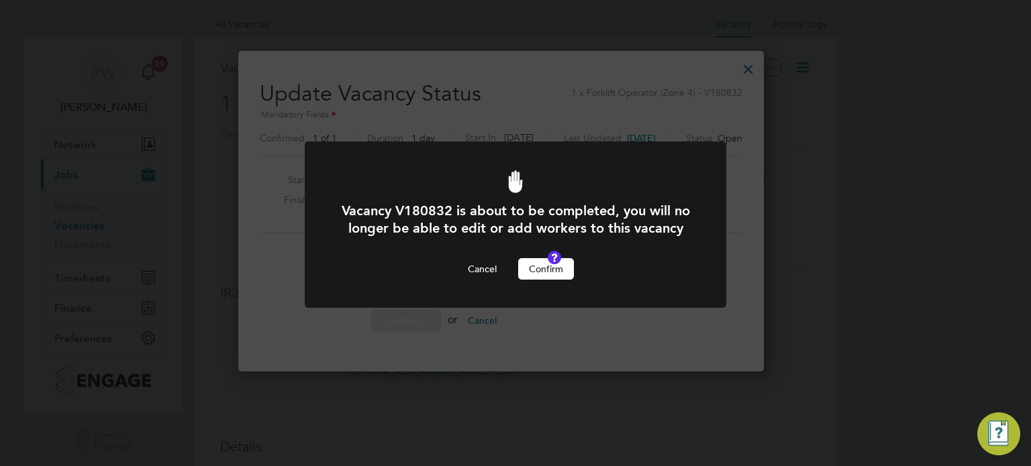
click at [531, 280] on button "Confirm" at bounding box center [546, 268] width 56 height 21
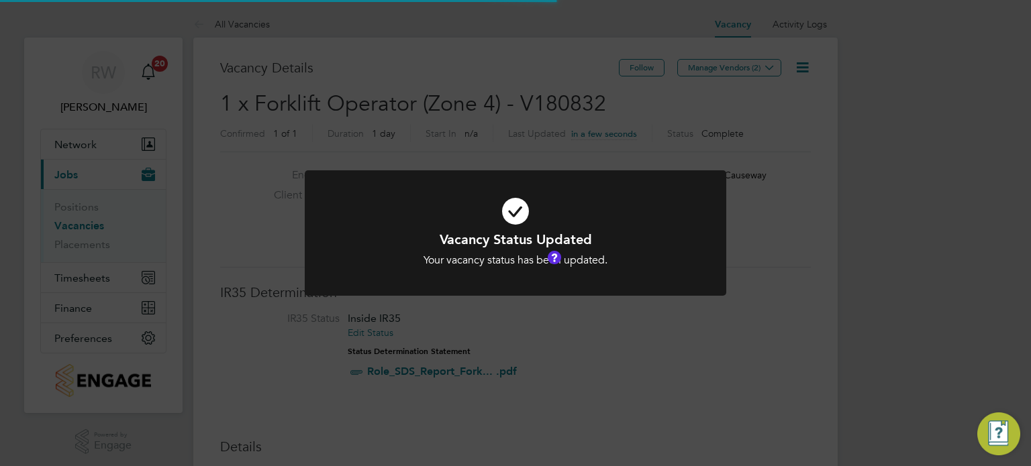
click at [484, 74] on div "Vacancy Status Updated Your vacancy status has been updated. Cancel Okay" at bounding box center [515, 233] width 1031 height 466
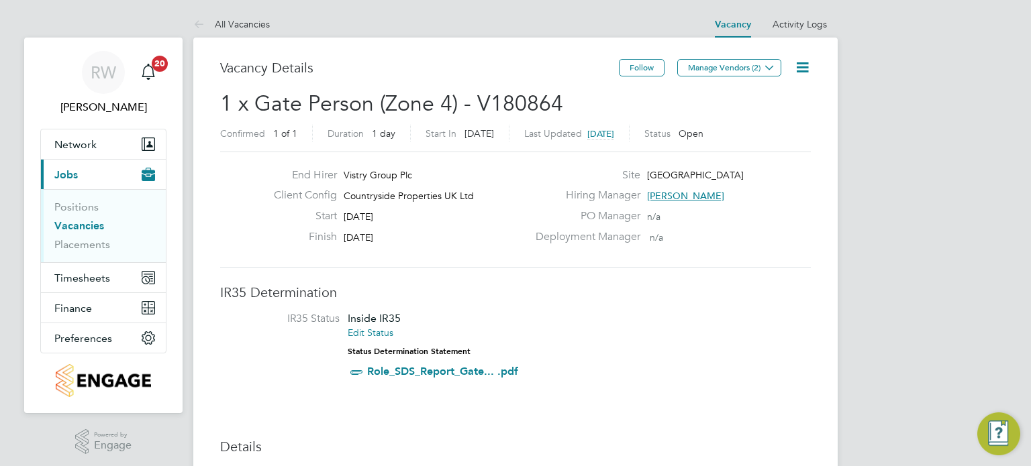
click at [805, 64] on icon at bounding box center [802, 67] width 17 height 17
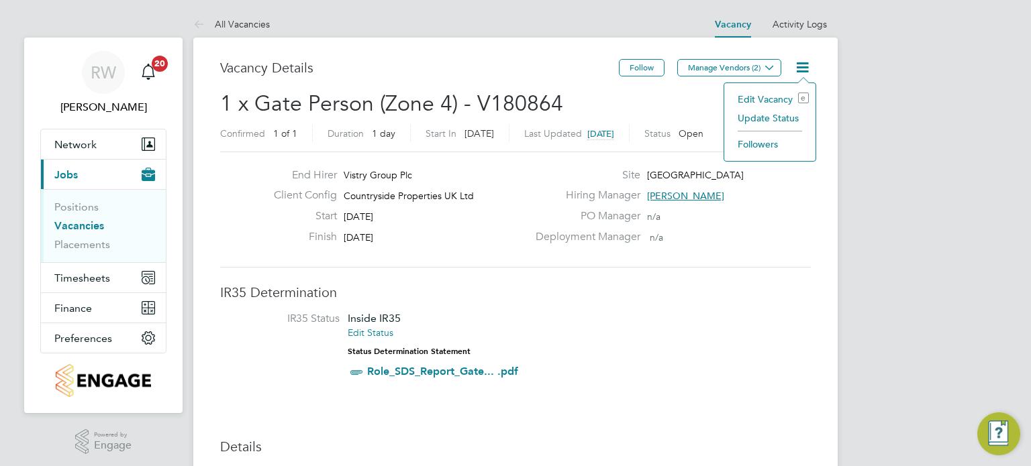
click at [774, 117] on li "Update Status" at bounding box center [770, 118] width 78 height 19
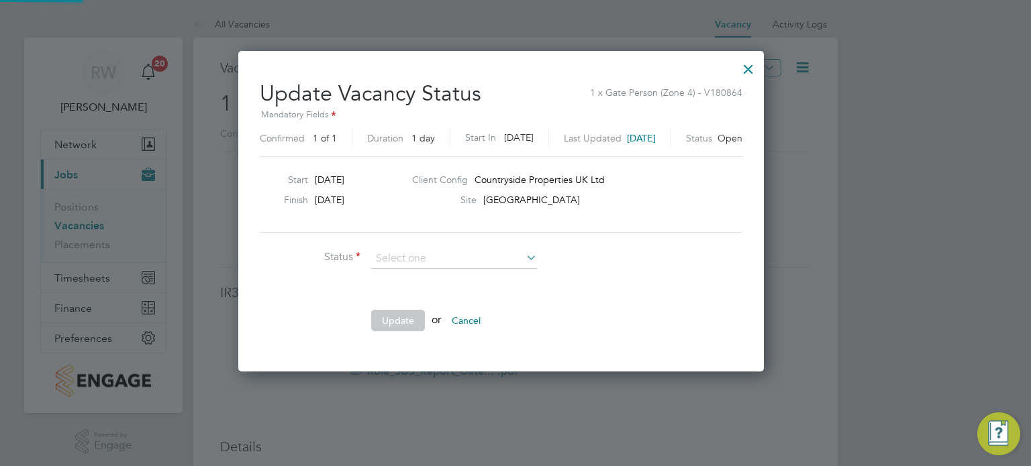
scroll to position [319, 554]
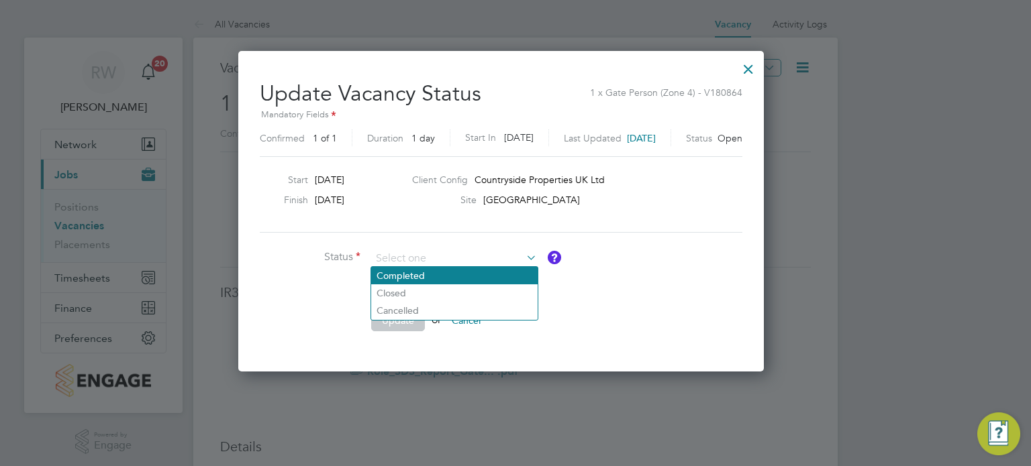
click at [465, 279] on li "Completed" at bounding box center [454, 275] width 166 height 17
type input "Completed"
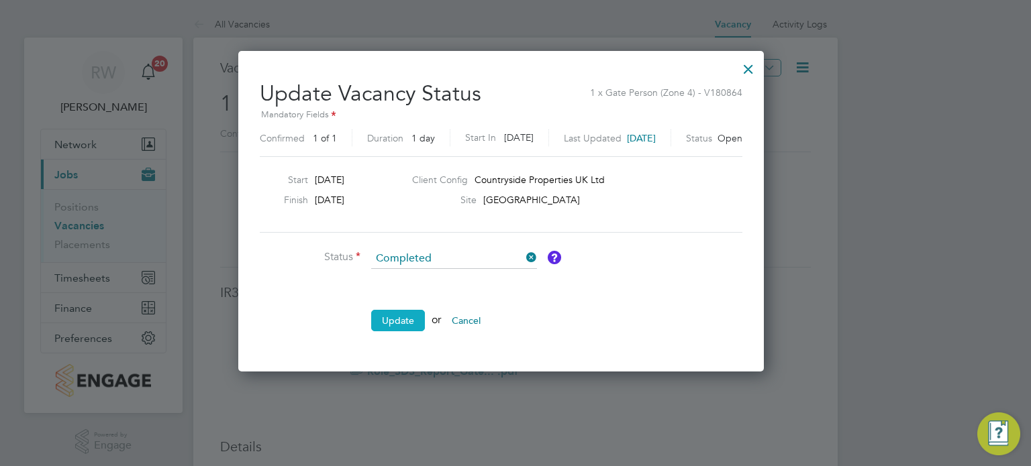
click at [396, 321] on button "Update" at bounding box center [398, 320] width 54 height 21
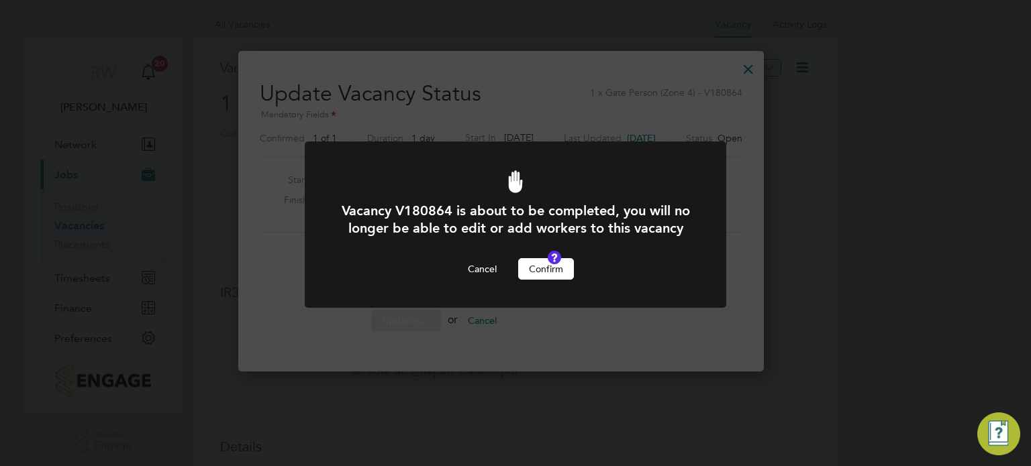
click at [544, 280] on button "Confirm" at bounding box center [546, 268] width 56 height 21
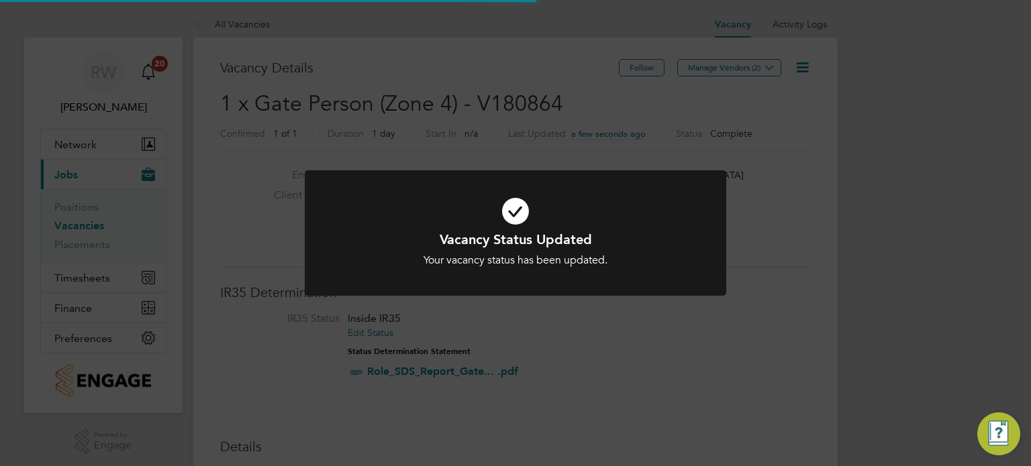
scroll to position [40, 94]
click at [492, 160] on div "Vacancy Status Updated Your vacancy status has been updated. Cancel Okay" at bounding box center [515, 233] width 1031 height 466
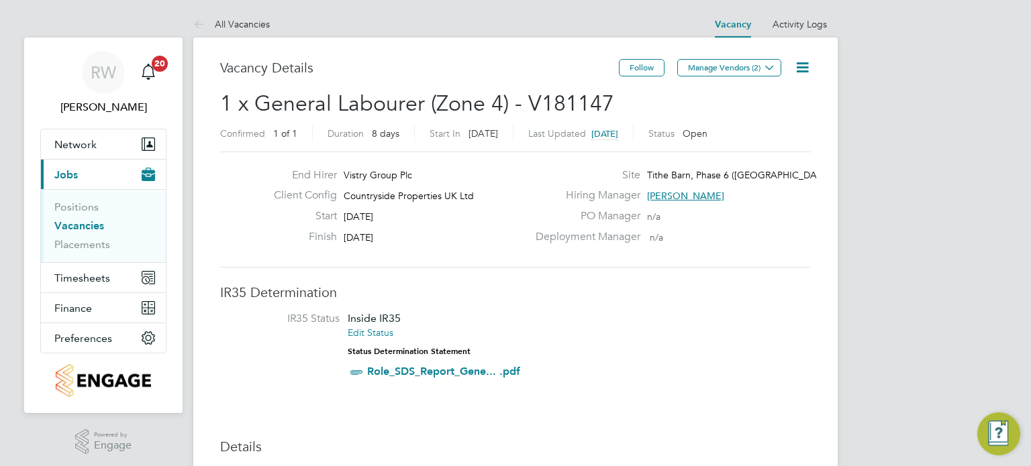
click at [802, 71] on icon at bounding box center [802, 67] width 17 height 17
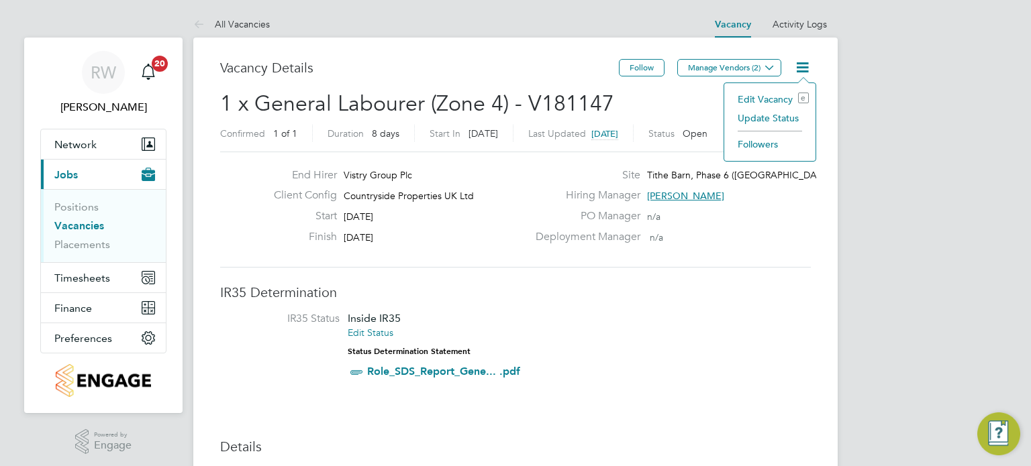
click at [776, 117] on li "Update Status" at bounding box center [770, 118] width 78 height 19
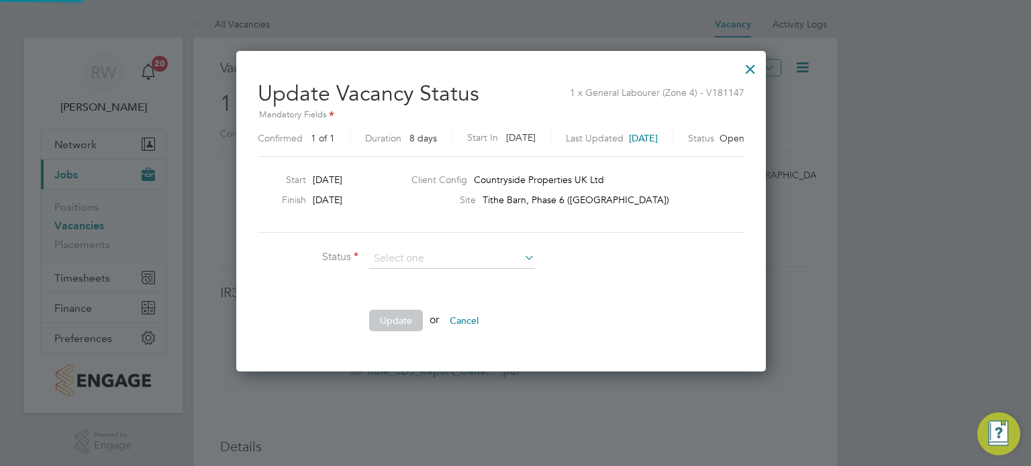
scroll to position [319, 558]
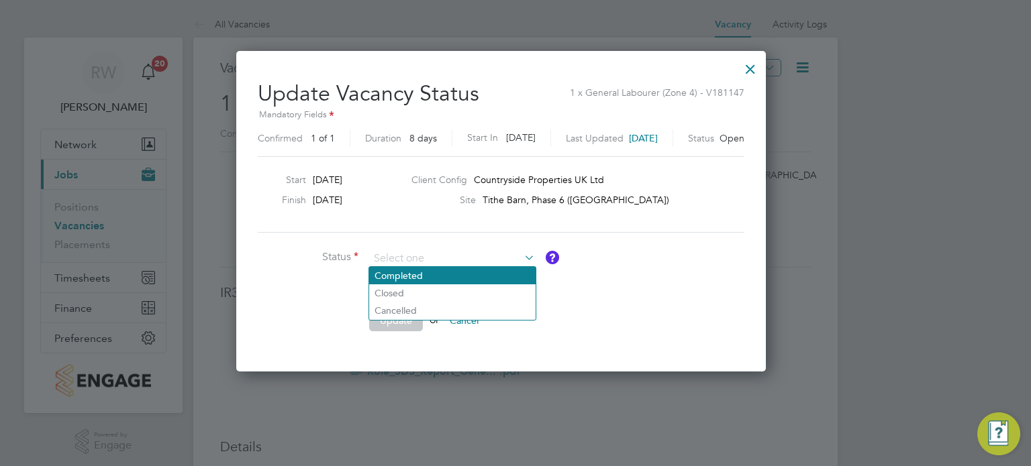
click at [465, 273] on li "Completed" at bounding box center [452, 275] width 166 height 17
type input "Completed"
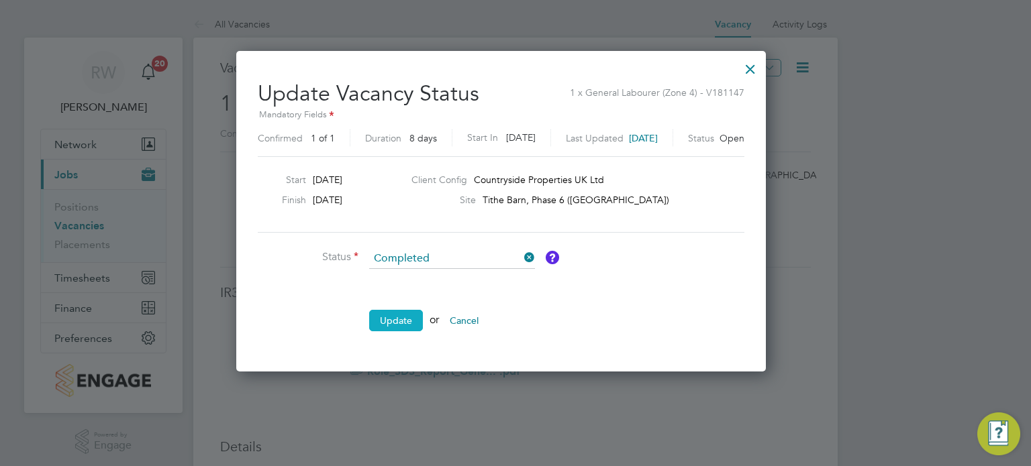
click at [402, 319] on button "Update" at bounding box center [396, 320] width 54 height 21
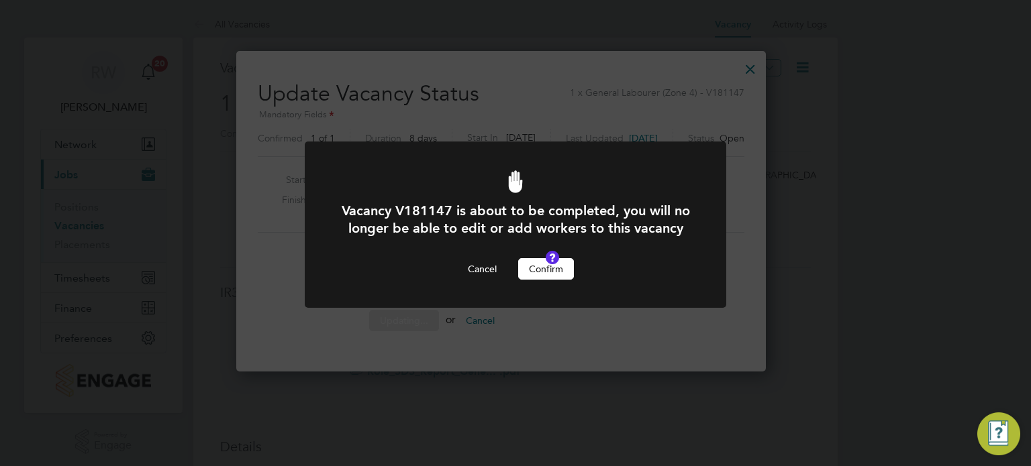
click at [545, 280] on button "Confirm" at bounding box center [546, 268] width 56 height 21
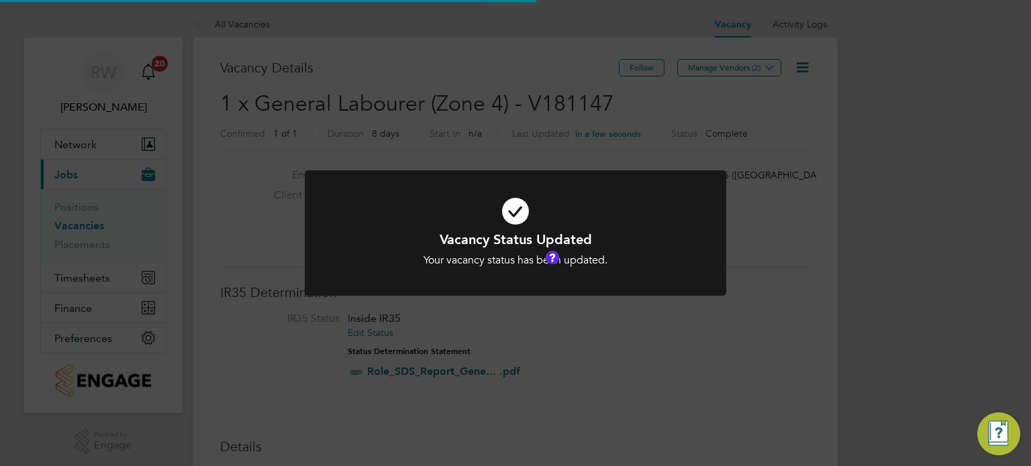
scroll to position [40, 94]
click at [472, 123] on div "Vacancy Status Updated Your vacancy status has been updated. Cancel Okay" at bounding box center [515, 233] width 1031 height 466
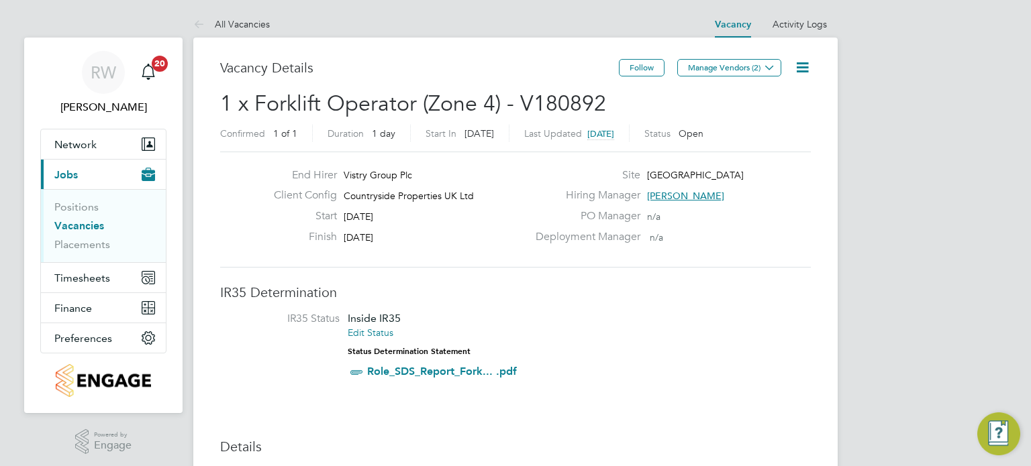
click at [803, 64] on icon at bounding box center [802, 67] width 17 height 17
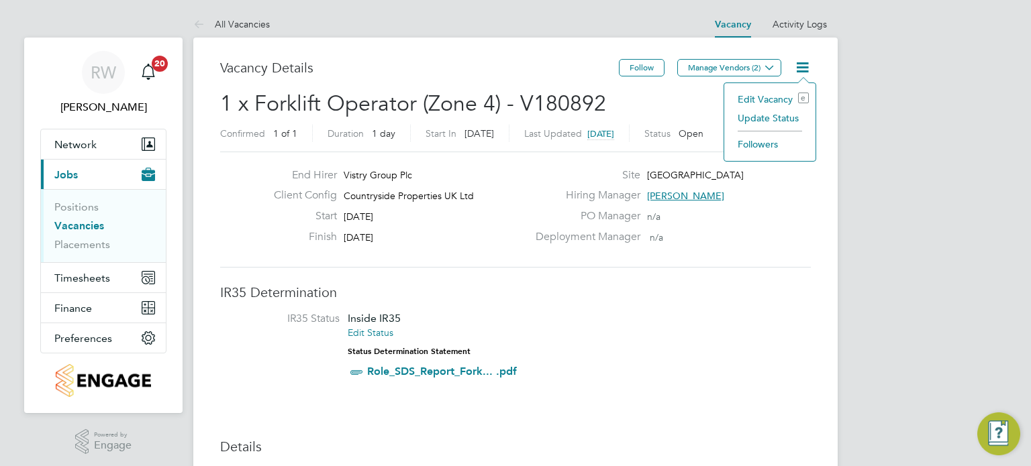
click at [779, 123] on li "Update Status" at bounding box center [770, 118] width 78 height 19
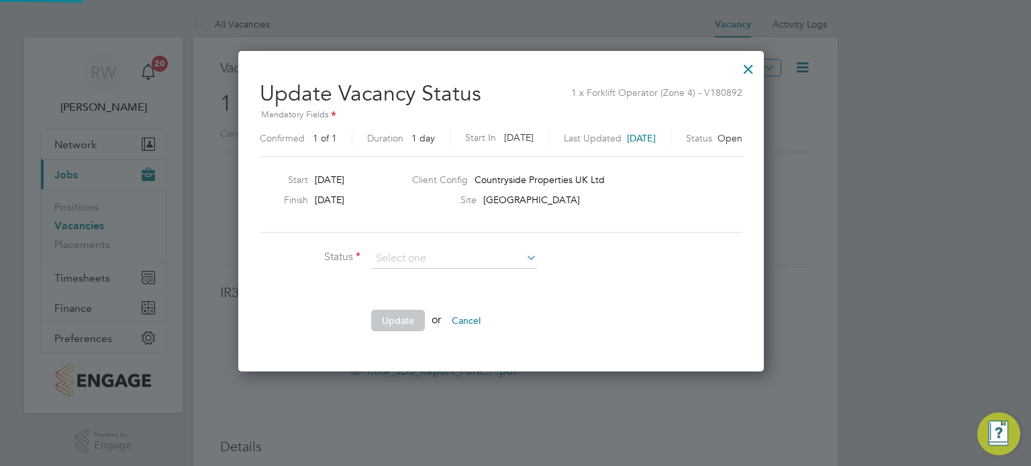
scroll to position [319, 554]
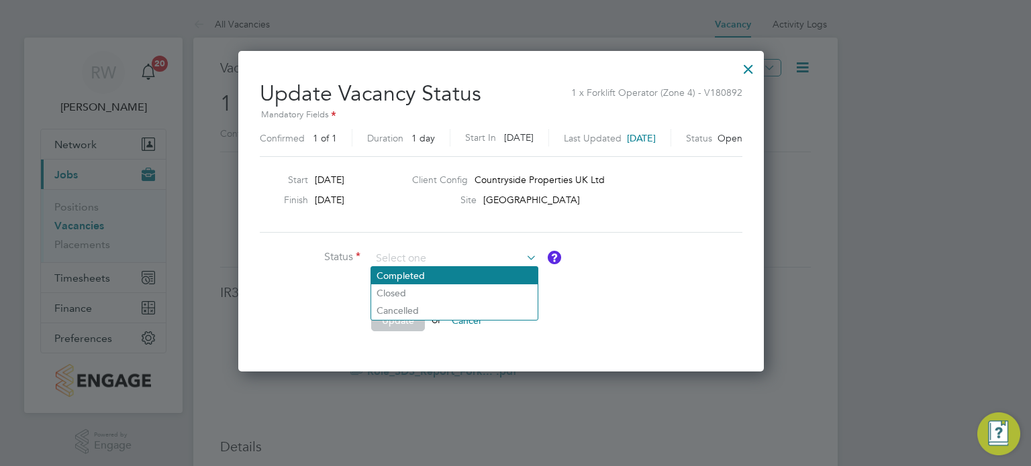
click at [468, 273] on li "Completed" at bounding box center [454, 275] width 166 height 17
type input "Completed"
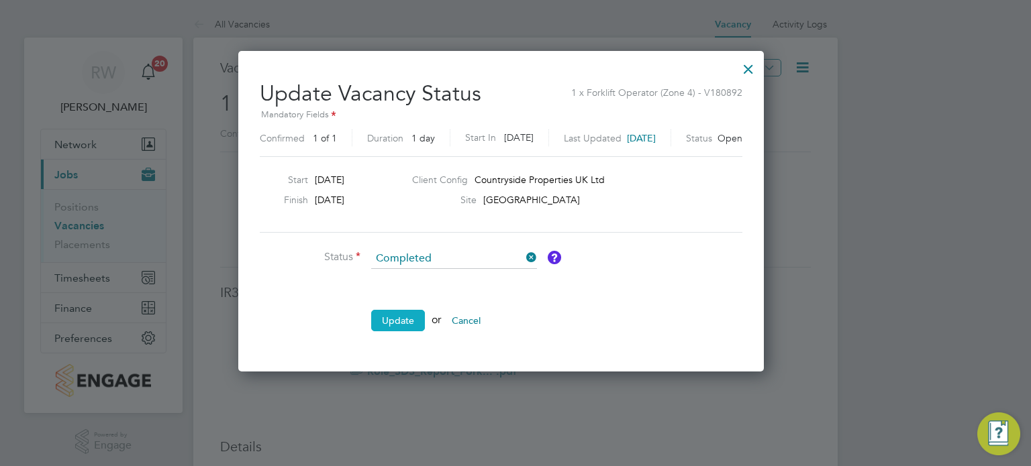
click at [397, 313] on button "Update" at bounding box center [398, 320] width 54 height 21
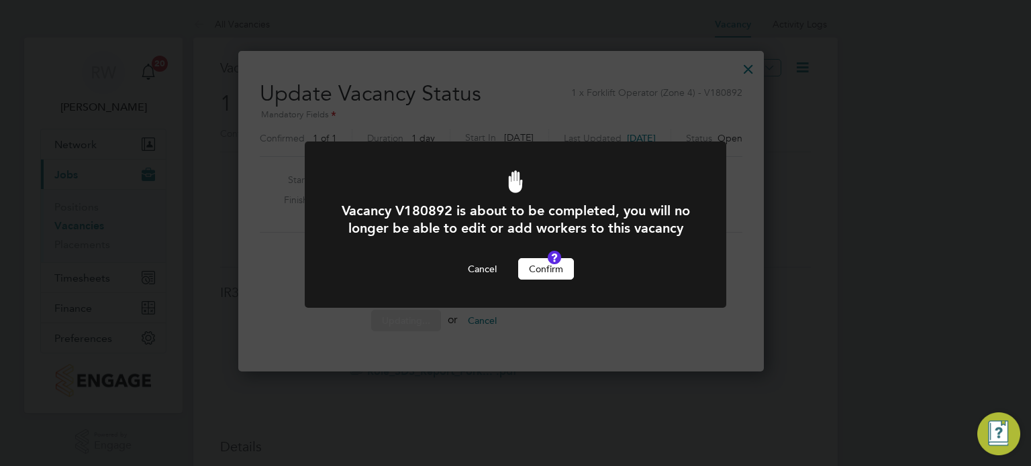
click at [544, 280] on button "Confirm" at bounding box center [546, 268] width 56 height 21
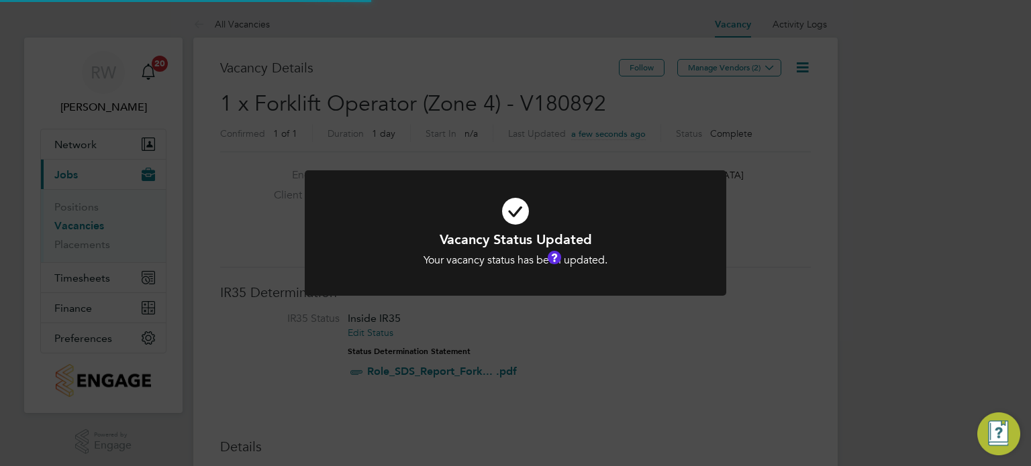
scroll to position [40, 94]
click at [485, 123] on div "Vacancy Status Updated Your vacancy status has been updated. Cancel Okay" at bounding box center [515, 233] width 1031 height 466
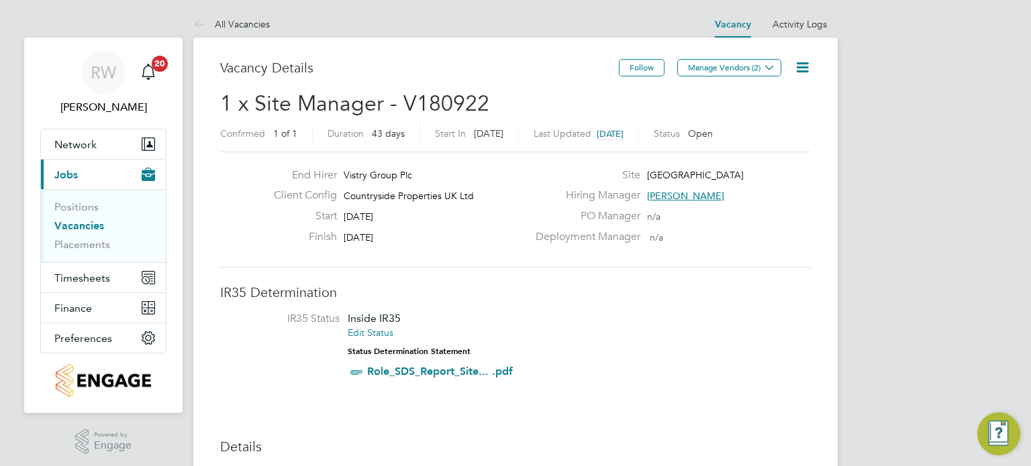
click at [798, 66] on icon at bounding box center [802, 67] width 17 height 17
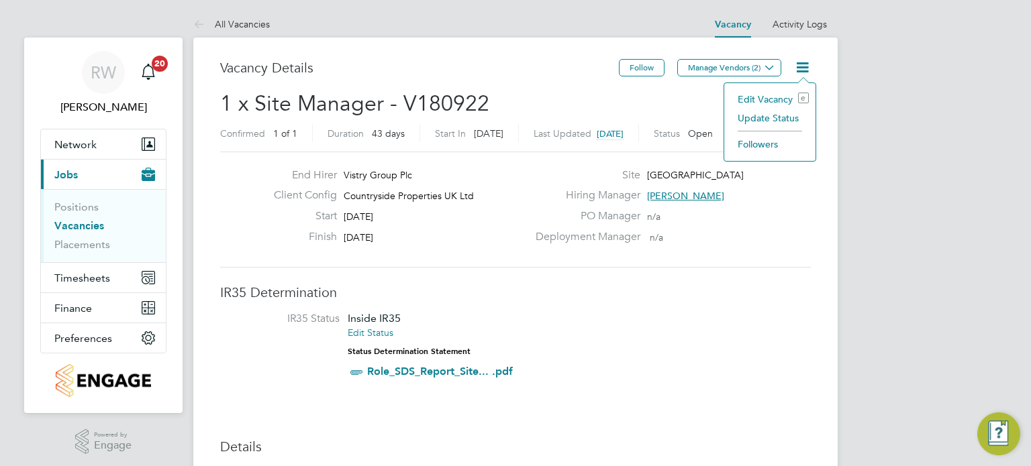
click at [778, 110] on li "Update Status" at bounding box center [770, 118] width 78 height 19
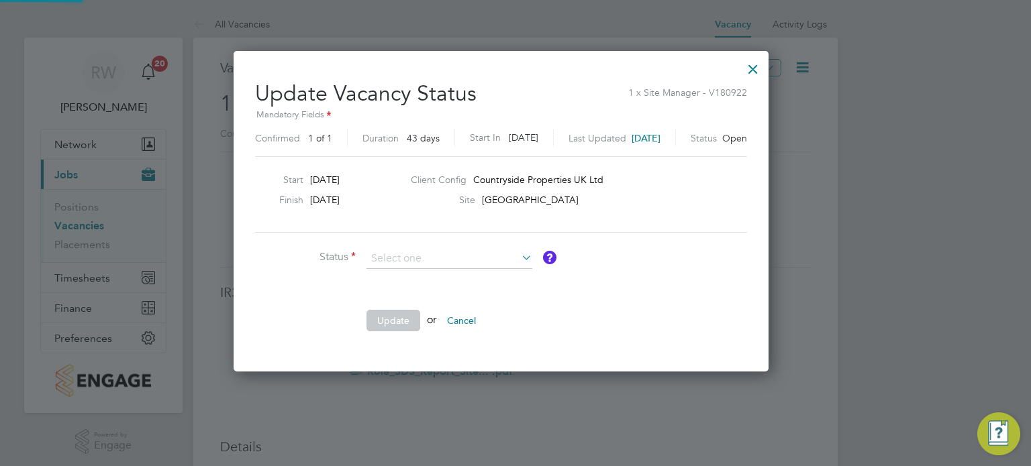
scroll to position [319, 564]
click at [441, 276] on li "Completed" at bounding box center [449, 275] width 166 height 17
type input "Completed"
click at [395, 321] on button "Update" at bounding box center [393, 320] width 54 height 21
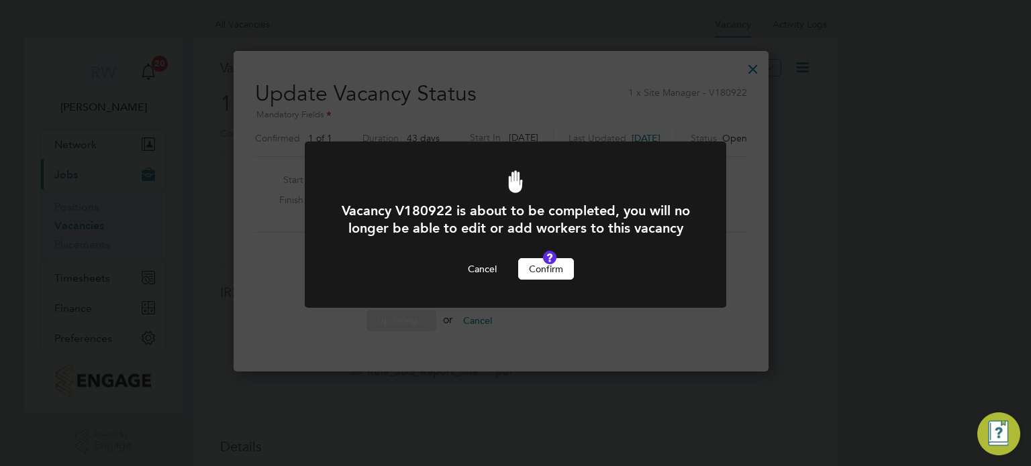
click at [542, 280] on button "Confirm" at bounding box center [546, 268] width 56 height 21
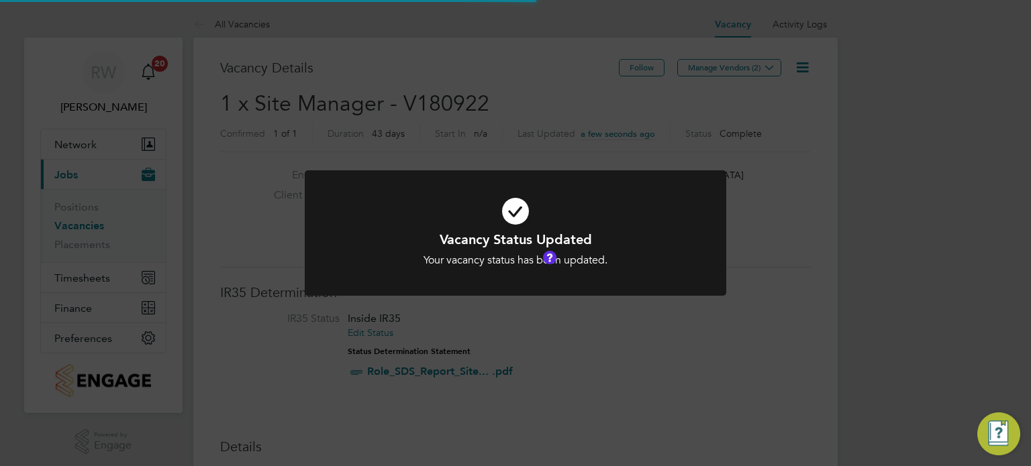
scroll to position [40, 94]
click at [451, 84] on div "Vacancy Status Updated Your vacancy status has been updated. Cancel Okay" at bounding box center [515, 233] width 1031 height 466
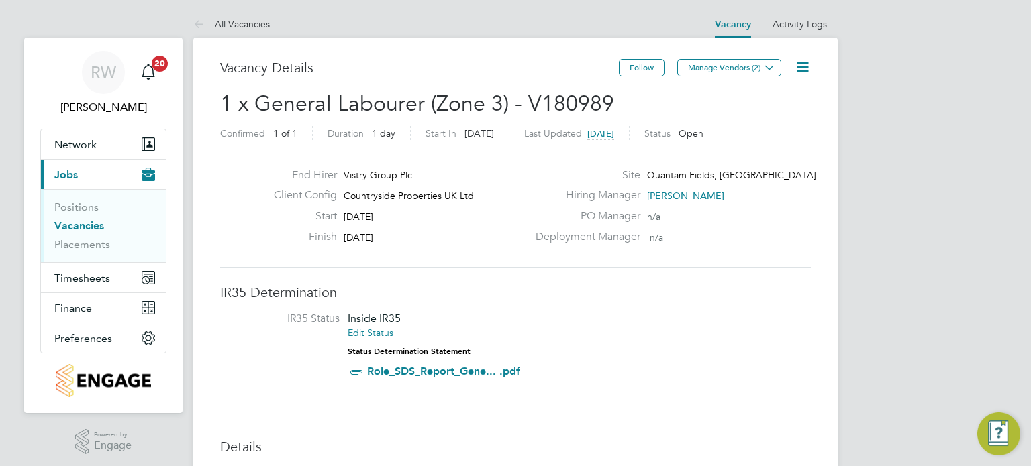
click at [803, 59] on icon at bounding box center [802, 67] width 17 height 17
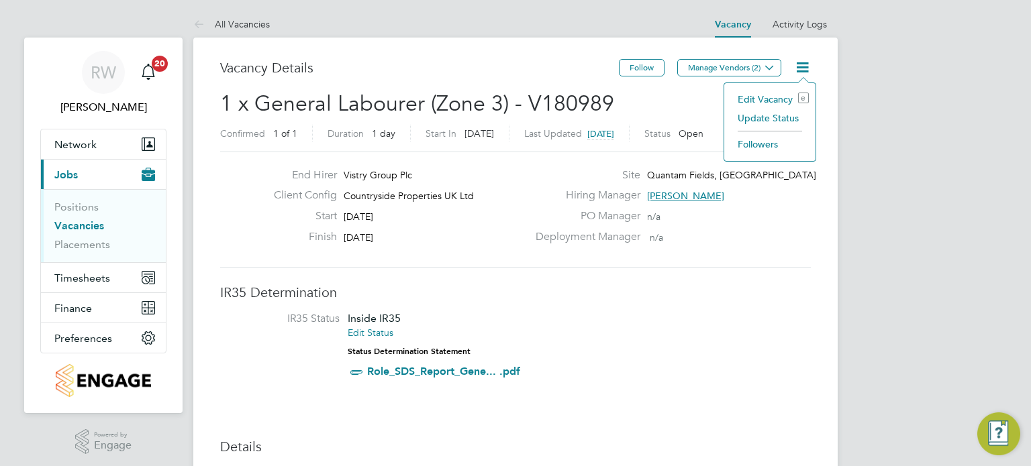
click at [778, 116] on li "Update Status" at bounding box center [770, 118] width 78 height 19
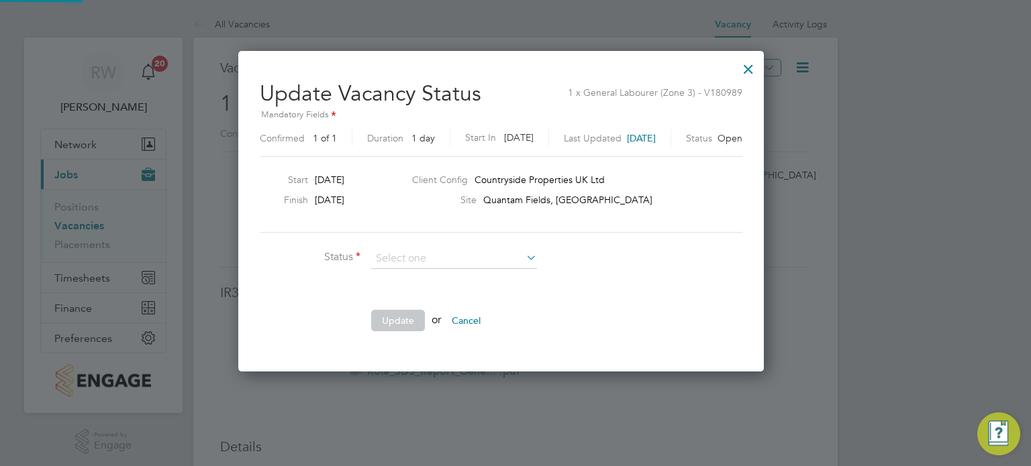
scroll to position [319, 554]
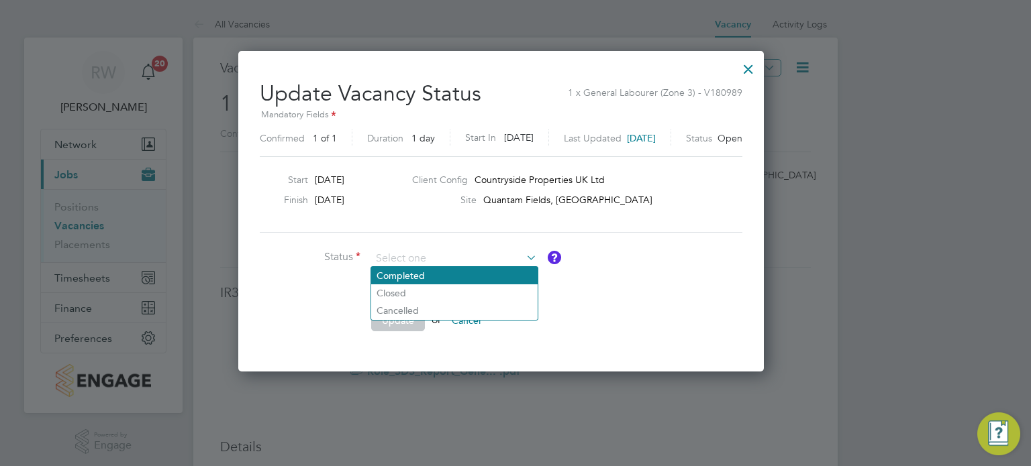
click at [464, 275] on li "Completed" at bounding box center [454, 275] width 166 height 17
type input "Completed"
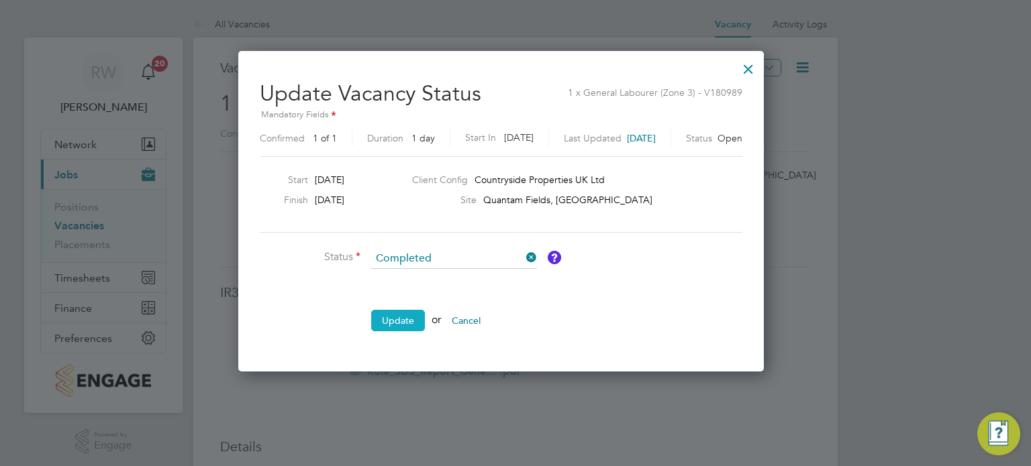
click at [397, 325] on button "Update" at bounding box center [398, 320] width 54 height 21
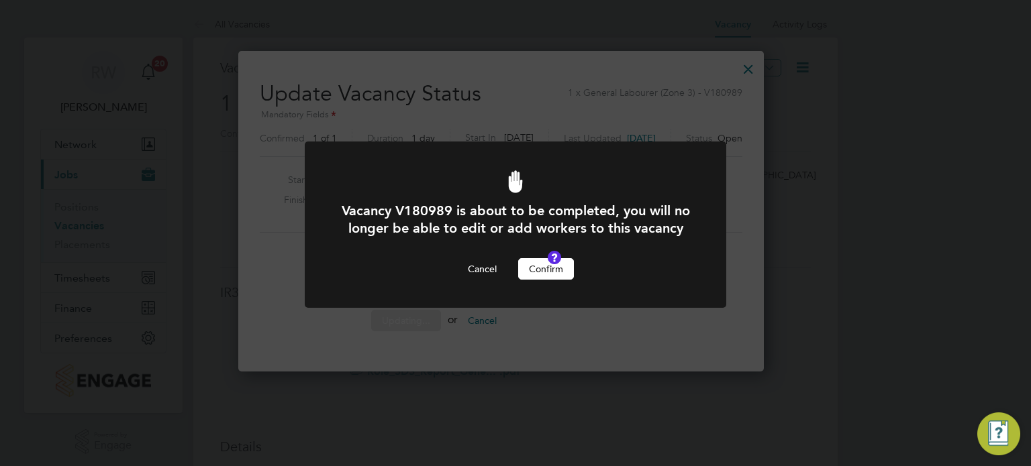
click at [546, 280] on button "Confirm" at bounding box center [546, 268] width 56 height 21
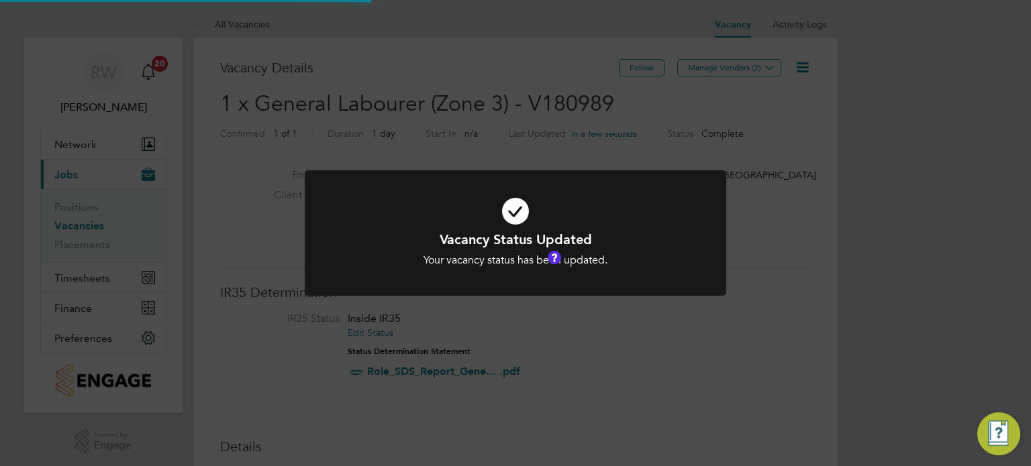
scroll to position [40, 94]
click at [492, 116] on div "Vacancy Status Updated Your vacancy status has been updated. Cancel Okay" at bounding box center [515, 233] width 1031 height 466
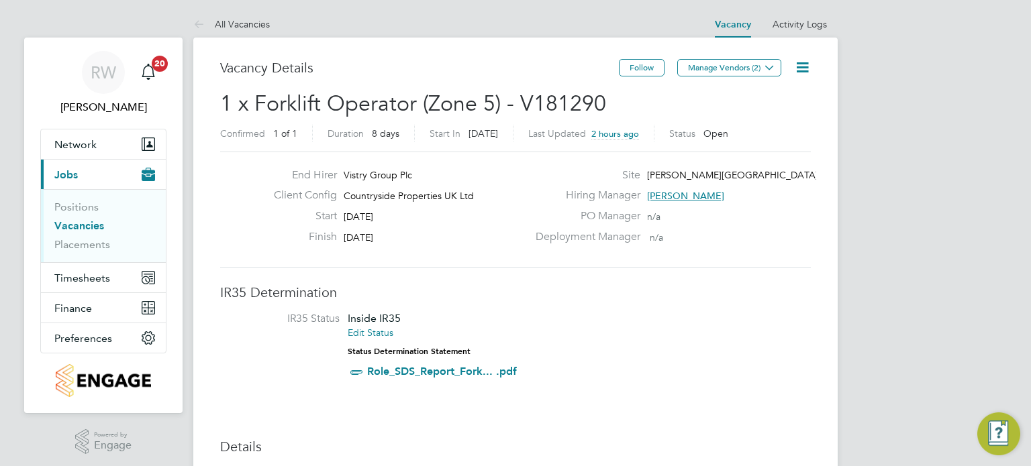
click at [805, 59] on icon at bounding box center [802, 67] width 17 height 17
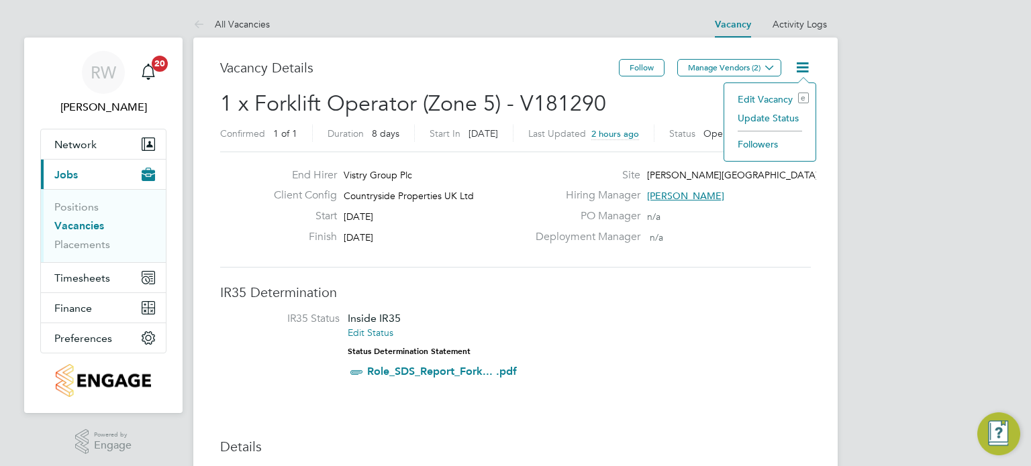
click at [775, 117] on li "Update Status" at bounding box center [770, 118] width 78 height 19
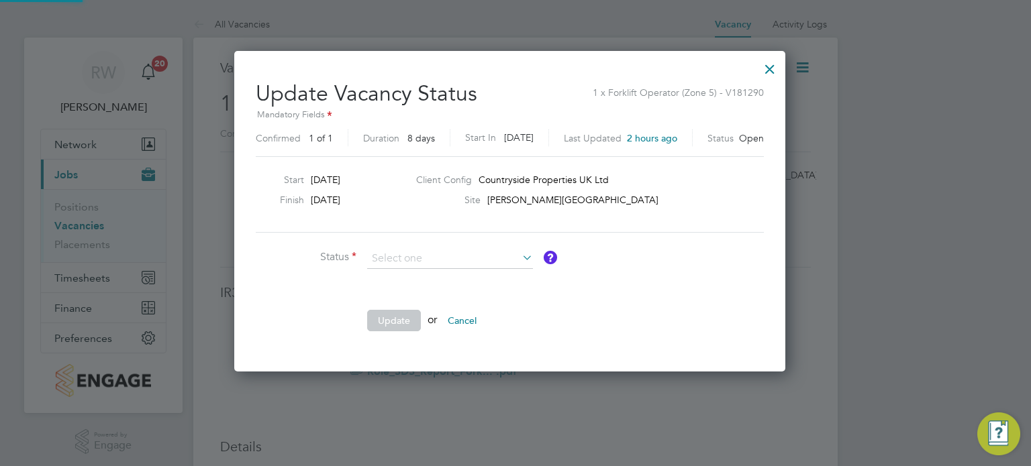
scroll to position [319, 562]
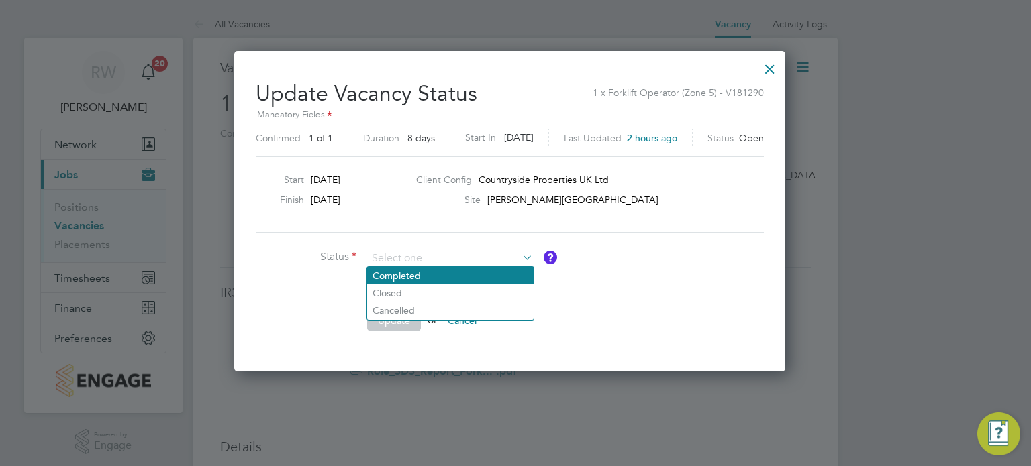
click at [427, 272] on li "Completed" at bounding box center [450, 275] width 166 height 17
type input "Completed"
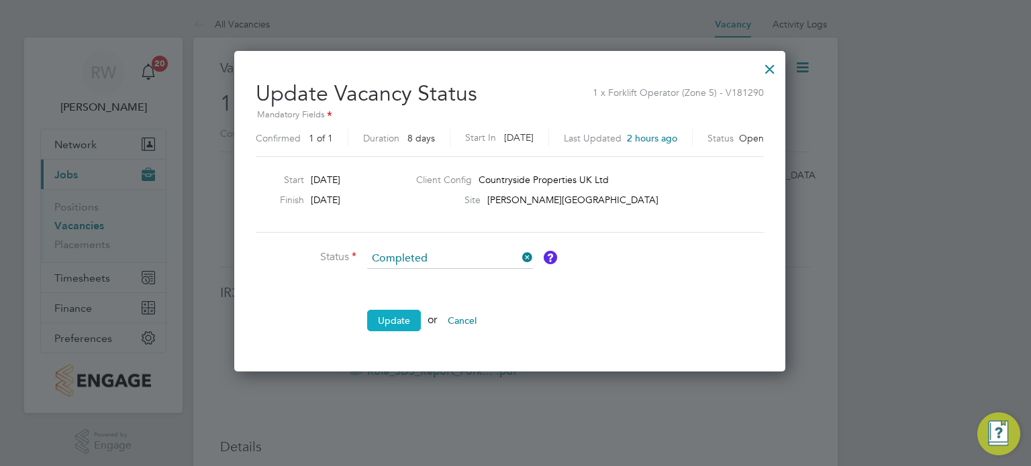
click at [399, 324] on button "Update" at bounding box center [394, 320] width 54 height 21
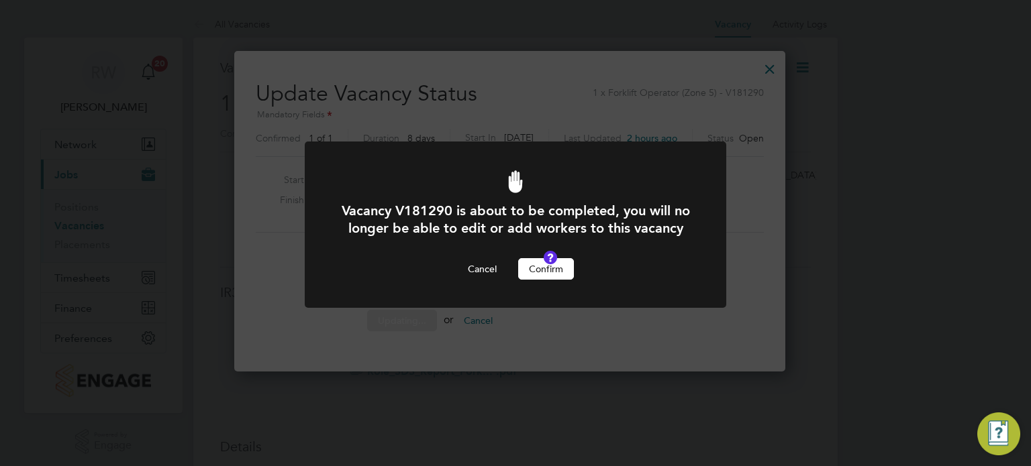
click at [553, 280] on button "Confirm" at bounding box center [546, 268] width 56 height 21
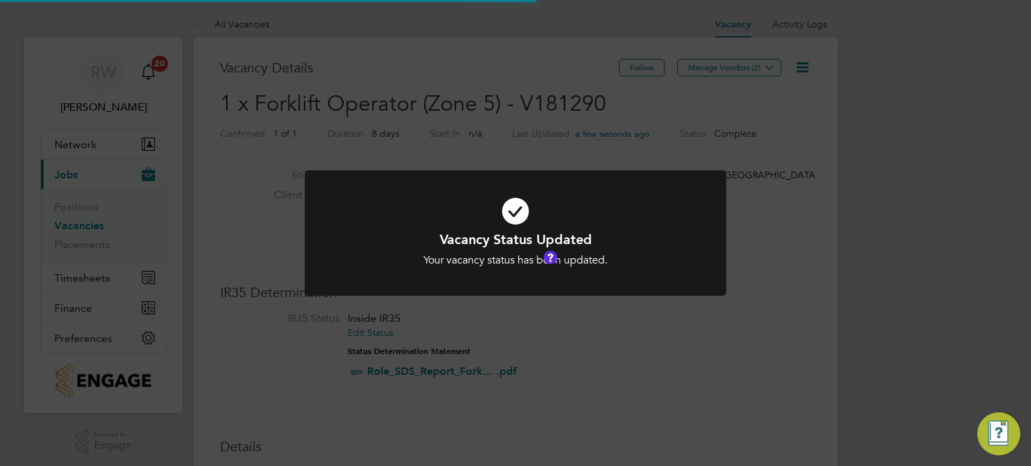
scroll to position [40, 94]
click at [511, 112] on div "Vacancy Status Updated Your vacancy status has been updated. Cancel Okay" at bounding box center [515, 233] width 1031 height 466
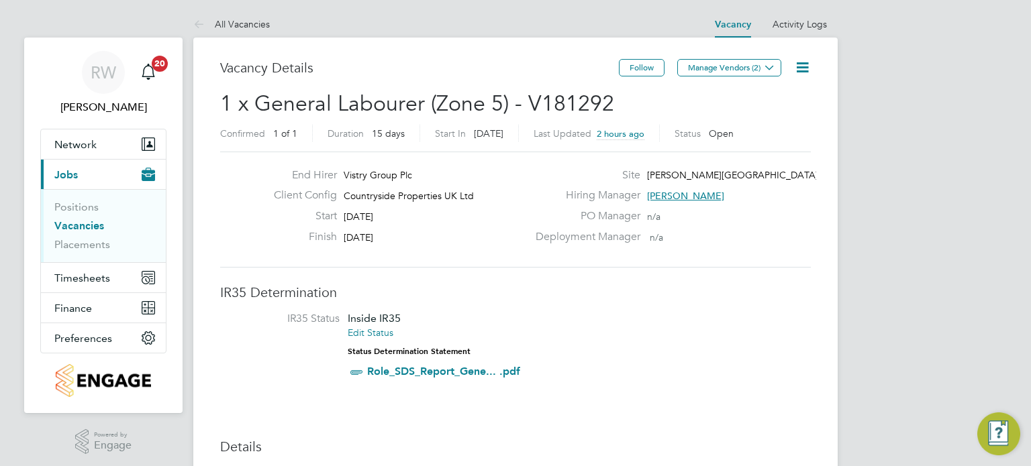
click at [797, 68] on icon at bounding box center [802, 67] width 17 height 17
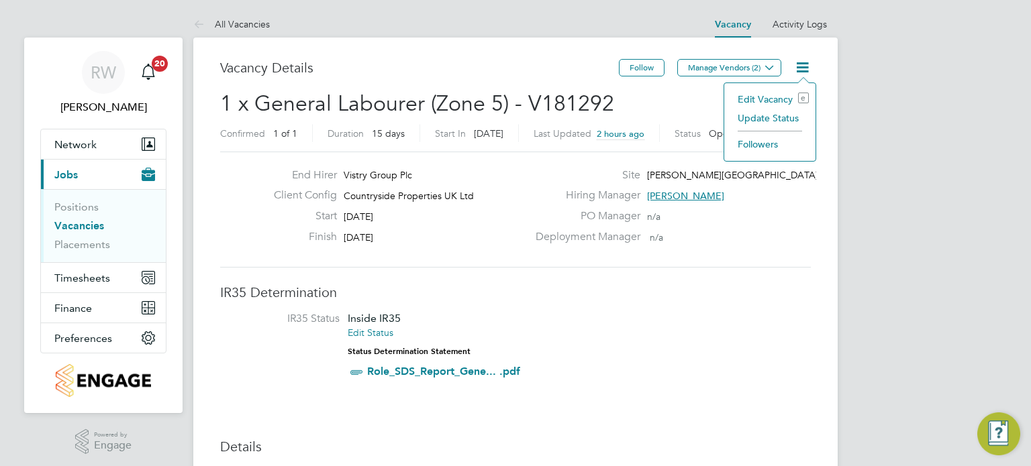
click at [779, 117] on li "Update Status" at bounding box center [770, 118] width 78 height 19
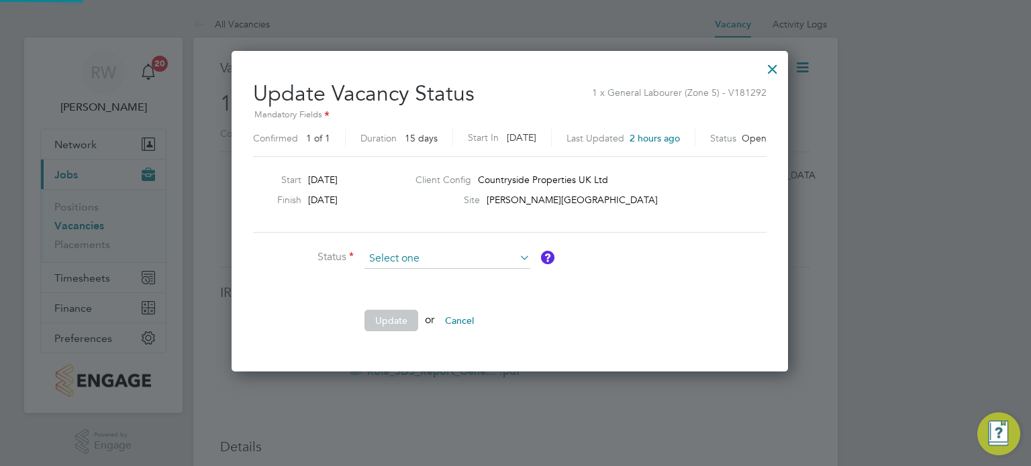
scroll to position [319, 567]
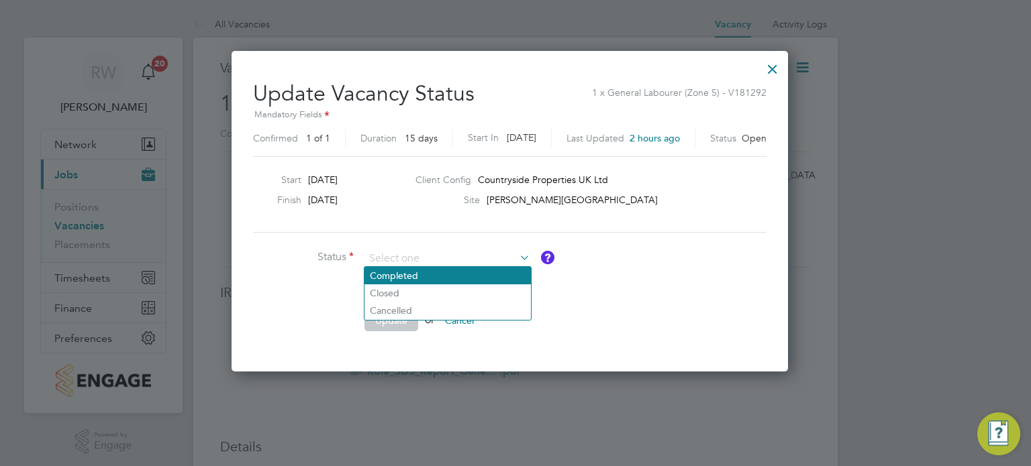
click at [435, 274] on li "Completed" at bounding box center [447, 275] width 166 height 17
type input "Completed"
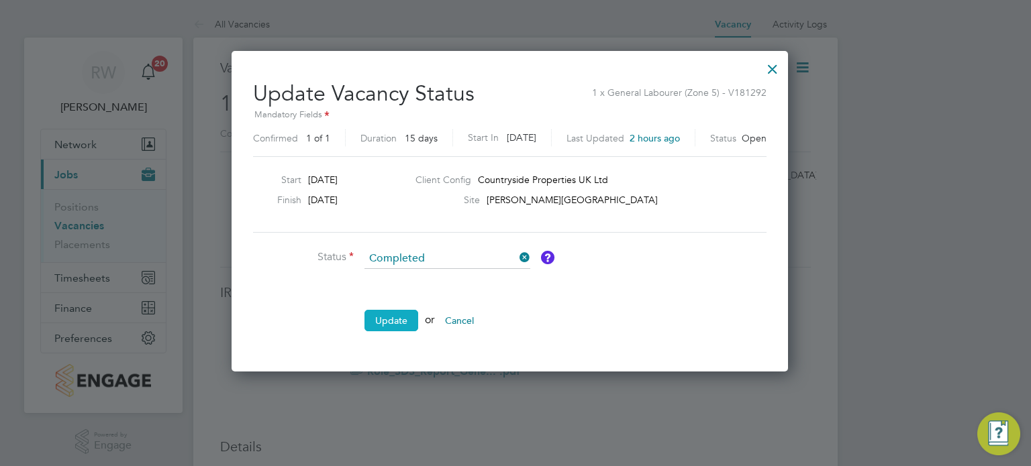
click at [396, 313] on button "Update" at bounding box center [391, 320] width 54 height 21
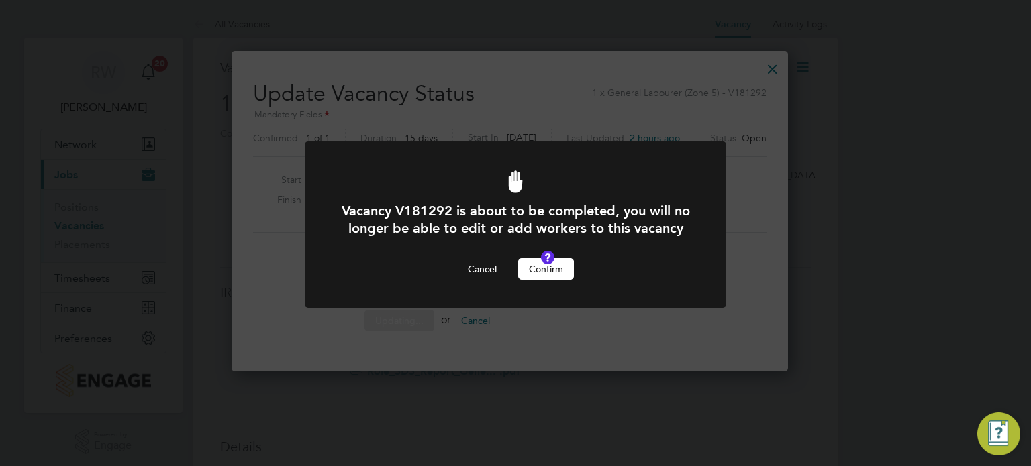
click at [552, 280] on button "Confirm" at bounding box center [546, 268] width 56 height 21
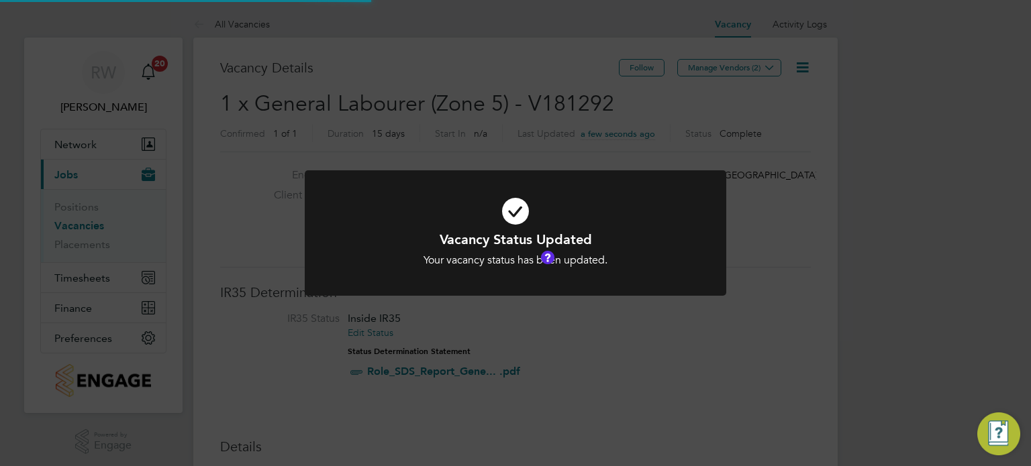
scroll to position [40, 94]
click at [472, 104] on div "Vacancy Status Updated Your vacancy status has been updated. Cancel Okay" at bounding box center [515, 233] width 1031 height 466
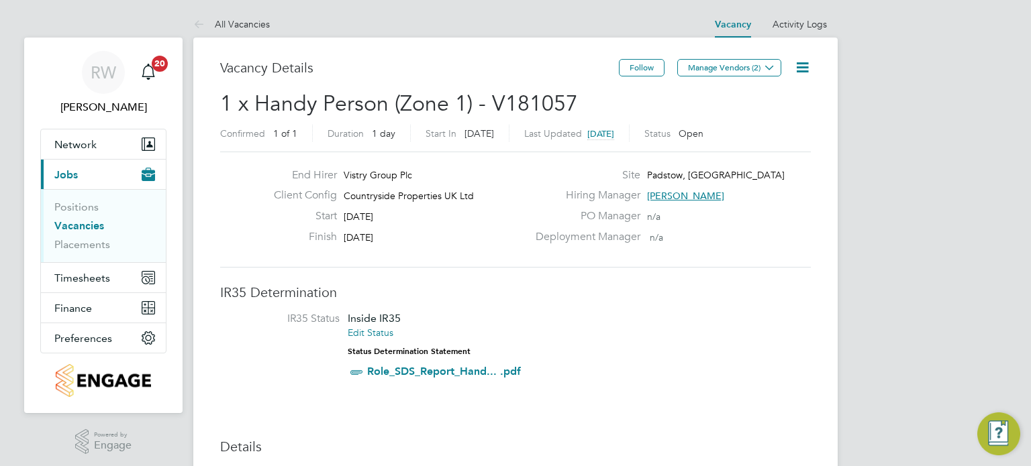
click at [805, 69] on icon at bounding box center [802, 67] width 17 height 17
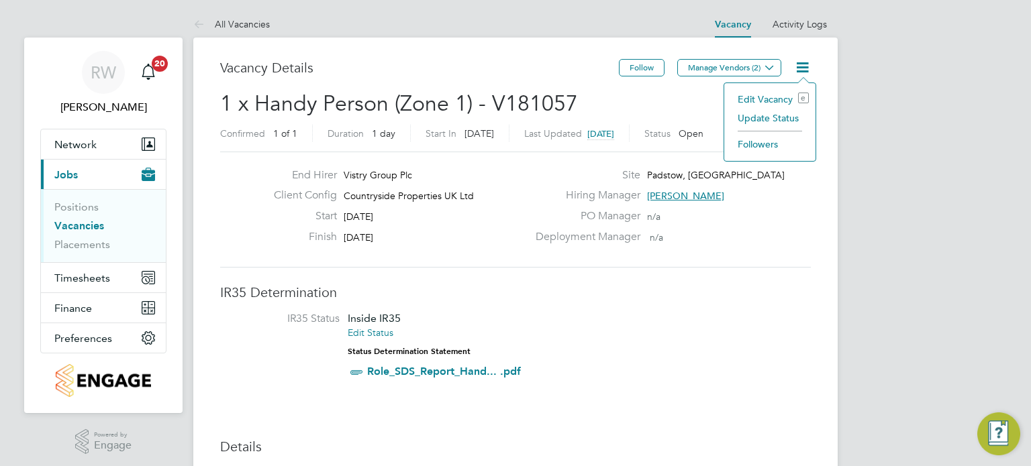
click at [782, 114] on li "Update Status" at bounding box center [770, 118] width 78 height 19
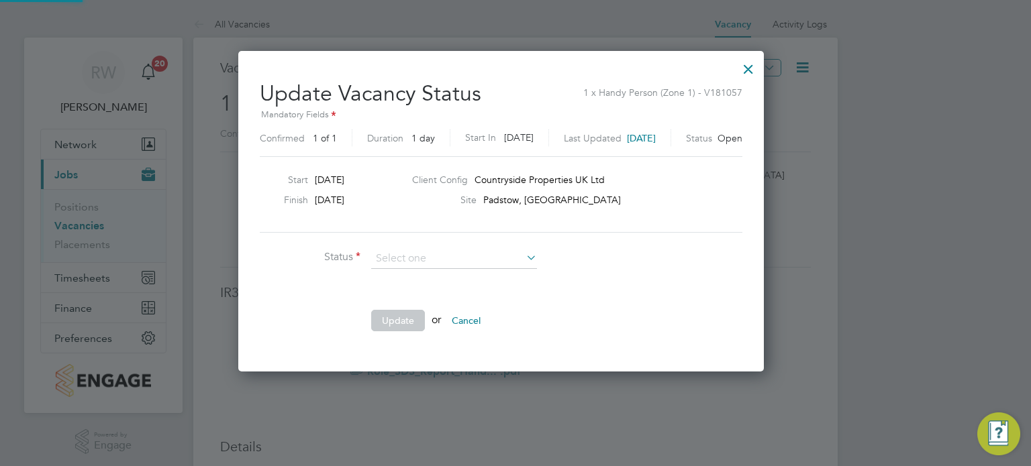
scroll to position [319, 554]
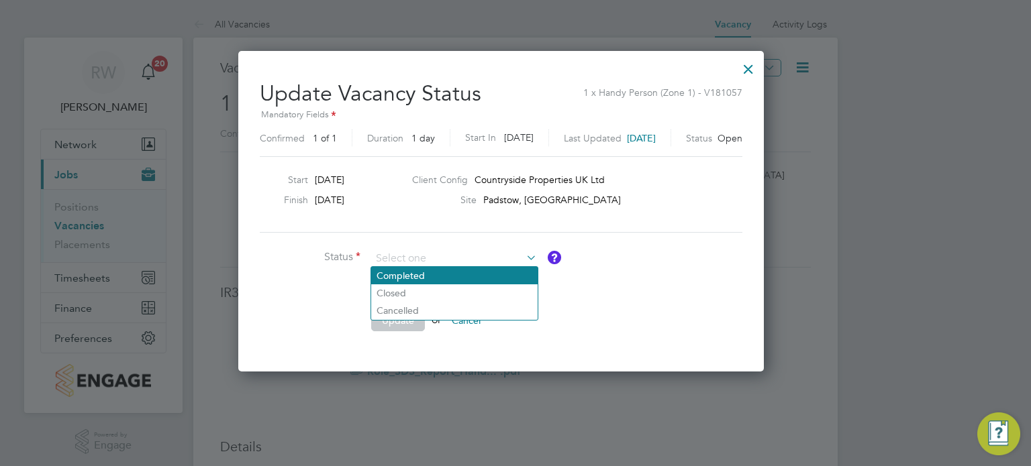
click at [423, 270] on li "Completed" at bounding box center [454, 275] width 166 height 17
type input "Completed"
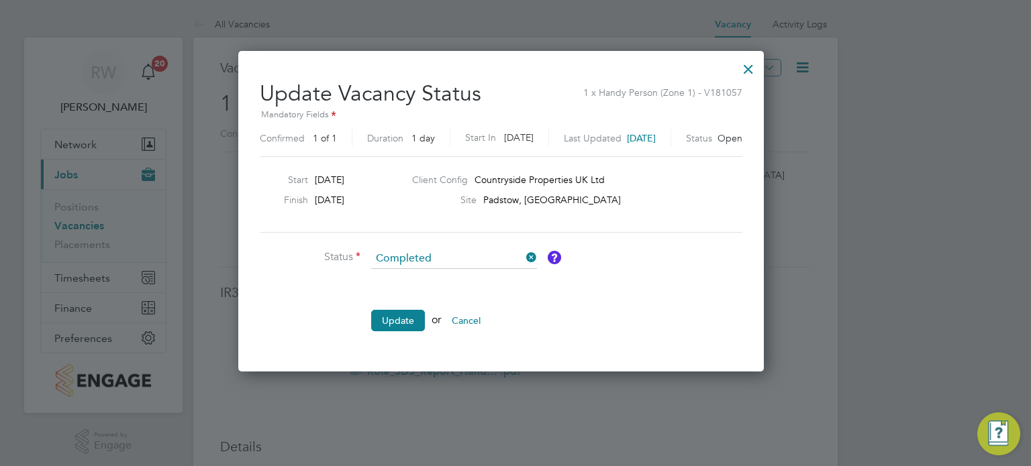
click at [397, 335] on li "Update or Cancel" at bounding box center [461, 327] width 403 height 35
click at [397, 324] on button "Update" at bounding box center [398, 320] width 54 height 21
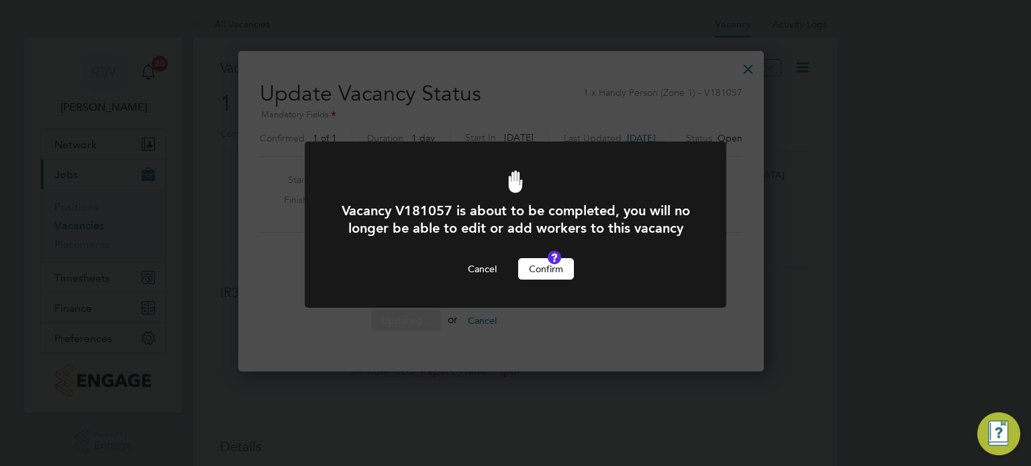
click at [538, 280] on button "Confirm" at bounding box center [546, 268] width 56 height 21
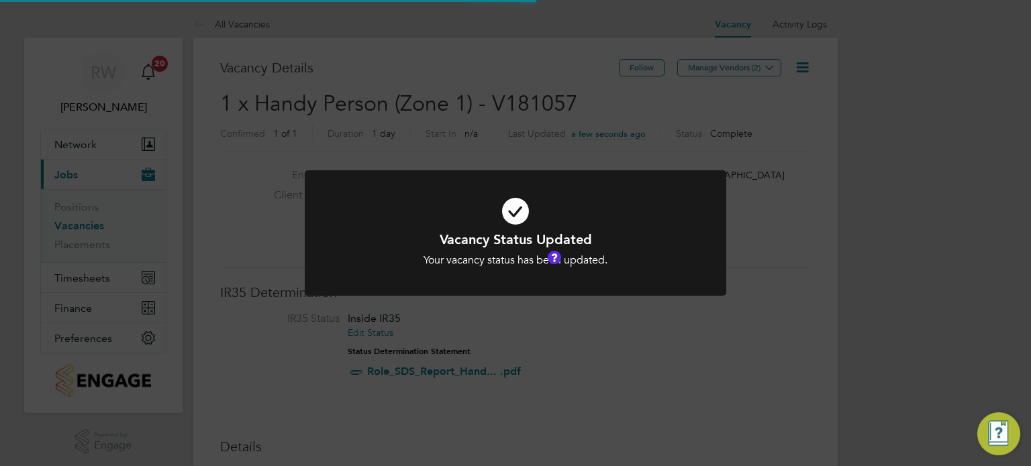
scroll to position [40, 94]
click at [459, 115] on div "Vacancy Status Updated Your vacancy status has been updated. Cancel Okay" at bounding box center [515, 233] width 1031 height 466
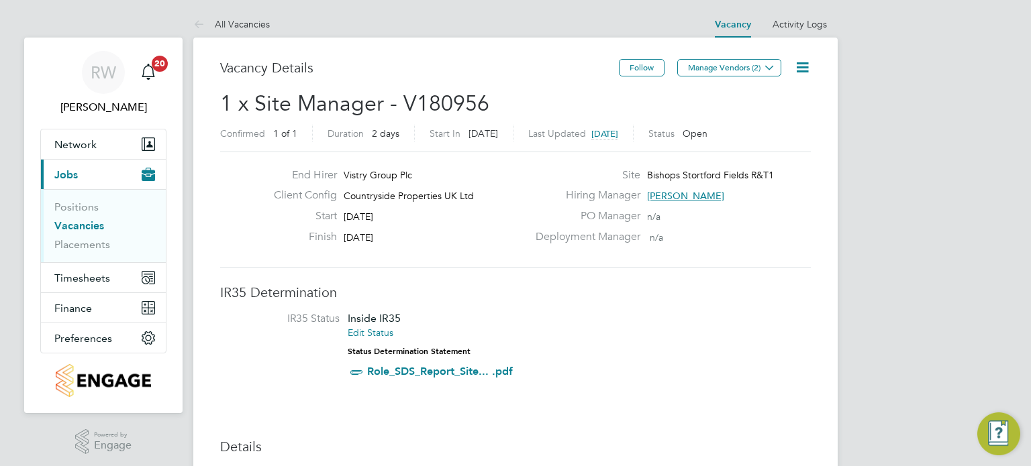
click at [803, 61] on icon at bounding box center [802, 67] width 17 height 17
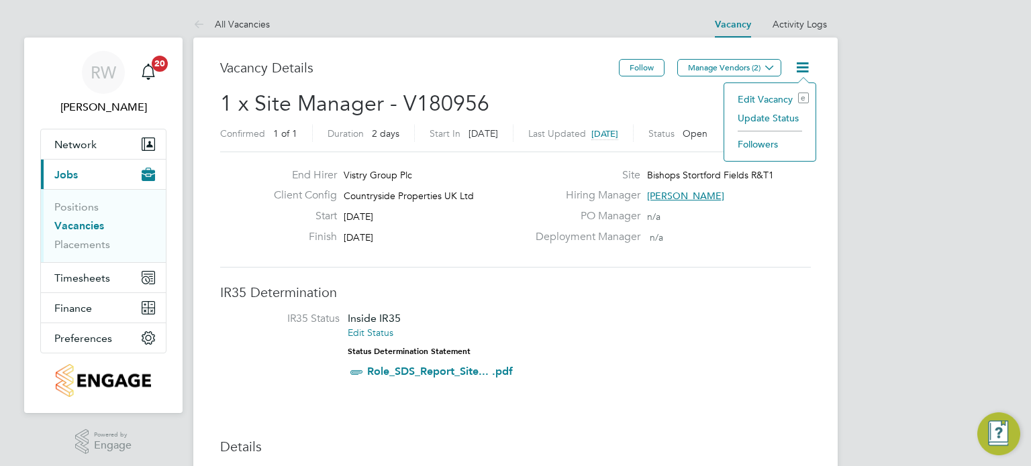
click at [780, 112] on li "Update Status" at bounding box center [770, 118] width 78 height 19
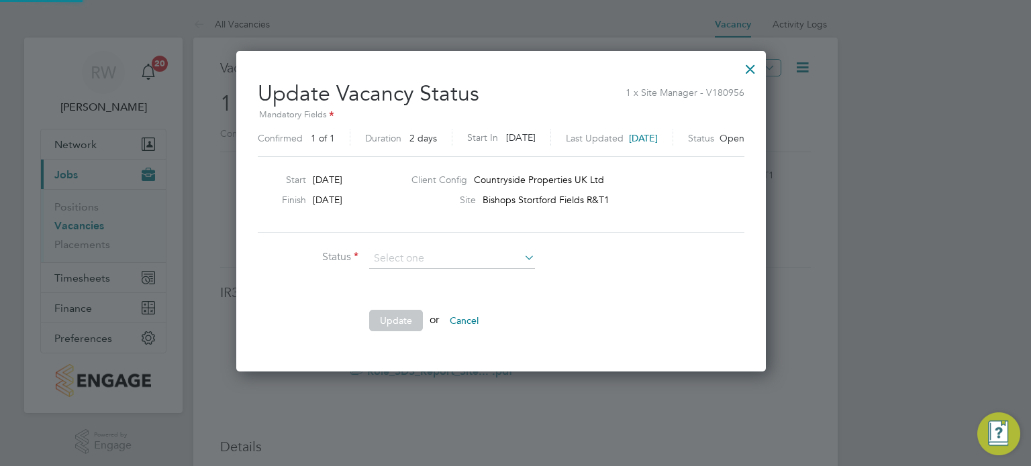
scroll to position [319, 558]
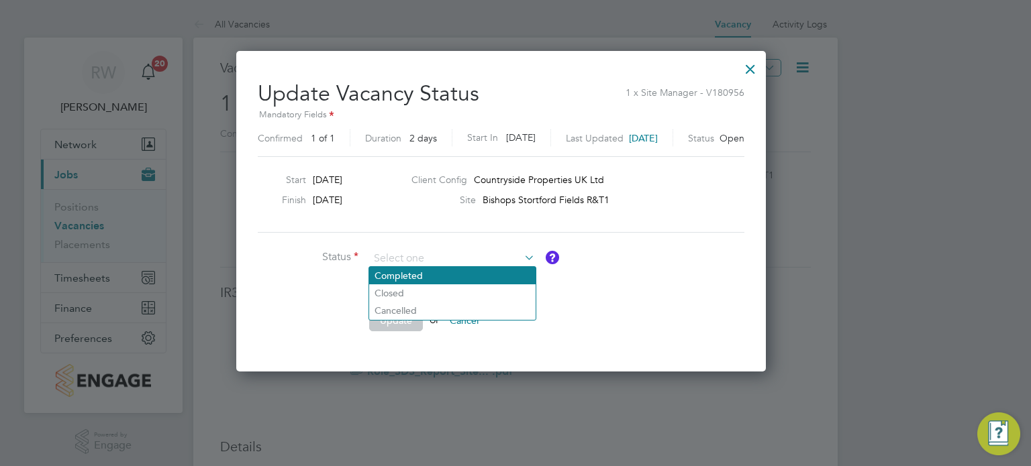
click at [415, 268] on li "Completed" at bounding box center [452, 275] width 166 height 17
type input "Completed"
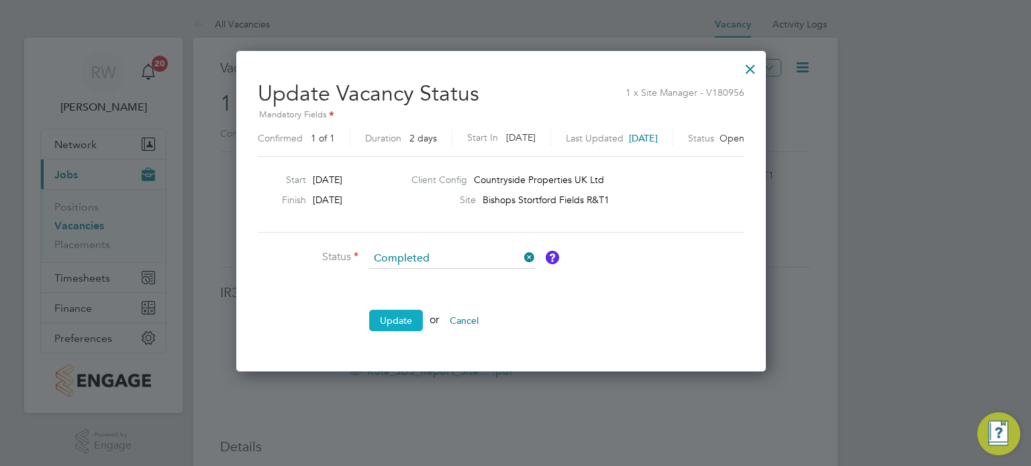
click at [392, 314] on button "Update" at bounding box center [396, 320] width 54 height 21
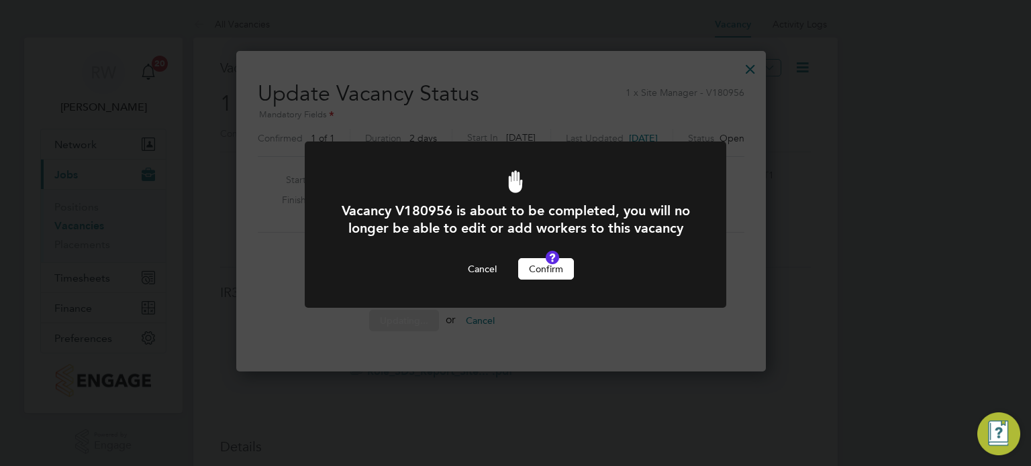
click at [544, 280] on button "Confirm" at bounding box center [546, 268] width 56 height 21
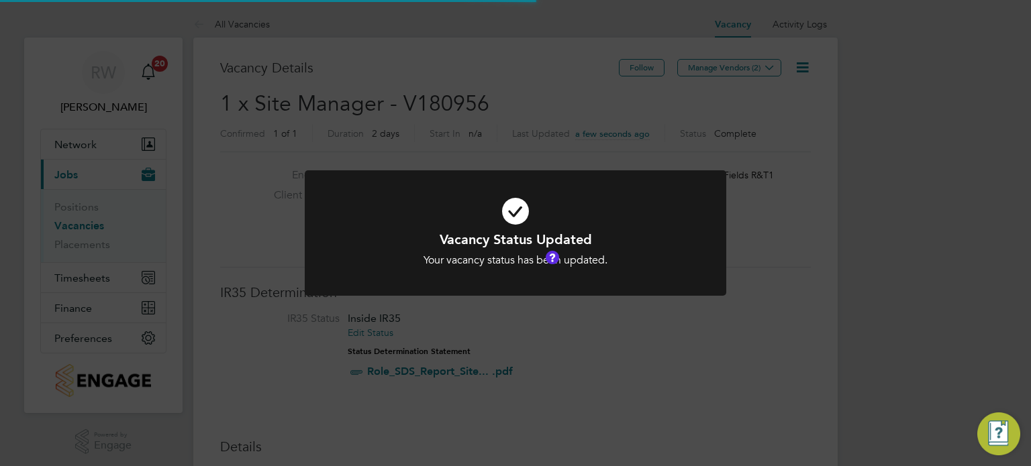
scroll to position [40, 94]
click at [451, 108] on div "Vacancy Status Updated Your vacancy status has been updated. Cancel Okay" at bounding box center [515, 233] width 1031 height 466
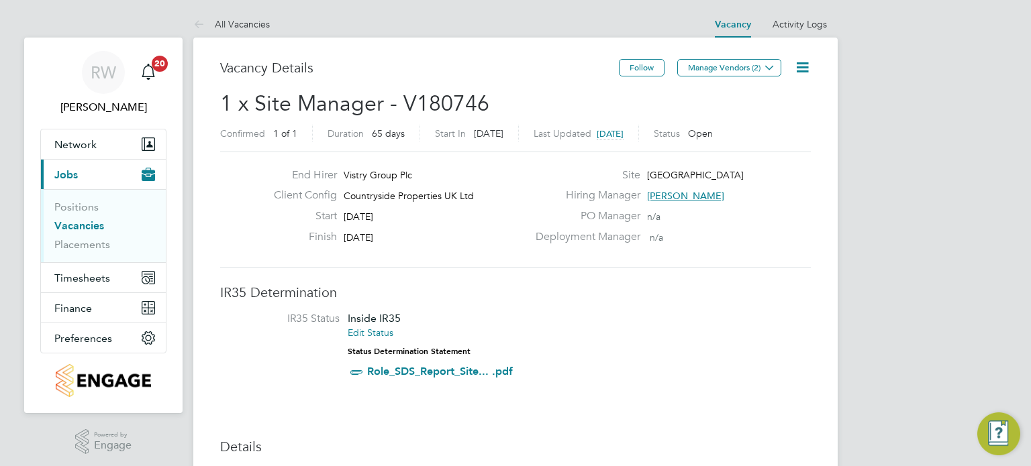
click at [806, 64] on icon at bounding box center [802, 67] width 17 height 17
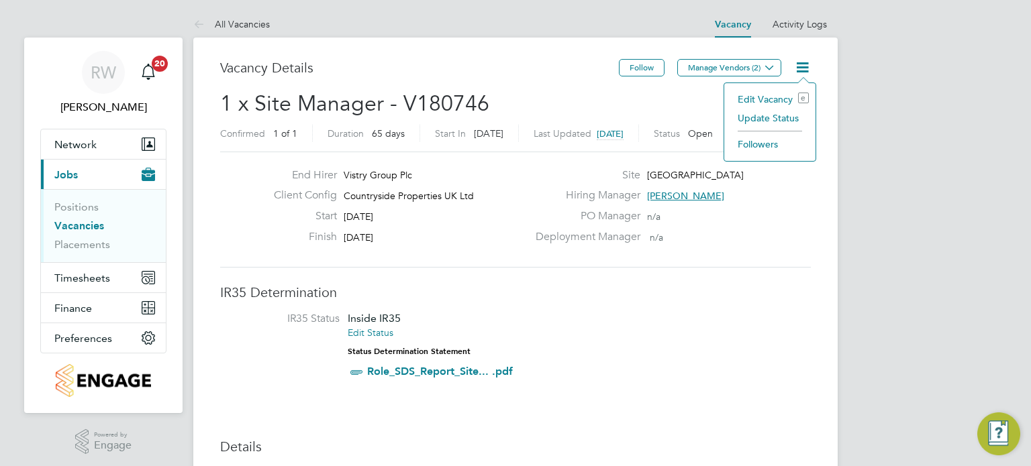
click at [780, 125] on li "Update Status" at bounding box center [770, 118] width 78 height 19
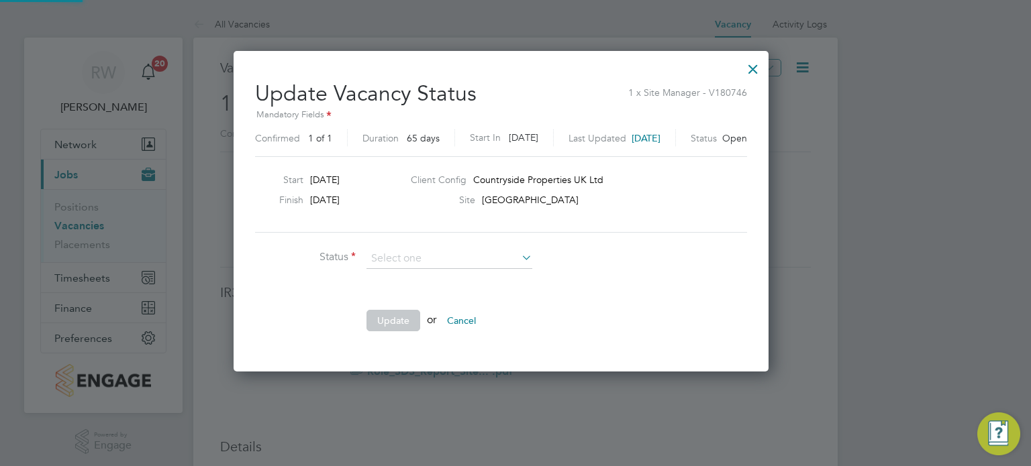
scroll to position [319, 564]
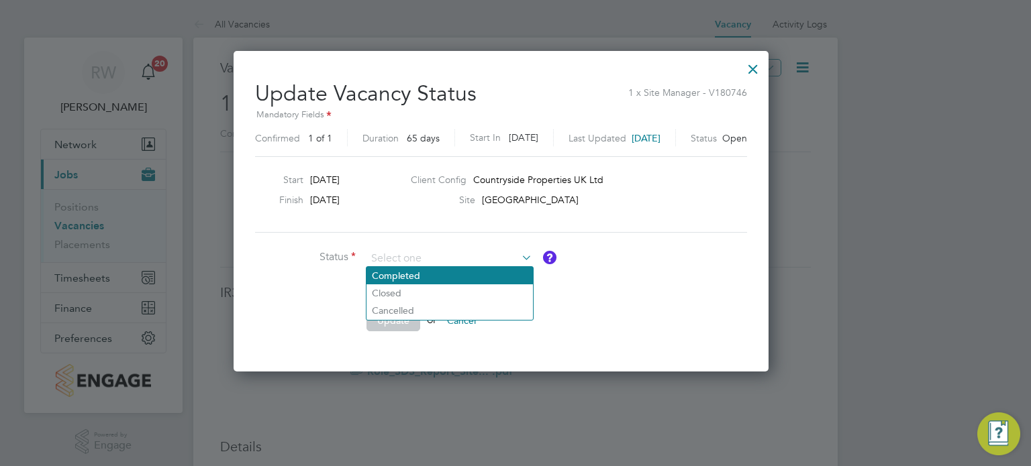
click at [467, 275] on li "Completed" at bounding box center [449, 275] width 166 height 17
type input "Completed"
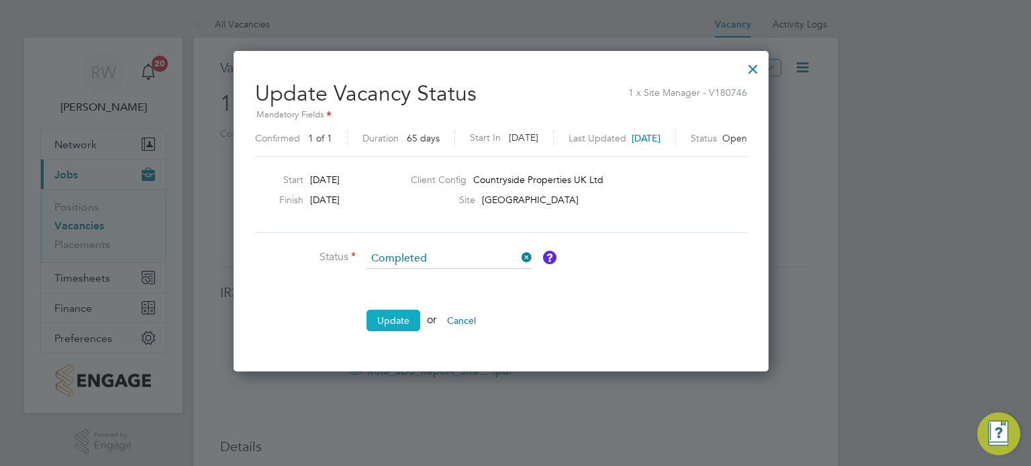
click at [400, 324] on button "Update" at bounding box center [393, 320] width 54 height 21
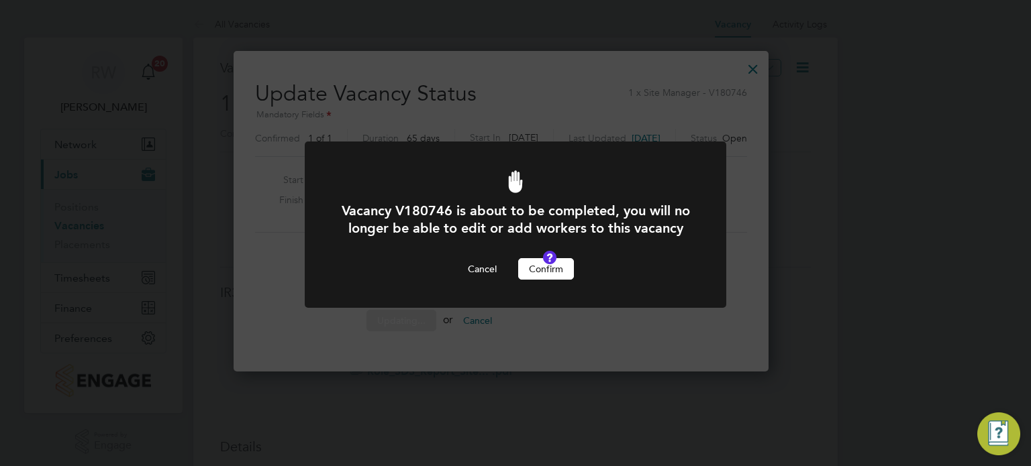
click at [554, 280] on button "Confirm" at bounding box center [546, 268] width 56 height 21
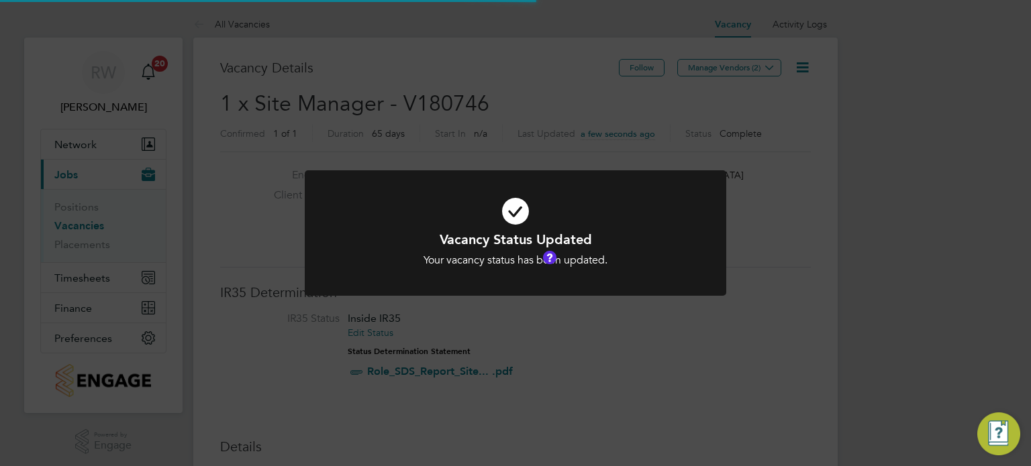
click at [533, 85] on div "Vacancy Status Updated Your vacancy status has been updated. Cancel Okay" at bounding box center [515, 233] width 1031 height 466
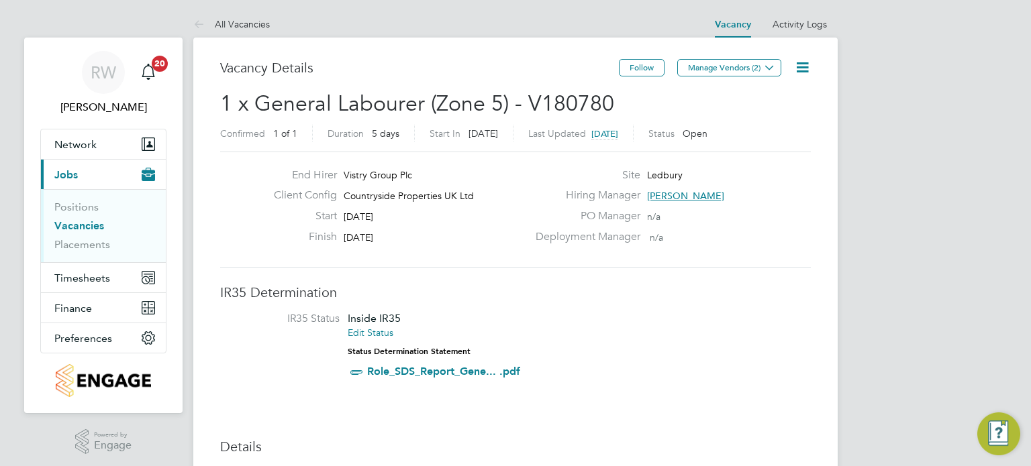
click at [801, 66] on icon at bounding box center [802, 67] width 17 height 17
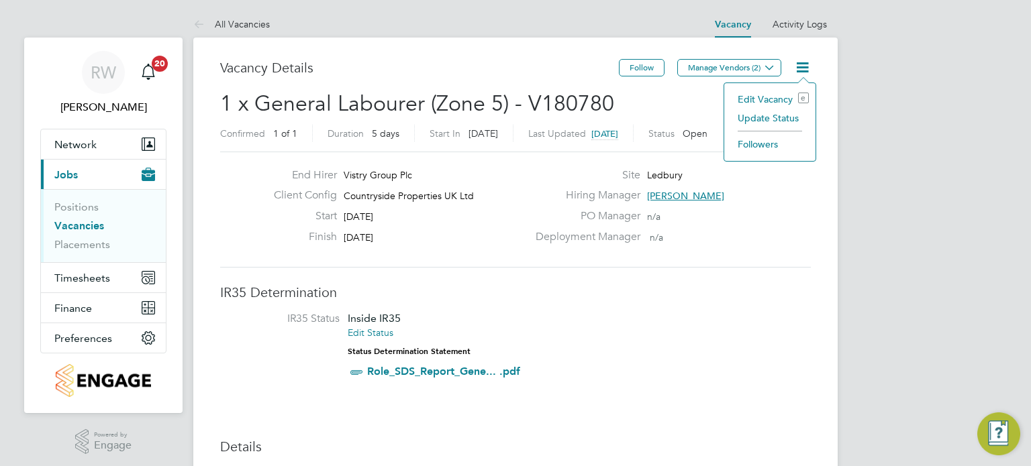
click at [784, 113] on li "Update Status" at bounding box center [770, 118] width 78 height 19
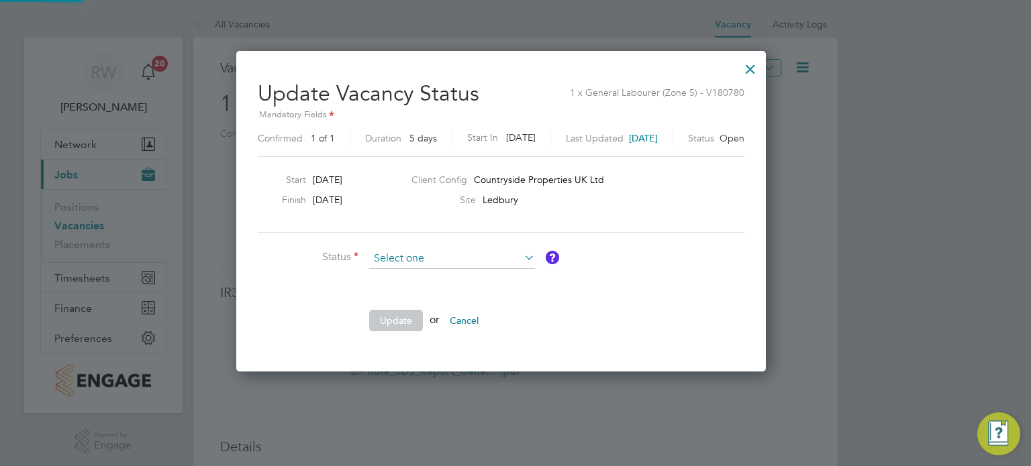
scroll to position [319, 558]
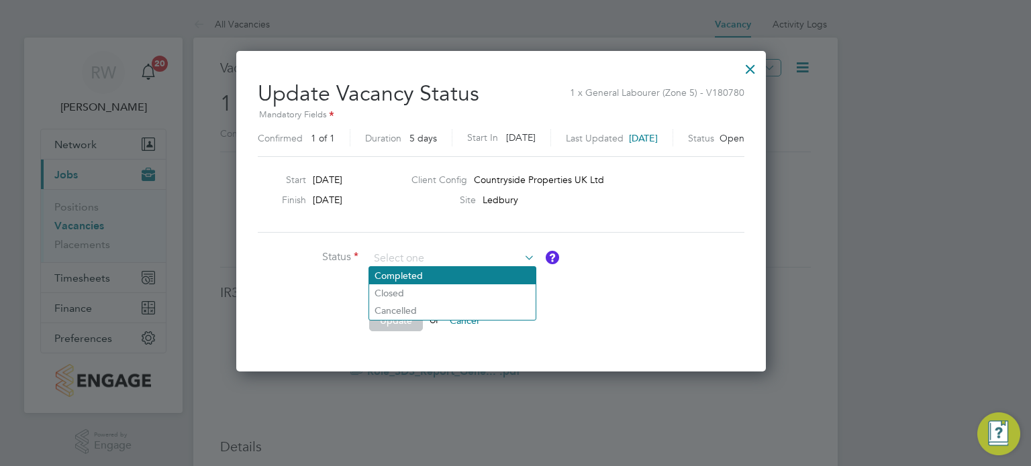
click at [451, 279] on li "Completed" at bounding box center [452, 275] width 166 height 17
type input "Completed"
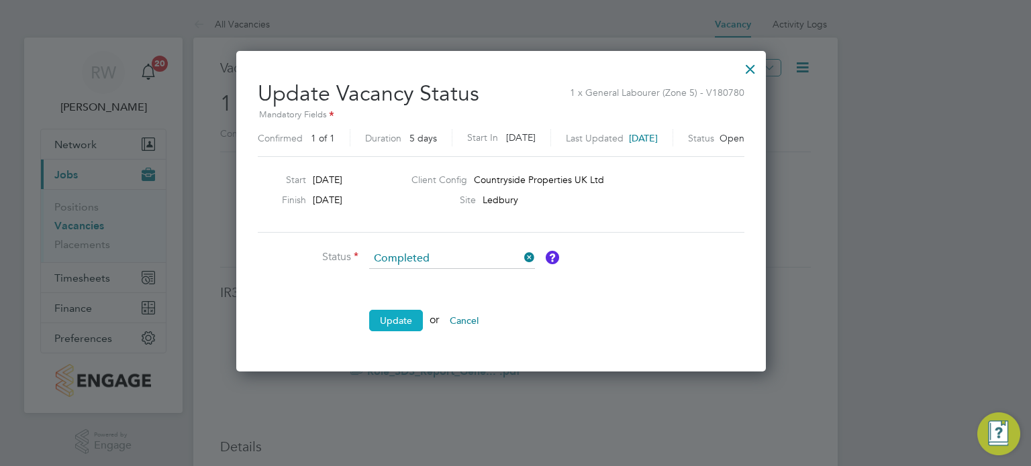
click at [402, 323] on button "Update" at bounding box center [396, 320] width 54 height 21
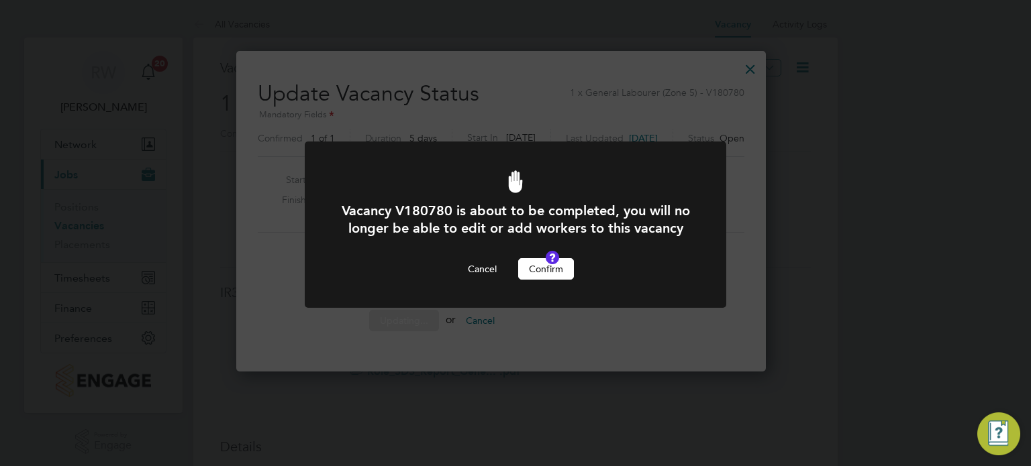
click at [545, 280] on button "Confirm" at bounding box center [546, 268] width 56 height 21
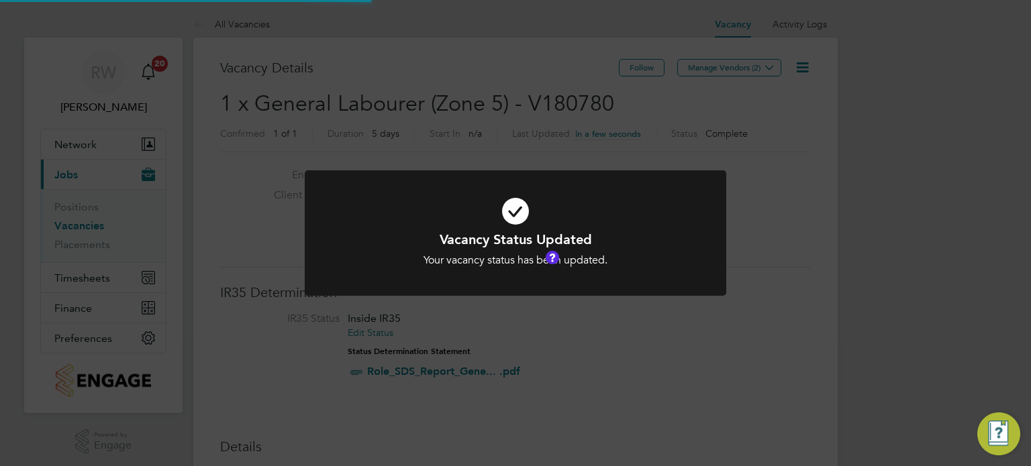
scroll to position [40, 94]
click at [540, 60] on div "Vacancy Status Updated Your vacancy status has been updated. Cancel Okay" at bounding box center [515, 233] width 1031 height 466
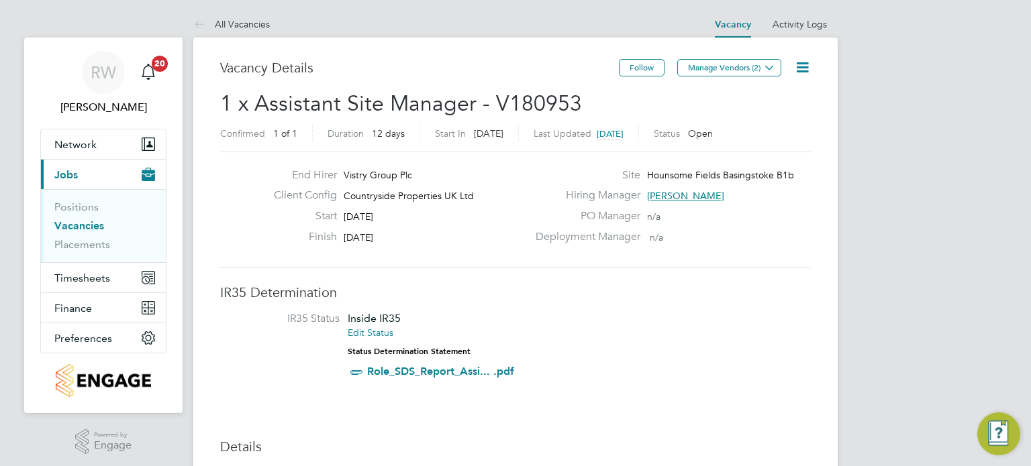
click at [805, 63] on icon at bounding box center [802, 67] width 17 height 17
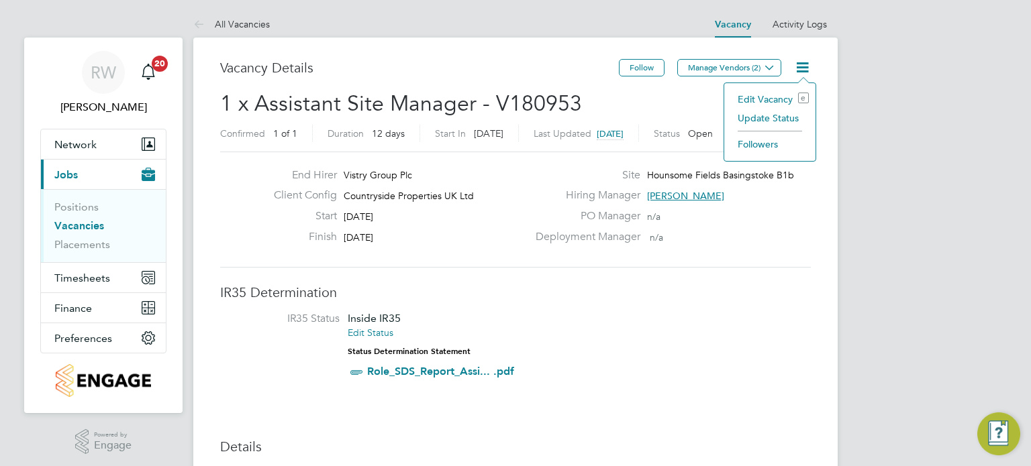
click at [780, 113] on li "Update Status" at bounding box center [770, 118] width 78 height 19
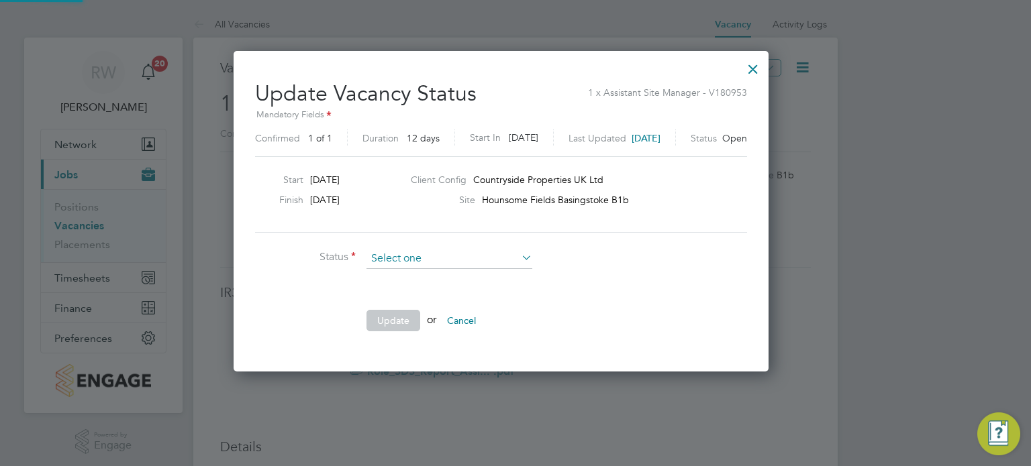
scroll to position [319, 564]
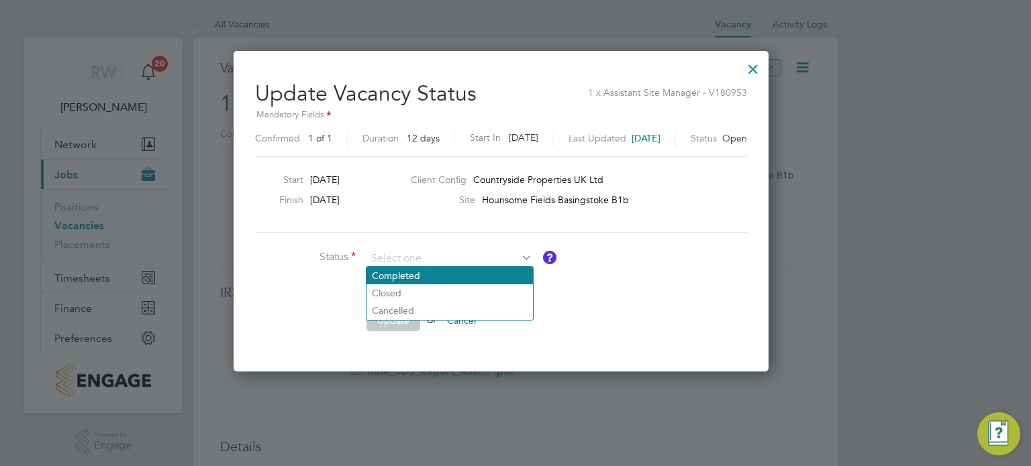
click at [423, 278] on li "Completed" at bounding box center [449, 275] width 166 height 17
type input "Completed"
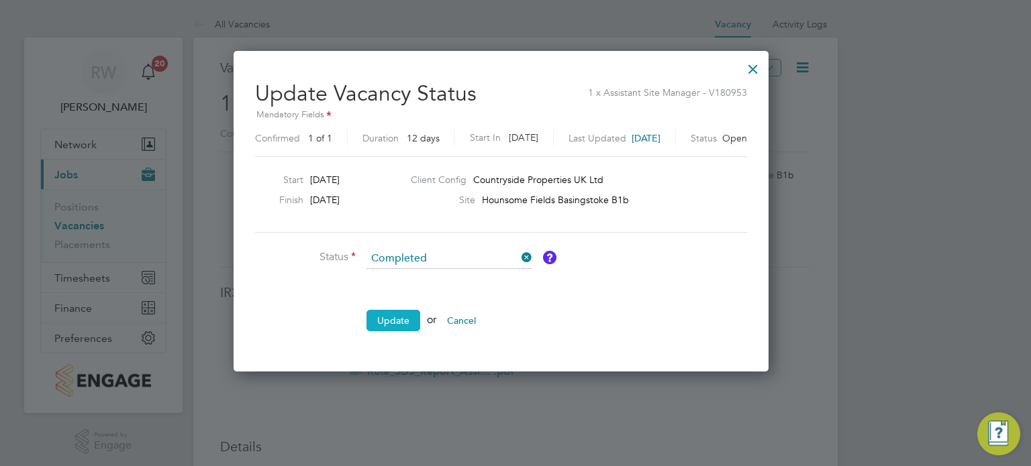
click at [403, 318] on button "Update" at bounding box center [393, 320] width 54 height 21
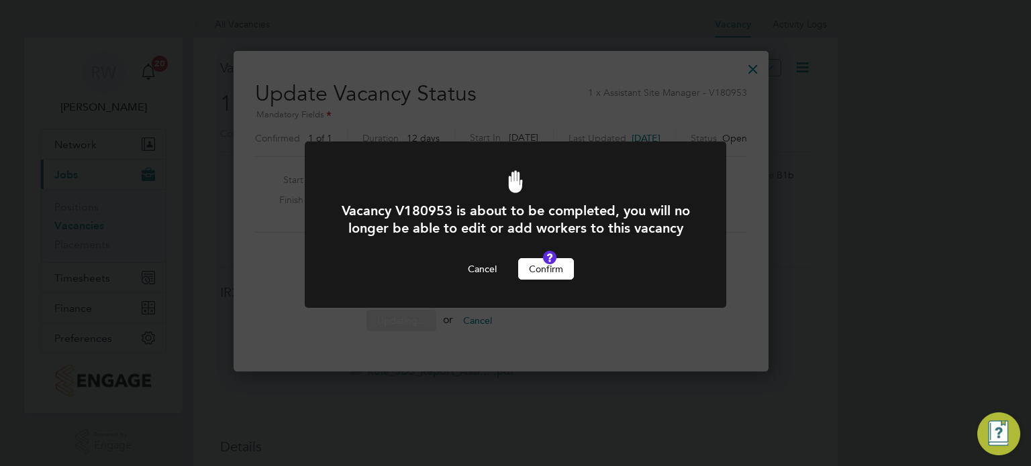
click at [543, 280] on button "Confirm" at bounding box center [546, 268] width 56 height 21
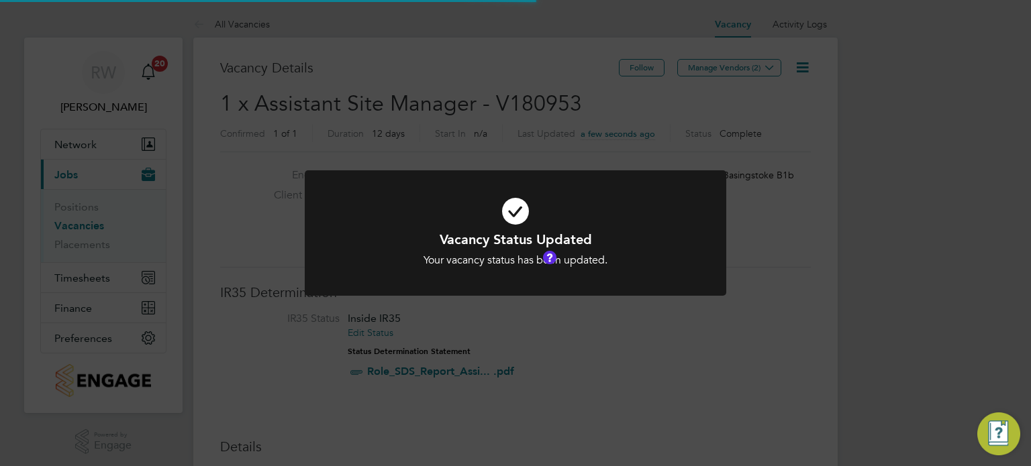
click at [462, 119] on div "Vacancy Status Updated Your vacancy status has been updated. Cancel Okay" at bounding box center [515, 233] width 1031 height 466
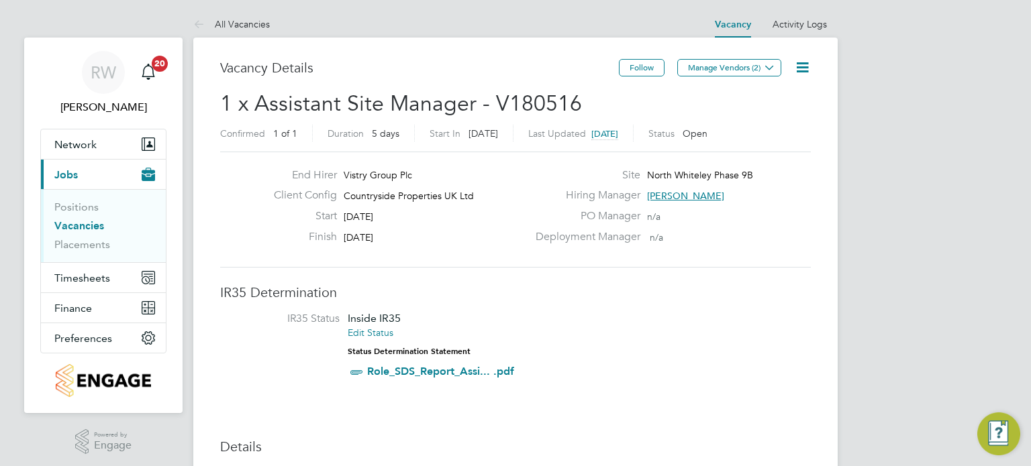
click at [803, 62] on icon at bounding box center [802, 67] width 17 height 17
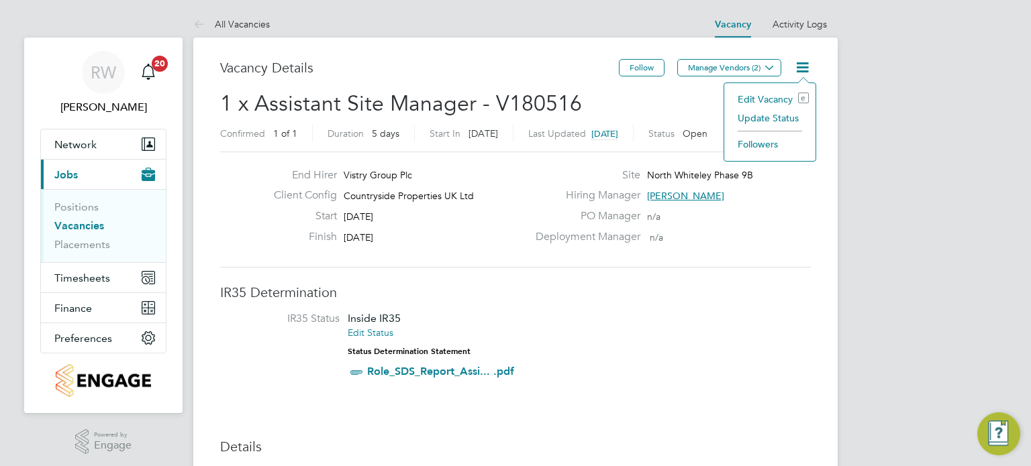
click at [782, 114] on li "Update Status" at bounding box center [770, 118] width 78 height 19
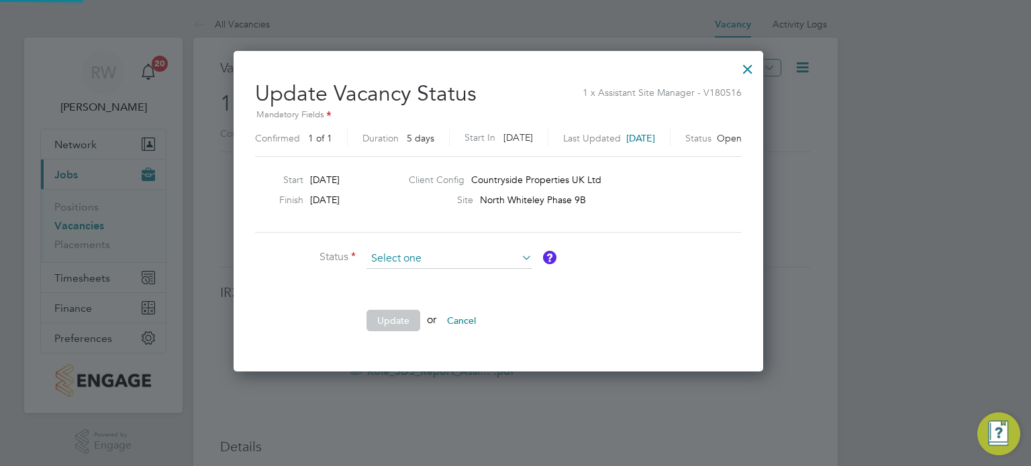
scroll to position [319, 564]
click at [446, 275] on li "Completed" at bounding box center [449, 275] width 166 height 17
type input "Completed"
click at [396, 319] on button "Update" at bounding box center [393, 320] width 54 height 21
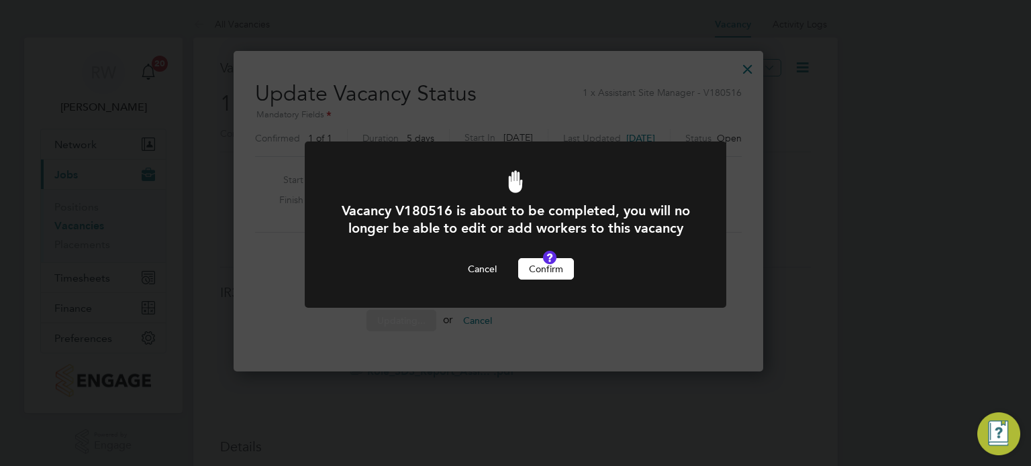
click at [542, 280] on button "Confirm" at bounding box center [546, 268] width 56 height 21
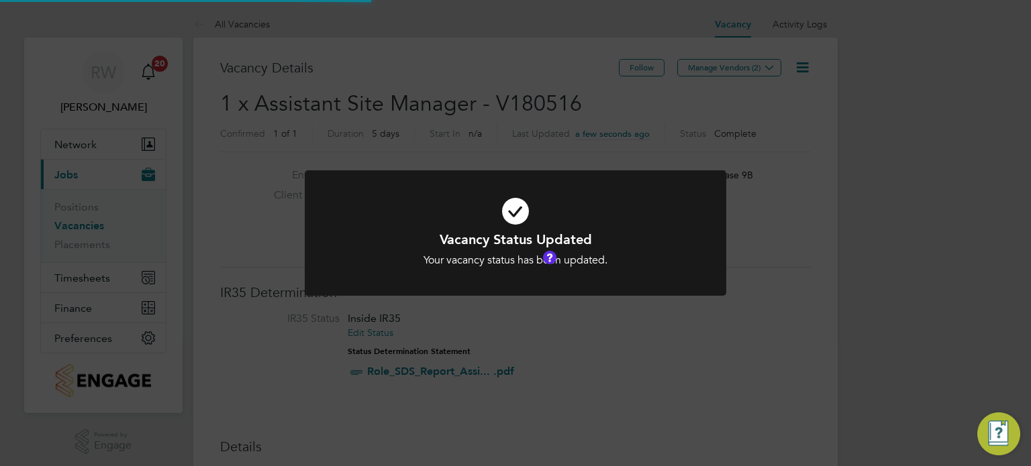
scroll to position [40, 94]
click at [470, 114] on div "Vacancy Status Updated Your vacancy status has been updated. Cancel Okay" at bounding box center [515, 233] width 1031 height 466
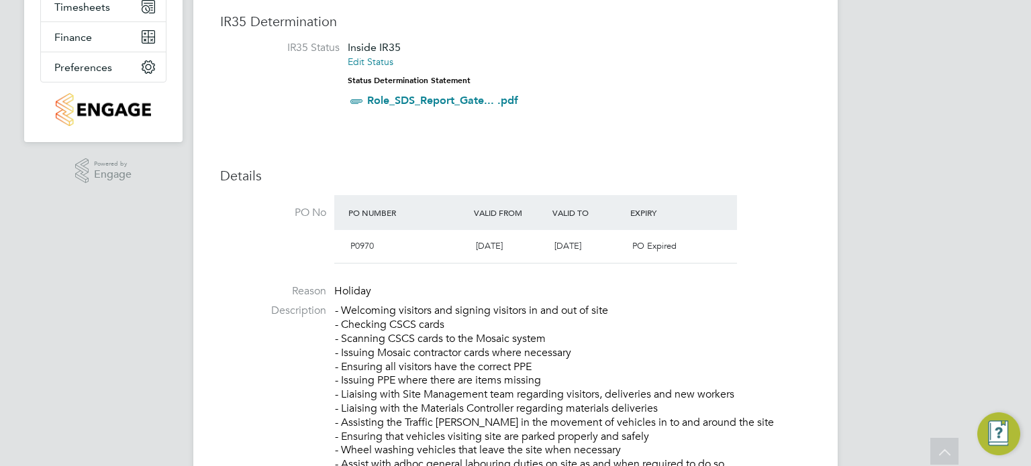
scroll to position [234, 0]
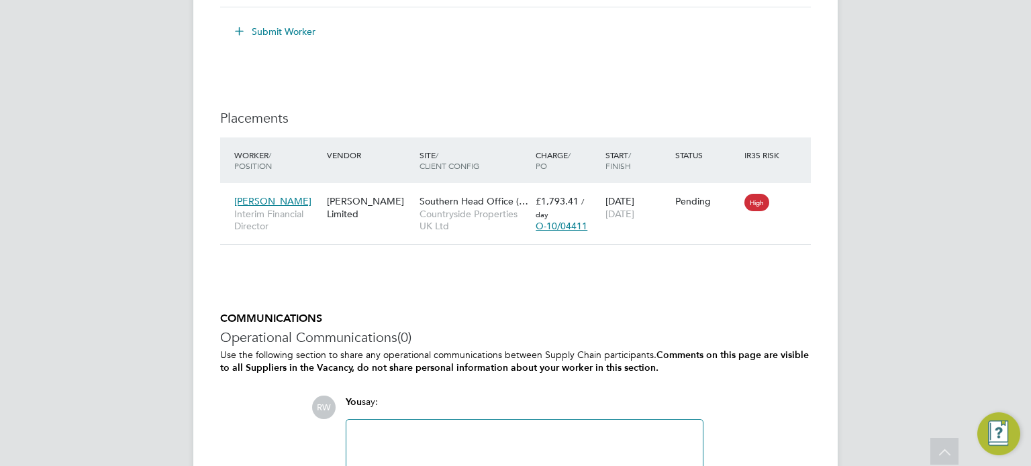
scroll to position [1325, 0]
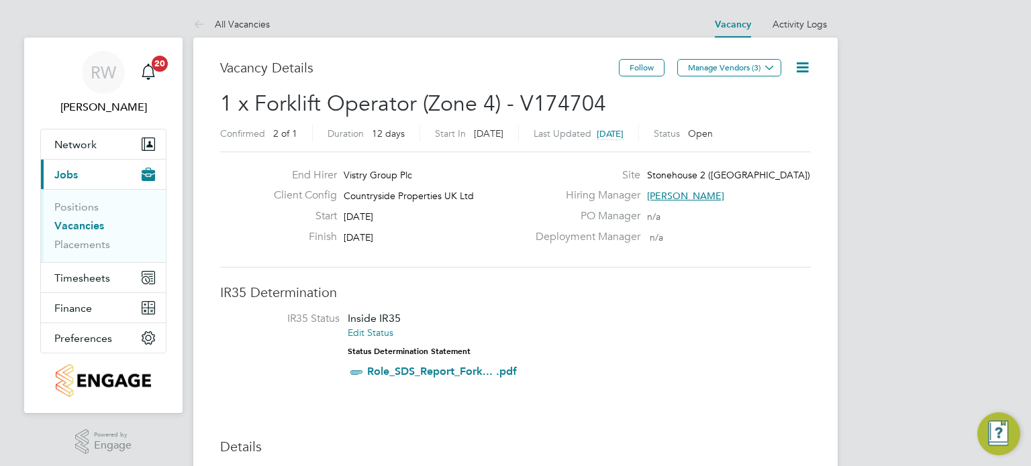
click at [807, 64] on icon at bounding box center [802, 67] width 17 height 17
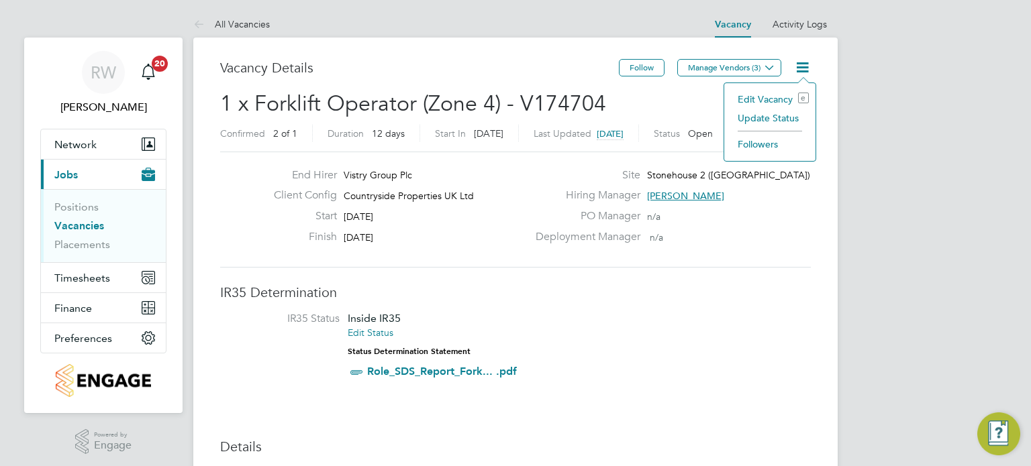
click at [776, 125] on li "Update Status" at bounding box center [770, 118] width 78 height 19
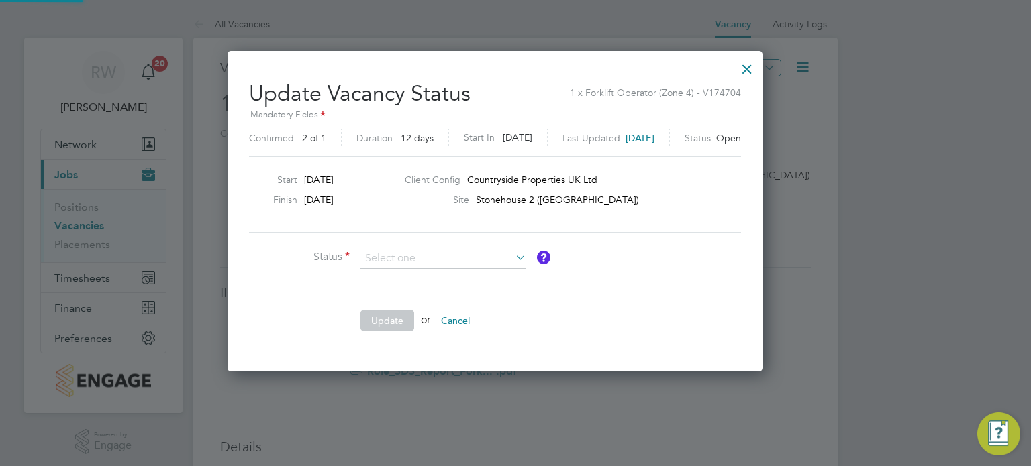
scroll to position [19, 369]
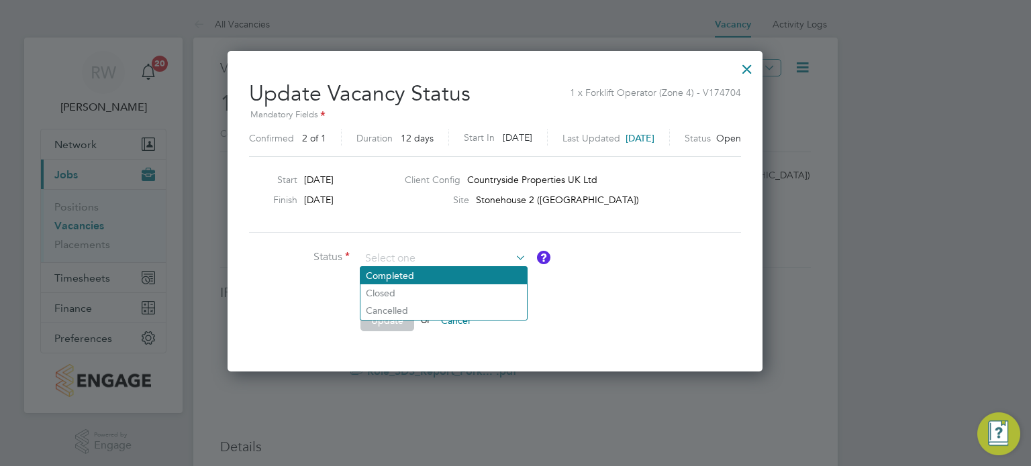
click at [460, 284] on li "Completed" at bounding box center [443, 275] width 166 height 17
type input "Completed"
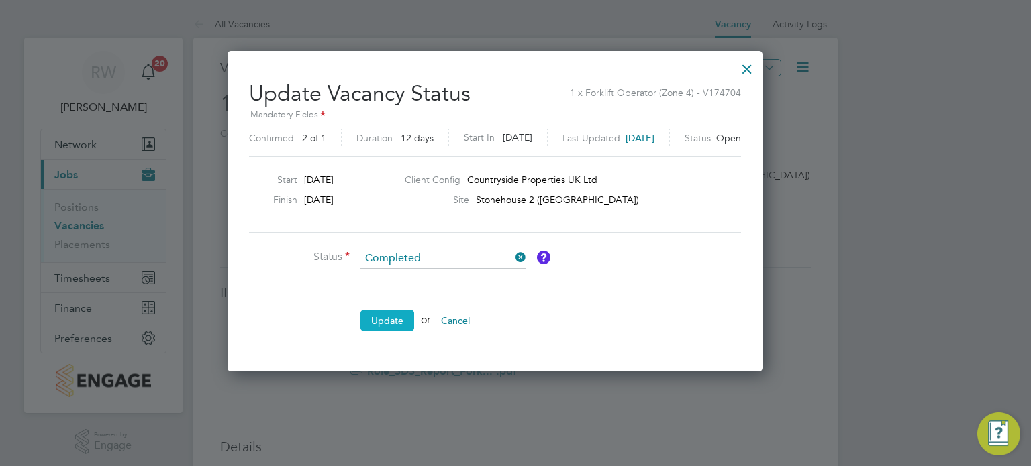
click at [395, 323] on button "Update" at bounding box center [387, 320] width 54 height 21
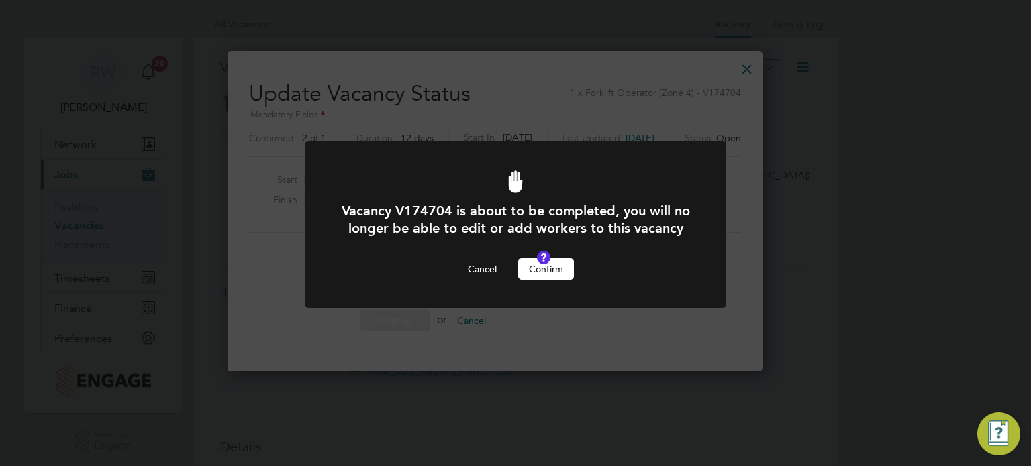
click at [549, 280] on button "Confirm" at bounding box center [546, 268] width 56 height 21
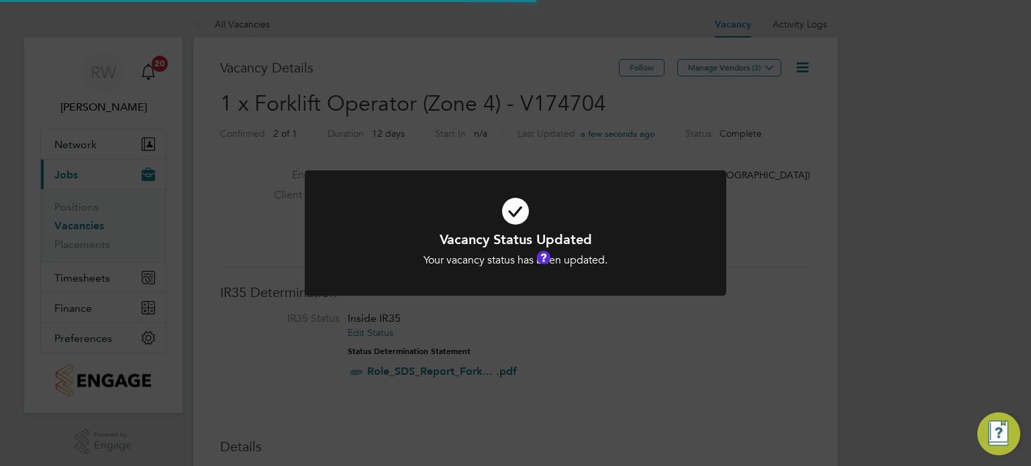
click at [483, 88] on div "Vacancy Status Updated Your vacancy status has been updated. Cancel Okay" at bounding box center [515, 233] width 1031 height 466
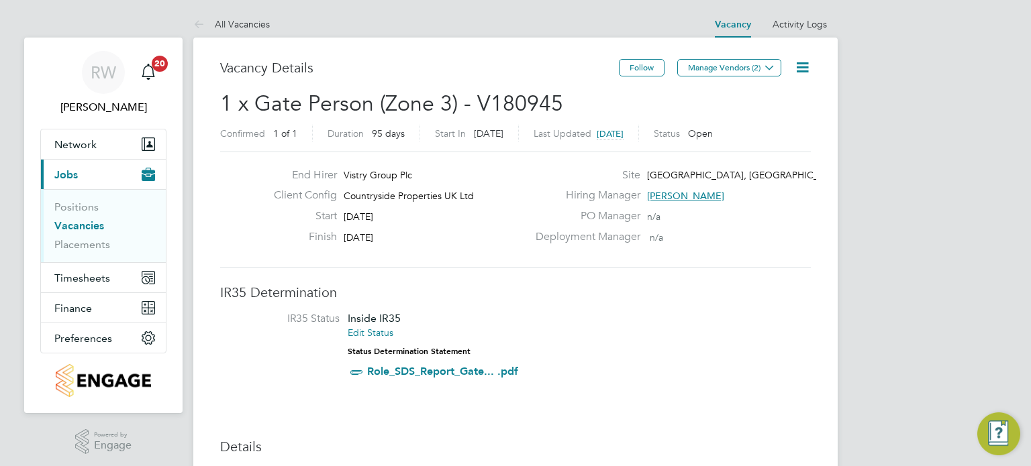
click at [800, 60] on icon at bounding box center [802, 67] width 17 height 17
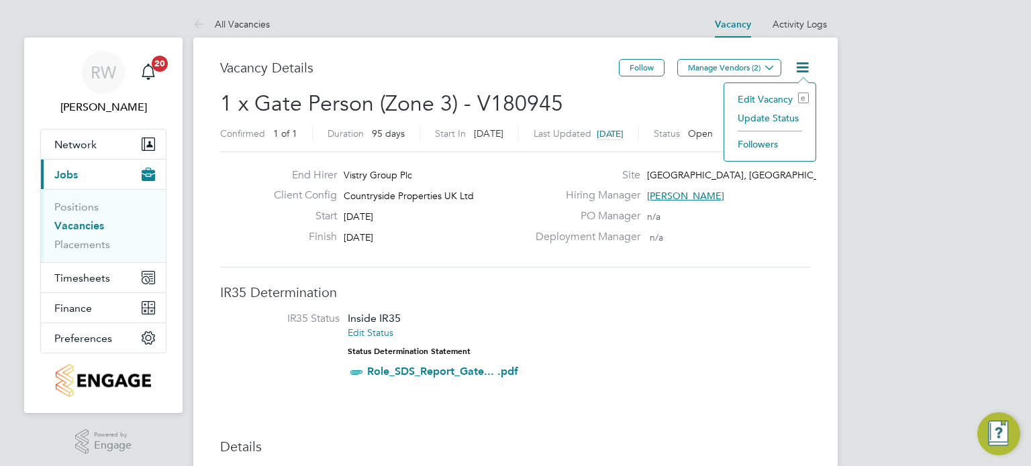
scroll to position [0, 3]
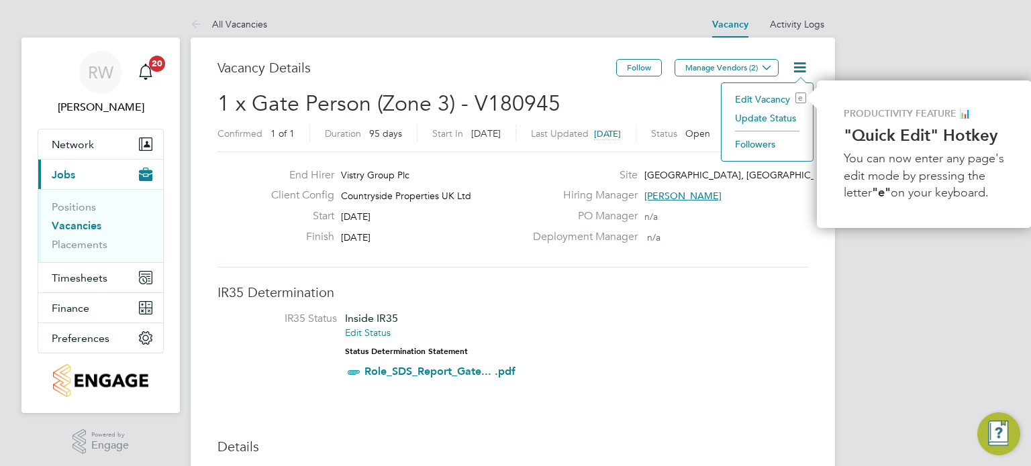
click at [782, 115] on li "Update Status" at bounding box center [767, 118] width 78 height 19
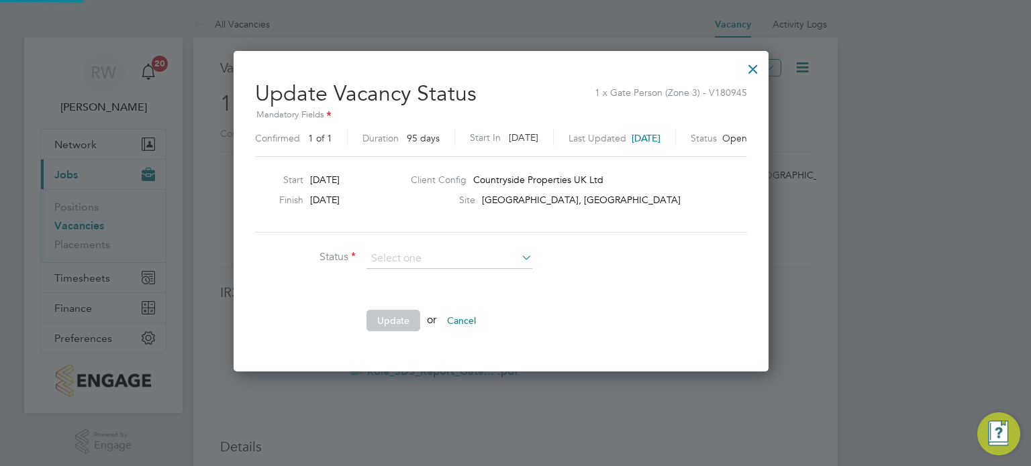
scroll to position [319, 564]
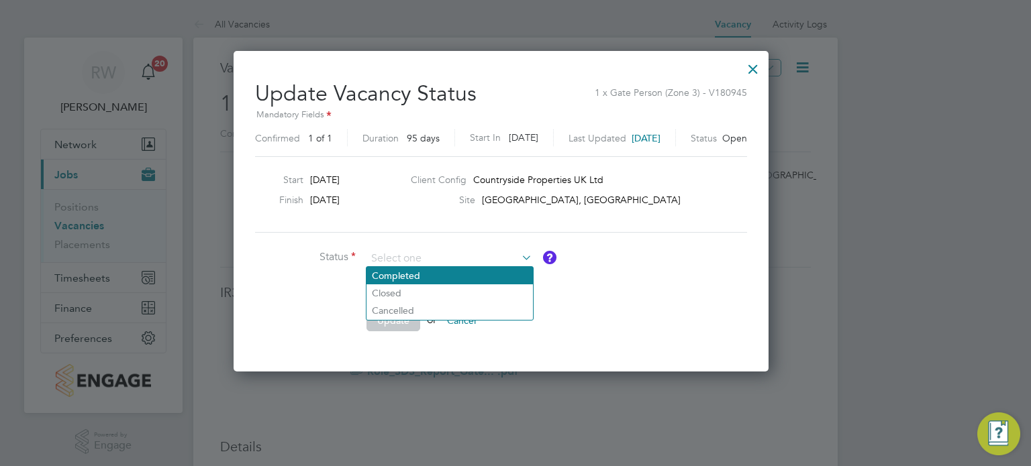
click at [472, 276] on li "Completed" at bounding box center [449, 275] width 166 height 17
type input "Completed"
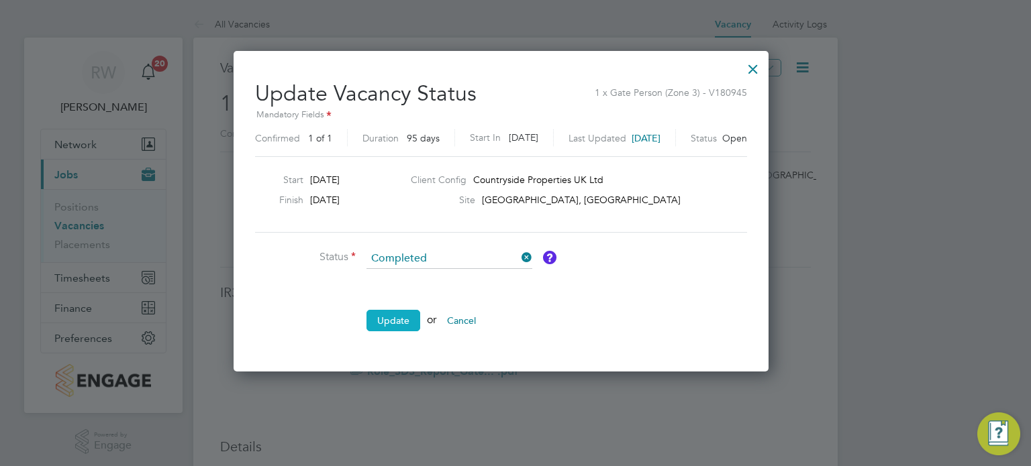
click at [382, 310] on button "Update" at bounding box center [393, 320] width 54 height 21
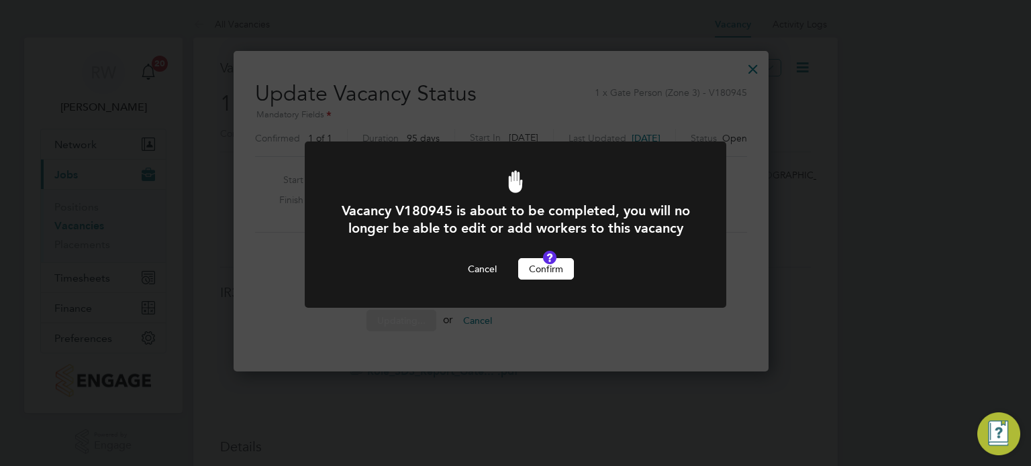
click at [548, 280] on button "Confirm" at bounding box center [546, 268] width 56 height 21
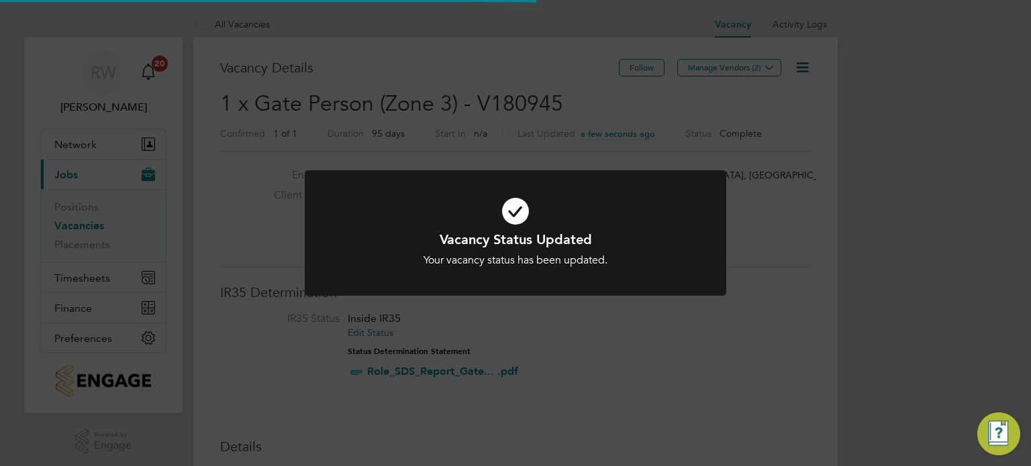
click at [499, 125] on div "Vacancy Status Updated Your vacancy status has been updated. Cancel Okay" at bounding box center [515, 233] width 1031 height 466
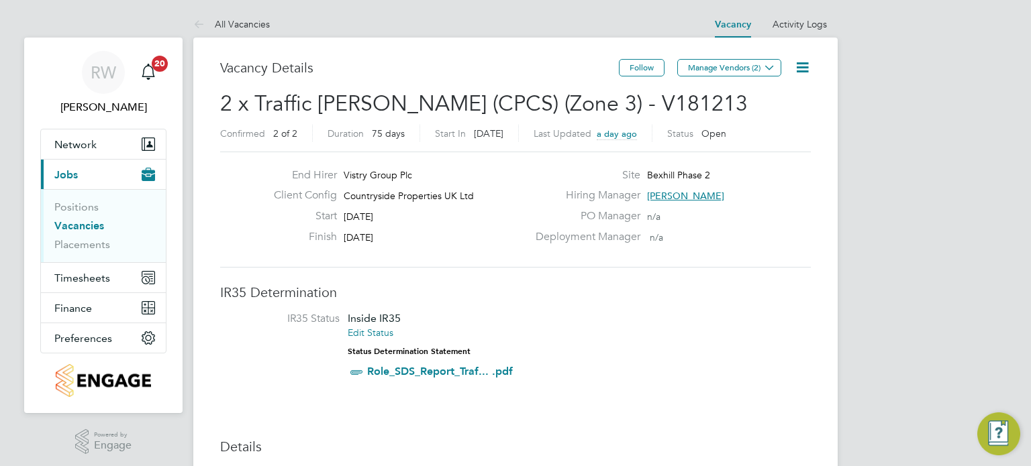
click at [800, 66] on icon at bounding box center [802, 67] width 17 height 17
click at [786, 109] on li "Update Status" at bounding box center [770, 118] width 78 height 19
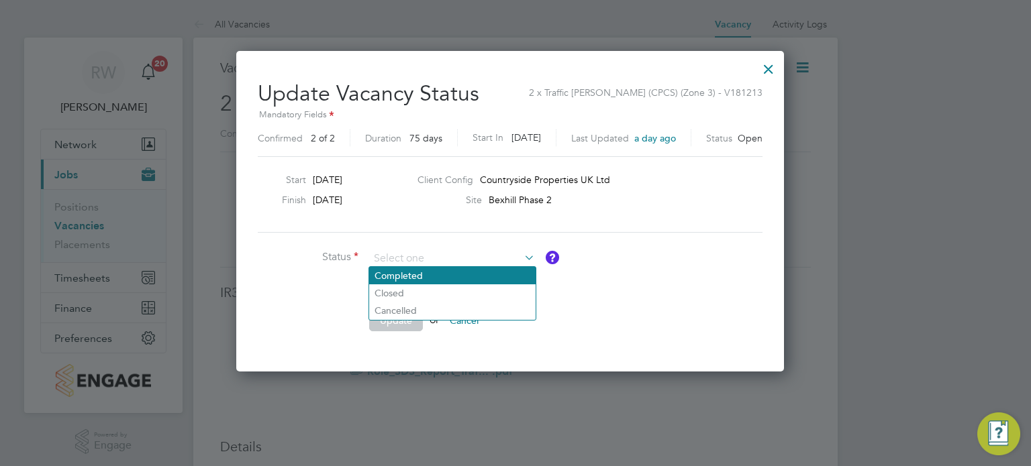
click at [454, 274] on li "Completed" at bounding box center [452, 275] width 166 height 17
type input "Completed"
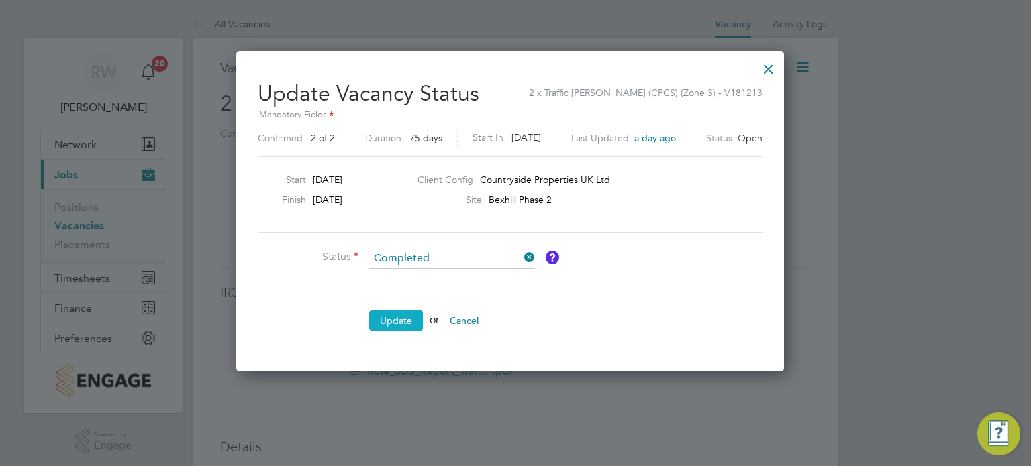
click at [400, 319] on button "Update" at bounding box center [396, 320] width 54 height 21
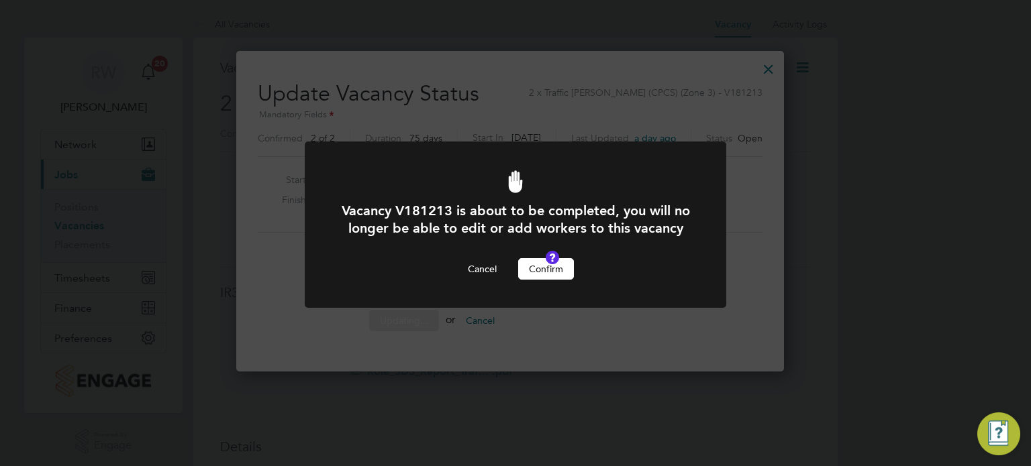
click at [557, 280] on button "Confirm" at bounding box center [546, 268] width 56 height 21
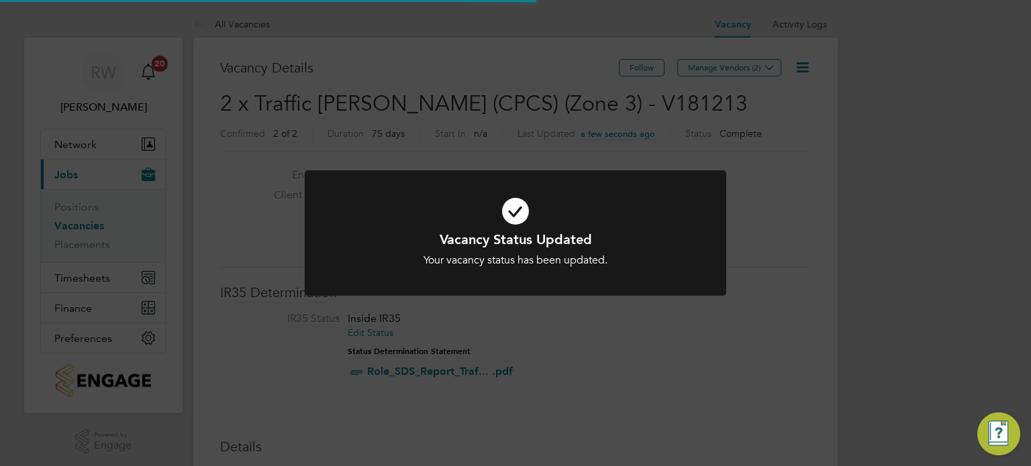
click at [522, 42] on div "Vacancy Status Updated Your vacancy status has been updated. Cancel Okay" at bounding box center [515, 233] width 1031 height 466
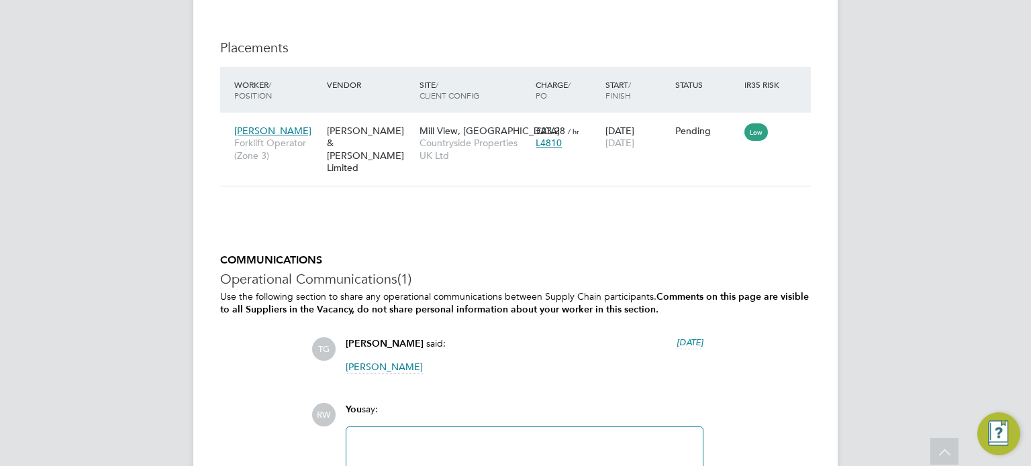
scroll to position [1272, 0]
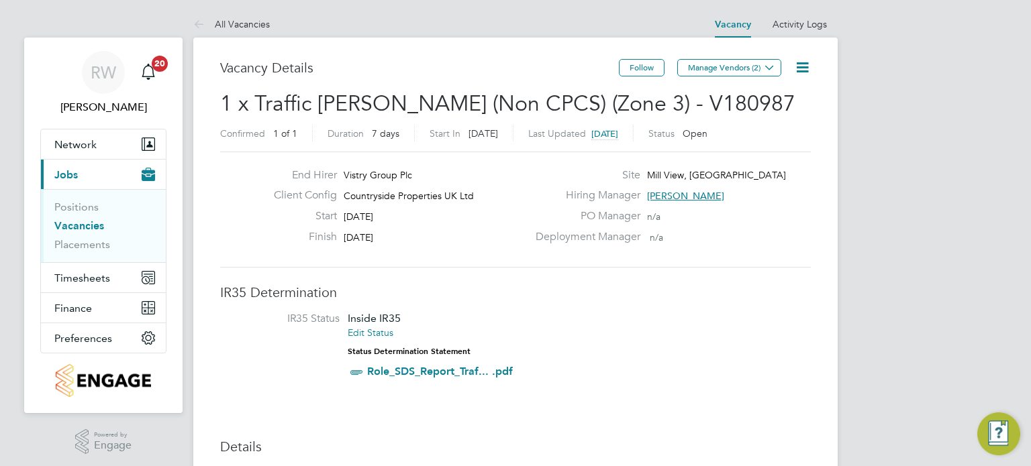
click at [806, 60] on icon at bounding box center [802, 67] width 17 height 17
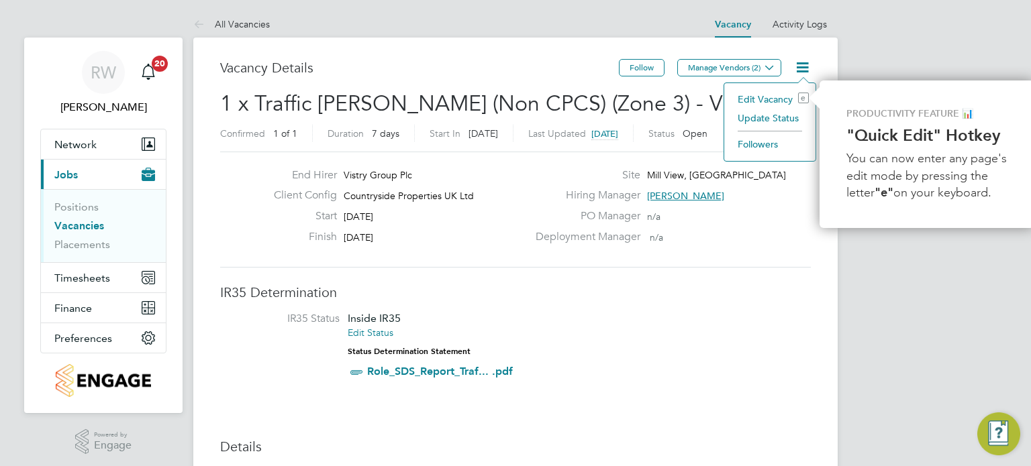
scroll to position [0, 3]
click at [782, 118] on li "Update Status" at bounding box center [767, 118] width 78 height 19
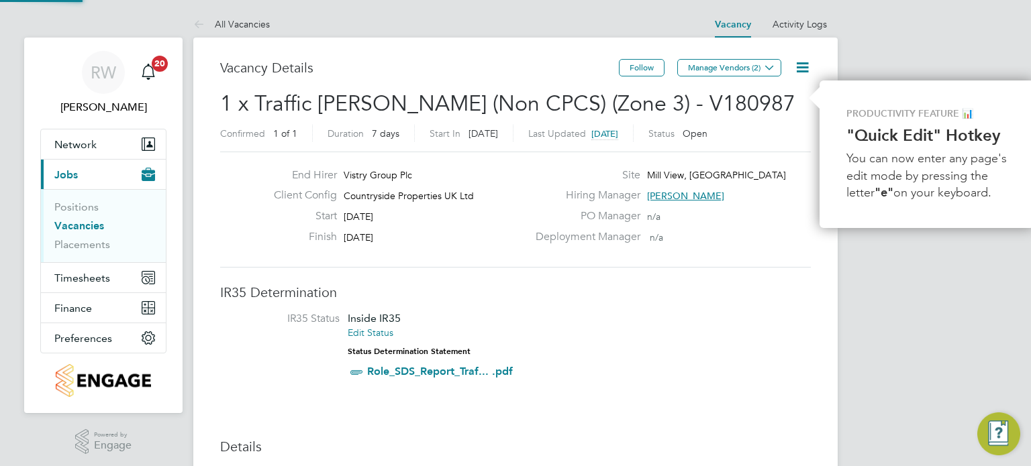
scroll to position [19, 357]
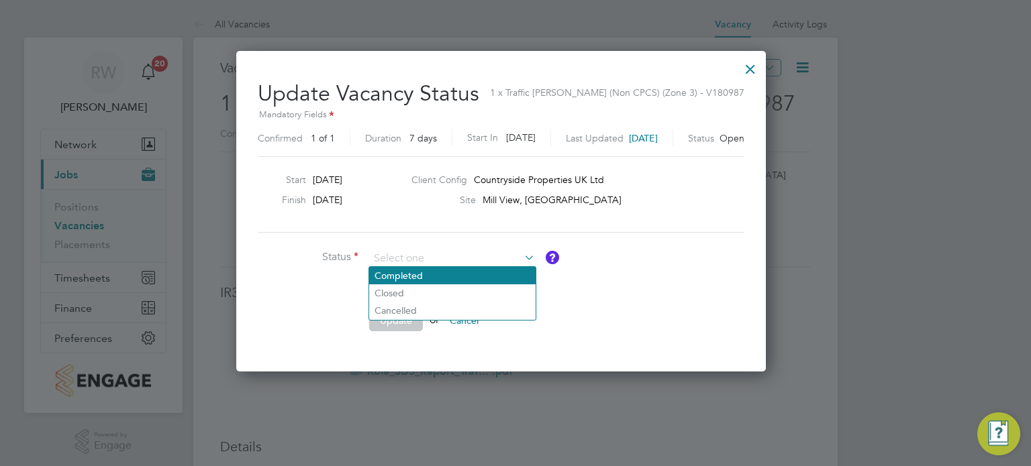
click at [443, 276] on li "Completed" at bounding box center [452, 275] width 166 height 17
type input "Completed"
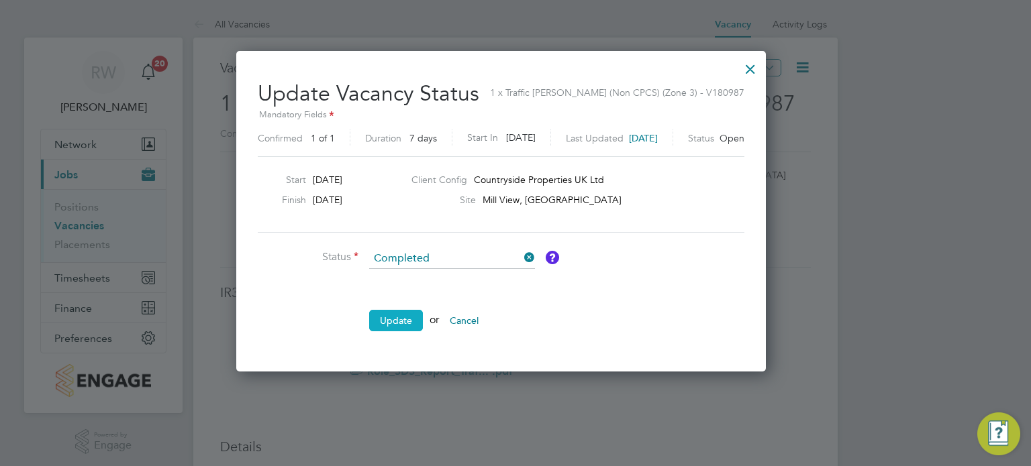
click at [389, 325] on button "Update" at bounding box center [396, 320] width 54 height 21
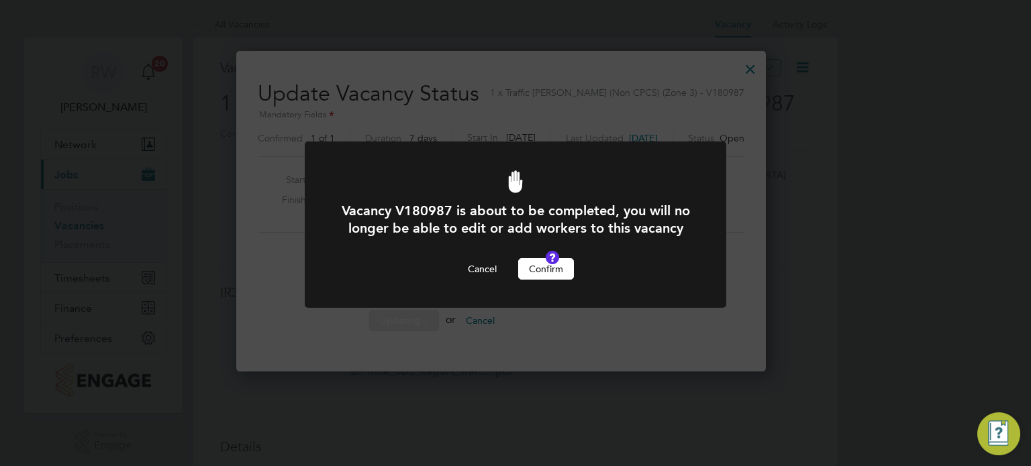
click at [534, 280] on button "Confirm" at bounding box center [546, 268] width 56 height 21
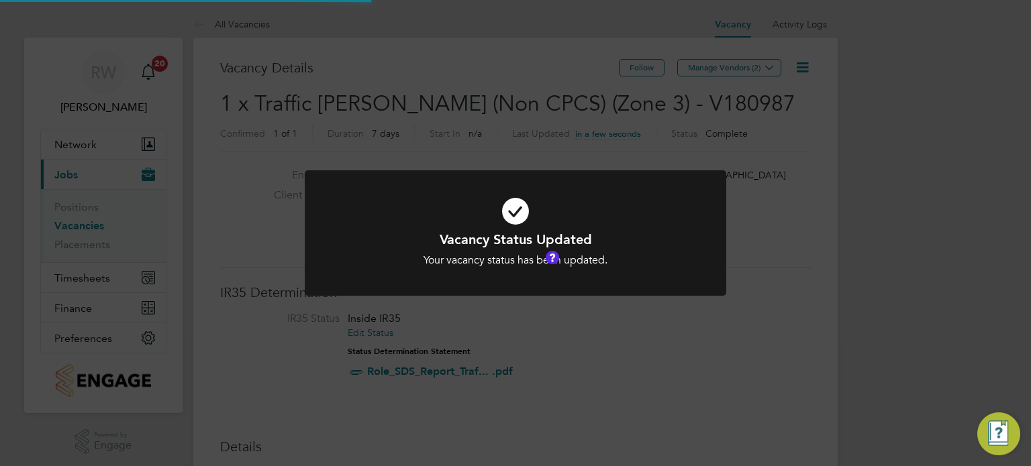
click at [460, 86] on div "Vacancy Status Updated Your vacancy status has been updated. Cancel Okay" at bounding box center [515, 233] width 1031 height 466
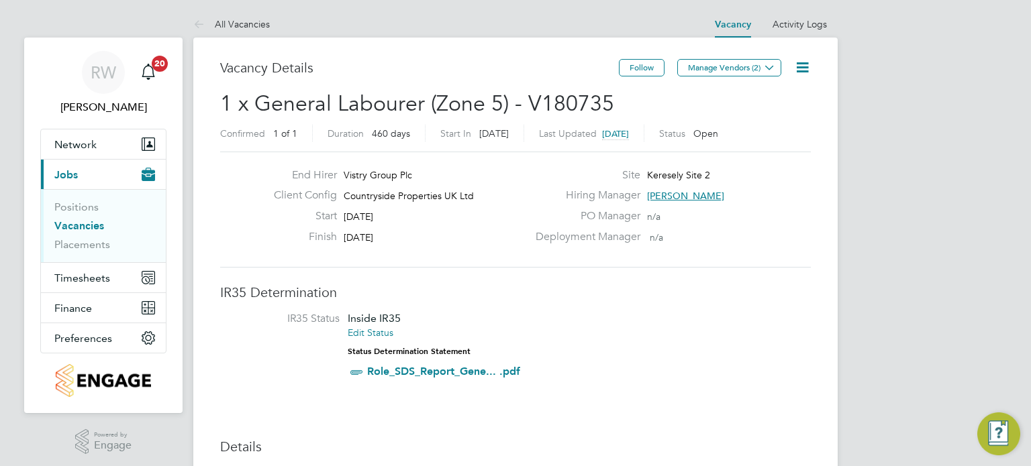
click at [805, 64] on icon at bounding box center [802, 67] width 17 height 17
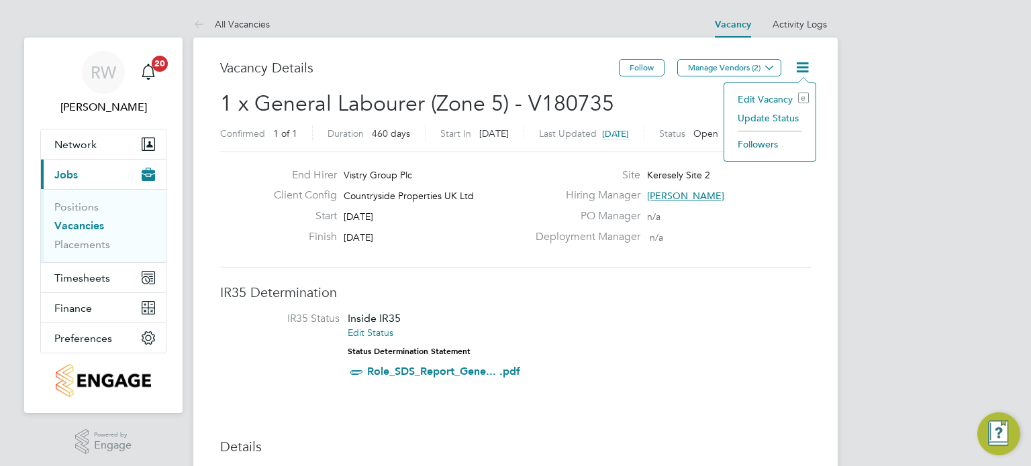
click at [773, 111] on li "Update Status" at bounding box center [770, 118] width 78 height 19
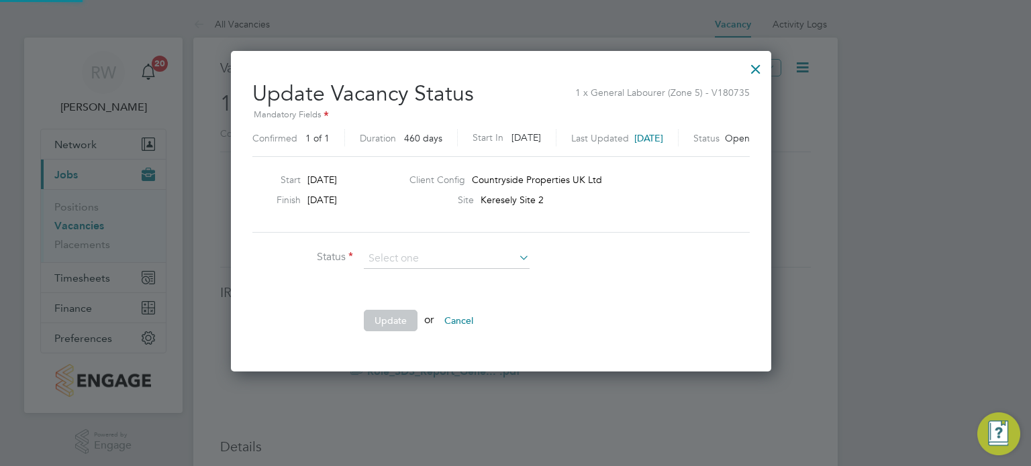
scroll to position [319, 568]
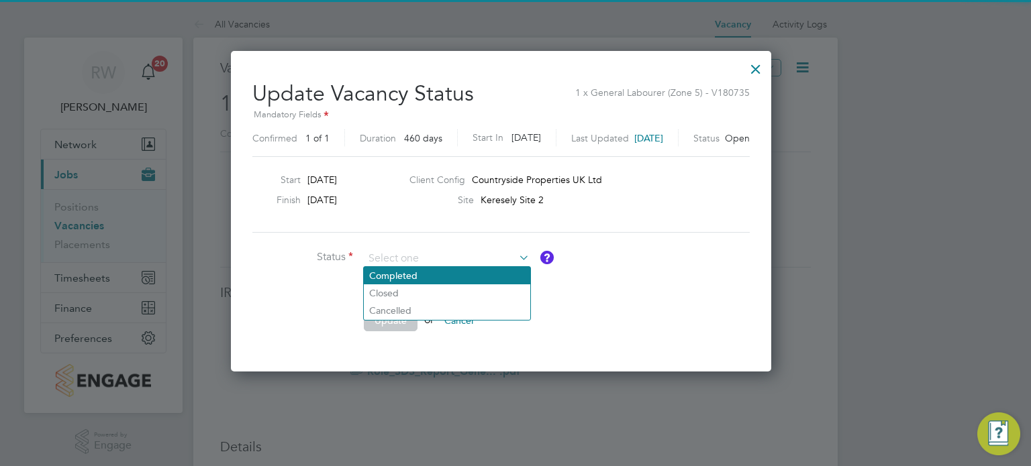
click at [438, 270] on li "Completed" at bounding box center [447, 275] width 166 height 17
type input "Completed"
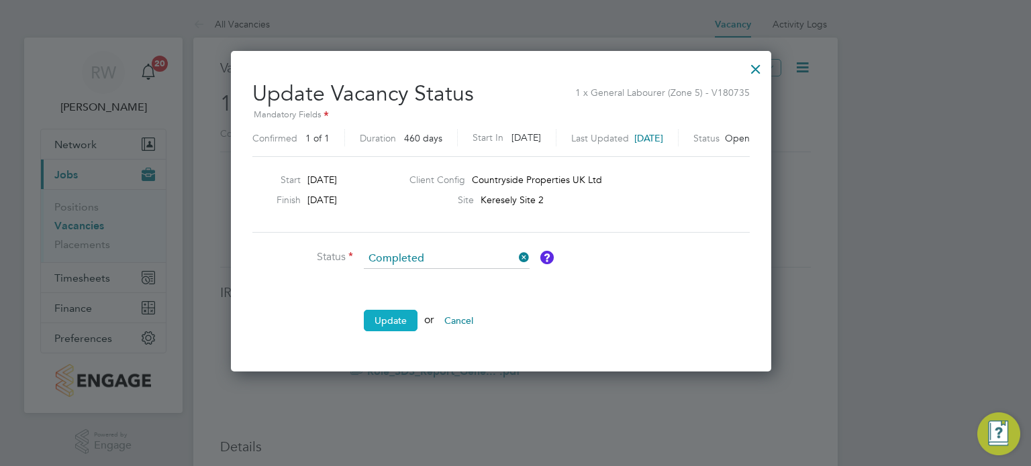
click at [387, 319] on button "Update" at bounding box center [391, 320] width 54 height 21
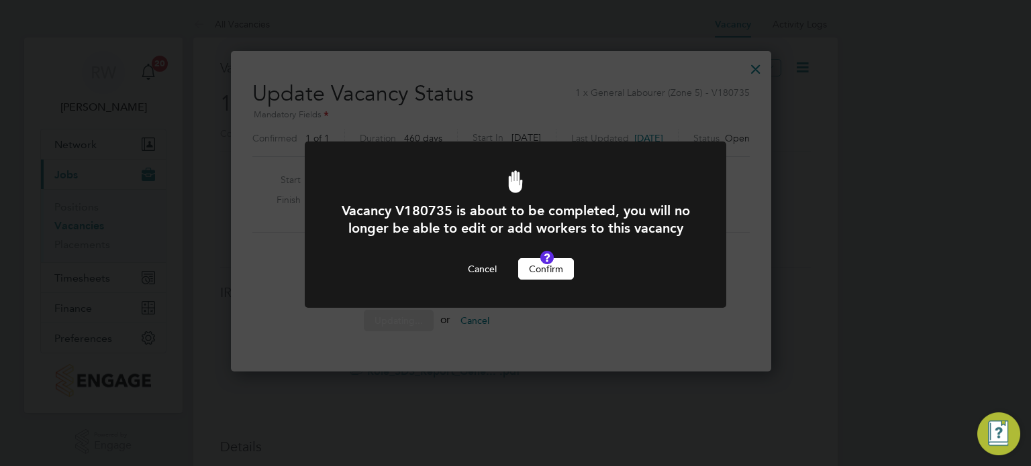
click at [544, 280] on button "Confirm" at bounding box center [546, 268] width 56 height 21
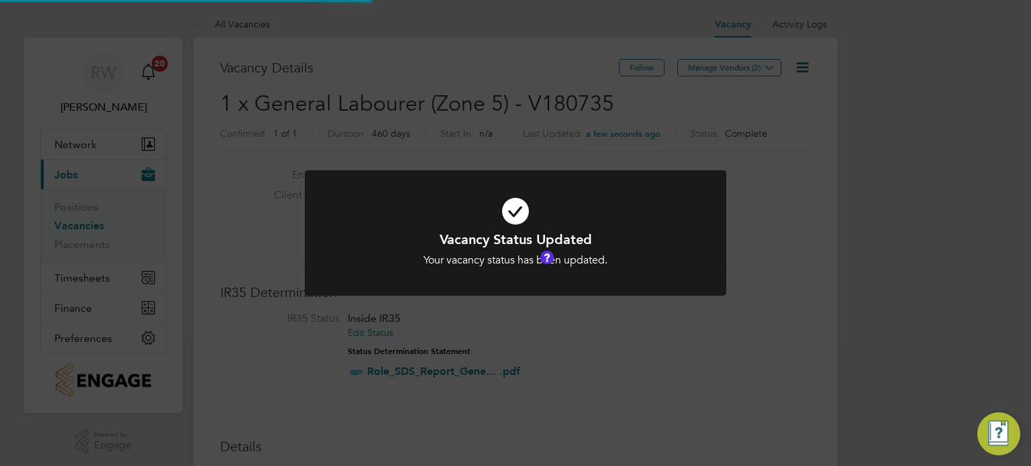
scroll to position [40, 94]
click at [438, 98] on div "Vacancy Status Updated Your vacancy status has been updated. Cancel Okay" at bounding box center [515, 233] width 1031 height 466
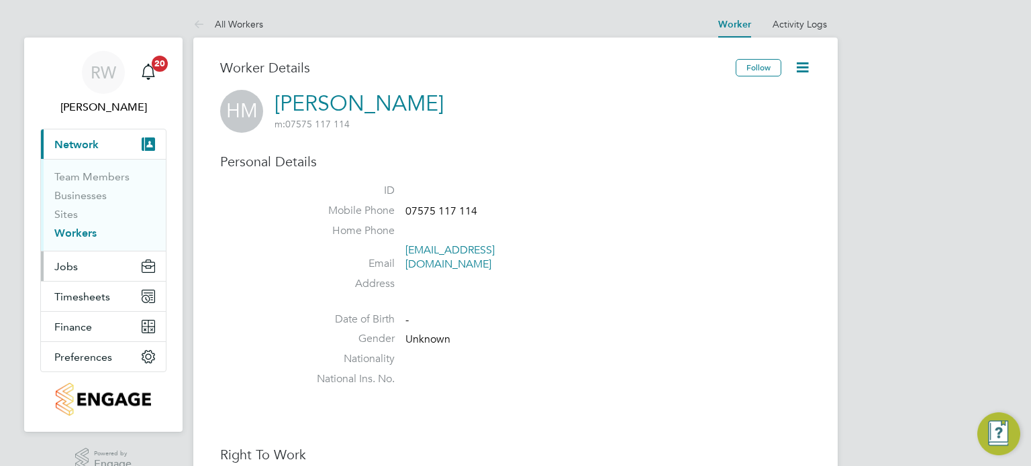
click at [70, 267] on span "Jobs" at bounding box center [65, 266] width 23 height 13
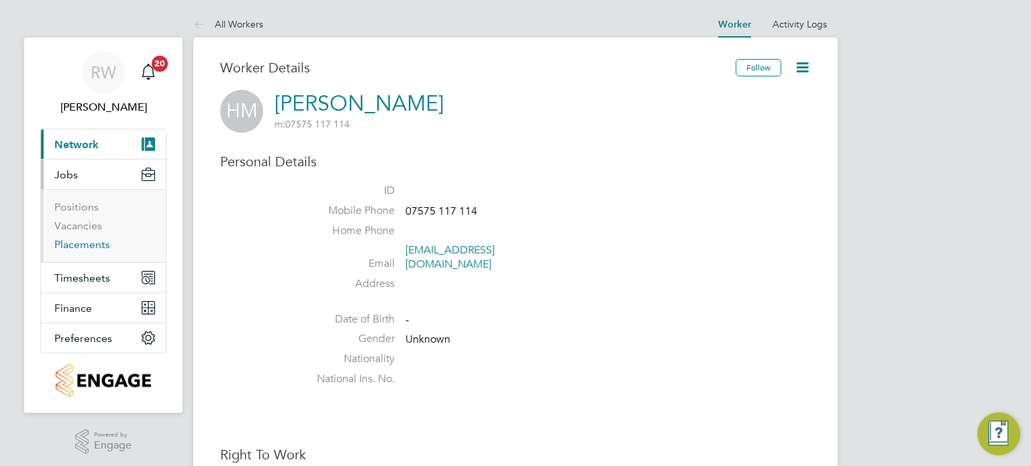
click at [76, 244] on link "Placements" at bounding box center [82, 244] width 56 height 13
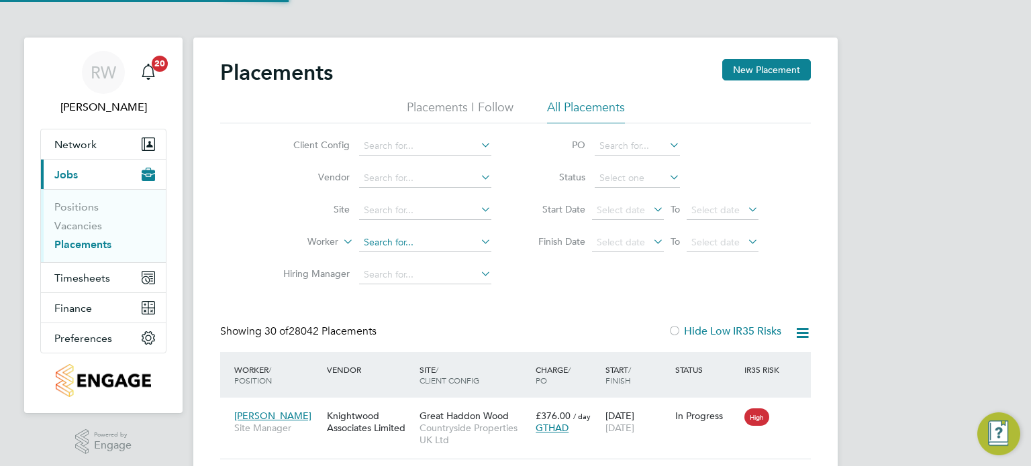
click at [395, 239] on input at bounding box center [425, 243] width 132 height 19
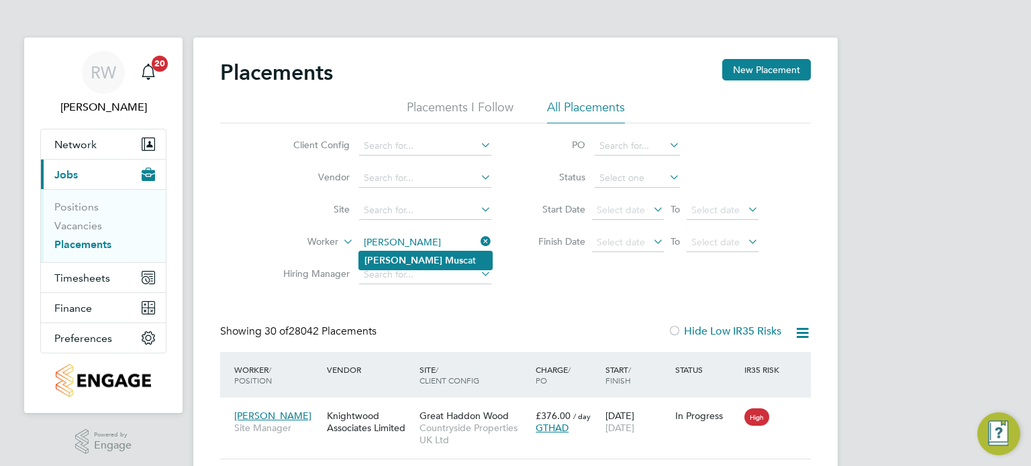
click at [419, 262] on li "[PERSON_NAME] cat" at bounding box center [425, 261] width 133 height 18
type input "[PERSON_NAME]"
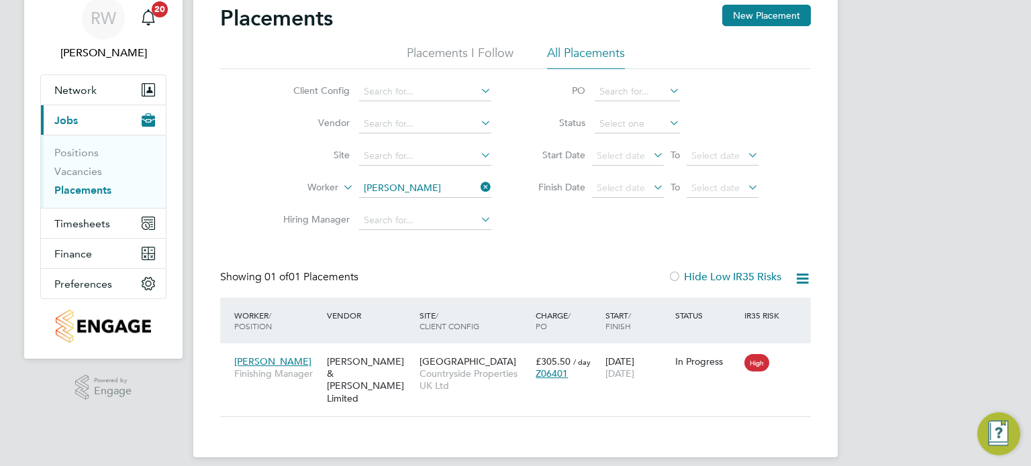
click at [470, 207] on li "Hiring Manager" at bounding box center [382, 221] width 252 height 32
click at [478, 188] on icon at bounding box center [478, 187] width 0 height 19
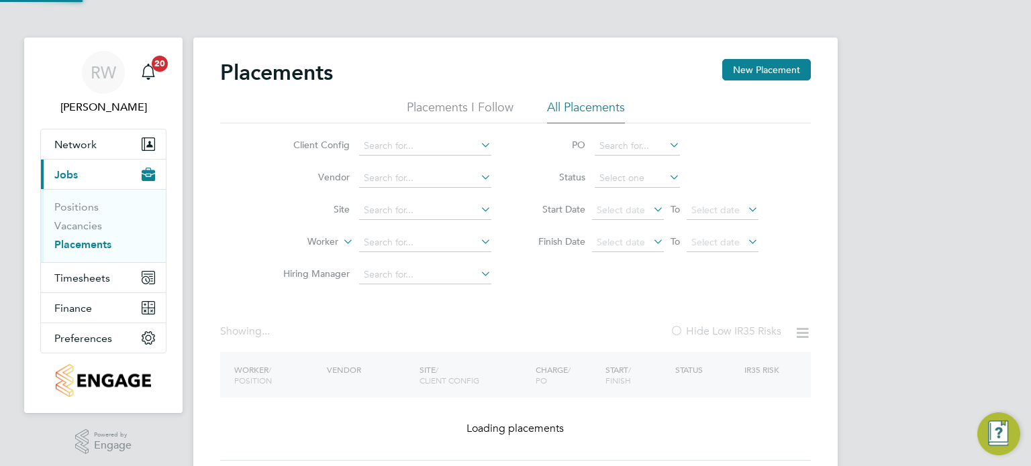
click at [542, 313] on div "Placements New Placement Placements I Follow All Placements Client Config Vendo…" at bounding box center [515, 260] width 591 height 402
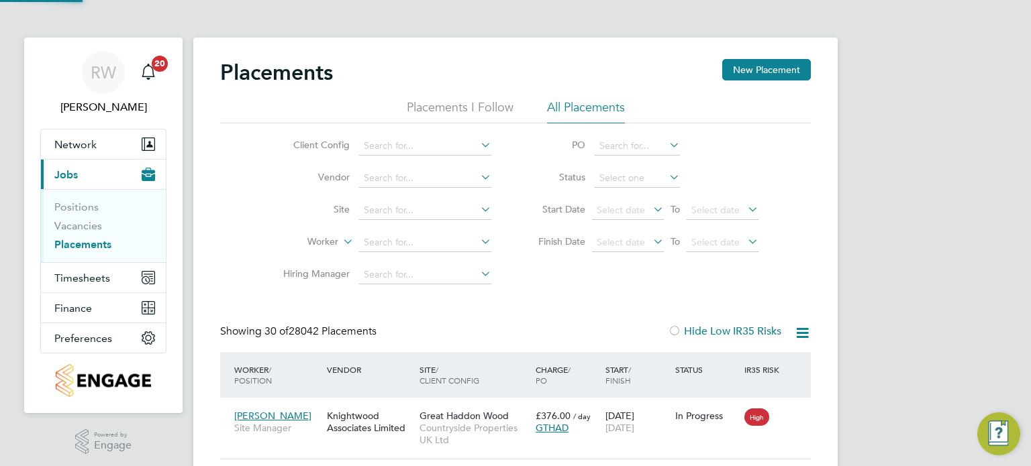
click at [84, 245] on link "Placements" at bounding box center [82, 244] width 57 height 13
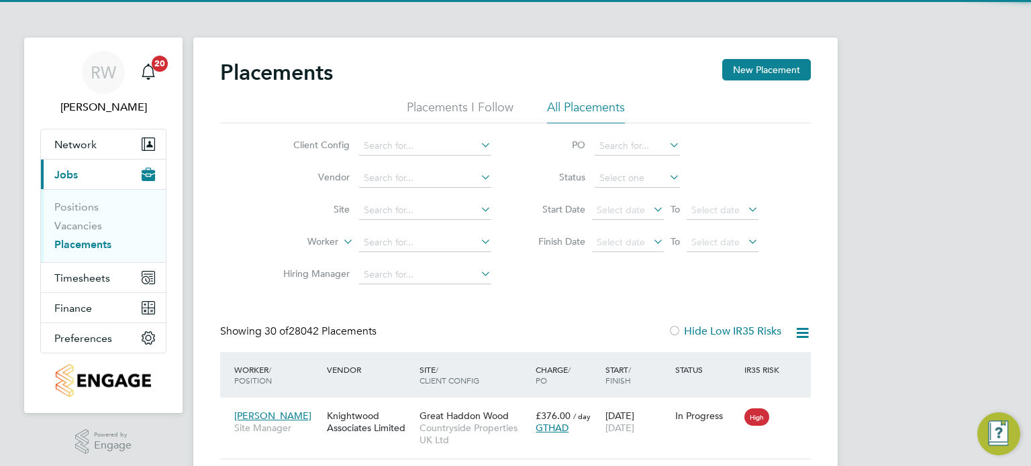
scroll to position [50, 117]
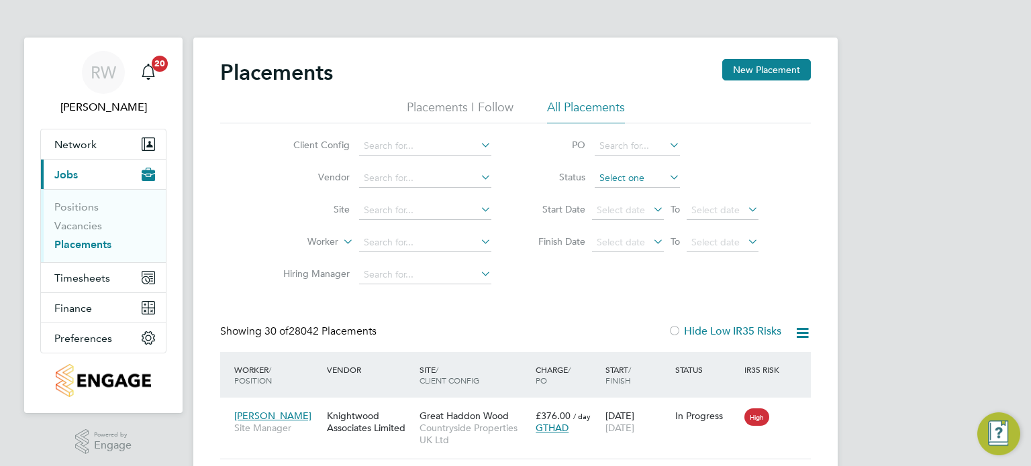
click at [622, 179] on input at bounding box center [637, 178] width 85 height 19
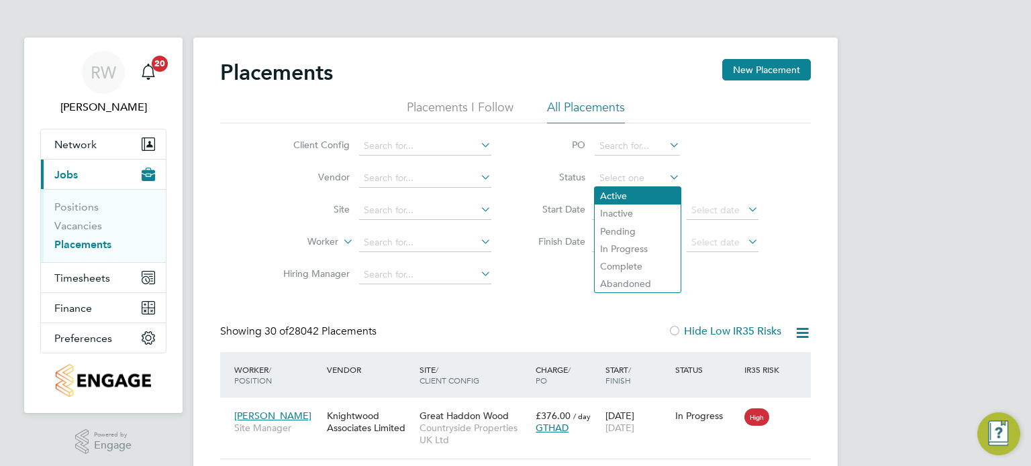
click at [626, 199] on li "Active" at bounding box center [638, 195] width 86 height 17
type input "Active"
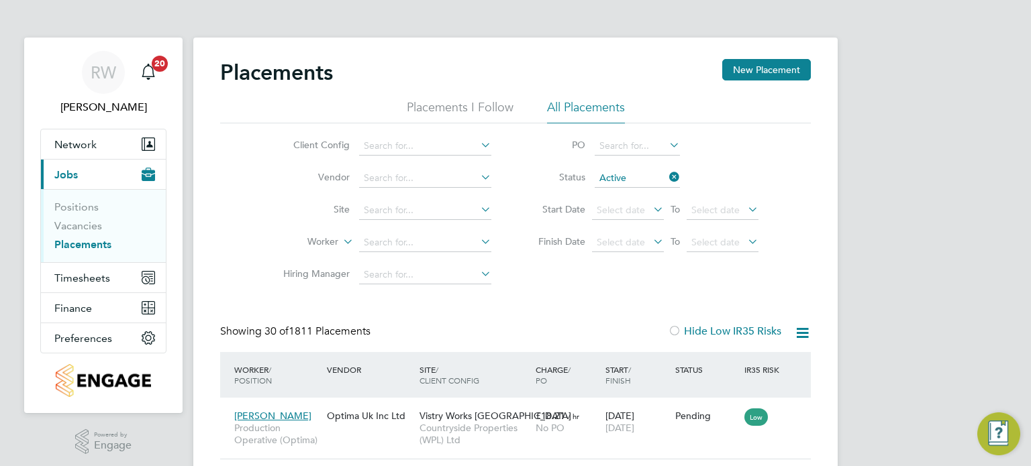
click at [806, 332] on icon at bounding box center [802, 333] width 17 height 17
click at [751, 368] on li "Download Placements Report" at bounding box center [736, 365] width 143 height 19
